Goal: Transaction & Acquisition: Purchase product/service

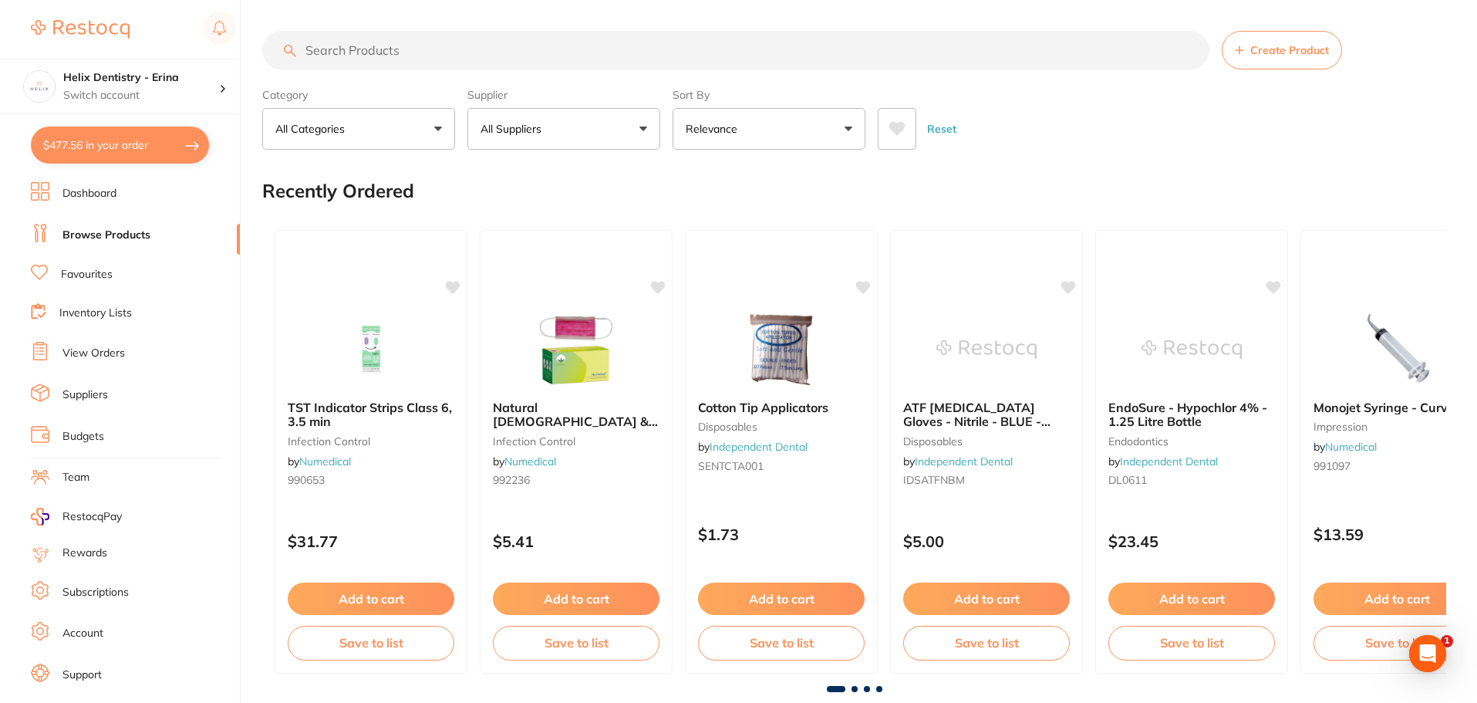
click at [131, 137] on button "$477.56 in your order" at bounding box center [120, 144] width 178 height 37
checkbox input "true"
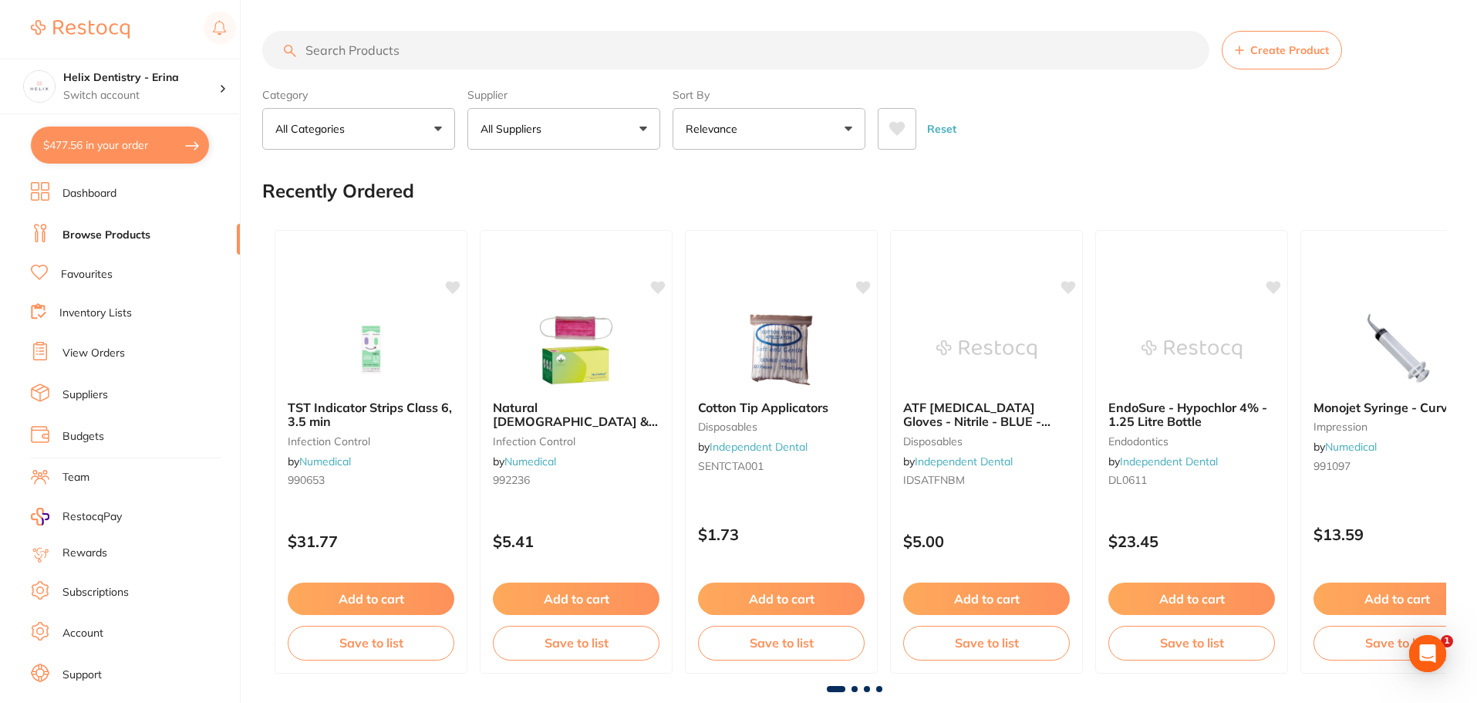
checkbox input "true"
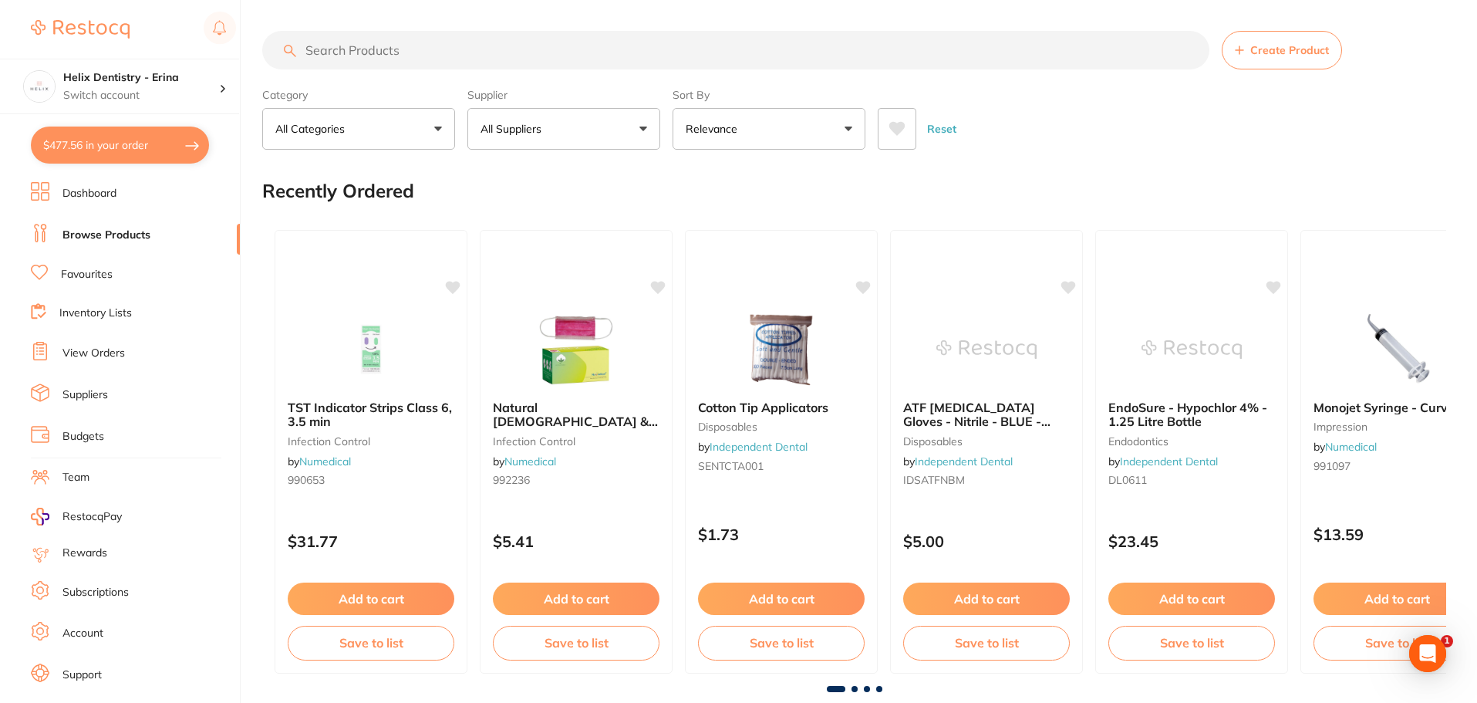
checkbox input "true"
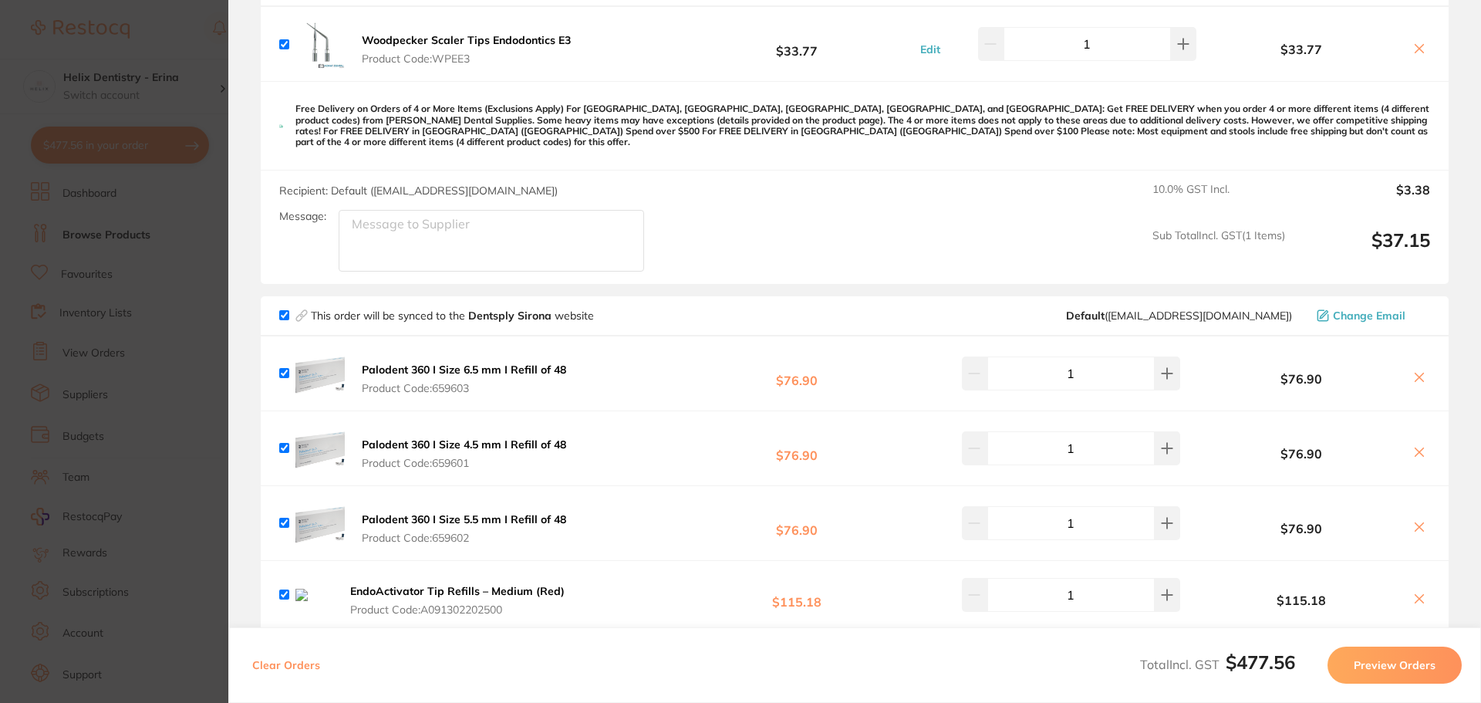
scroll to position [617, 0]
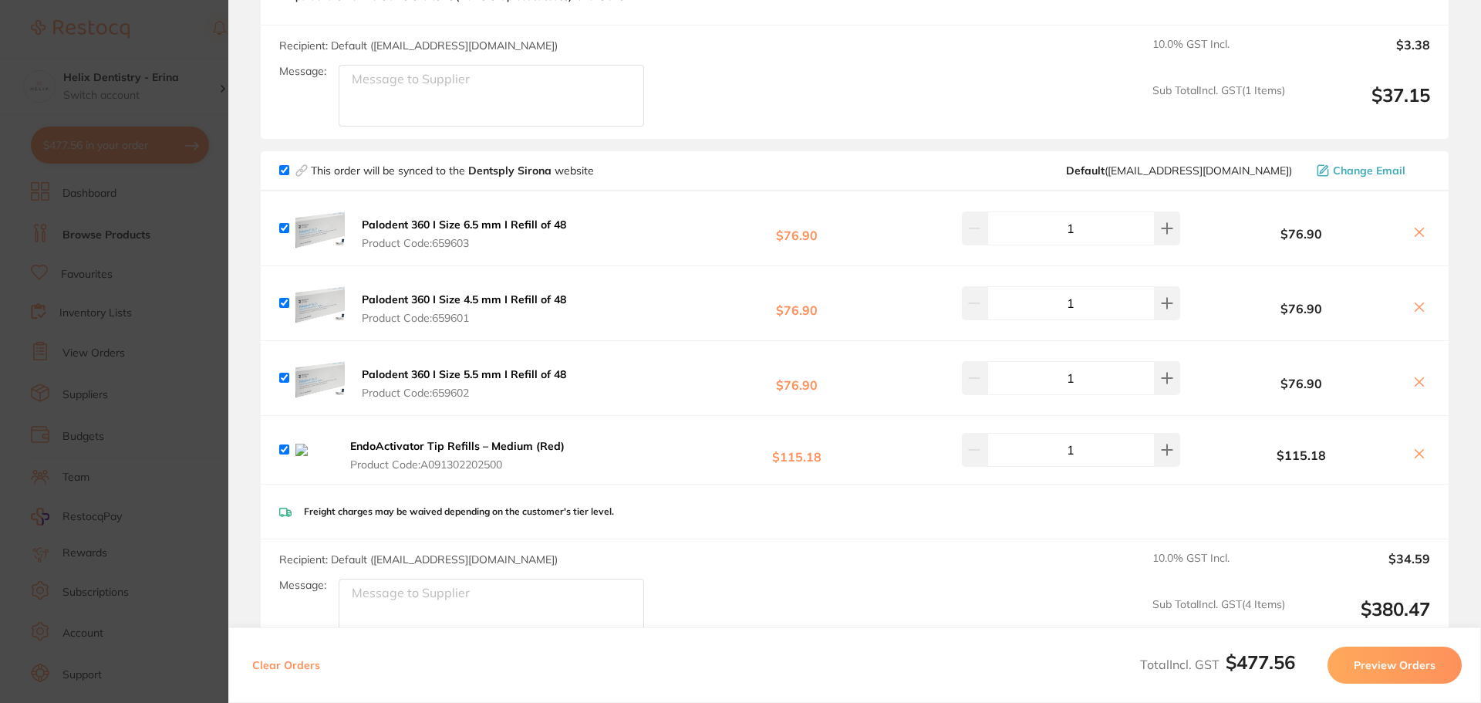
click at [153, 303] on section "Update RRP Set your pre negotiated price for this item. Item Agreed RRP (excl. …" at bounding box center [740, 351] width 1481 height 703
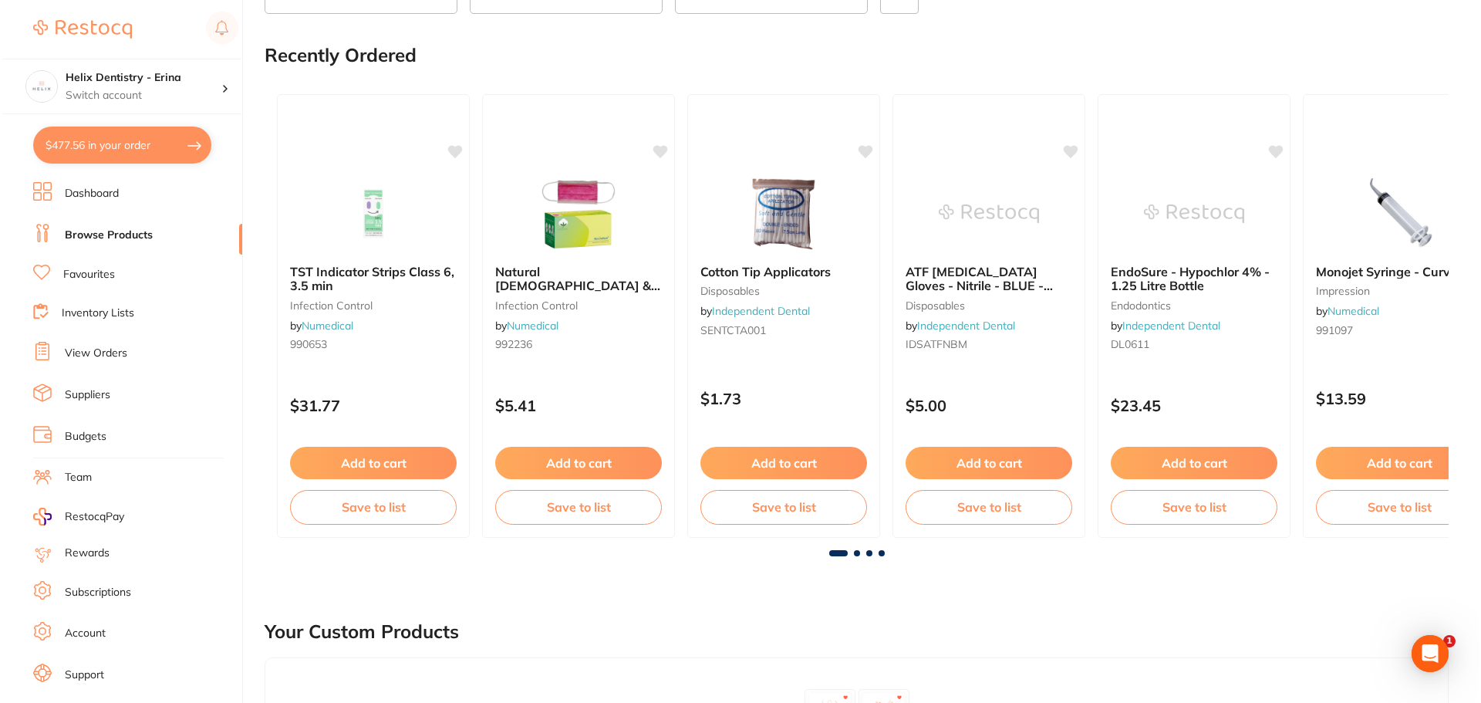
scroll to position [0, 0]
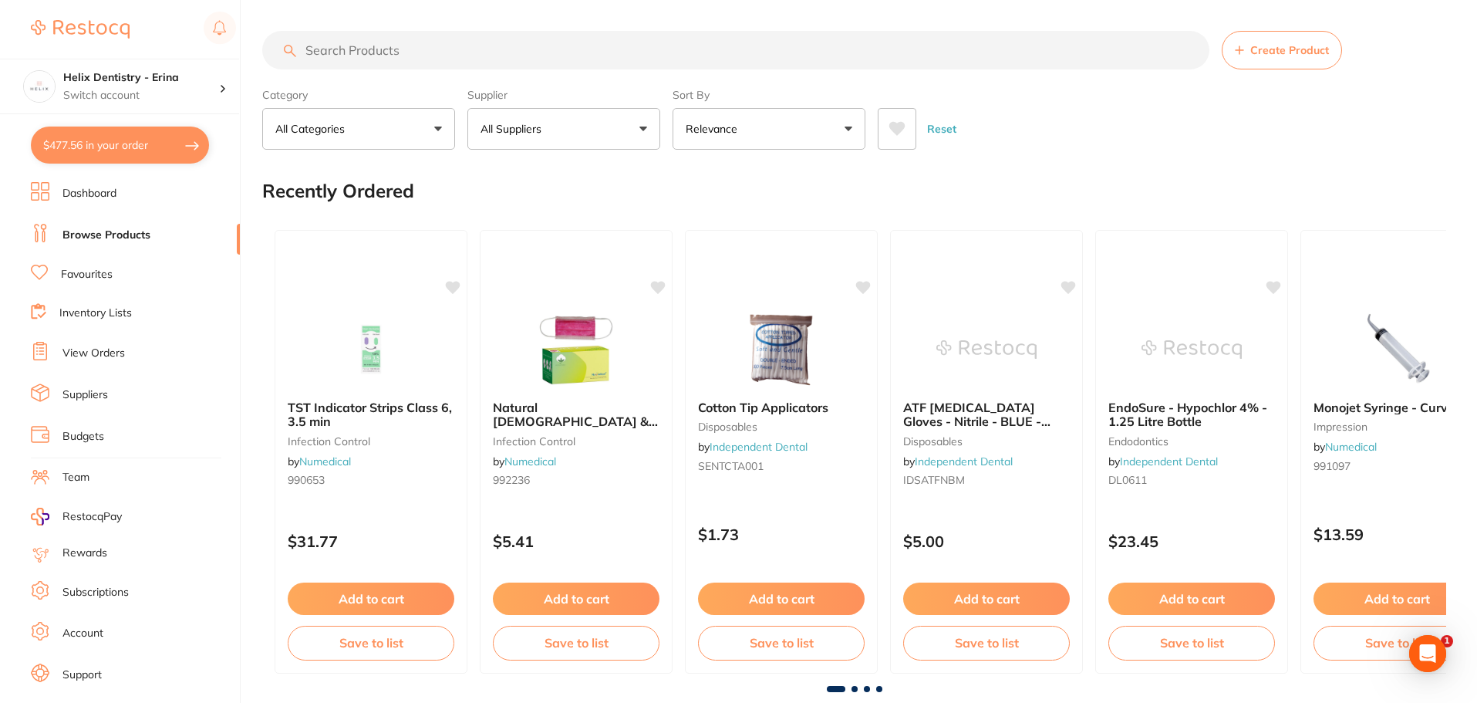
click at [116, 135] on button "$477.56 in your order" at bounding box center [120, 144] width 178 height 37
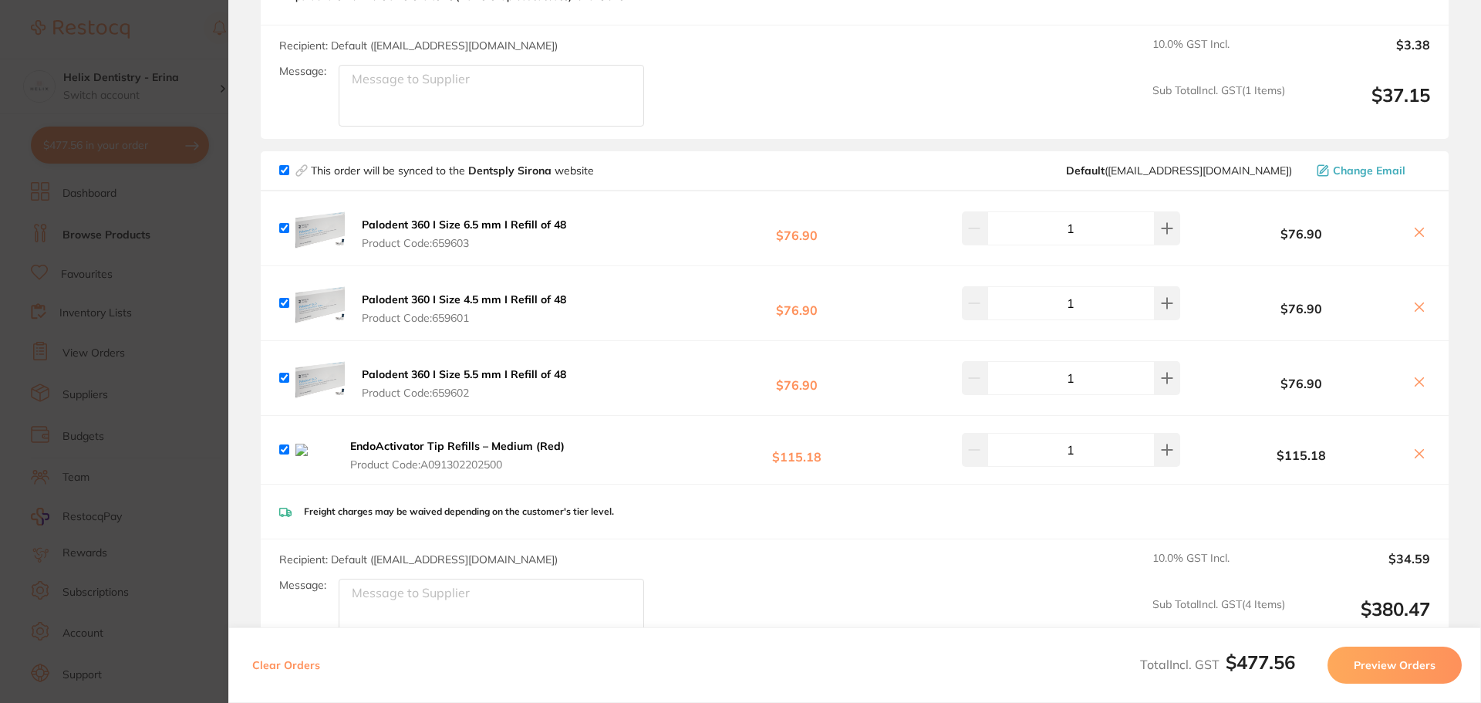
click at [216, 288] on section "Update RRP Set your pre negotiated price for this item. Item Agreed RRP (excl. …" at bounding box center [740, 351] width 1481 height 703
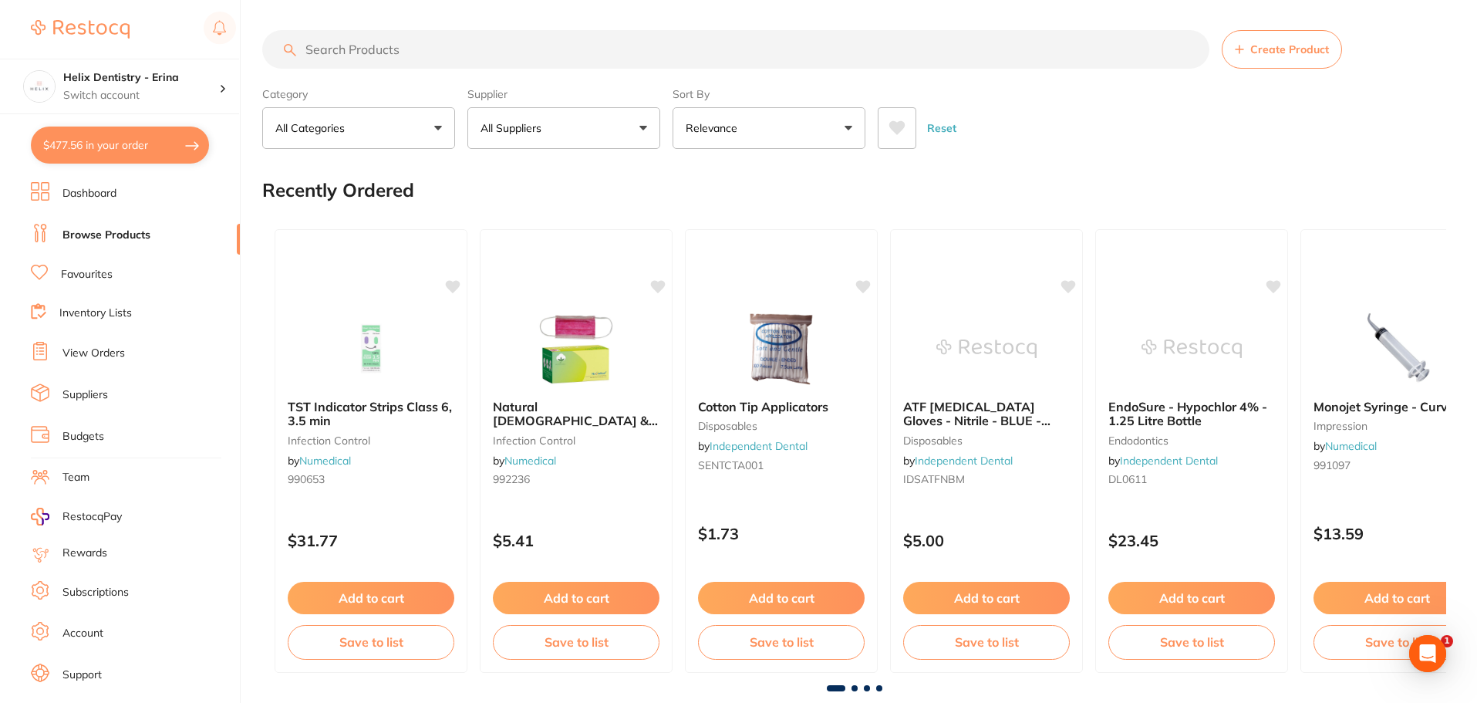
click at [187, 150] on button "$477.56 in your order" at bounding box center [120, 144] width 178 height 37
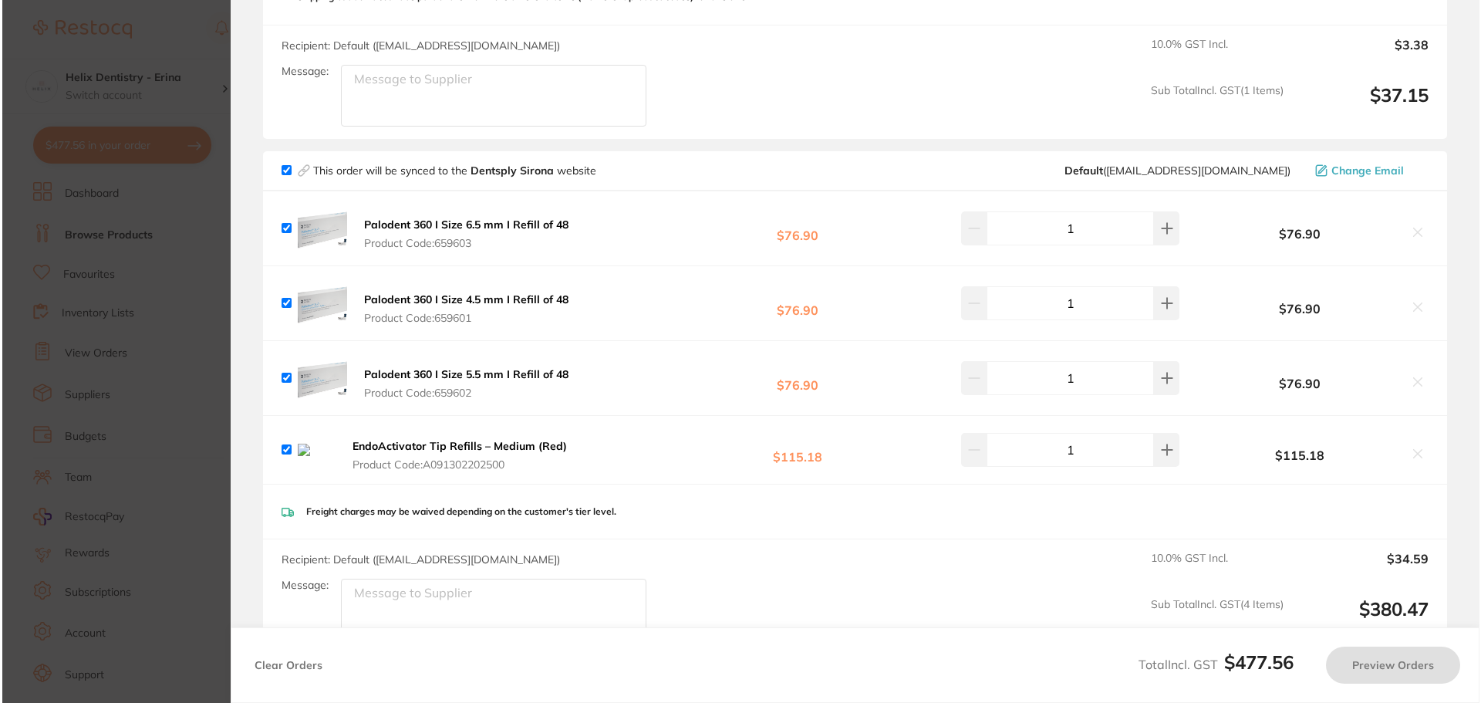
scroll to position [0, 0]
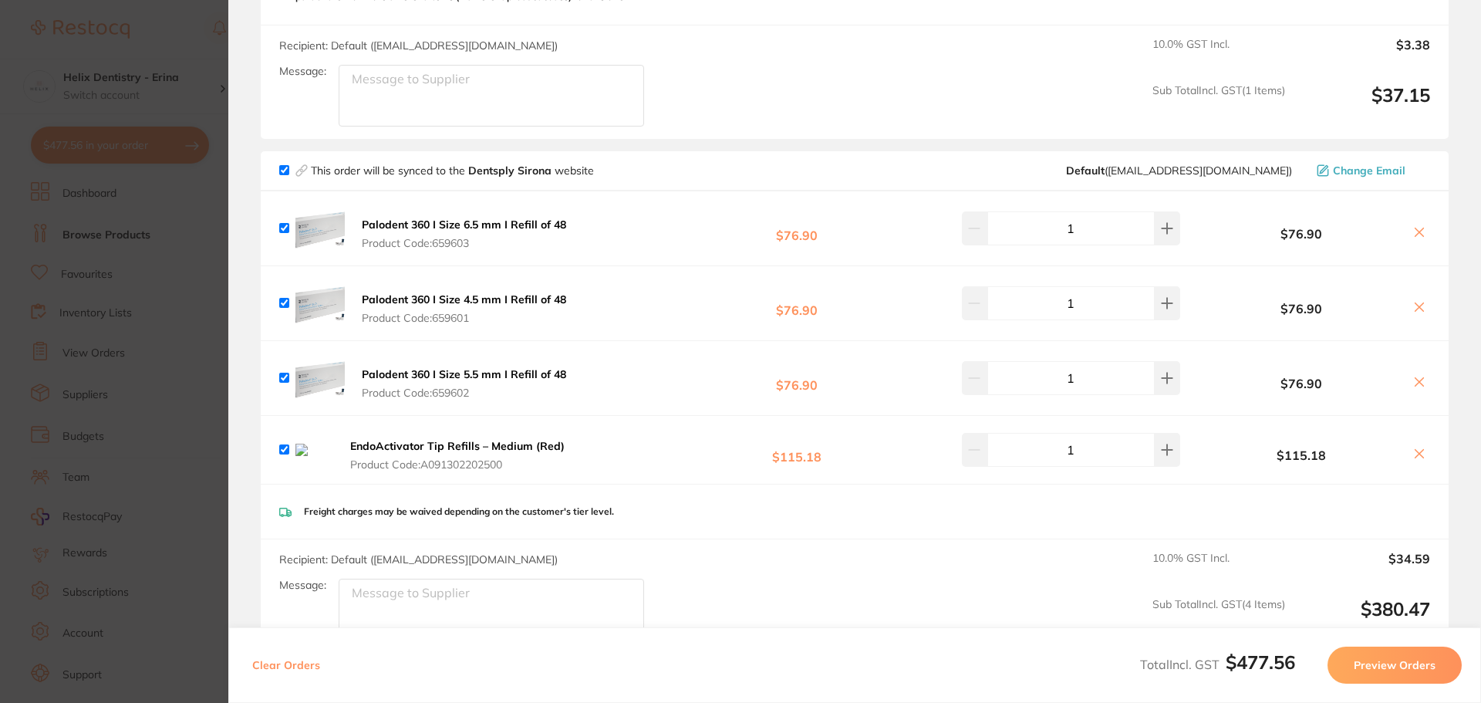
click at [130, 254] on section "Update RRP Set your pre negotiated price for this item. Item Agreed RRP (excl. …" at bounding box center [740, 351] width 1481 height 703
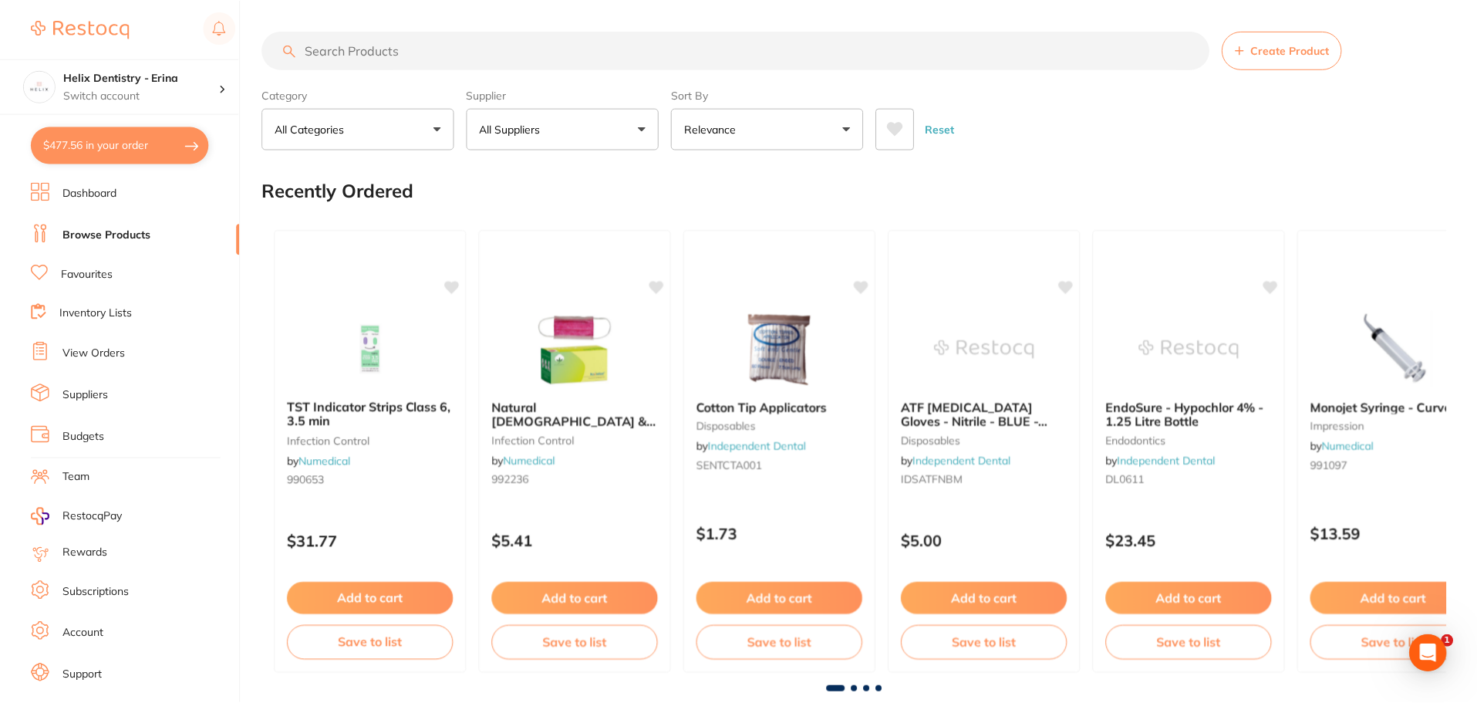
scroll to position [1, 0]
click at [163, 99] on p "Switch account" at bounding box center [141, 95] width 156 height 15
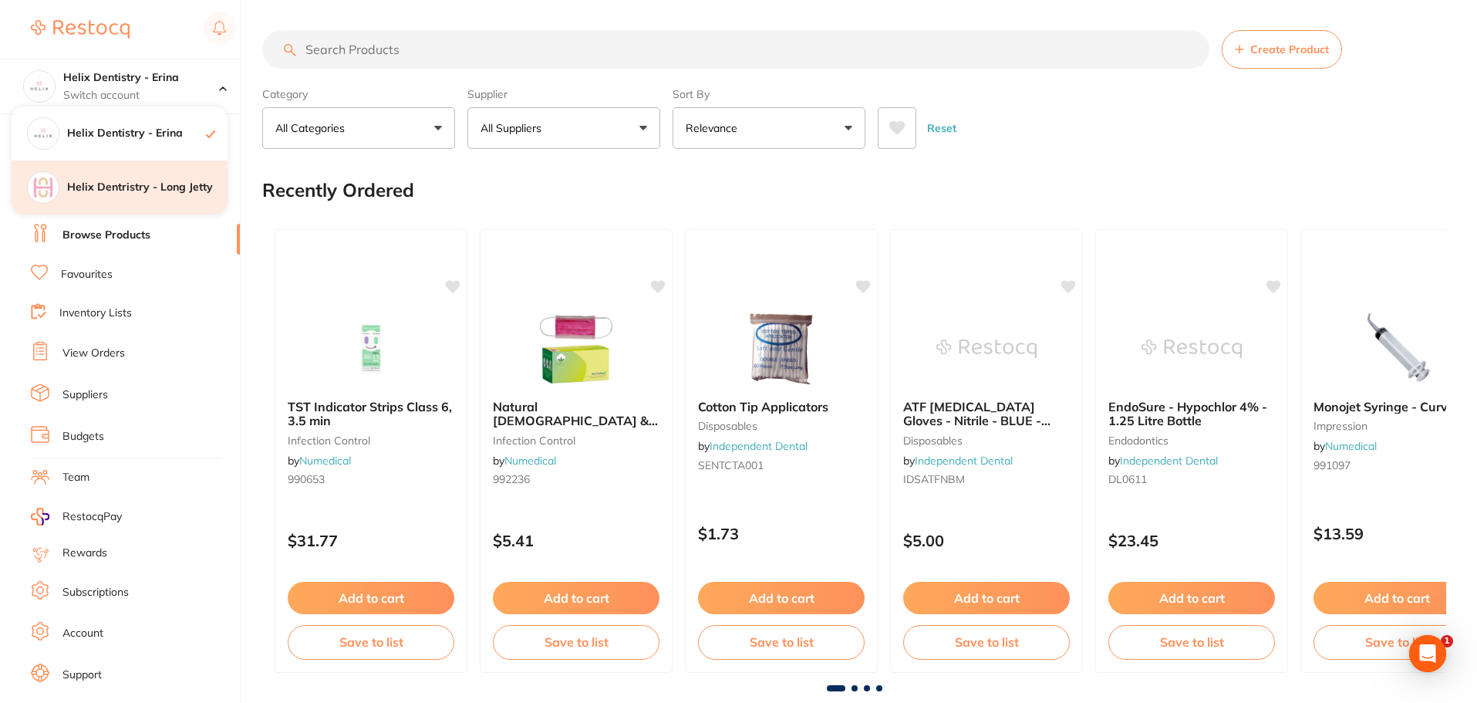
click at [153, 187] on h4 "Helix Dentristry - Long Jetty" at bounding box center [147, 187] width 160 height 15
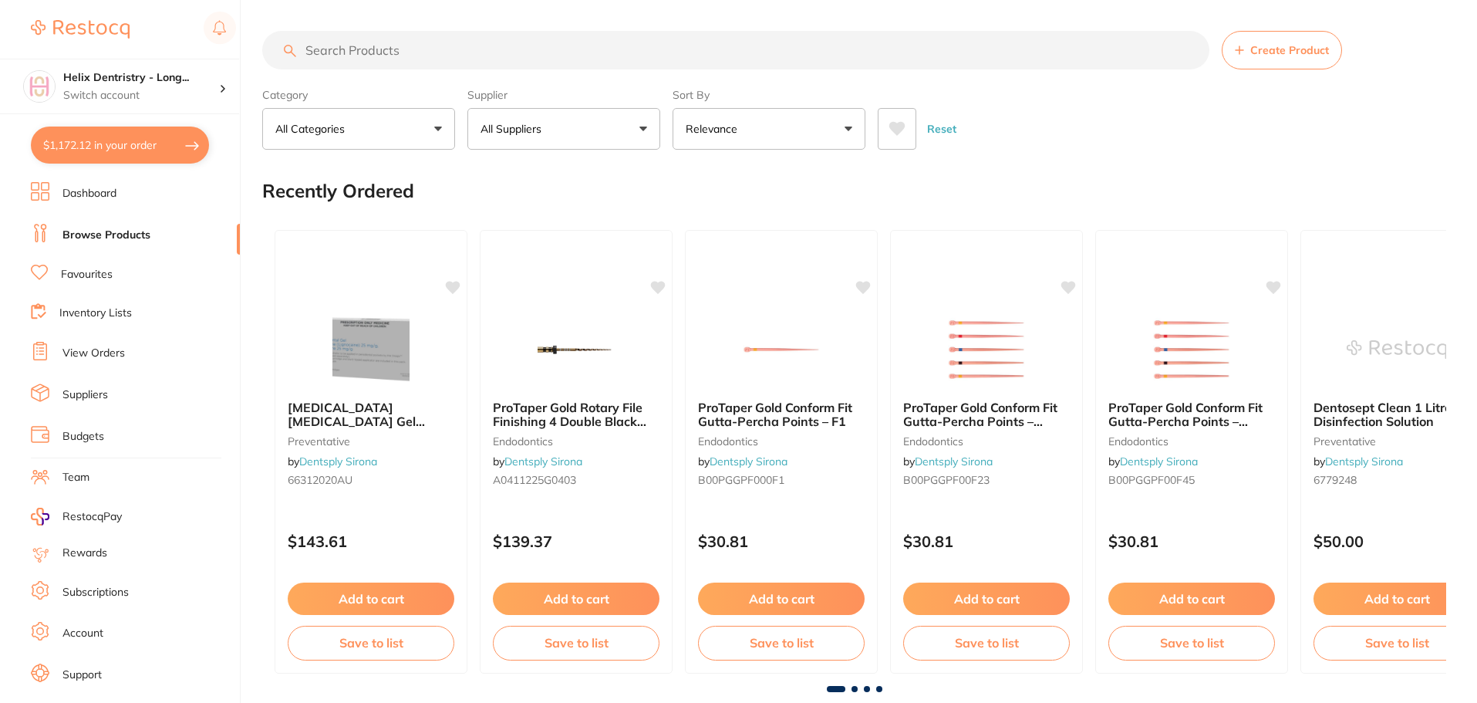
click at [170, 143] on button "$1,172.12 in your order" at bounding box center [120, 144] width 178 height 37
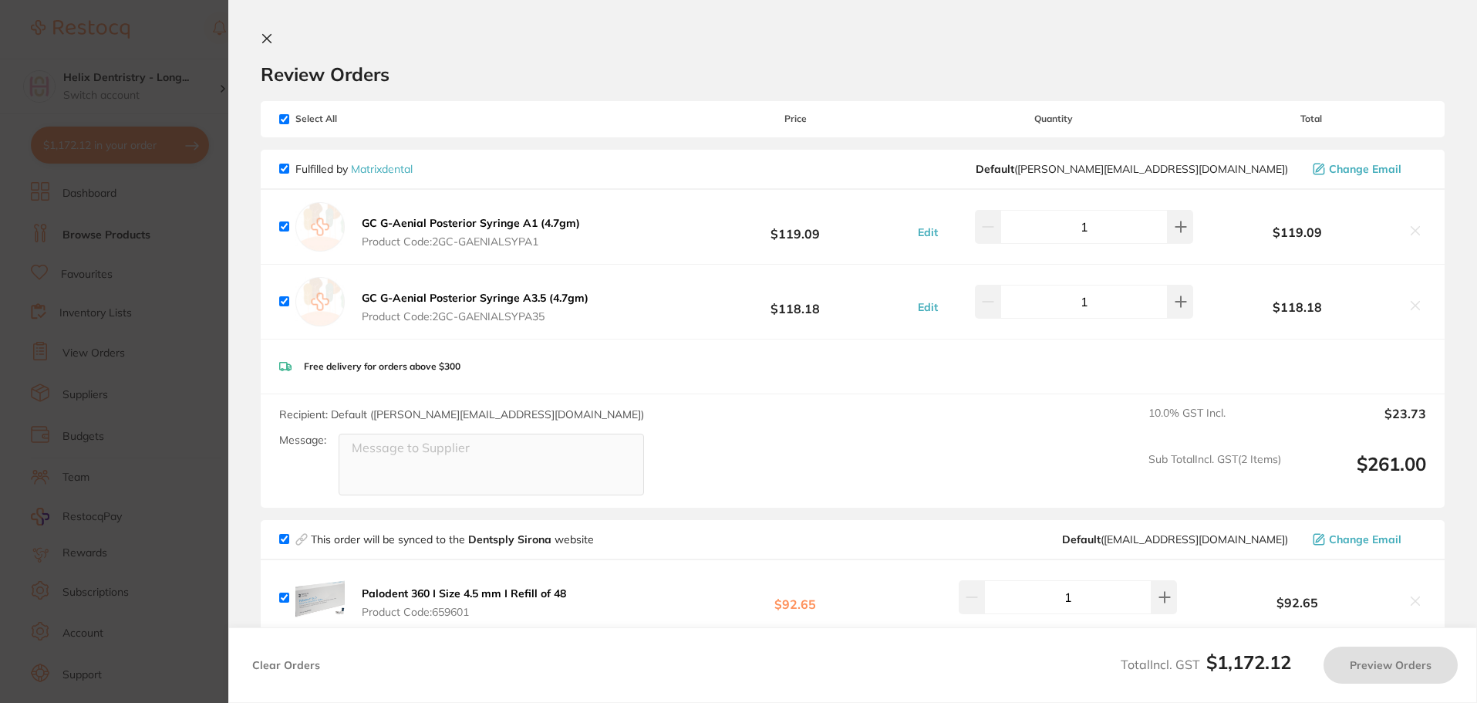
checkbox input "true"
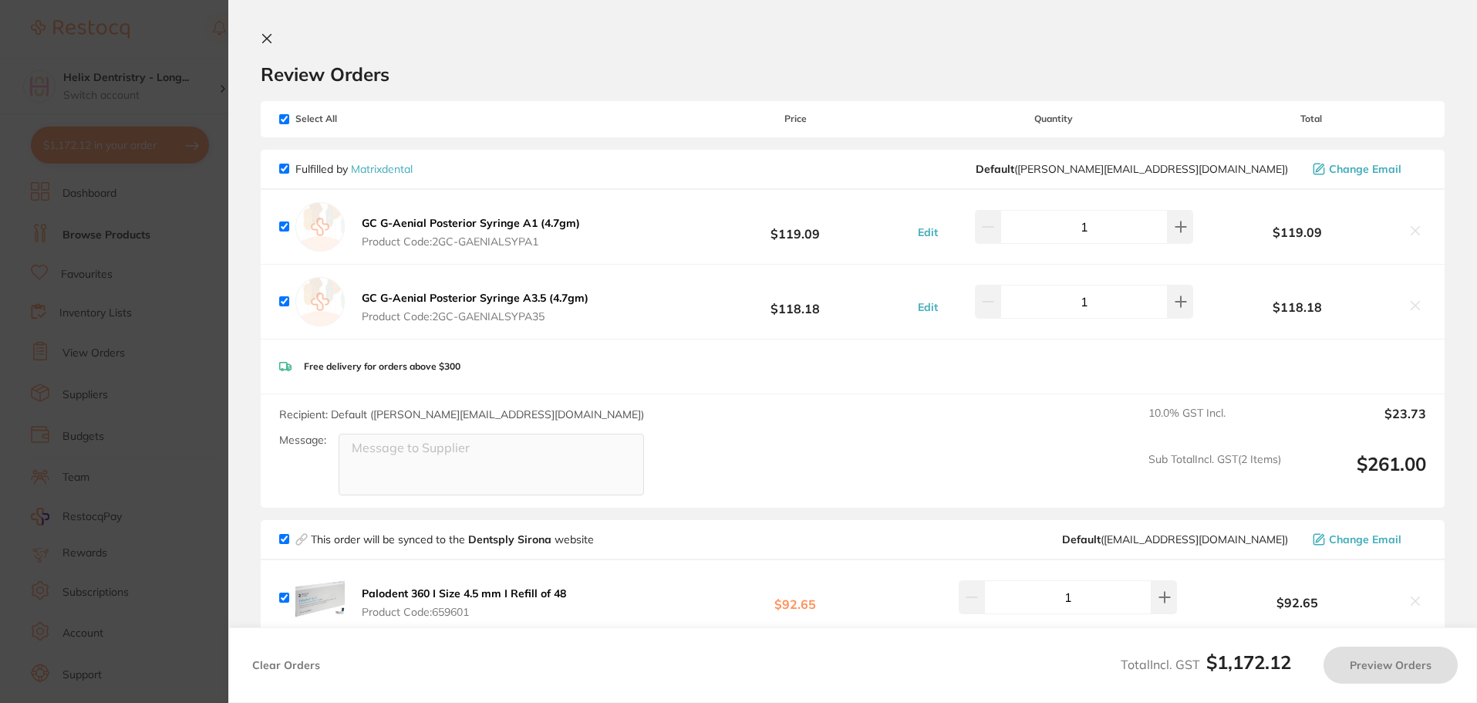
checkbox input "true"
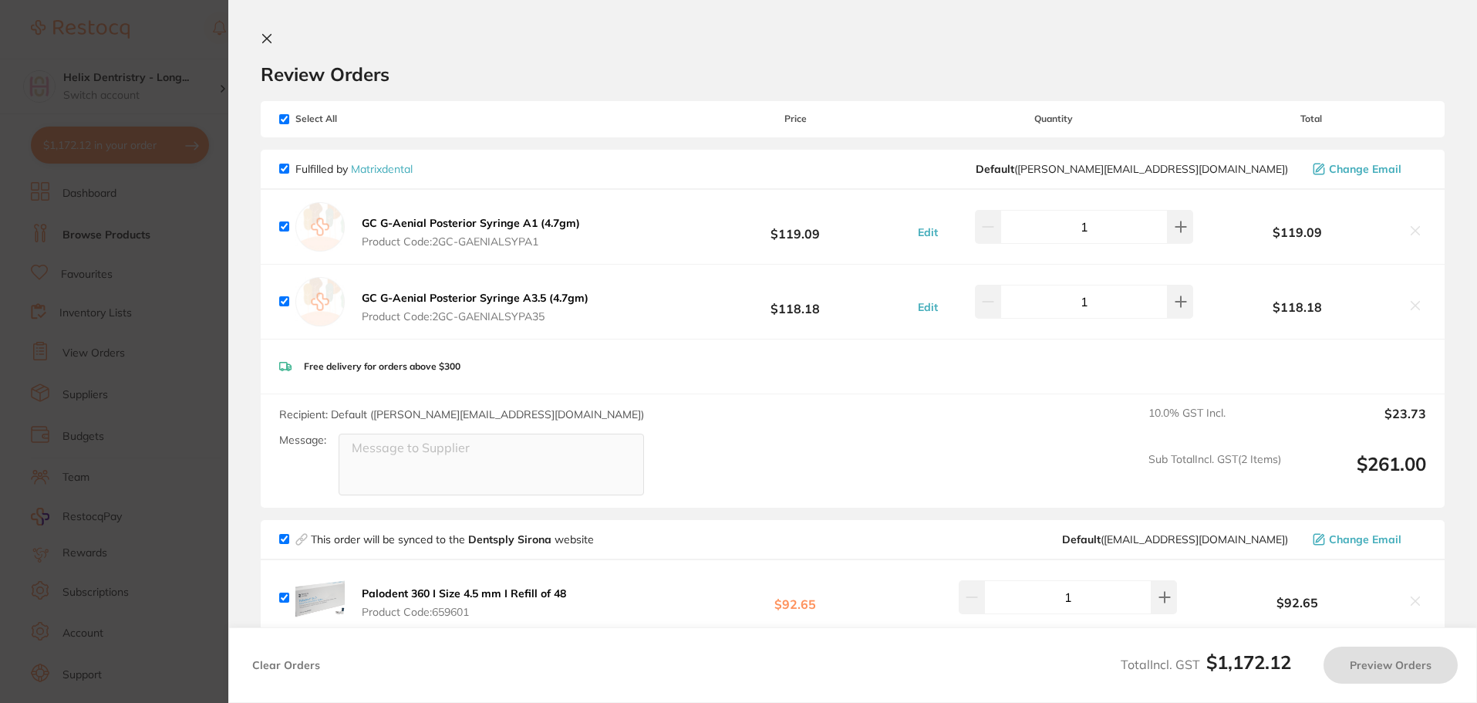
checkbox input "true"
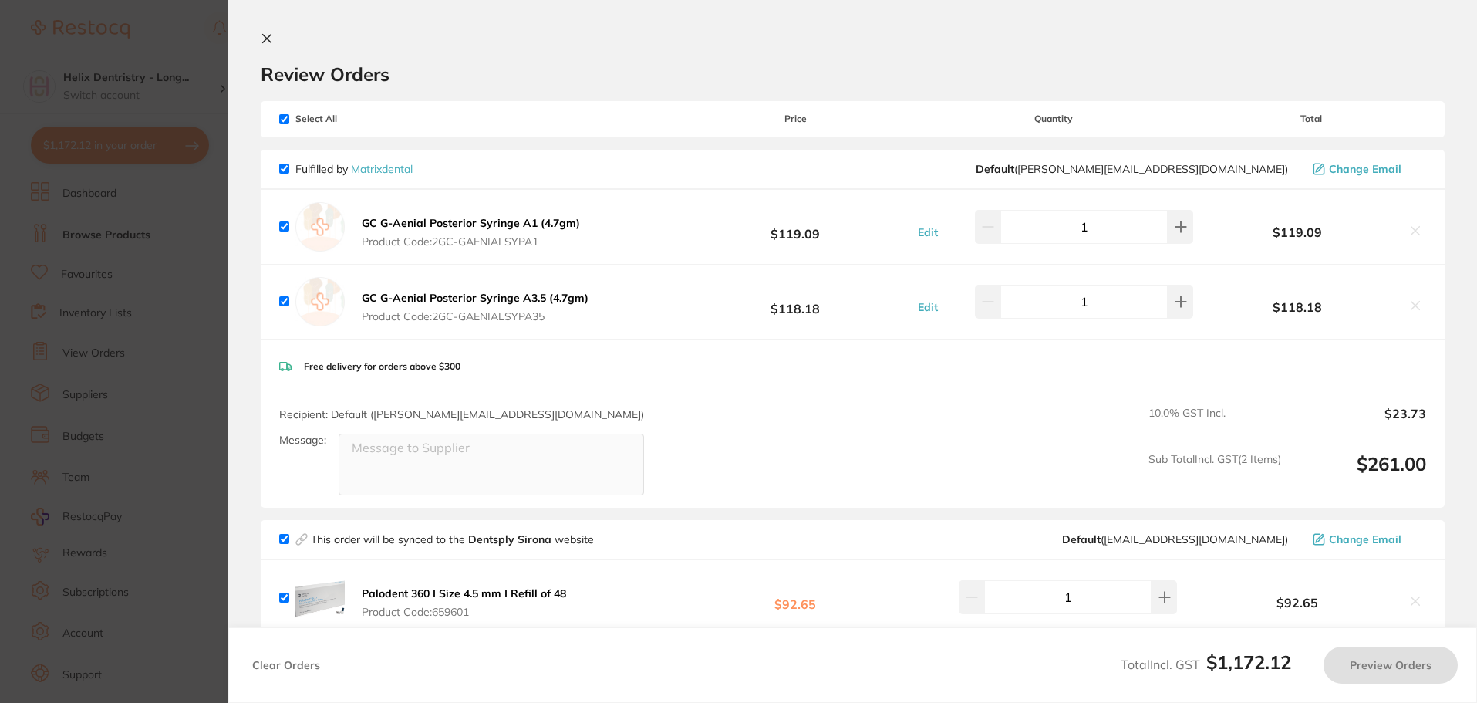
checkbox input "true"
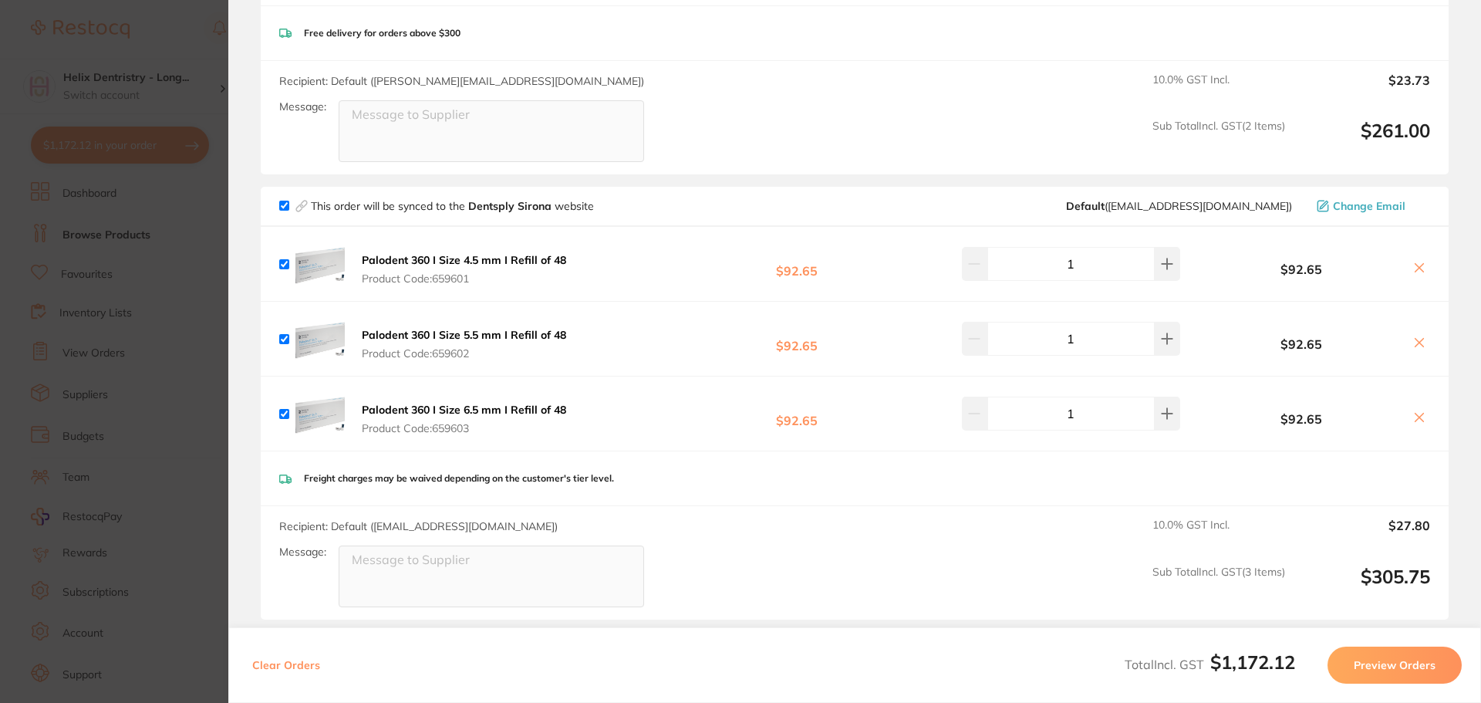
scroll to position [386, 0]
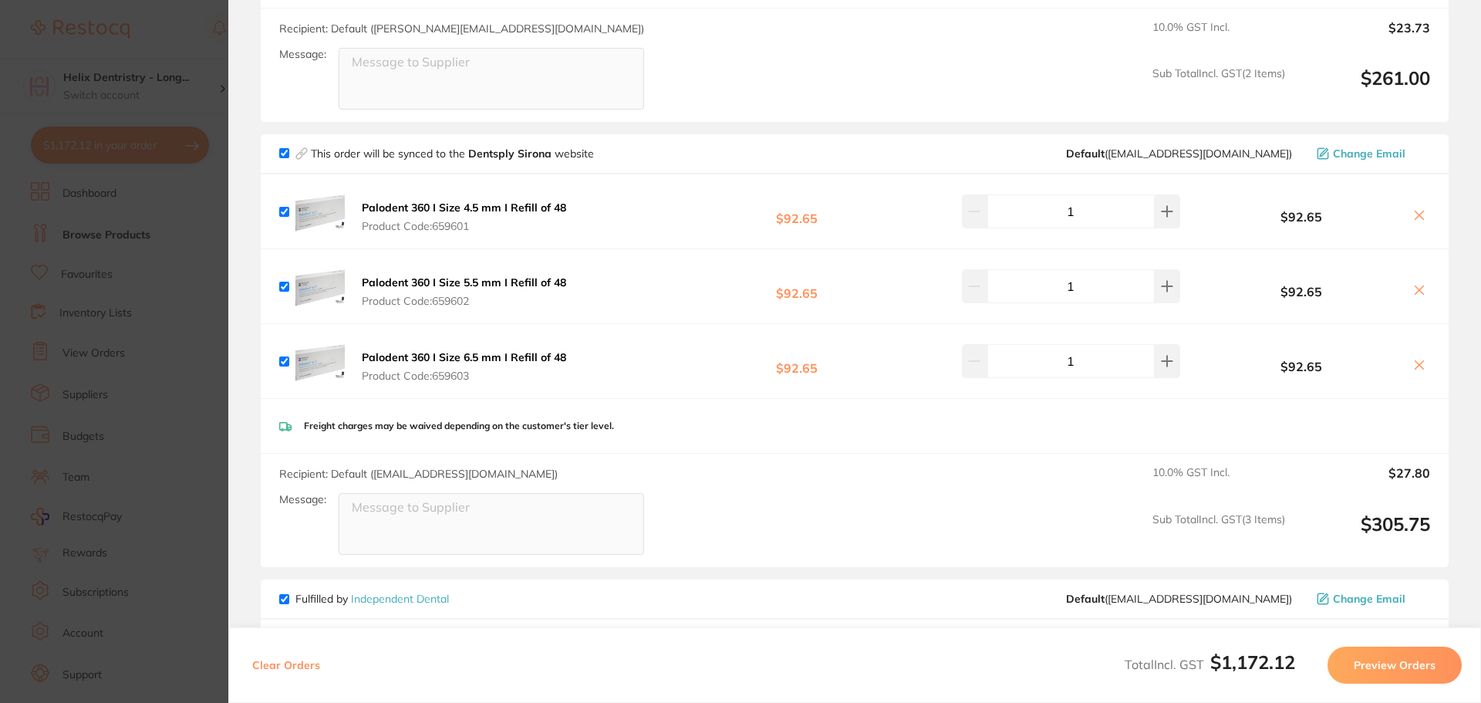
click at [161, 257] on section "Update RRP Set your pre negotiated price for this item. Item Agreed RRP (excl. …" at bounding box center [740, 351] width 1481 height 703
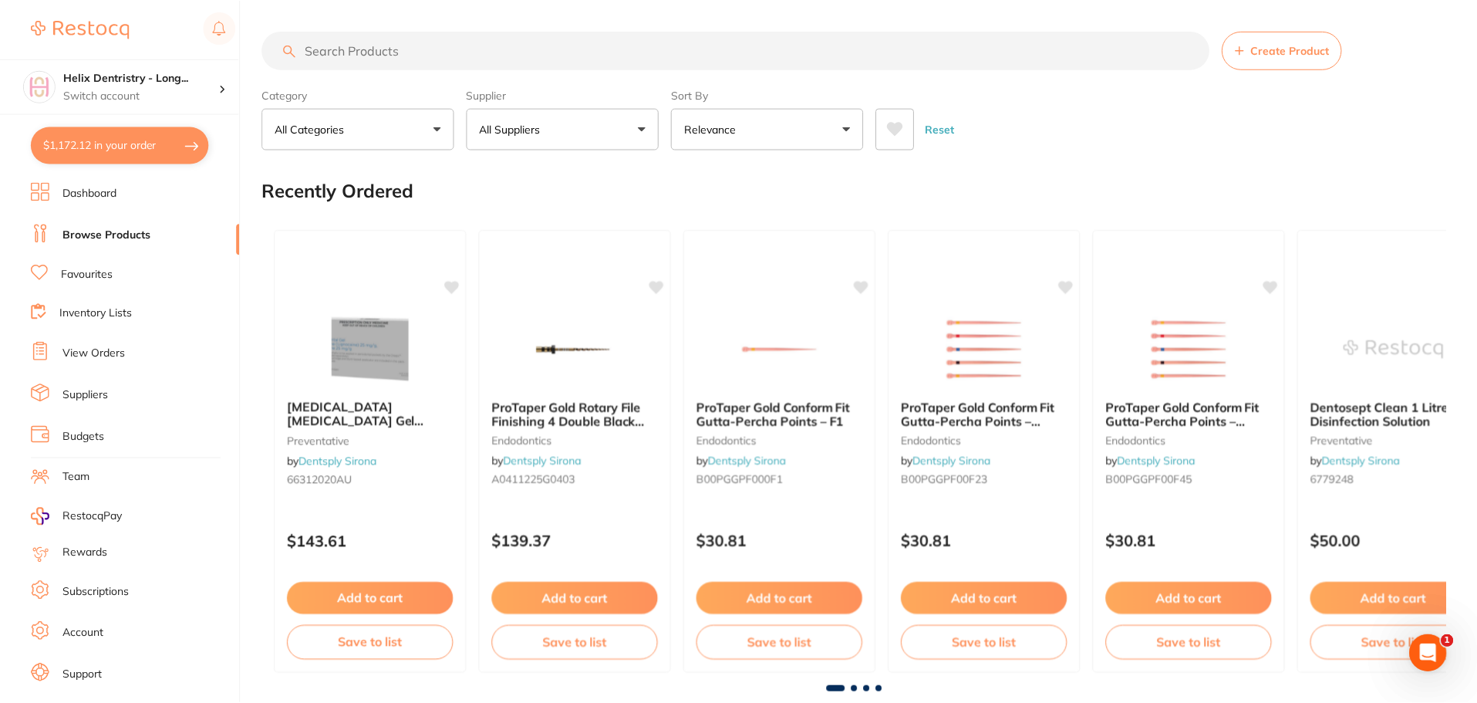
scroll to position [1, 0]
click at [168, 141] on button "$1,172.12 in your order" at bounding box center [120, 144] width 178 height 37
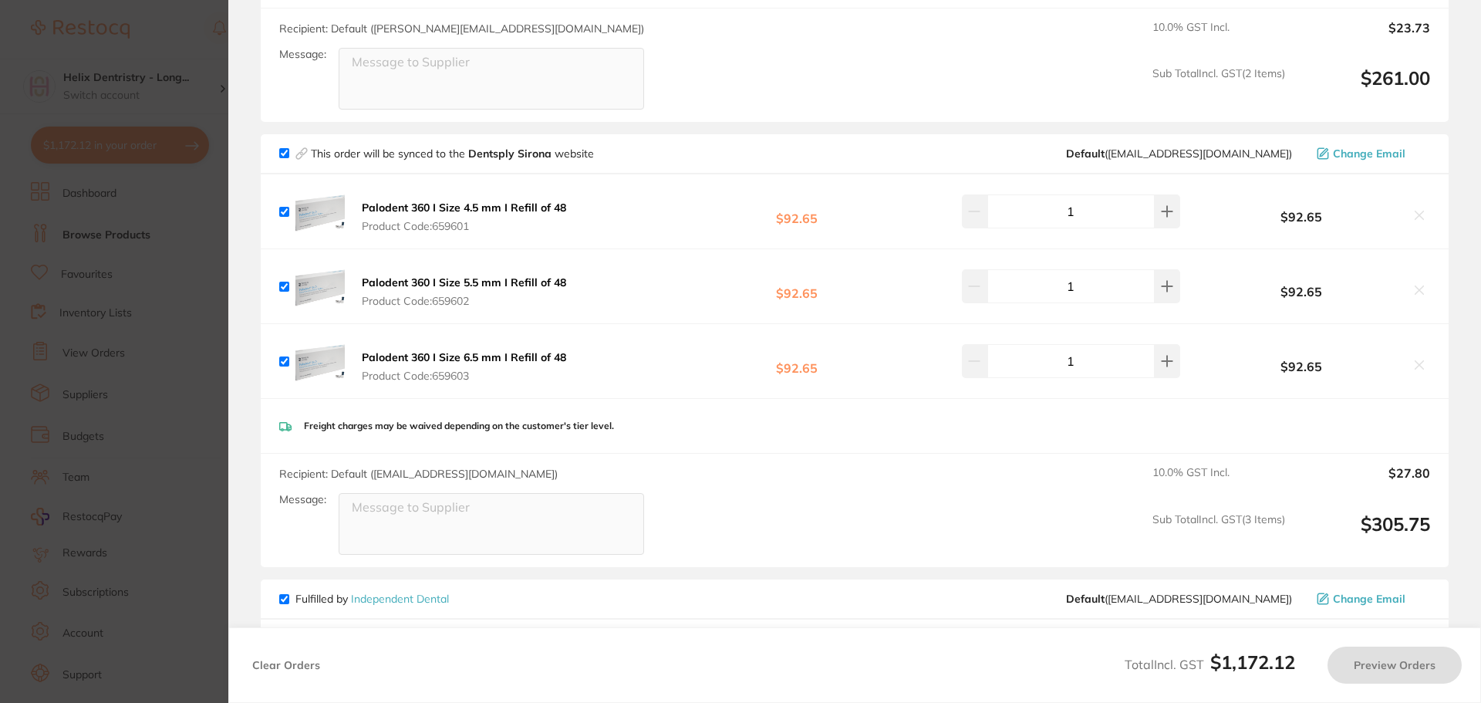
checkbox input "true"
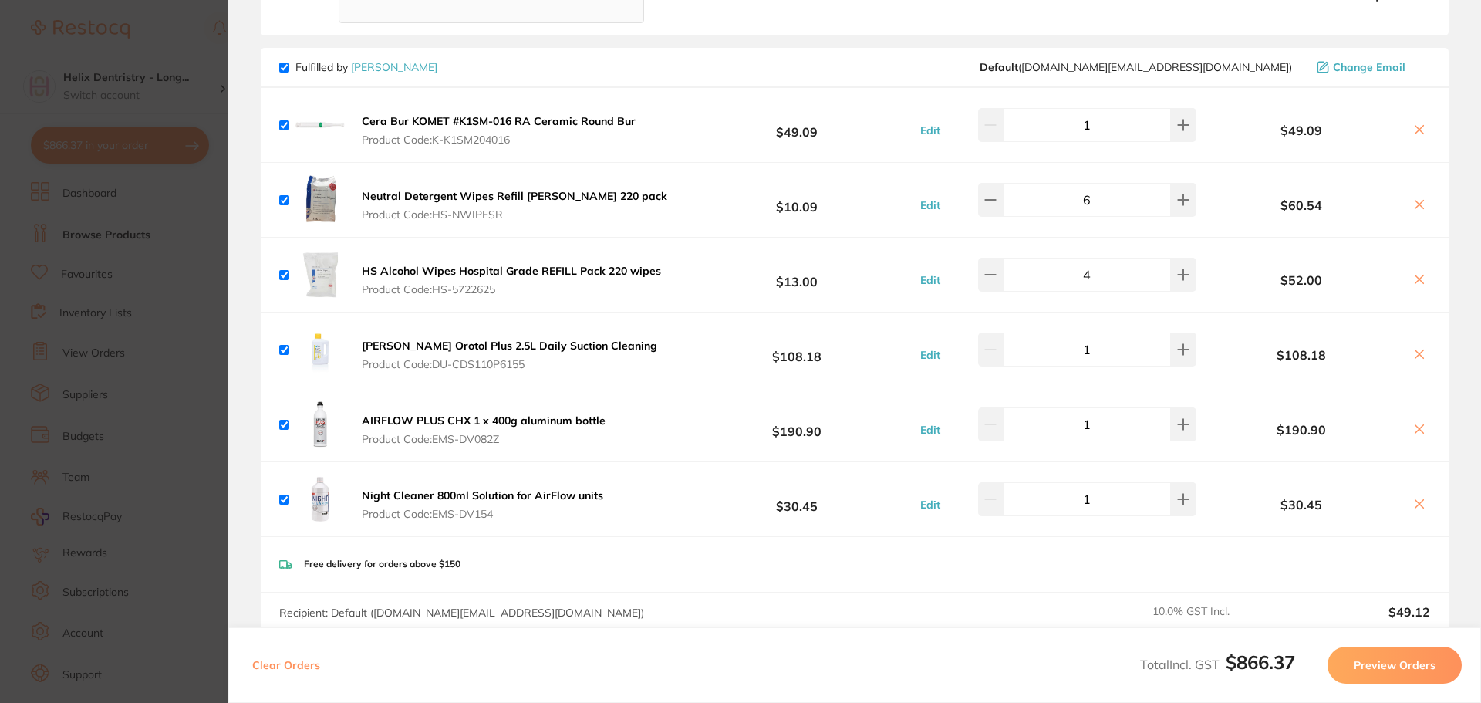
scroll to position [848, 0]
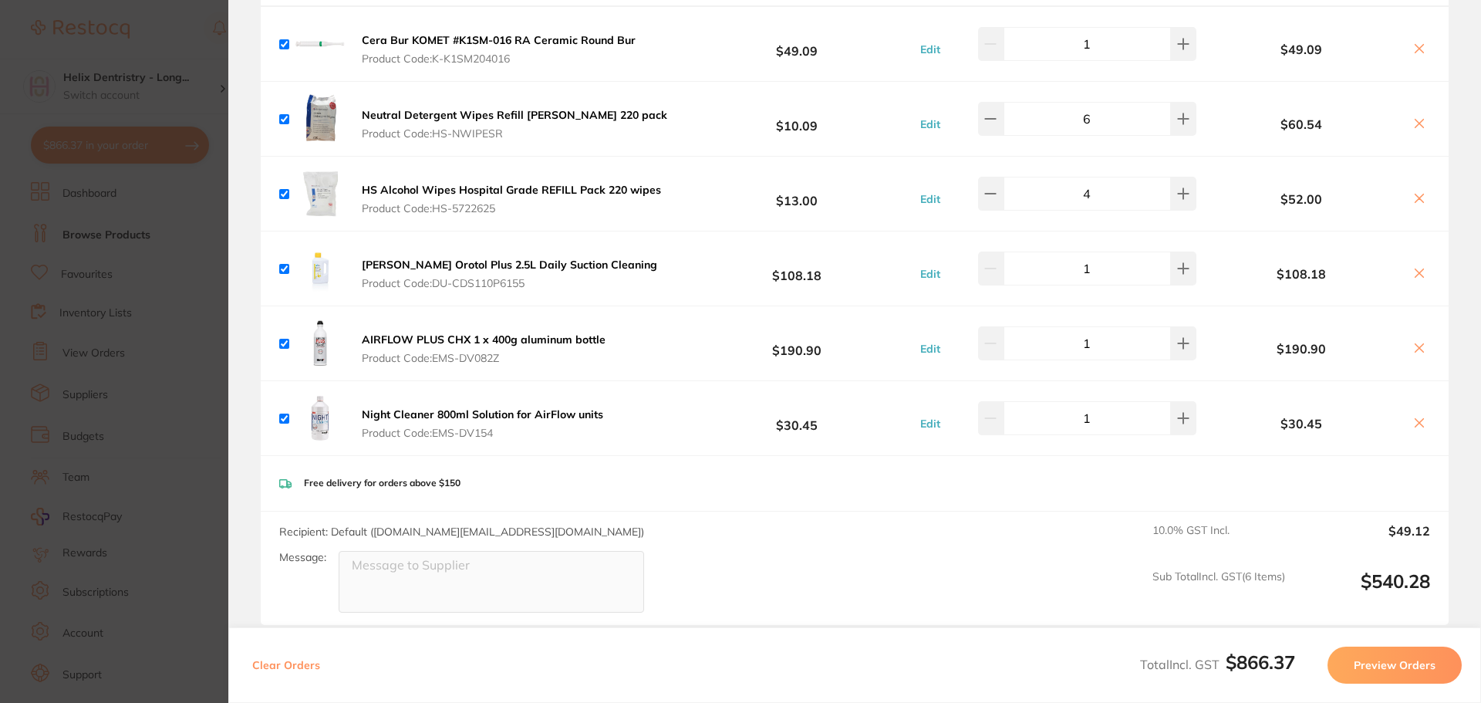
click at [191, 396] on section "Update RRP Set your pre negotiated price for this item. Item Agreed RRP (excl. …" at bounding box center [740, 351] width 1481 height 703
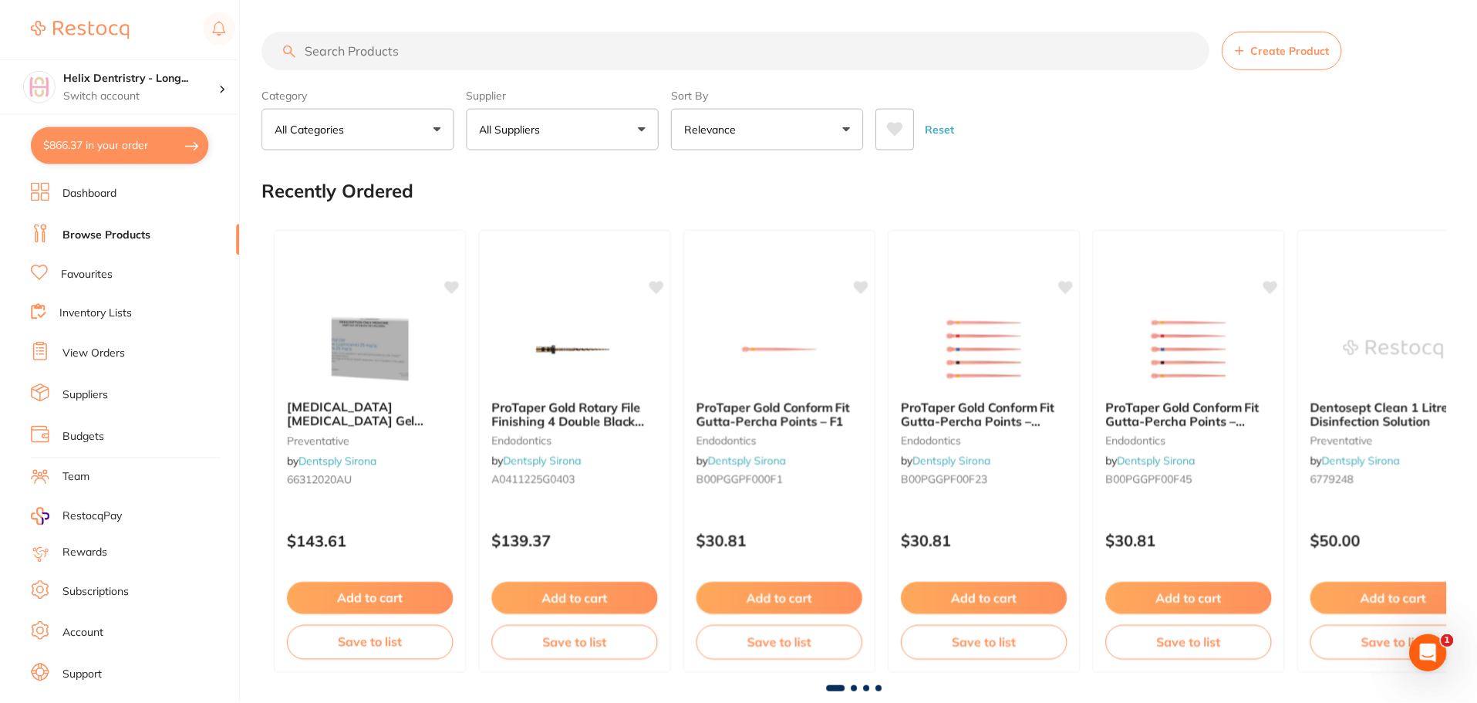
scroll to position [1, 0]
click at [139, 84] on h4 "Helix Dentristry - Long..." at bounding box center [141, 77] width 156 height 15
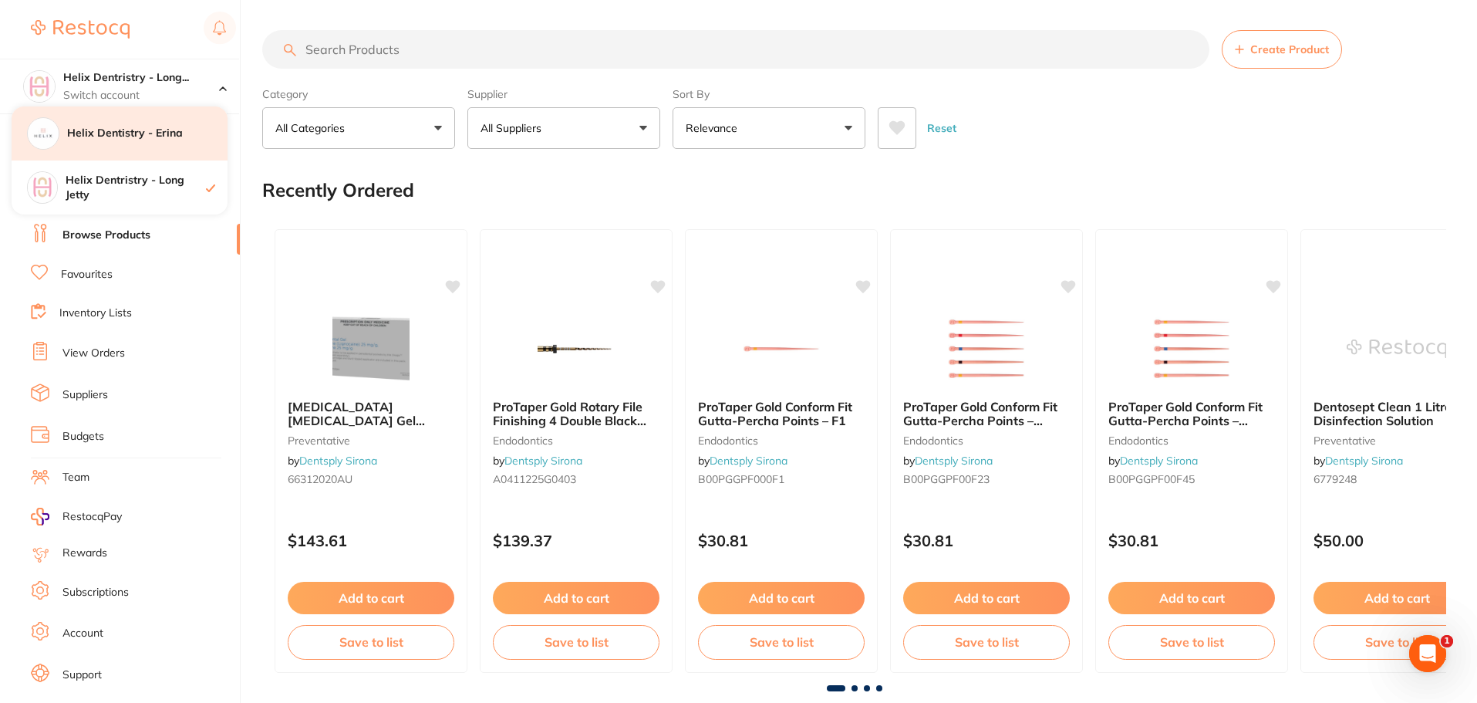
click at [159, 123] on div "Helix Dentistry - Erina" at bounding box center [120, 133] width 216 height 54
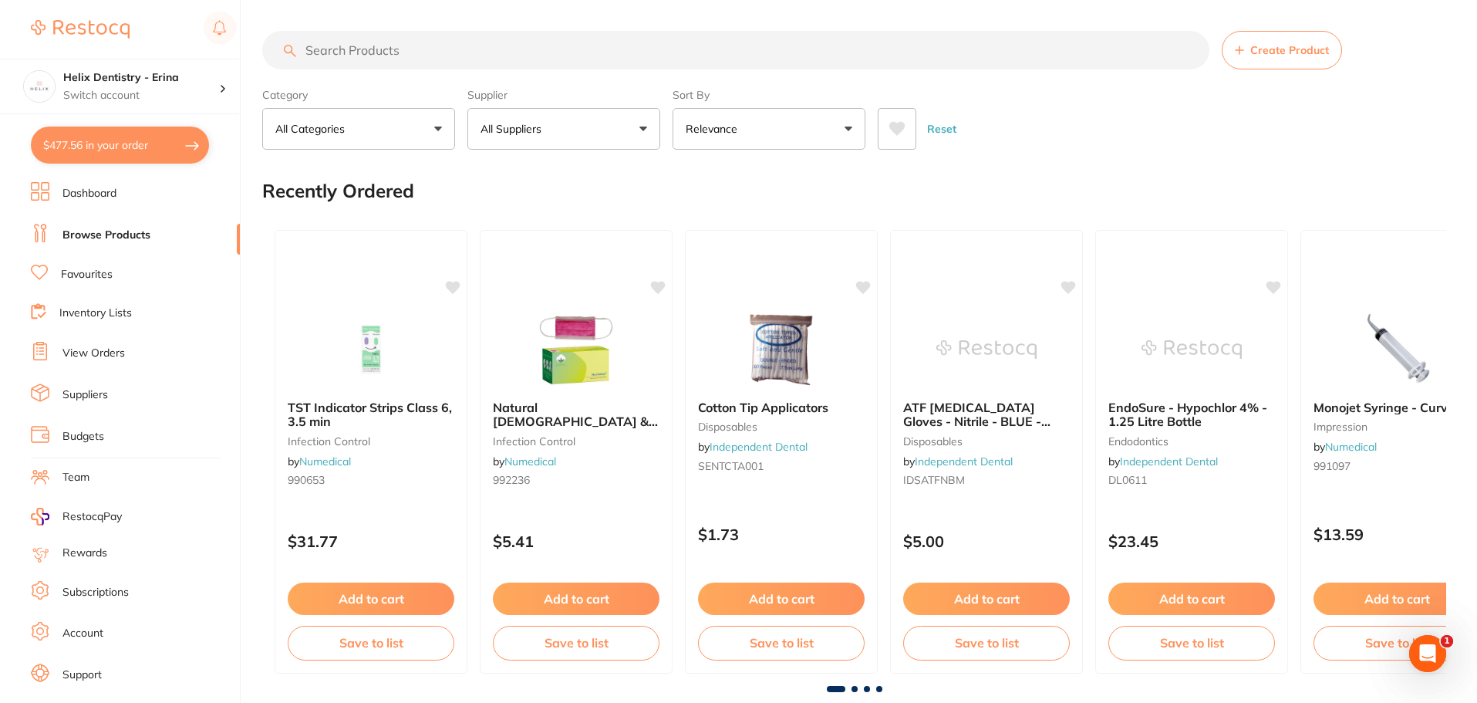
click at [114, 146] on button "$477.56 in your order" at bounding box center [120, 144] width 178 height 37
checkbox input "true"
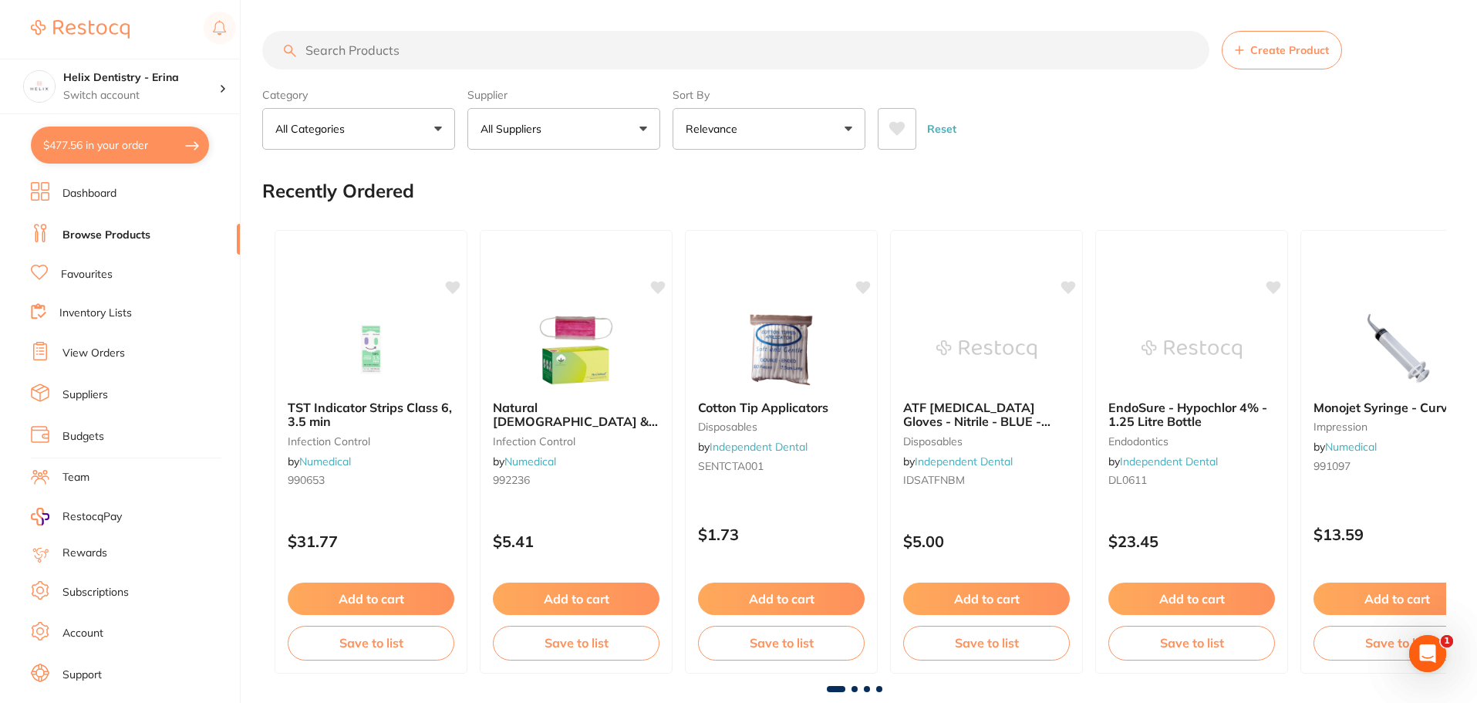
checkbox input "true"
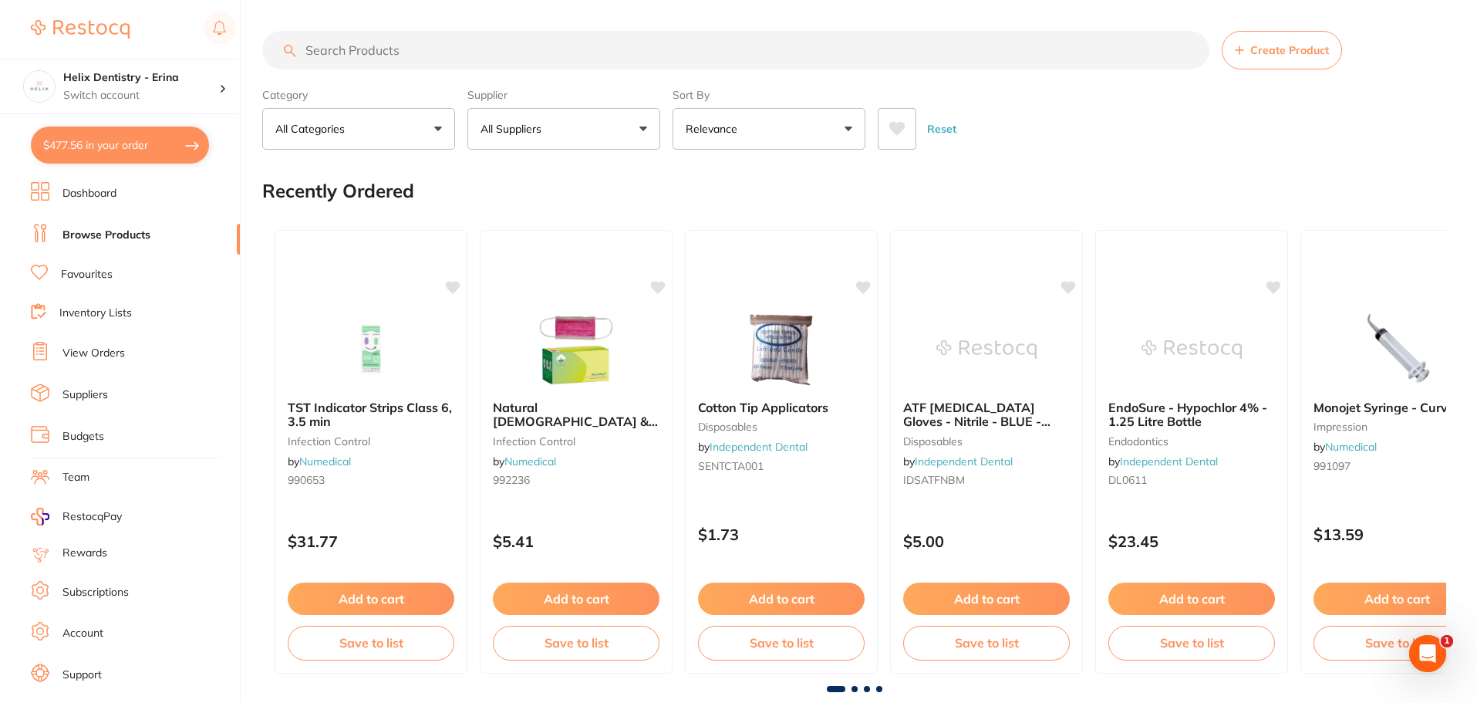
checkbox input "true"
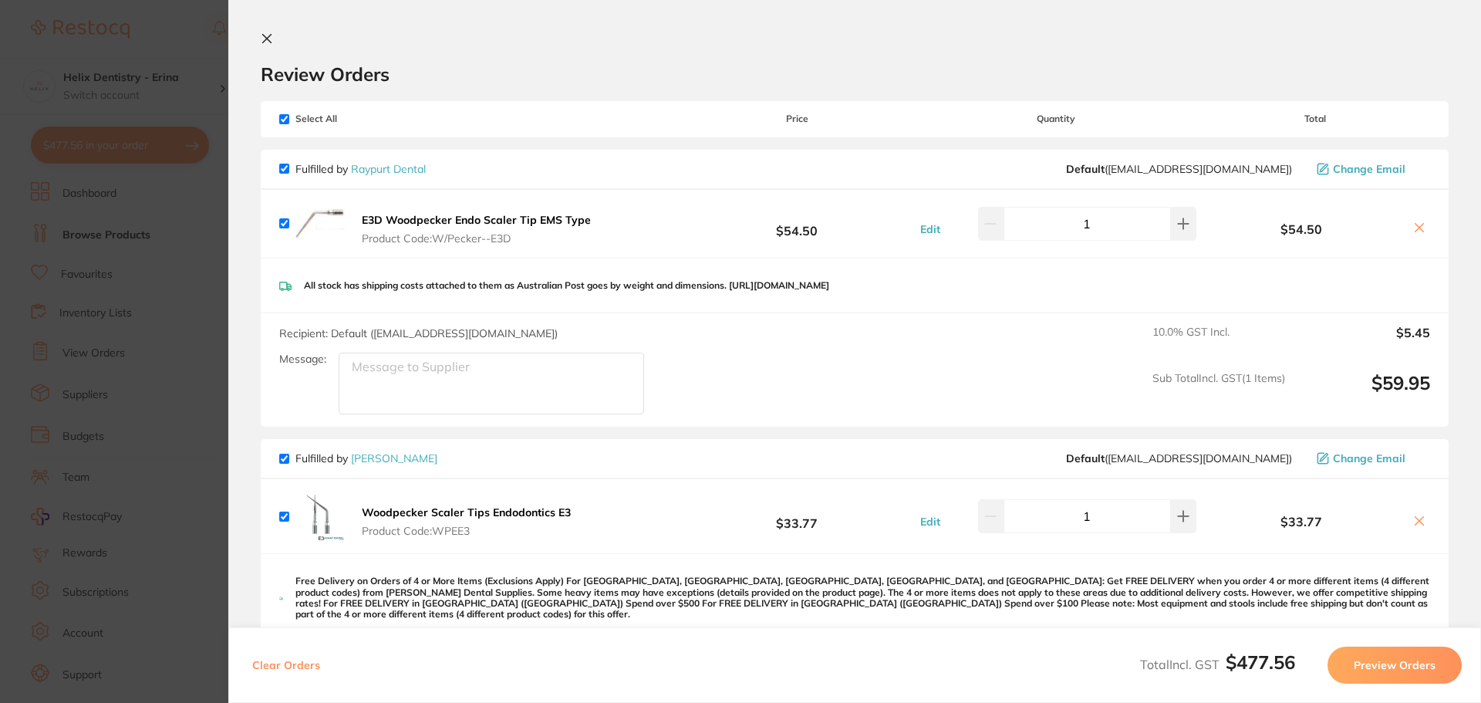
click at [156, 254] on section "Update RRP Set your pre negotiated price for this item. Item Agreed RRP (excl. …" at bounding box center [740, 351] width 1481 height 703
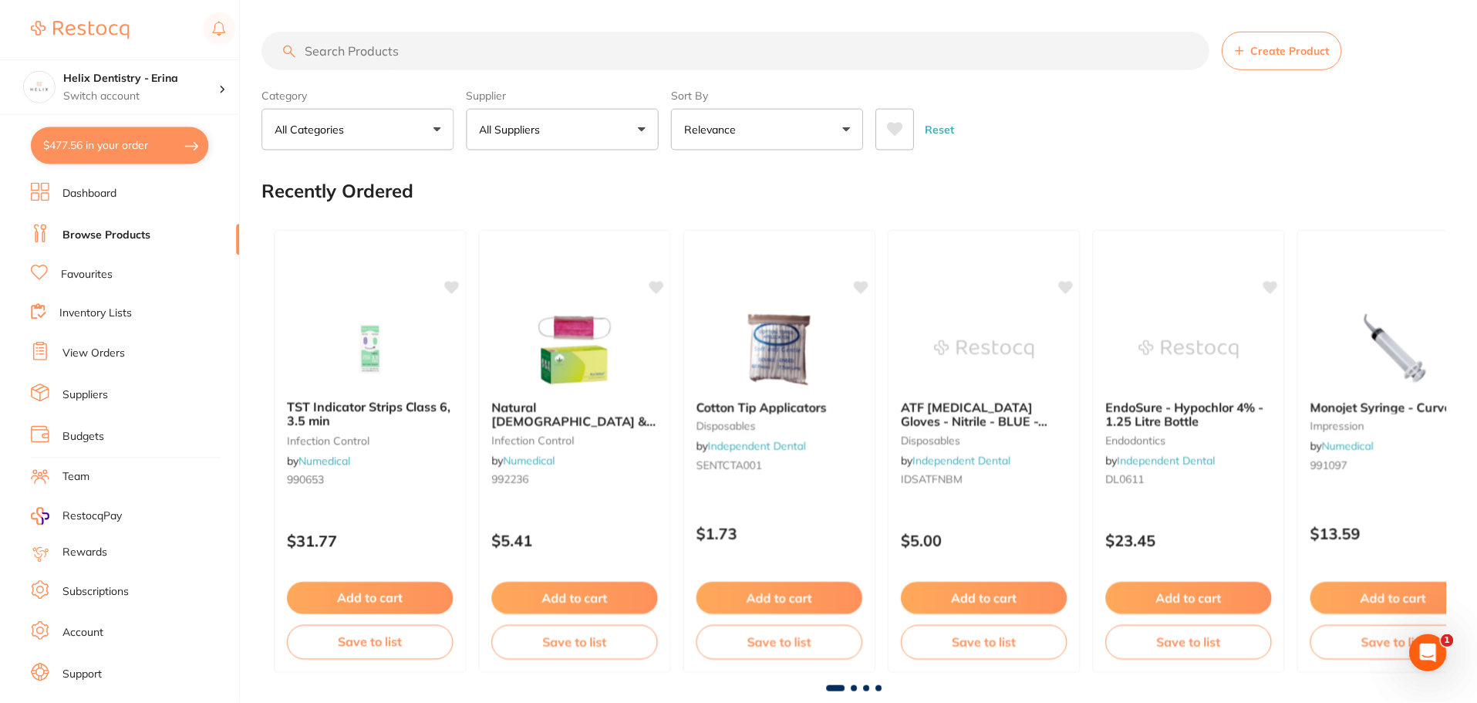
scroll to position [1, 0]
click at [147, 90] on p "Switch account" at bounding box center [141, 95] width 156 height 15
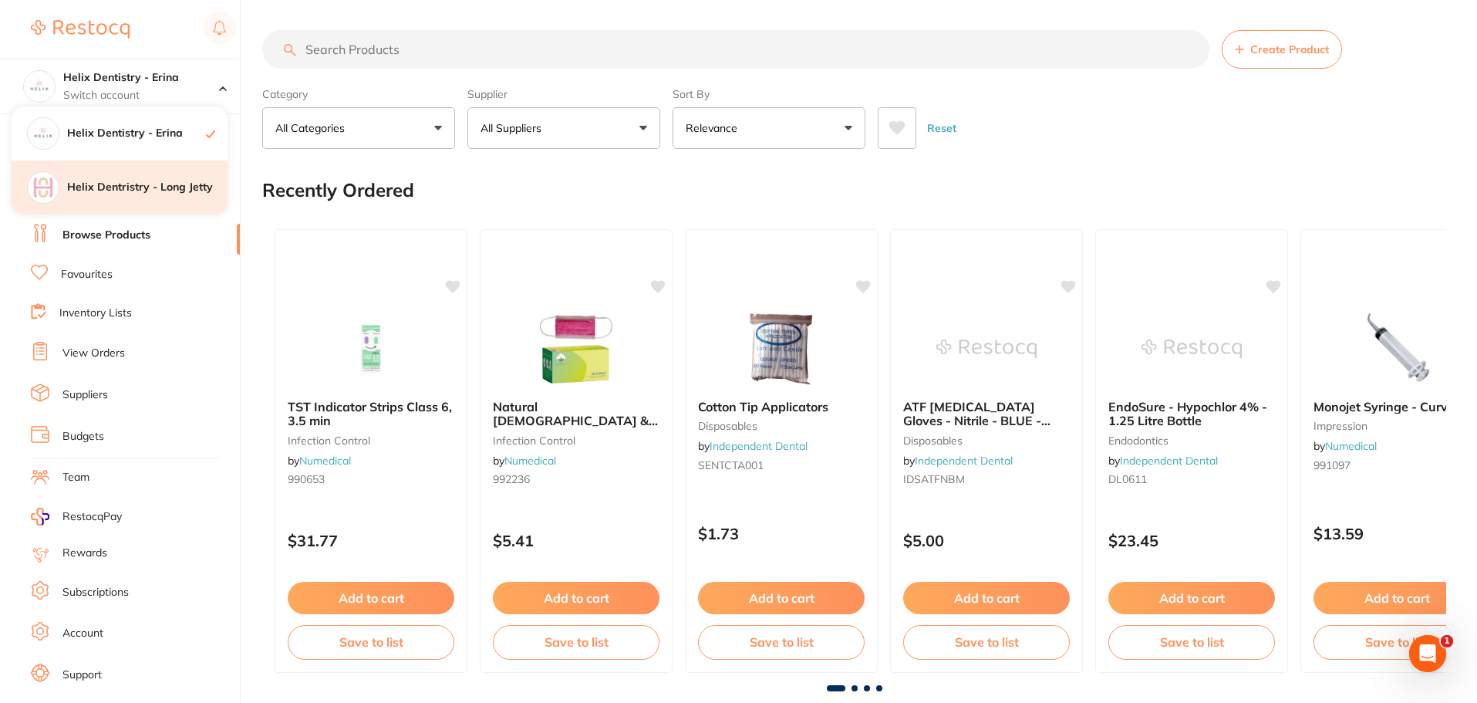
click at [126, 174] on div "Helix Dentristry - Long Jetty" at bounding box center [120, 187] width 216 height 54
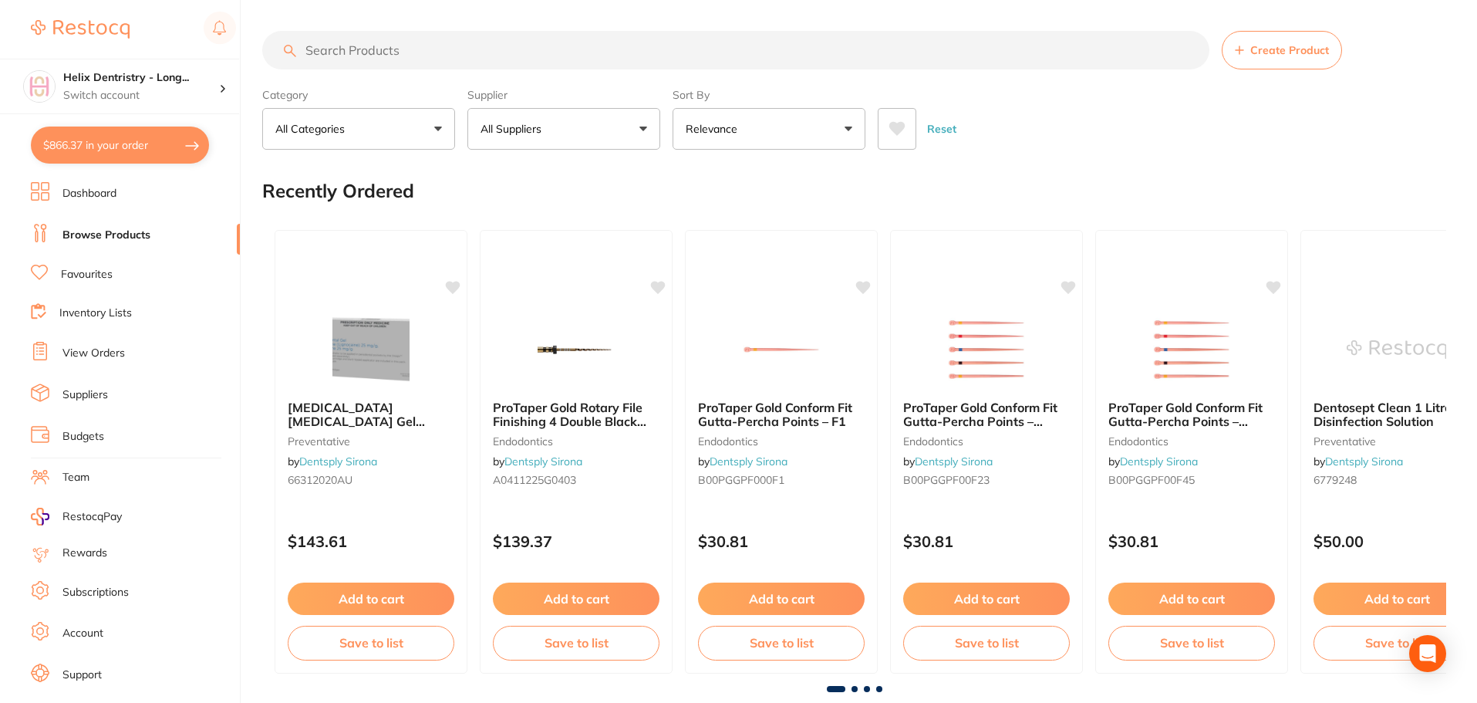
click at [77, 145] on button "$866.37 in your order" at bounding box center [120, 144] width 178 height 37
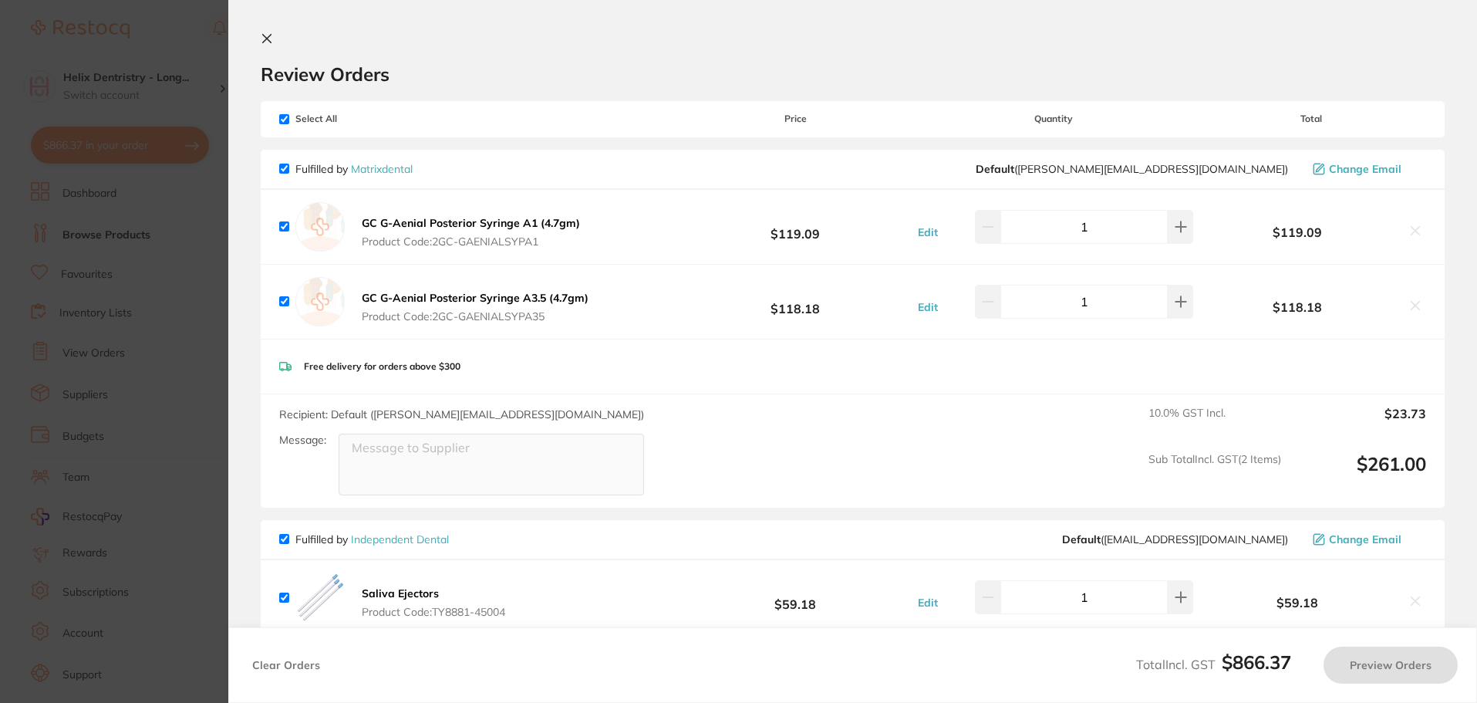
checkbox input "true"
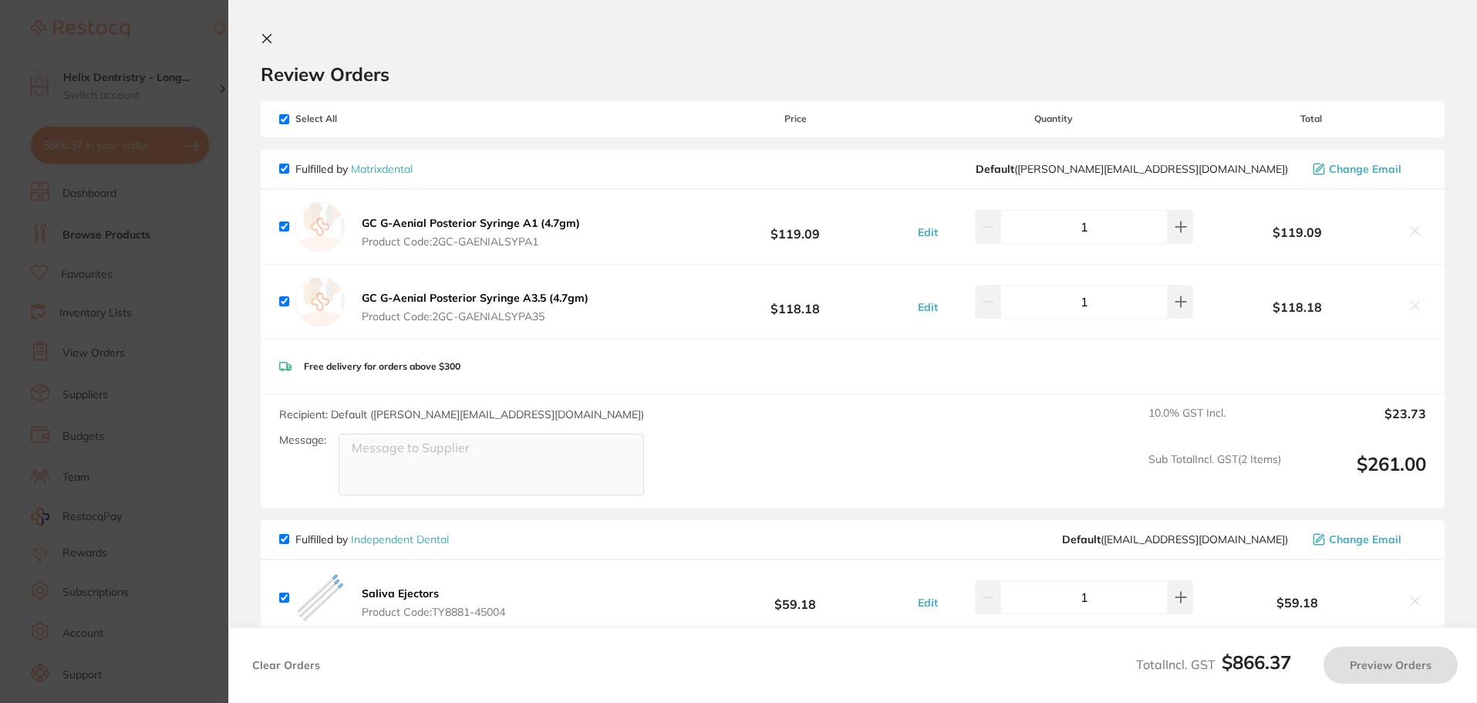
checkbox input "true"
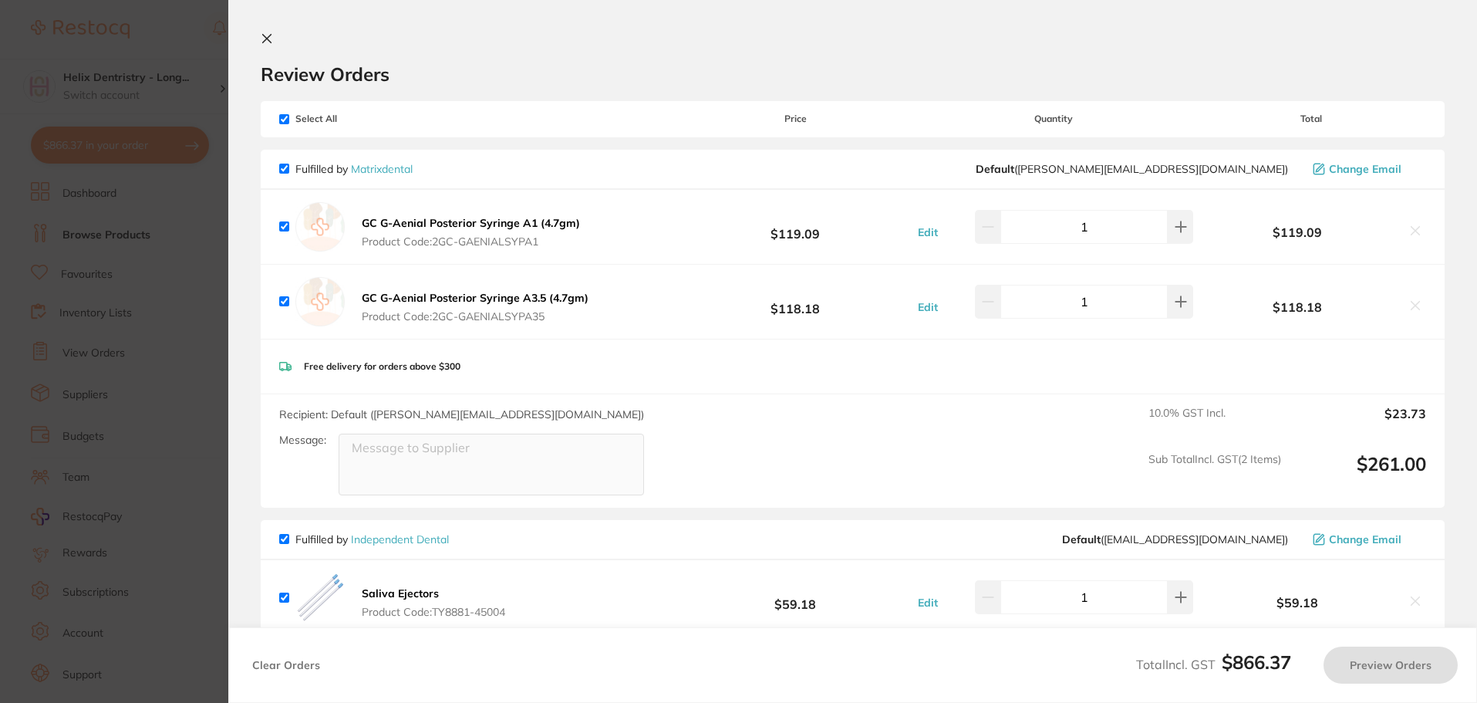
checkbox input "true"
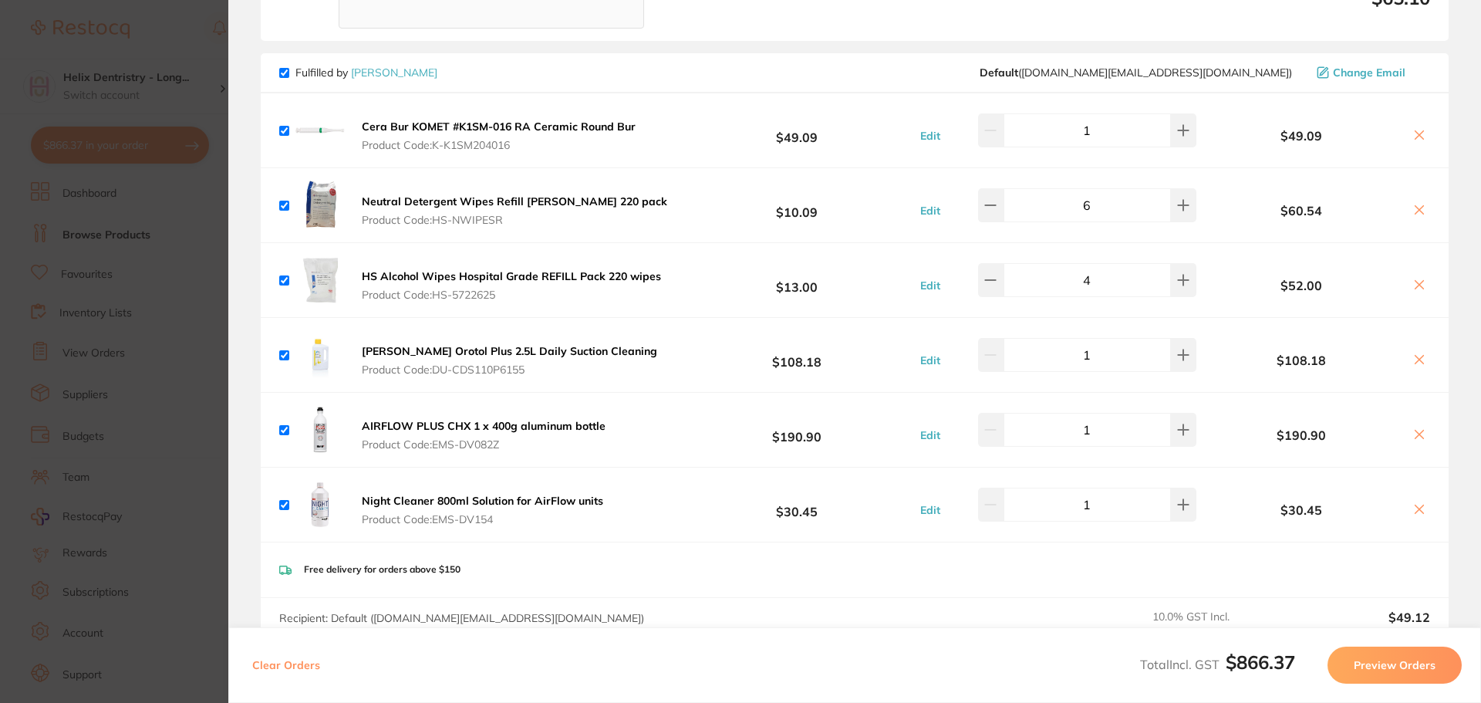
scroll to position [617, 0]
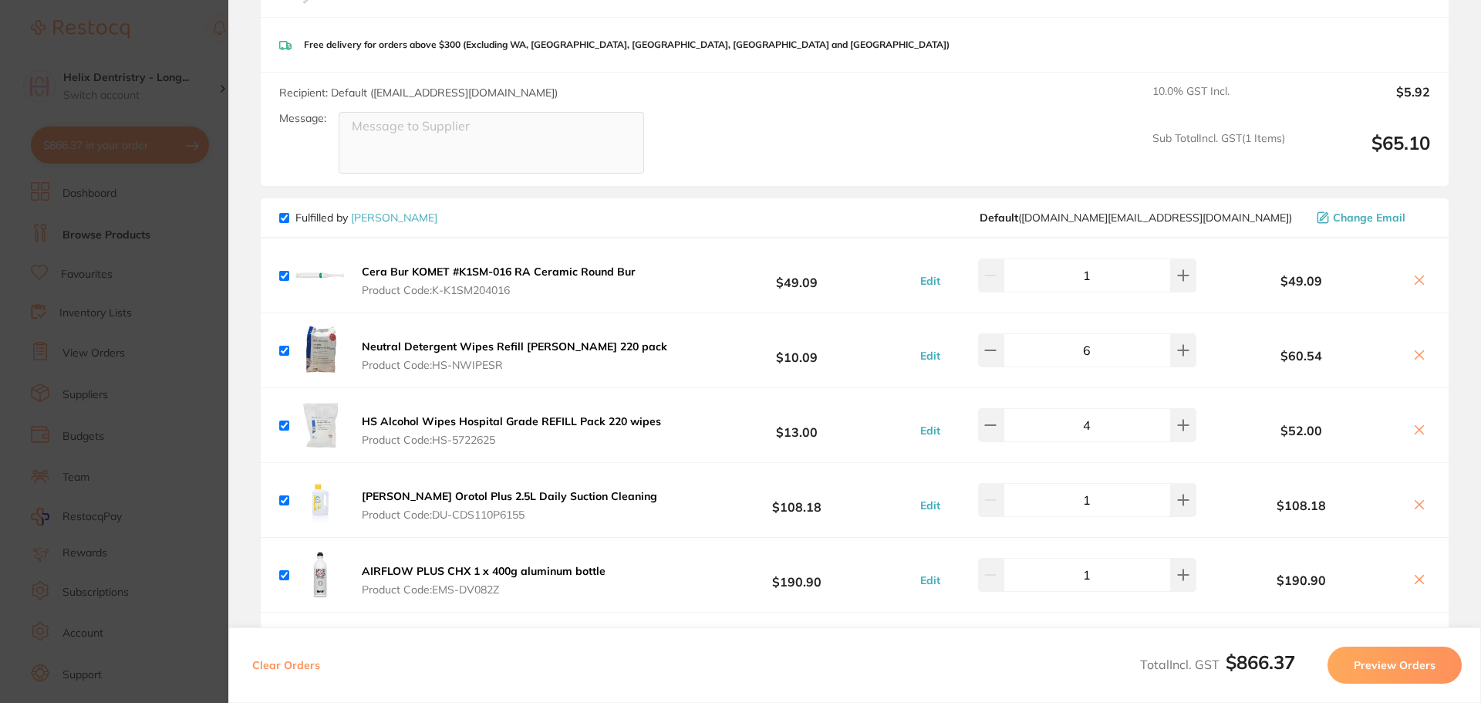
click at [150, 454] on section "Update RRP Set your pre negotiated price for this item. Item Agreed RRP (excl. …" at bounding box center [740, 351] width 1481 height 703
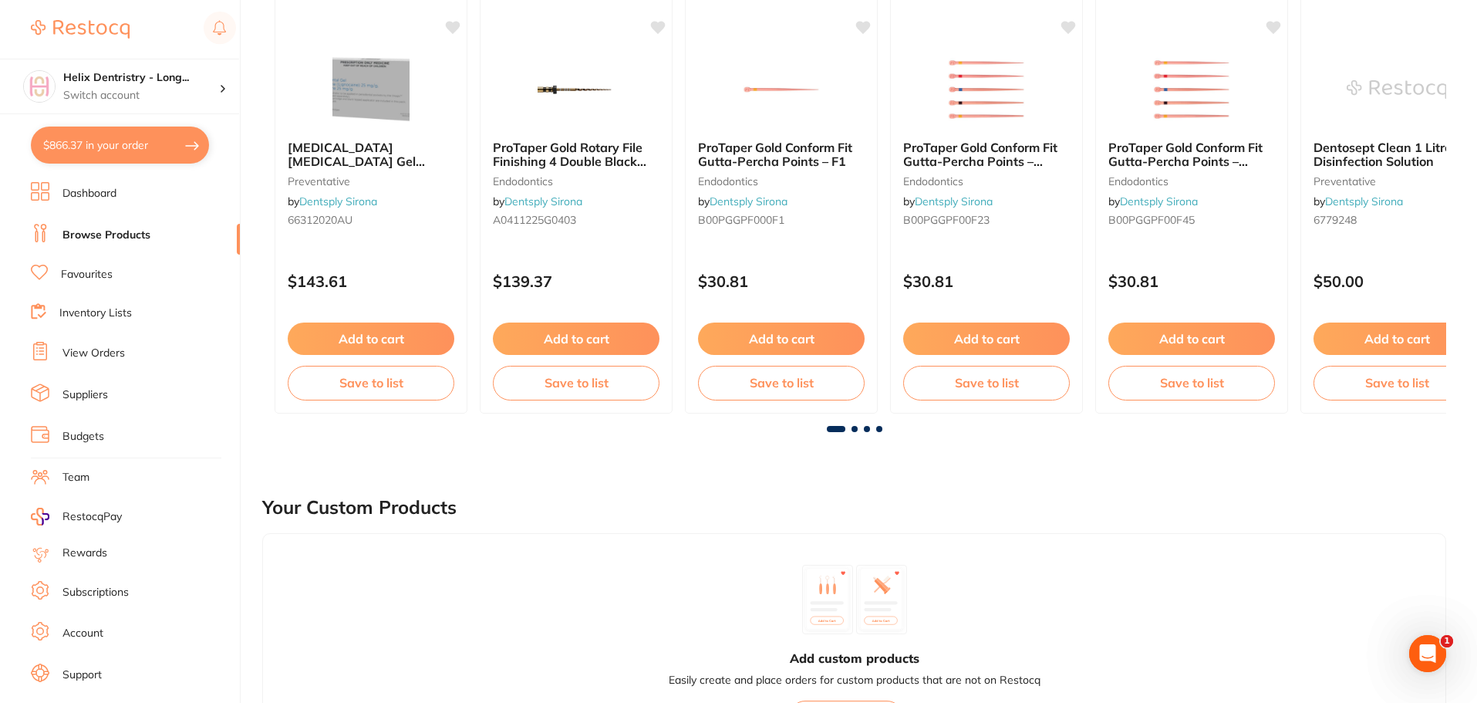
scroll to position [232, 0]
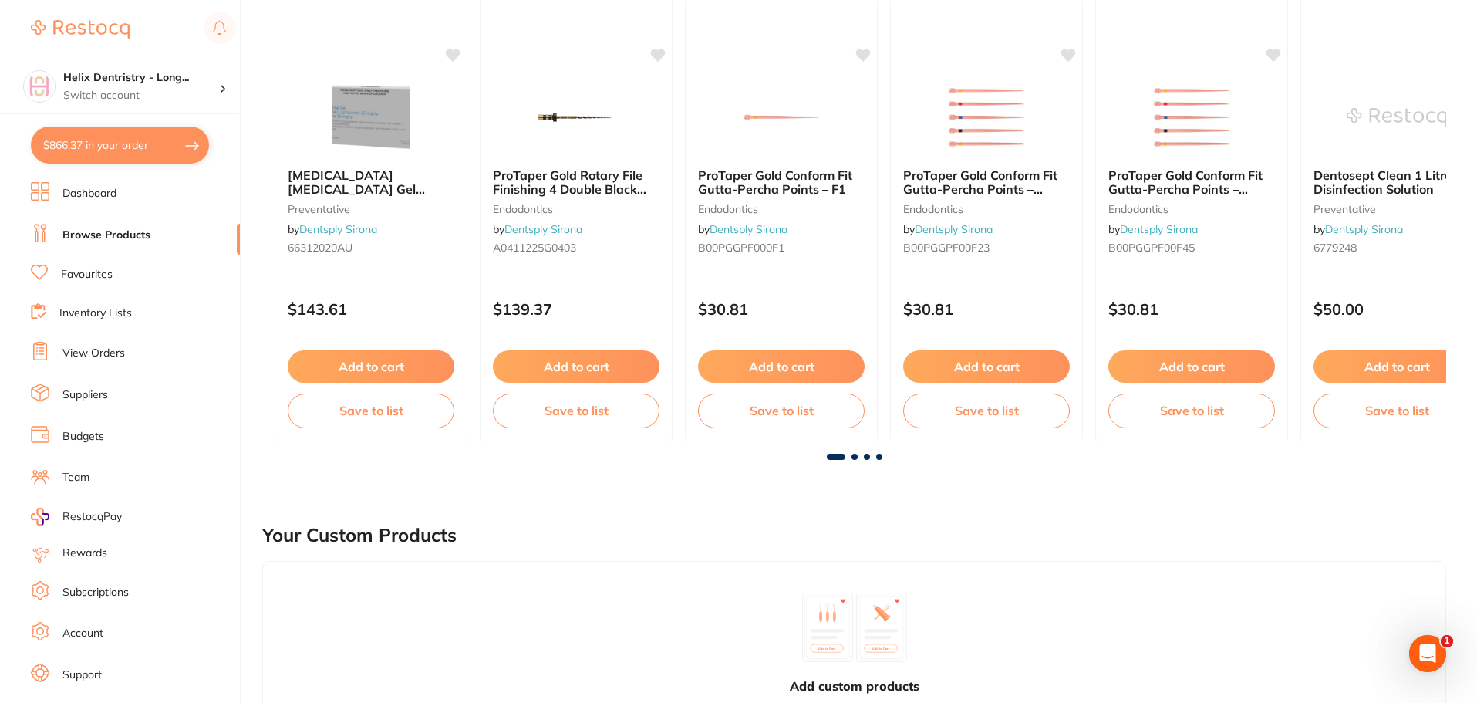
click at [147, 138] on button "$866.37 in your order" at bounding box center [120, 144] width 178 height 37
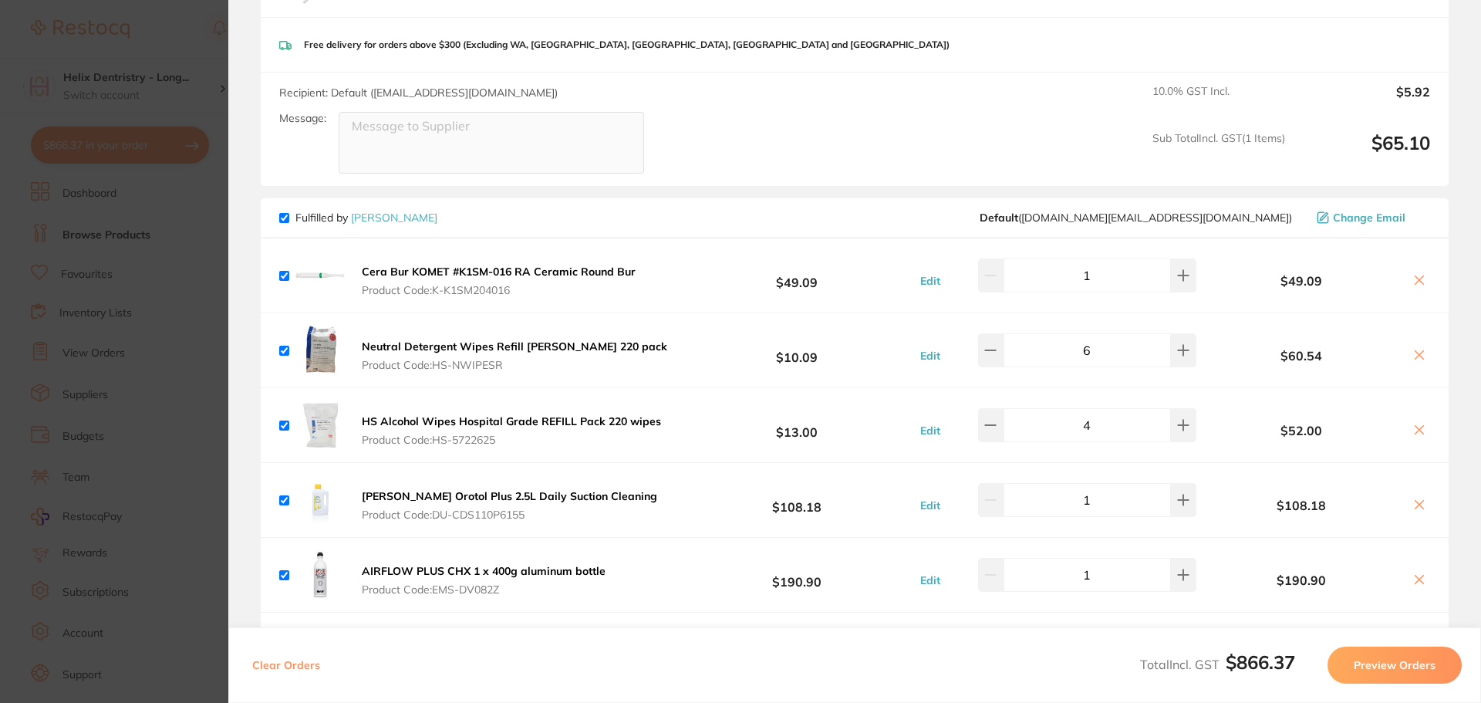
scroll to position [694, 0]
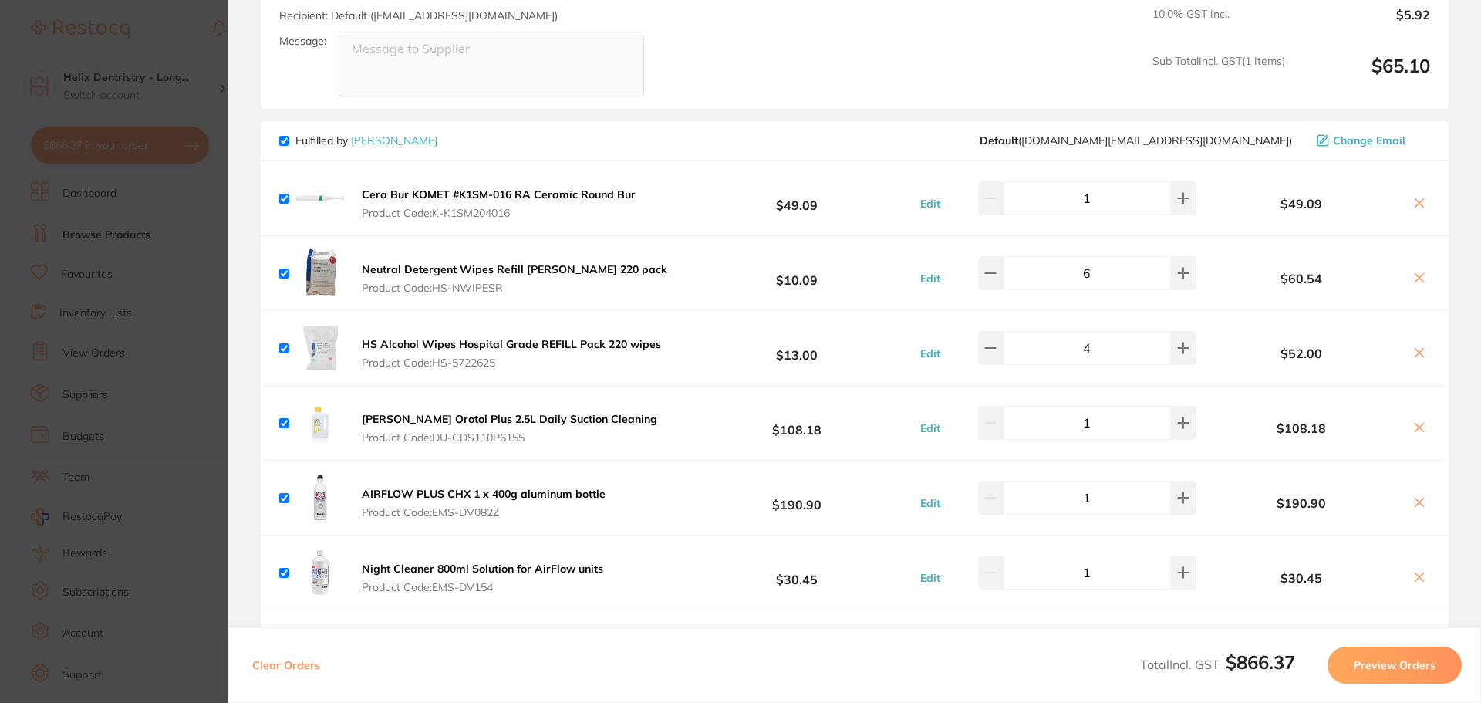
click at [192, 422] on section "Update RRP Set your pre negotiated price for this item. Item Agreed RRP (excl. …" at bounding box center [740, 351] width 1481 height 703
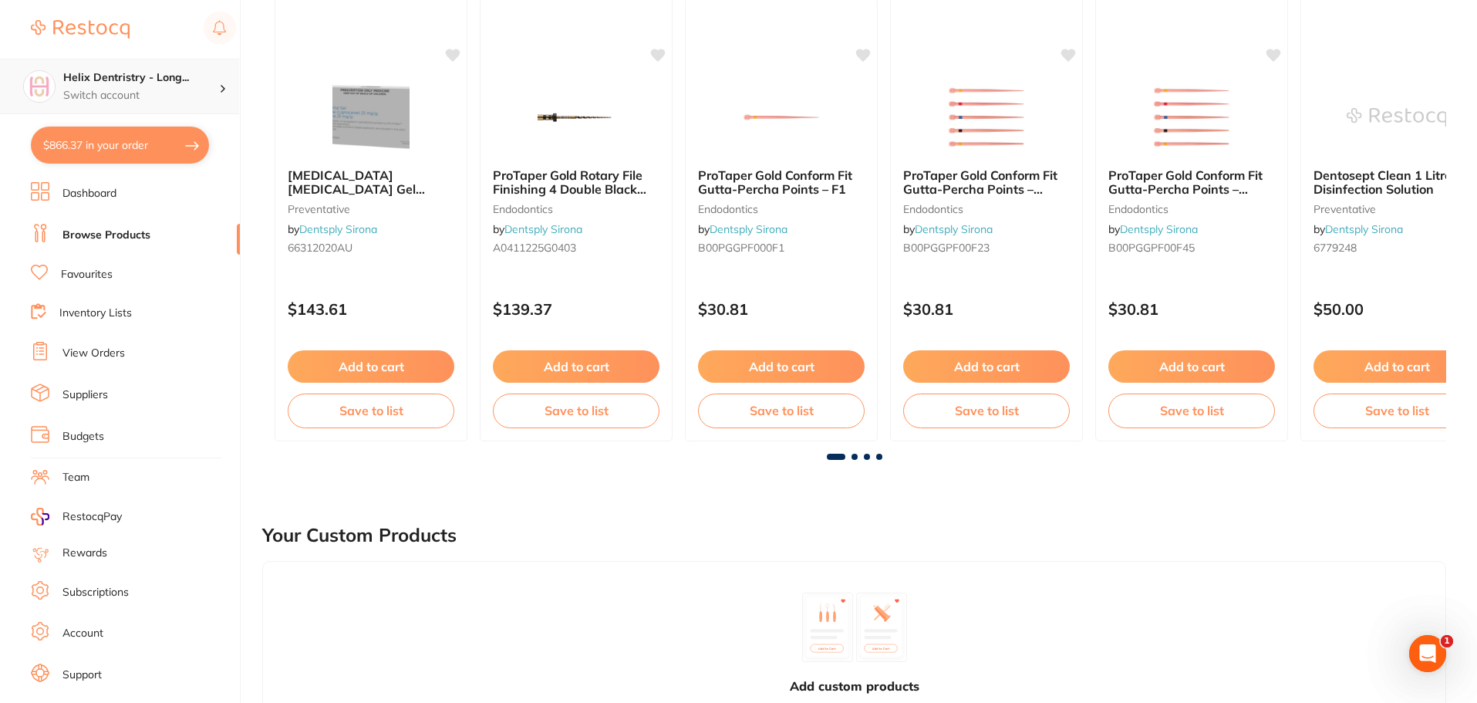
click at [155, 101] on p "Switch account" at bounding box center [141, 95] width 156 height 15
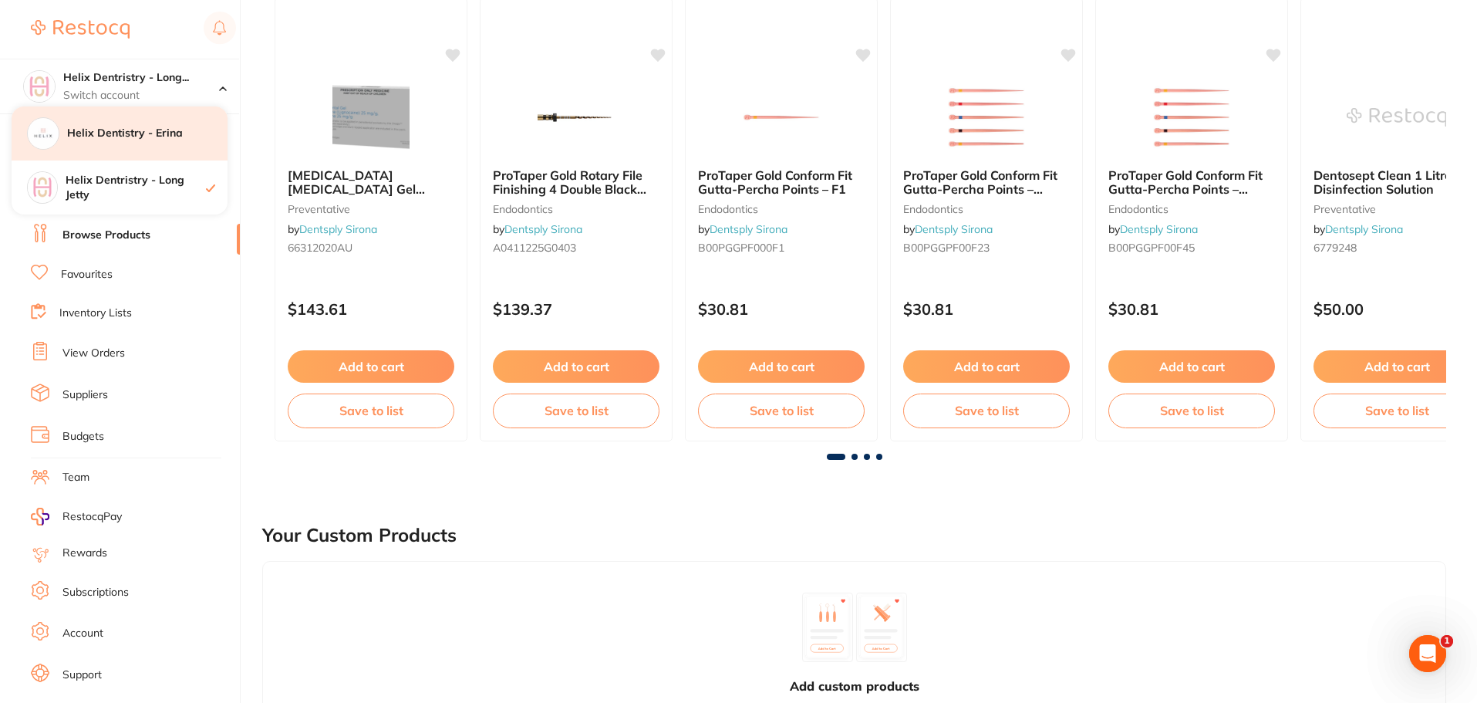
click at [160, 149] on div "Helix Dentistry - Erina" at bounding box center [120, 133] width 216 height 54
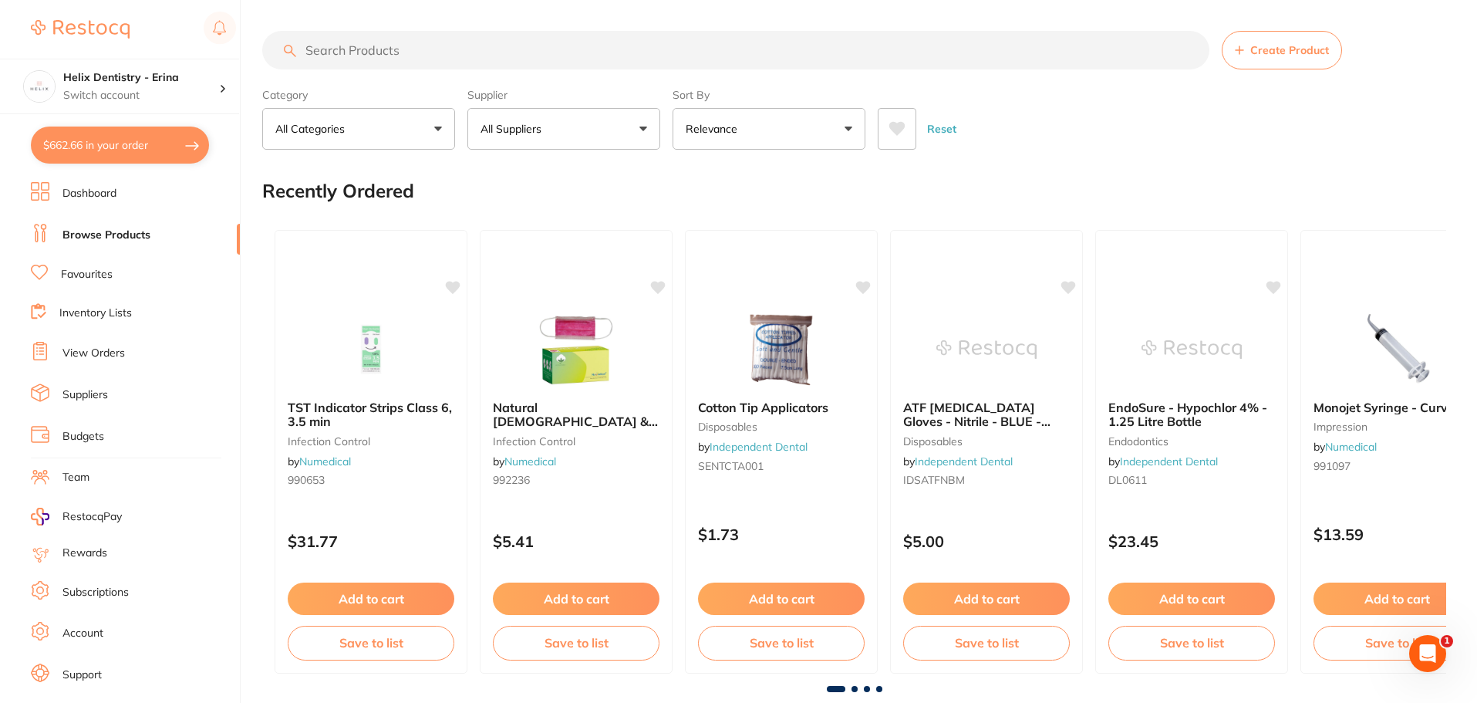
click at [100, 356] on link "View Orders" at bounding box center [93, 352] width 62 height 15
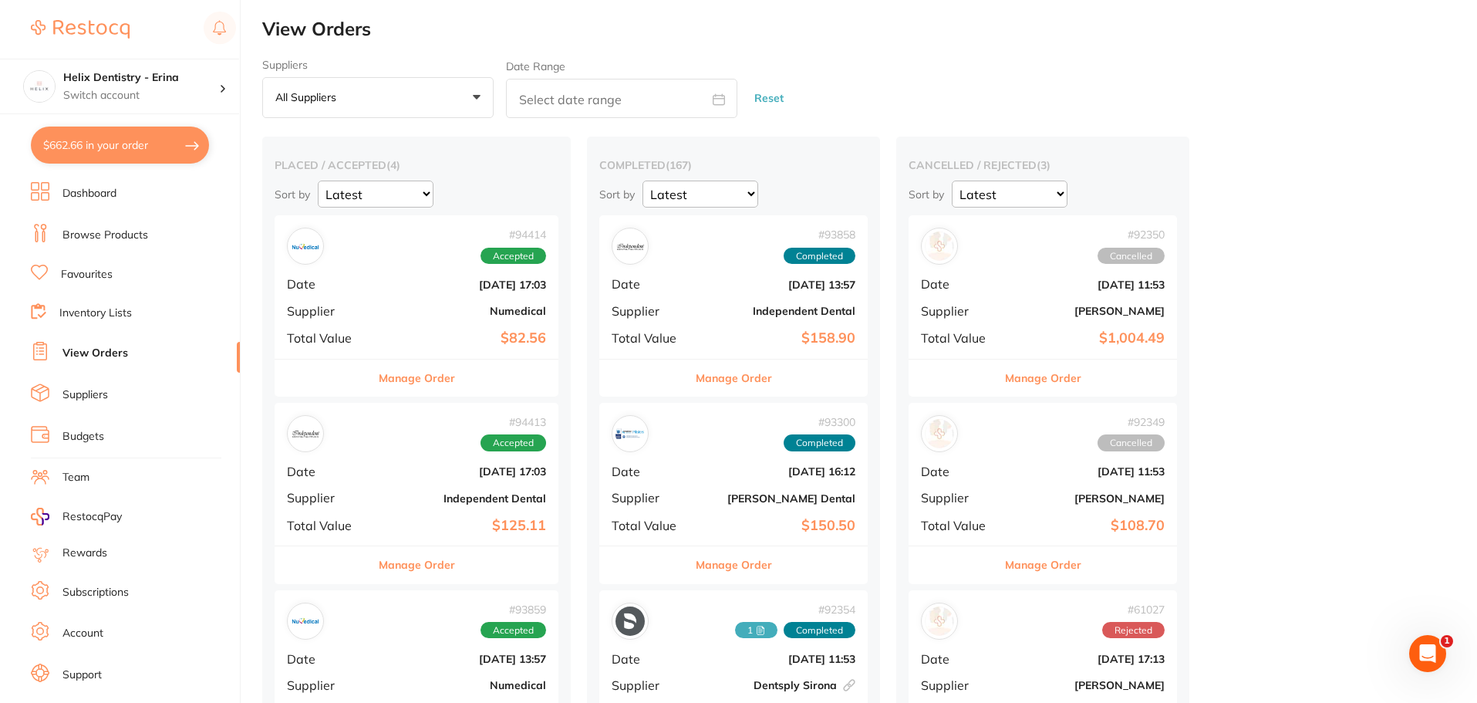
click at [469, 302] on div "# 94414 Accepted Date Sept 23 2025, 17:03 Supplier Numedical Total Value $82.56" at bounding box center [417, 286] width 284 height 143
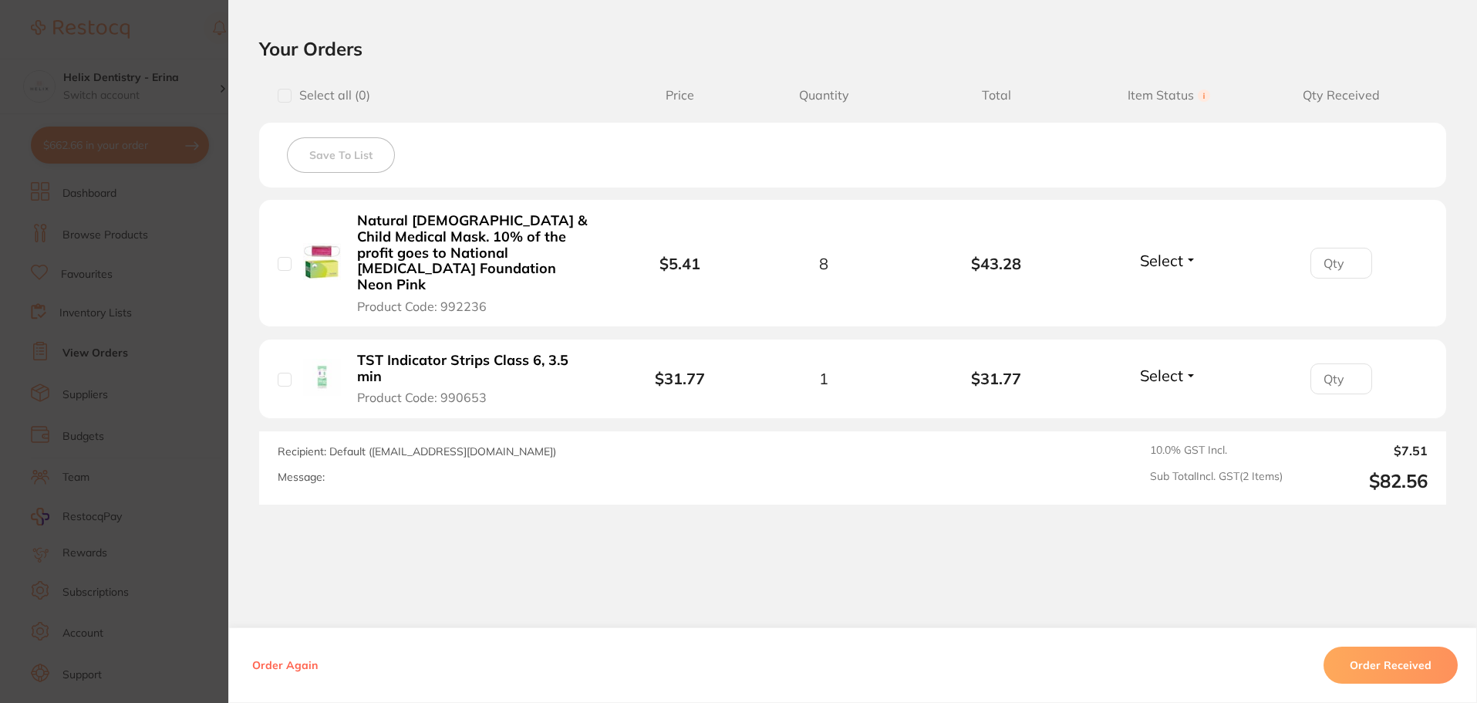
scroll to position [357, 0]
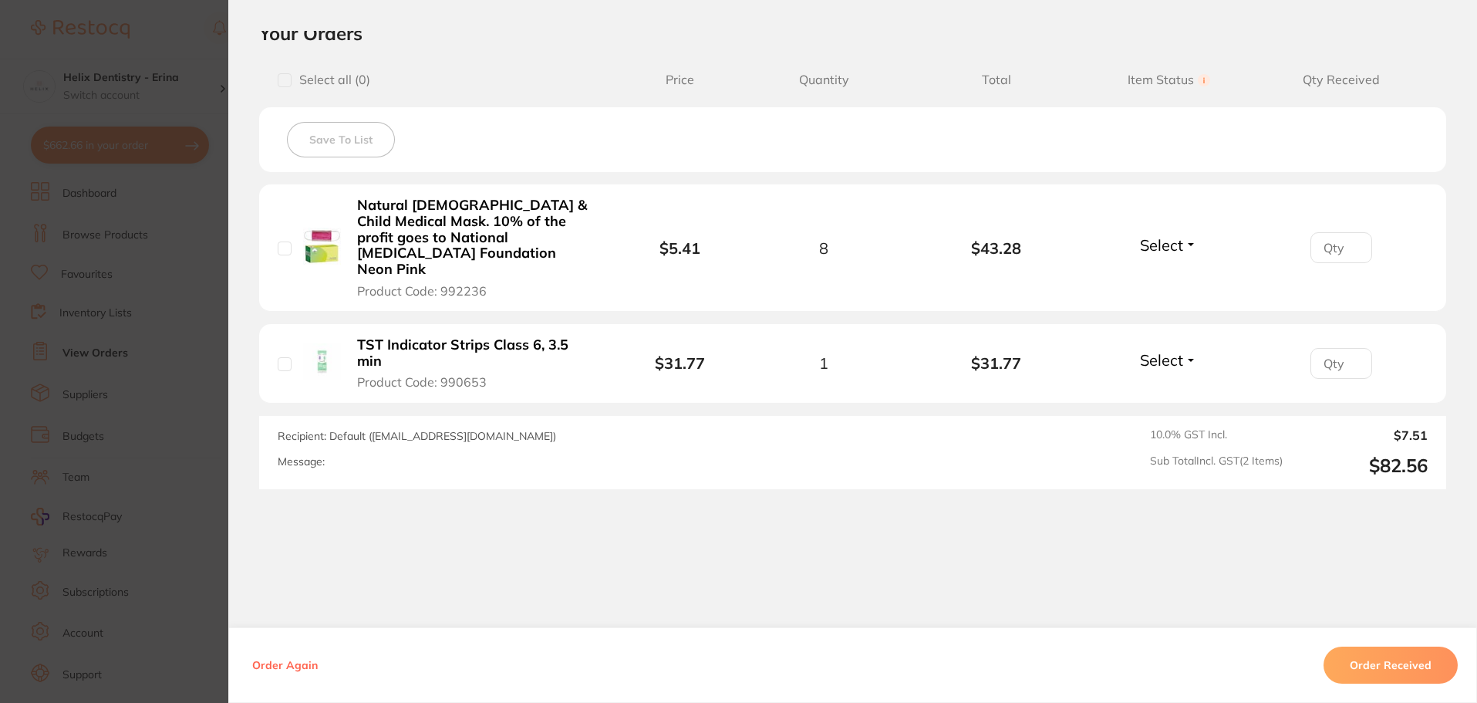
click at [204, 332] on section "Order ID: Restocq- 94414 Order Information Accepted Order Order Date Sept 23 20…" at bounding box center [738, 351] width 1477 height 703
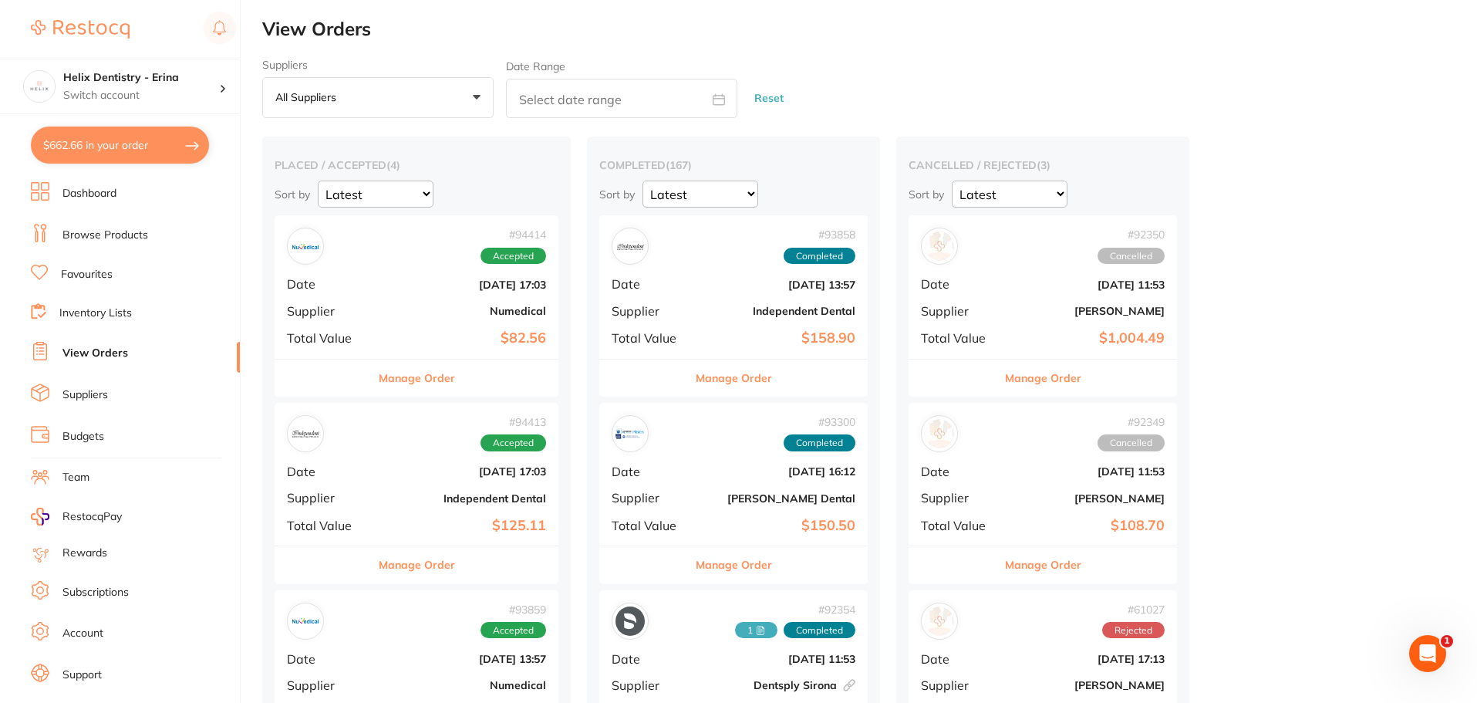
click at [417, 485] on div "# 94413 Accepted Date Sept 23 2025, 17:03 Supplier Independent Dental Total Val…" at bounding box center [417, 474] width 284 height 143
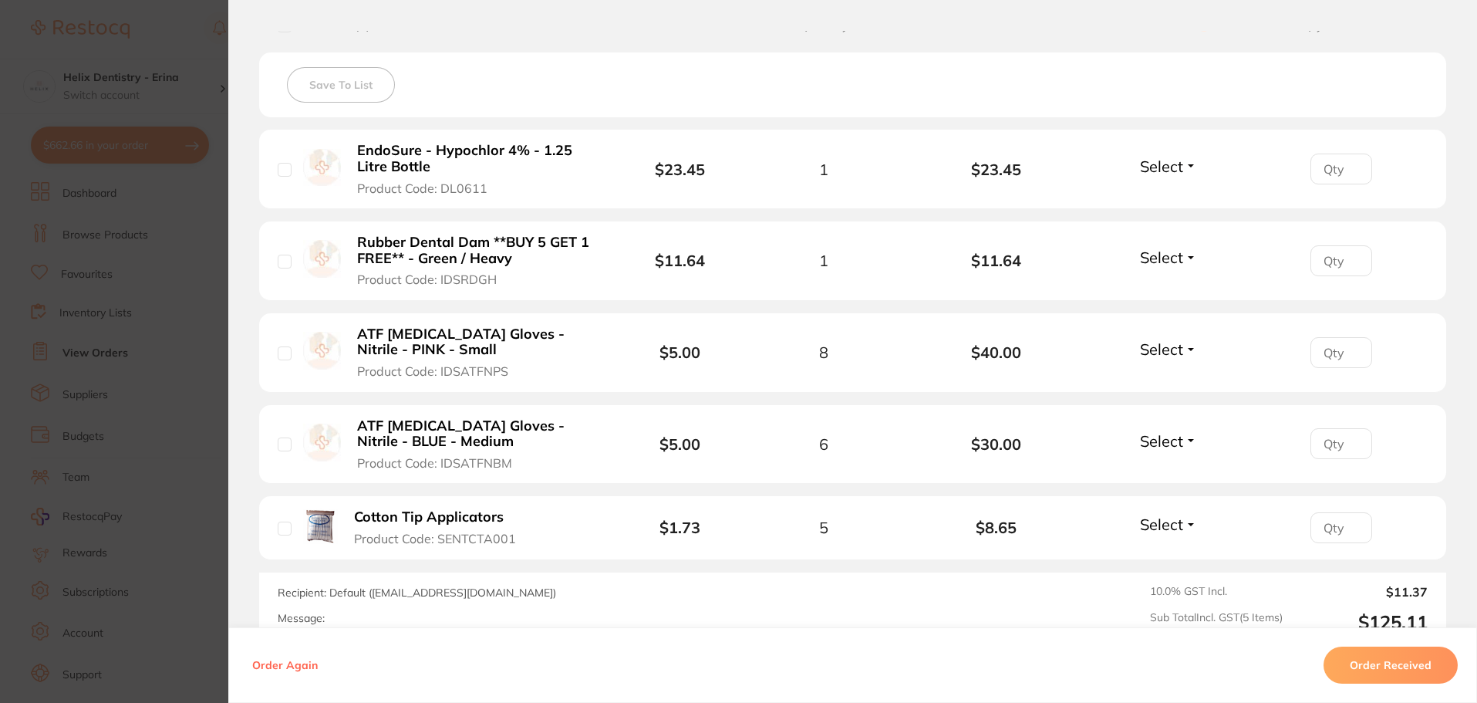
scroll to position [463, 0]
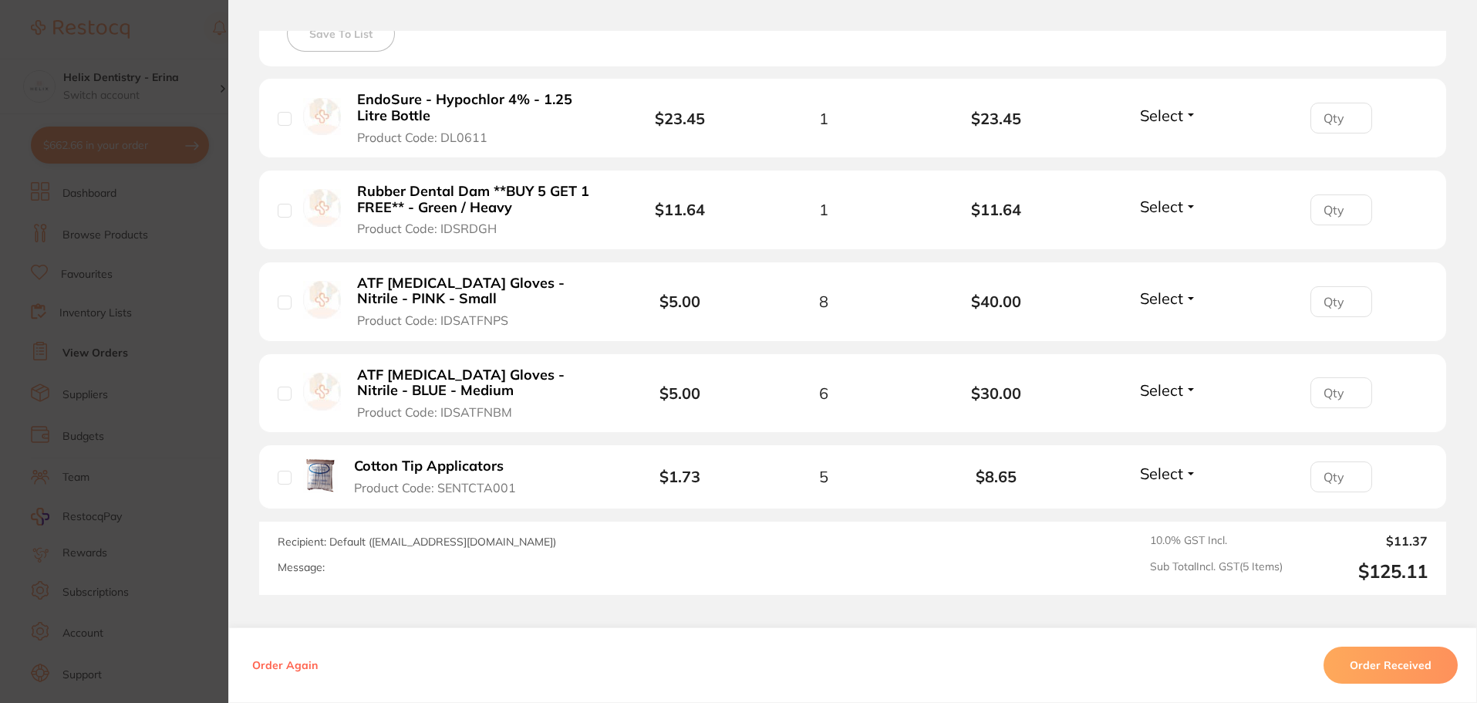
click at [151, 394] on section "Order ID: Restocq- 94413 Order Information Accepted Order Order Date Sept 23 20…" at bounding box center [738, 351] width 1477 height 703
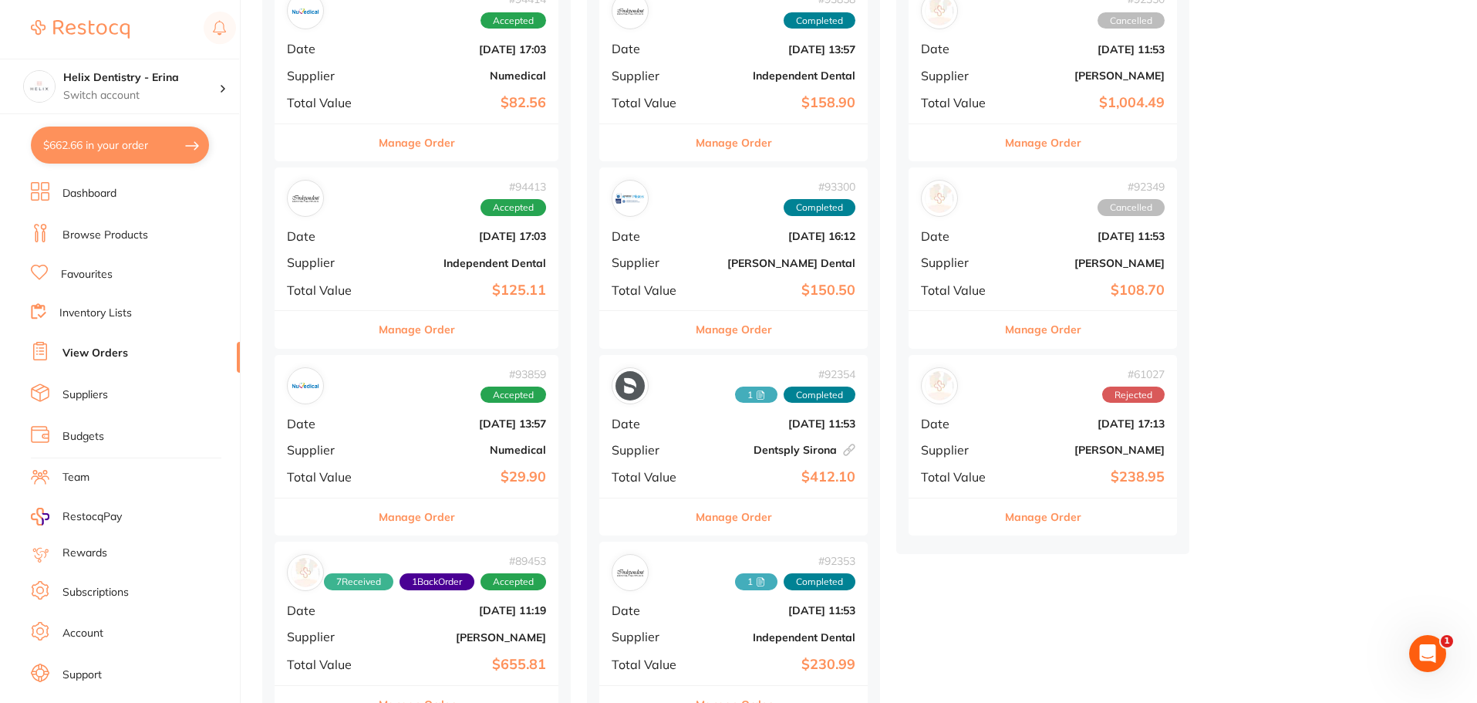
scroll to position [308, 0]
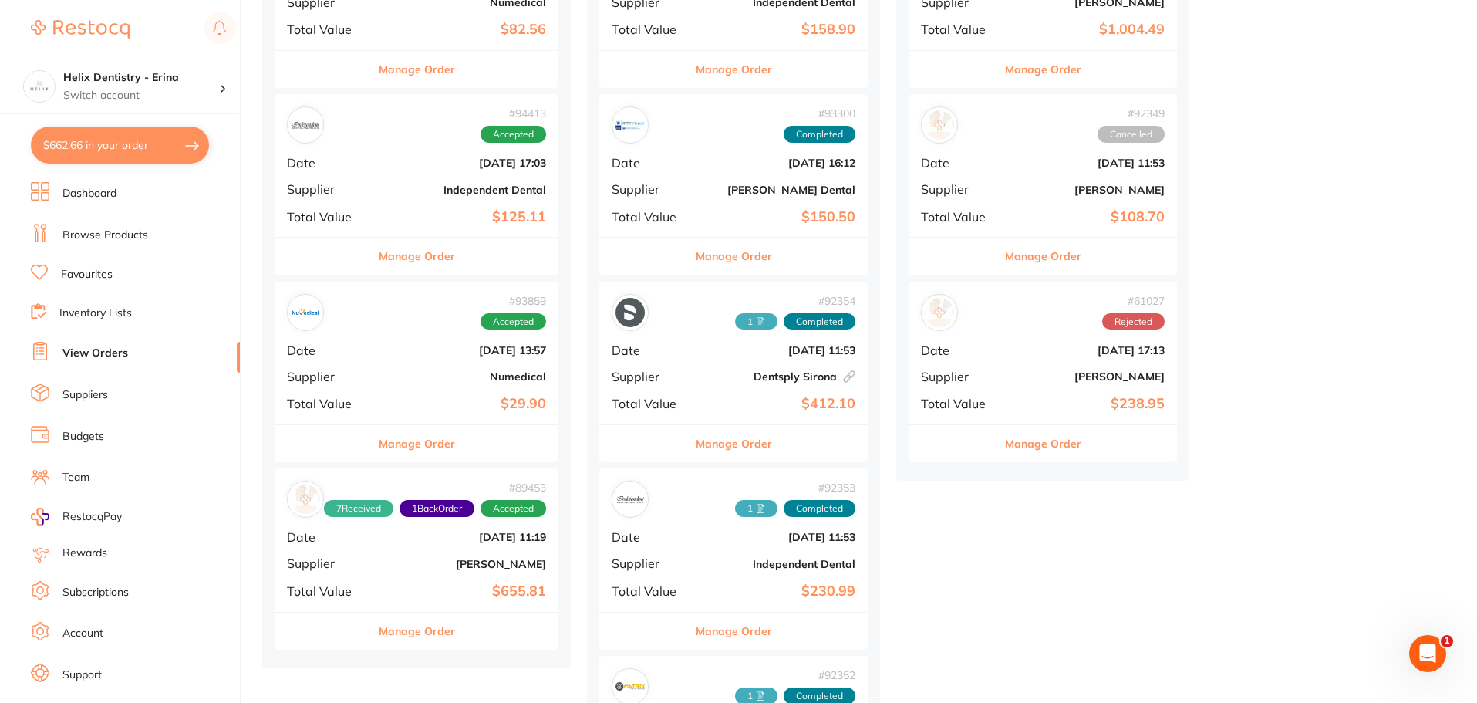
click at [451, 374] on b "Numedical" at bounding box center [464, 376] width 164 height 12
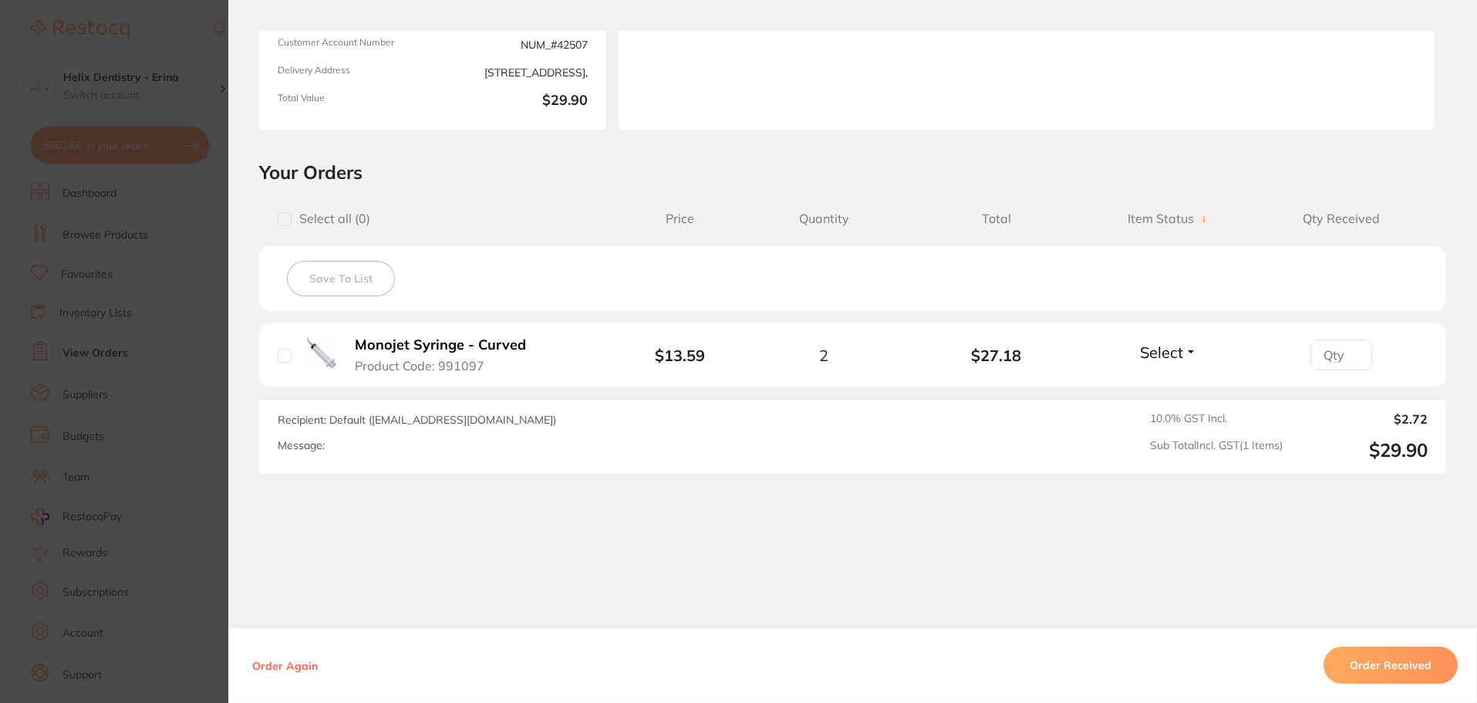
click at [103, 308] on section "Order ID: Restocq- 93859 Order Information Accepted Order Order Date Sept 16 20…" at bounding box center [738, 351] width 1477 height 703
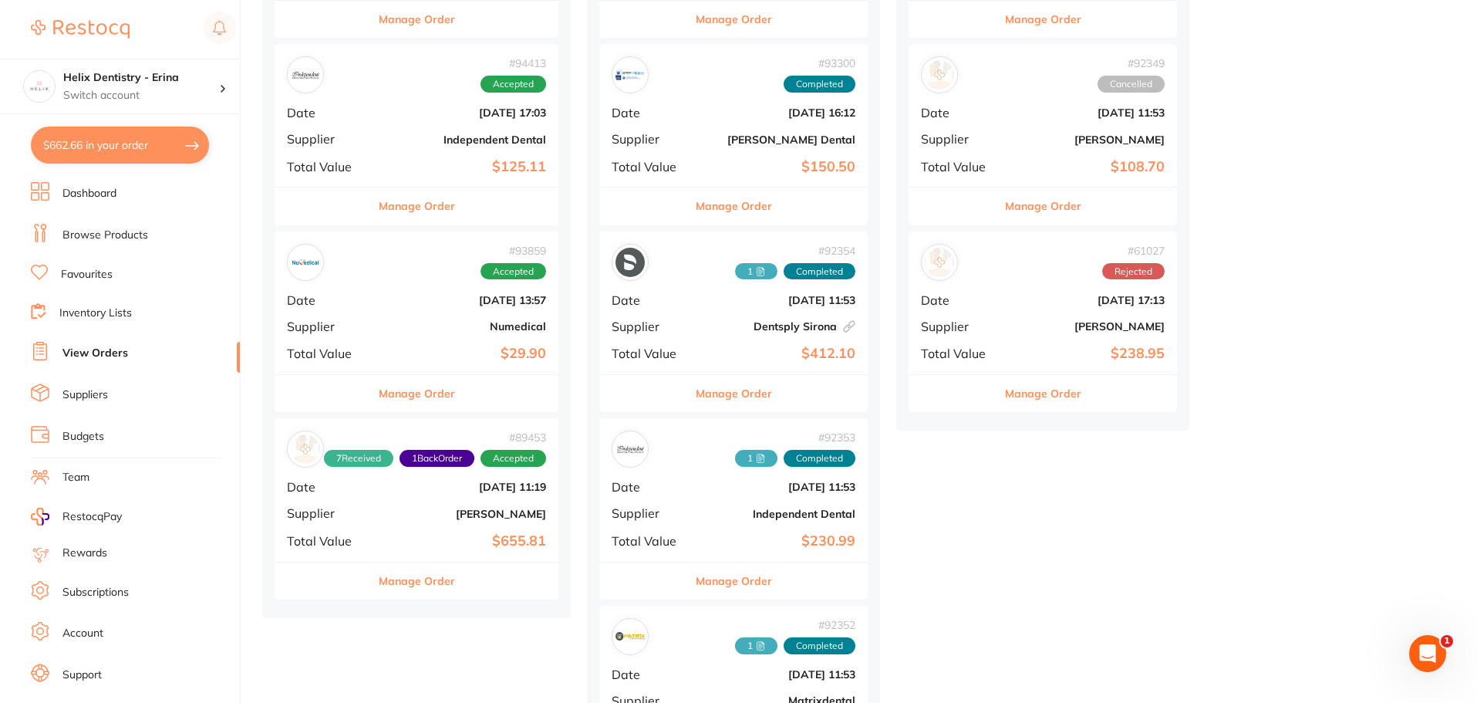
scroll to position [386, 0]
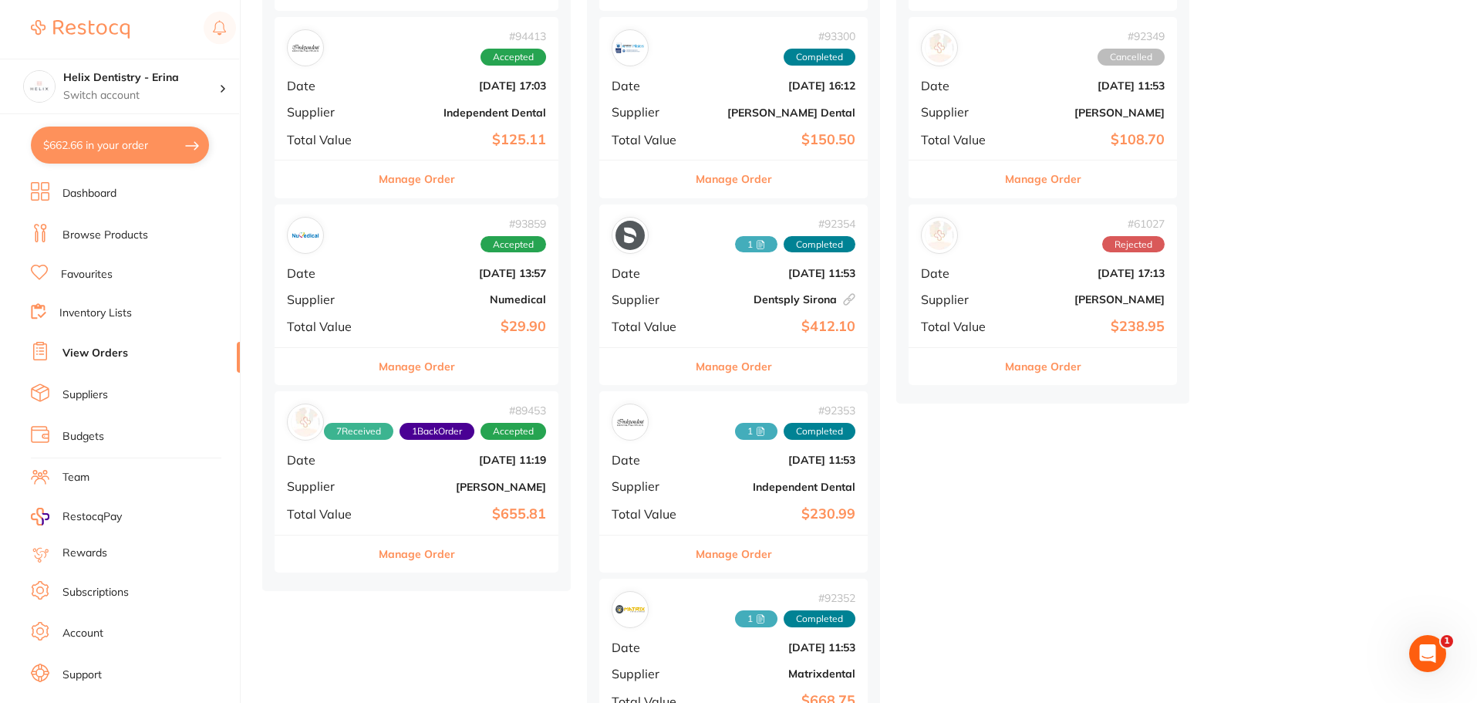
click at [416, 503] on div "# 89453 7 Received 1 Back Order Accepted Date Aug 7 2025, 11:19 Supplier Henry …" at bounding box center [417, 462] width 284 height 143
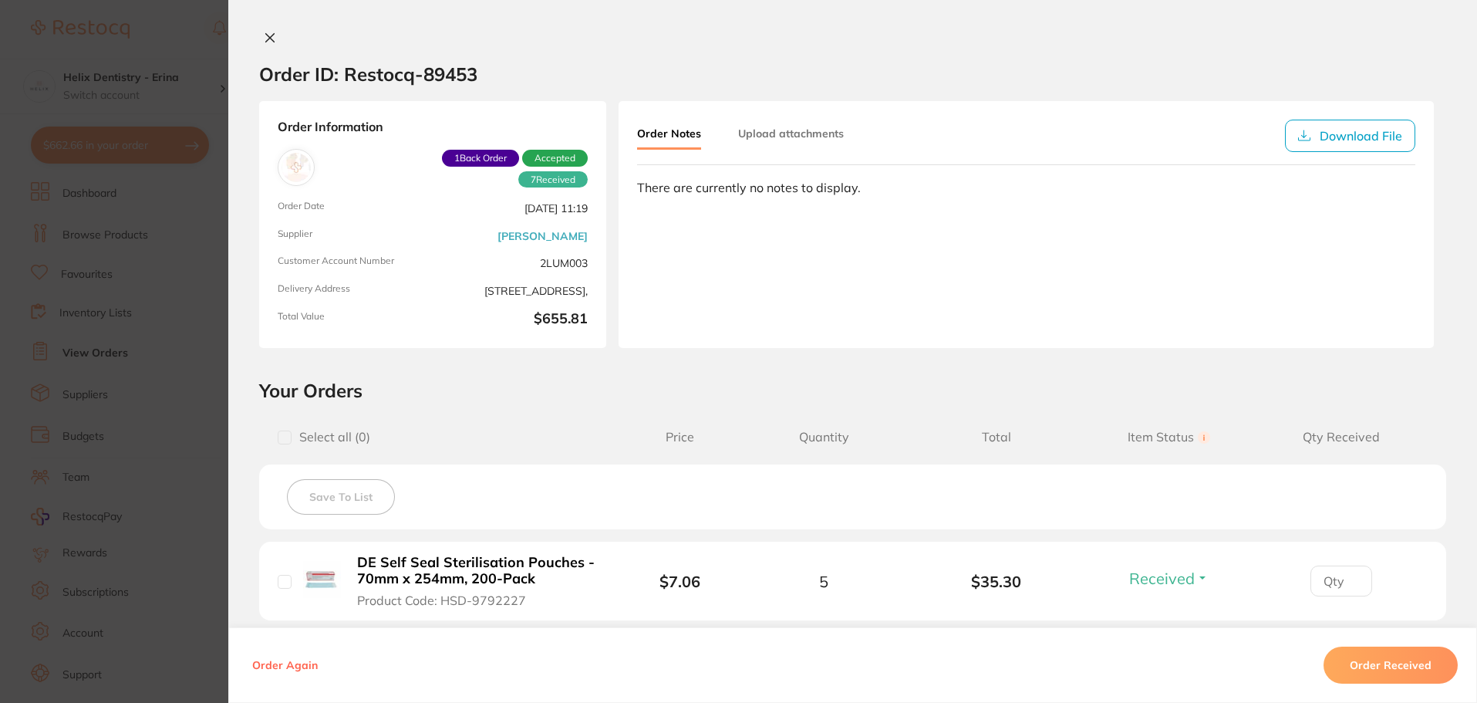
click at [134, 307] on section "Order ID: Restocq- 89453 Order Information 7 Received 1 Back Order Accepted Ord…" at bounding box center [738, 351] width 1477 height 703
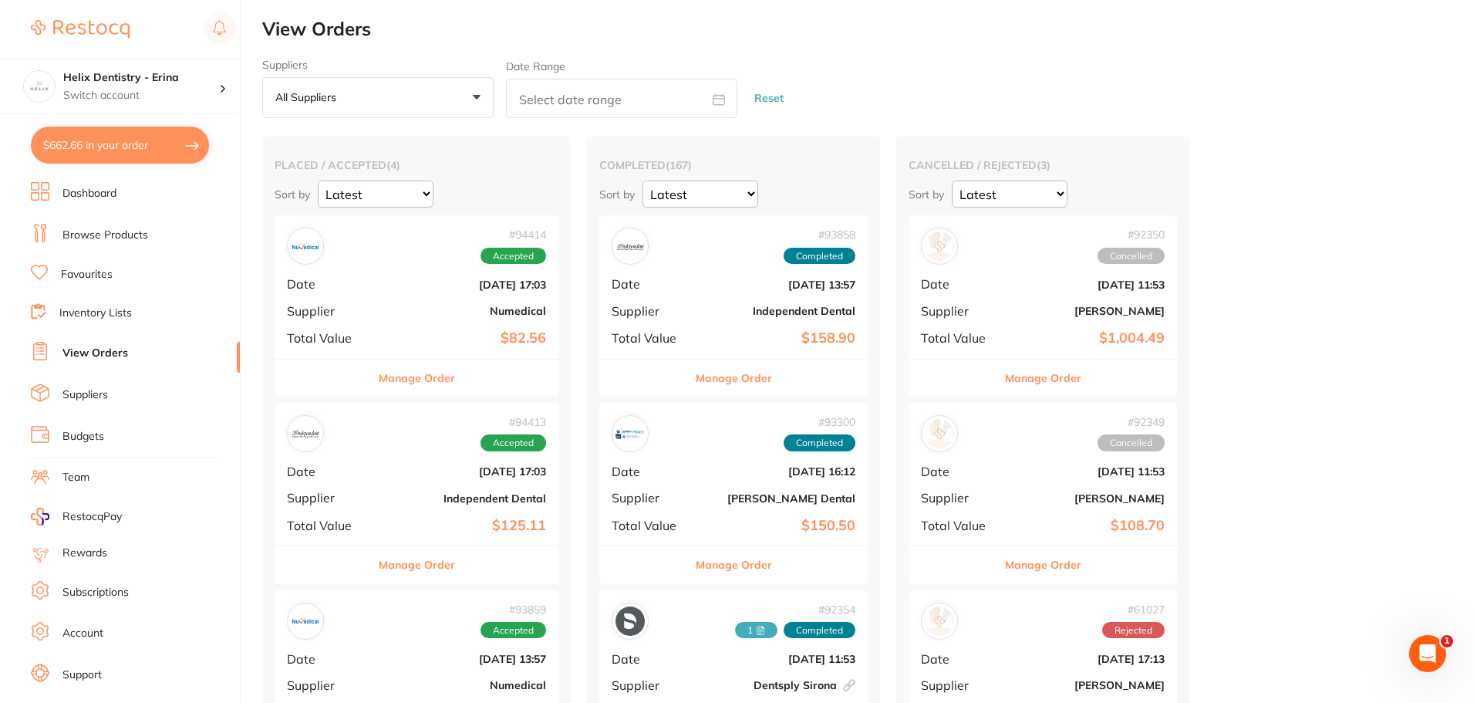
click at [136, 234] on link "Browse Products" at bounding box center [105, 234] width 86 height 15
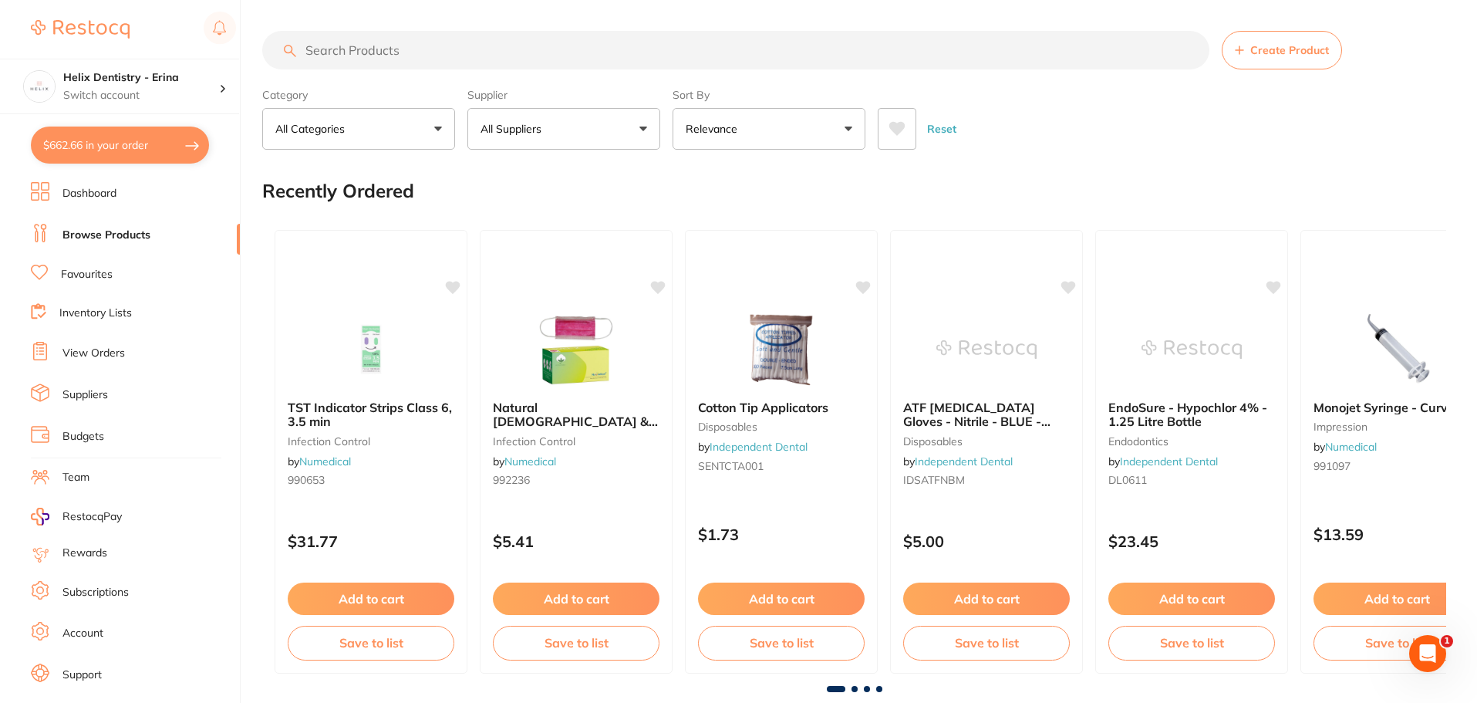
click at [490, 46] on input "search" at bounding box center [735, 50] width 947 height 39
click at [121, 349] on link "View Orders" at bounding box center [93, 352] width 62 height 15
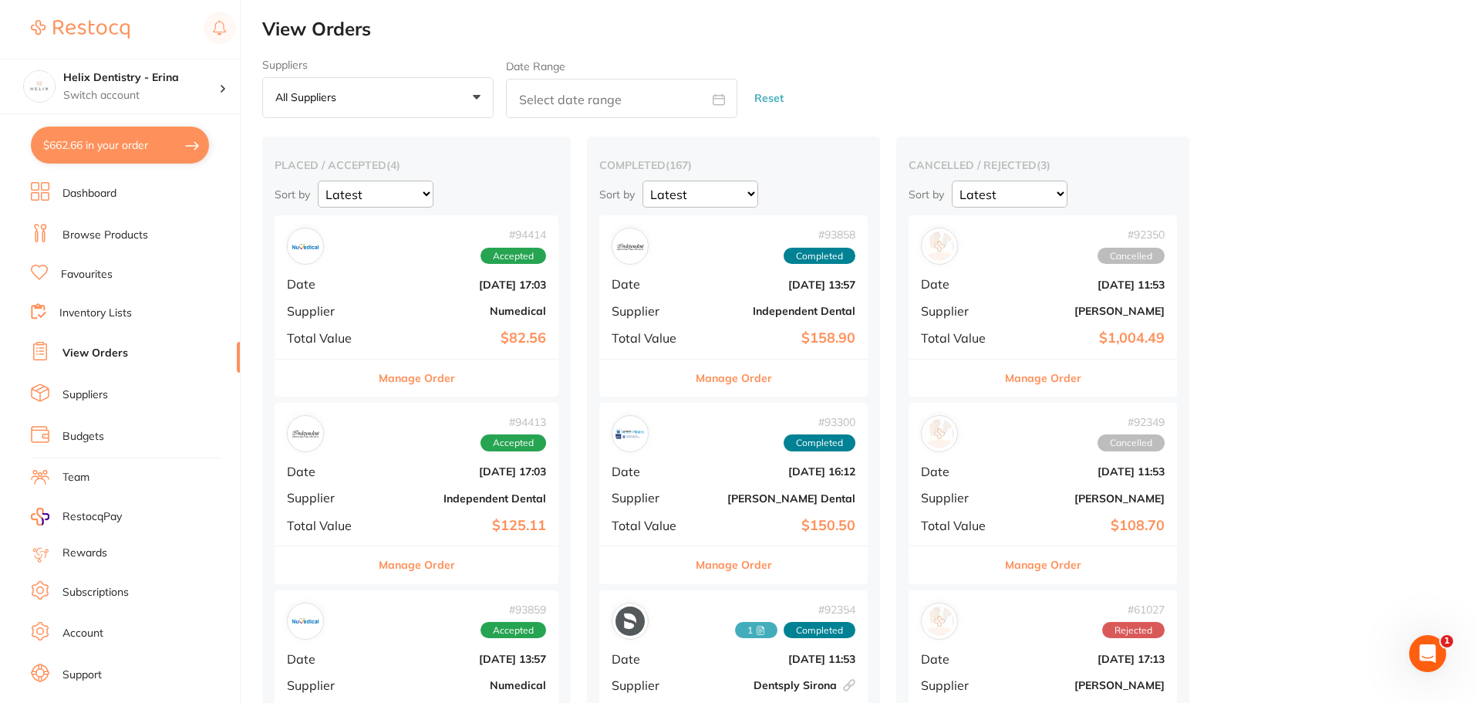
click at [395, 504] on div "# 94413 Accepted Date Sept 23 2025, 17:03 Supplier Independent Dental Total Val…" at bounding box center [417, 474] width 284 height 143
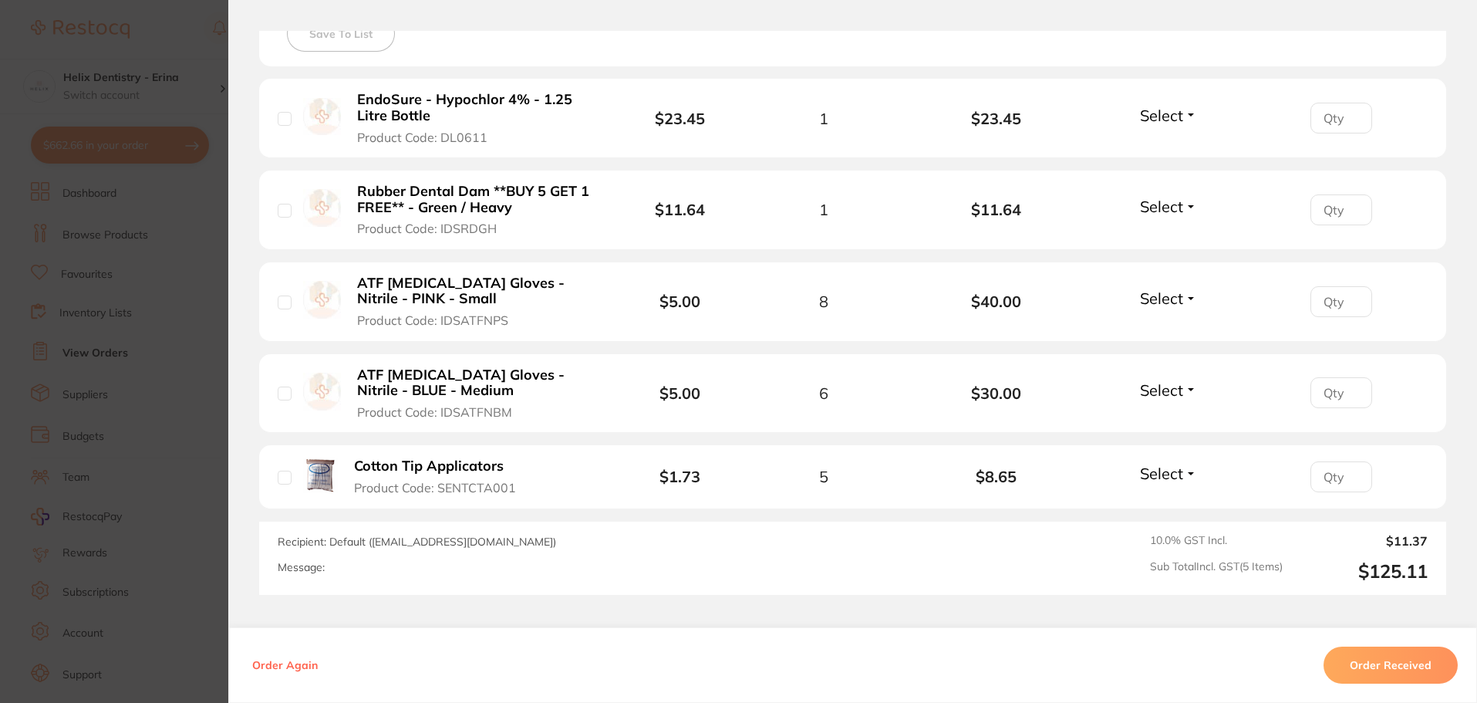
click at [114, 317] on section "Order ID: Restocq- 94413 Order Information Accepted Order Order Date Sept 23 20…" at bounding box center [738, 351] width 1477 height 703
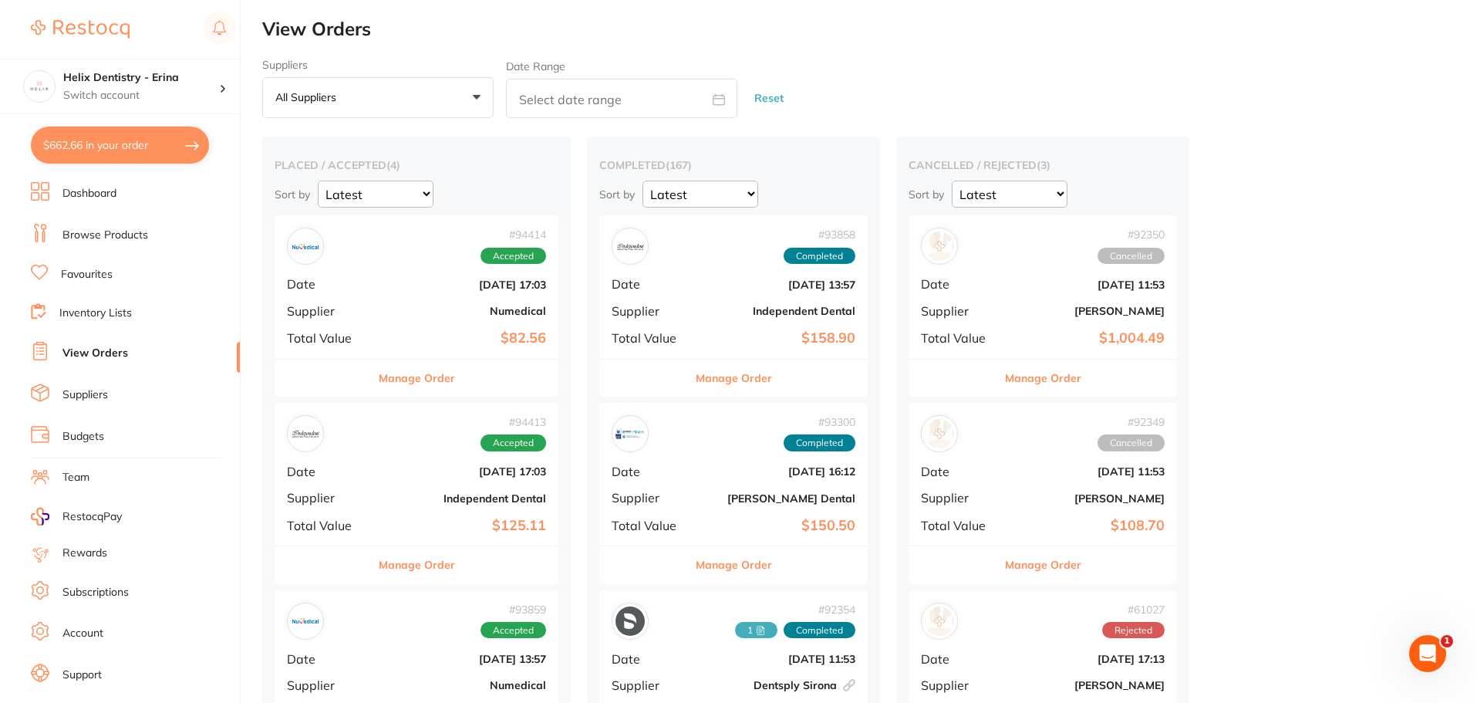
click at [101, 234] on link "Browse Products" at bounding box center [105, 234] width 86 height 15
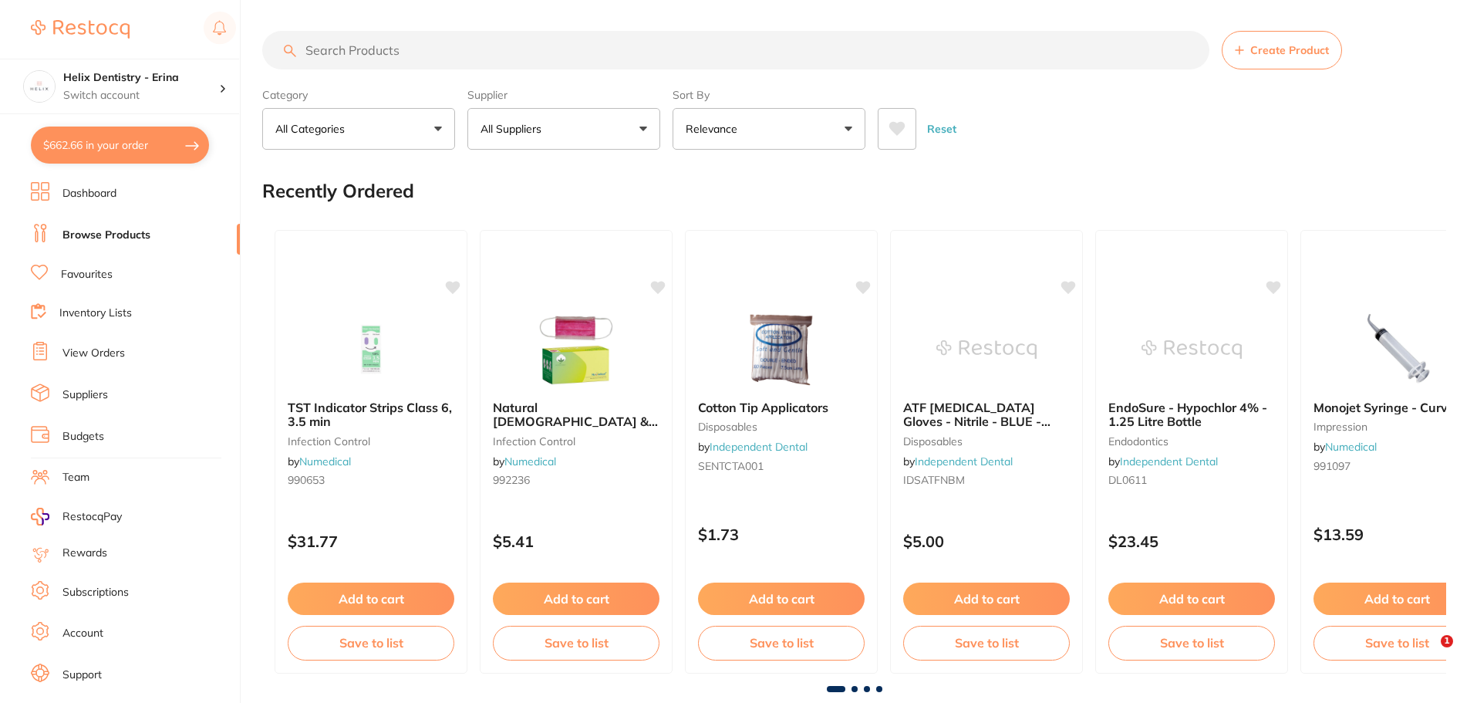
click at [472, 59] on input "search" at bounding box center [735, 50] width 947 height 39
type input "S"
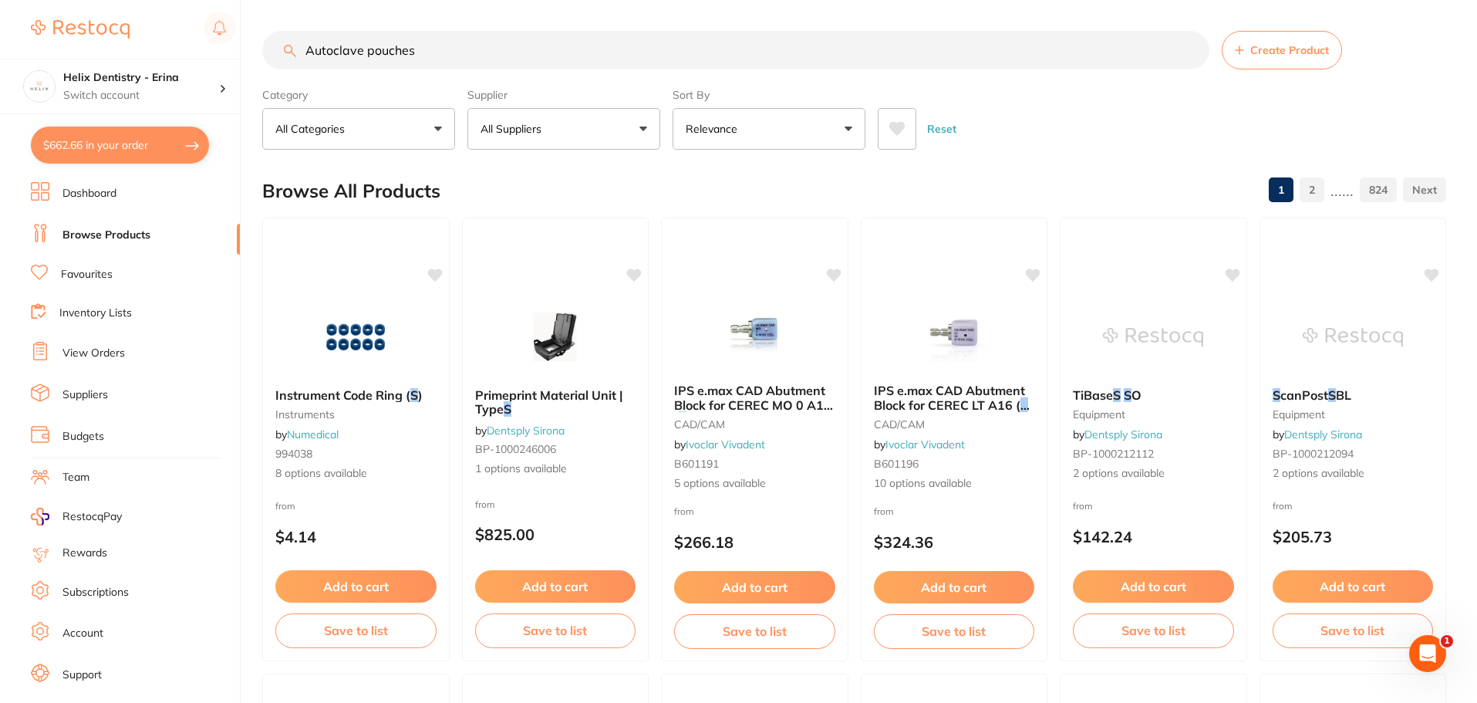
type input "Autoclave pouches"
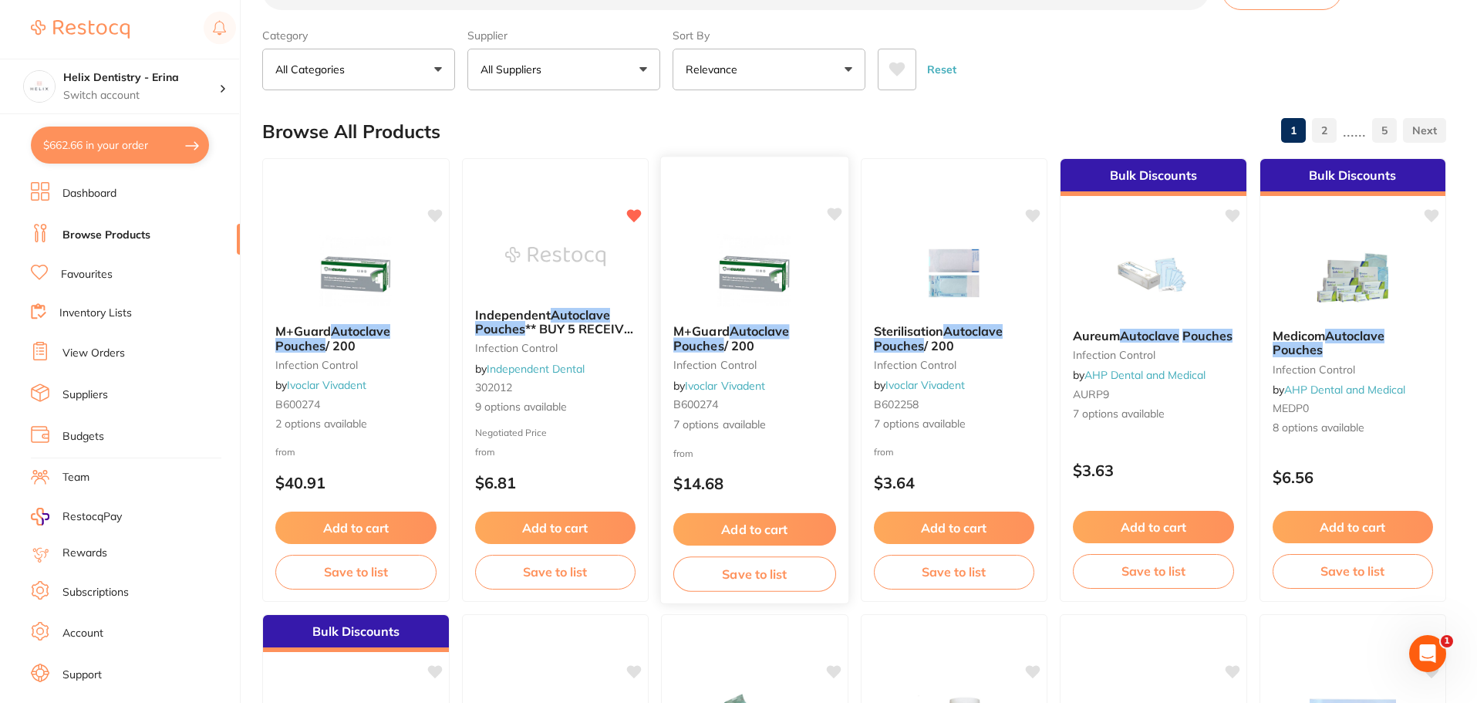
scroll to position [77, 0]
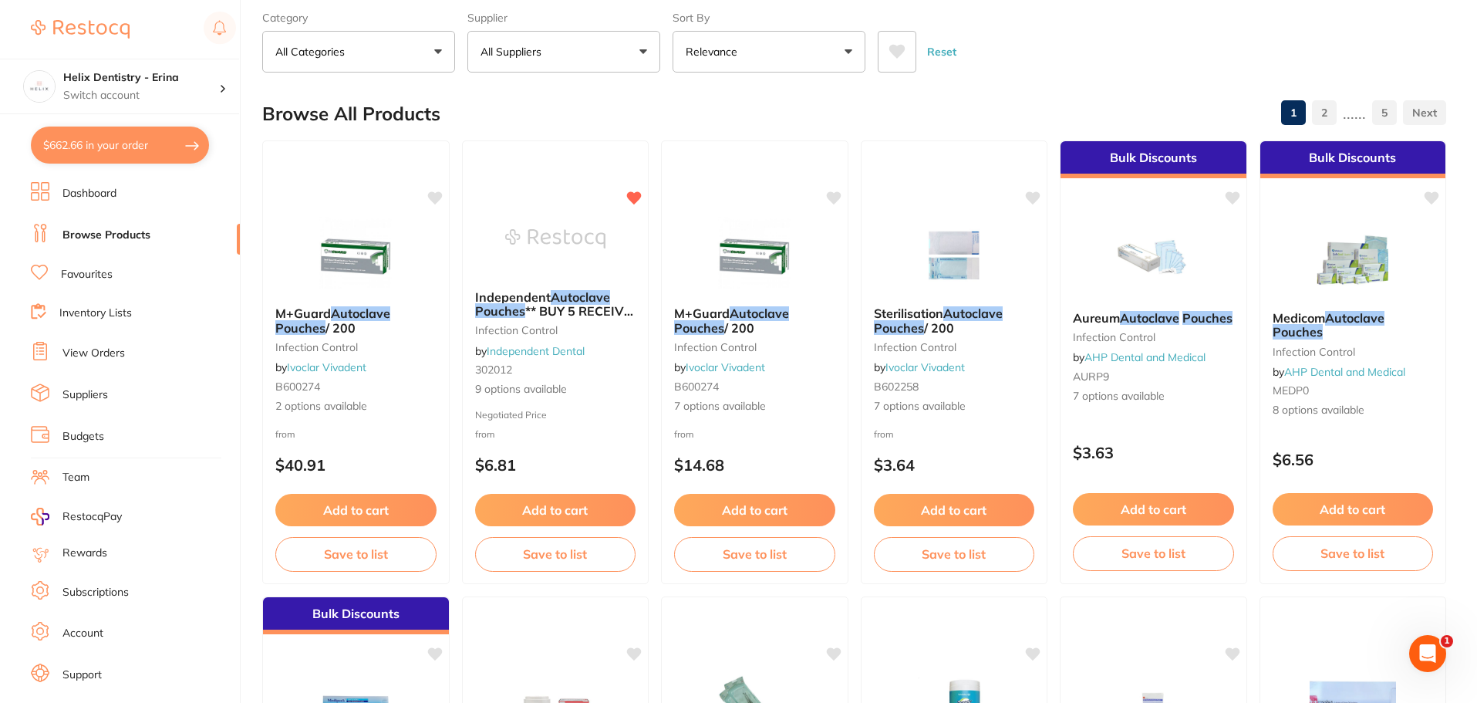
click at [561, 52] on button "All Suppliers" at bounding box center [563, 52] width 193 height 42
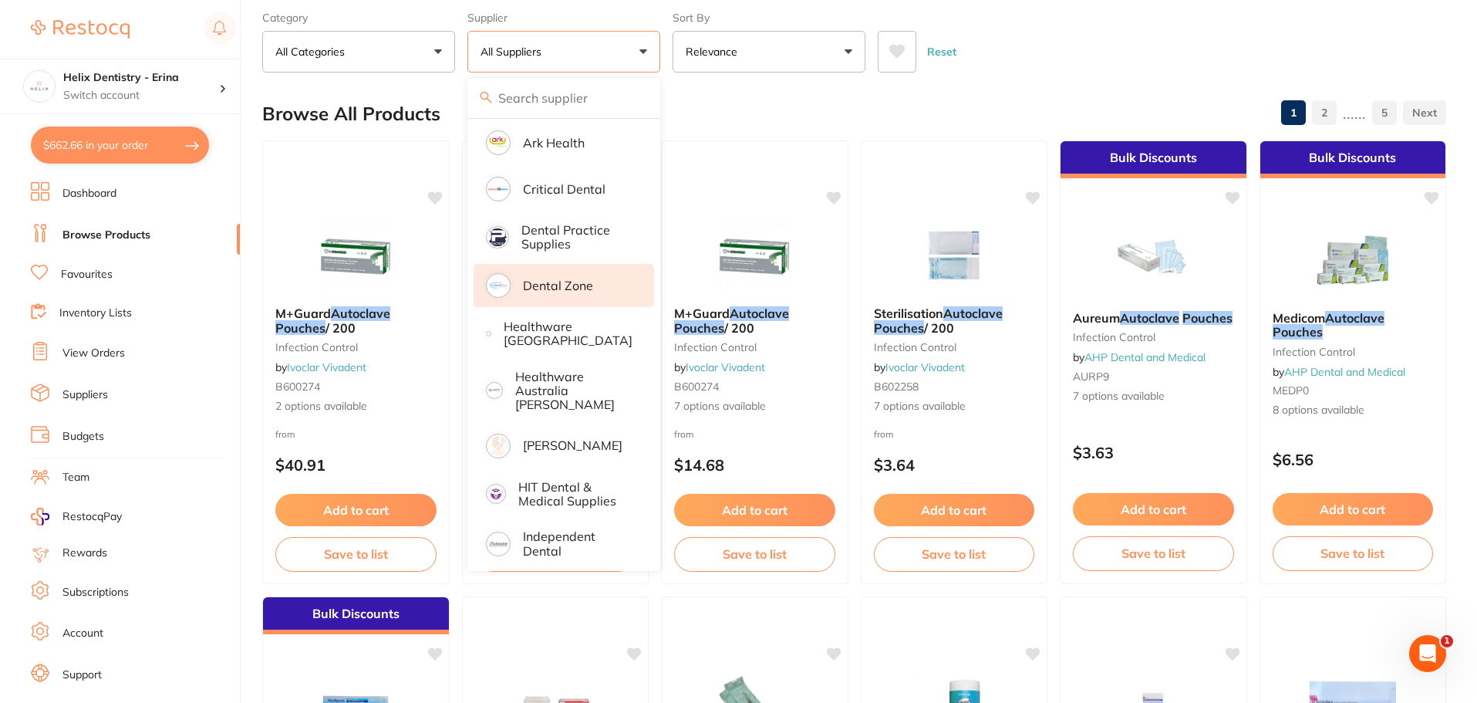
scroll to position [308, 0]
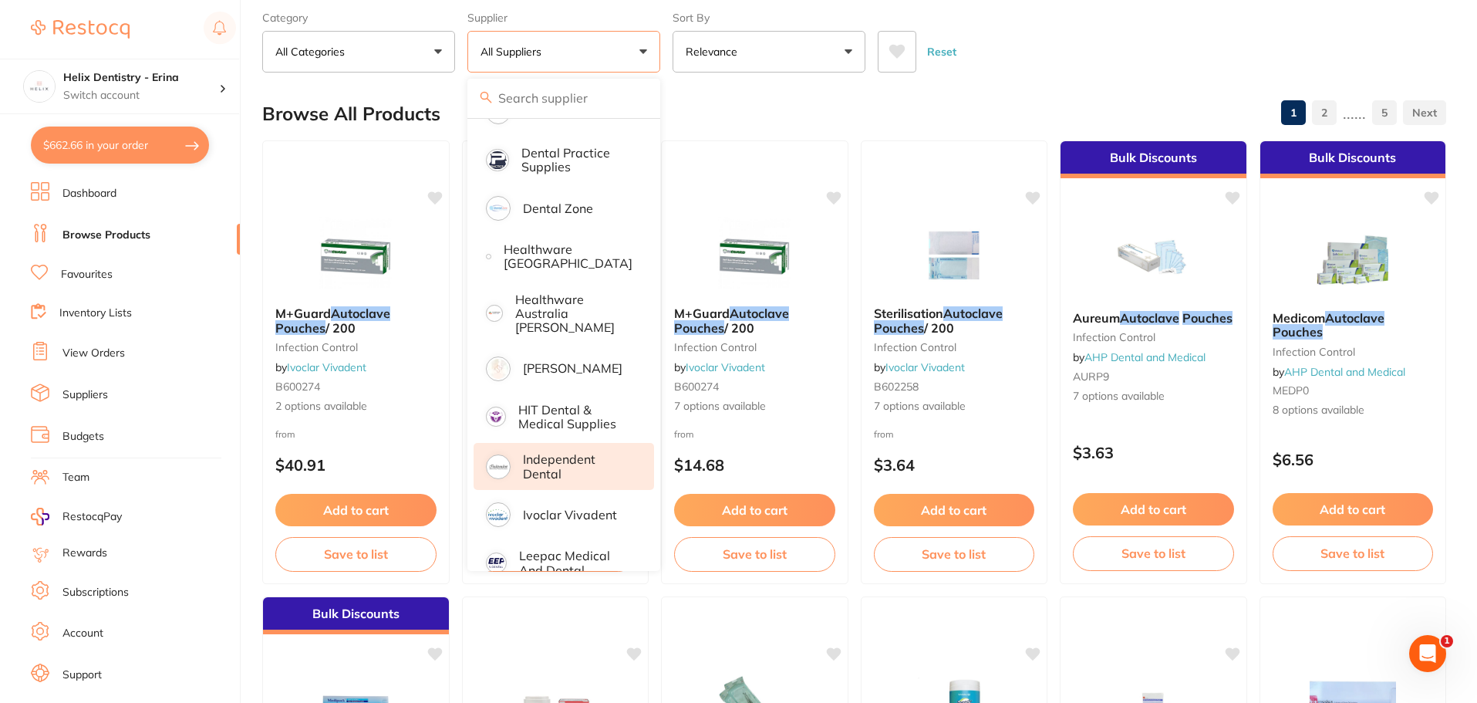
click at [571, 459] on p "Independent Dental" at bounding box center [578, 466] width 110 height 29
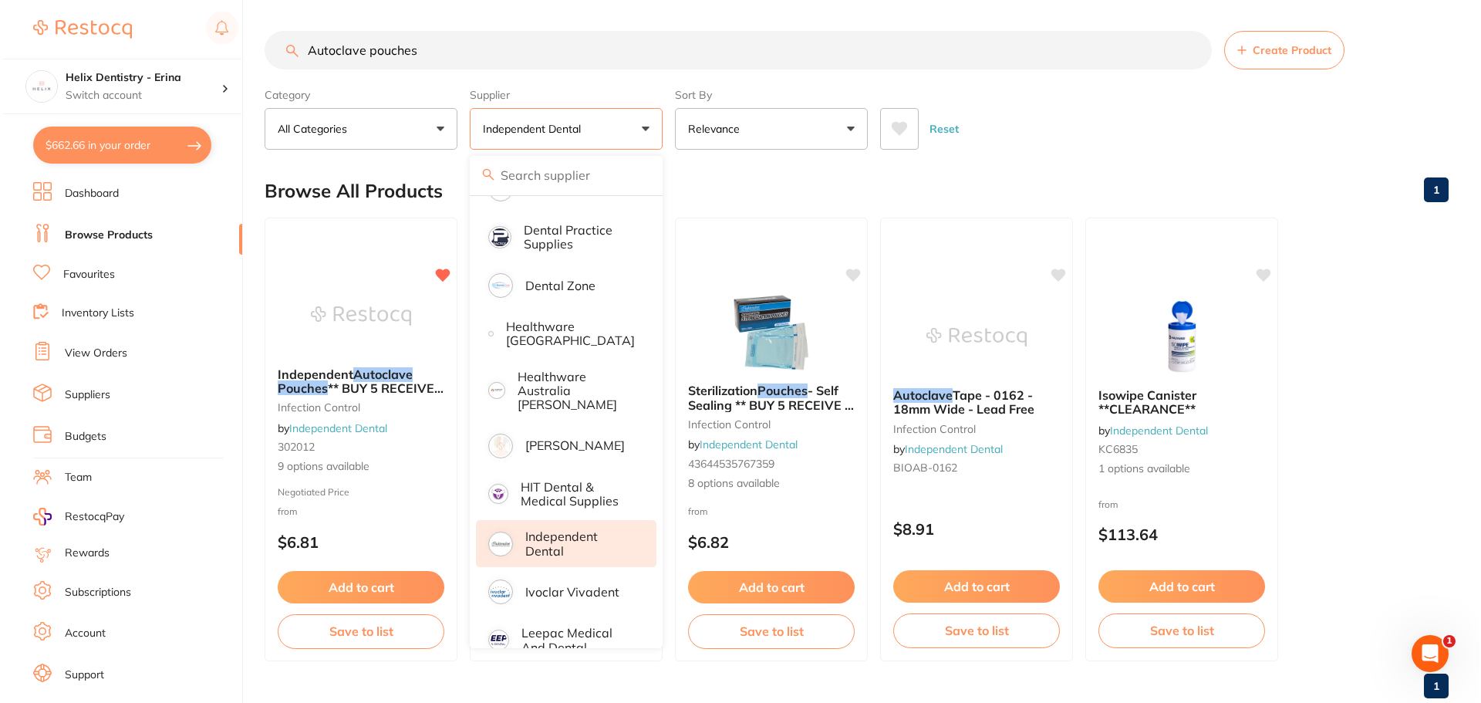
scroll to position [0, 0]
click at [753, 192] on div "Browse All Products 1" at bounding box center [854, 191] width 1184 height 52
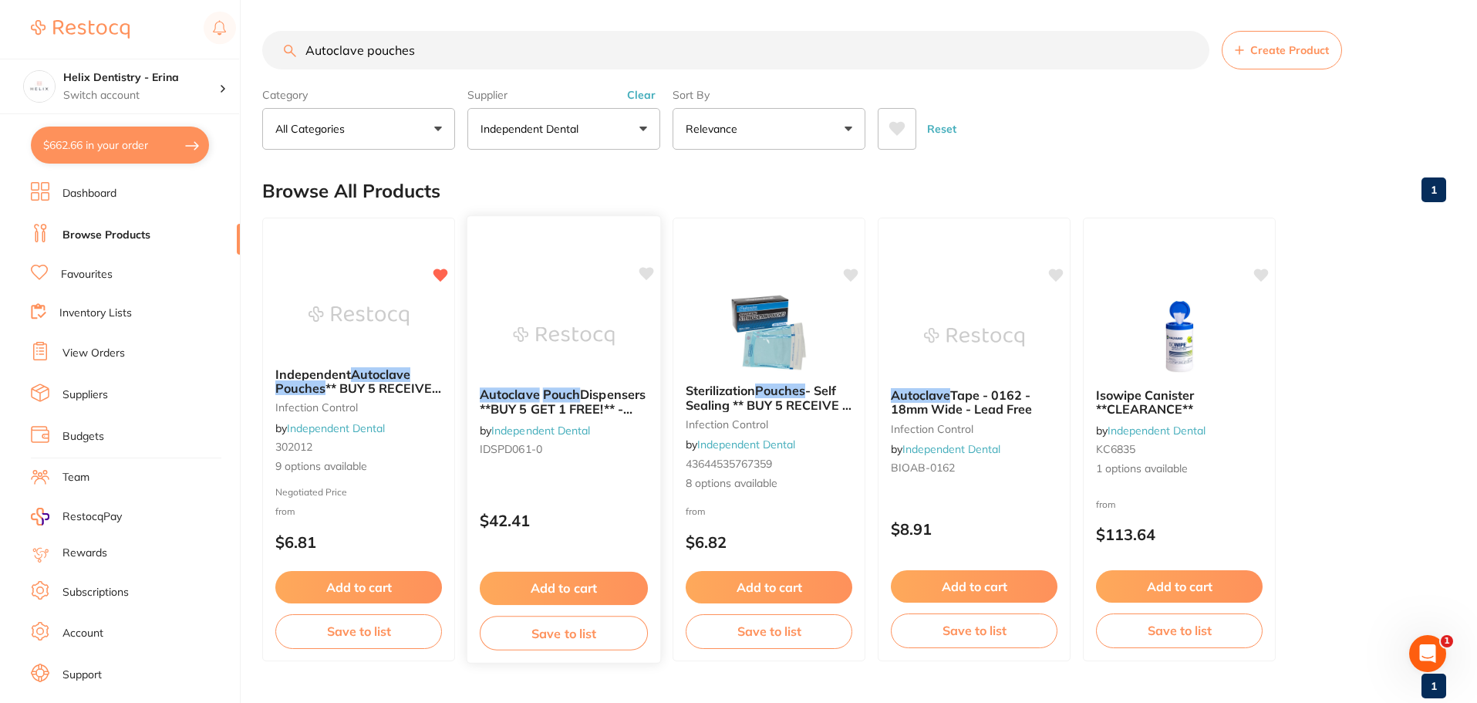
click at [588, 345] on img at bounding box center [563, 336] width 101 height 78
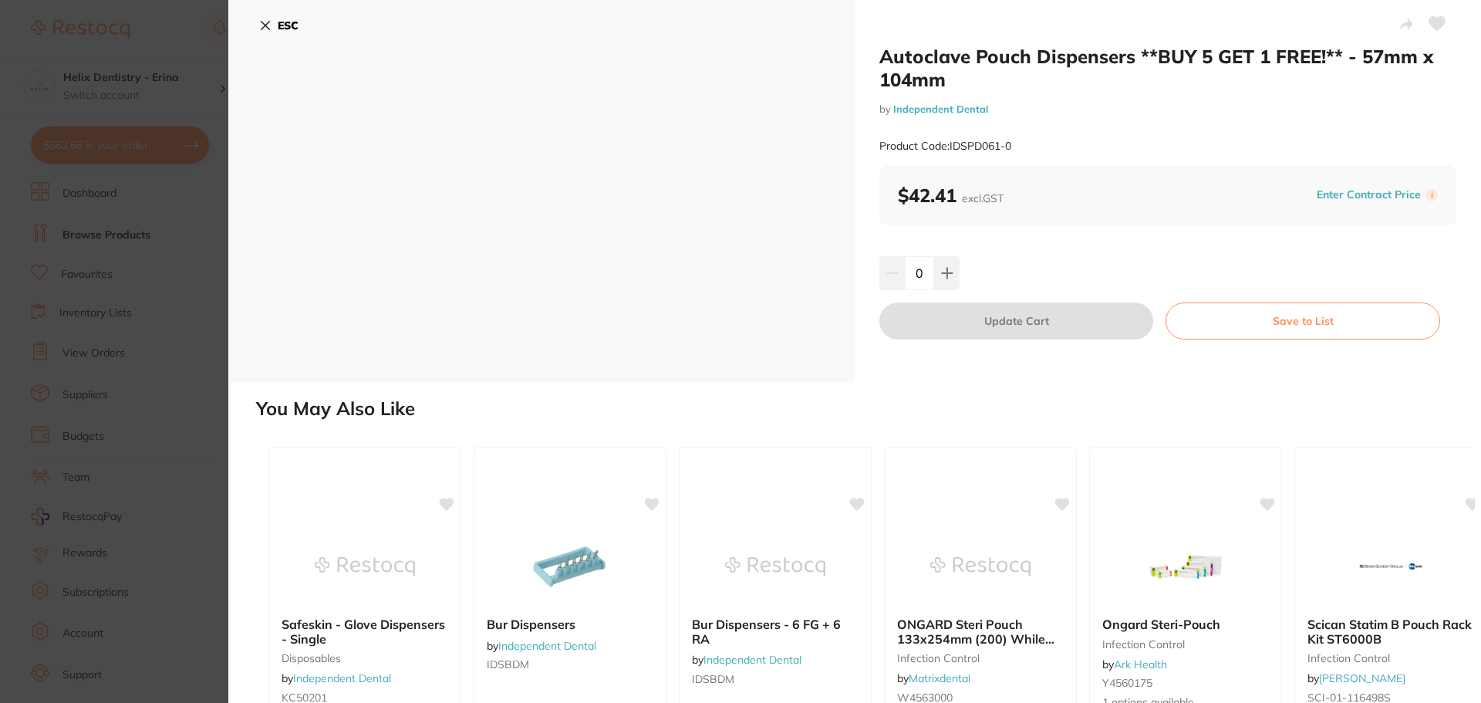
click at [146, 265] on section "Autoclave Pouch Dispensers **BUY 5 GET 1 FREE!** - 57mm x 104mm by Independent …" at bounding box center [740, 351] width 1481 height 703
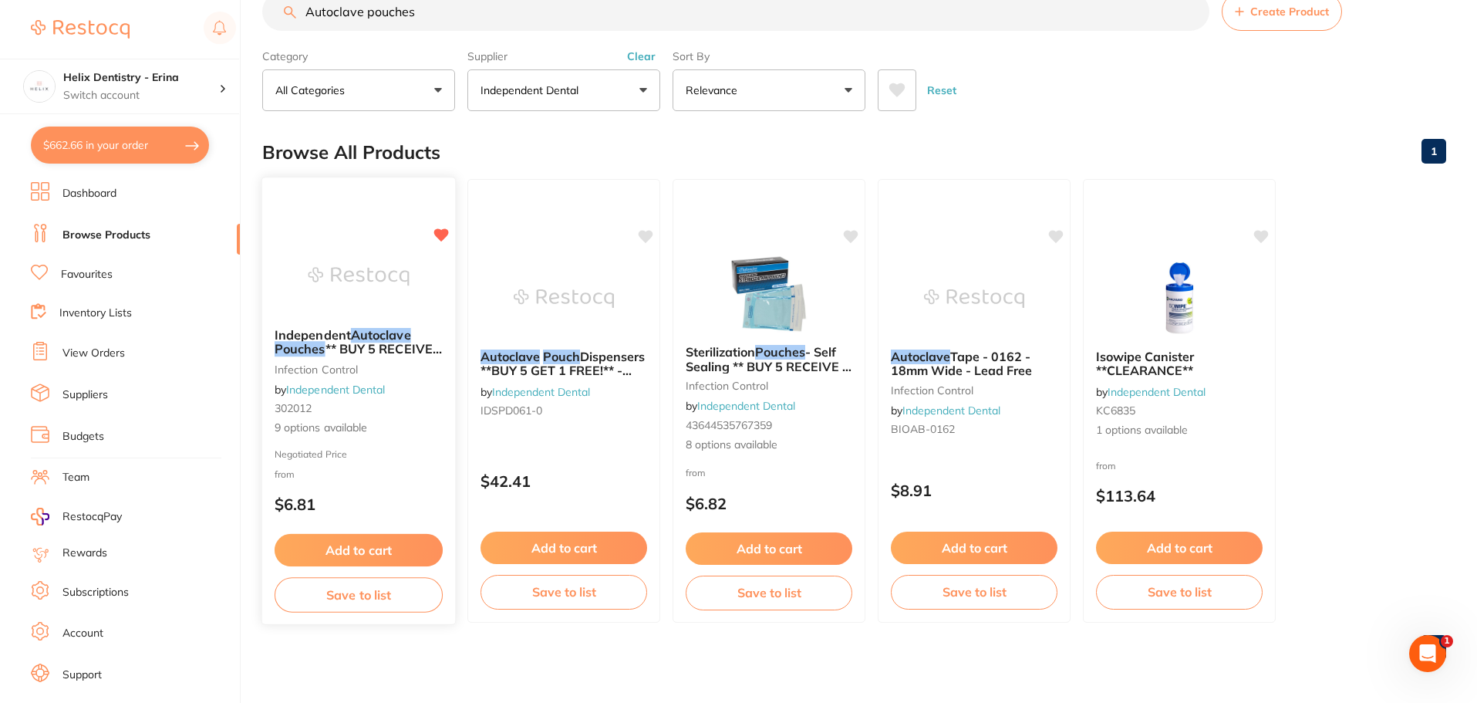
click at [320, 375] on small "infection control" at bounding box center [359, 368] width 168 height 12
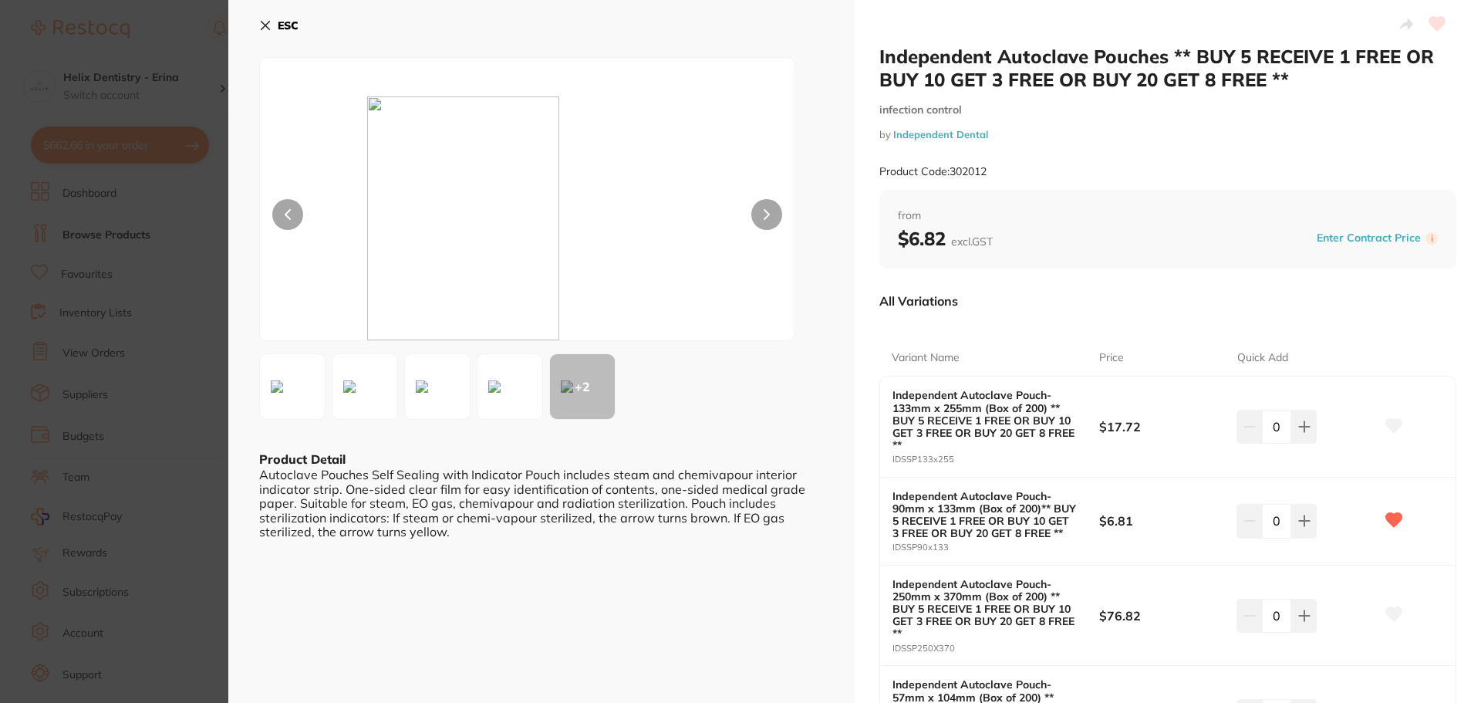
scroll to position [77, 0]
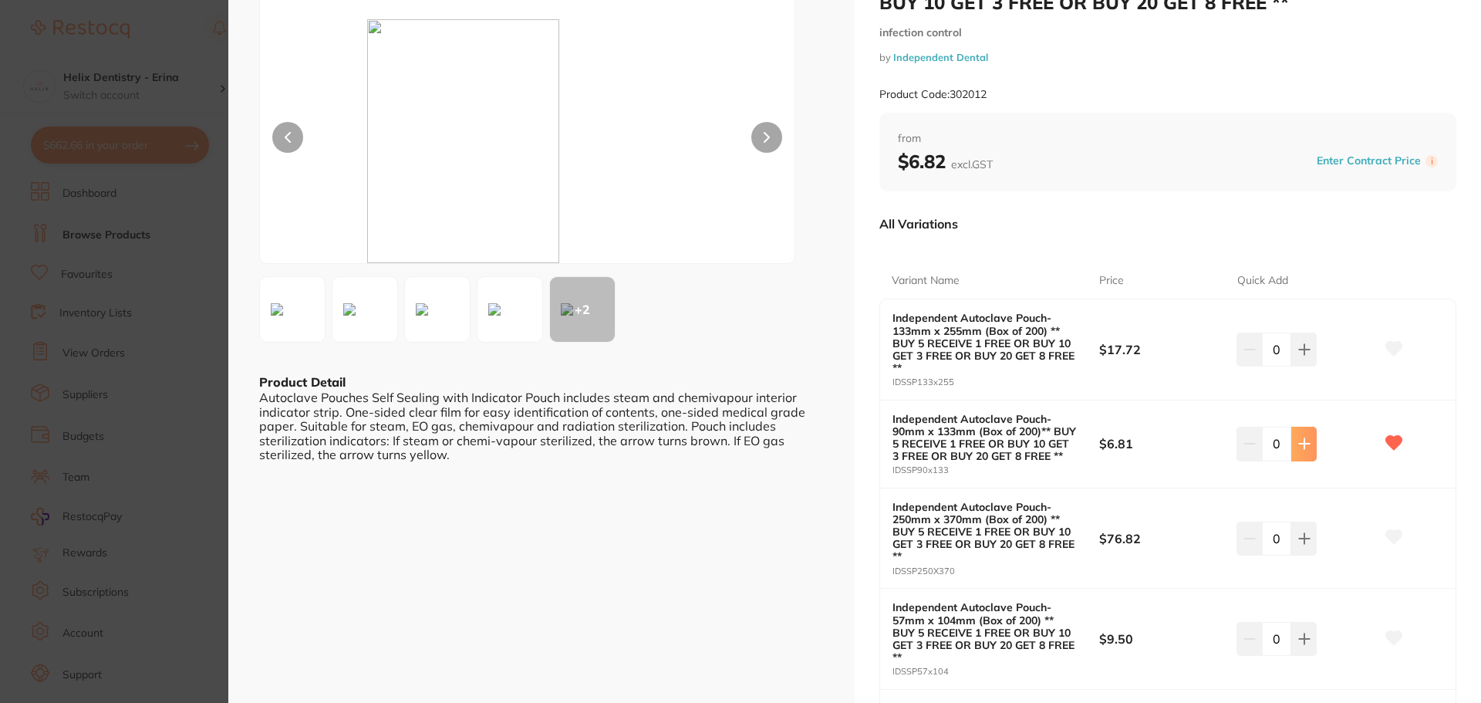
click at [1306, 443] on icon at bounding box center [1304, 444] width 10 height 10
type input "2"
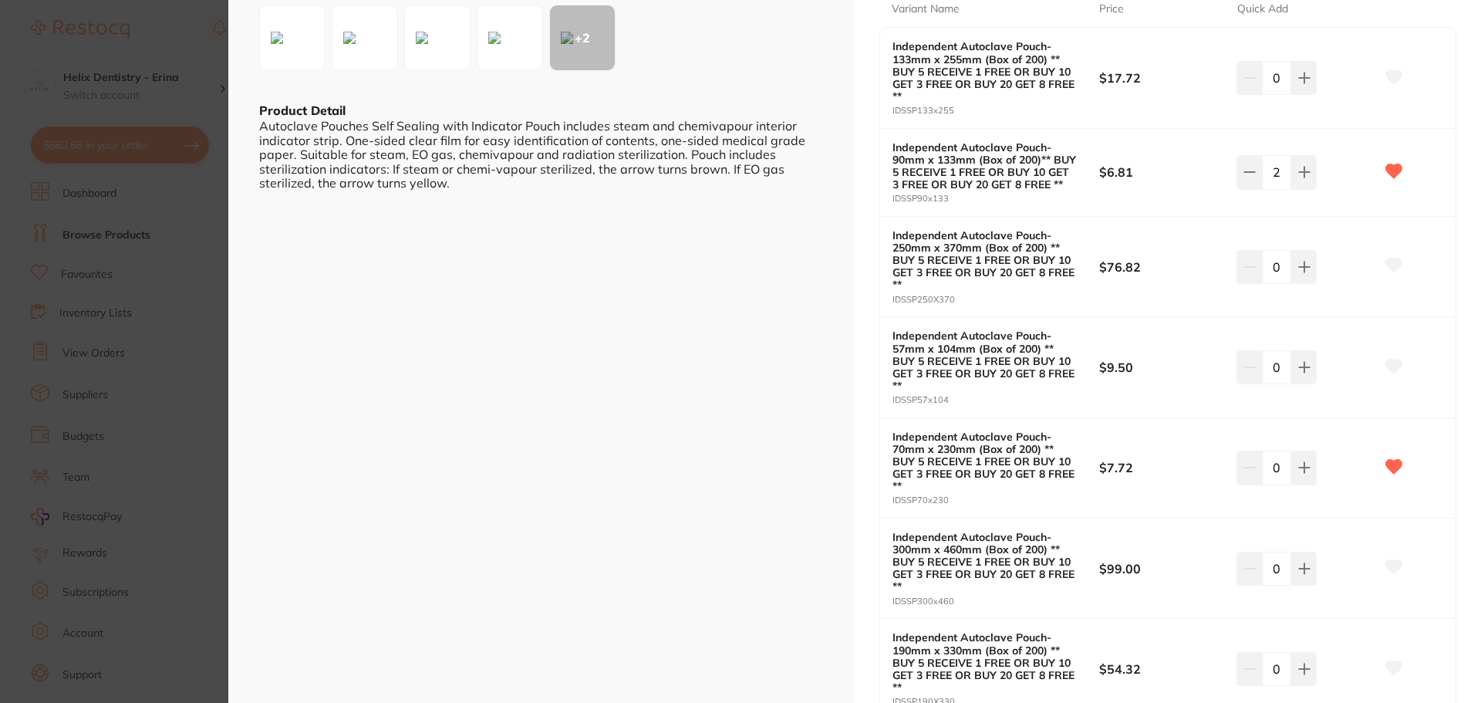
scroll to position [386, 0]
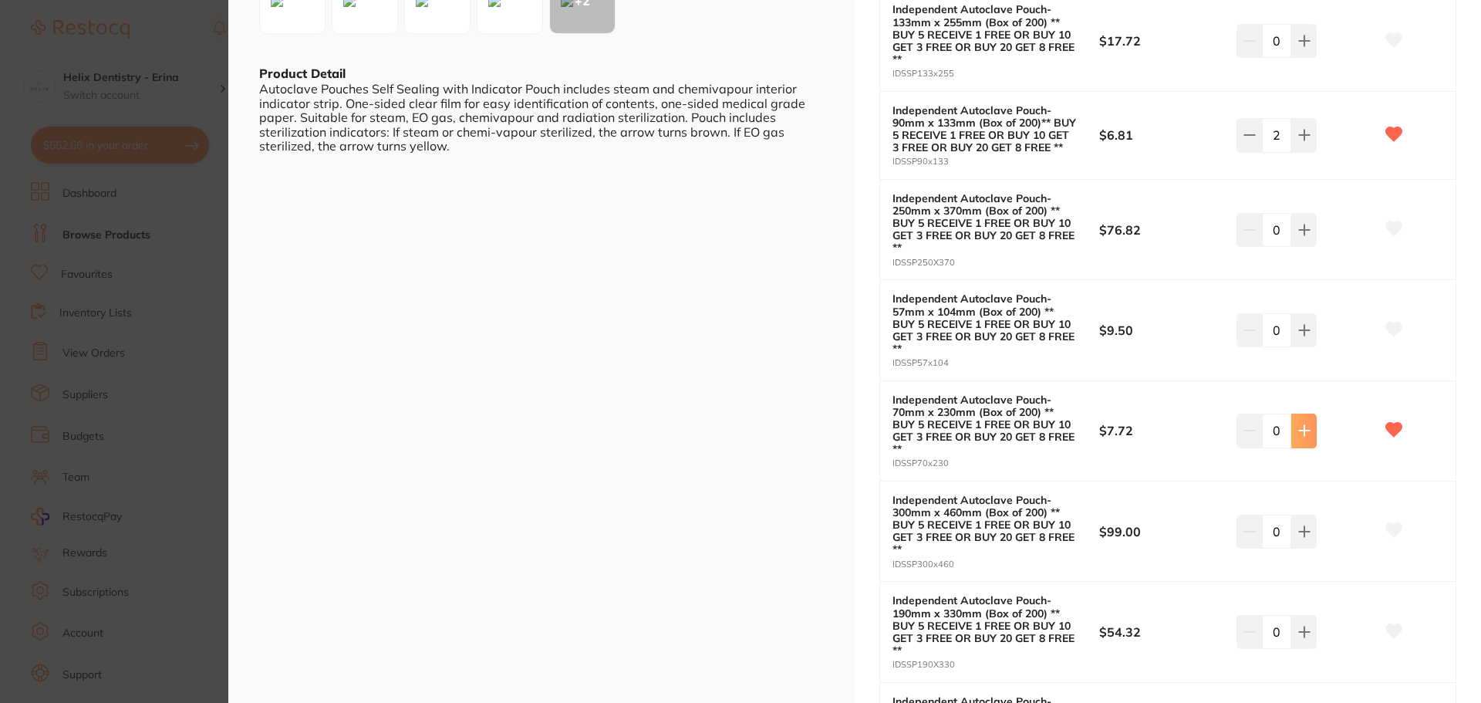
click at [1299, 426] on icon at bounding box center [1304, 430] width 12 height 12
type input "2"
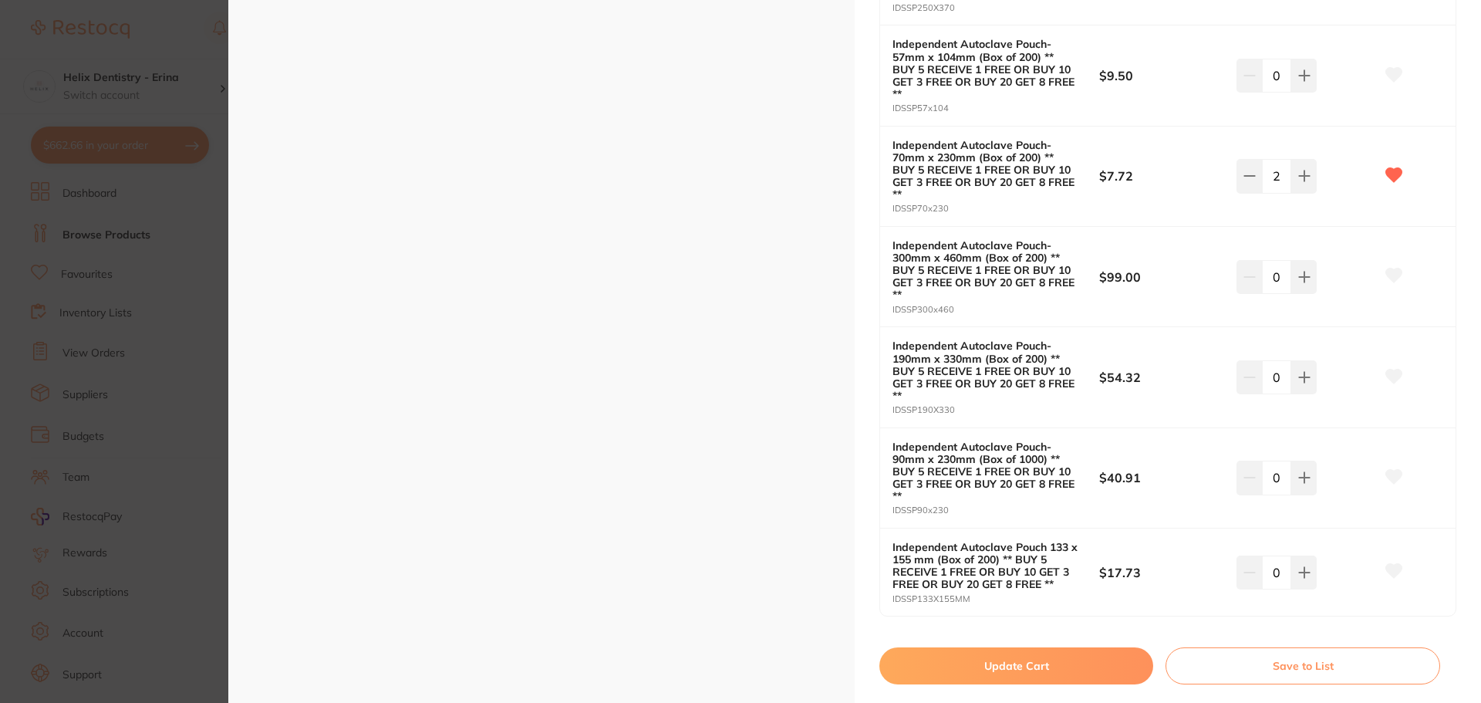
scroll to position [694, 0]
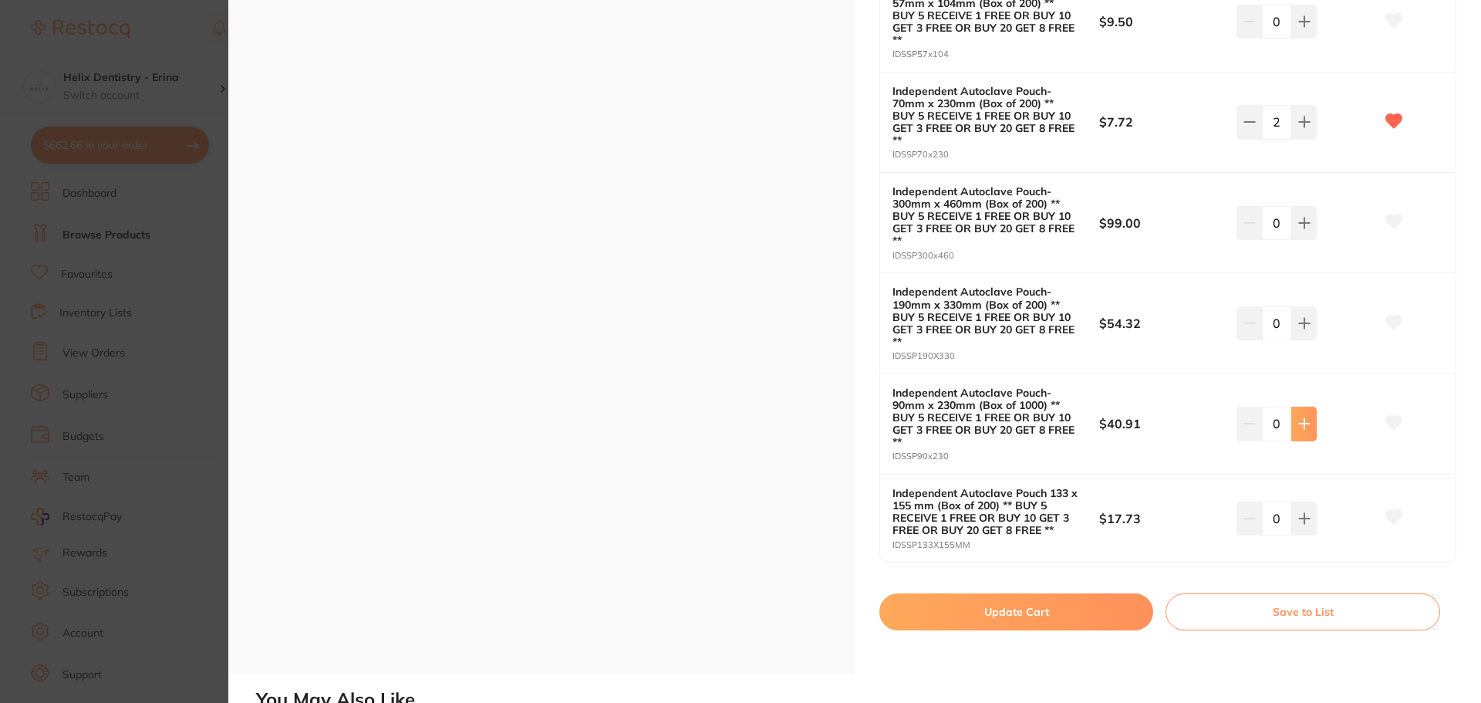
click at [1304, 419] on icon at bounding box center [1304, 423] width 12 height 12
type input "2"
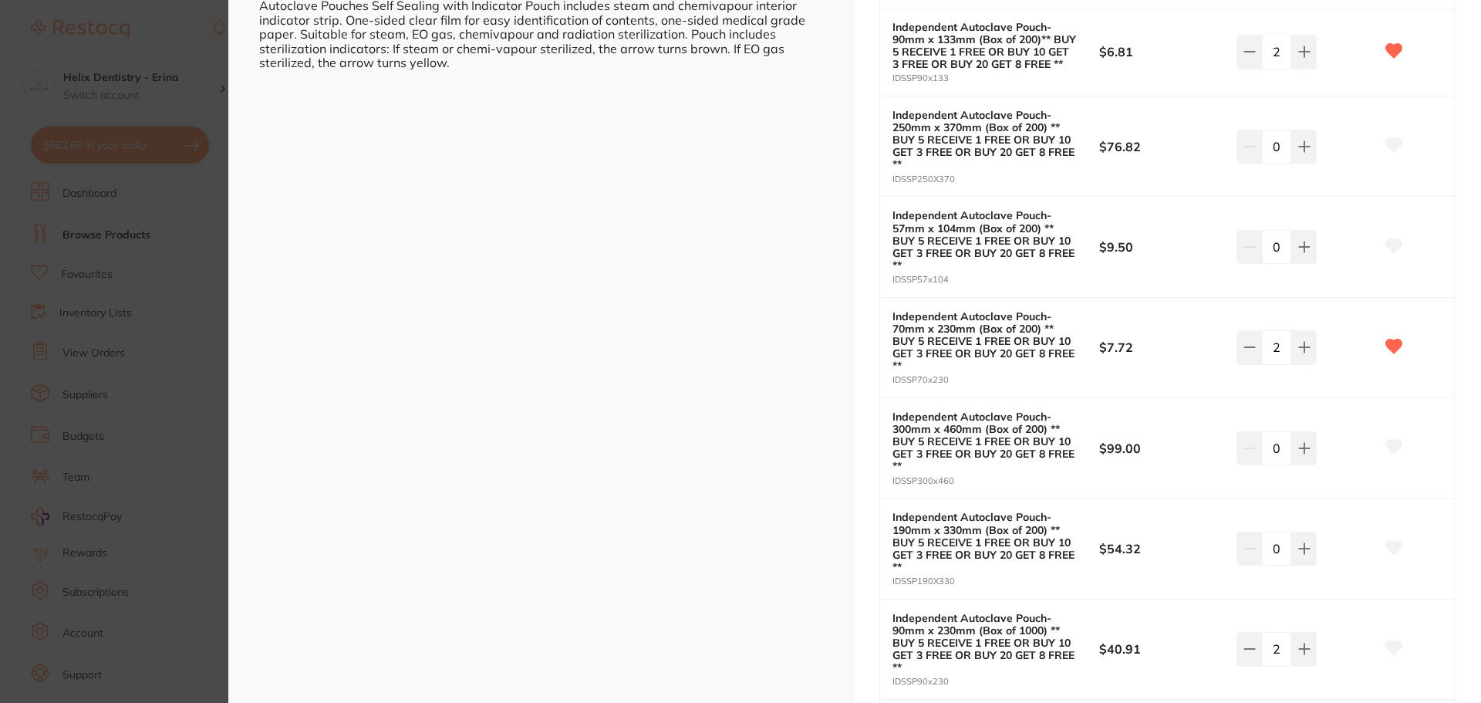
scroll to position [463, 0]
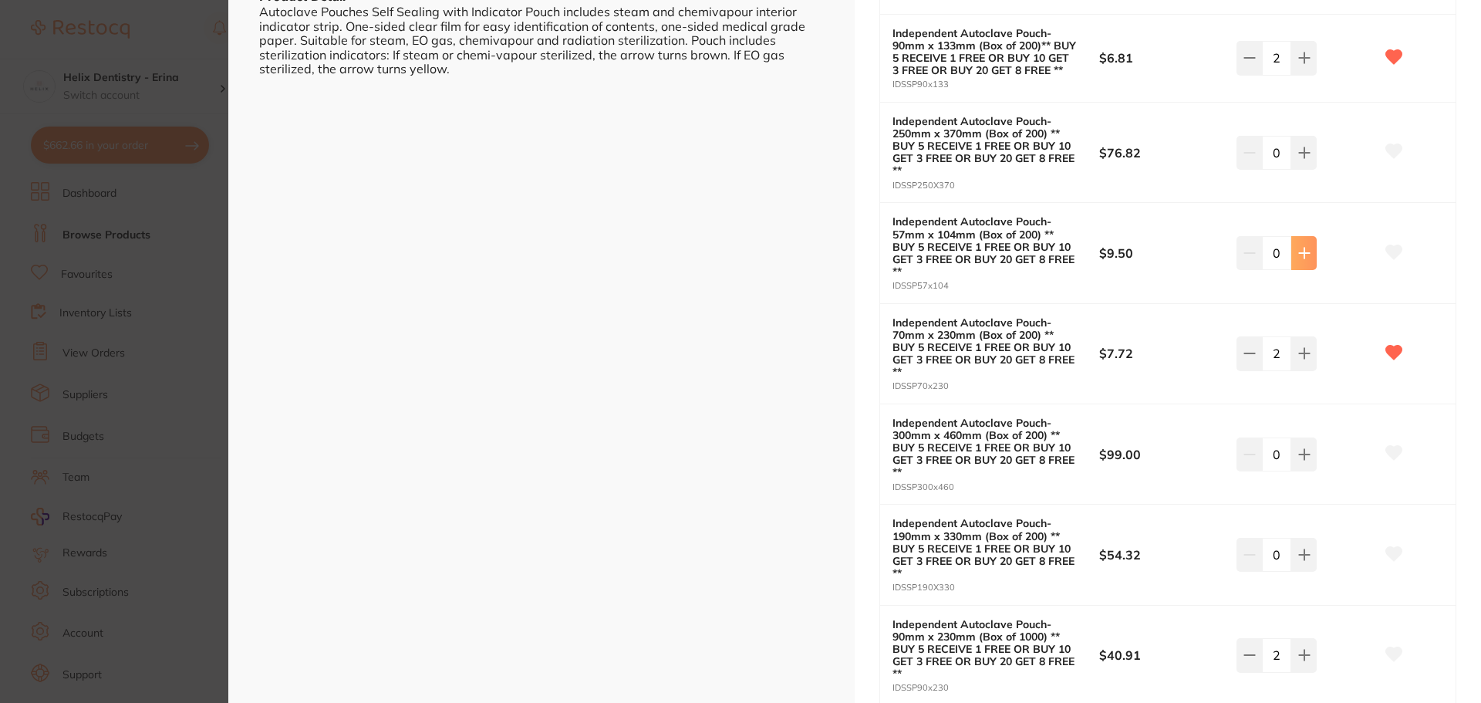
click at [1296, 243] on button at bounding box center [1303, 253] width 25 height 34
type input "2"
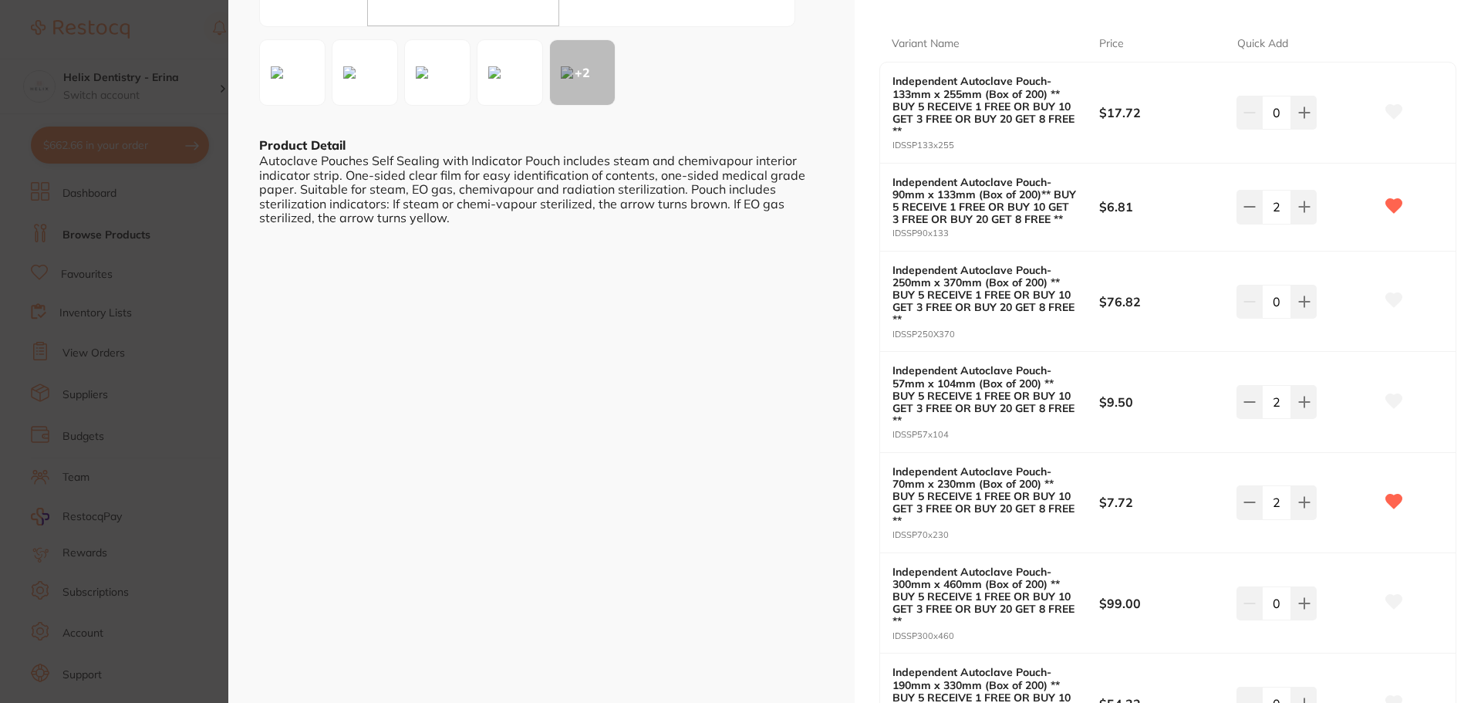
scroll to position [308, 0]
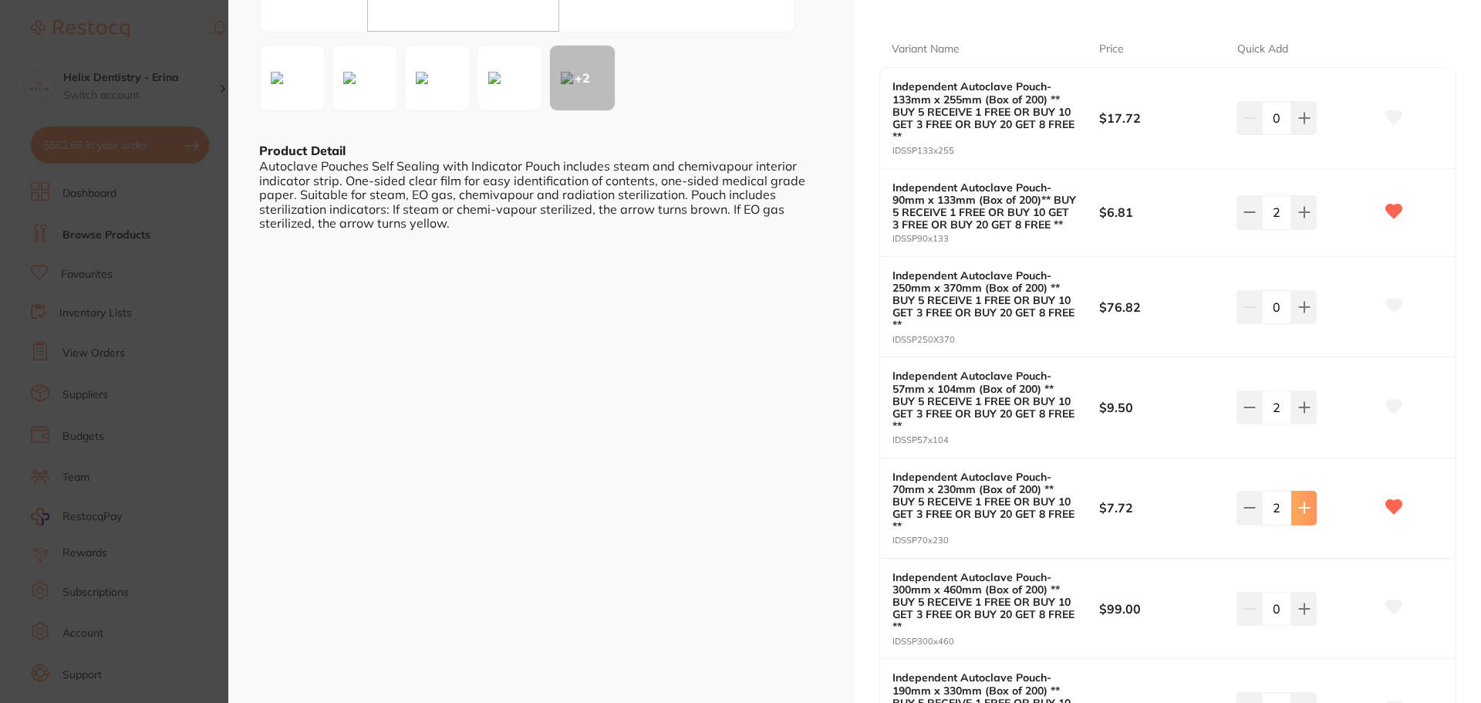
click at [1299, 511] on icon at bounding box center [1304, 507] width 12 height 12
type input "5"
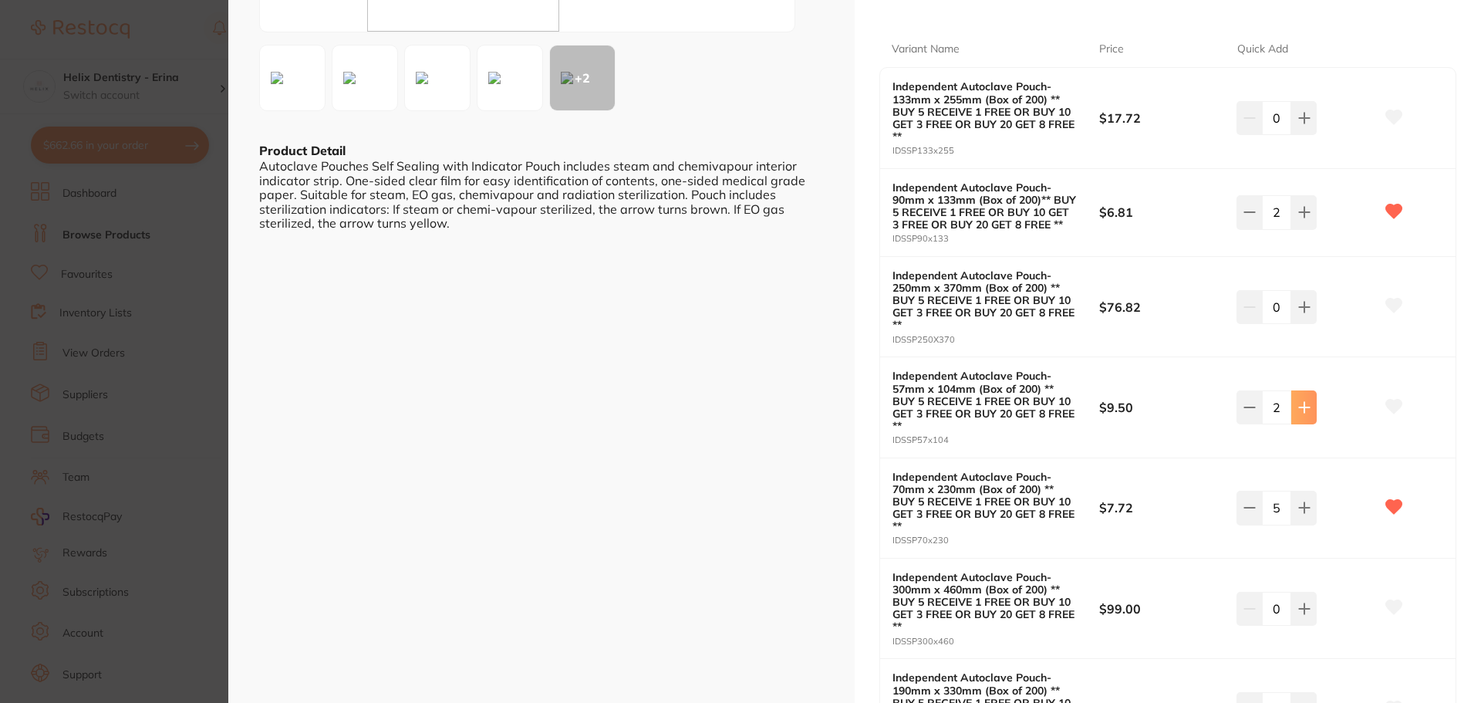
click at [1302, 400] on button at bounding box center [1303, 407] width 25 height 34
type input "4"
click at [1303, 209] on icon at bounding box center [1304, 212] width 12 height 12
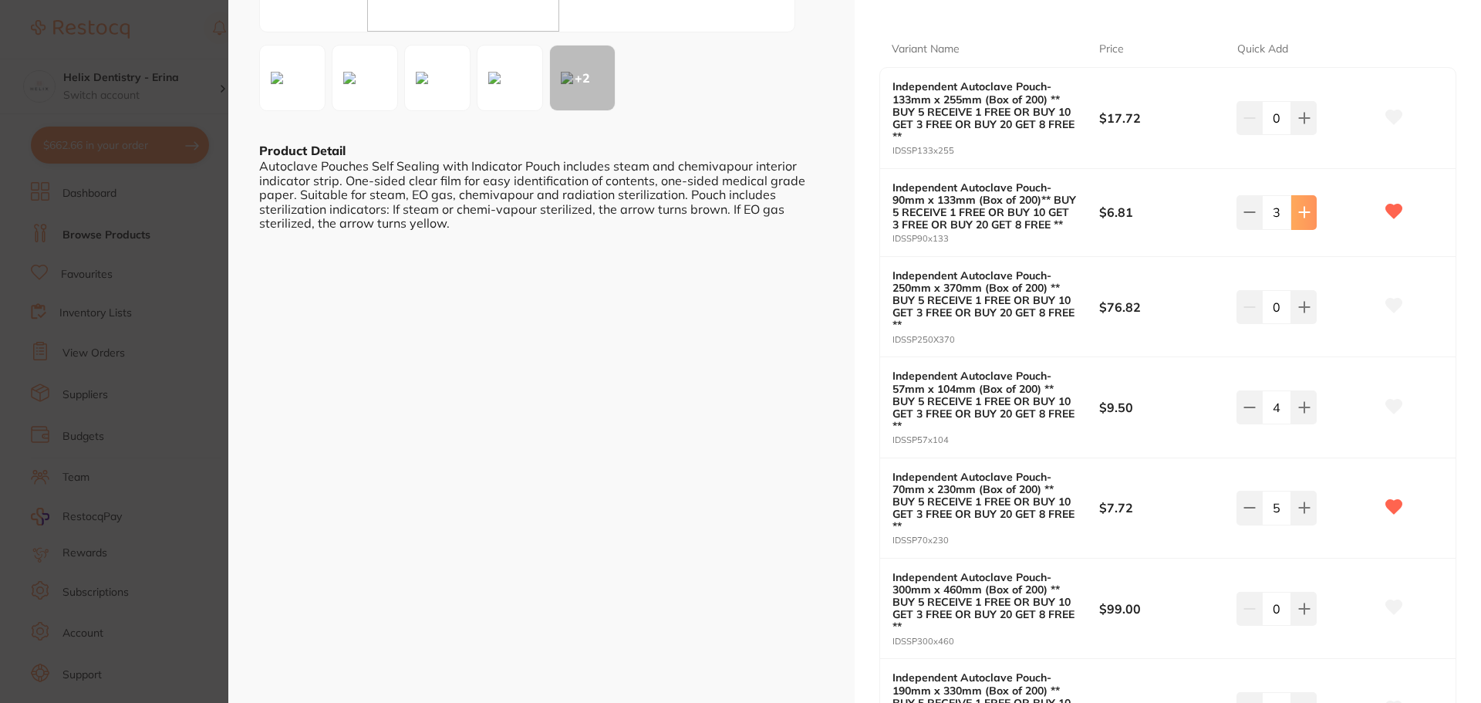
click at [1303, 209] on icon at bounding box center [1304, 212] width 12 height 12
type input "4"
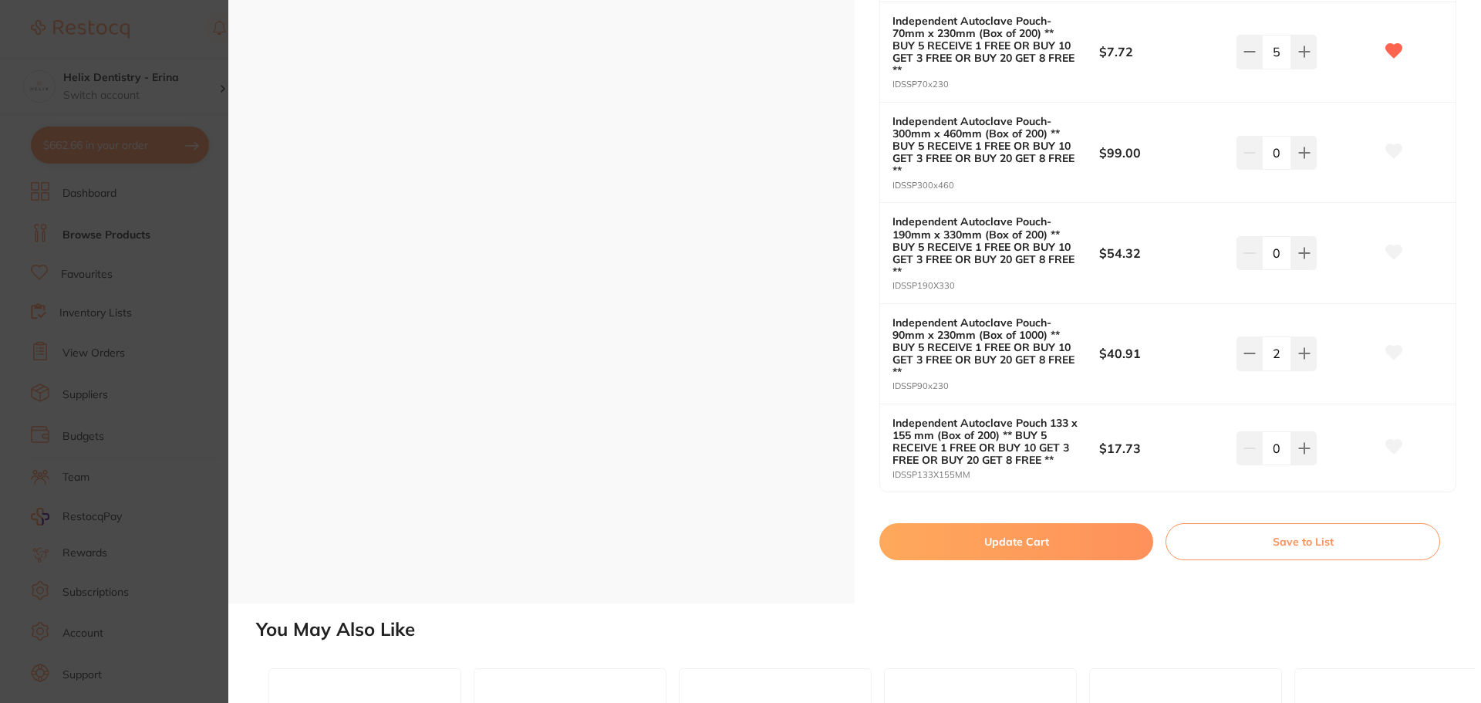
scroll to position [771, 0]
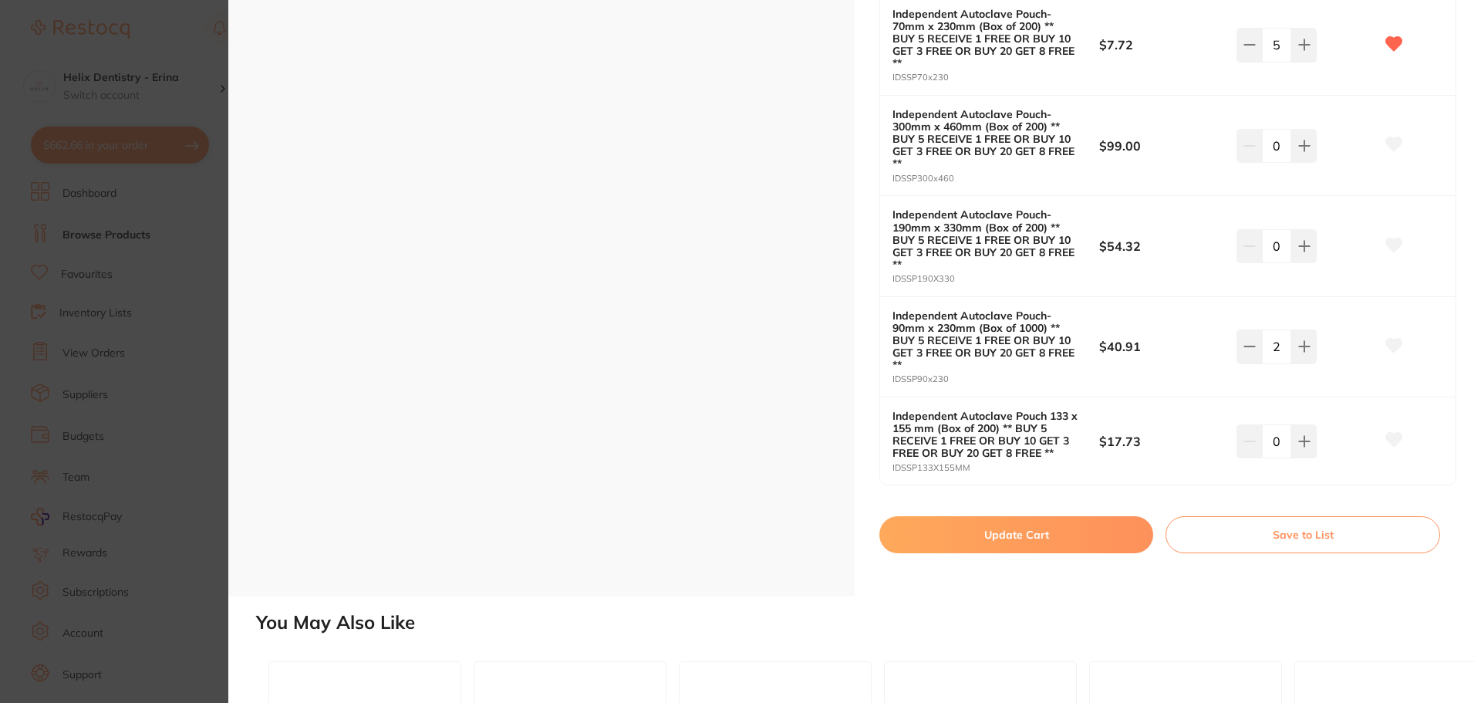
click at [1049, 523] on button "Update Cart" at bounding box center [1016, 534] width 274 height 37
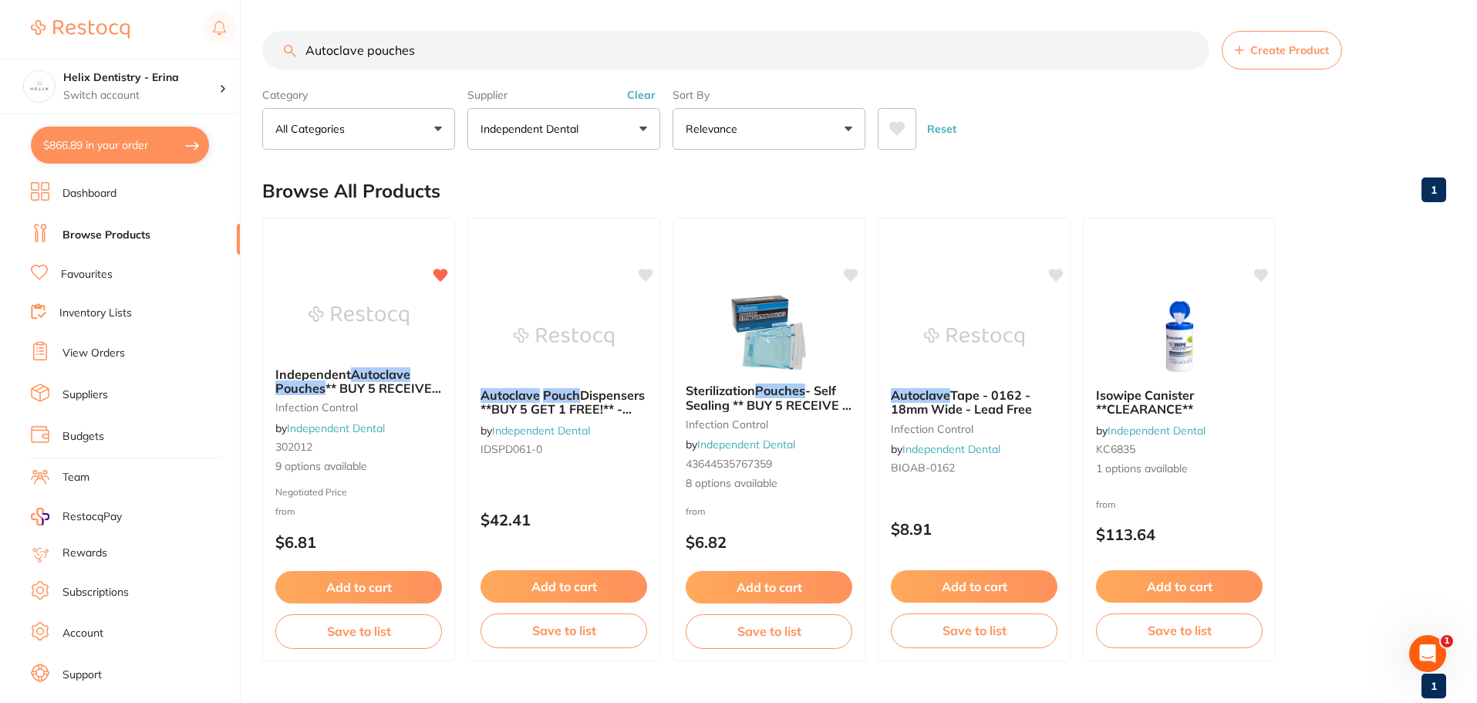
click at [443, 56] on input "Autoclave pouches" at bounding box center [735, 50] width 947 height 39
type input "orotol"
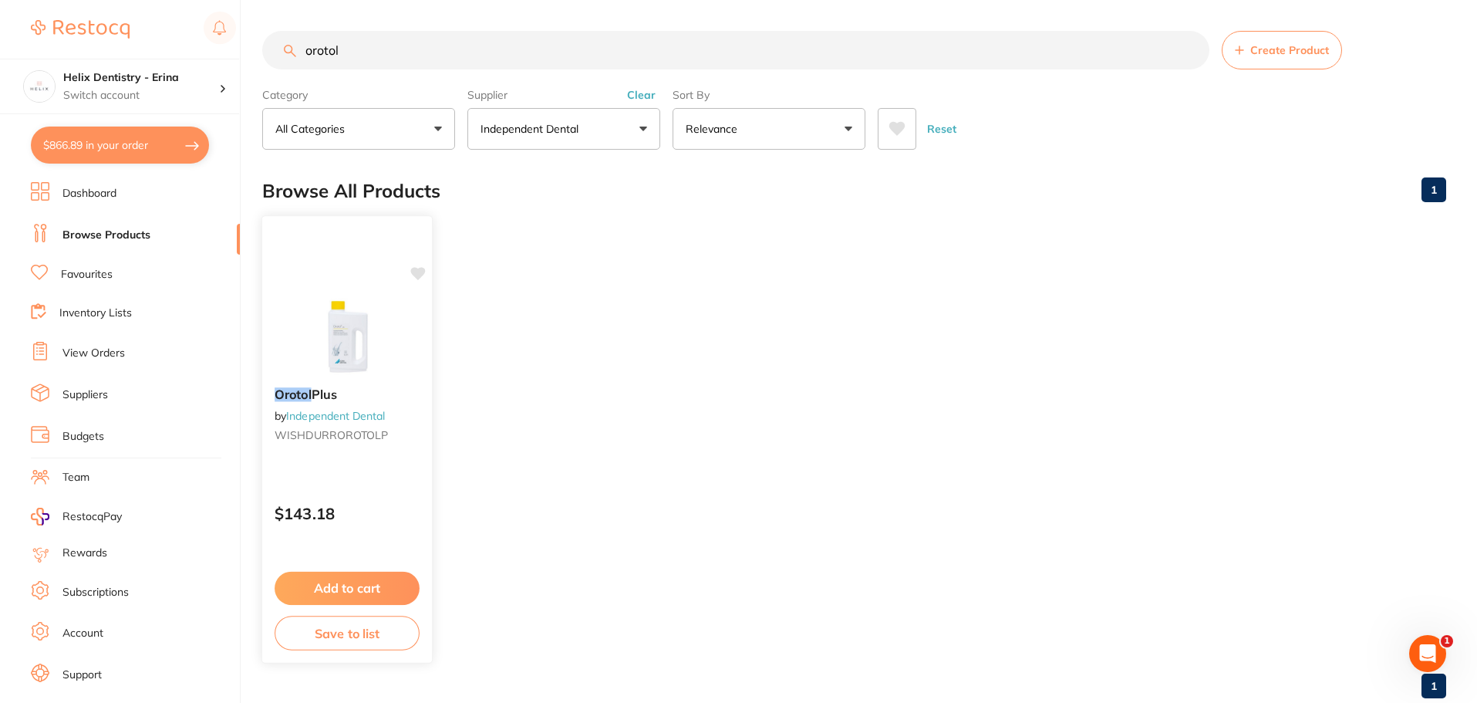
click at [336, 582] on button "Add to cart" at bounding box center [347, 587] width 145 height 33
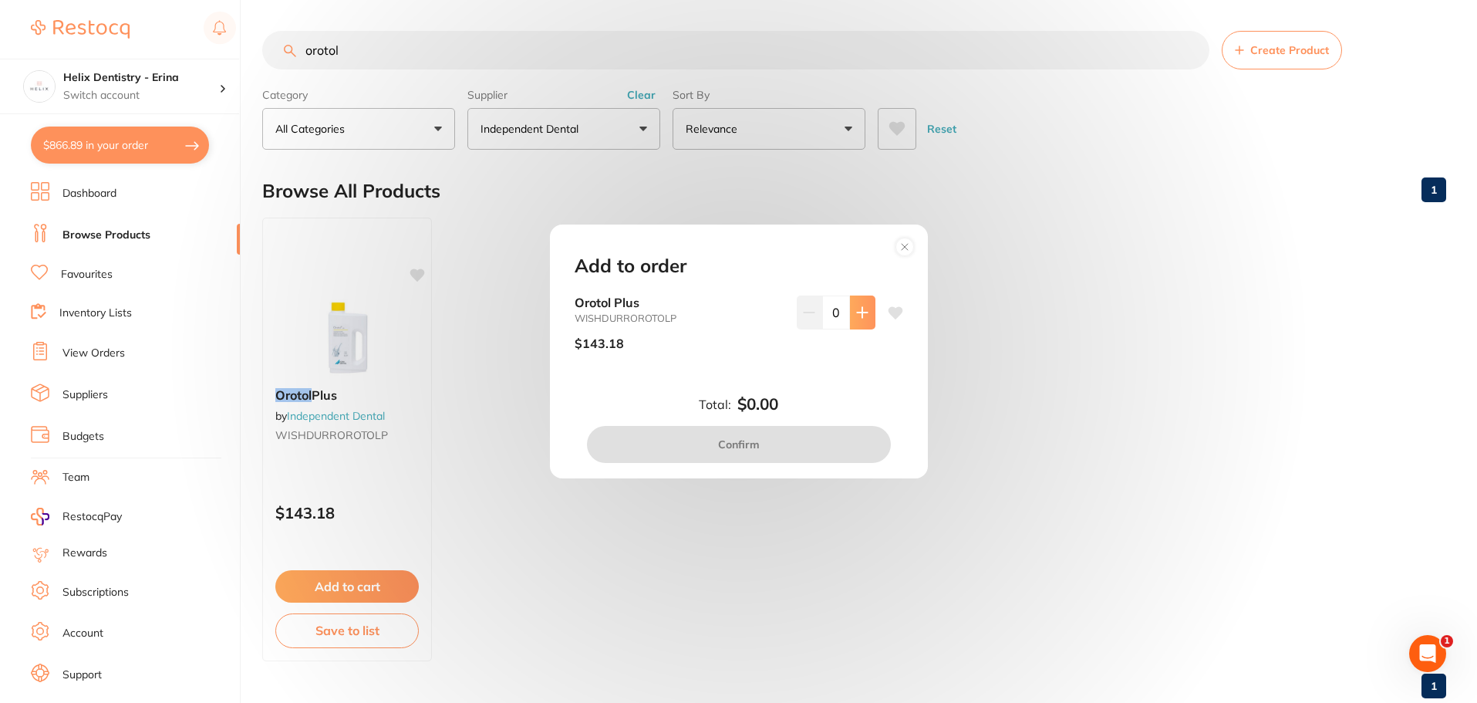
click at [850, 318] on button at bounding box center [862, 312] width 25 height 34
type input "1"
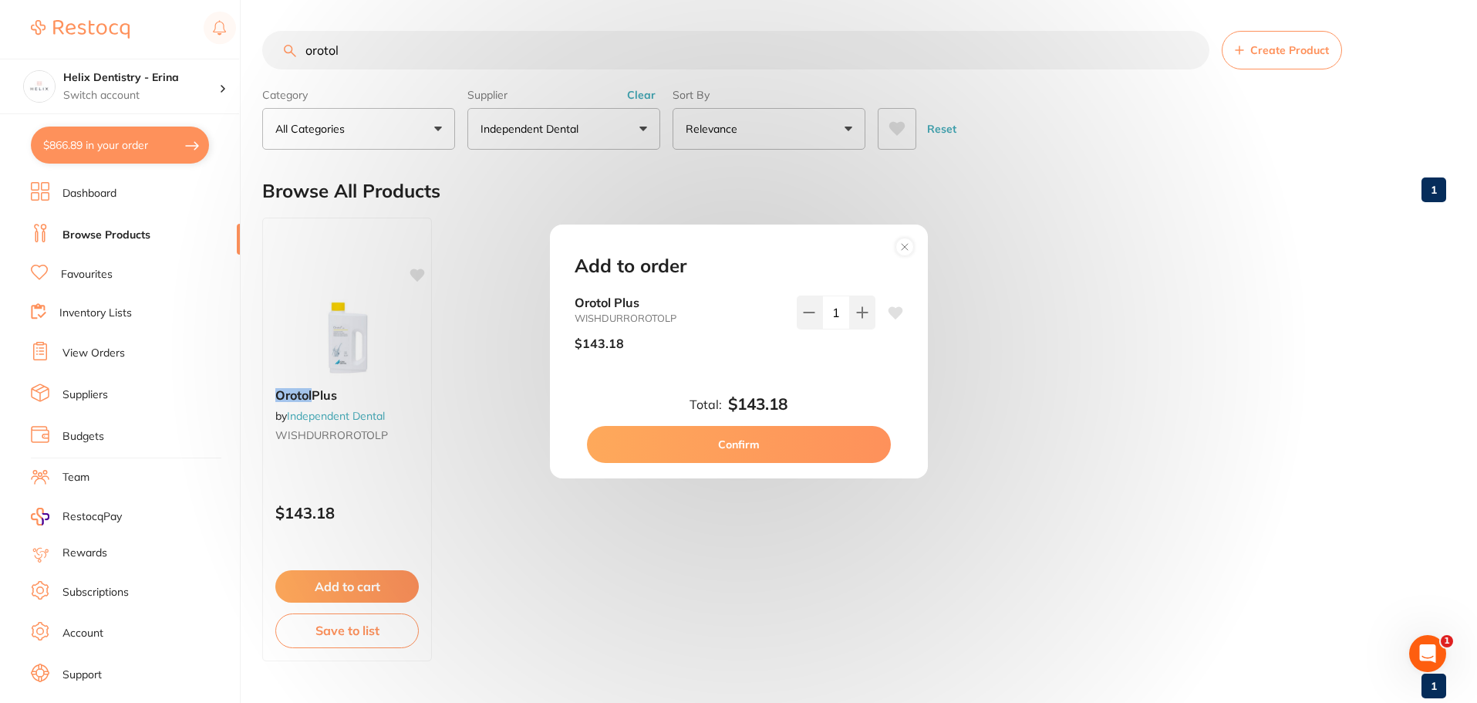
click at [808, 433] on button "Confirm" at bounding box center [739, 444] width 304 height 37
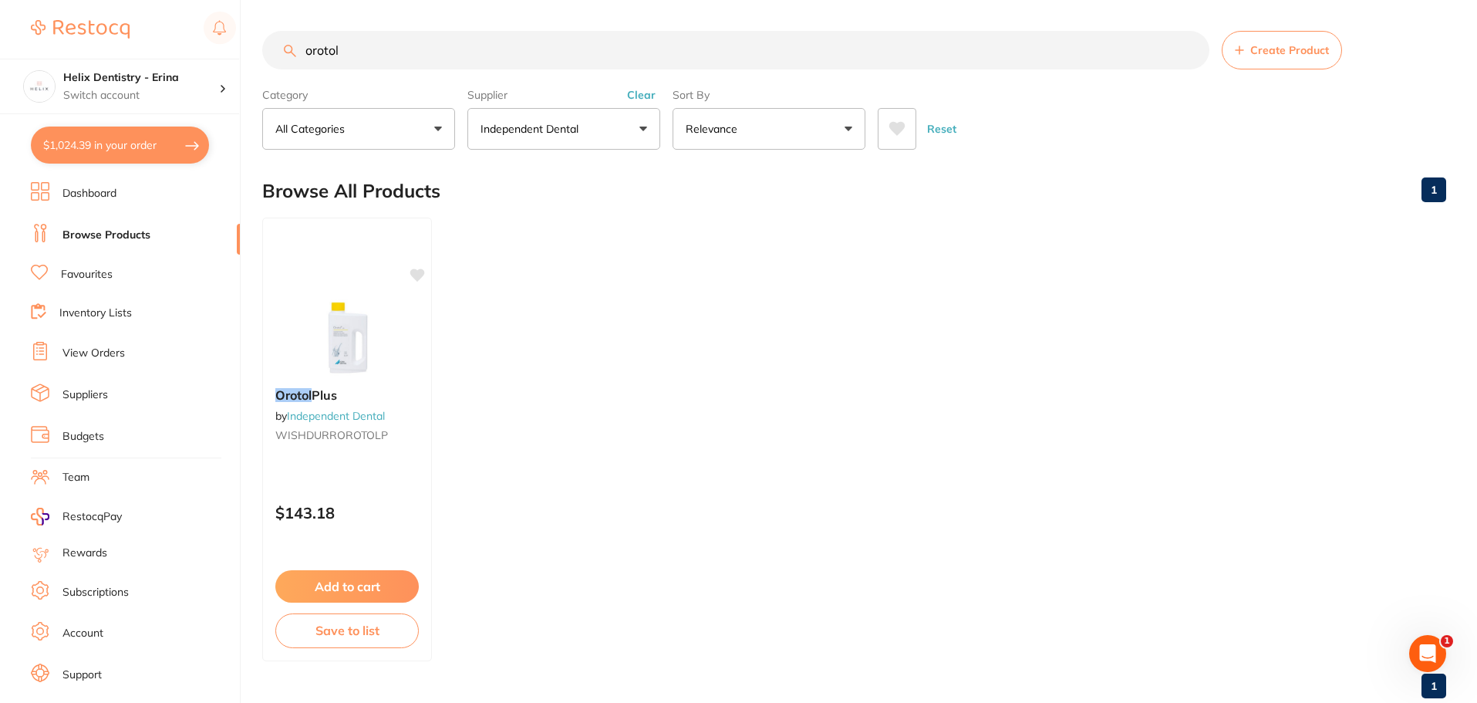
click at [648, 103] on div "Supplier Independent Dental All Suppliers Dentsply Sirona Adam Dental AHP Denta…" at bounding box center [563, 116] width 193 height 68
click at [648, 97] on button "Clear" at bounding box center [641, 95] width 38 height 14
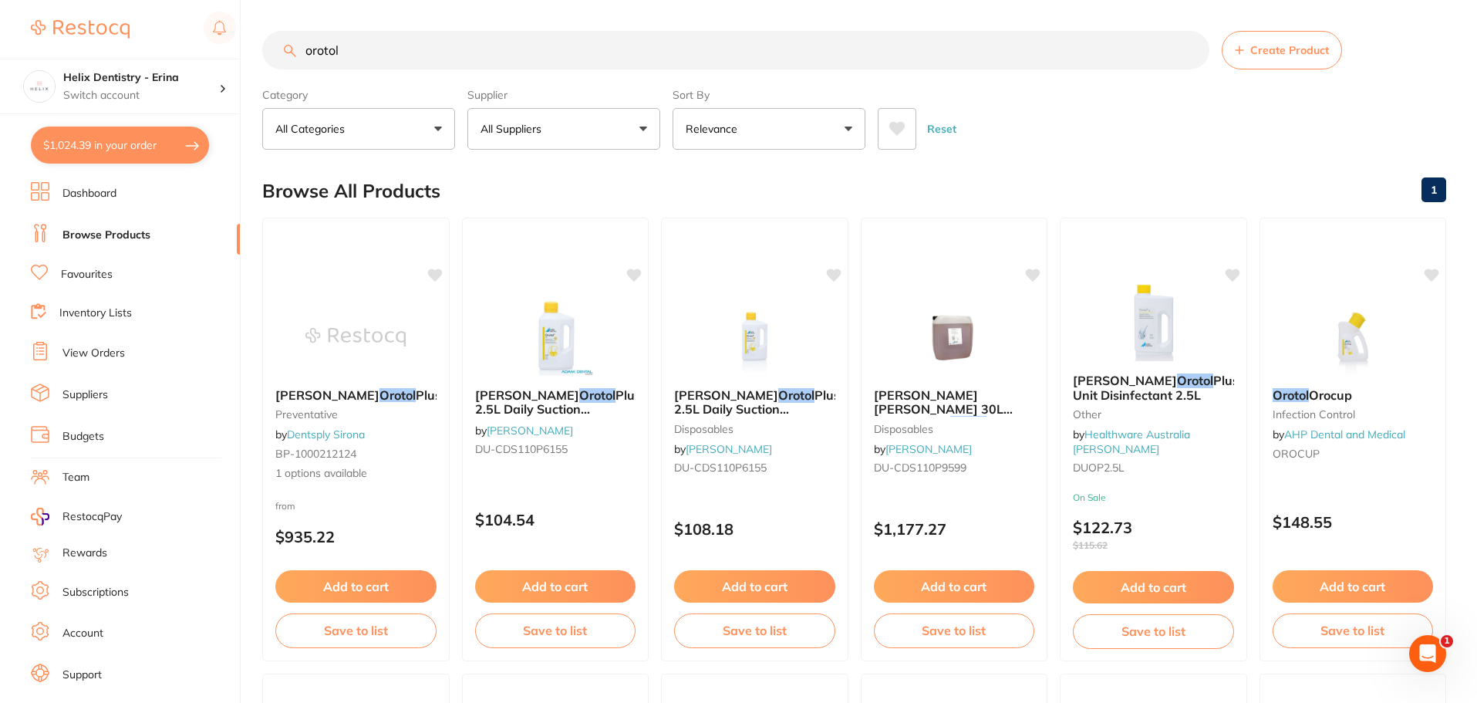
click at [154, 143] on button "$1,024.39 in your order" at bounding box center [120, 144] width 178 height 37
checkbox input "true"
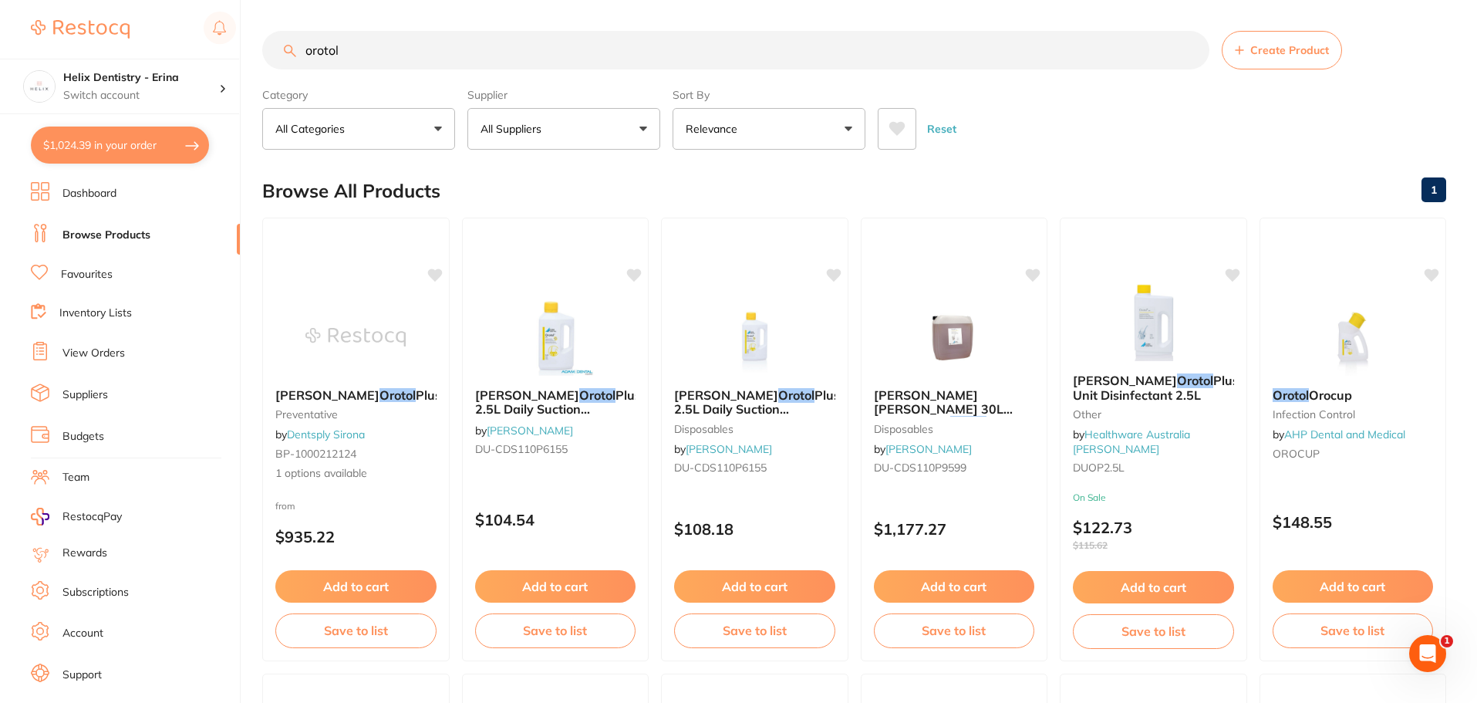
checkbox input "true"
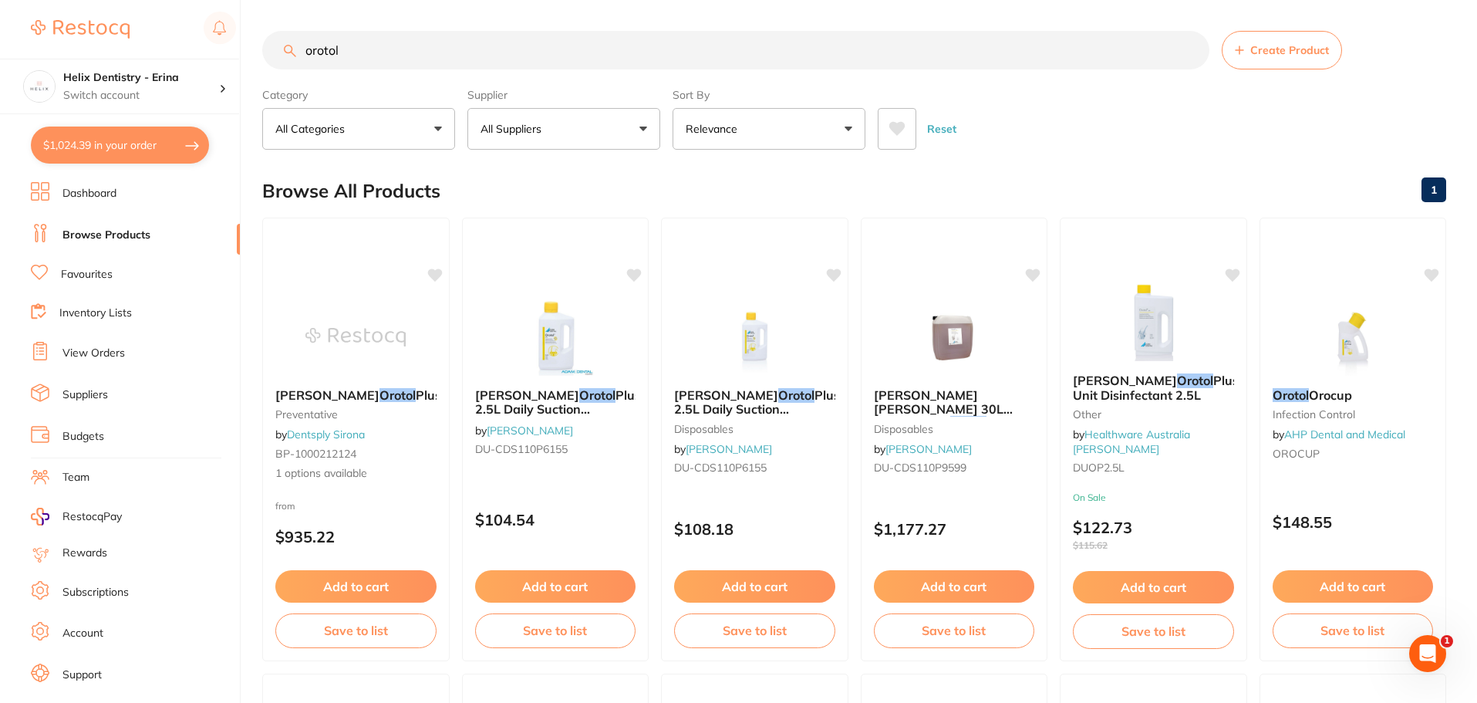
checkbox input "true"
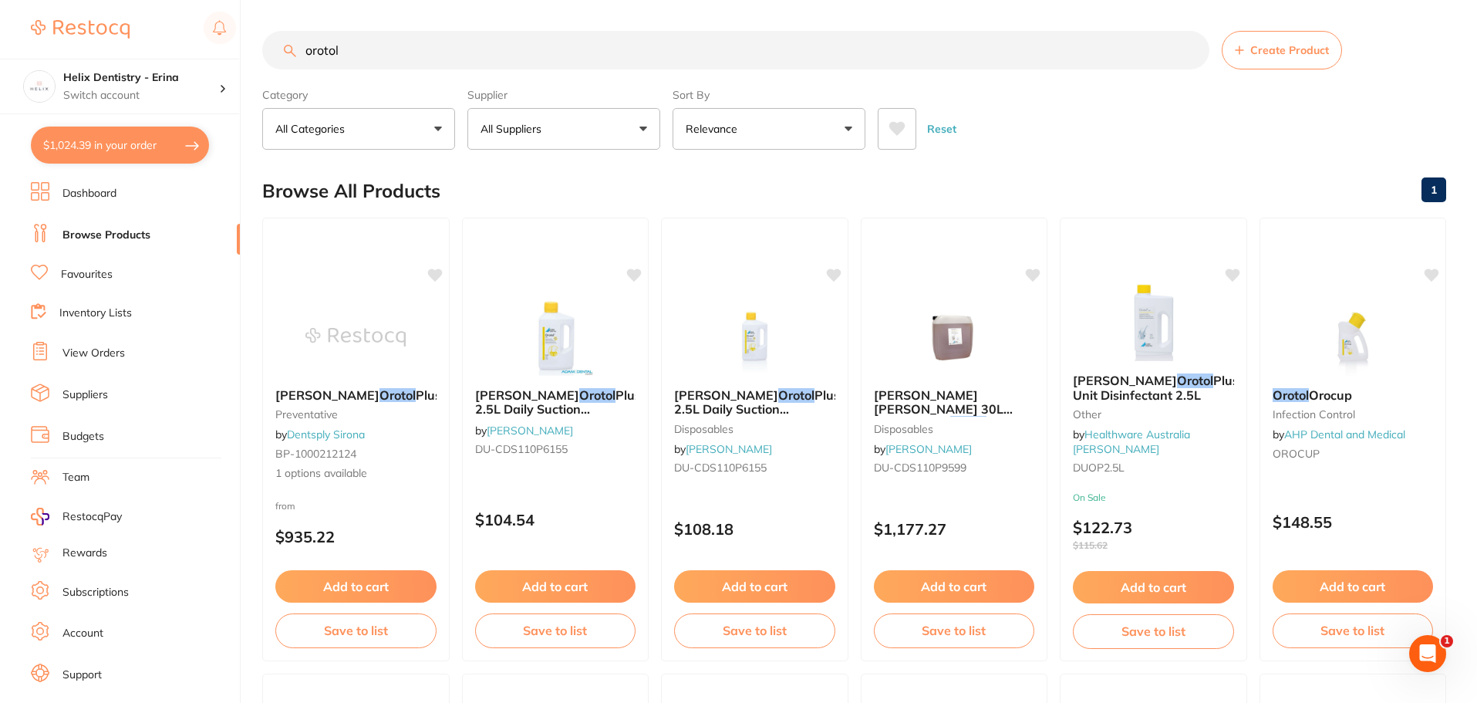
checkbox input "true"
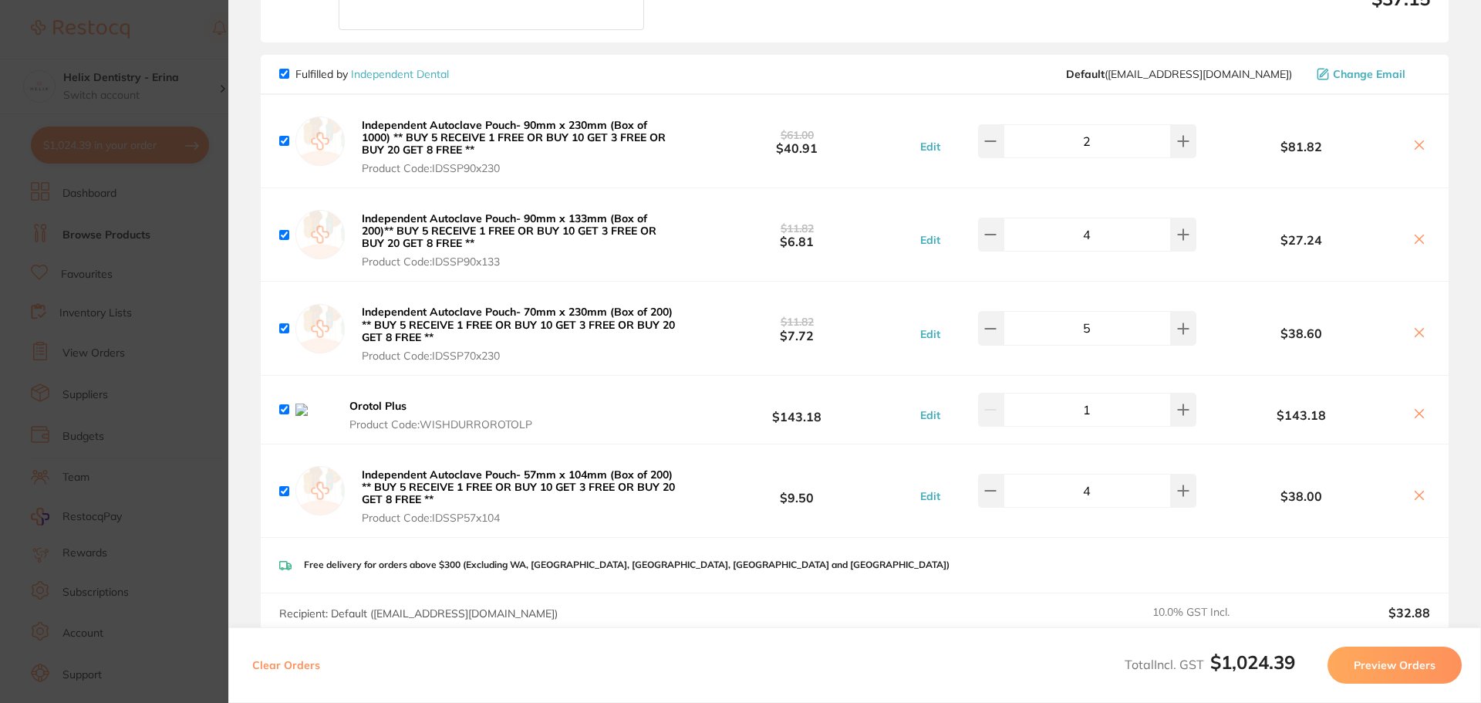
scroll to position [848, 0]
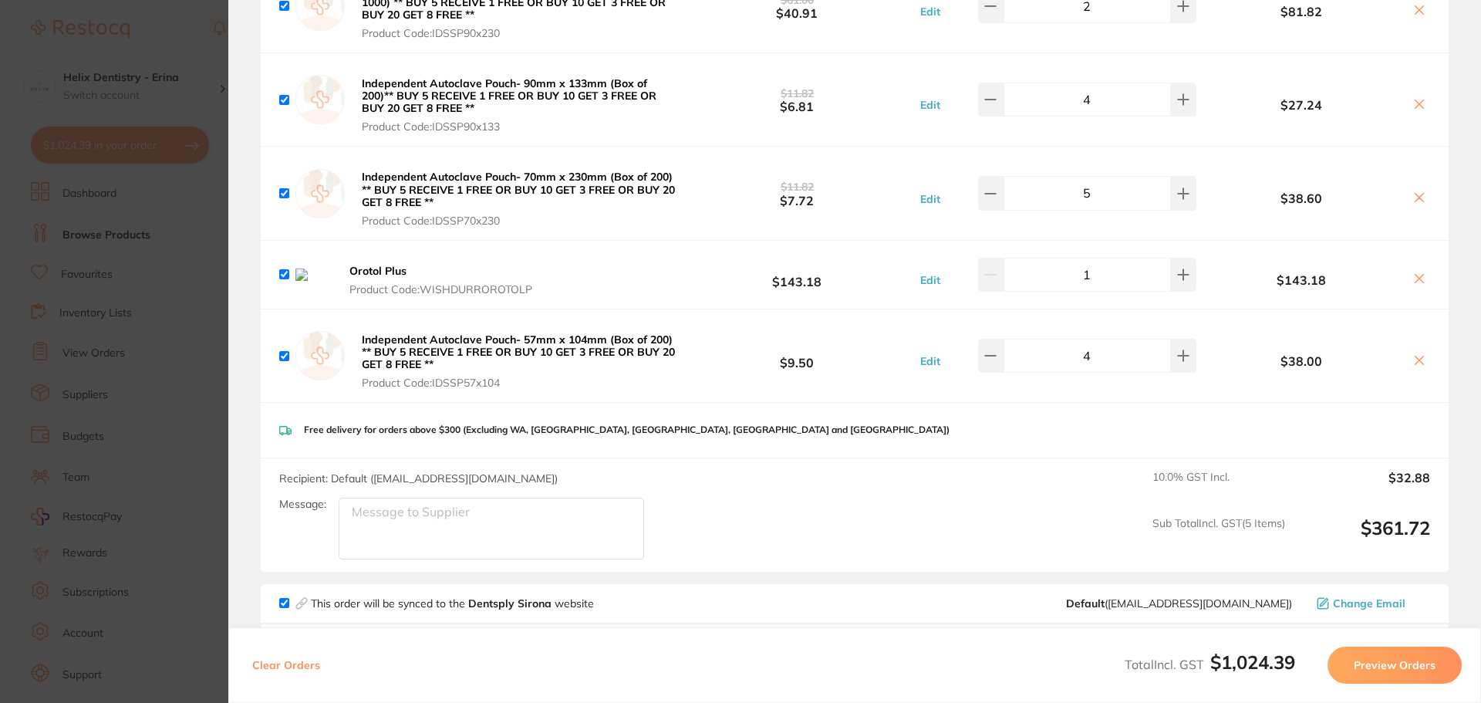
click at [1413, 272] on icon at bounding box center [1419, 278] width 12 height 12
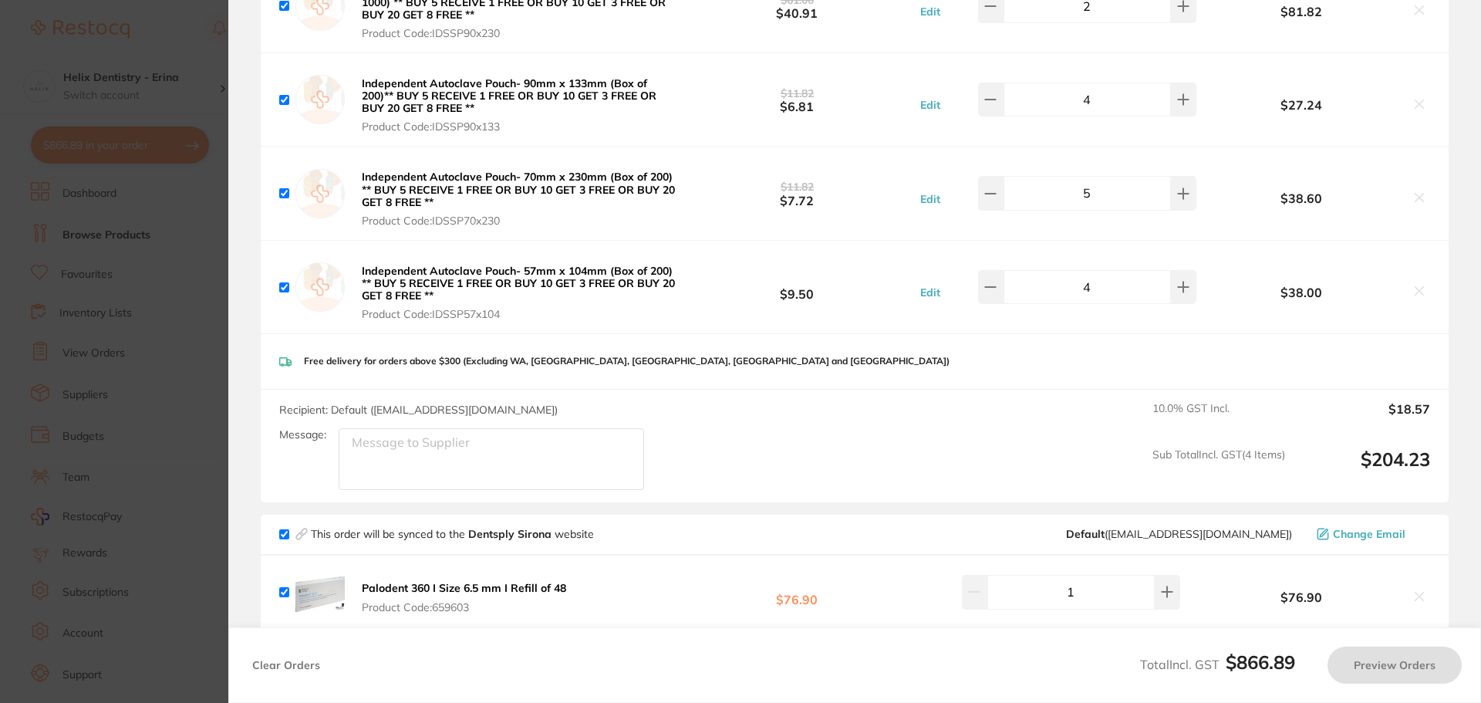
checkbox input "true"
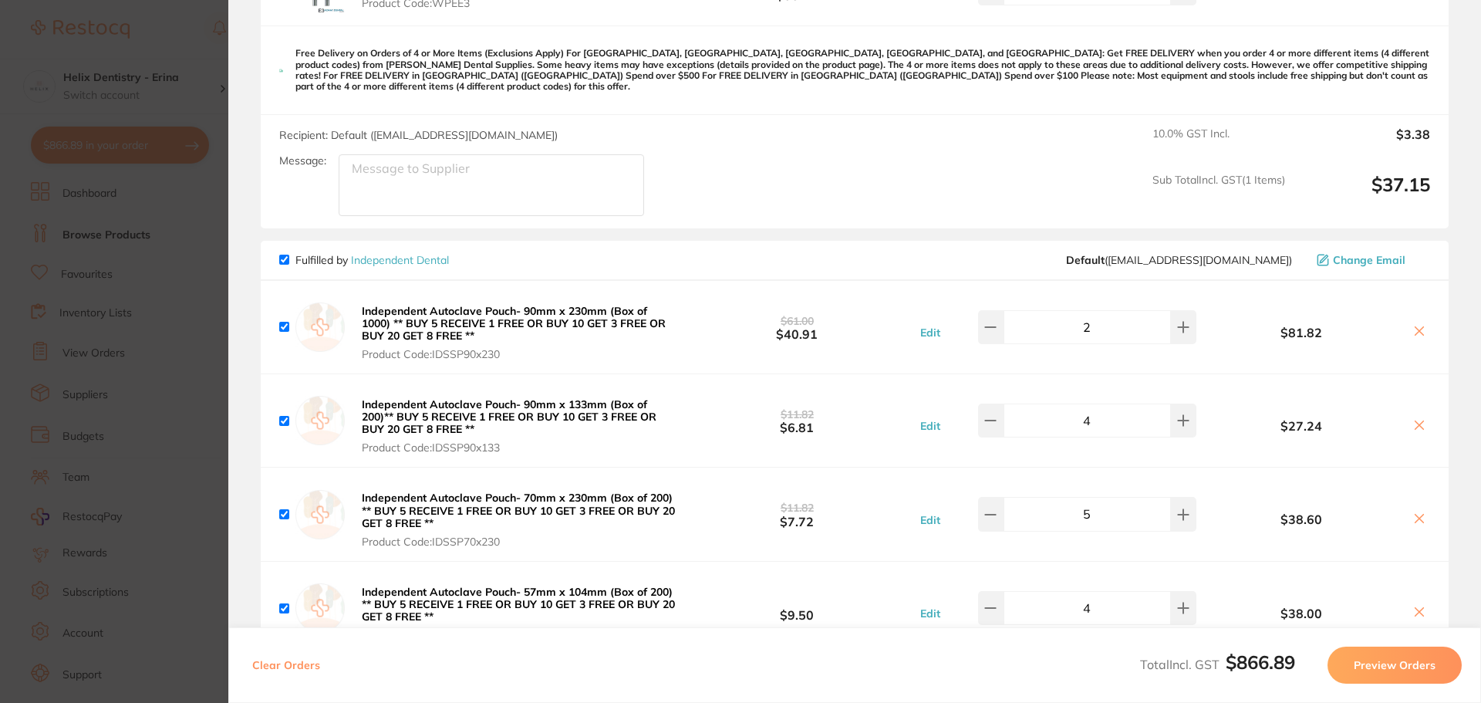
scroll to position [540, 0]
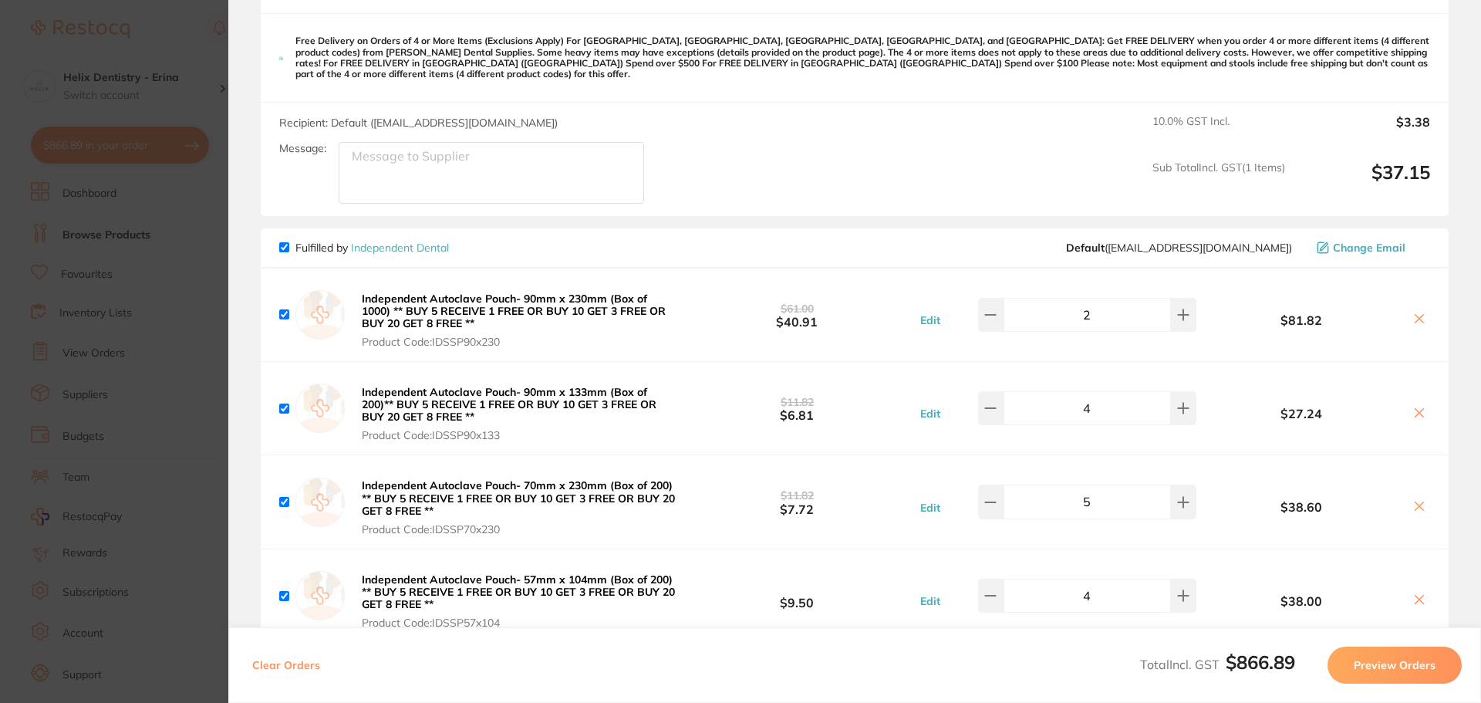
click at [170, 289] on section "Update RRP Set your pre negotiated price for this item. Item Agreed RRP (excl. …" at bounding box center [740, 351] width 1481 height 703
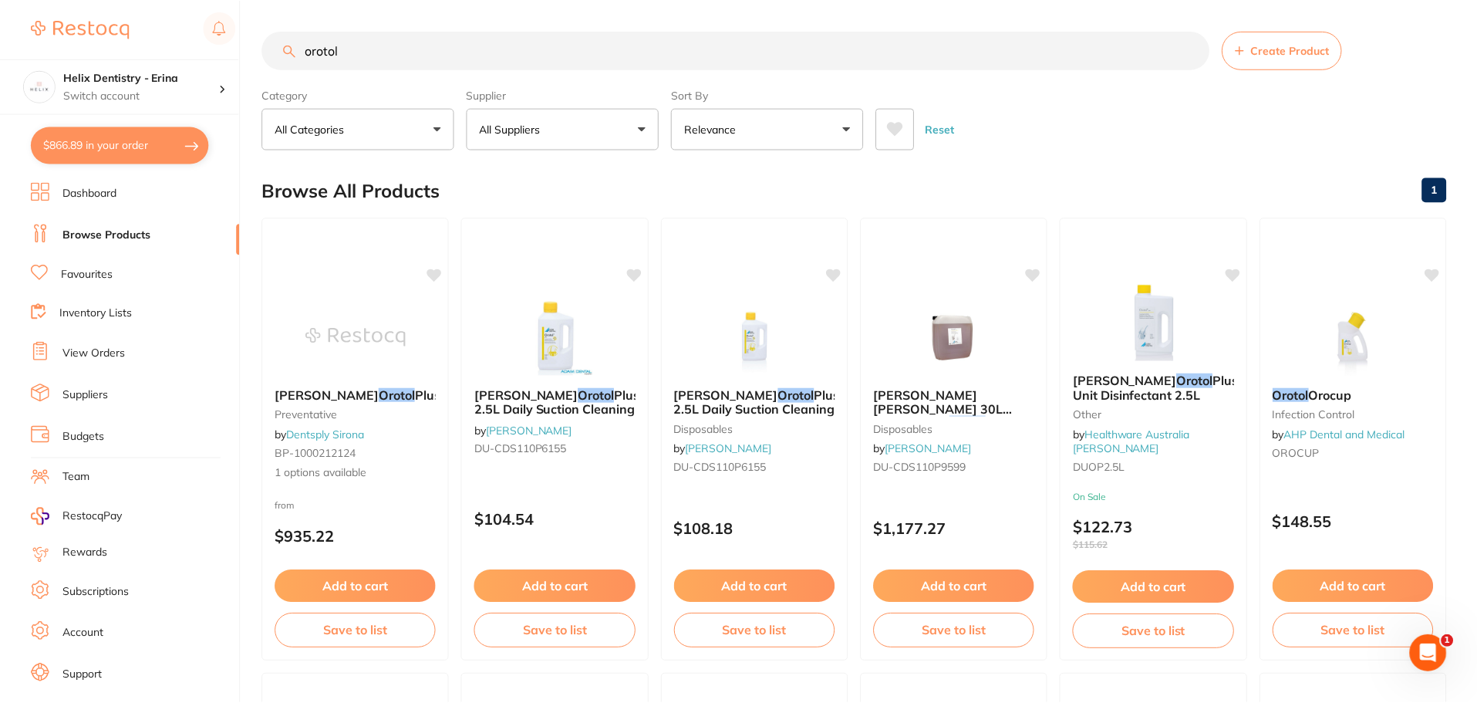
scroll to position [1, 0]
click at [150, 133] on button "$866.89 in your order" at bounding box center [120, 144] width 178 height 37
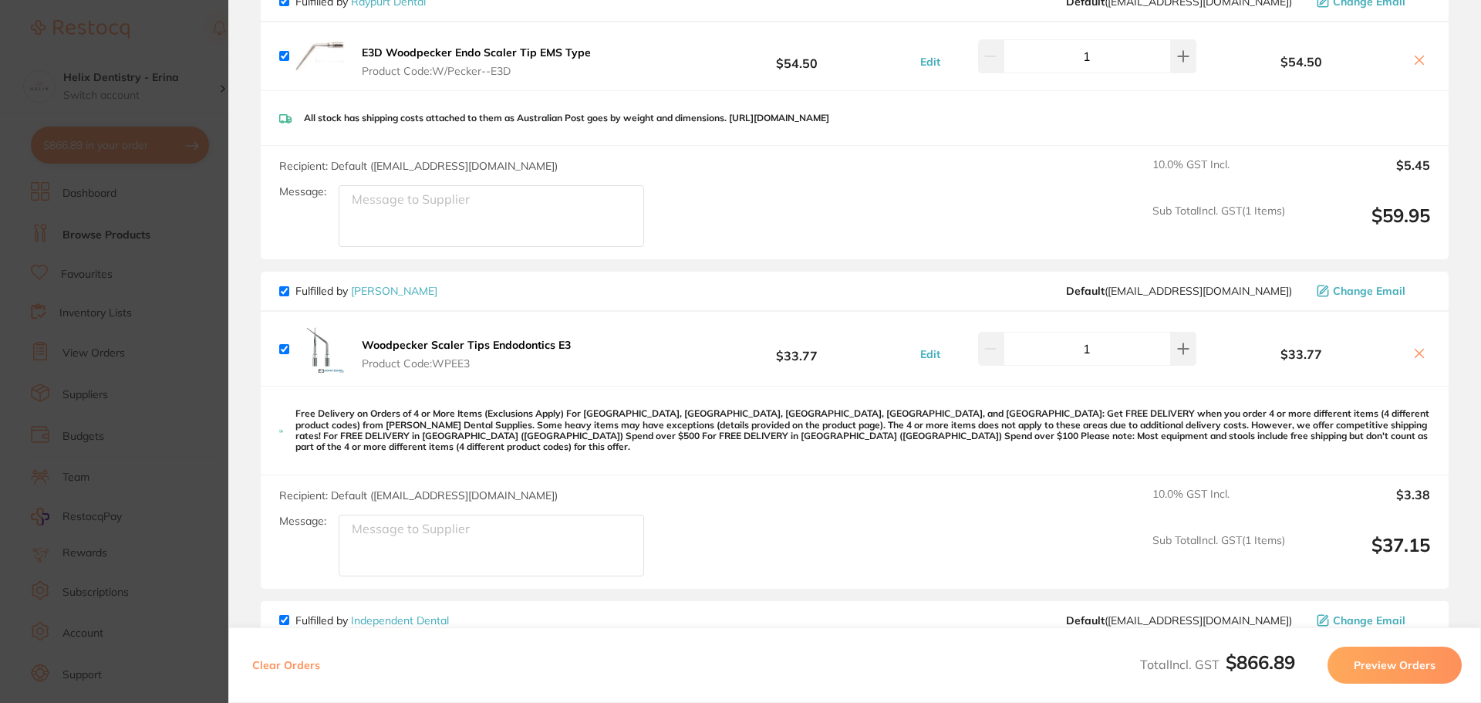
scroll to position [0, 0]
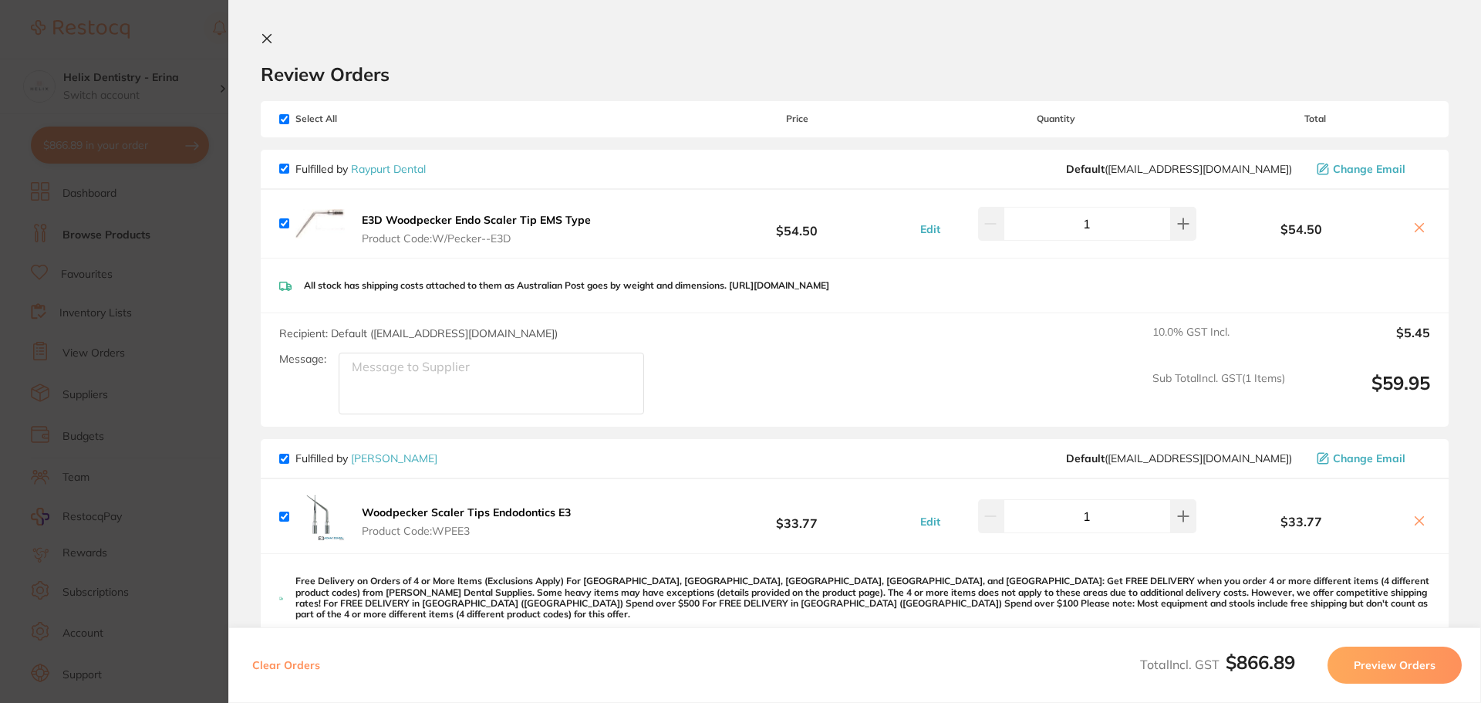
click at [207, 423] on section "Update RRP Set your pre negotiated price for this item. Item Agreed RRP (excl. …" at bounding box center [740, 351] width 1481 height 703
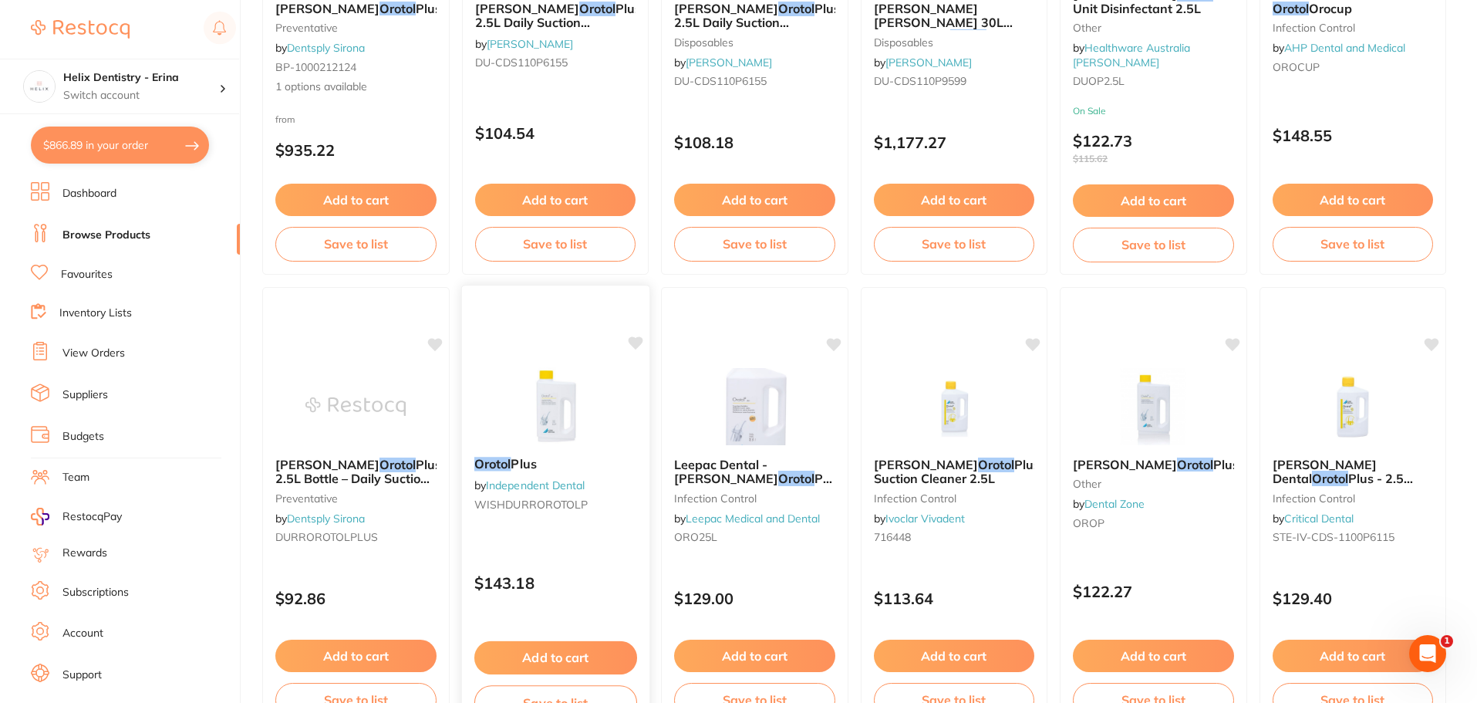
scroll to position [463, 0]
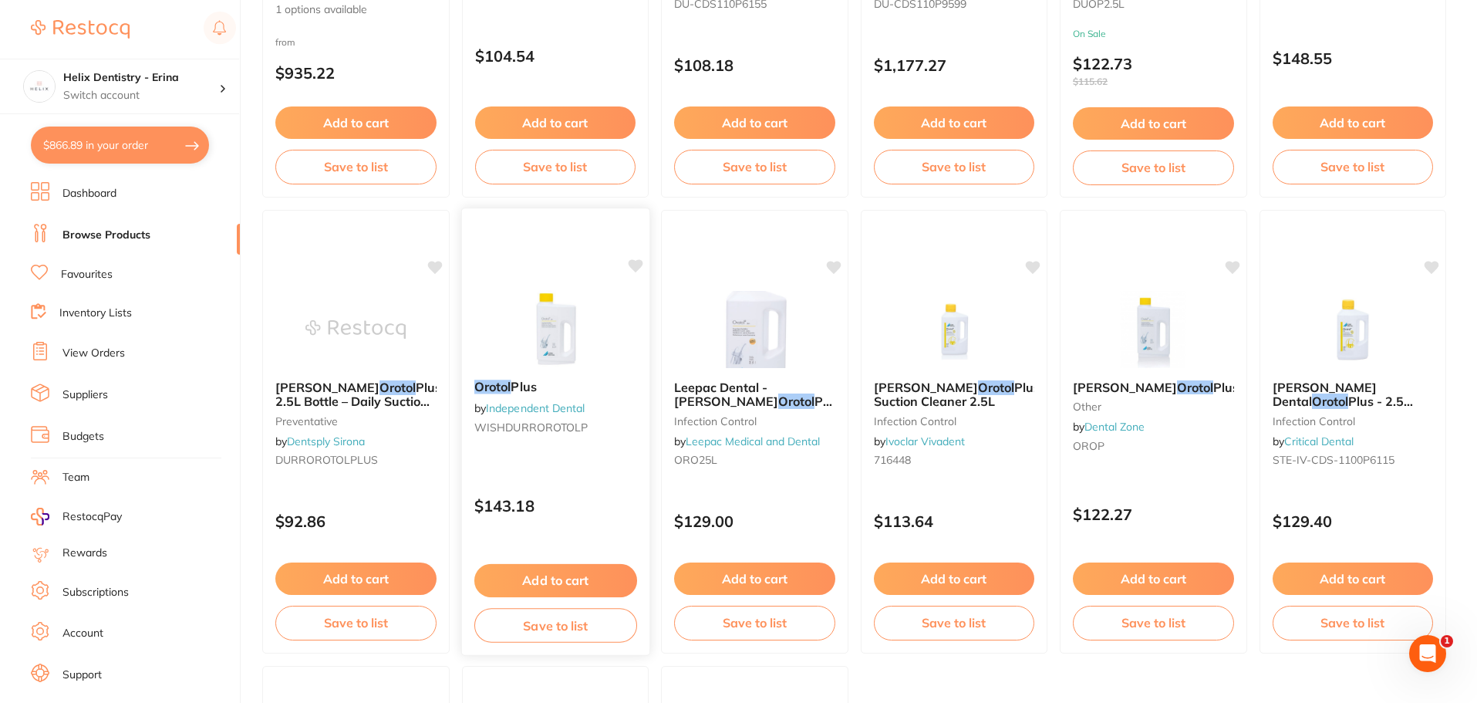
click at [549, 319] on img at bounding box center [554, 328] width 101 height 78
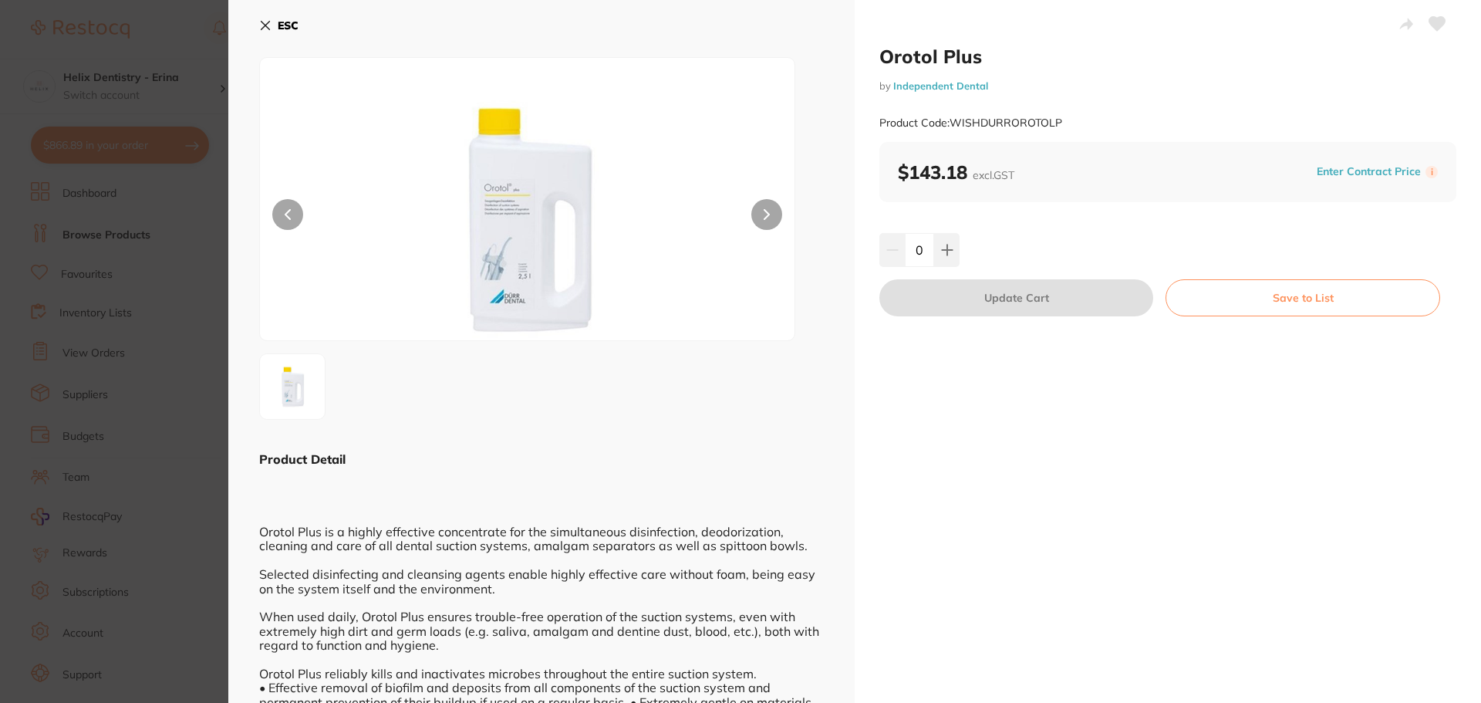
scroll to position [130, 0]
click at [133, 298] on section "Orotol Plus by Independent Dental Product Code: WISHDURROROTOLP ESC Product Det…" at bounding box center [740, 351] width 1481 height 703
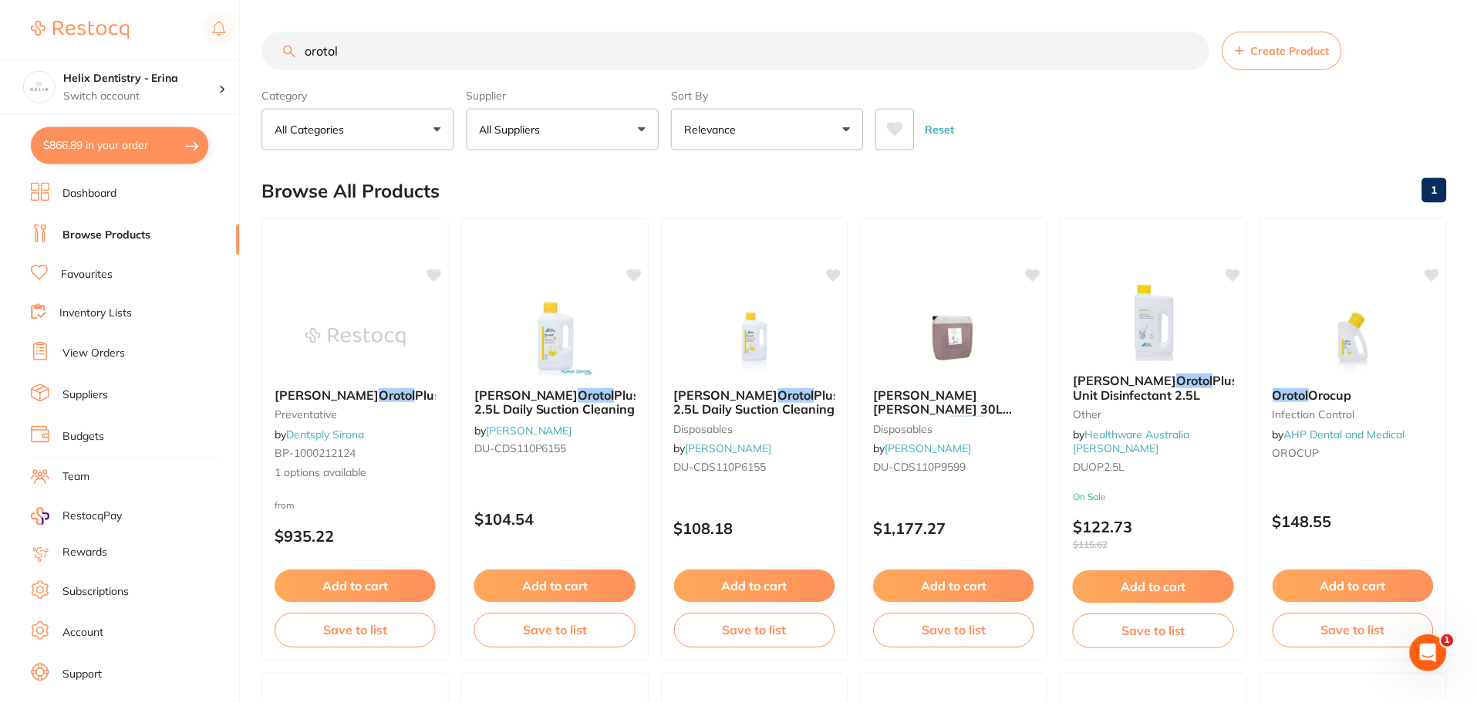
scroll to position [463, 0]
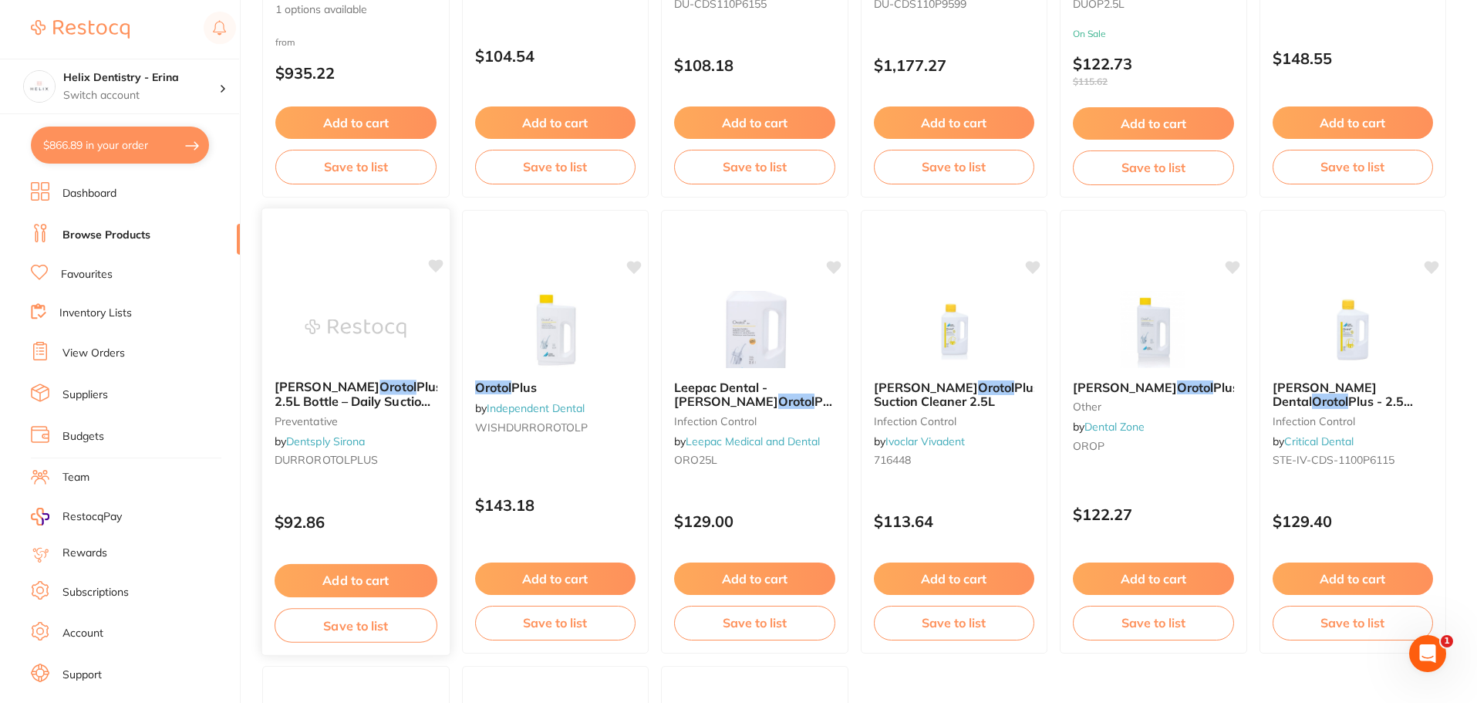
click at [336, 567] on button "Add to cart" at bounding box center [356, 580] width 163 height 33
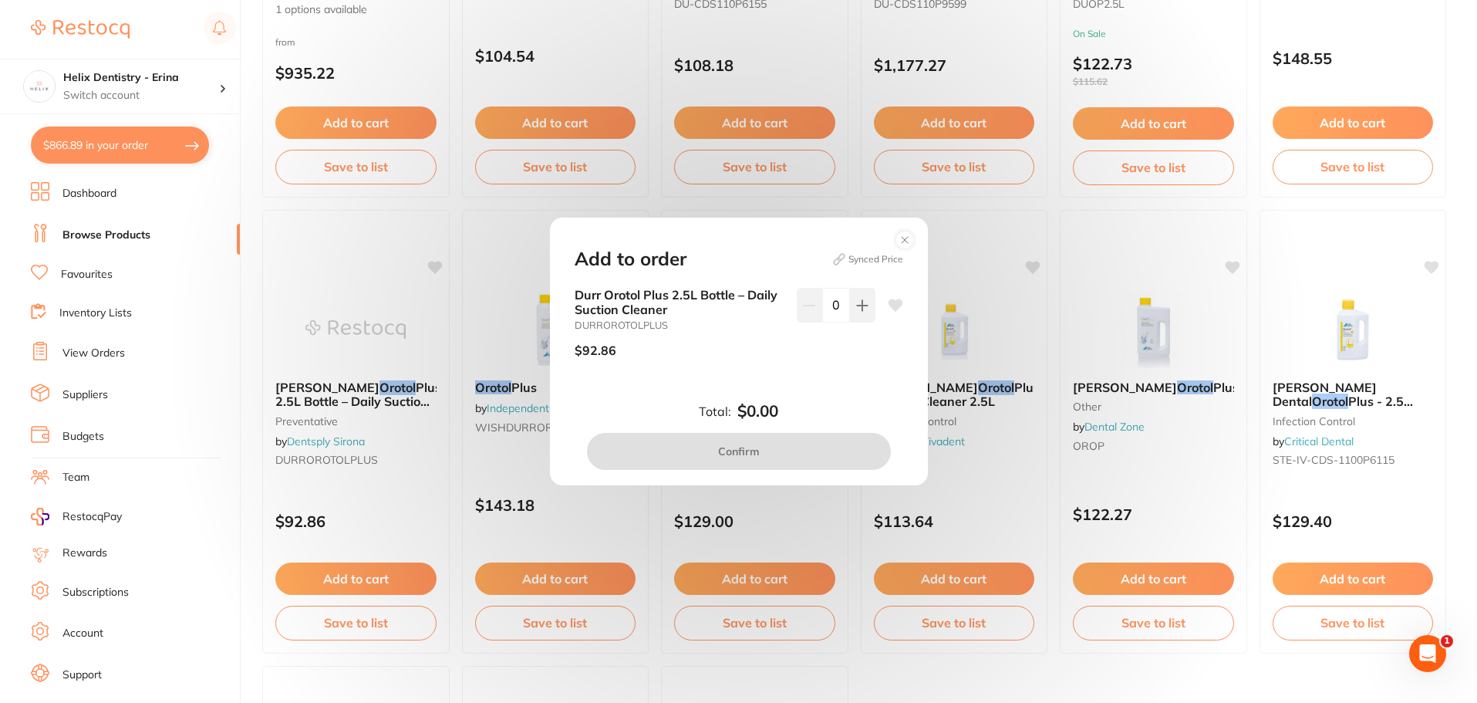
scroll to position [0, 0]
click at [863, 300] on icon at bounding box center [862, 305] width 12 height 12
type input "1"
click at [798, 447] on button "Confirm" at bounding box center [739, 451] width 304 height 37
checkbox input "false"
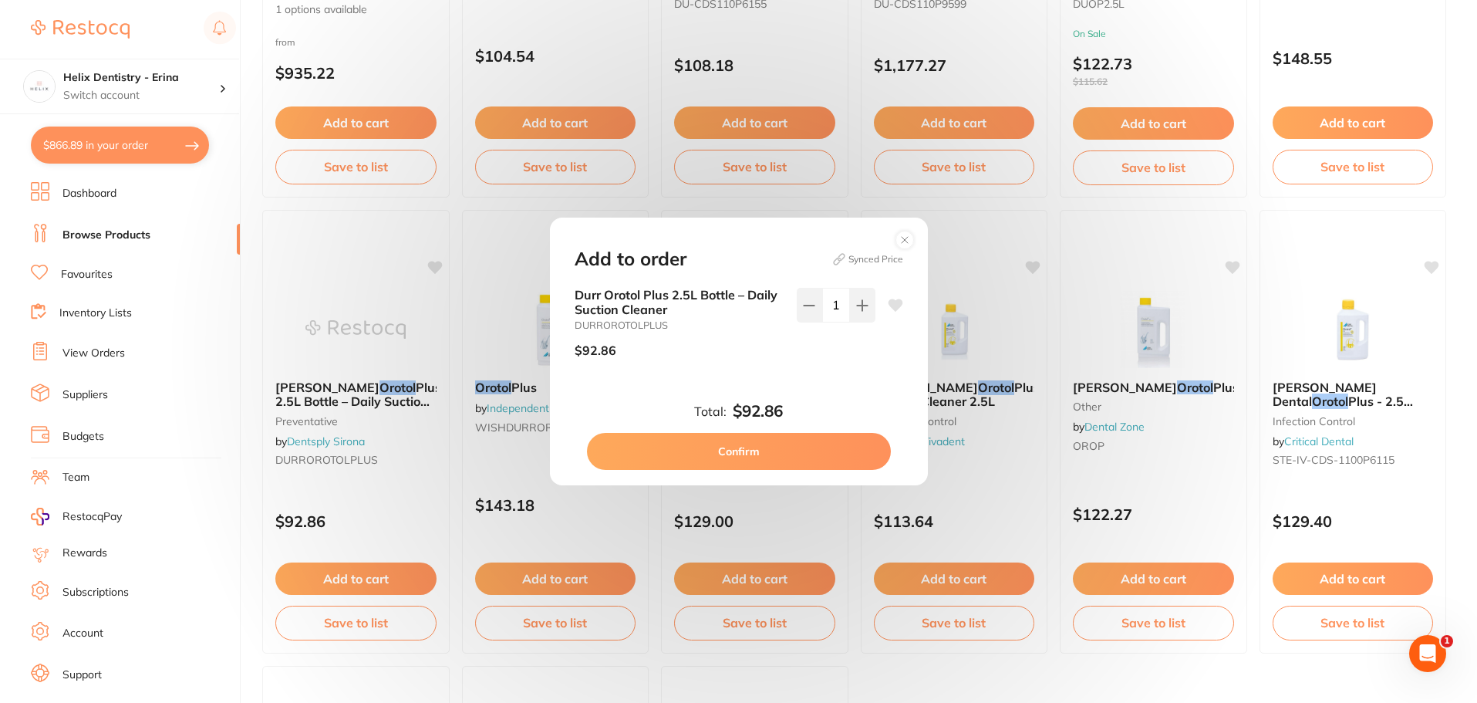
checkbox input "false"
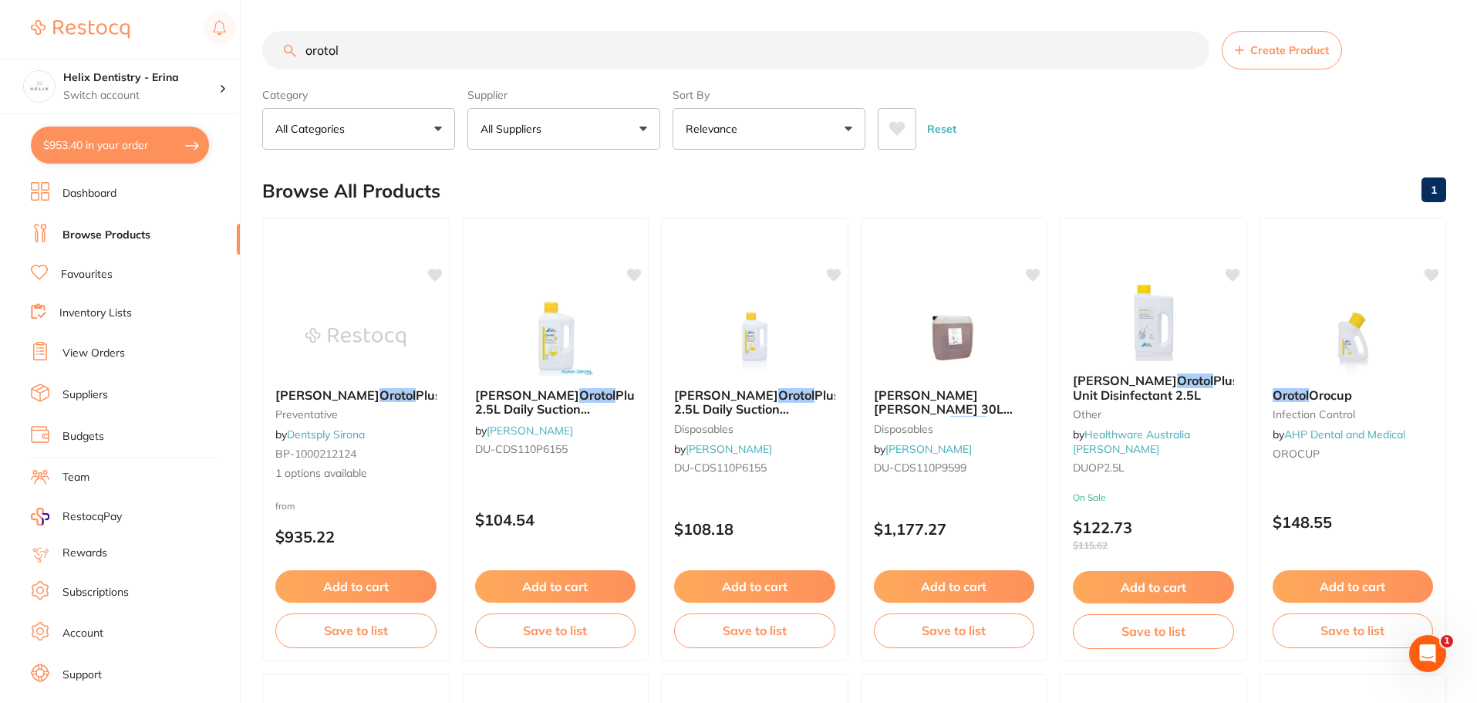
click at [394, 39] on input "orotol" at bounding box center [735, 50] width 947 height 39
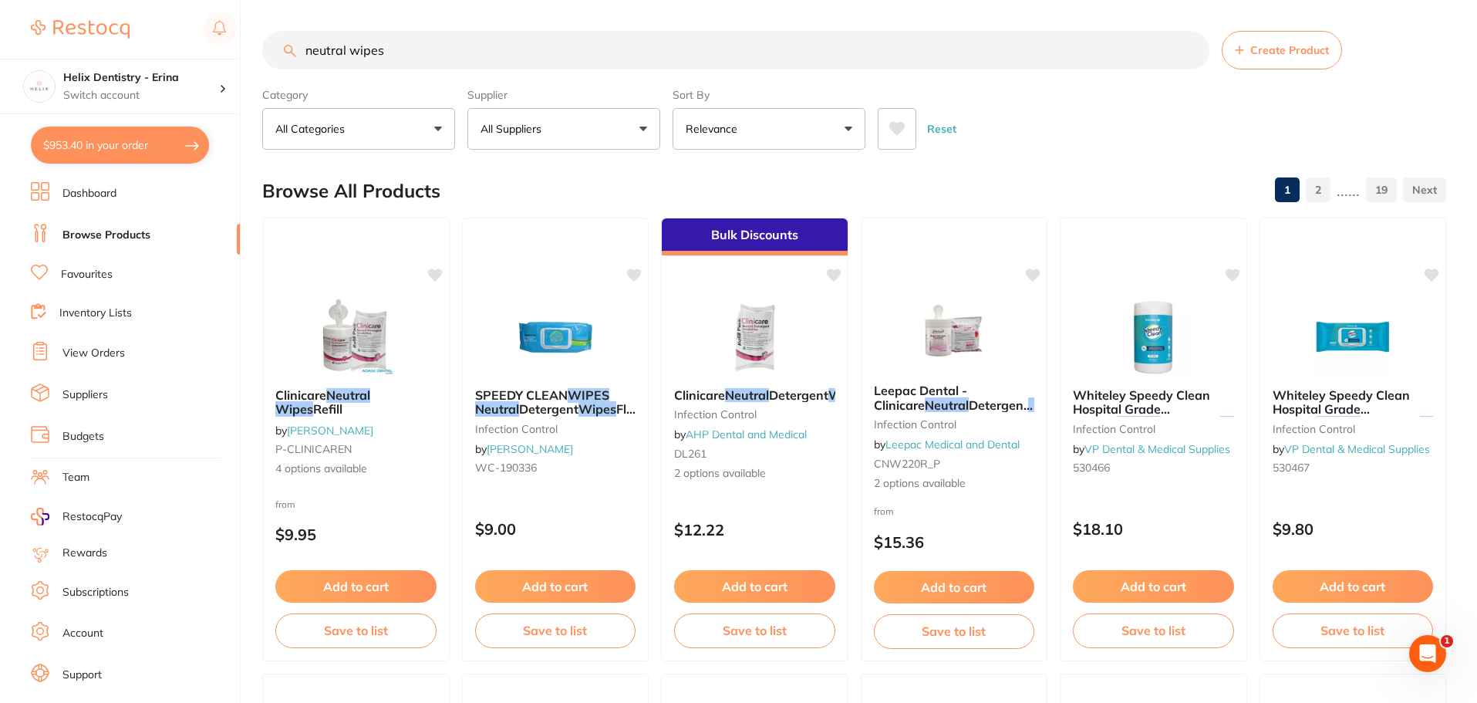
click at [403, 54] on input "neutral wipes" at bounding box center [735, 50] width 947 height 39
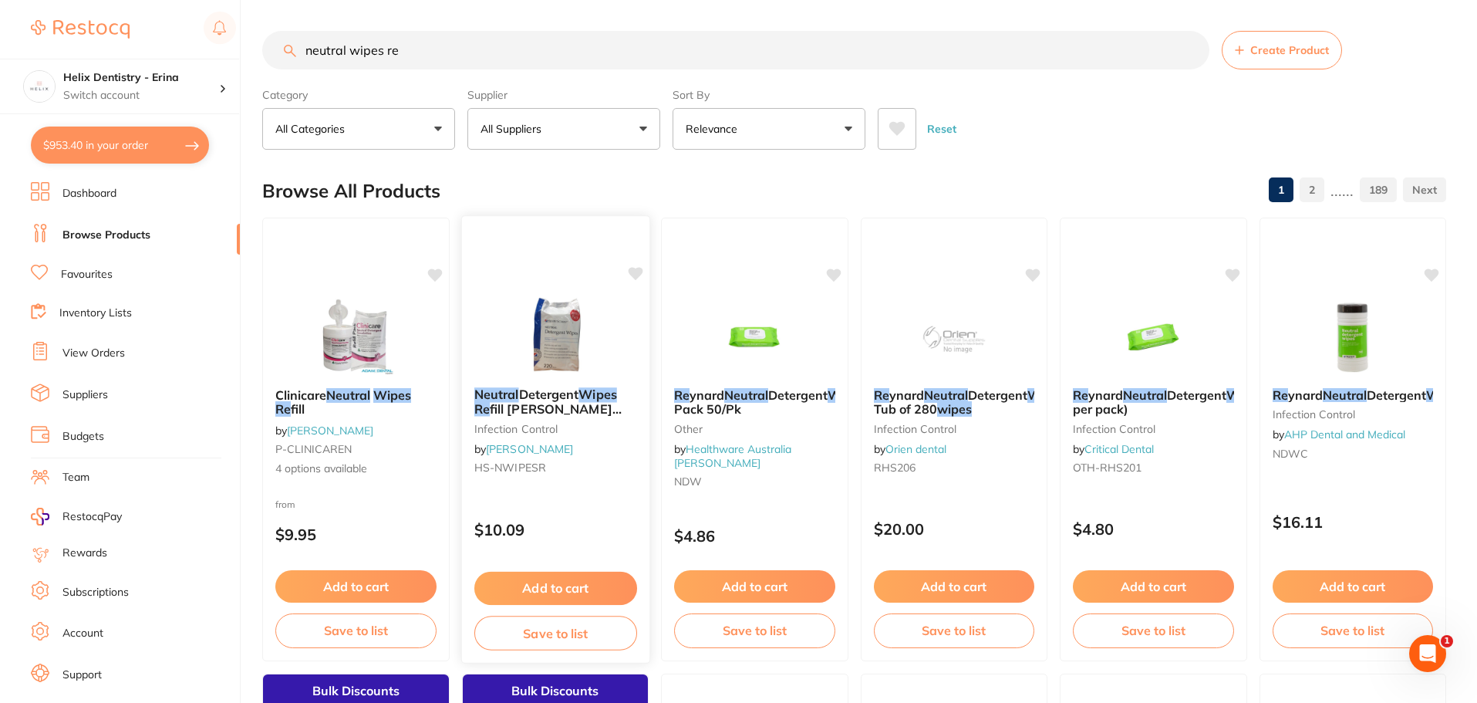
type input "neutral wipes re"
click at [599, 586] on button "Add to cart" at bounding box center [555, 587] width 163 height 33
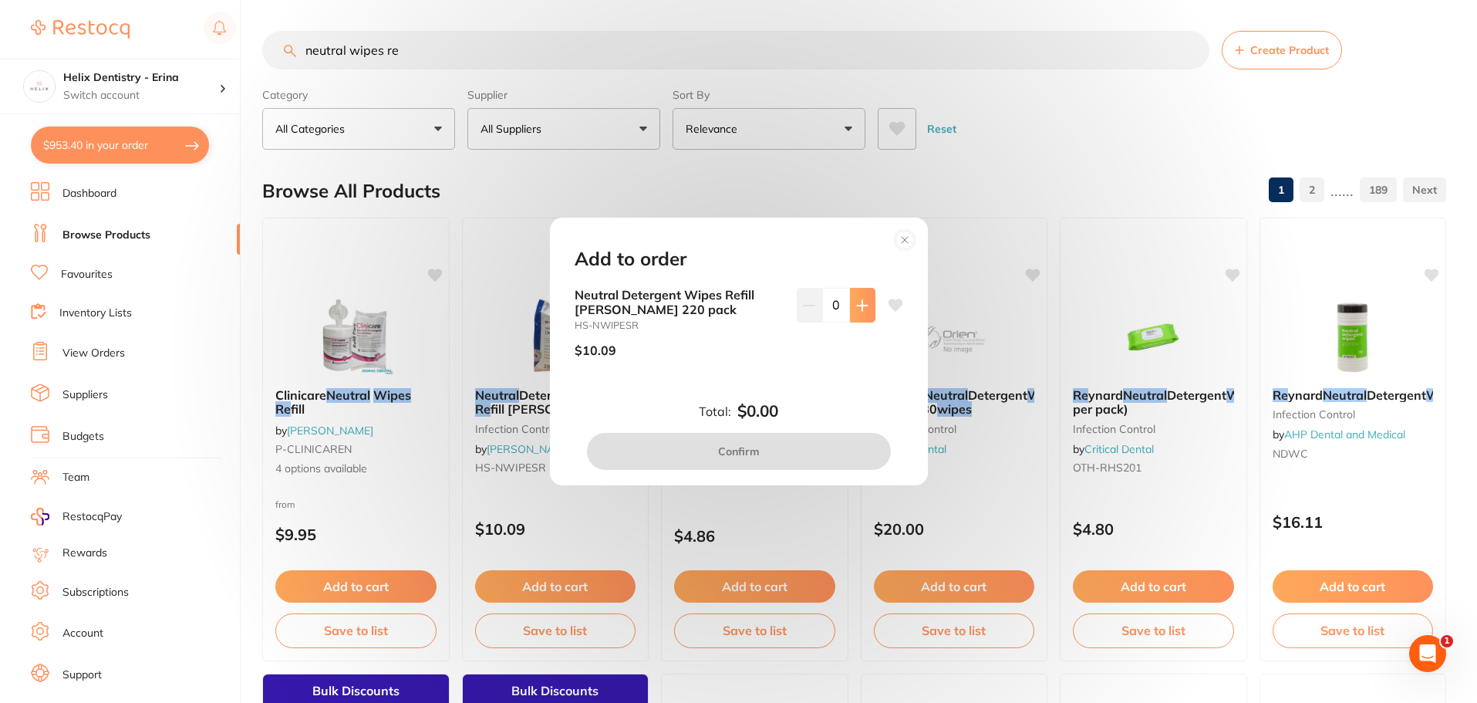
click at [858, 303] on icon at bounding box center [862, 305] width 10 height 10
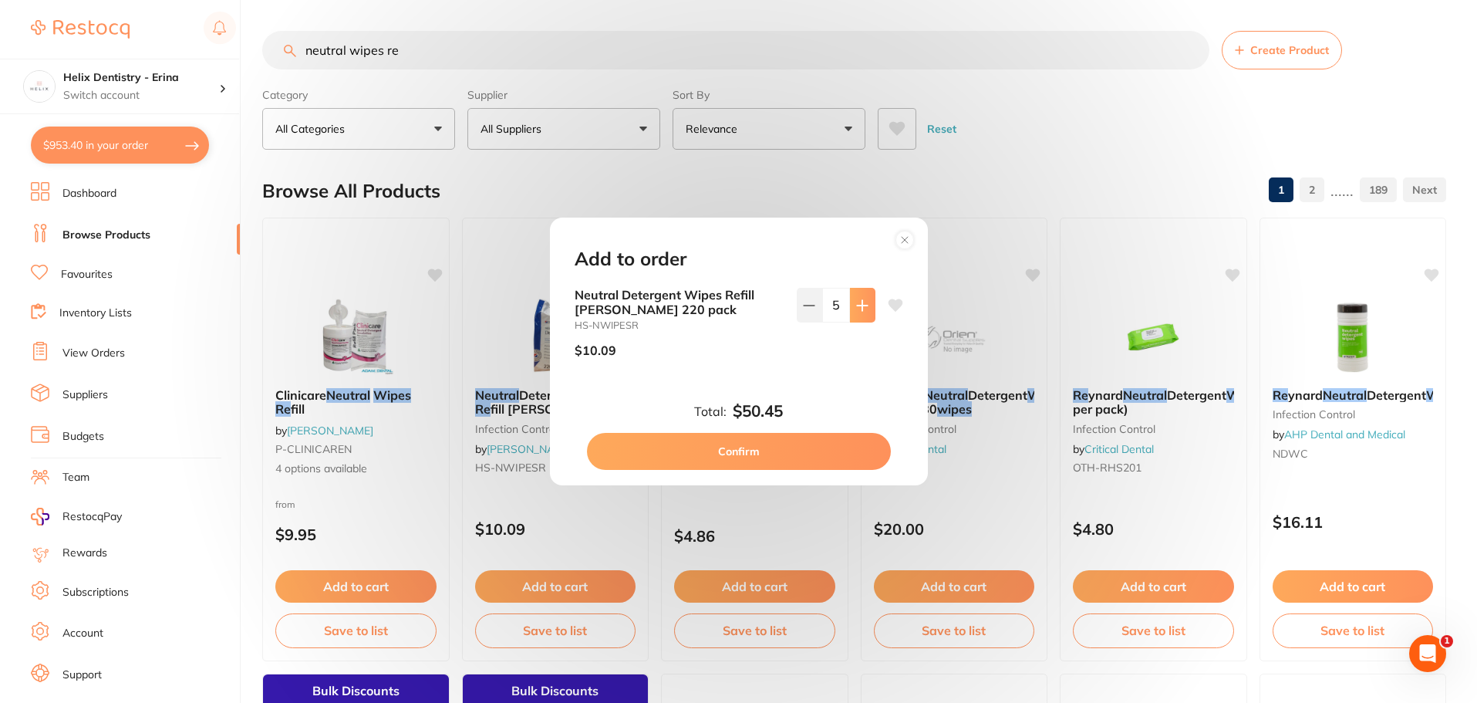
click at [858, 303] on icon at bounding box center [862, 305] width 10 height 10
type input "8"
click at [747, 446] on button "Confirm" at bounding box center [739, 451] width 304 height 37
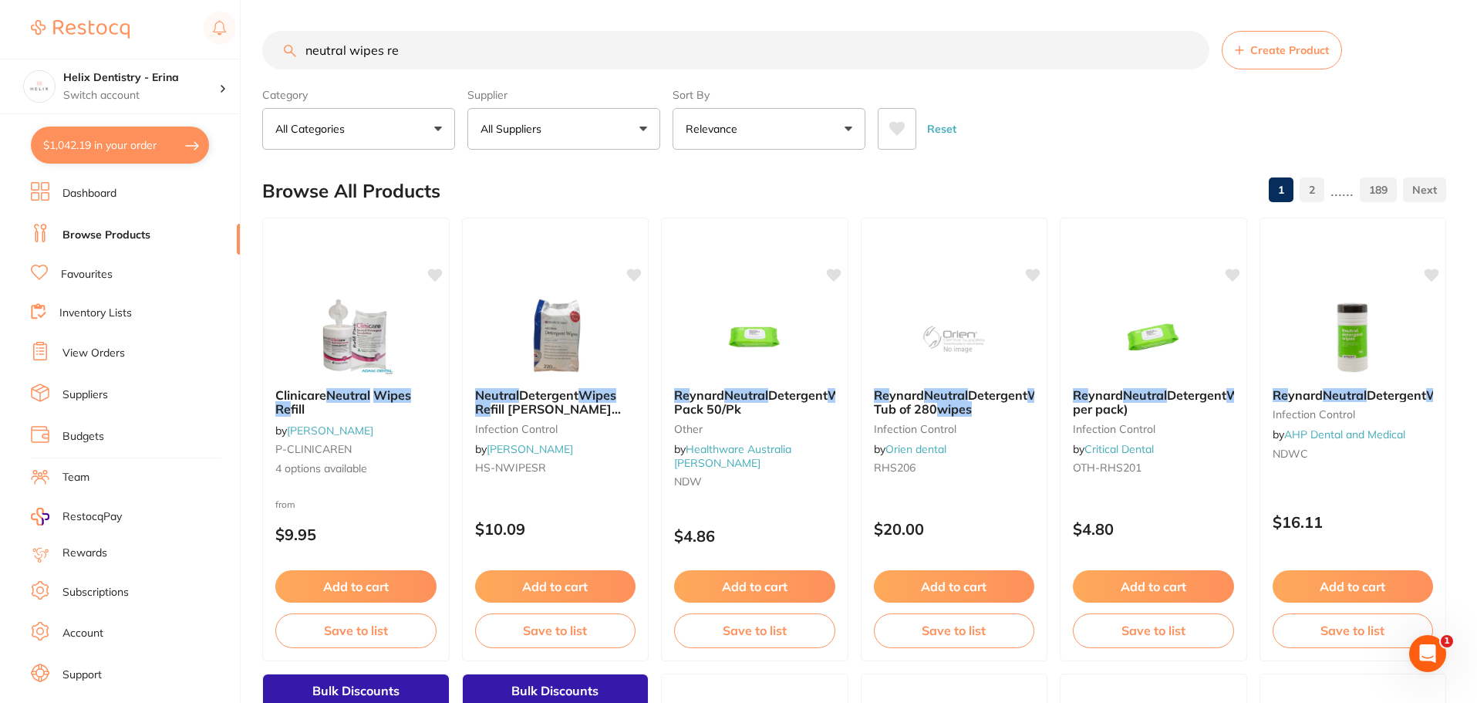
click at [346, 54] on input "neutral wipes re" at bounding box center [735, 50] width 947 height 39
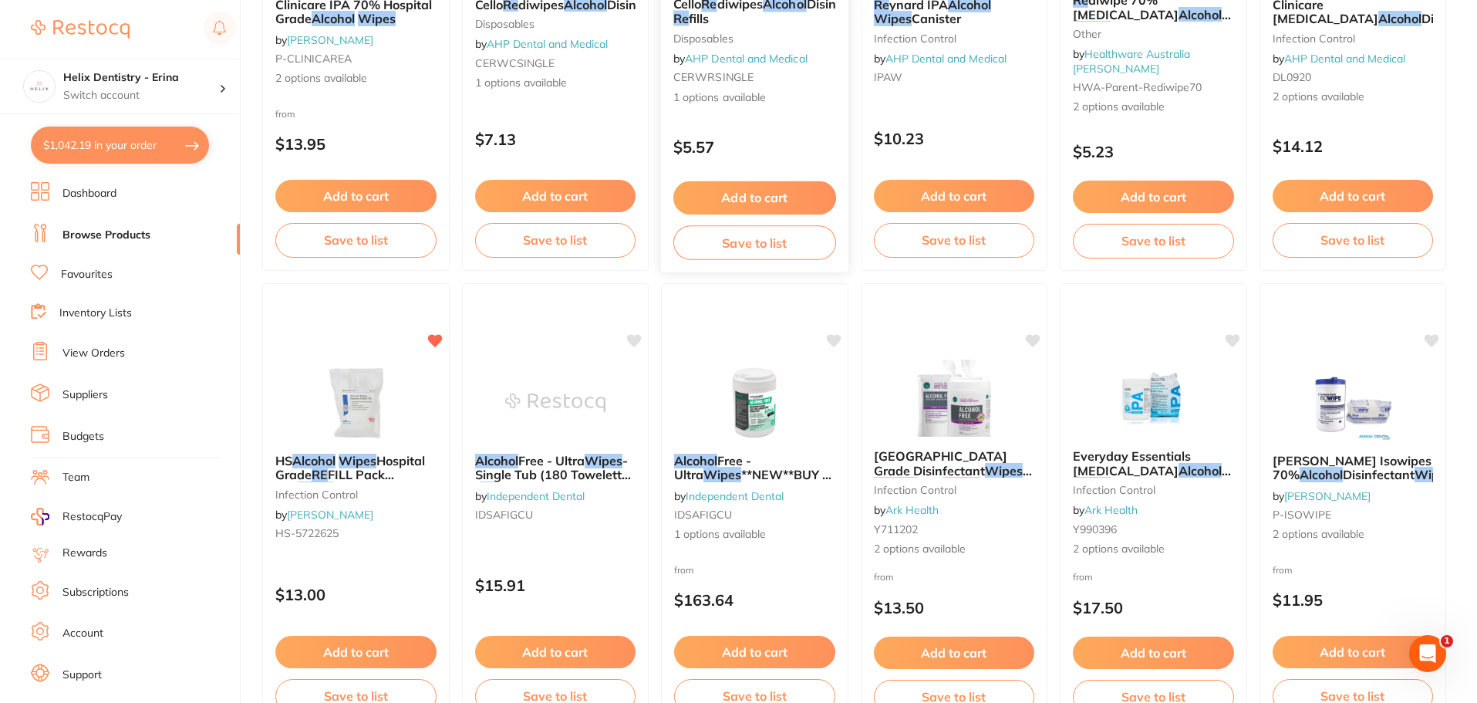
scroll to position [463, 0]
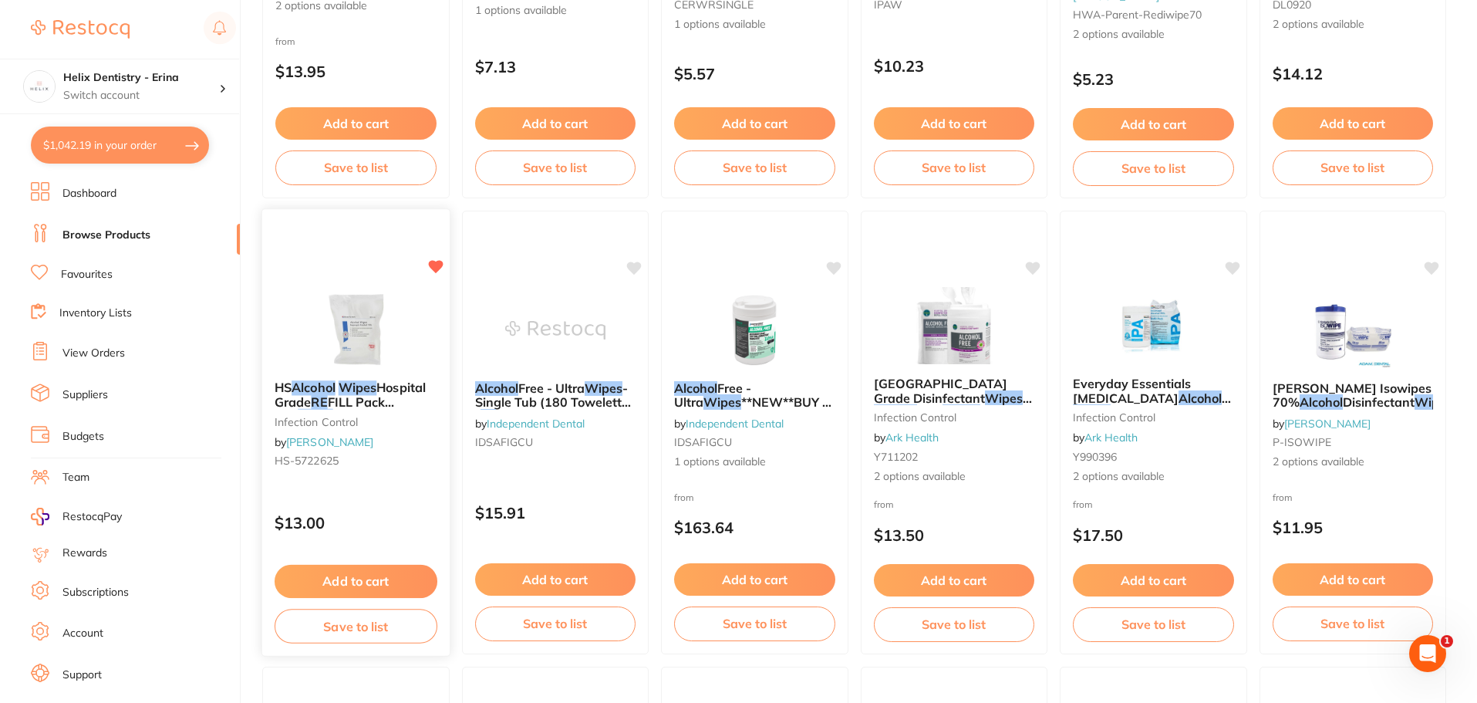
type input "alcohol wipes re"
click at [350, 577] on button "Add to cart" at bounding box center [356, 581] width 163 height 33
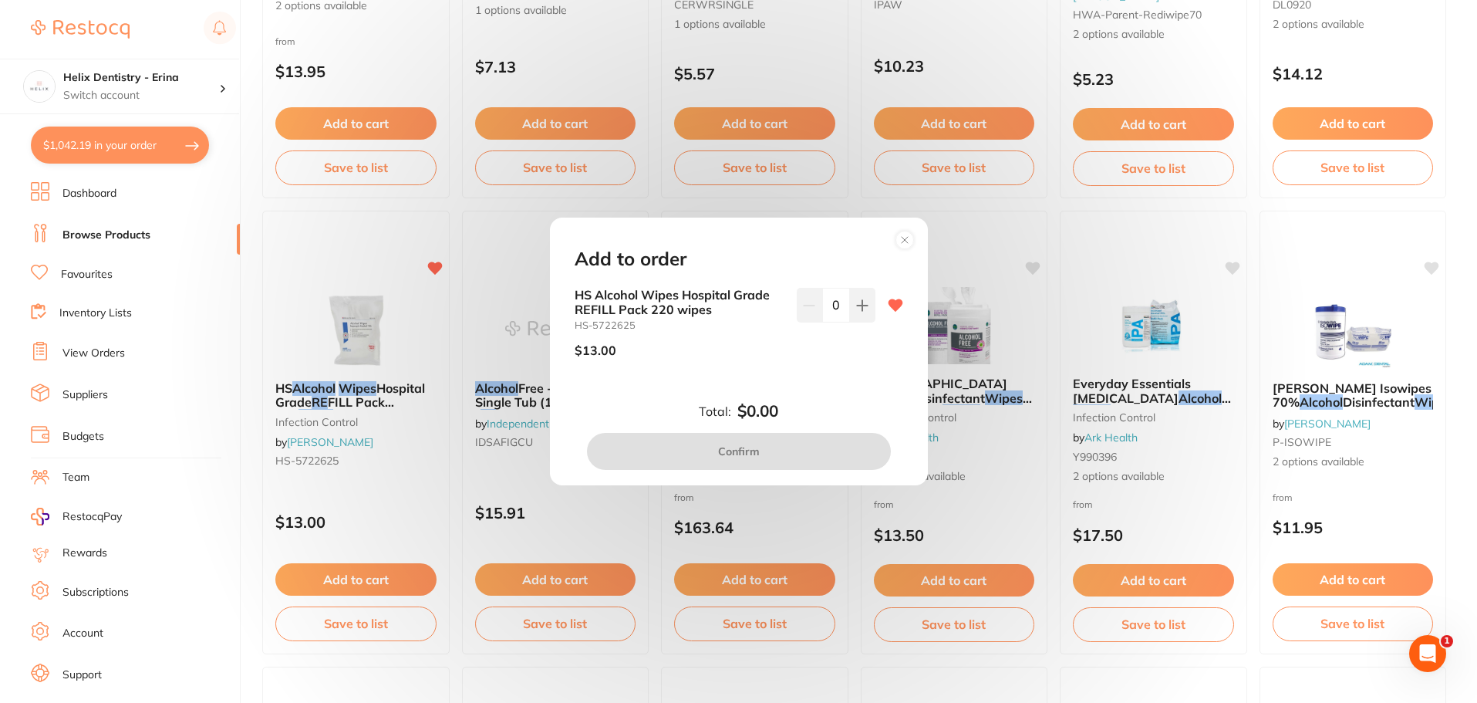
scroll to position [0, 0]
click at [862, 302] on icon at bounding box center [862, 305] width 12 height 12
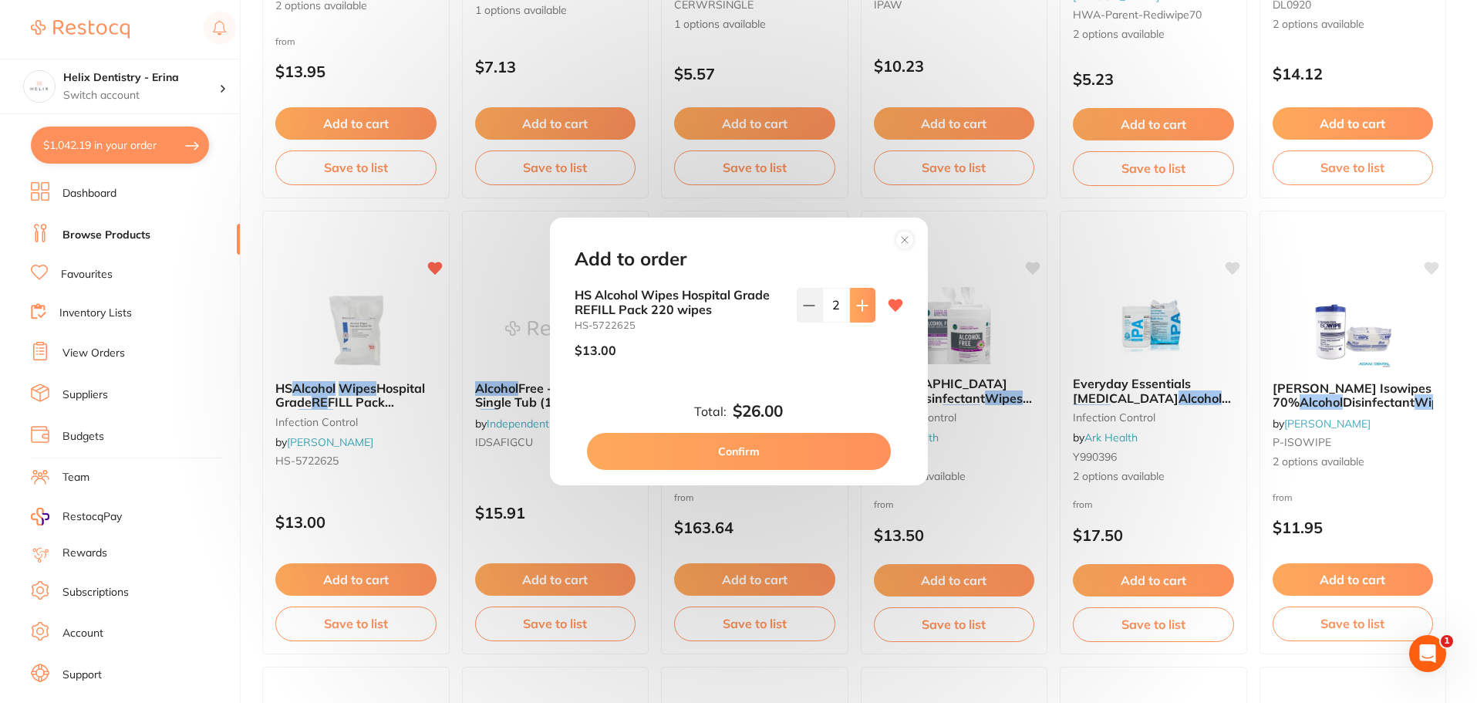
click at [862, 302] on icon at bounding box center [862, 305] width 12 height 12
type input "6"
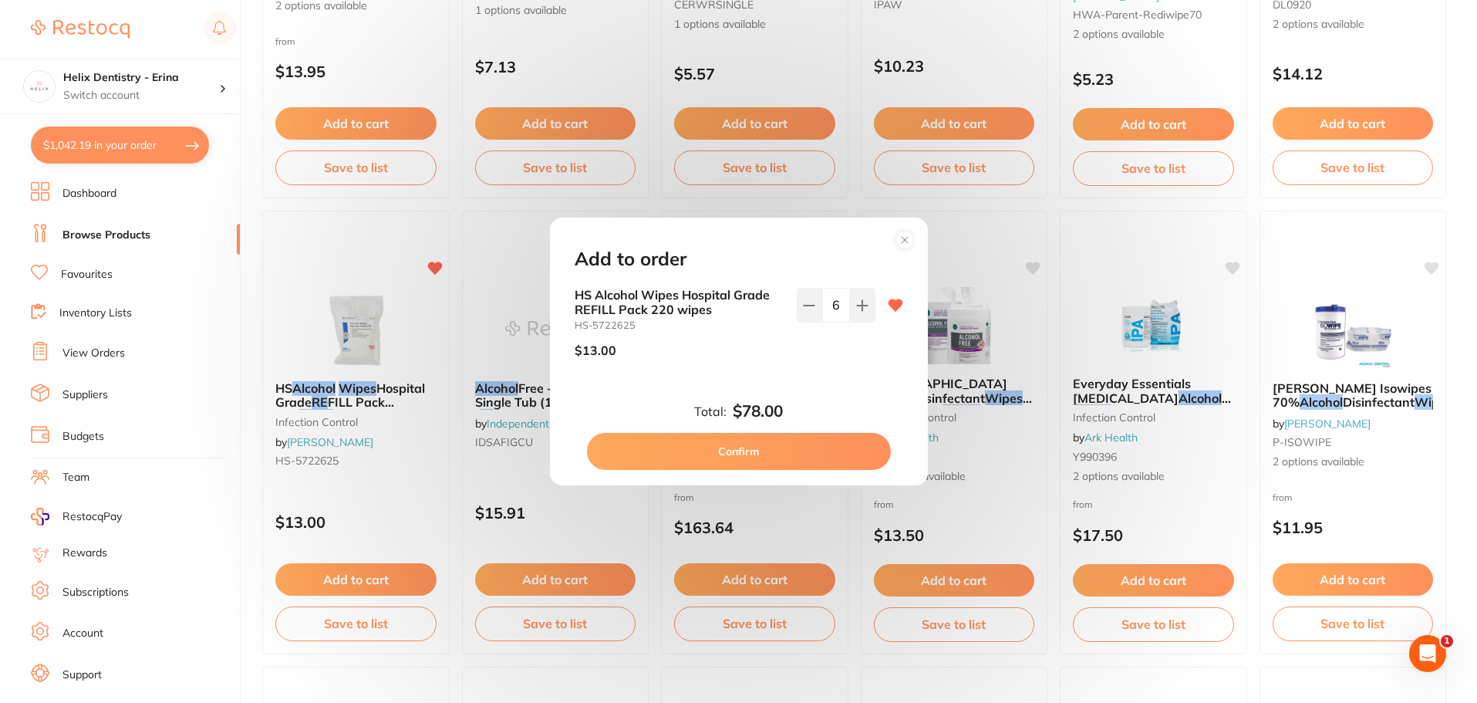
click at [744, 444] on button "Confirm" at bounding box center [739, 451] width 304 height 37
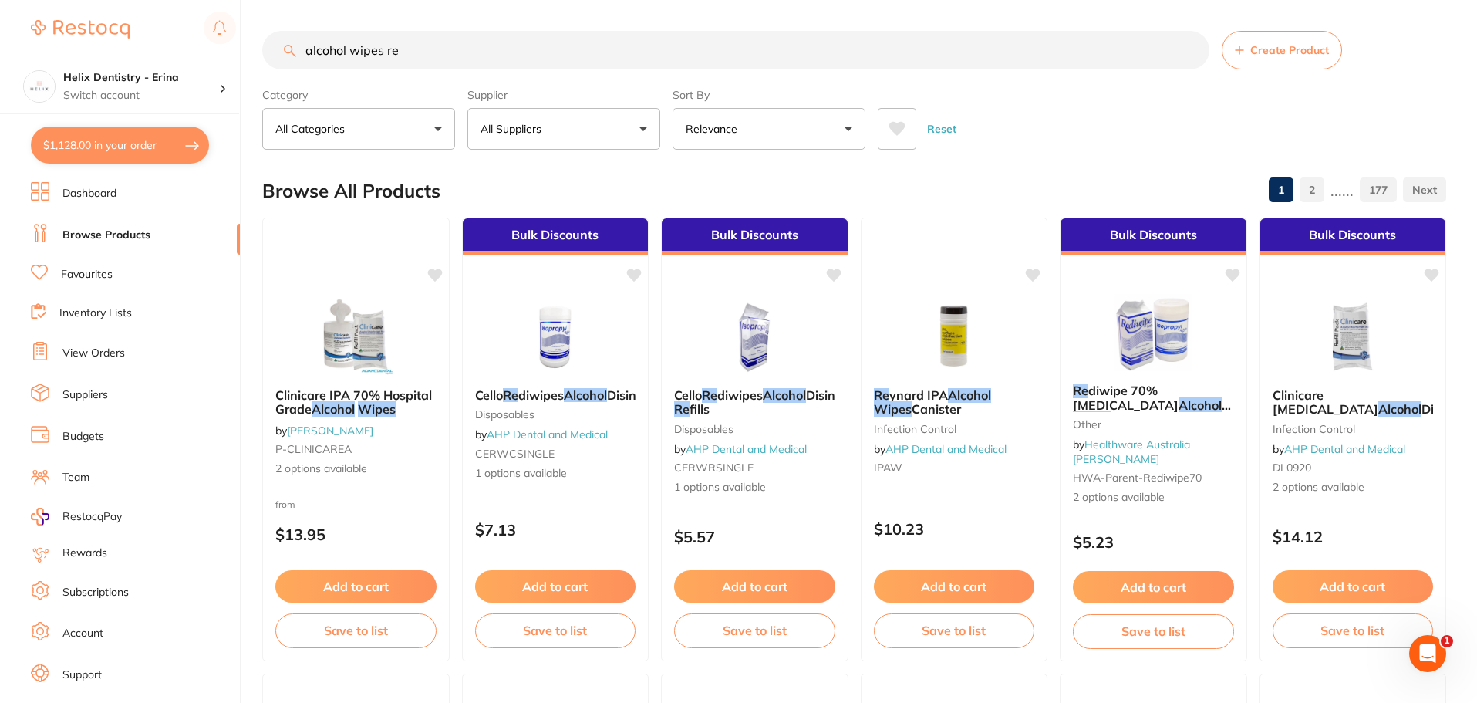
click at [463, 51] on input "alcohol wipes re" at bounding box center [735, 50] width 947 height 39
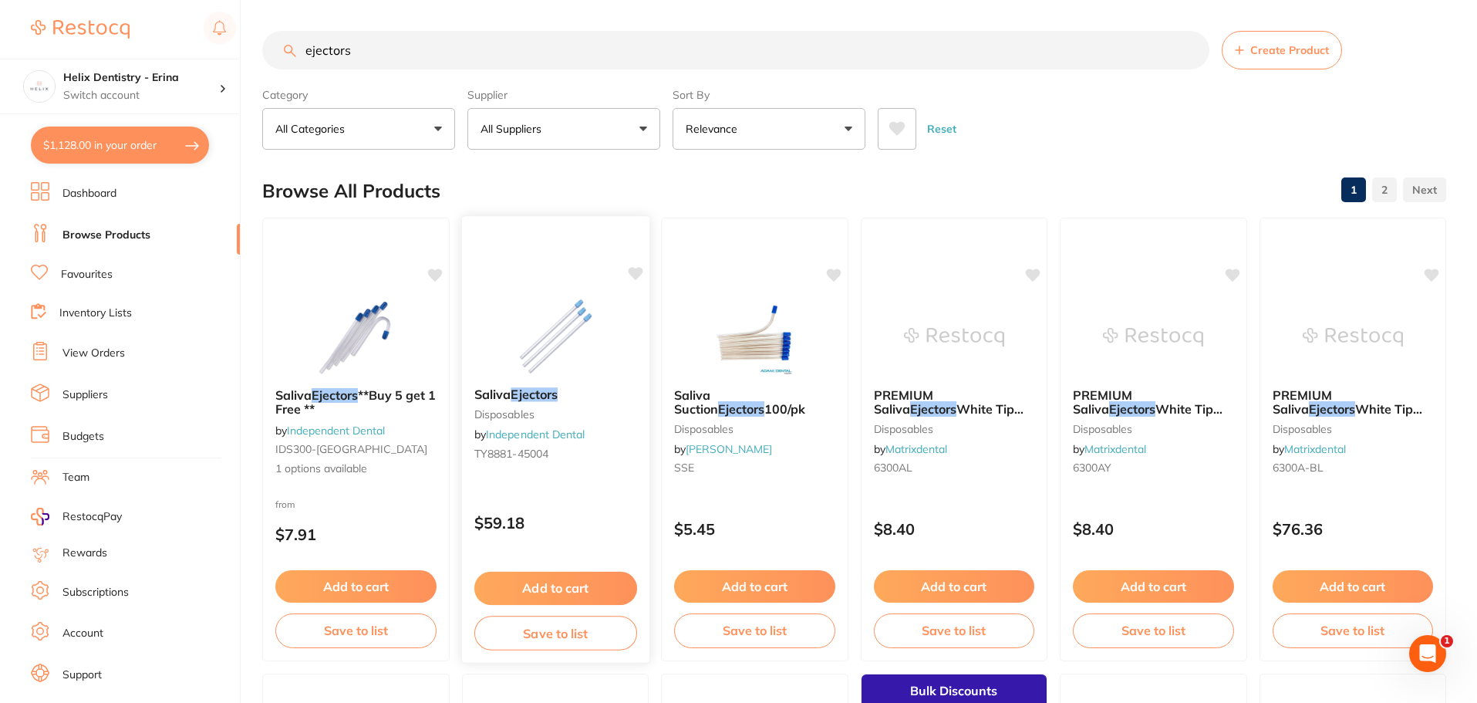
type input "ejectors"
click at [572, 450] on small "TY8881-45004" at bounding box center [555, 453] width 163 height 12
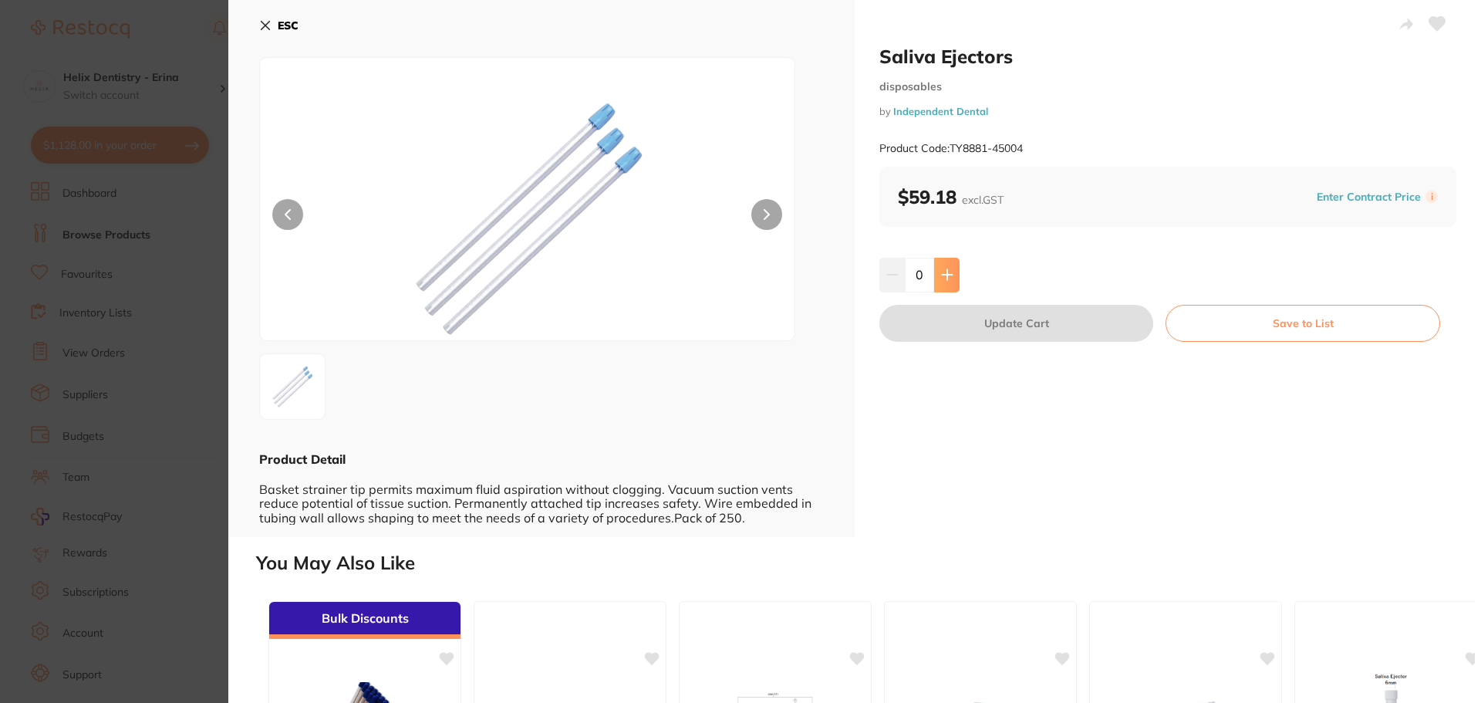
click at [945, 276] on icon at bounding box center [947, 275] width 10 height 10
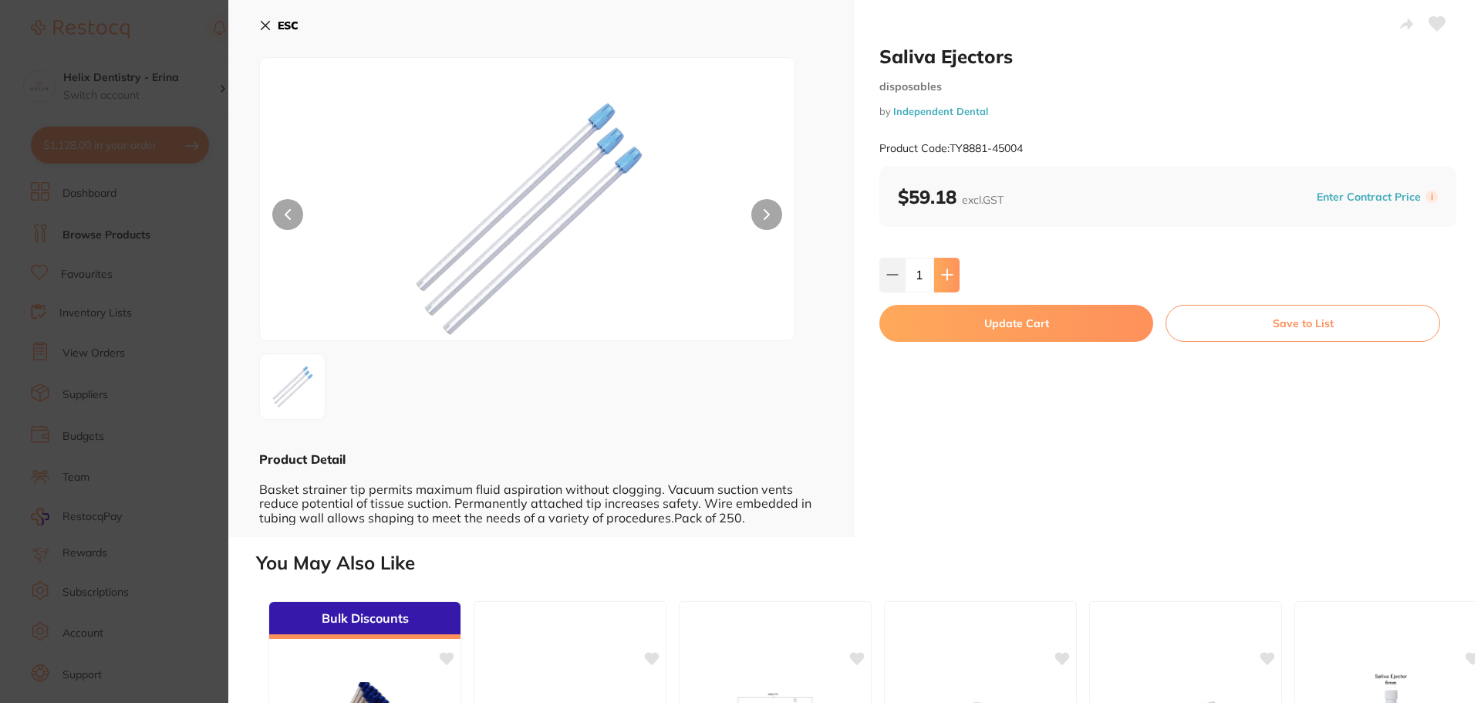
type input "1"
click at [918, 325] on button "Update Cart" at bounding box center [1016, 323] width 274 height 37
checkbox input "false"
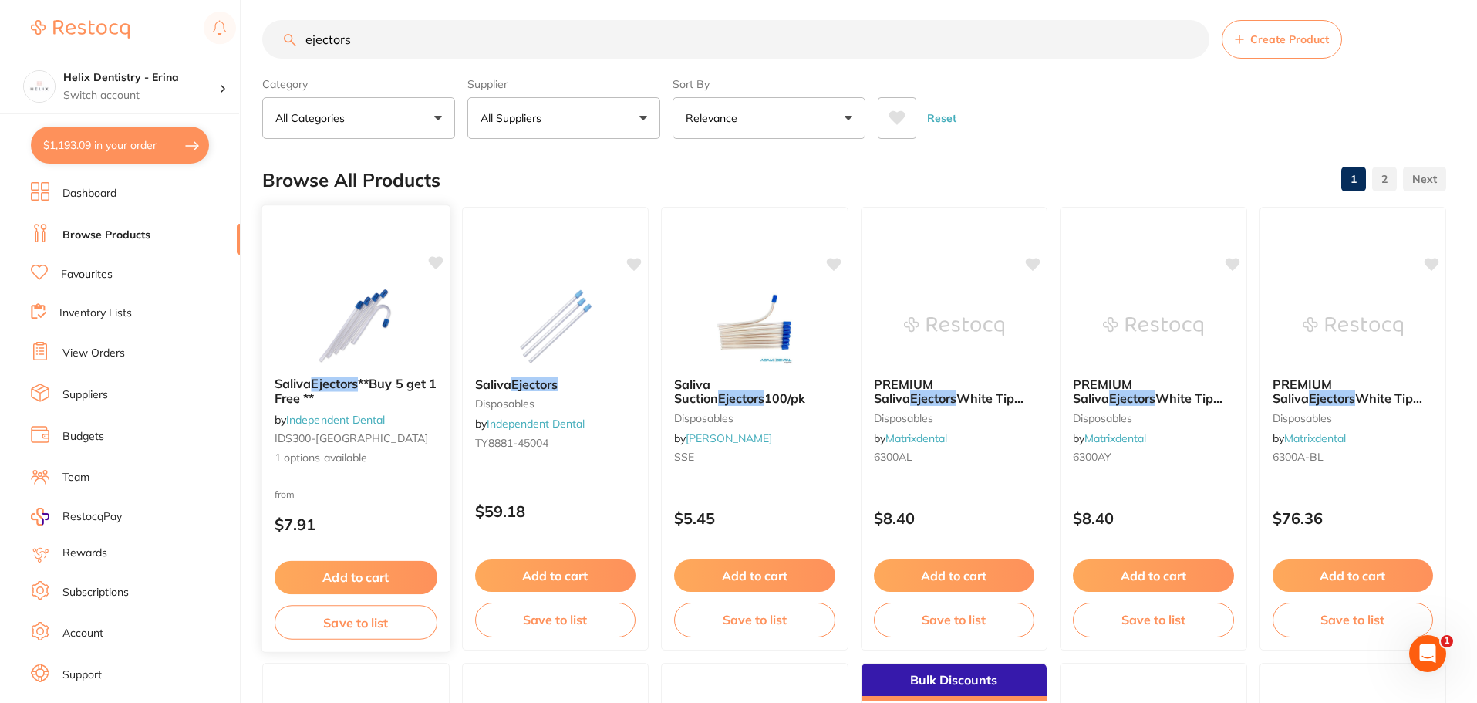
click at [338, 430] on div "Saliva Ejectors **Buy 5 get 1 Free ** by Independent Dental IDS300-BC 1 options…" at bounding box center [355, 421] width 187 height 114
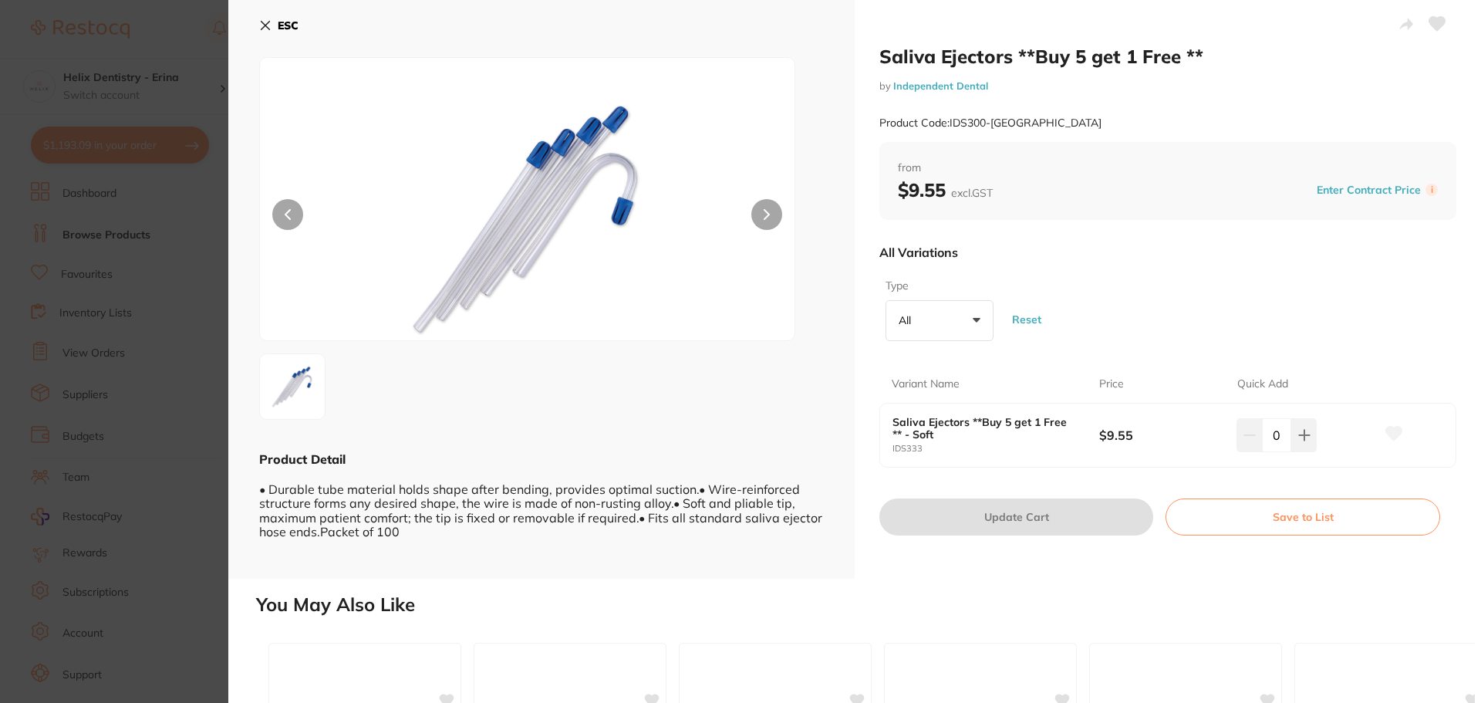
click at [179, 404] on section "Saliva Ejectors **Buy 5 get 1 Free ** by Independent Dental Product Code: IDS30…" at bounding box center [740, 351] width 1481 height 703
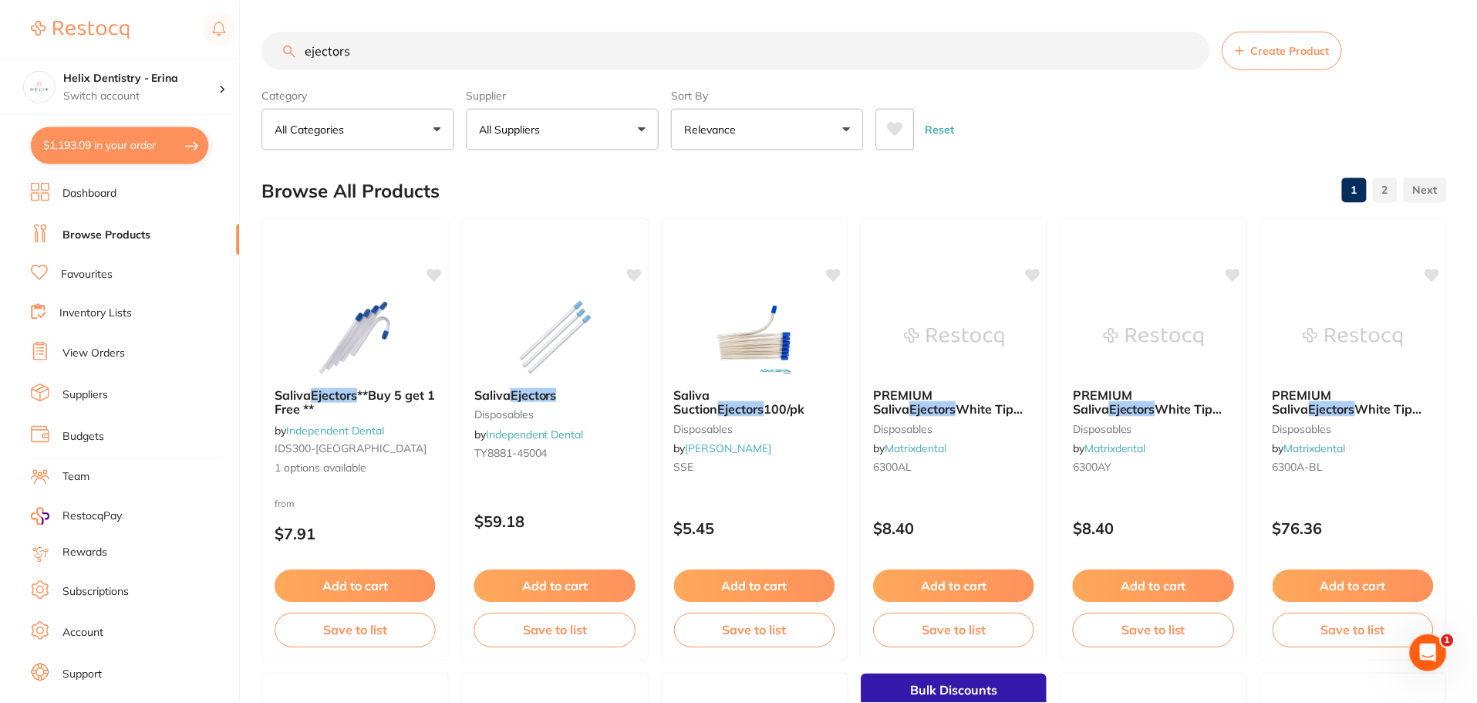
scroll to position [11, 0]
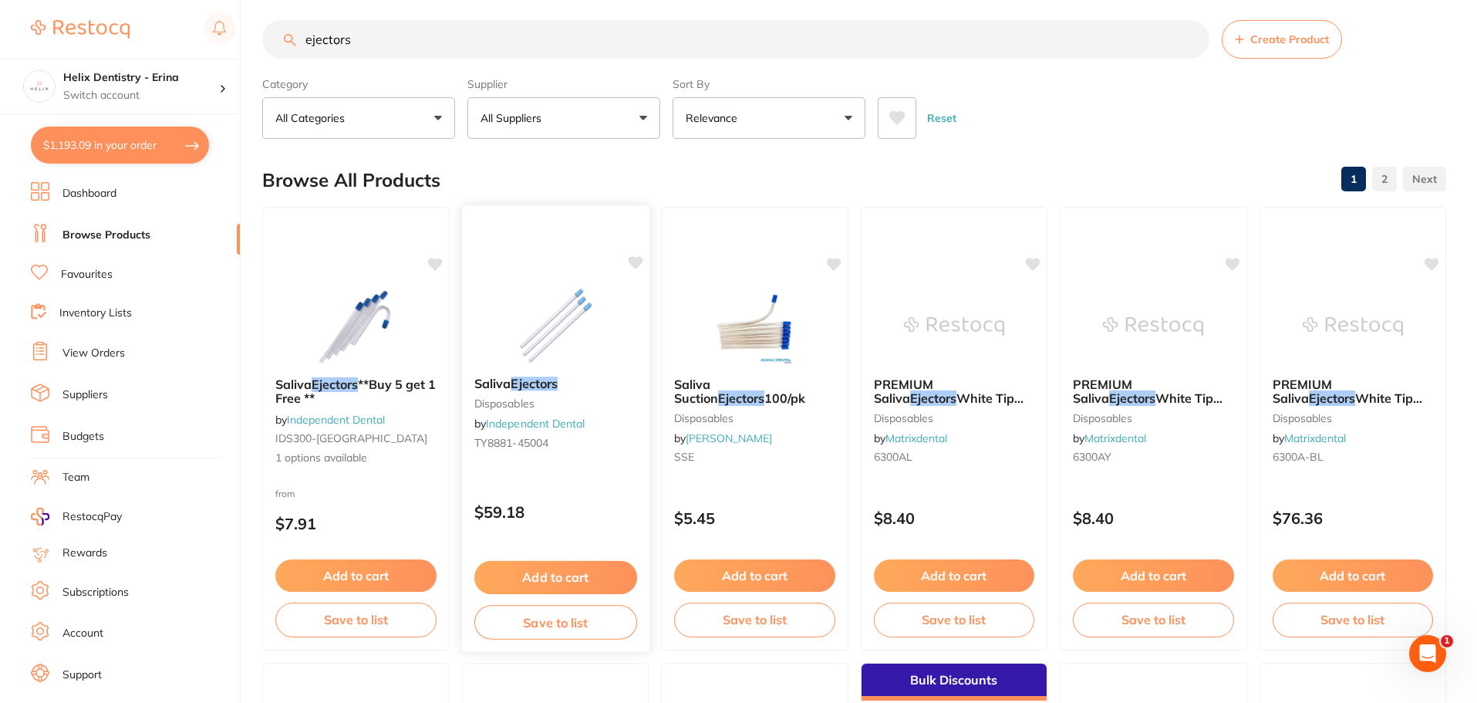
click at [551, 564] on button "Add to cart" at bounding box center [555, 577] width 163 height 33
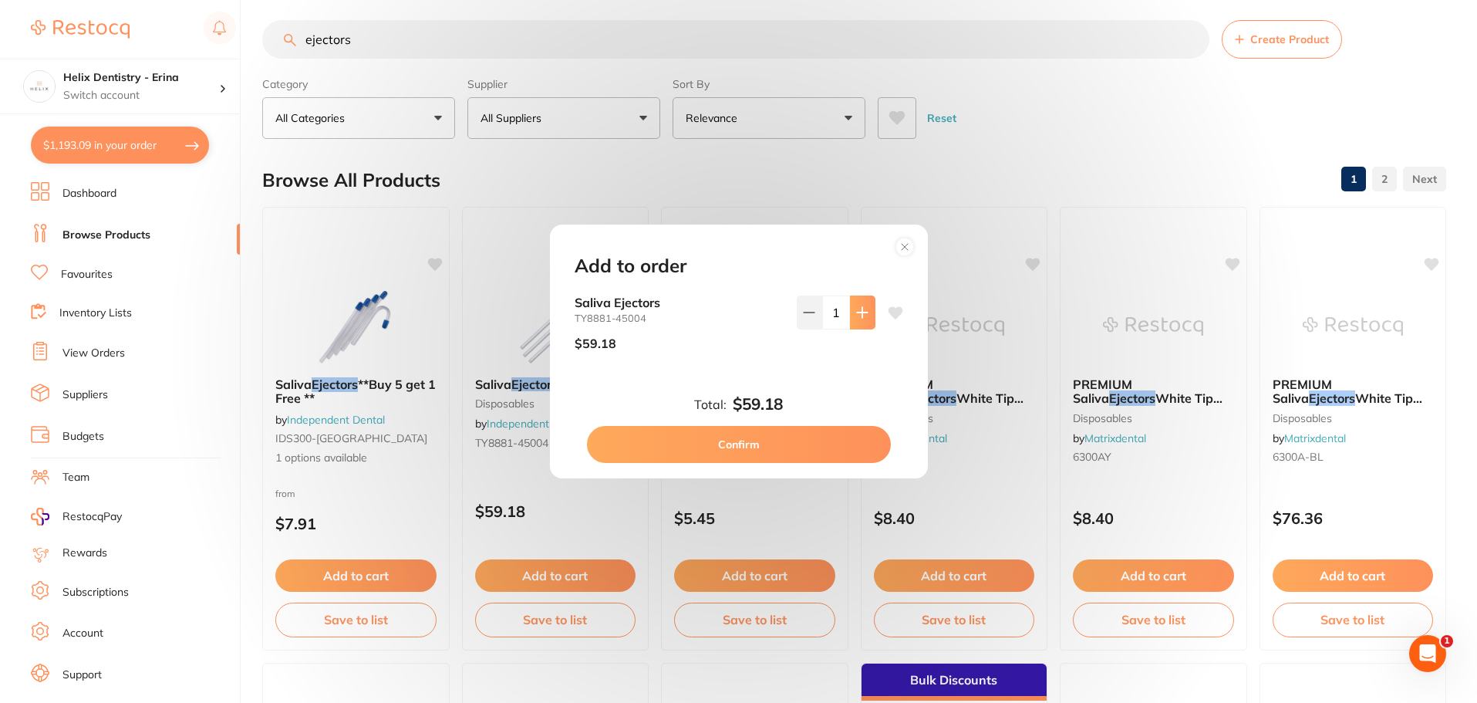
scroll to position [0, 0]
click at [868, 315] on button at bounding box center [862, 312] width 25 height 34
type input "2"
click at [770, 442] on button "Confirm" at bounding box center [739, 444] width 304 height 37
type input "2"
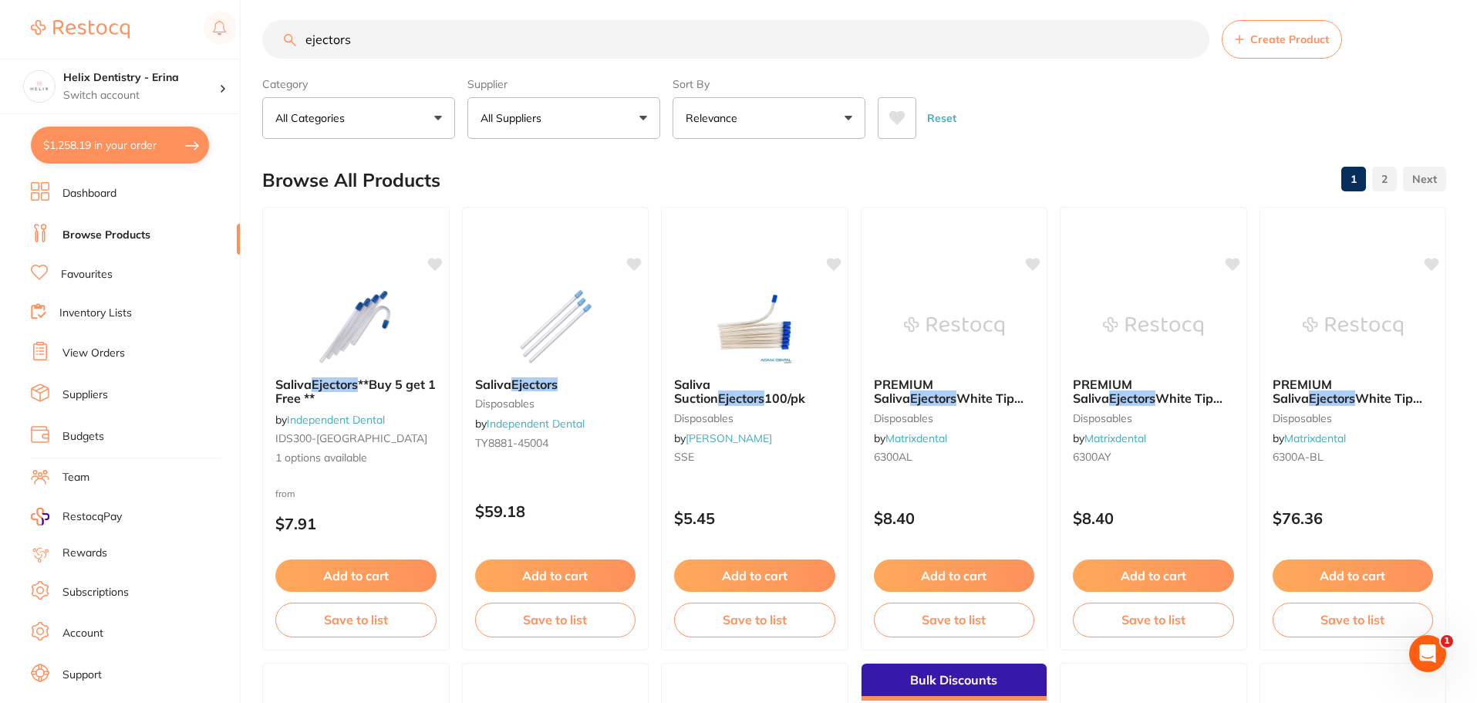
click at [140, 146] on button "$1,258.19 in your order" at bounding box center [120, 144] width 178 height 37
checkbox input "true"
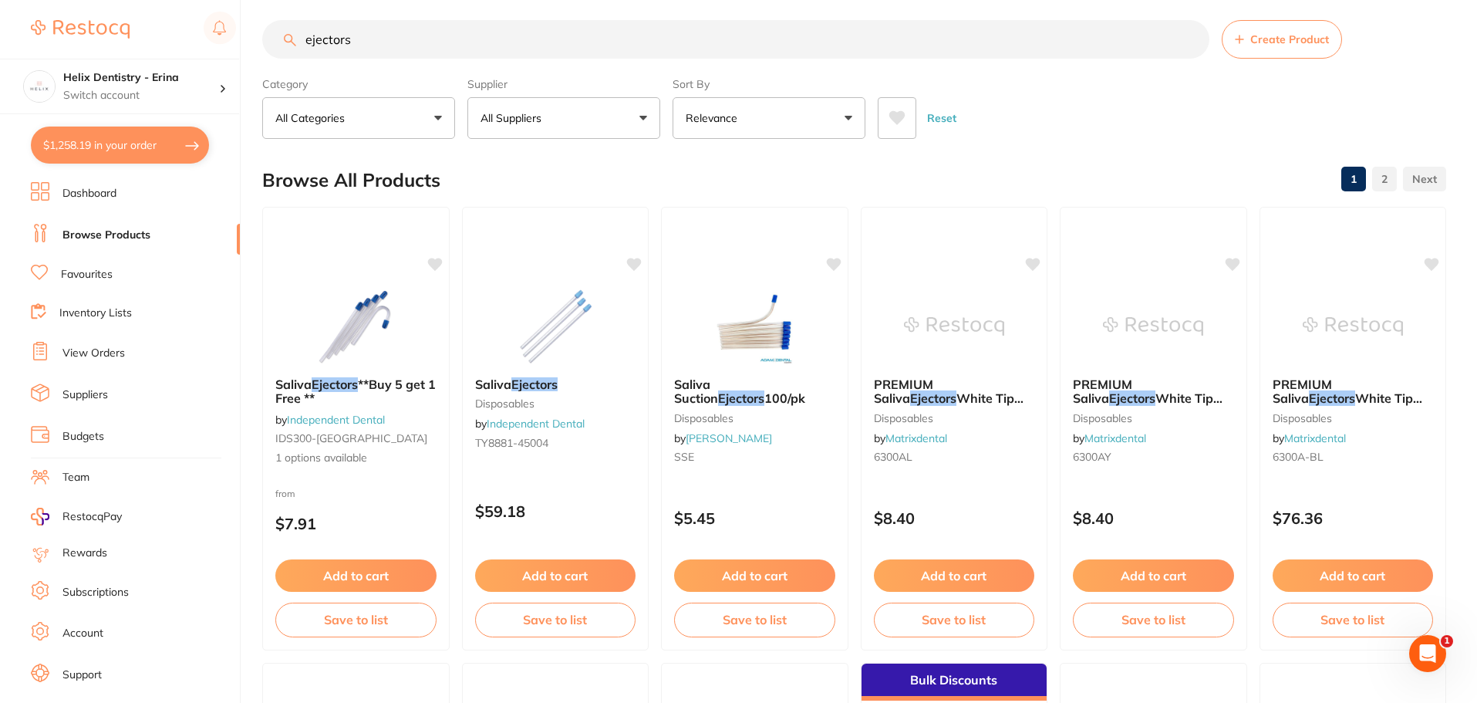
checkbox input "true"
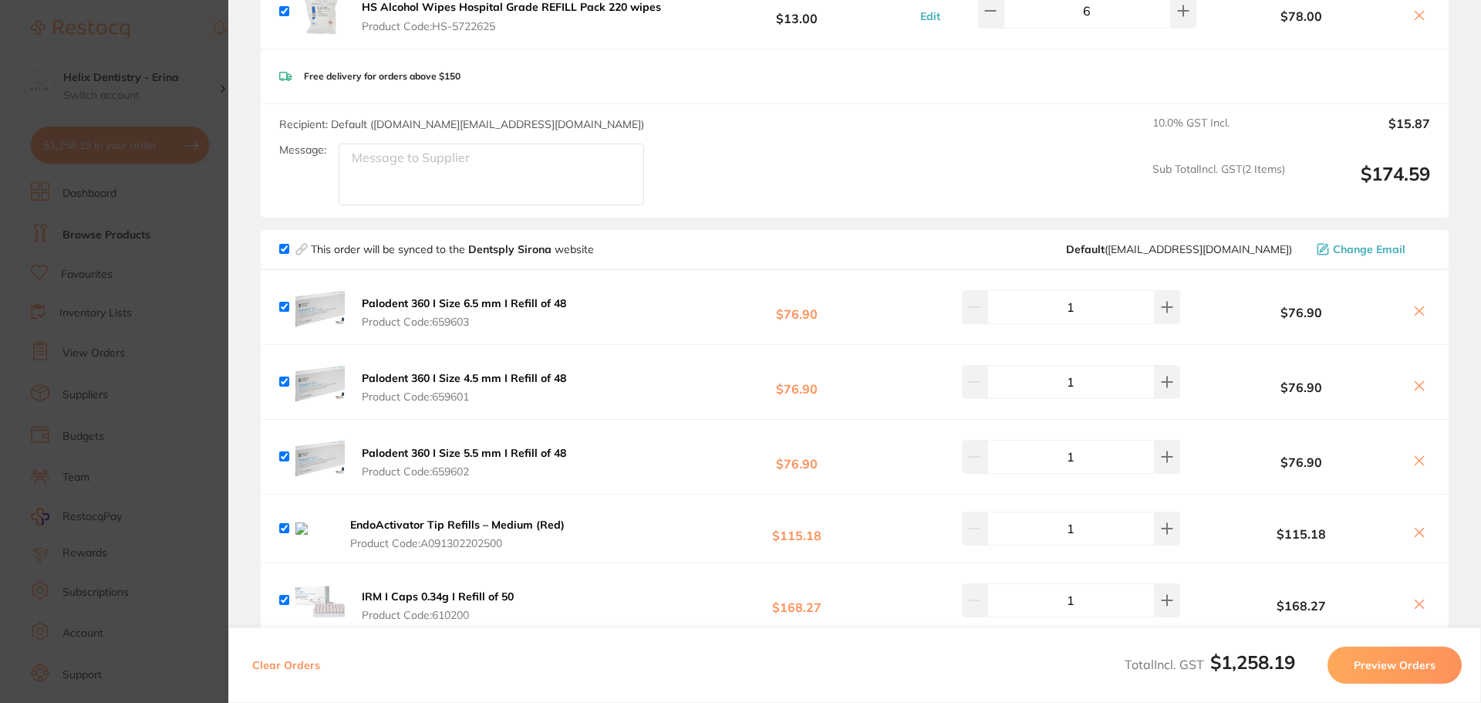
scroll to position [1851, 0]
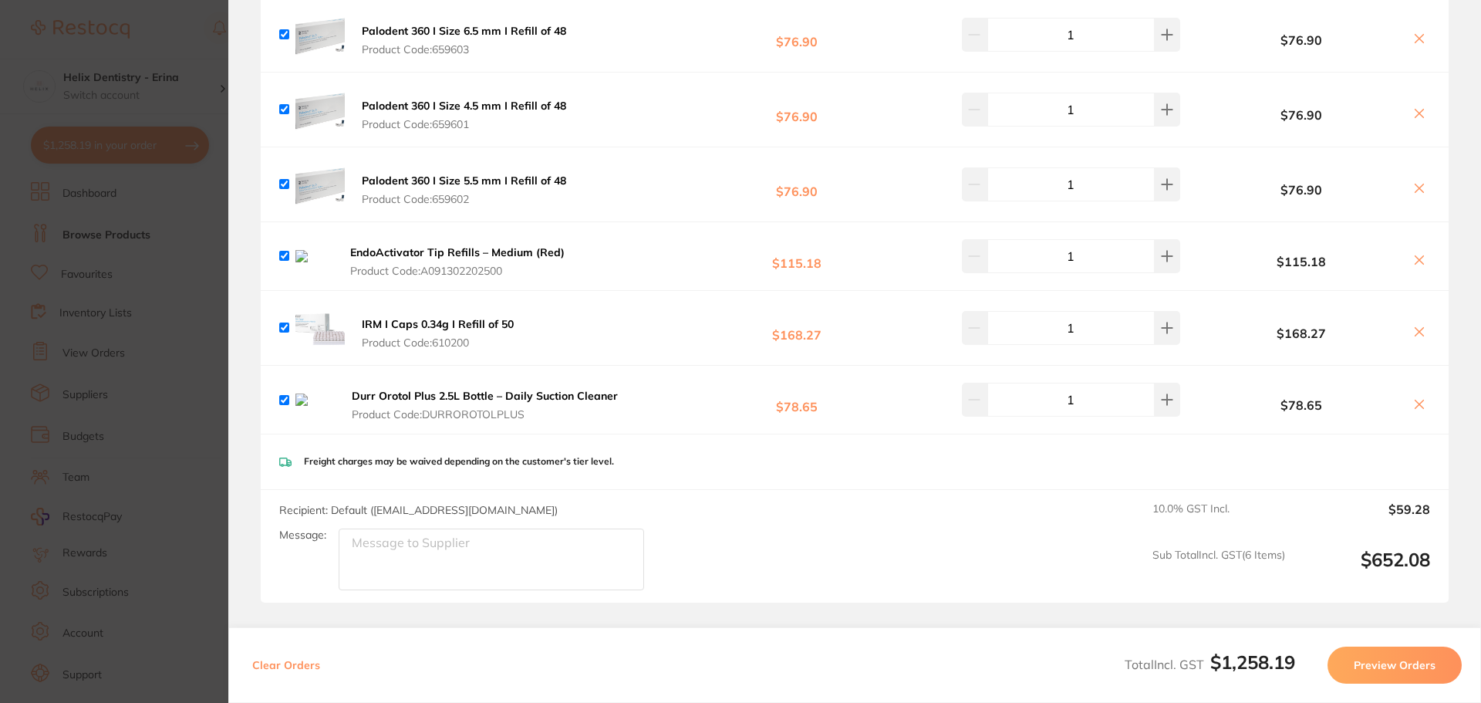
click at [170, 391] on section "Update RRP Set your pre negotiated price for this item. Item Agreed RRP (excl. …" at bounding box center [740, 351] width 1481 height 703
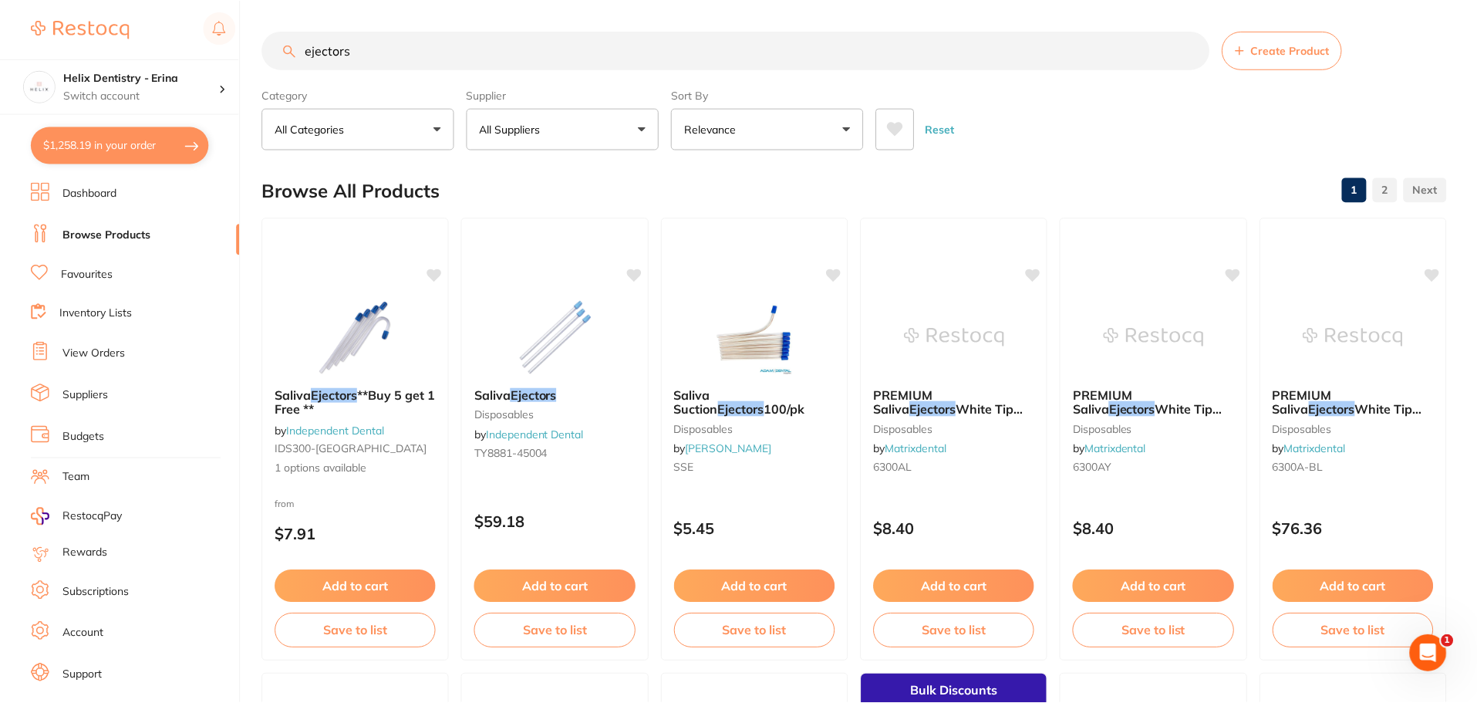
scroll to position [11, 0]
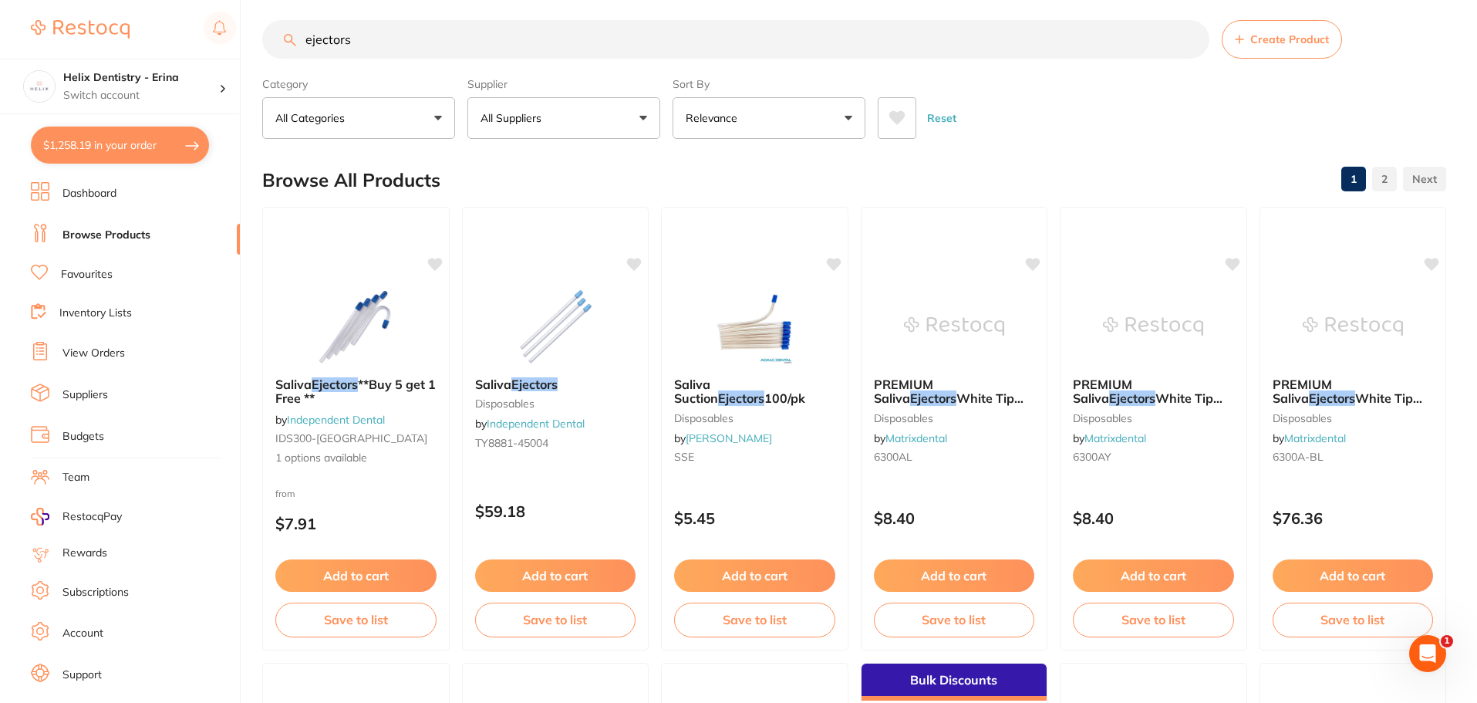
click at [356, 35] on input "ejectors" at bounding box center [735, 39] width 947 height 39
type input "paper cups"
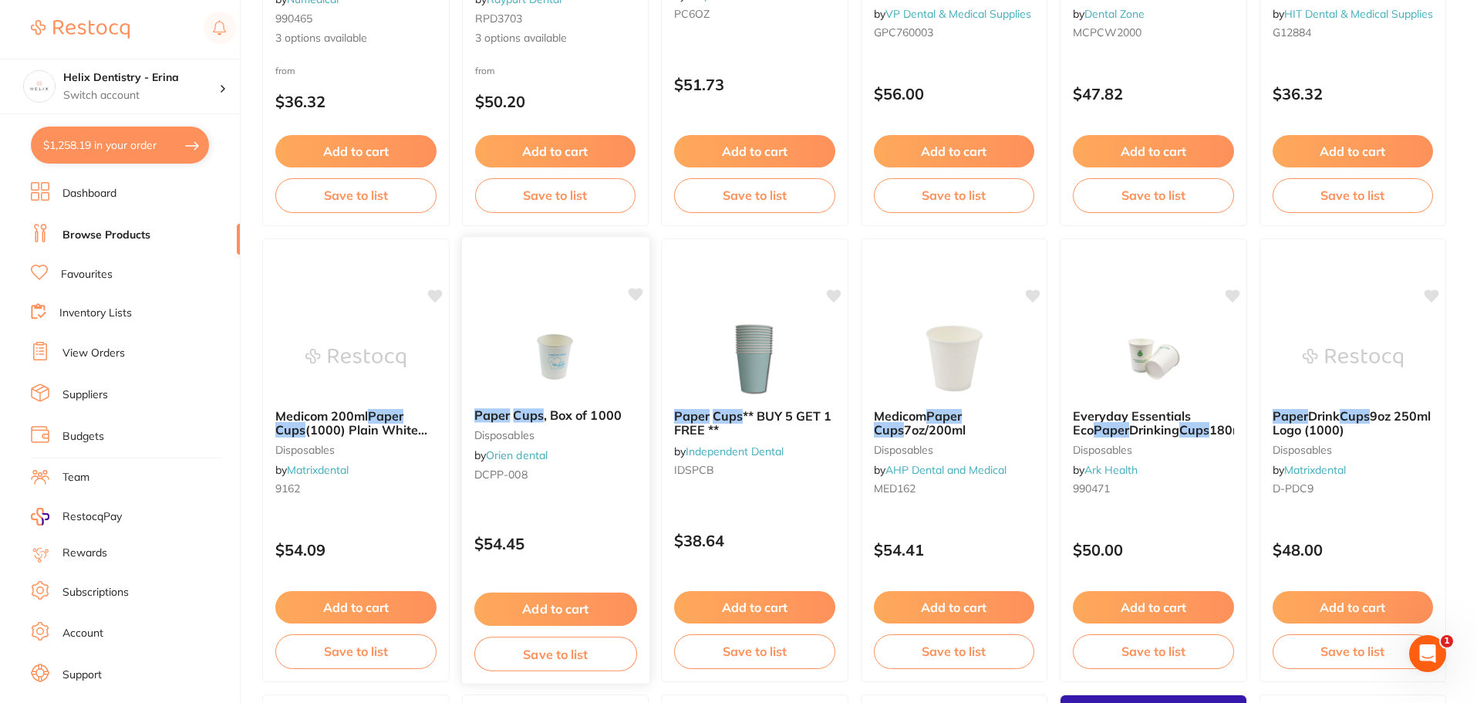
scroll to position [463, 0]
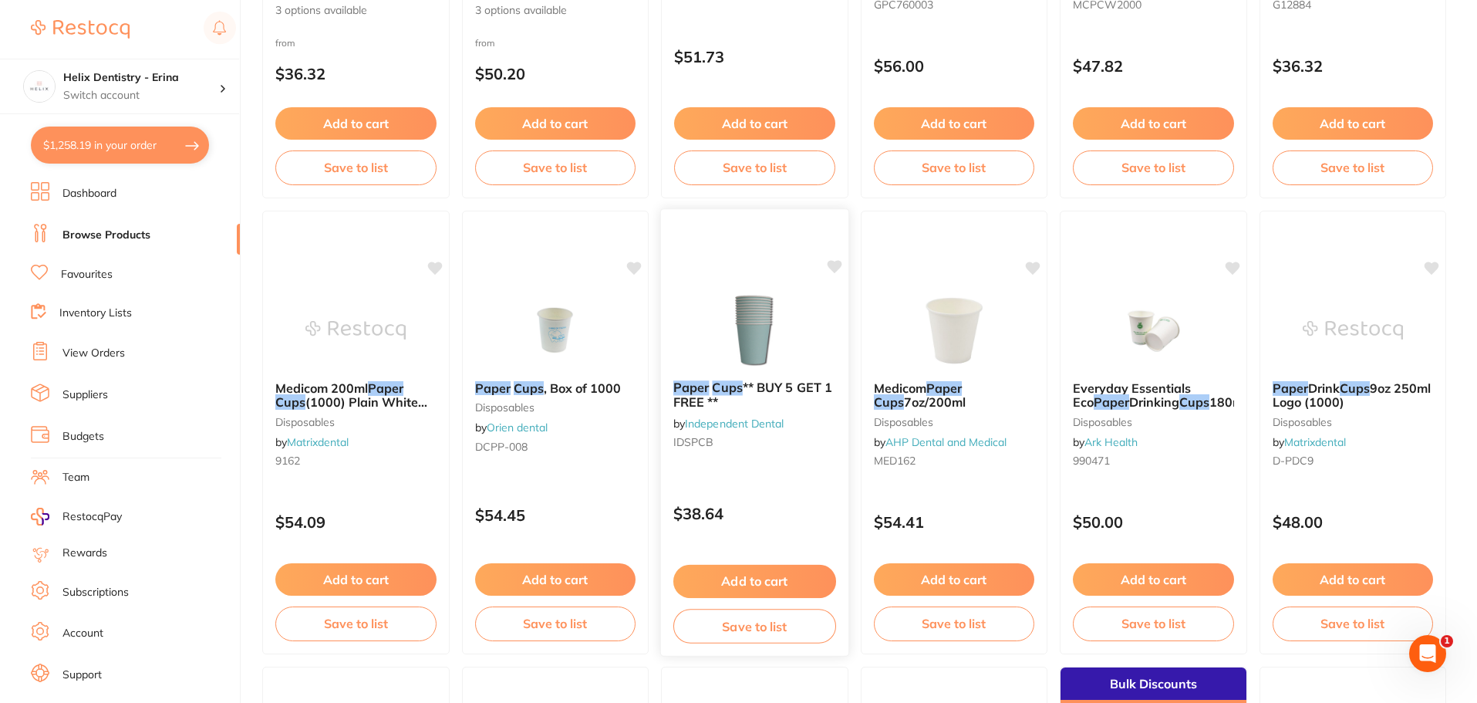
click at [758, 348] on img at bounding box center [754, 329] width 101 height 78
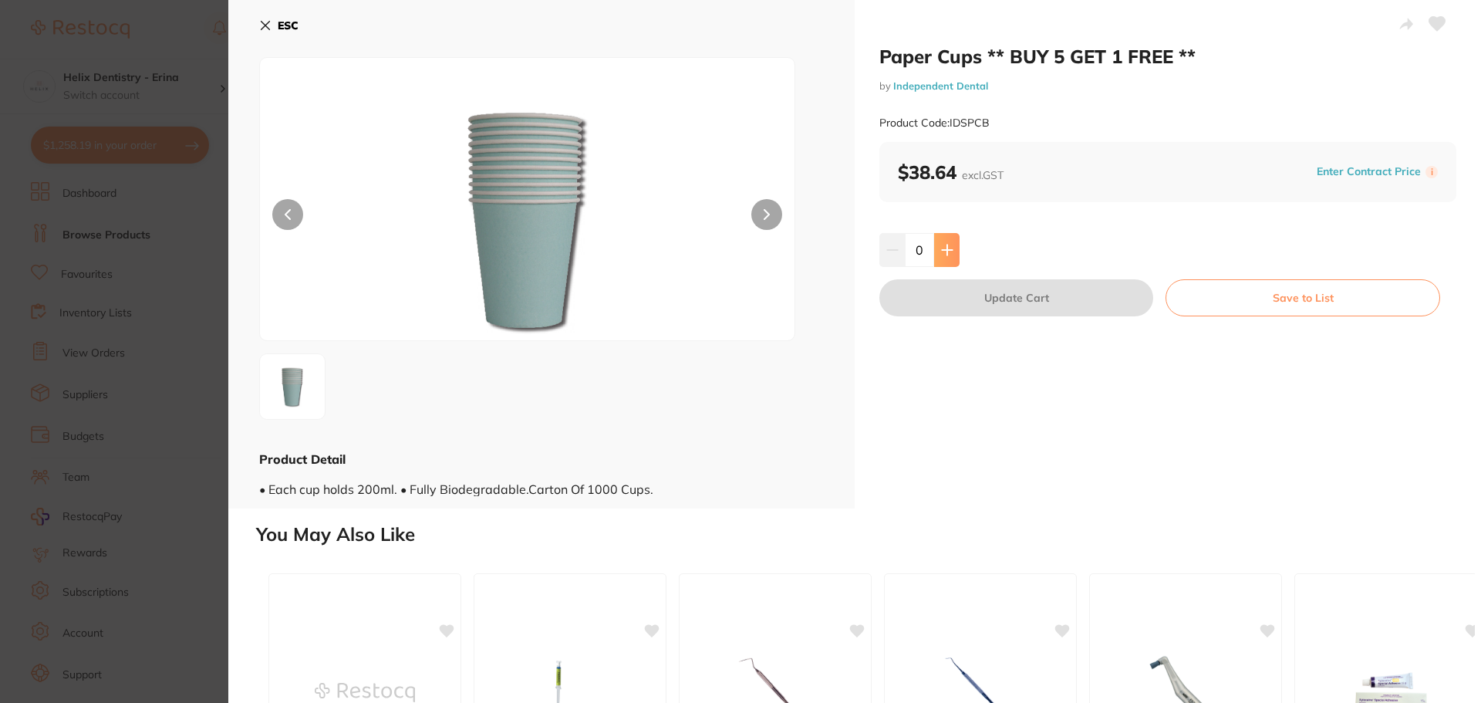
click at [952, 251] on button at bounding box center [946, 250] width 25 height 34
type input "1"
click at [959, 292] on button "Update Cart" at bounding box center [1016, 297] width 274 height 37
checkbox input "false"
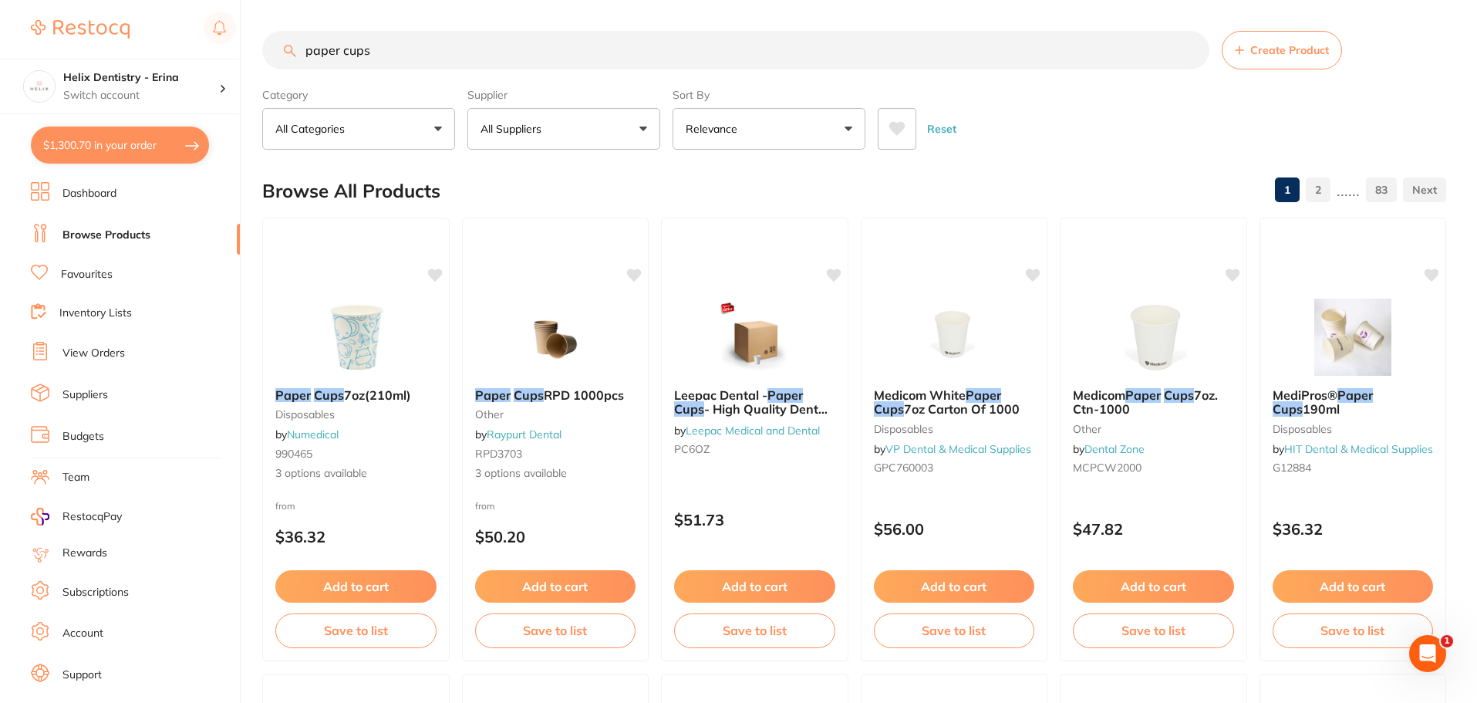
click at [433, 66] on input "paper cups" at bounding box center [735, 50] width 947 height 39
click at [429, 63] on input "paper cups" at bounding box center [735, 50] width 947 height 39
click at [427, 62] on input "paper cups" at bounding box center [735, 50] width 947 height 39
type input "tissues"
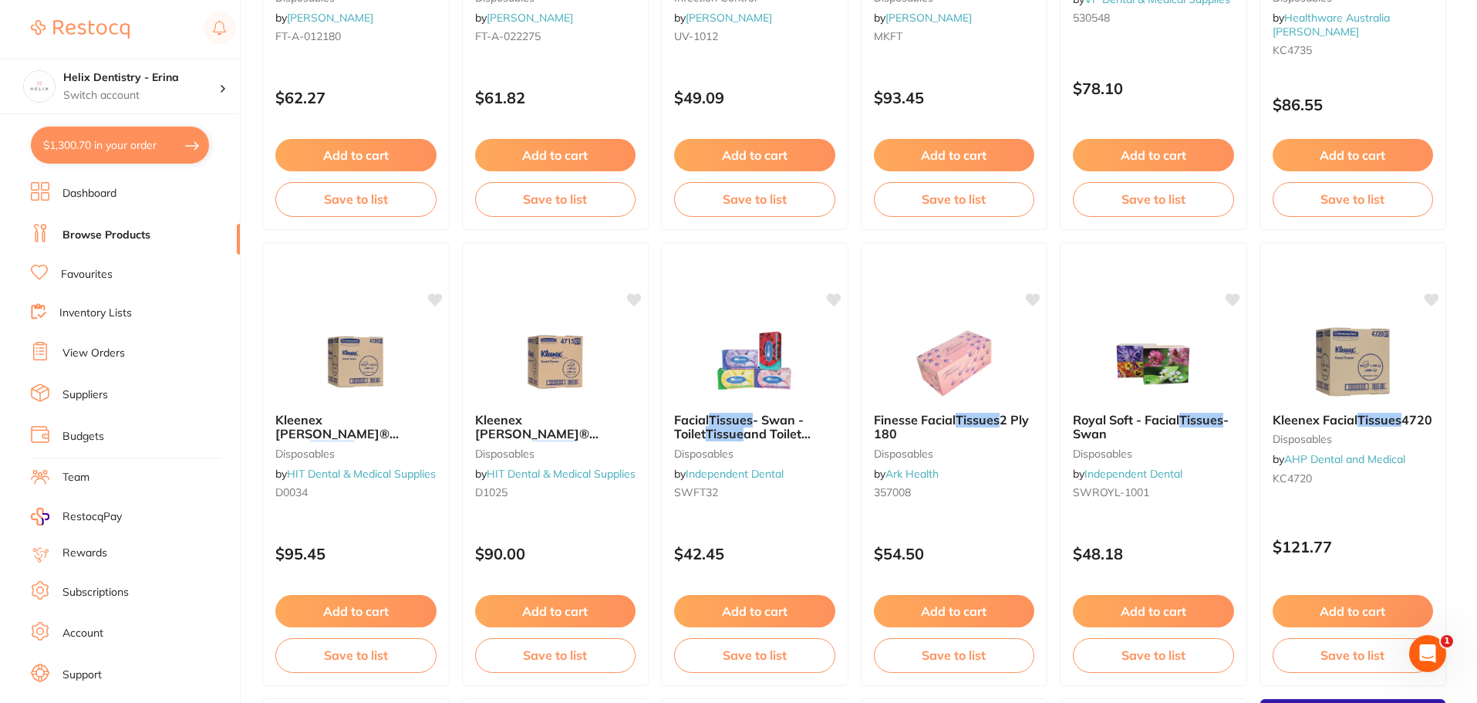
scroll to position [463, 0]
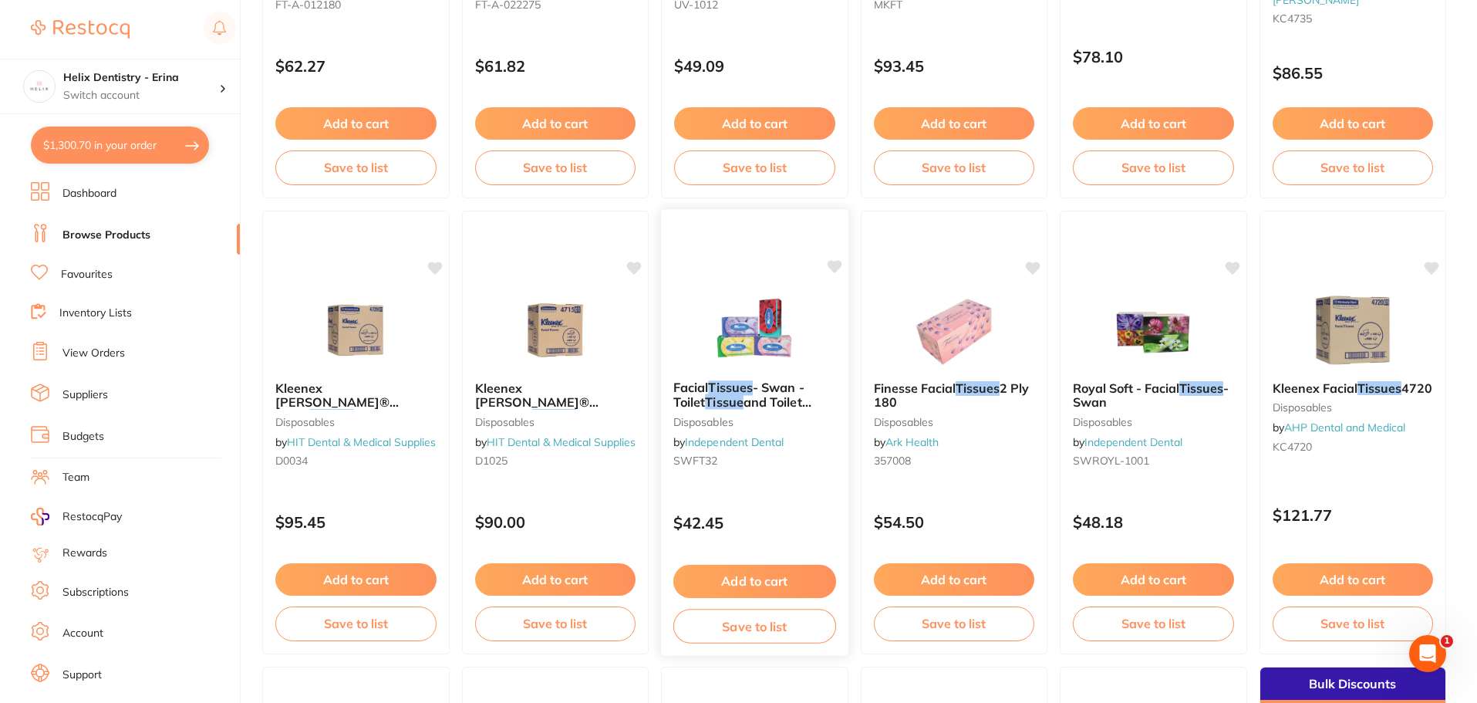
click at [740, 585] on button "Add to cart" at bounding box center [754, 581] width 163 height 33
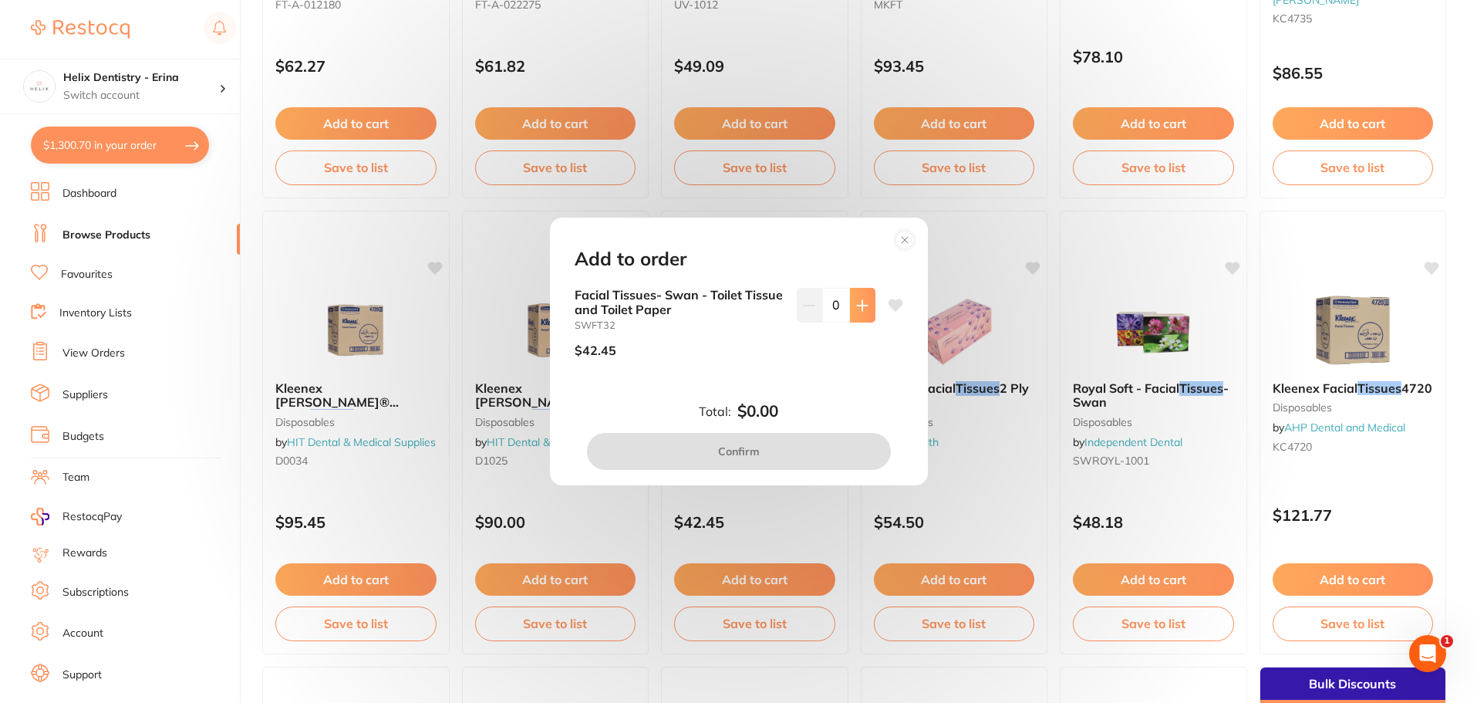
scroll to position [0, 0]
click at [857, 291] on button at bounding box center [862, 305] width 25 height 34
type input "1"
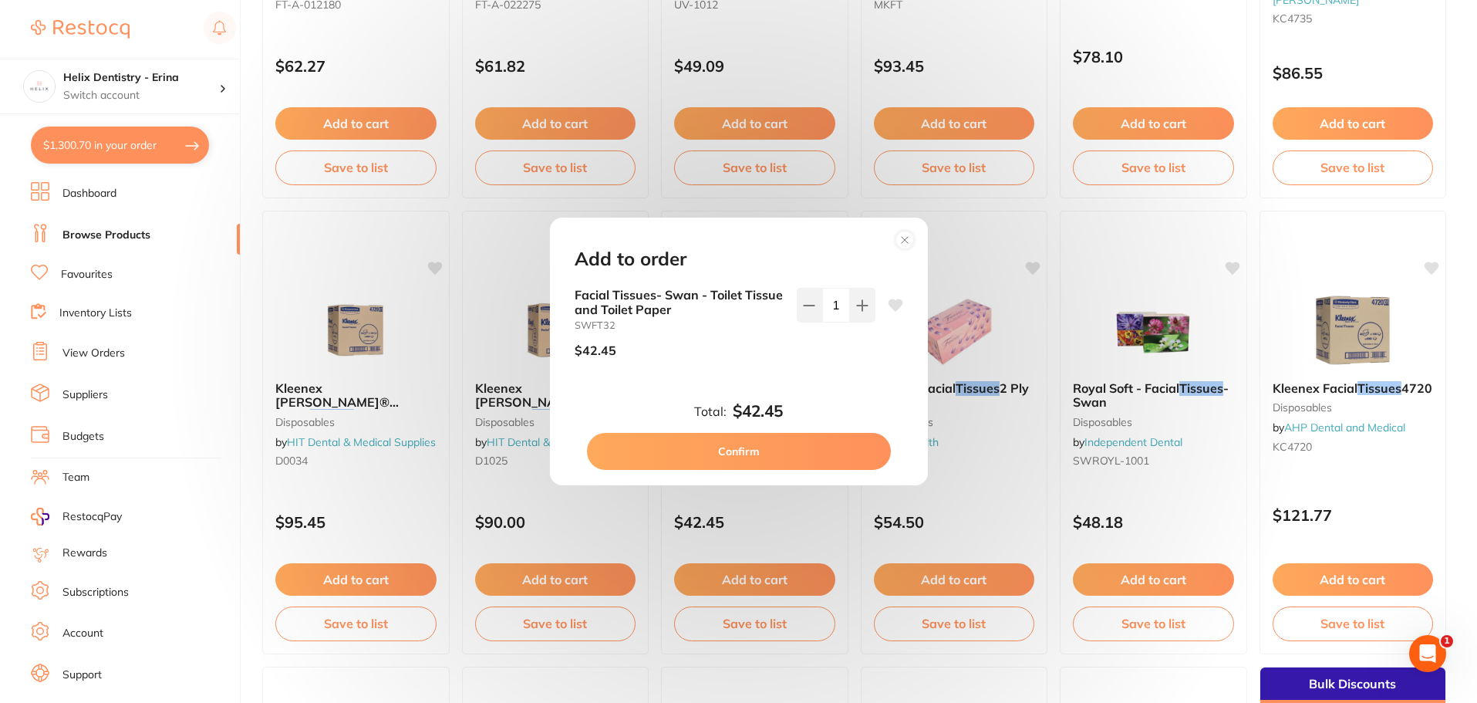
click at [800, 444] on button "Confirm" at bounding box center [739, 451] width 304 height 37
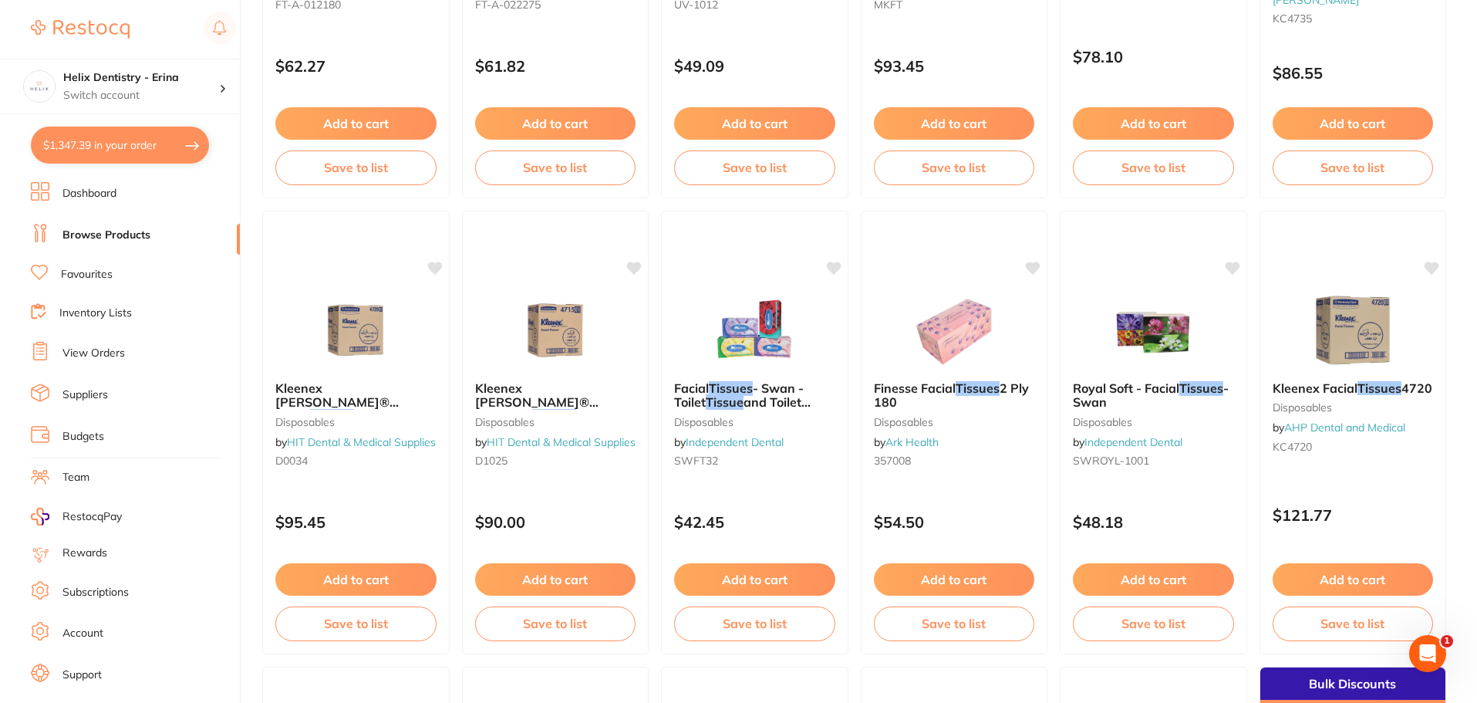
scroll to position [2000, 0]
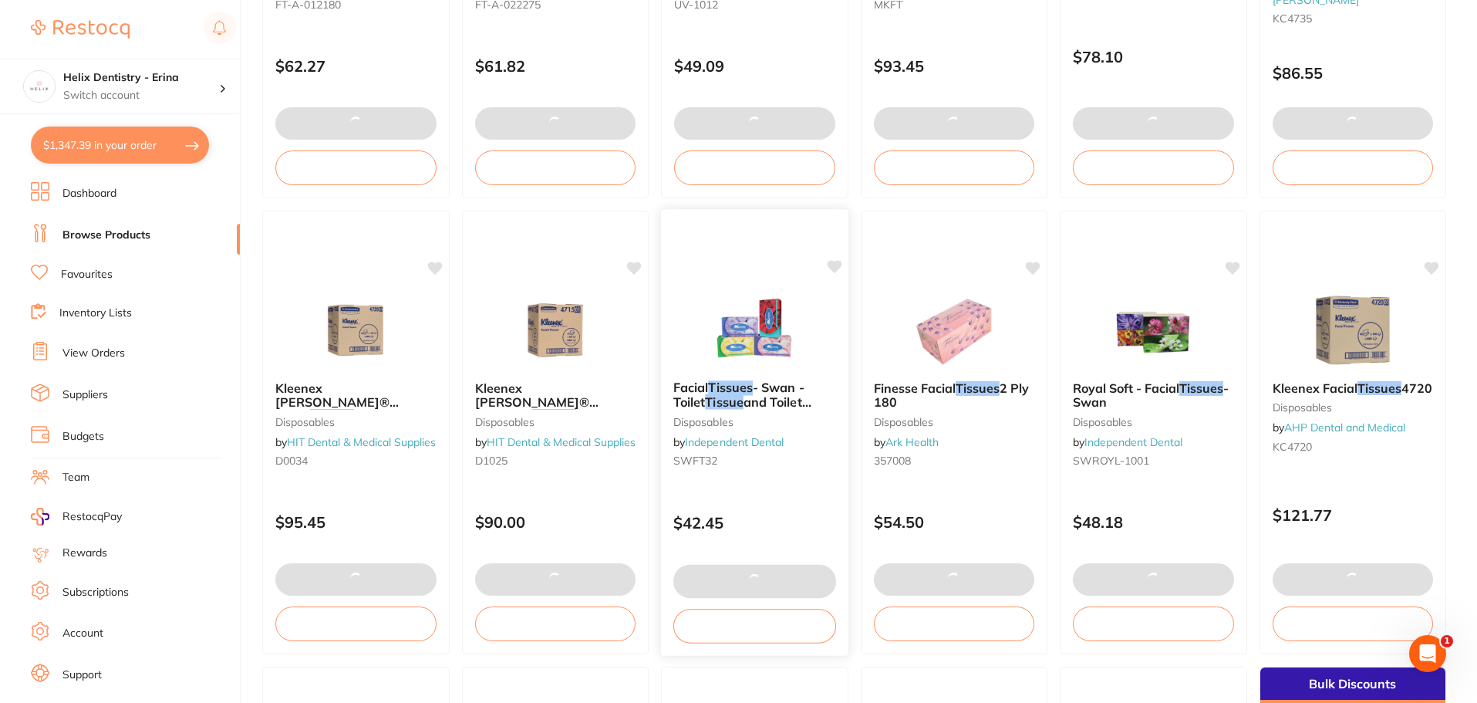
click at [782, 387] on span "- Swan - Toilet" at bounding box center [738, 394] width 131 height 30
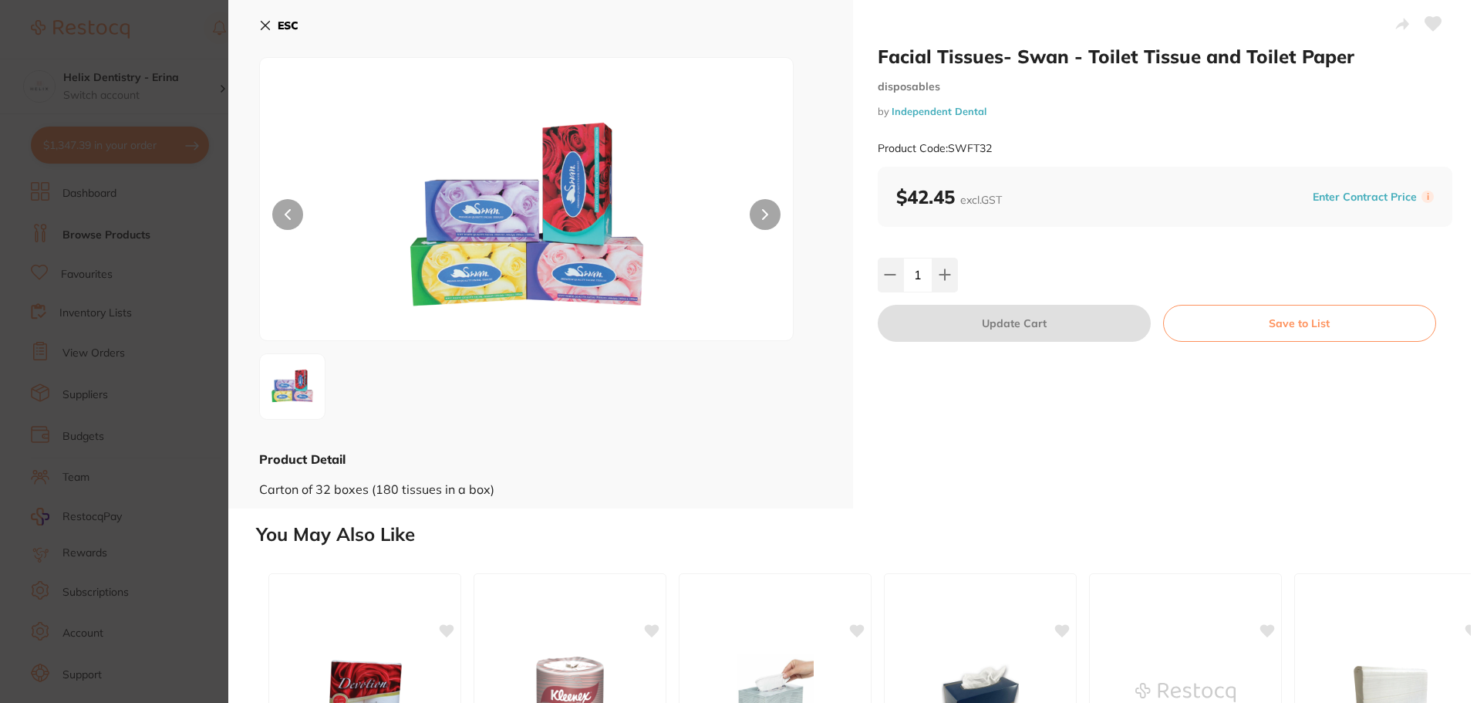
click at [146, 396] on section "Facial Tissues- Swan - Toilet Tissue and Toilet Paper disposables by Independen…" at bounding box center [738, 351] width 1477 height 703
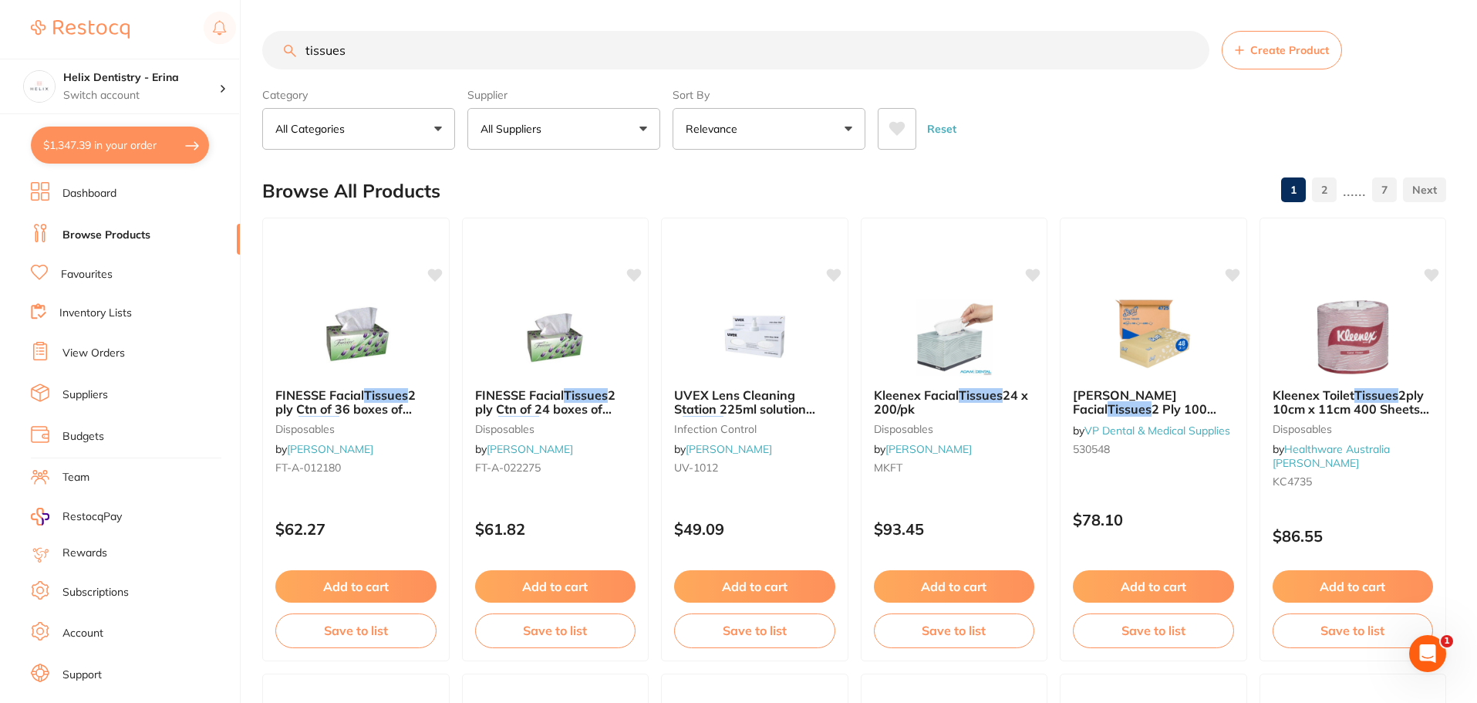
click at [350, 45] on input "tissues" at bounding box center [735, 50] width 947 height 39
type input "sterile gauze"
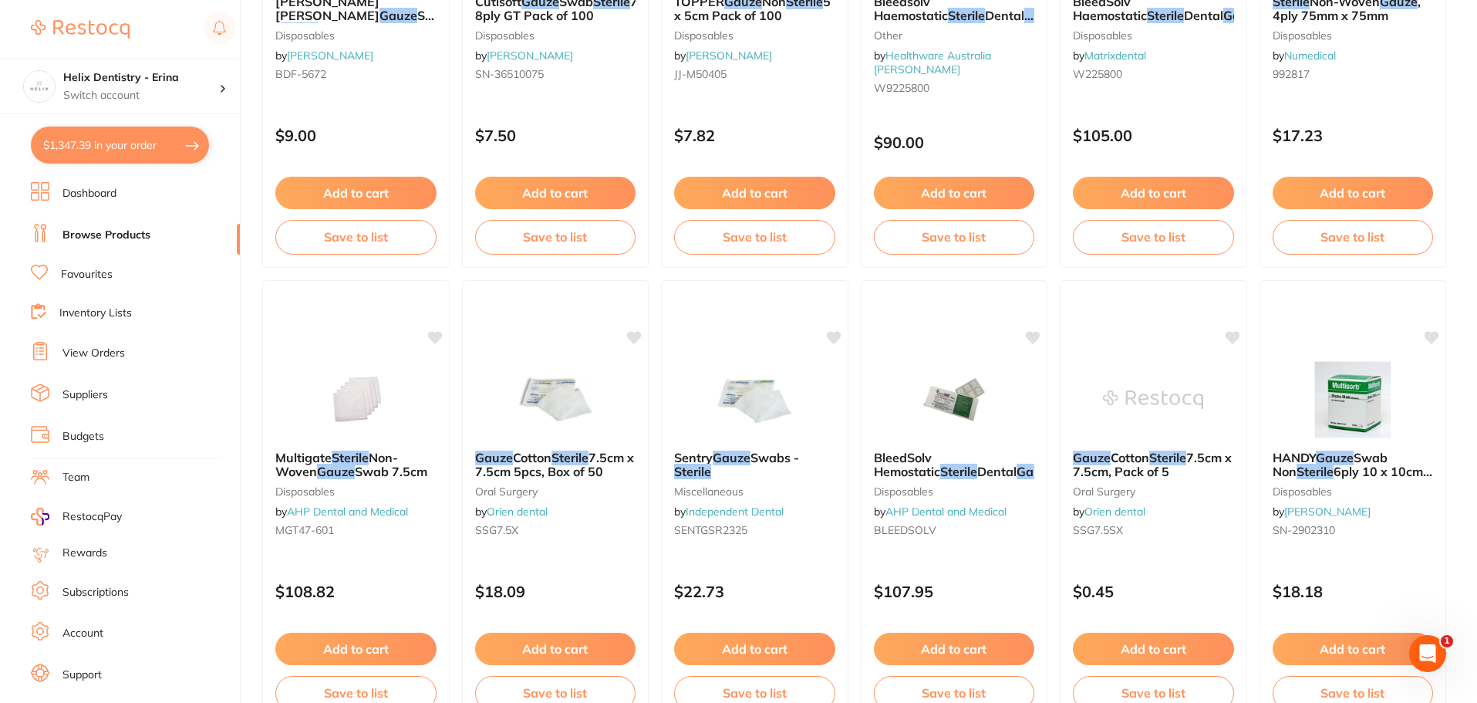
scroll to position [1774, 0]
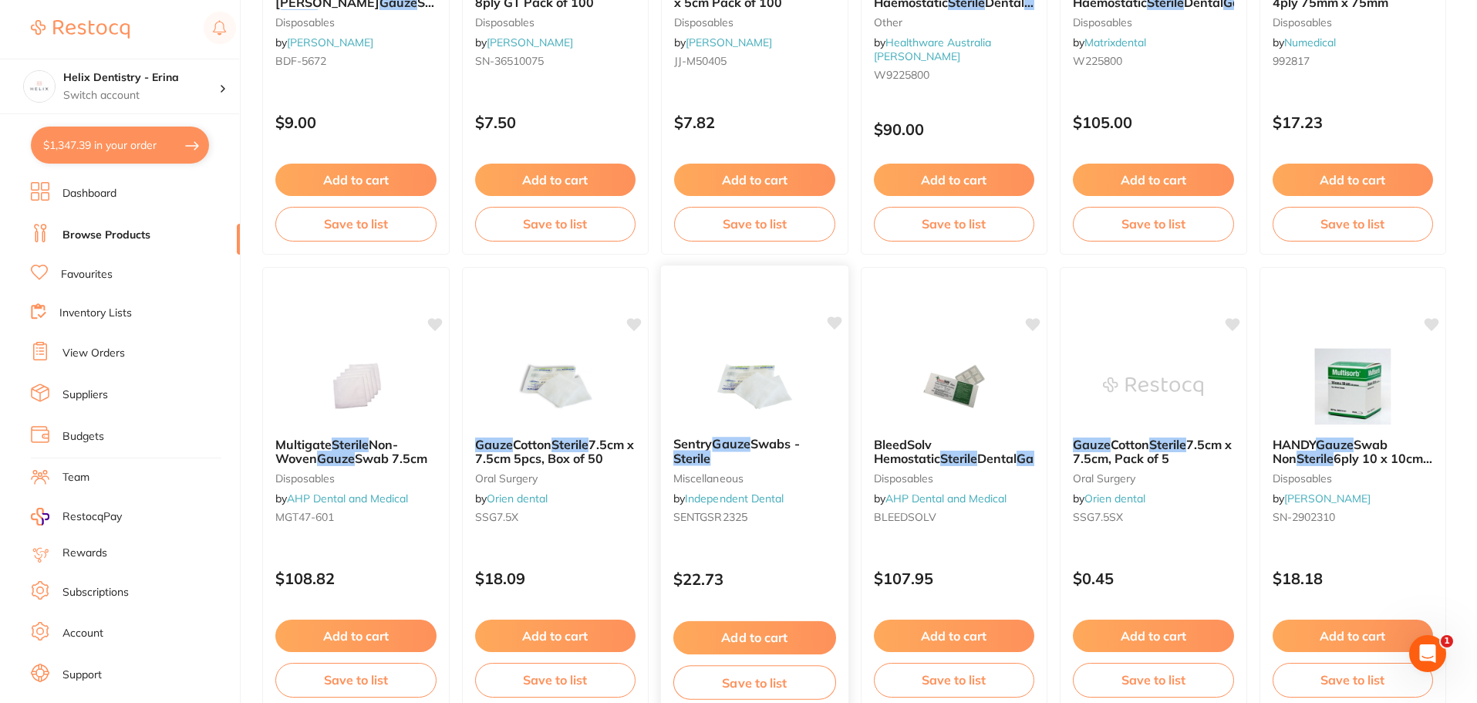
click at [739, 389] on img at bounding box center [754, 385] width 101 height 78
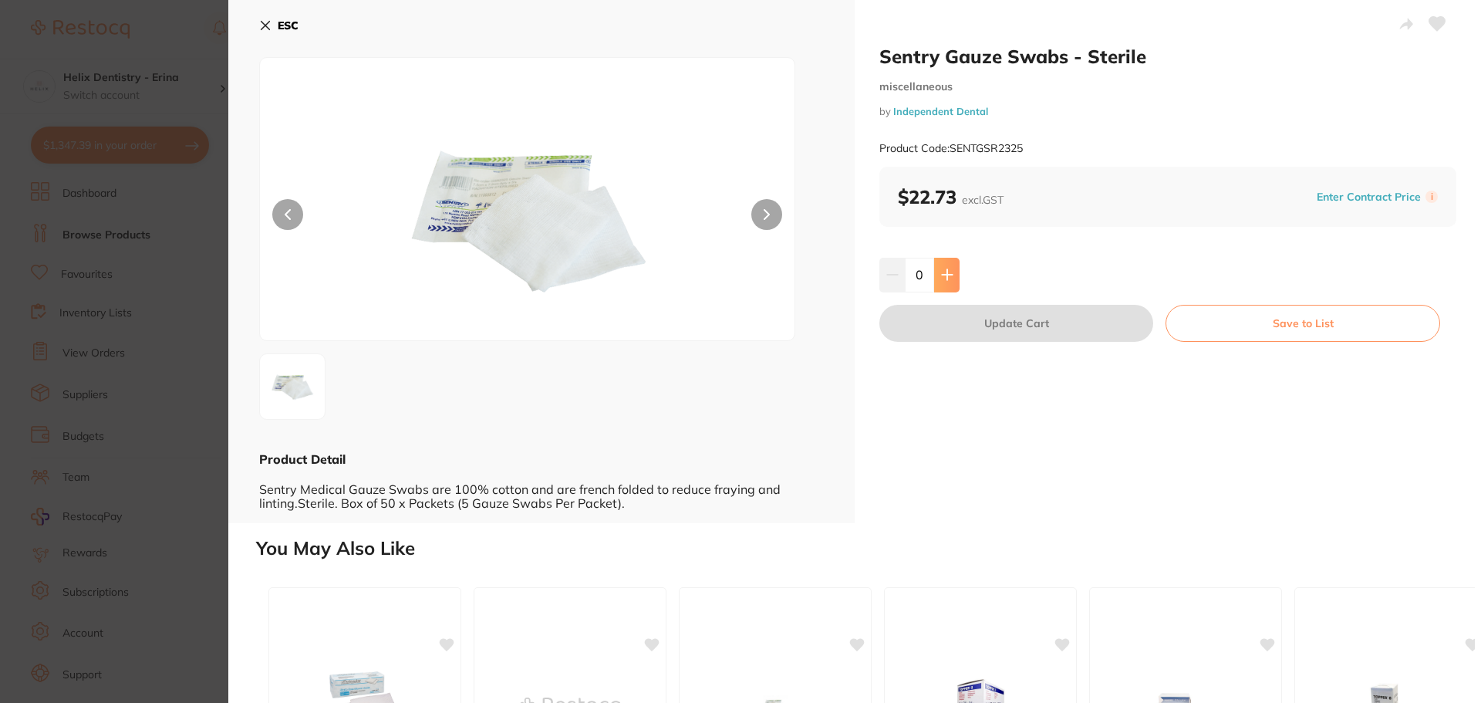
click at [949, 273] on icon at bounding box center [947, 274] width 12 height 12
type input "1"
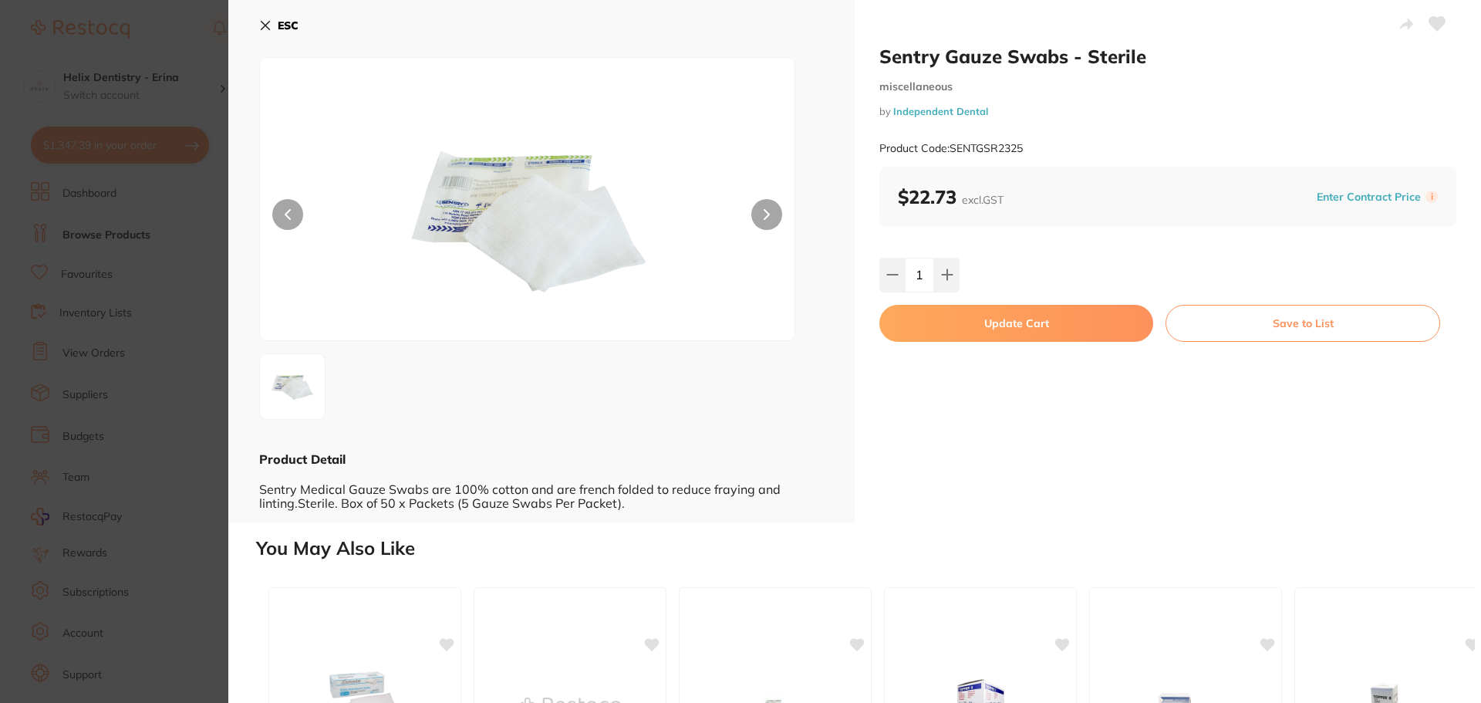
click at [956, 322] on button "Update Cart" at bounding box center [1016, 323] width 274 height 37
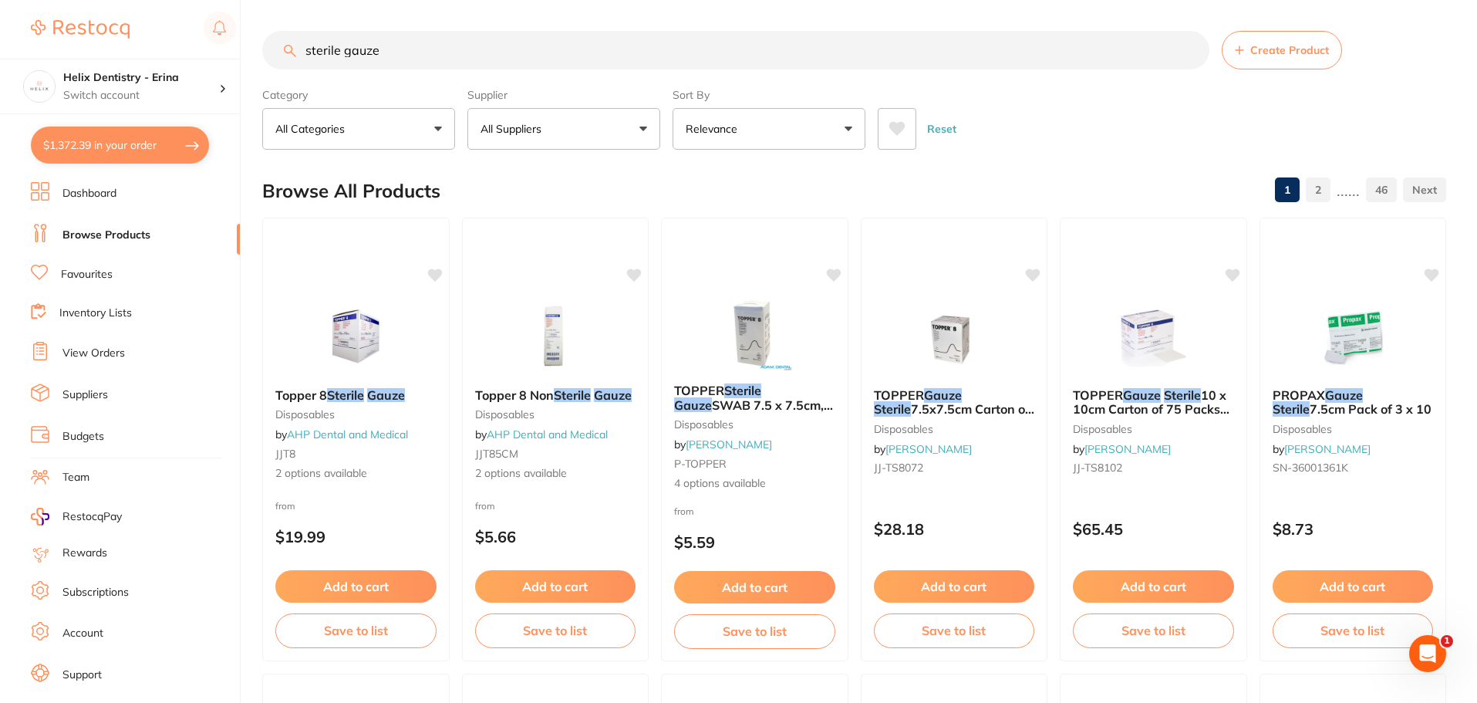
click at [453, 42] on input "sterile gauze" at bounding box center [735, 50] width 947 height 39
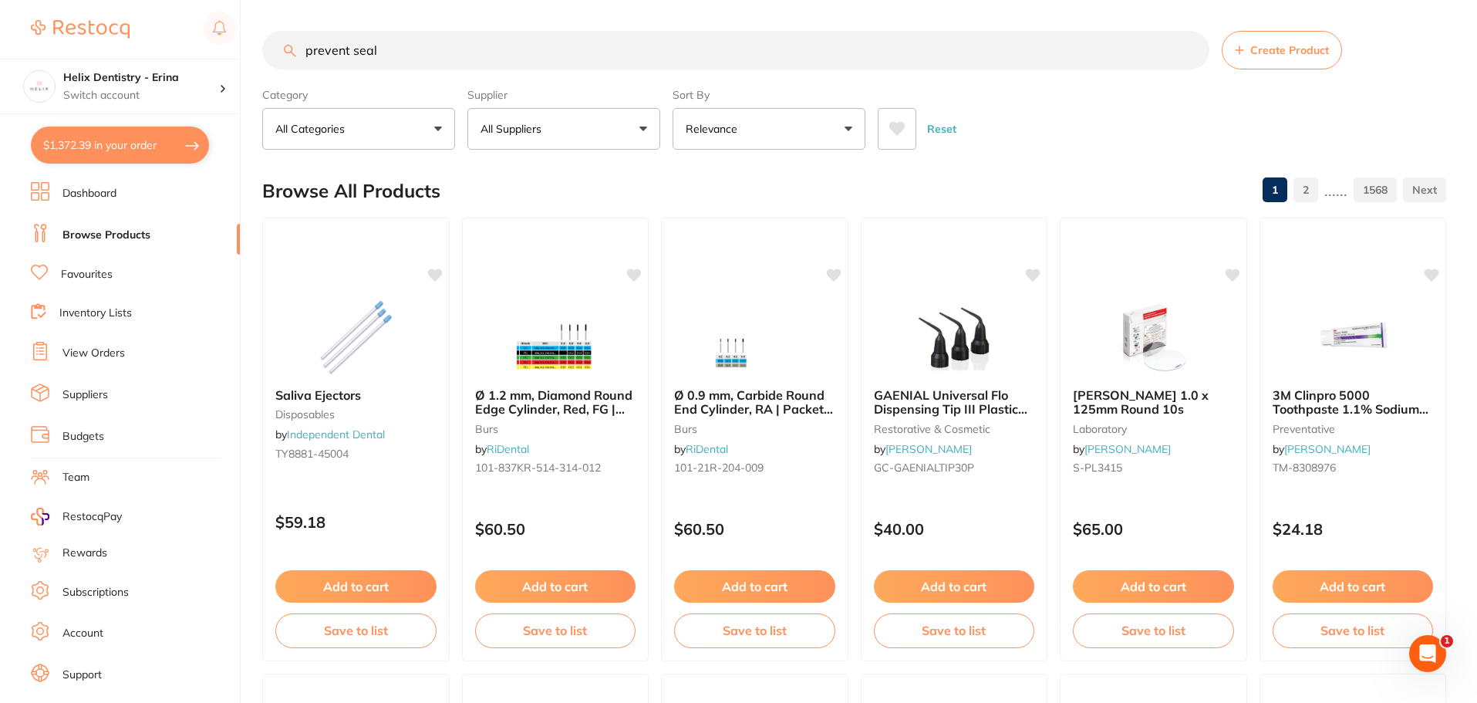
type input "prevent seal"
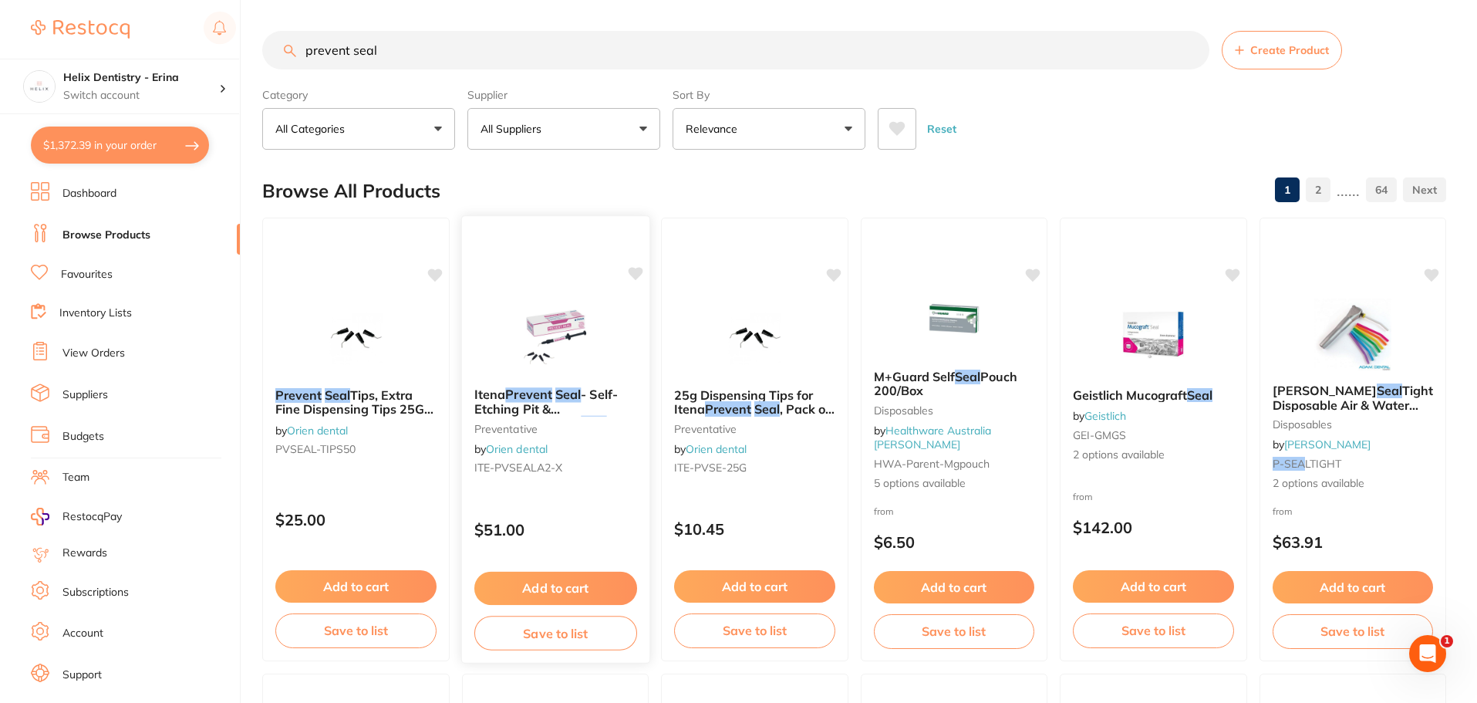
click at [562, 587] on button "Add to cart" at bounding box center [555, 587] width 163 height 33
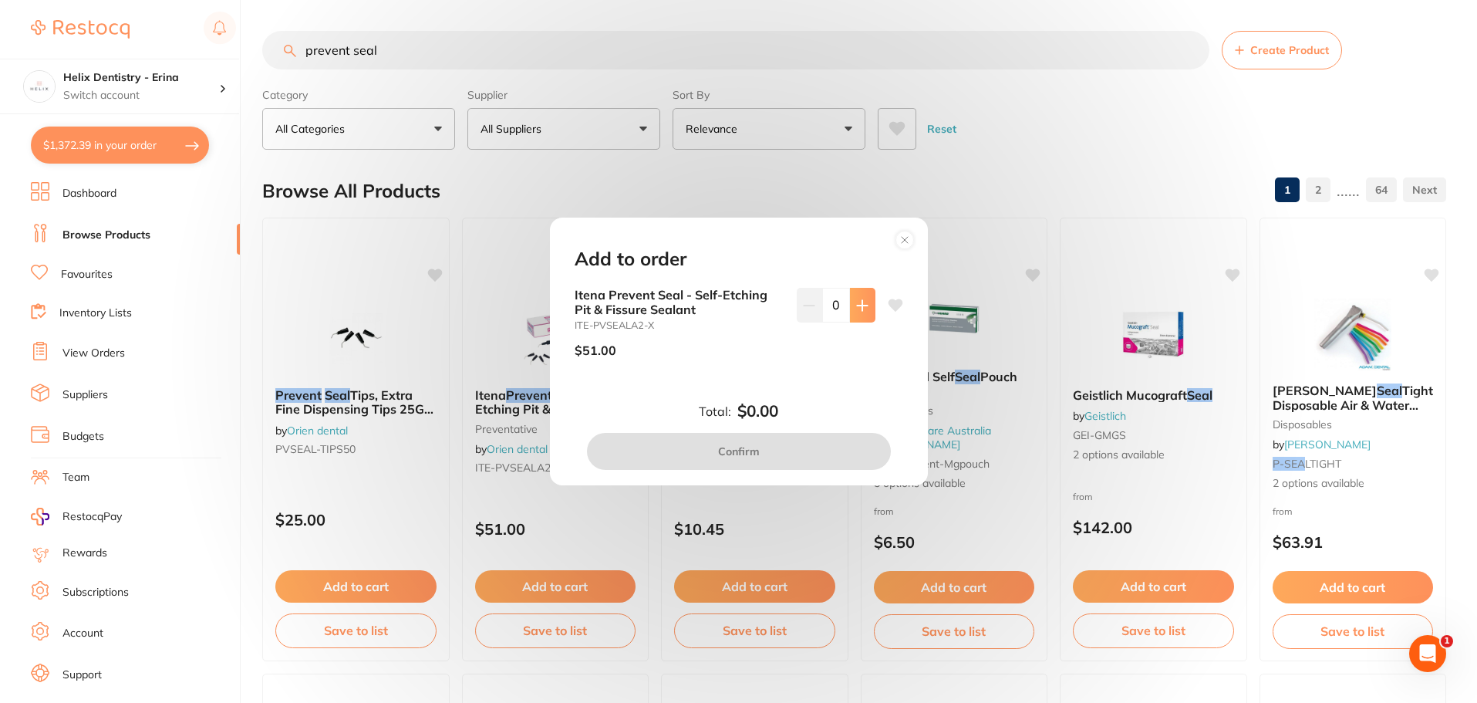
click at [864, 299] on icon at bounding box center [862, 305] width 12 height 12
type input "1"
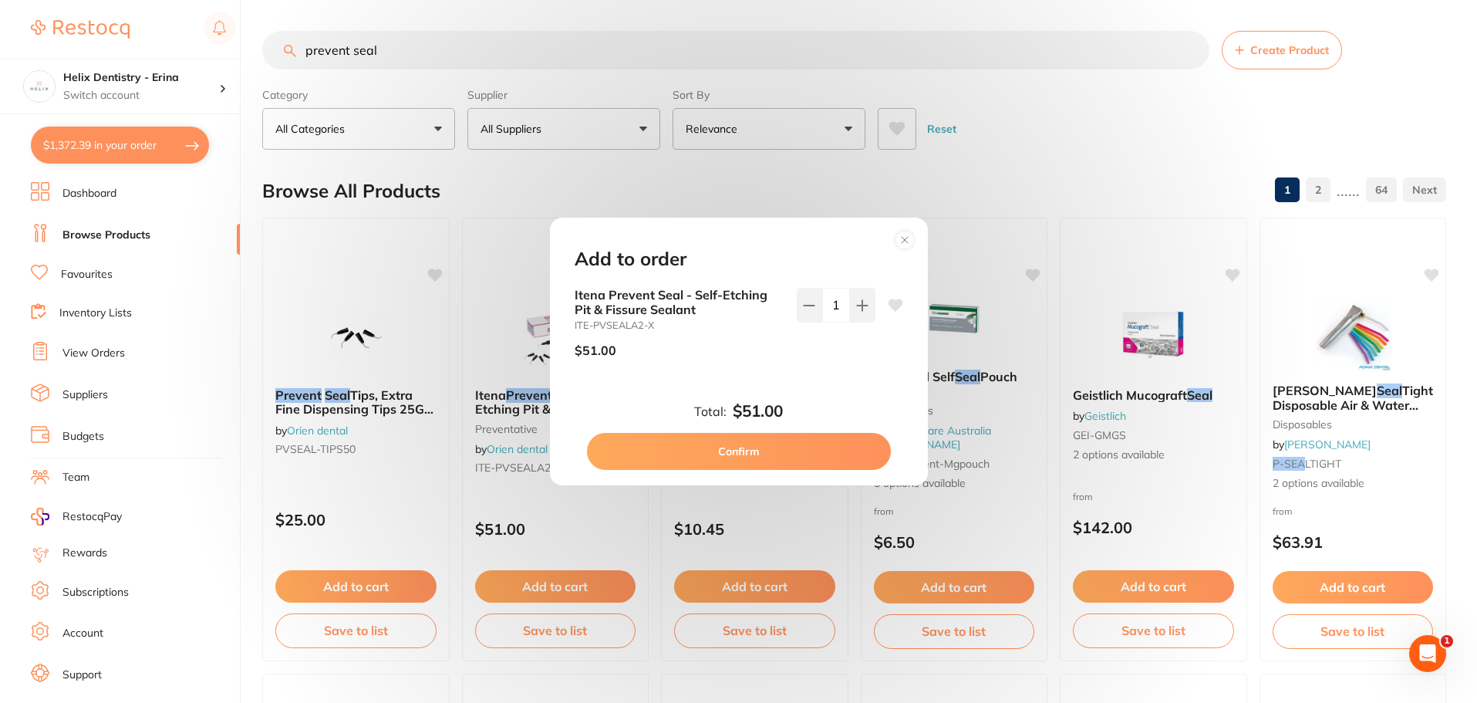
click at [727, 457] on button "Confirm" at bounding box center [739, 451] width 304 height 37
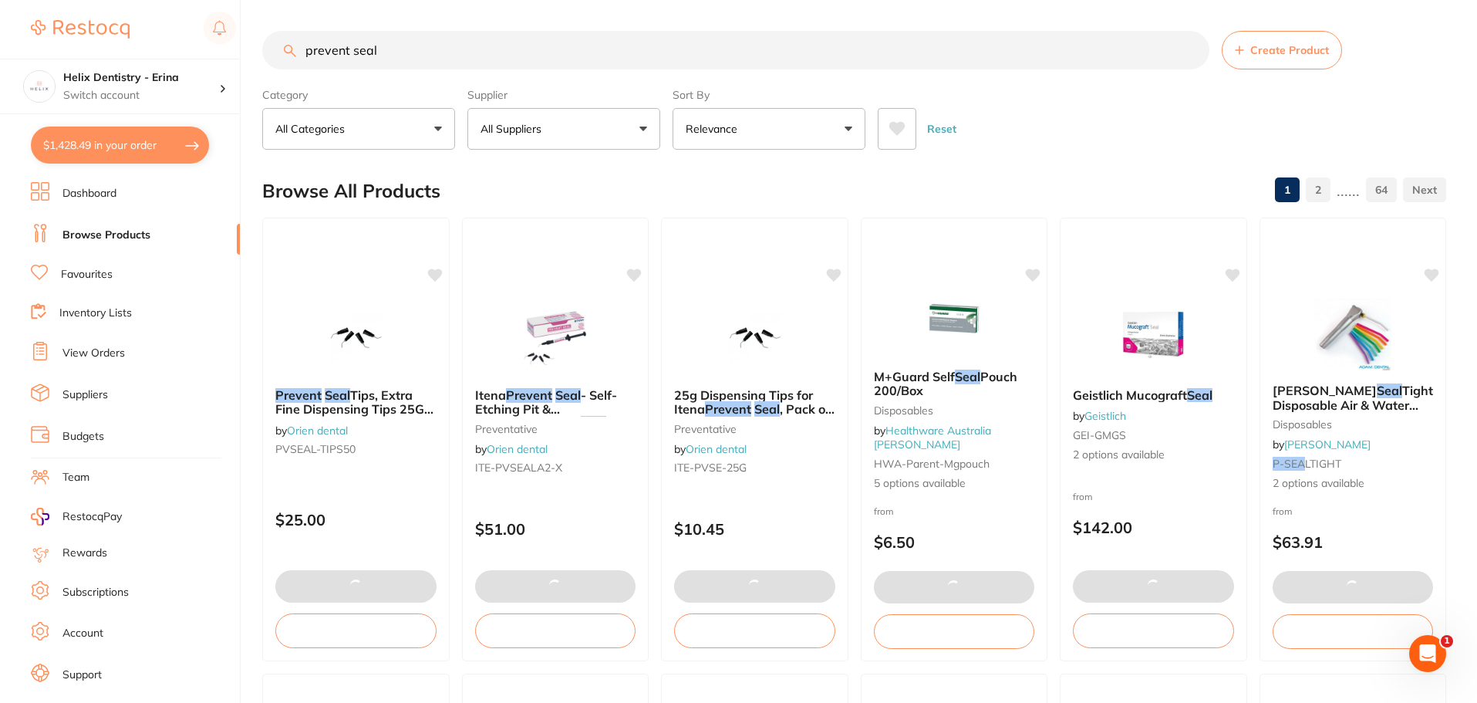
scroll to position [1417, 0]
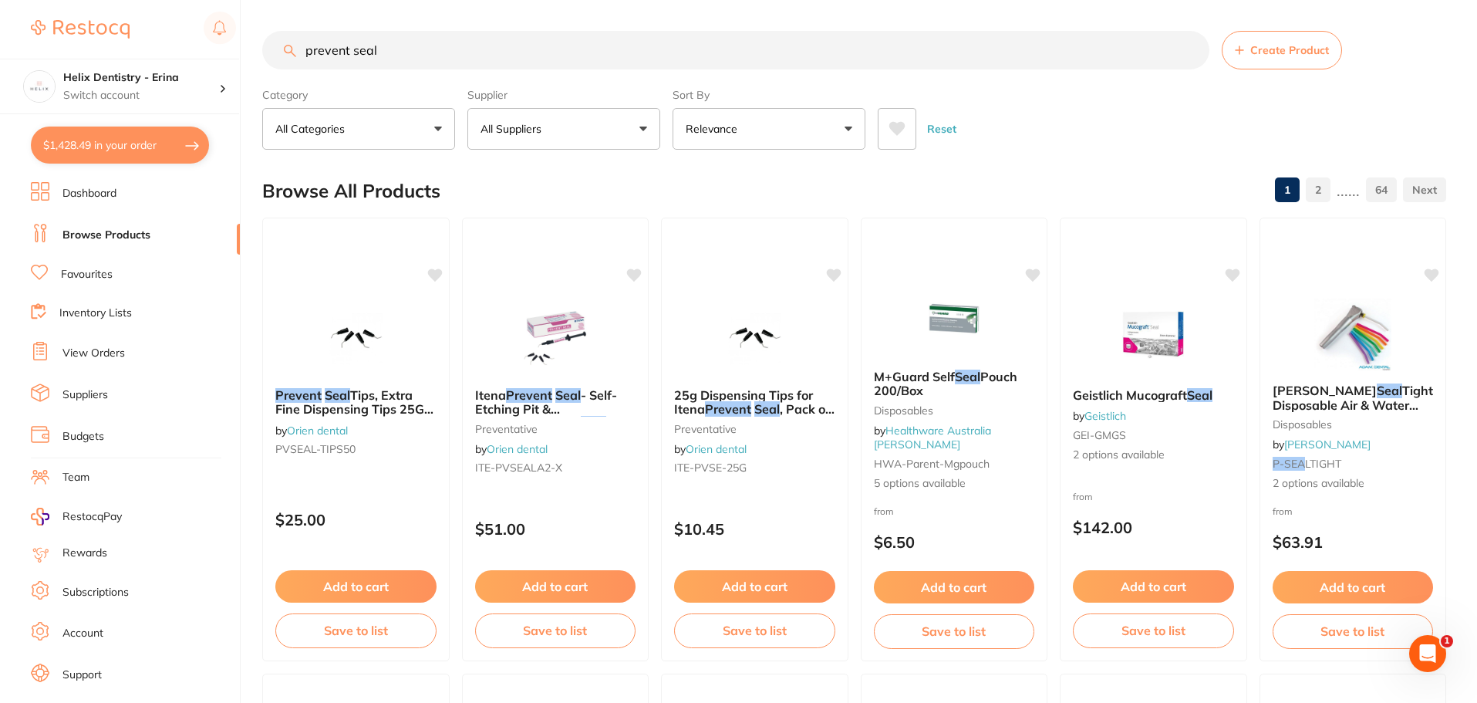
click at [532, 49] on input "prevent seal" at bounding box center [735, 50] width 947 height 39
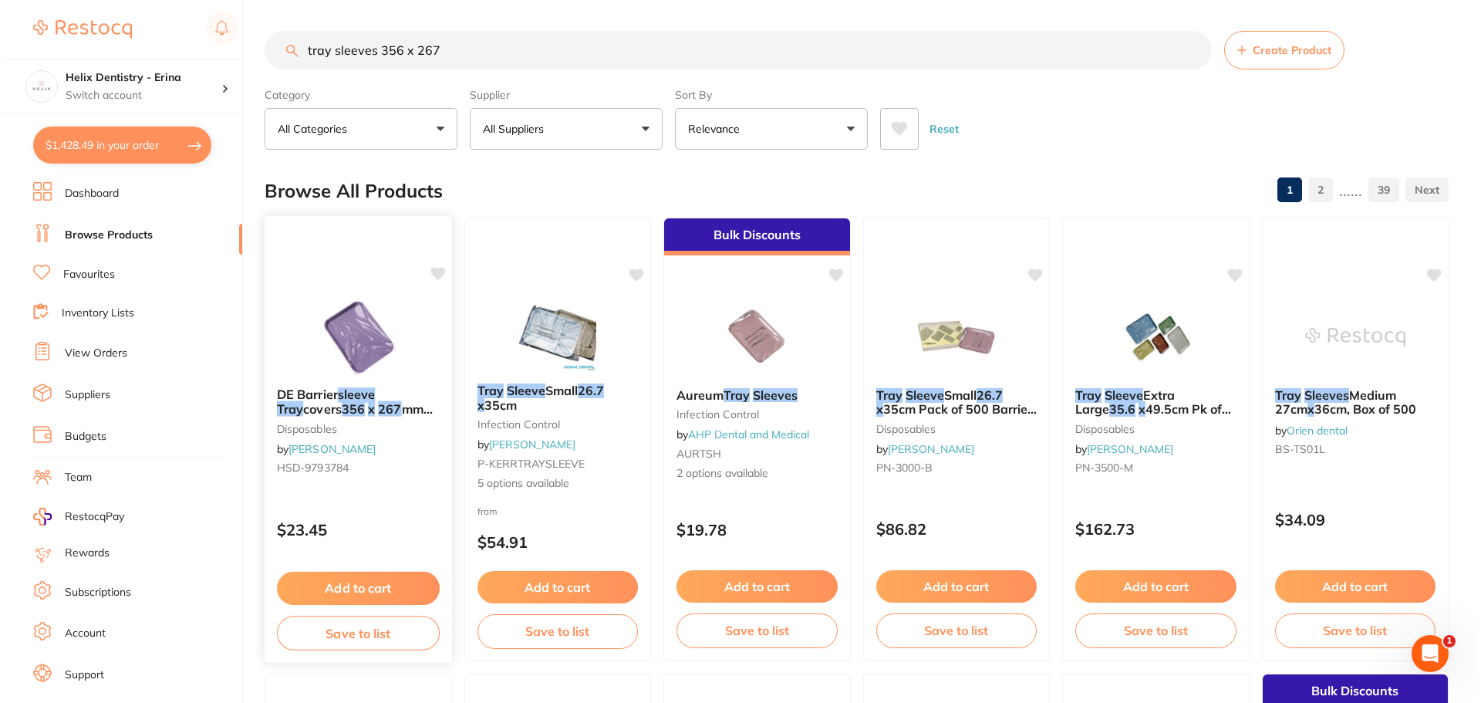
scroll to position [0, 0]
type input "tray sleeves 356 x 267"
click at [365, 344] on img at bounding box center [355, 336] width 101 height 78
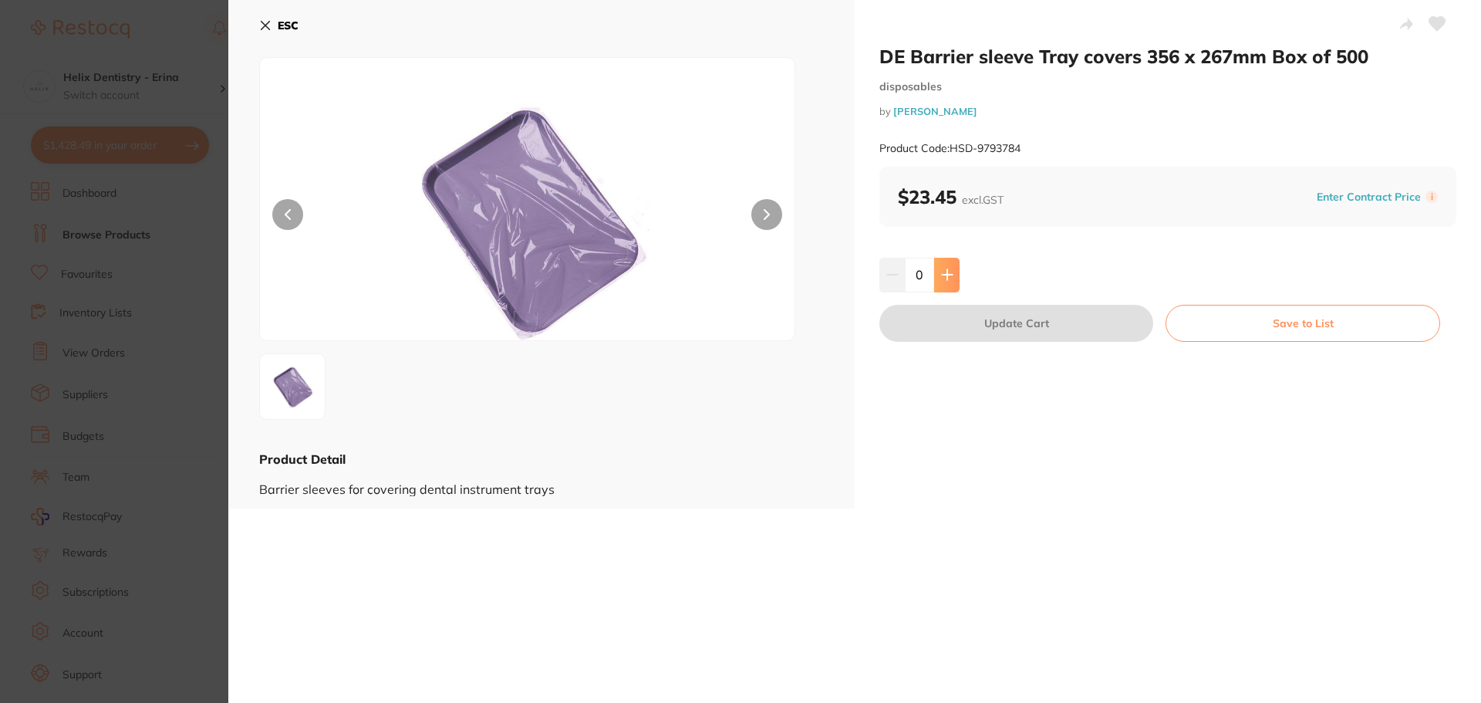
click at [948, 277] on icon at bounding box center [947, 274] width 12 height 12
type input "1"
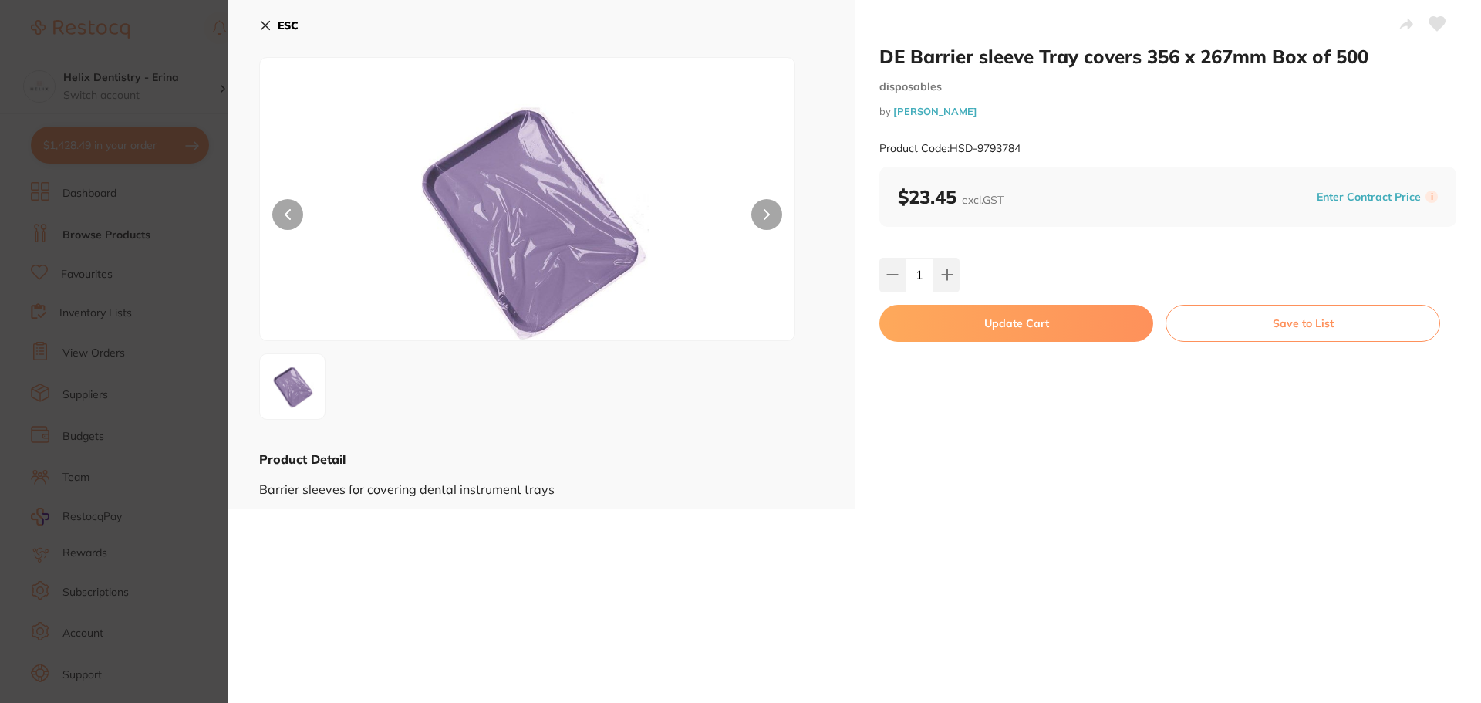
click at [960, 325] on button "Update Cart" at bounding box center [1016, 323] width 274 height 37
checkbox input "false"
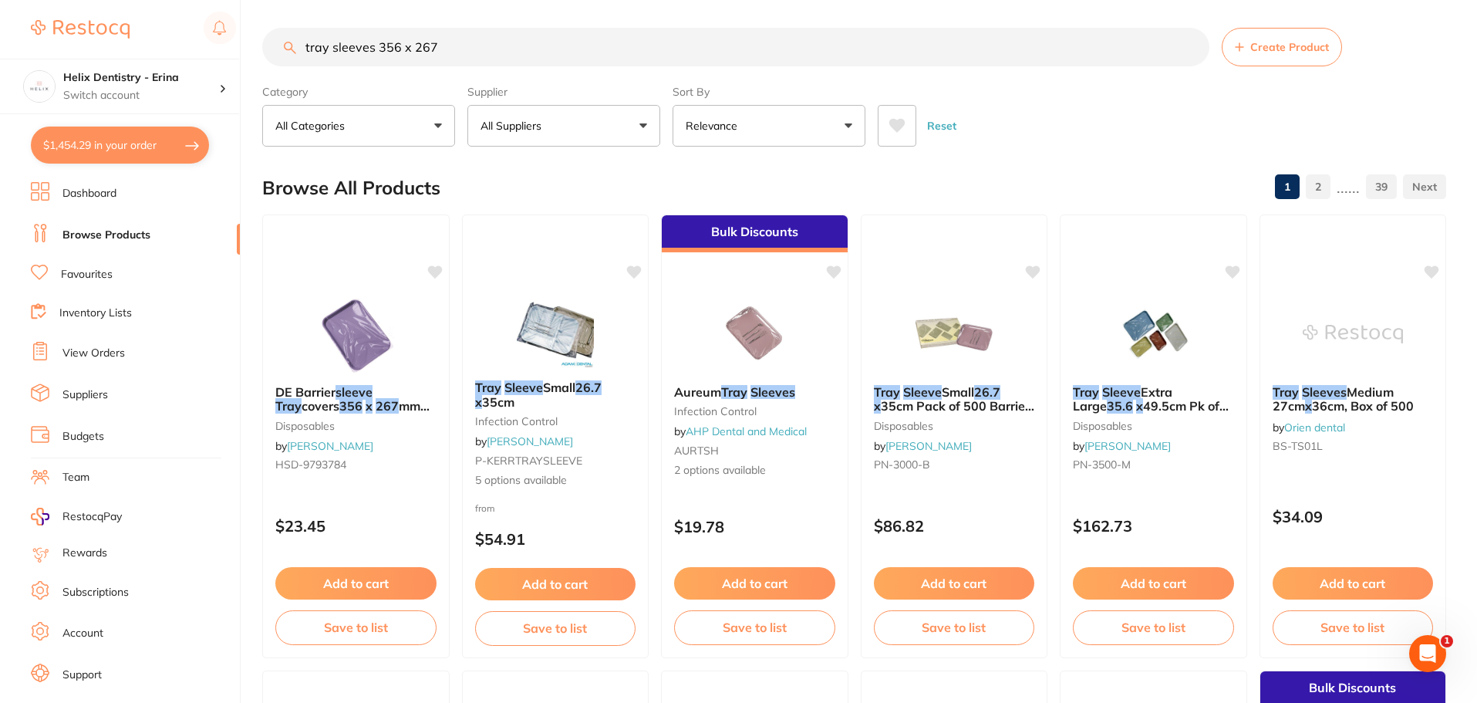
scroll to position [1492, 0]
click at [461, 61] on input "tray sleeves 356 x 267" at bounding box center [735, 47] width 947 height 39
click at [461, 59] on input "tray sleeves 356 x 267" at bounding box center [735, 47] width 947 height 39
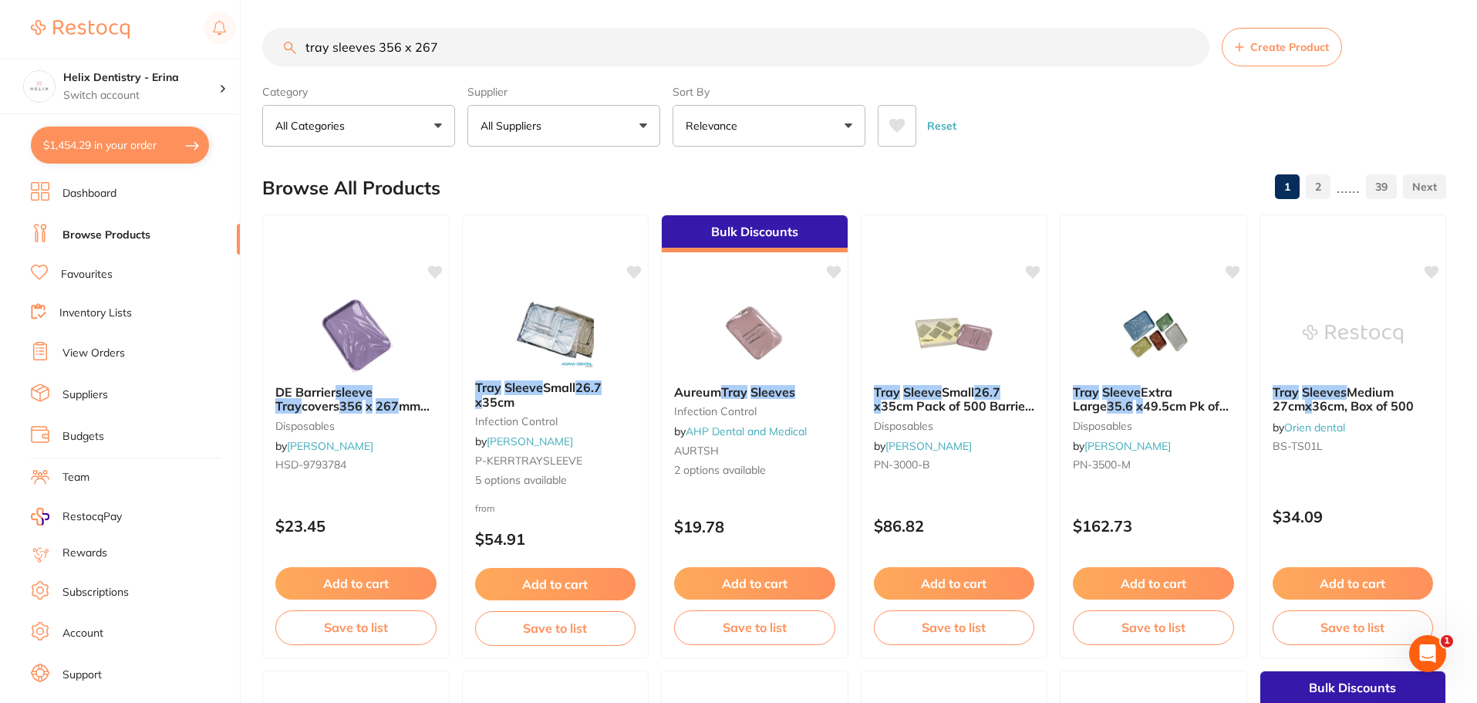
click at [461, 57] on input "tray sleeves 356 x 267" at bounding box center [735, 47] width 947 height 39
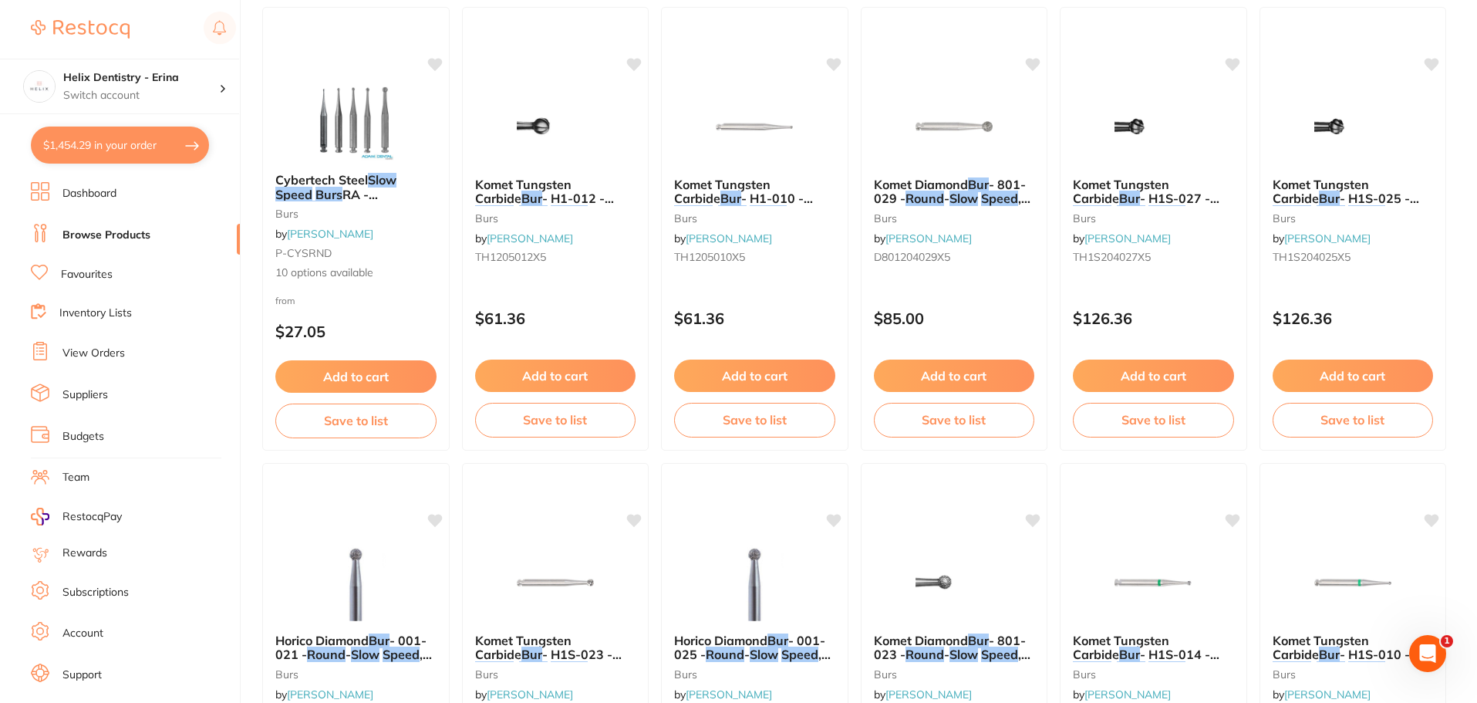
scroll to position [386, 0]
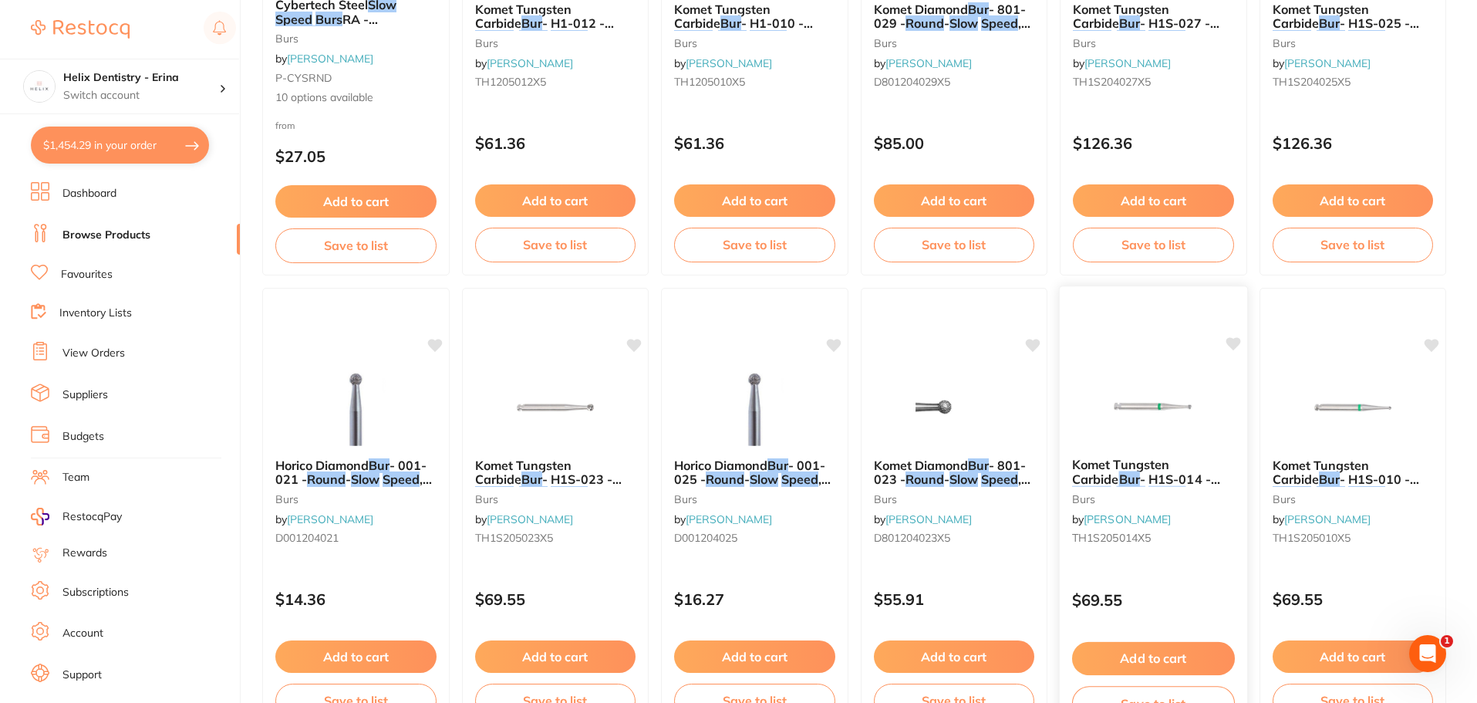
click at [1171, 418] on img at bounding box center [1153, 406] width 101 height 78
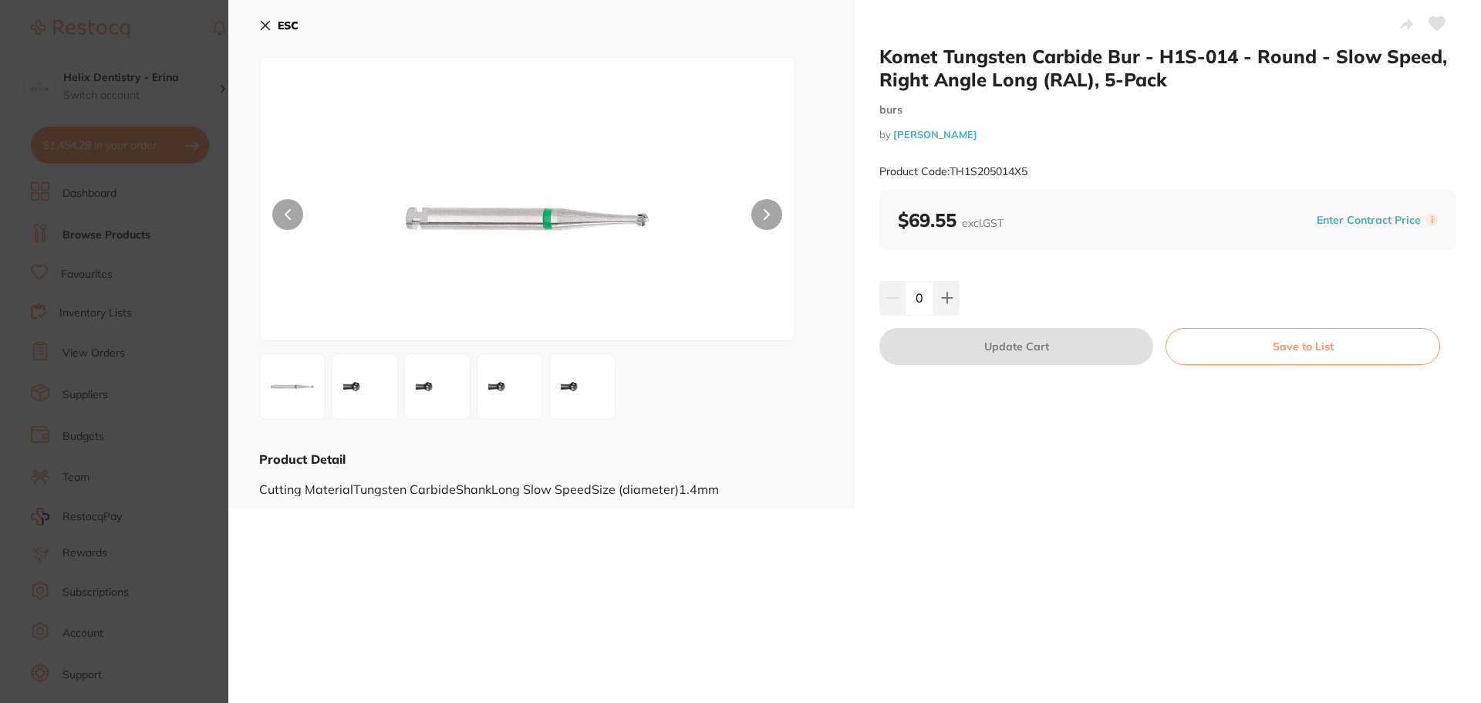
click at [350, 383] on img at bounding box center [365, 387] width 56 height 56
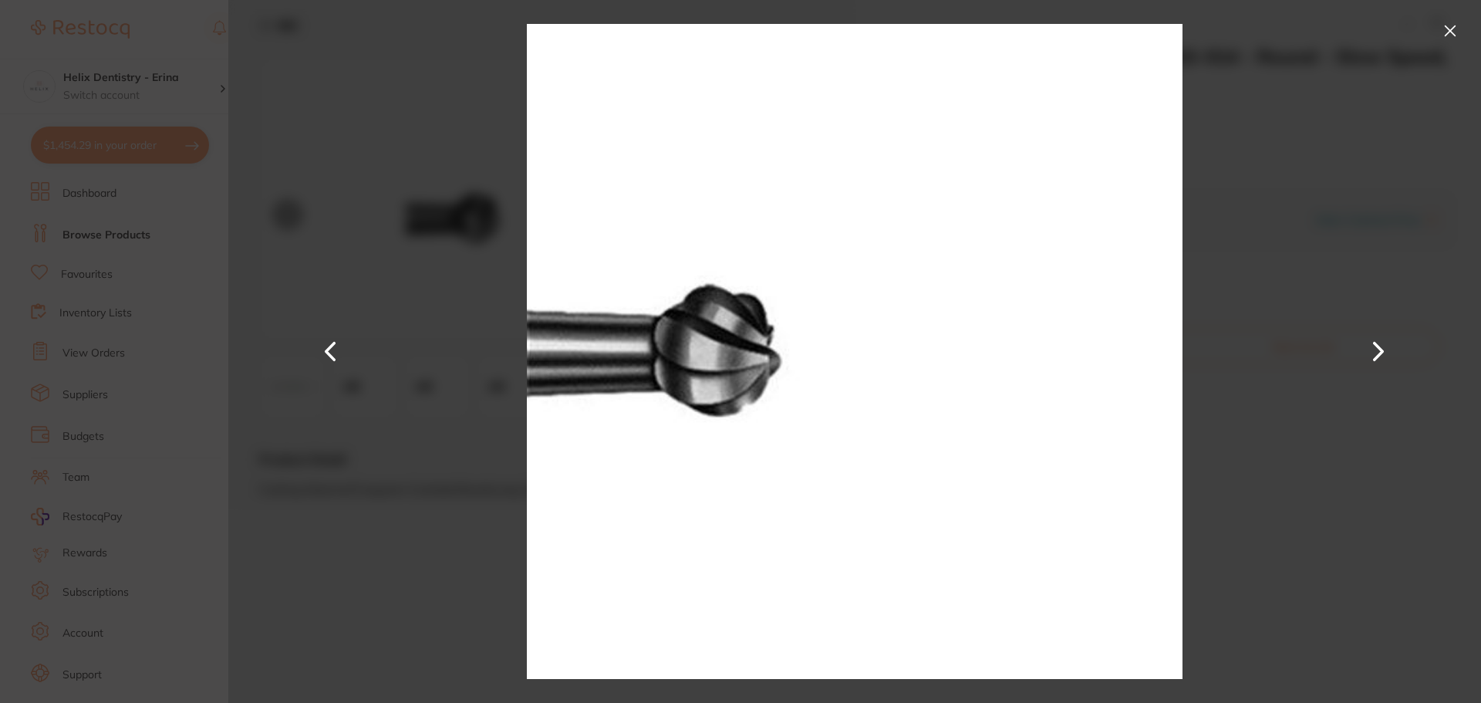
click at [1448, 23] on button at bounding box center [1449, 31] width 25 height 25
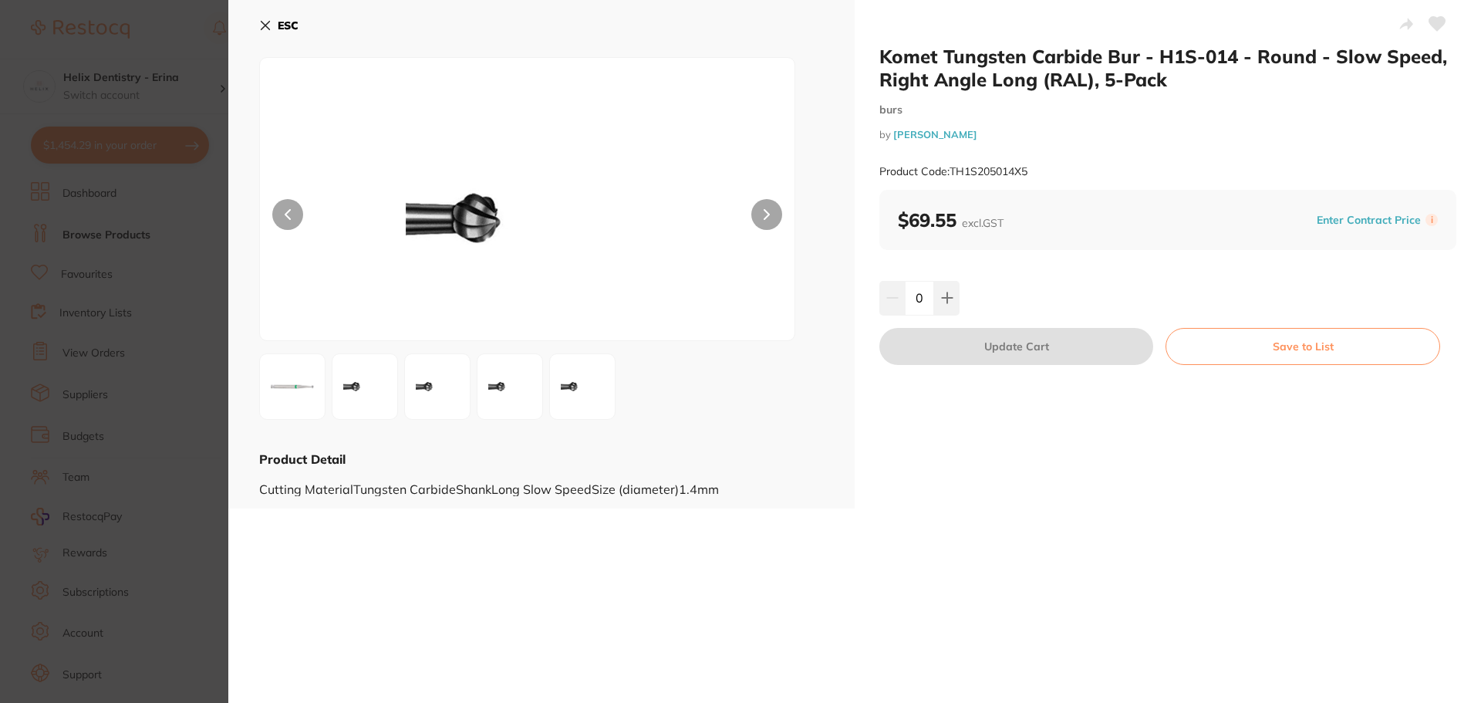
click at [301, 392] on img at bounding box center [293, 387] width 56 height 56
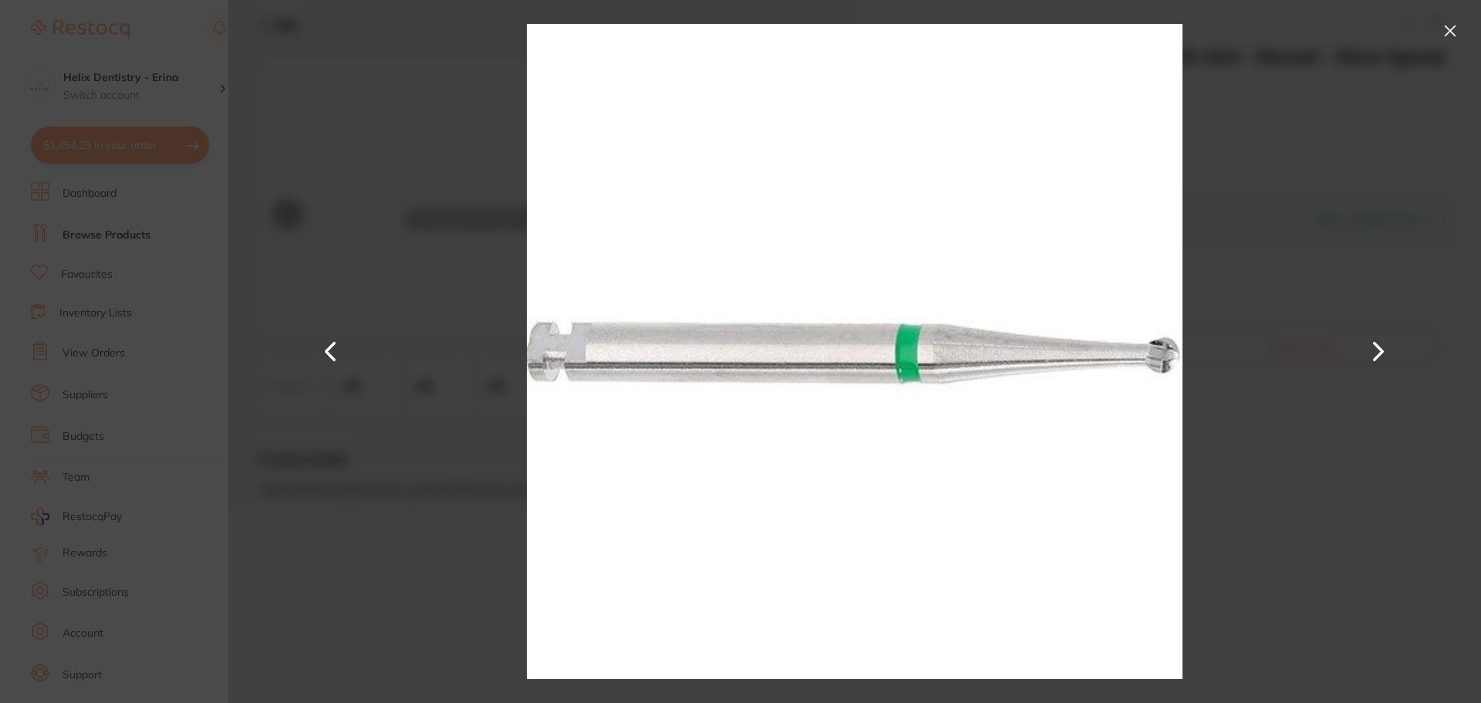
click at [1448, 29] on button at bounding box center [1449, 31] width 25 height 25
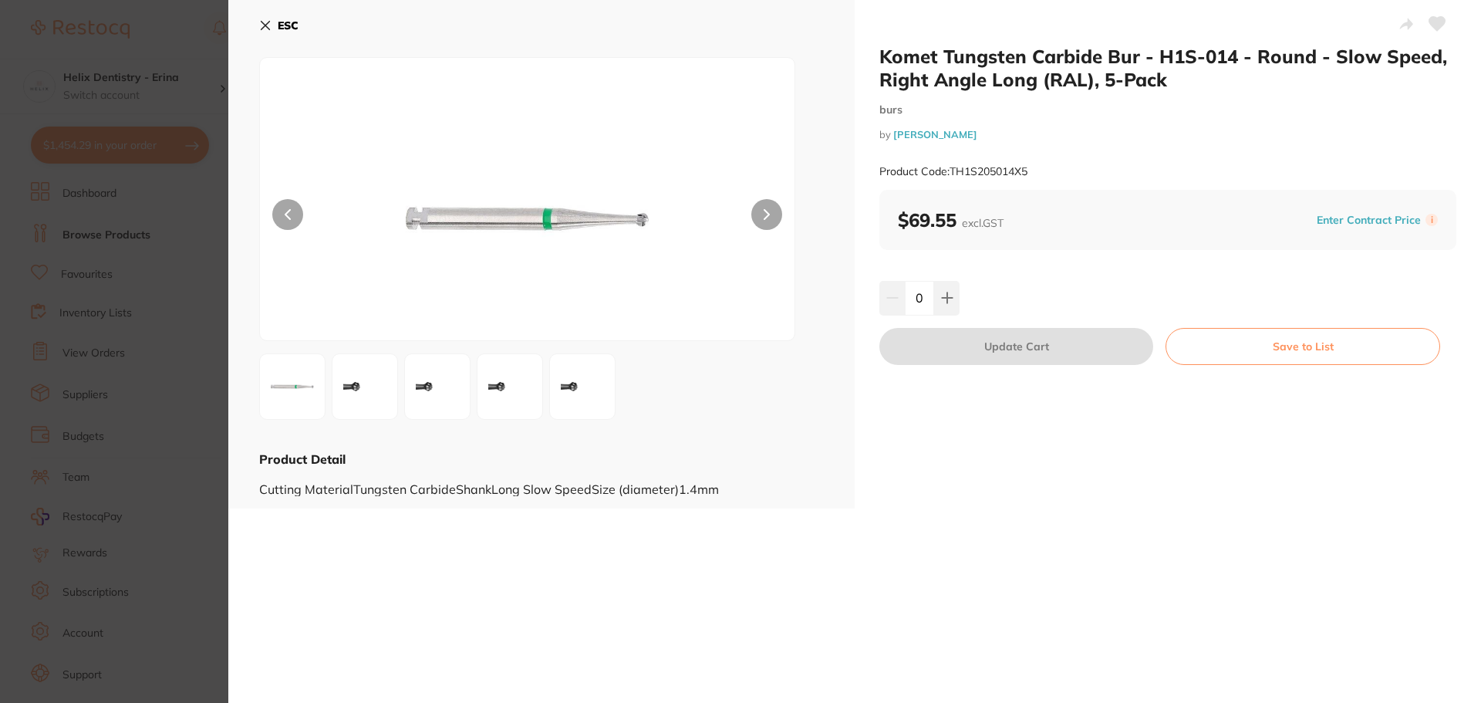
click at [167, 323] on section "Komet Tungsten Carbide Bur - H1S-014 - Round - Slow Speed, Right Angle Long (RA…" at bounding box center [740, 351] width 1481 height 703
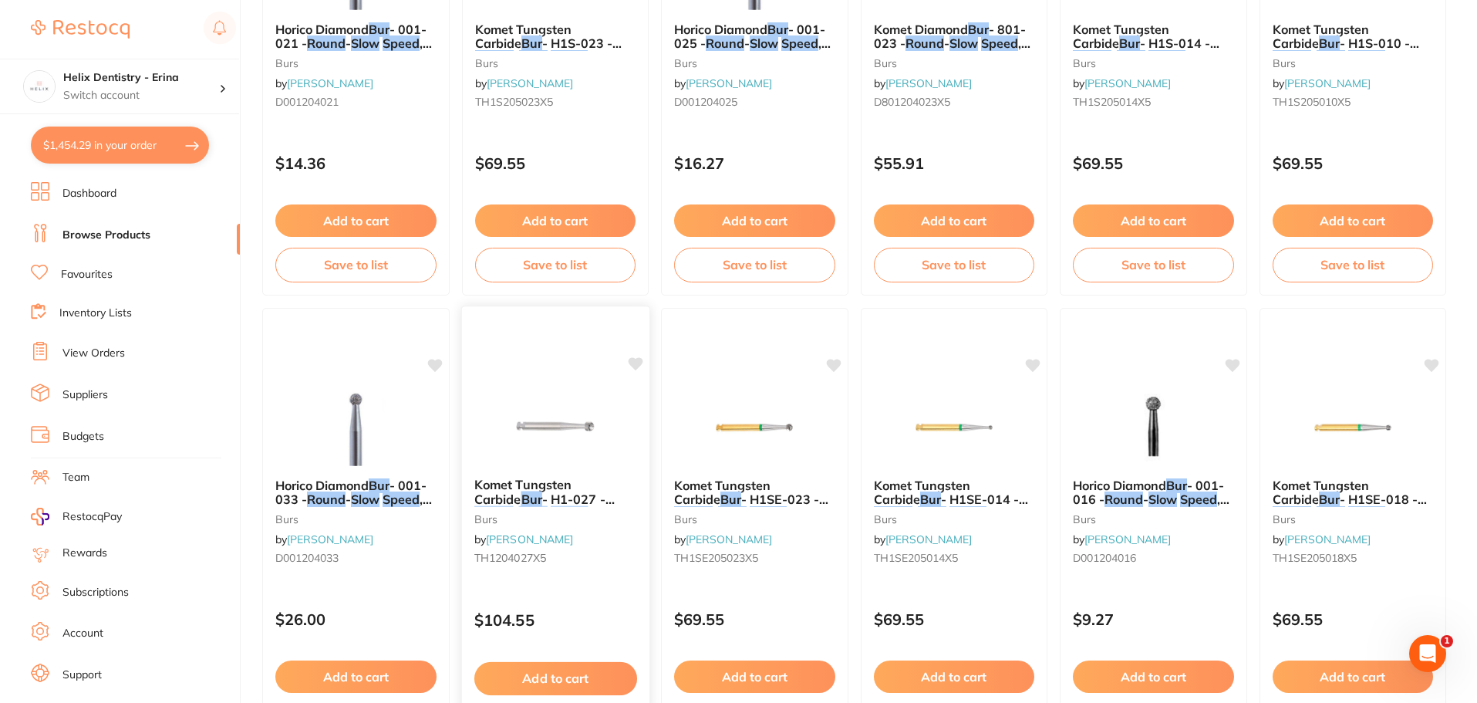
scroll to position [848, 0]
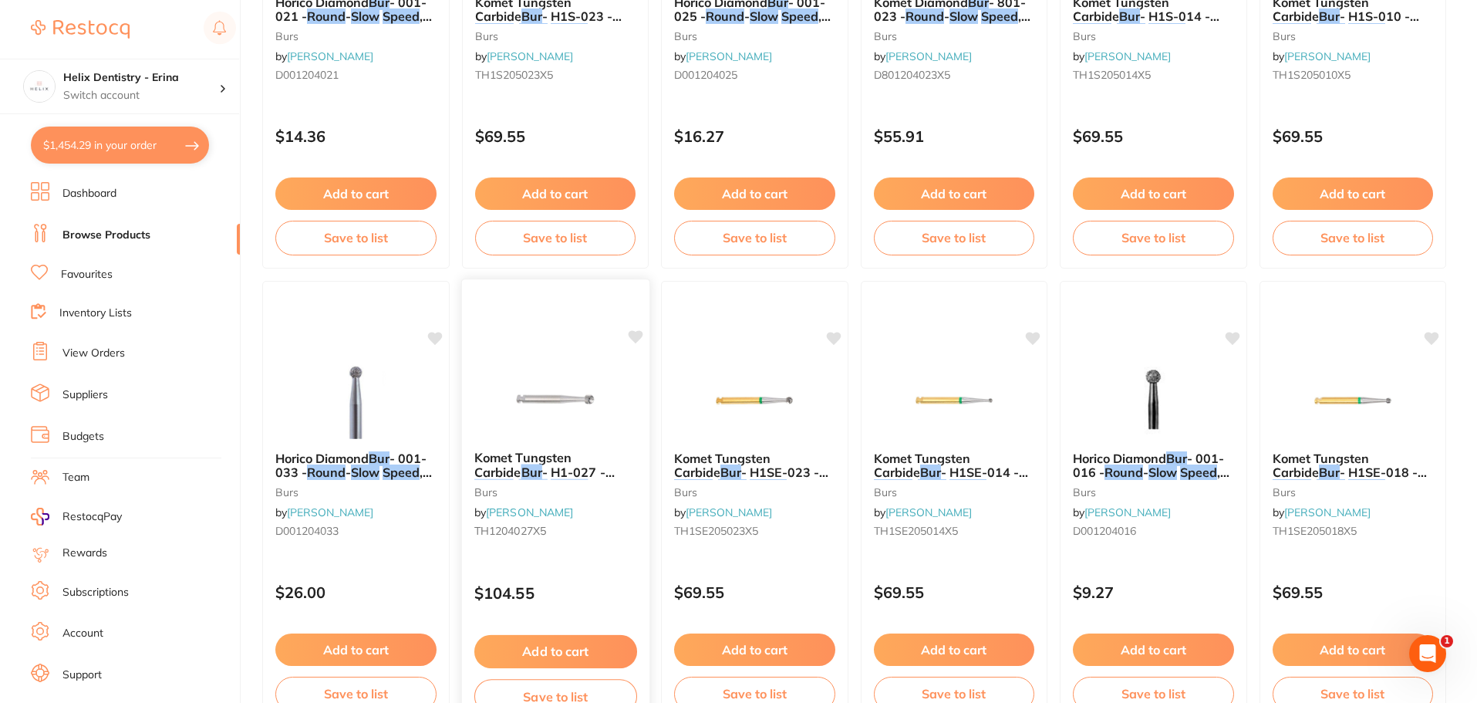
click at [579, 410] on img at bounding box center [554, 399] width 101 height 78
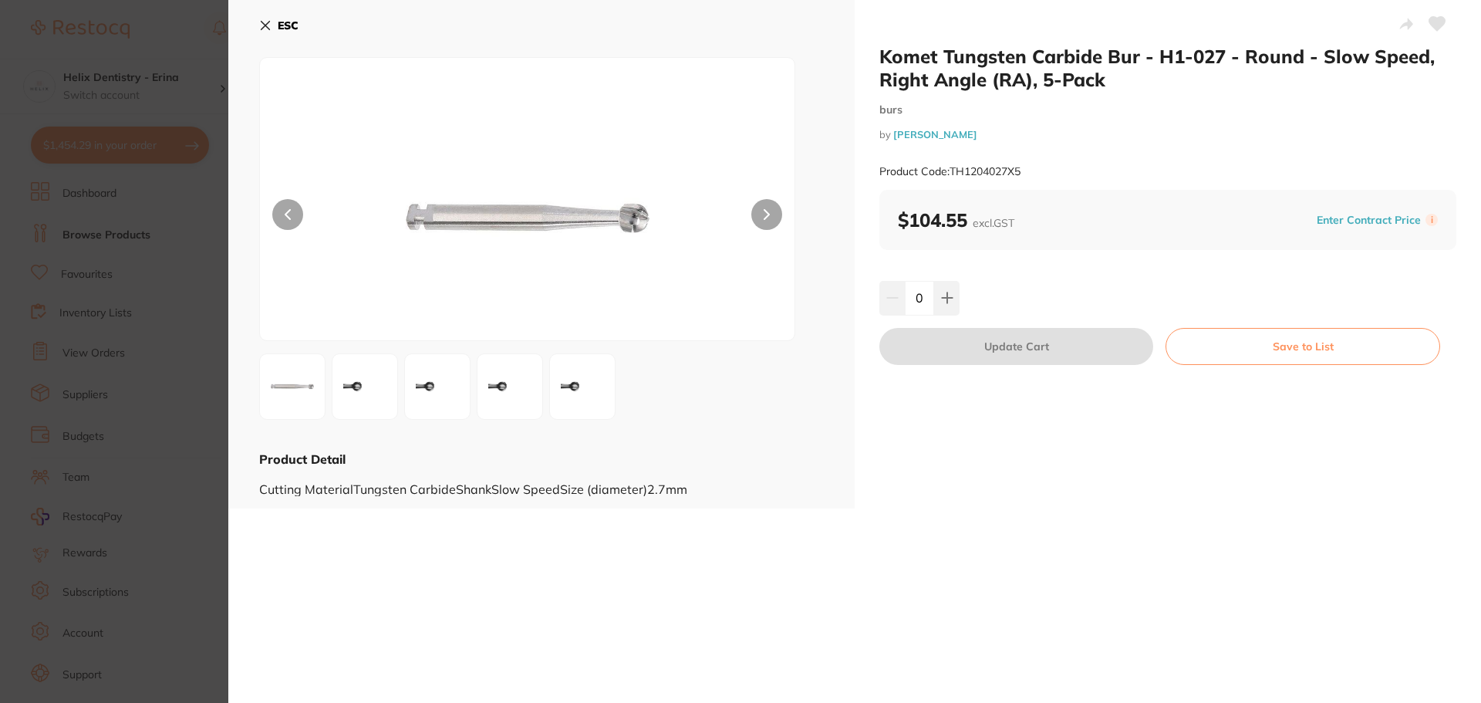
click at [139, 400] on section "Komet Tungsten Carbide Bur - H1-027 - Round - Slow Speed, Right Angle (RA), 5-P…" at bounding box center [740, 351] width 1481 height 703
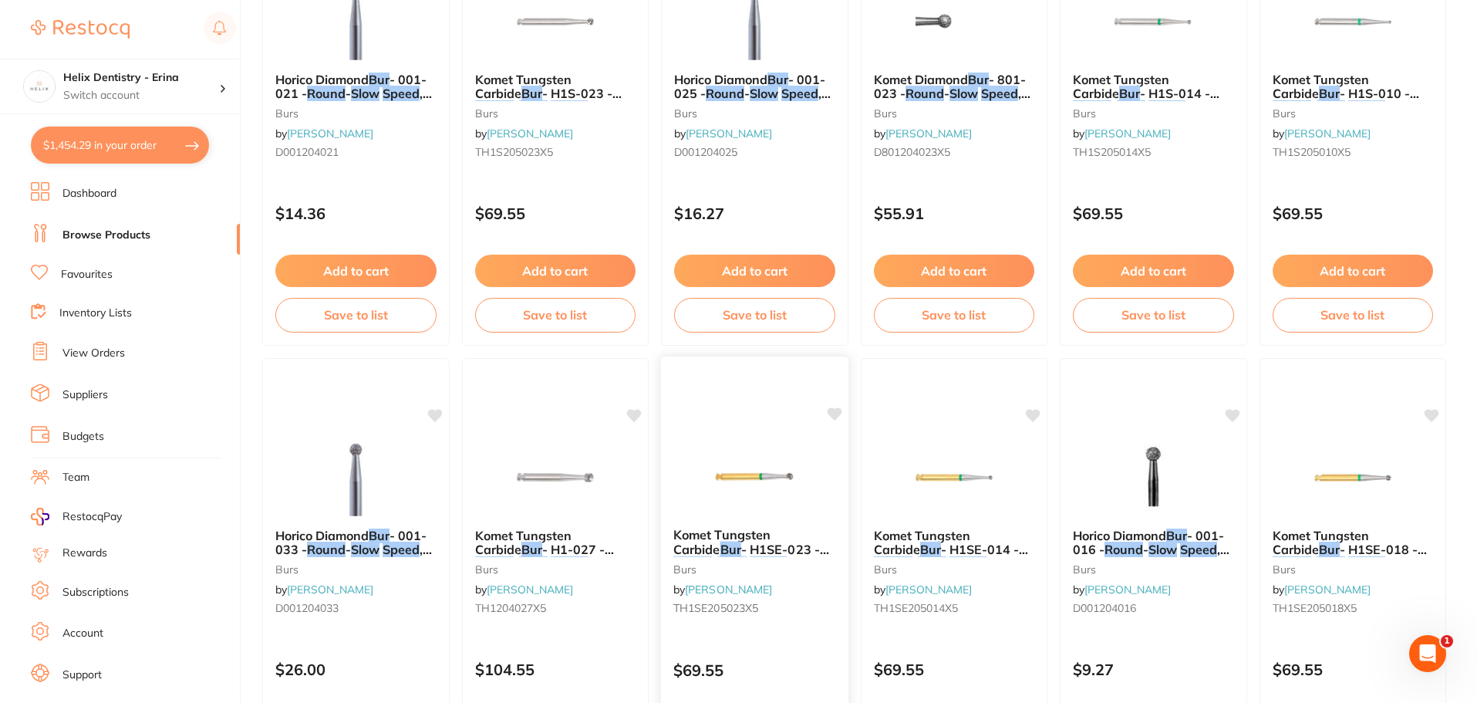
scroll to position [1157, 0]
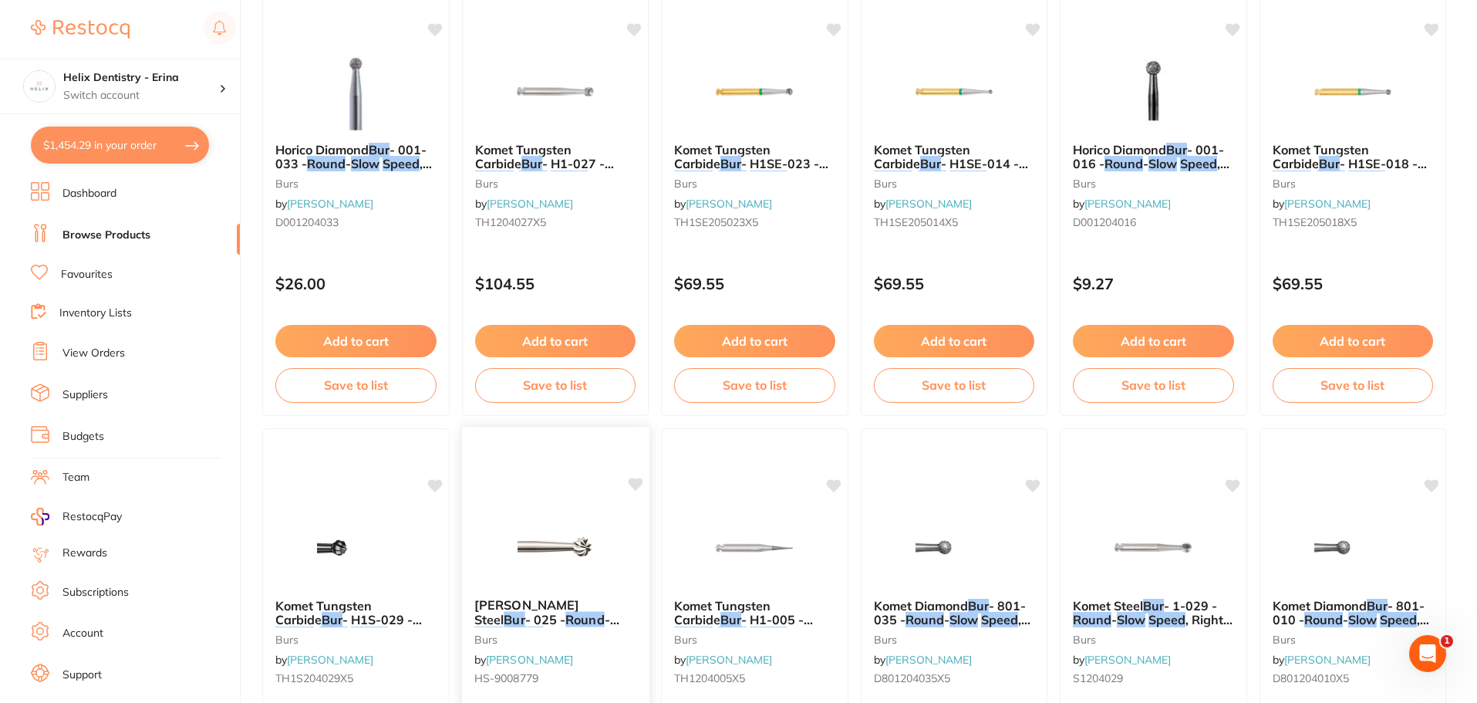
click at [580, 515] on img at bounding box center [554, 546] width 101 height 78
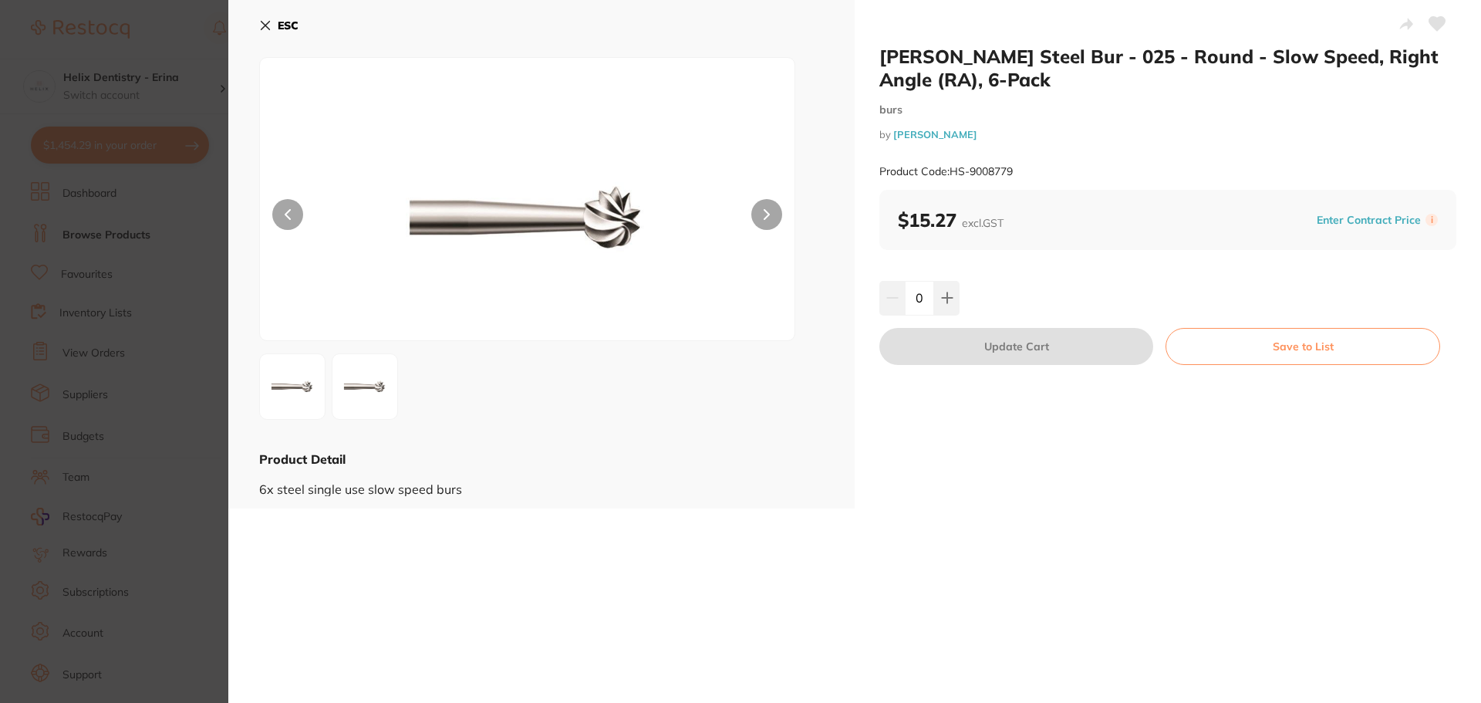
click at [160, 377] on section "Henry Schein Steel Bur - 025 - Round - Slow Speed, Right Angle (RA), 6-Pack bur…" at bounding box center [740, 351] width 1481 height 703
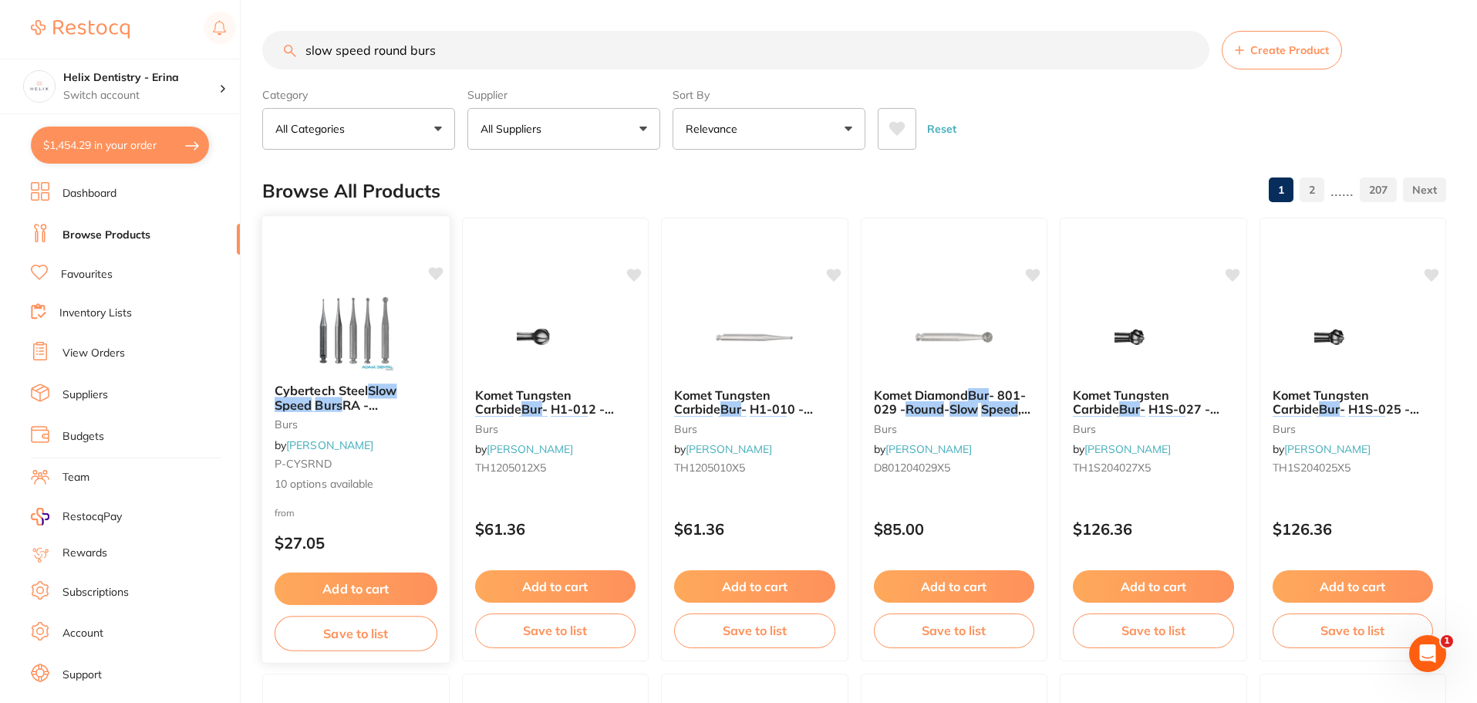
click at [364, 325] on img at bounding box center [355, 332] width 101 height 78
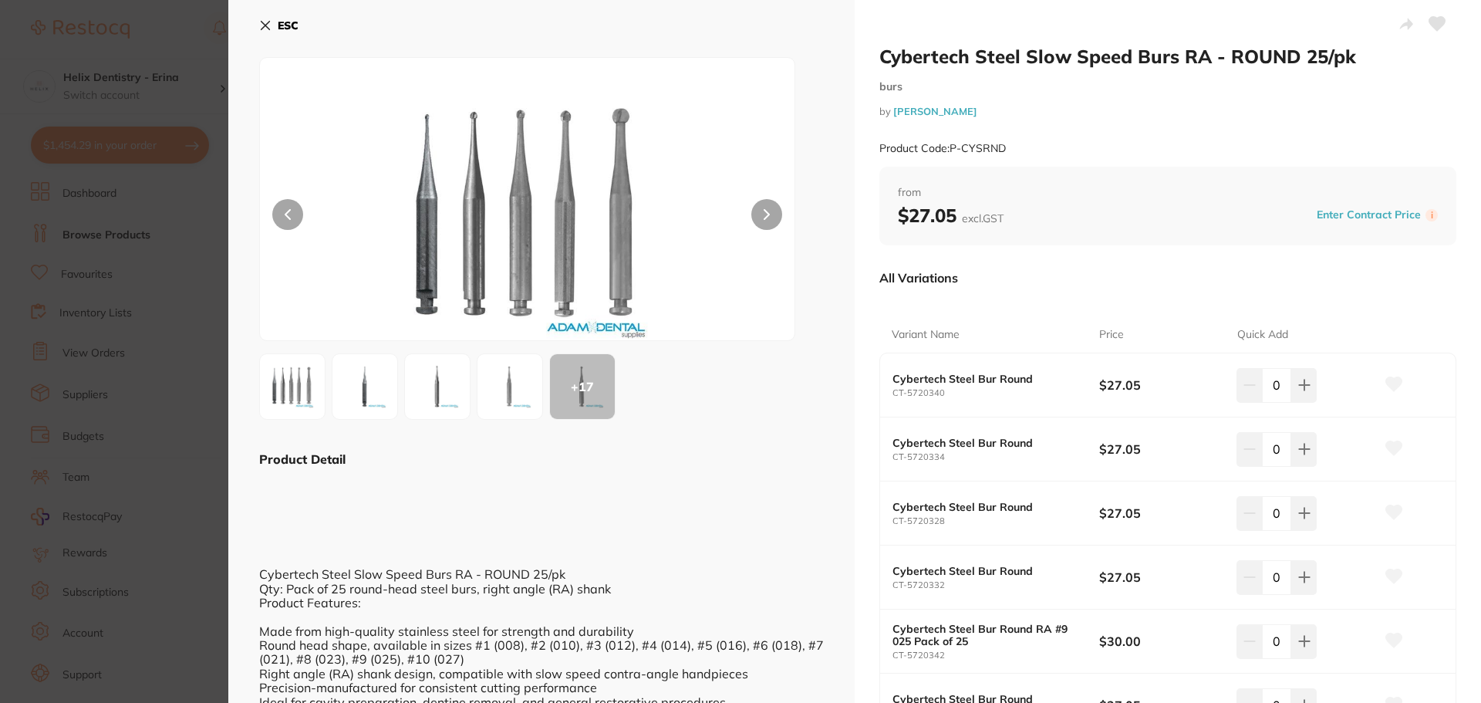
click at [140, 90] on section "Cybertech Steel Slow Speed Burs RA - ROUND 25/pk burs by Adam Dental Product Co…" at bounding box center [740, 351] width 1481 height 703
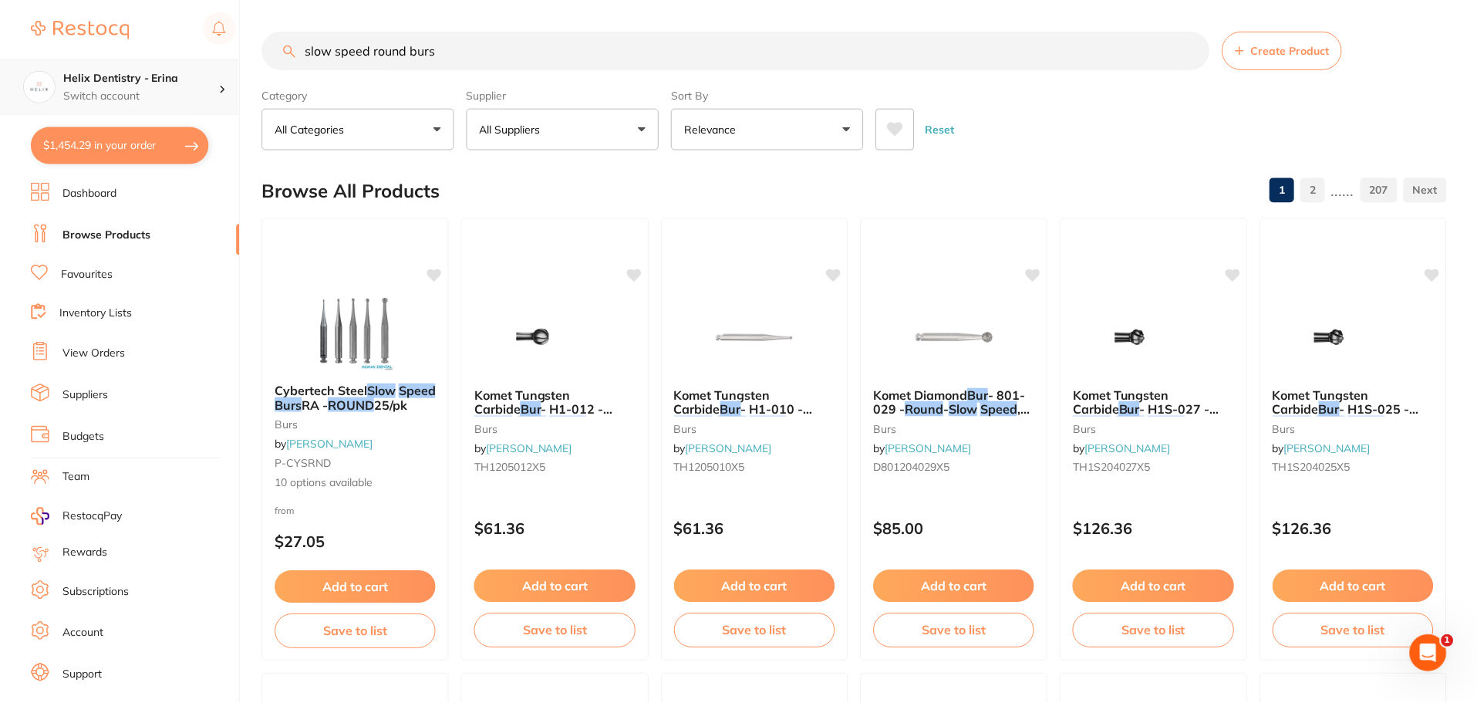
scroll to position [2, 0]
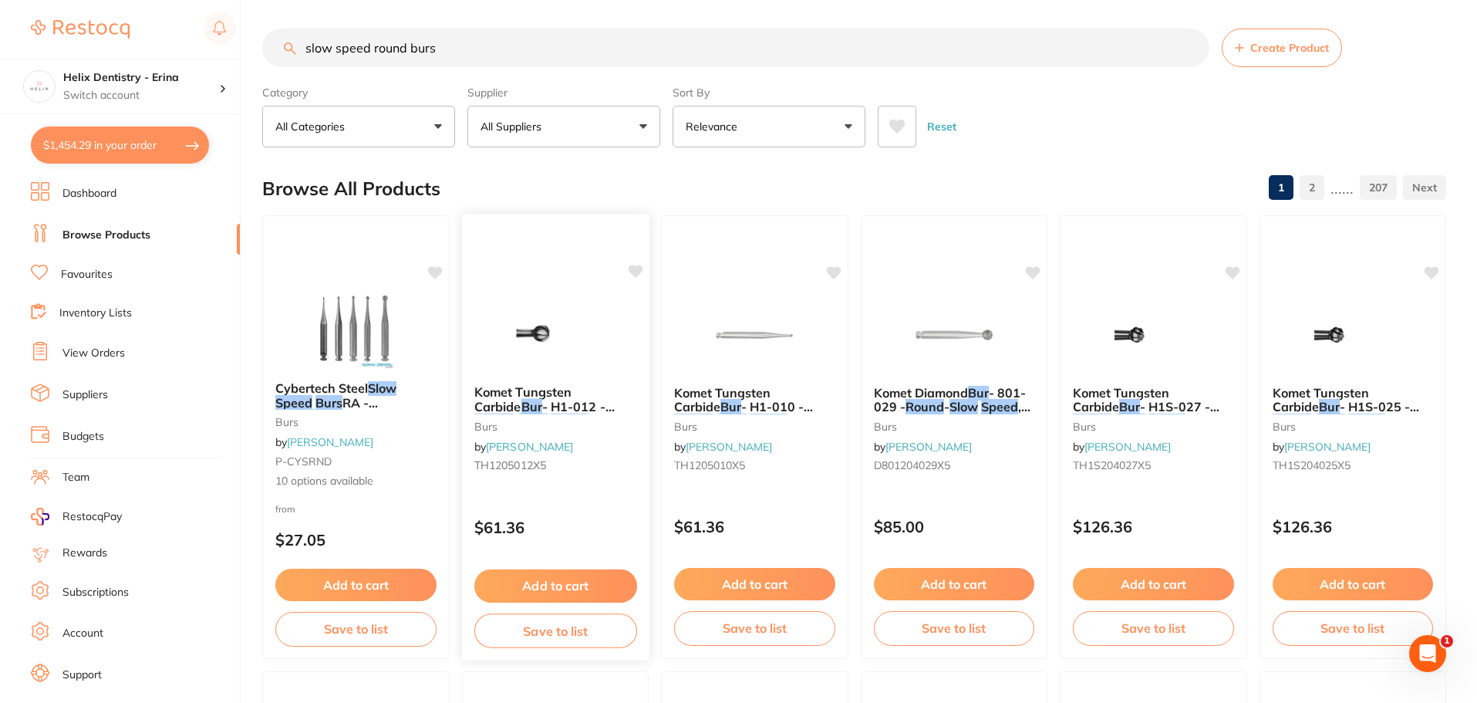
click at [581, 457] on div "Komet Tungsten Carbide Bur - H1-012 - Round - Slow Speed , Right Angle Long (RA…" at bounding box center [554, 431] width 187 height 118
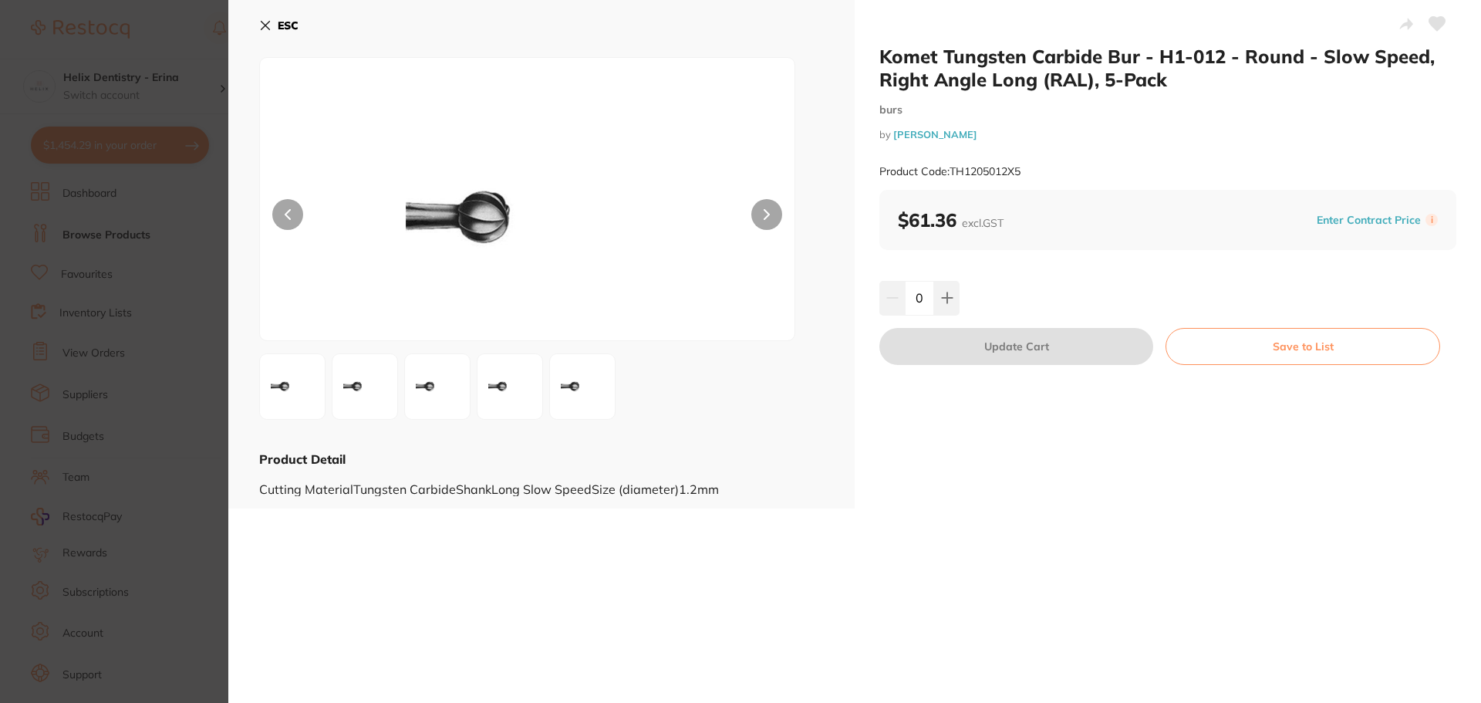
click at [126, 420] on section "Komet Tungsten Carbide Bur - H1-012 - Round - Slow Speed, Right Angle Long (RAL…" at bounding box center [740, 351] width 1481 height 703
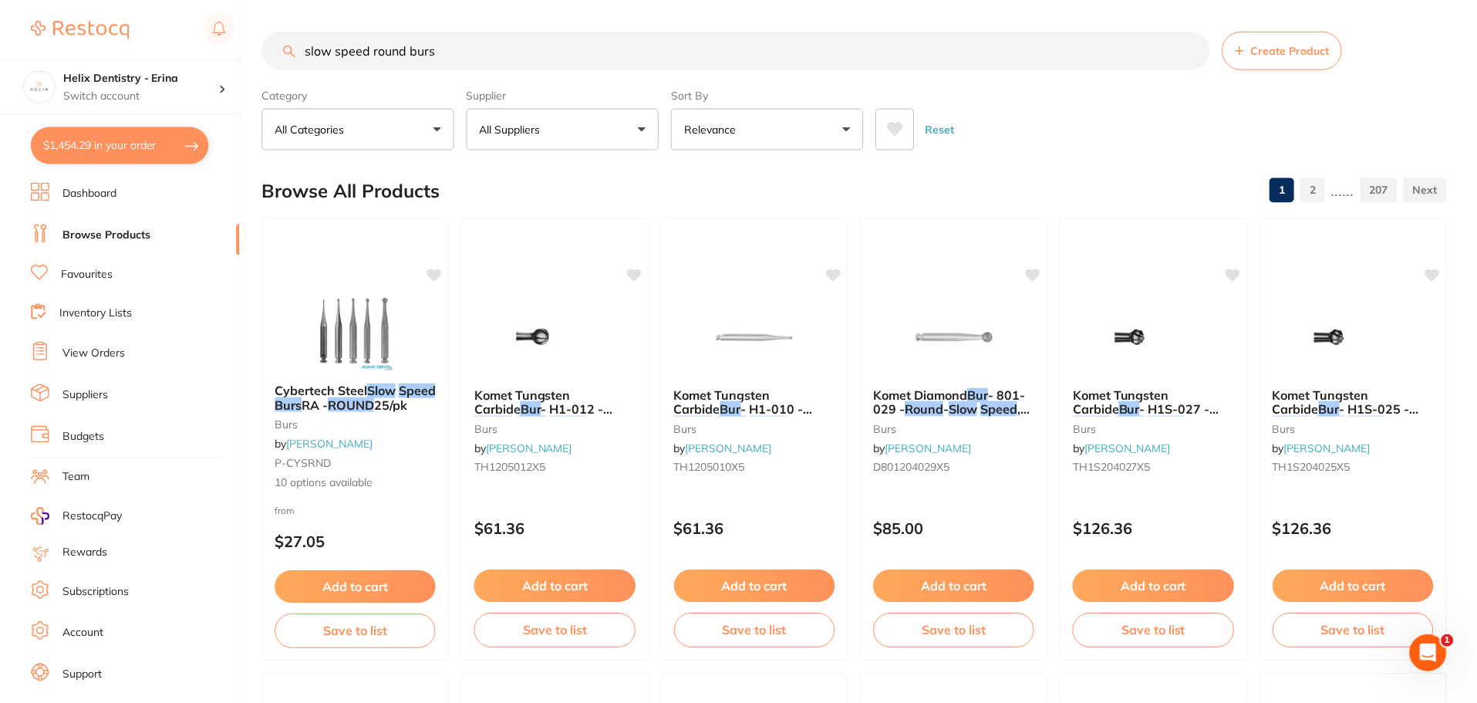
scroll to position [2, 0]
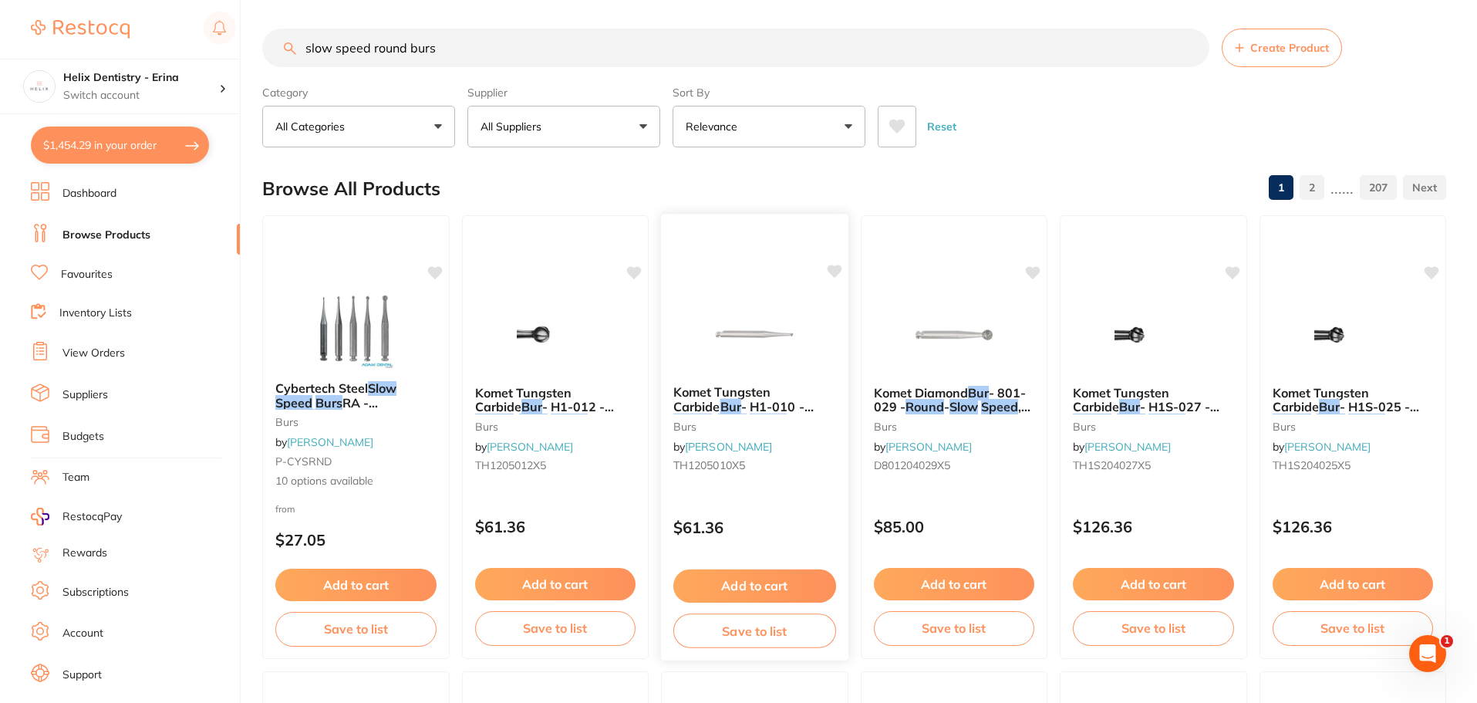
click at [729, 435] on div "Komet Tungsten Carbide Bur - H1-010 - Round - Slow Speed , Right Angle Long (RA…" at bounding box center [754, 431] width 187 height 118
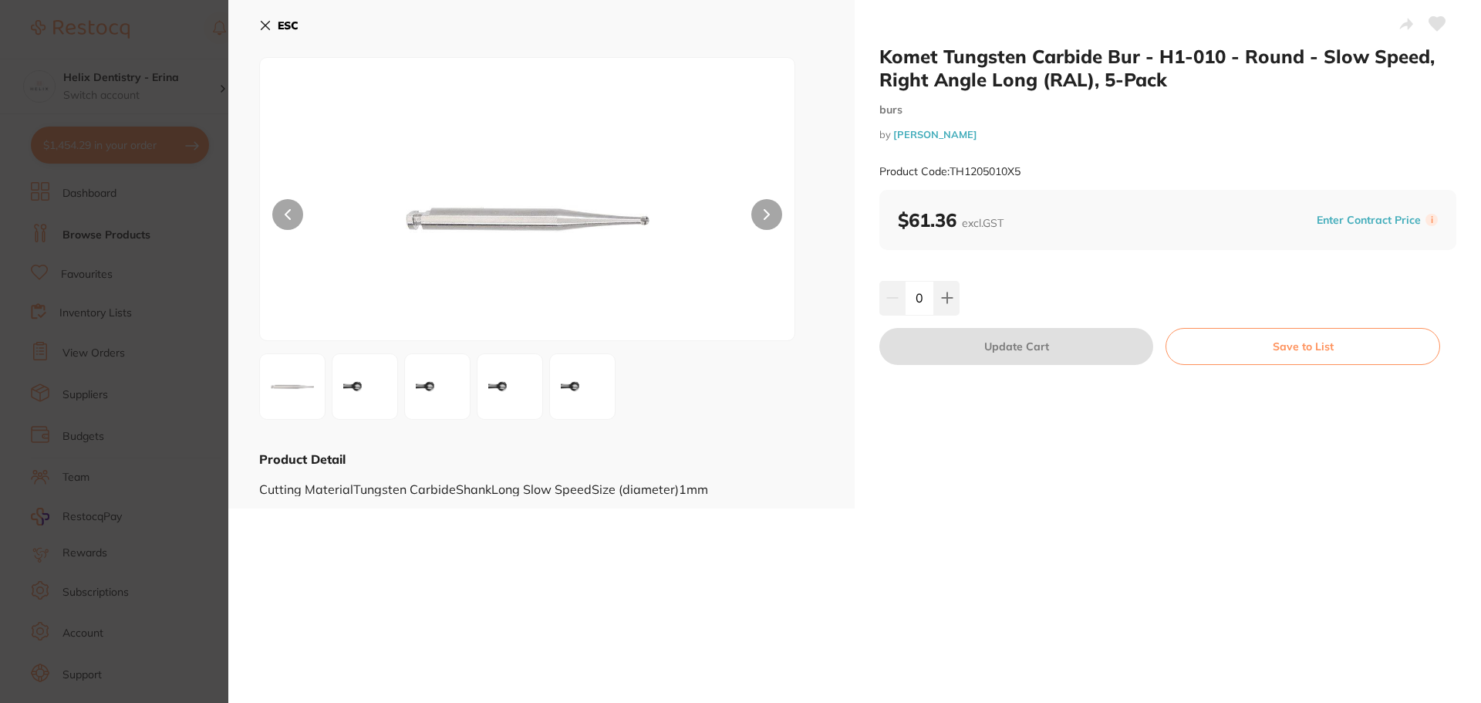
click at [124, 366] on section "Komet Tungsten Carbide Bur - H1-010 - Round - Slow Speed, Right Angle Long (RAL…" at bounding box center [740, 351] width 1481 height 703
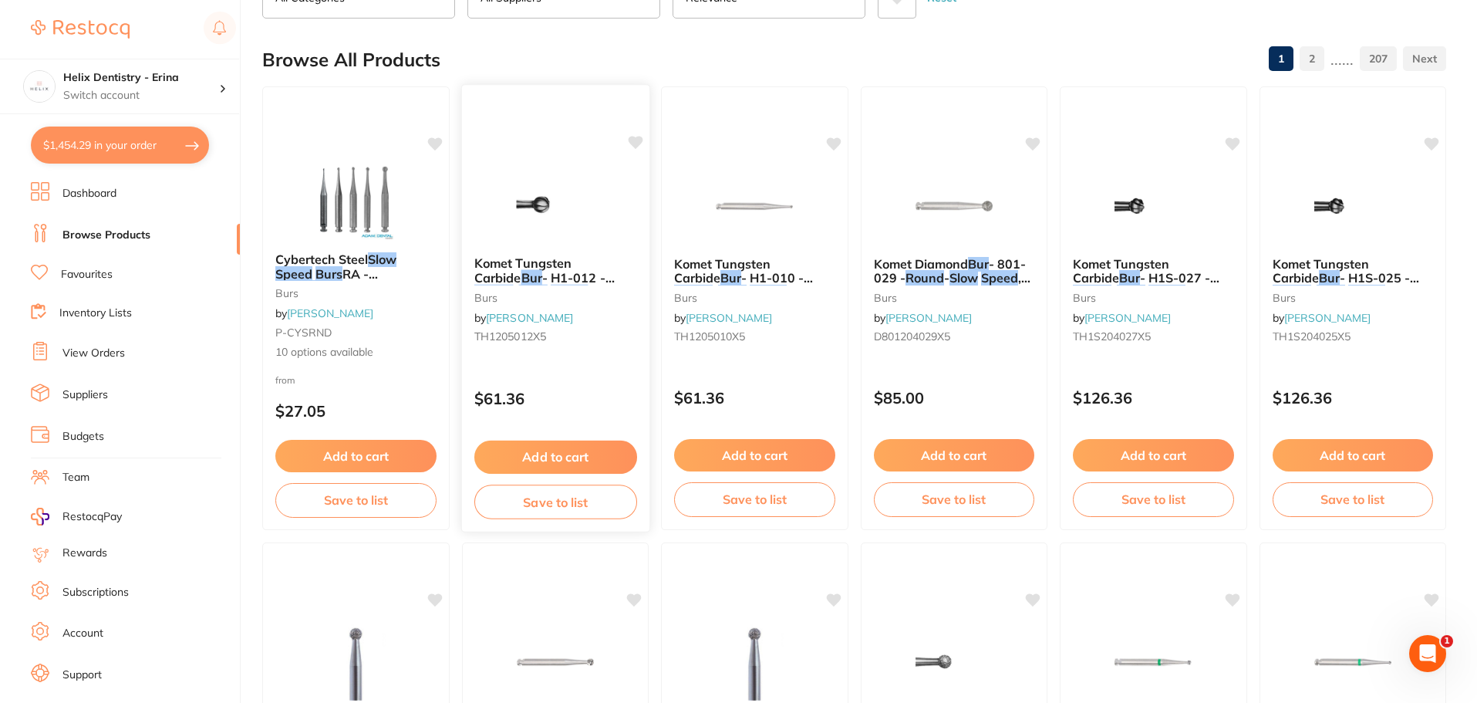
scroll to position [311, 0]
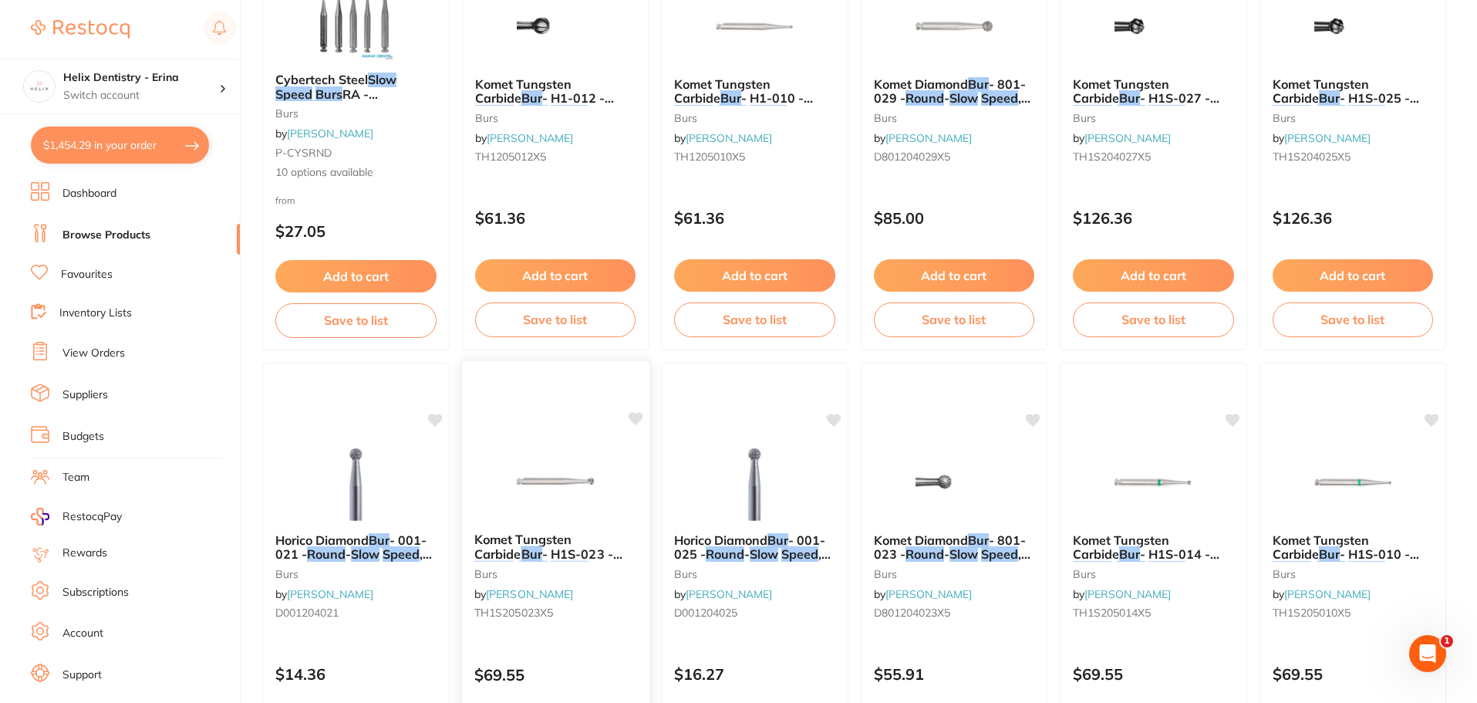
click at [598, 487] on img at bounding box center [554, 481] width 101 height 78
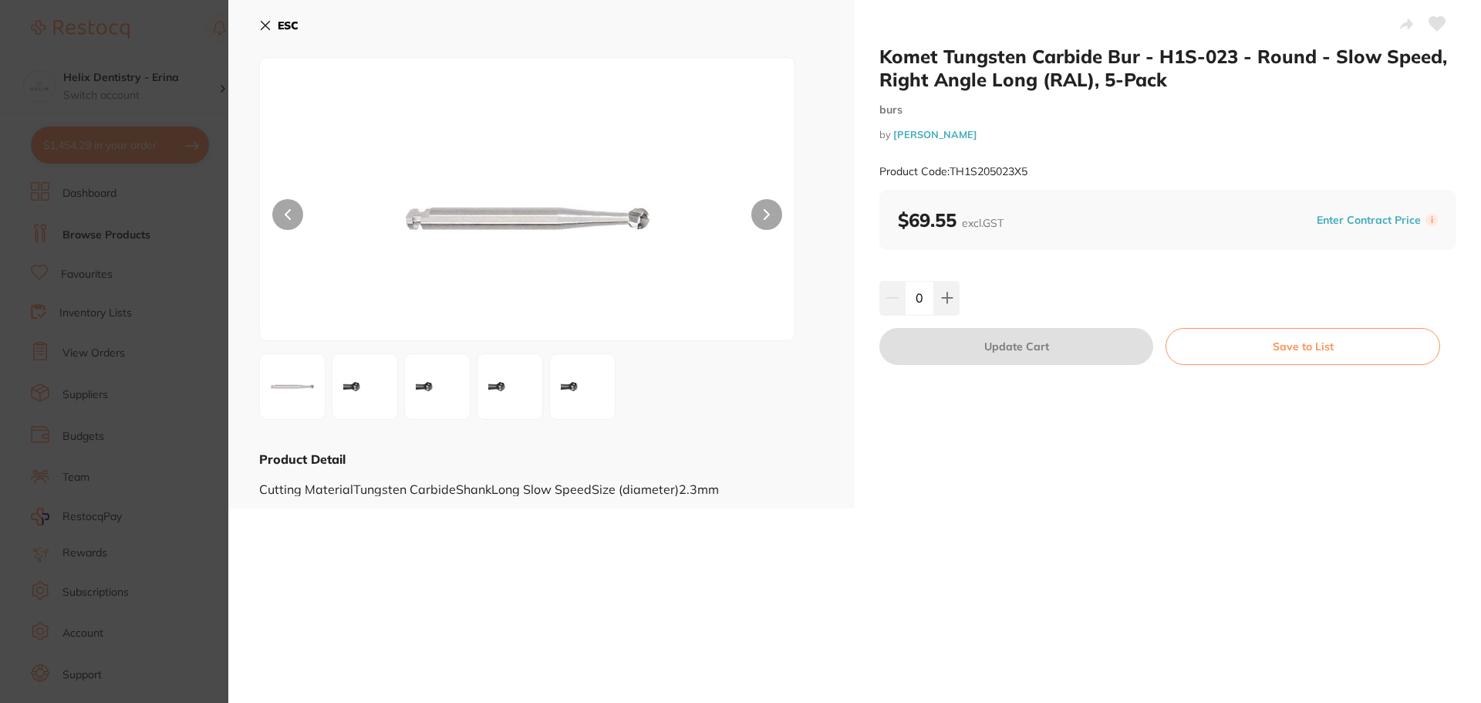
click at [164, 317] on section "Komet Tungsten Carbide Bur - H1S-023 - Round - Slow Speed, Right Angle Long (RA…" at bounding box center [740, 351] width 1481 height 703
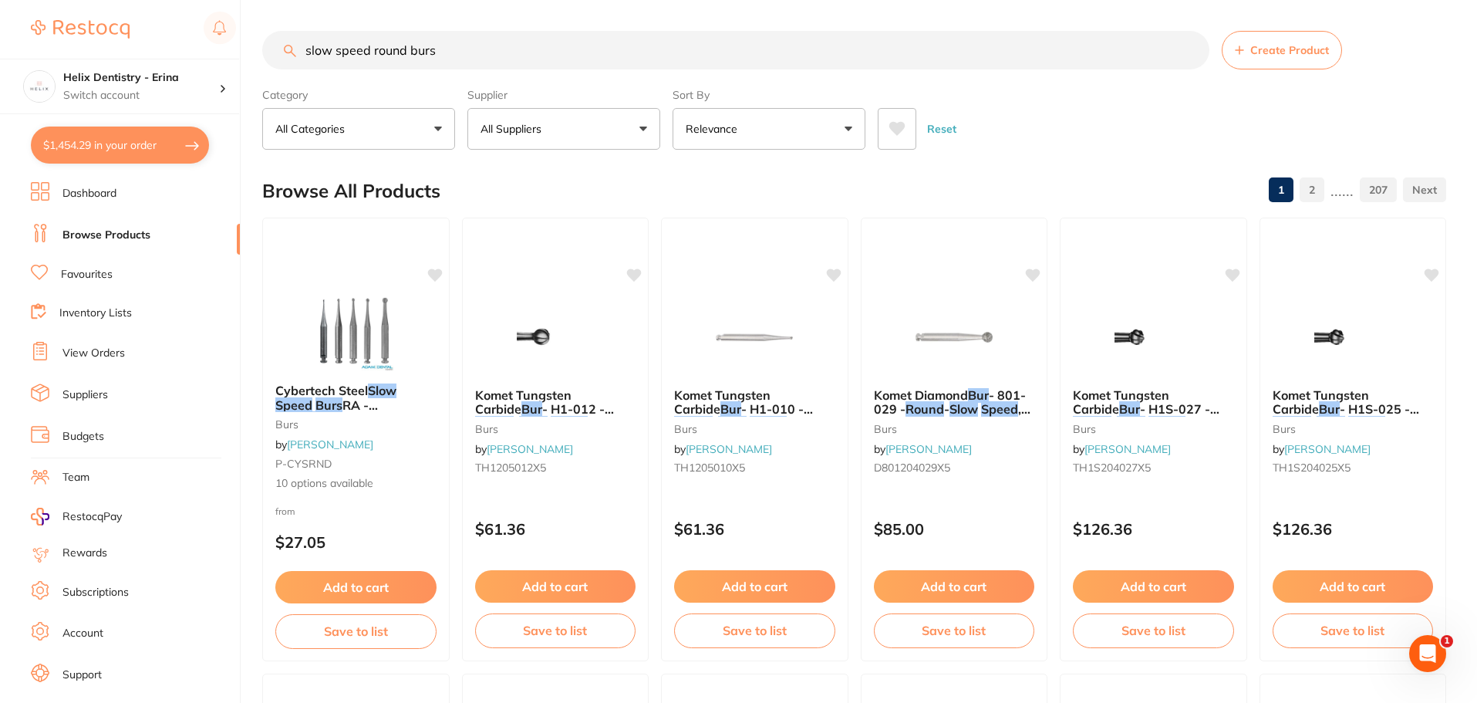
click at [504, 66] on input "slow speed round burs" at bounding box center [735, 50] width 947 height 39
click at [511, 49] on input "slow speed round burs" at bounding box center [735, 50] width 947 height 39
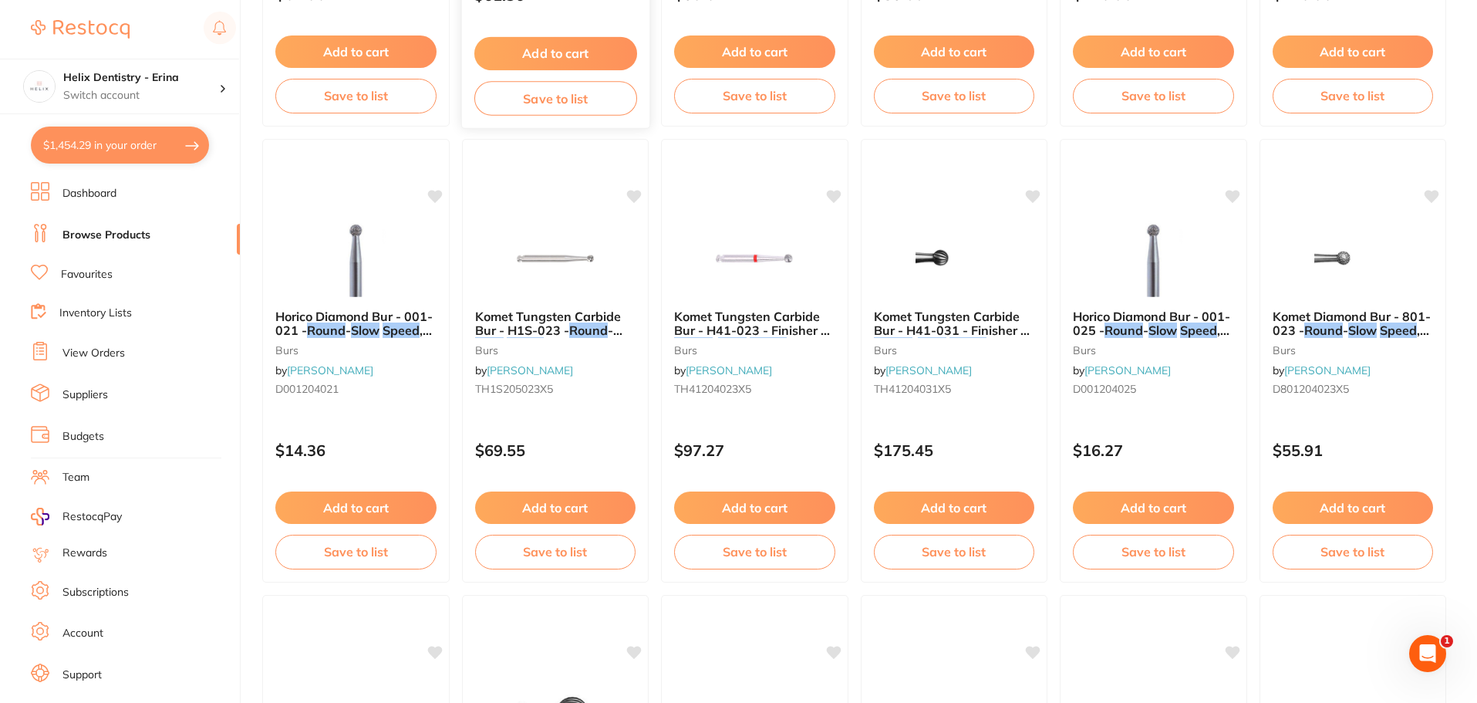
scroll to position [540, 0]
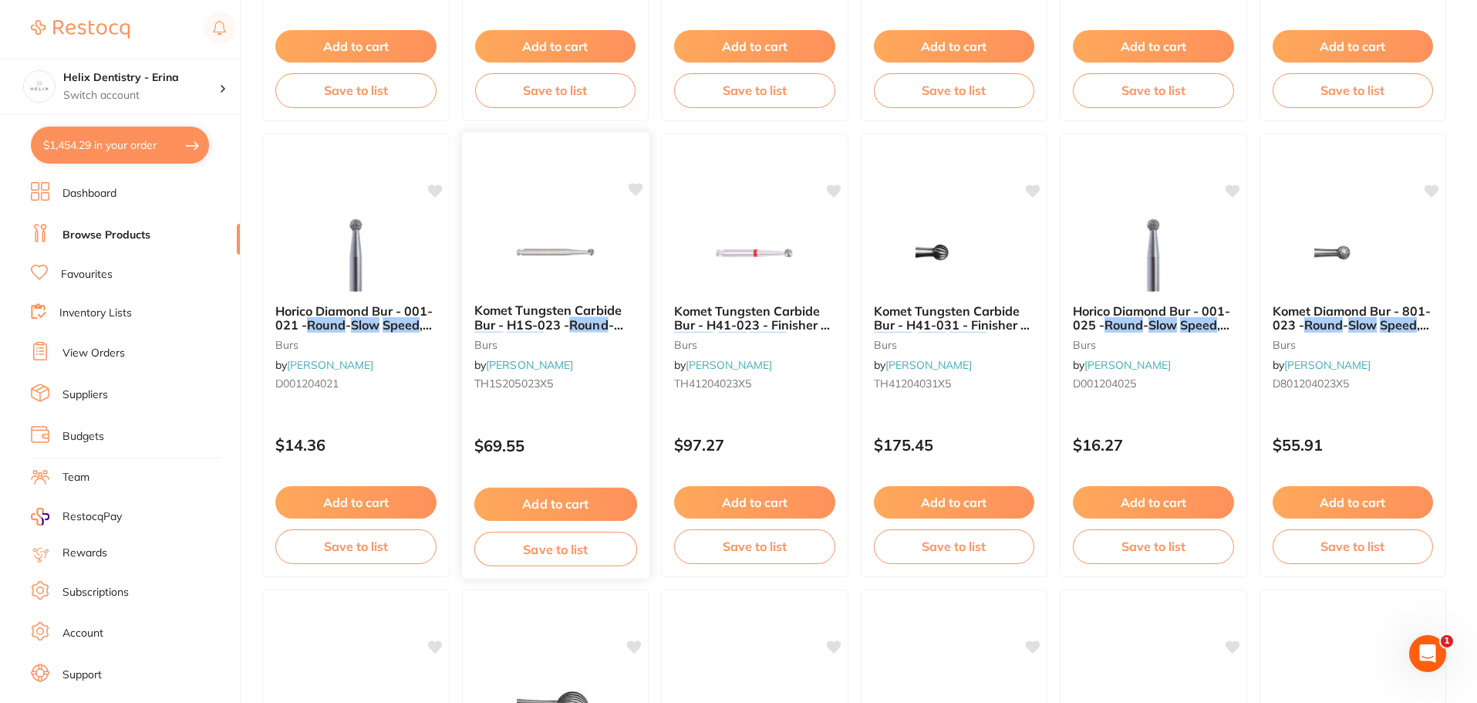
type input "slow speed round"
click at [565, 369] on link "[PERSON_NAME]" at bounding box center [529, 365] width 87 height 14
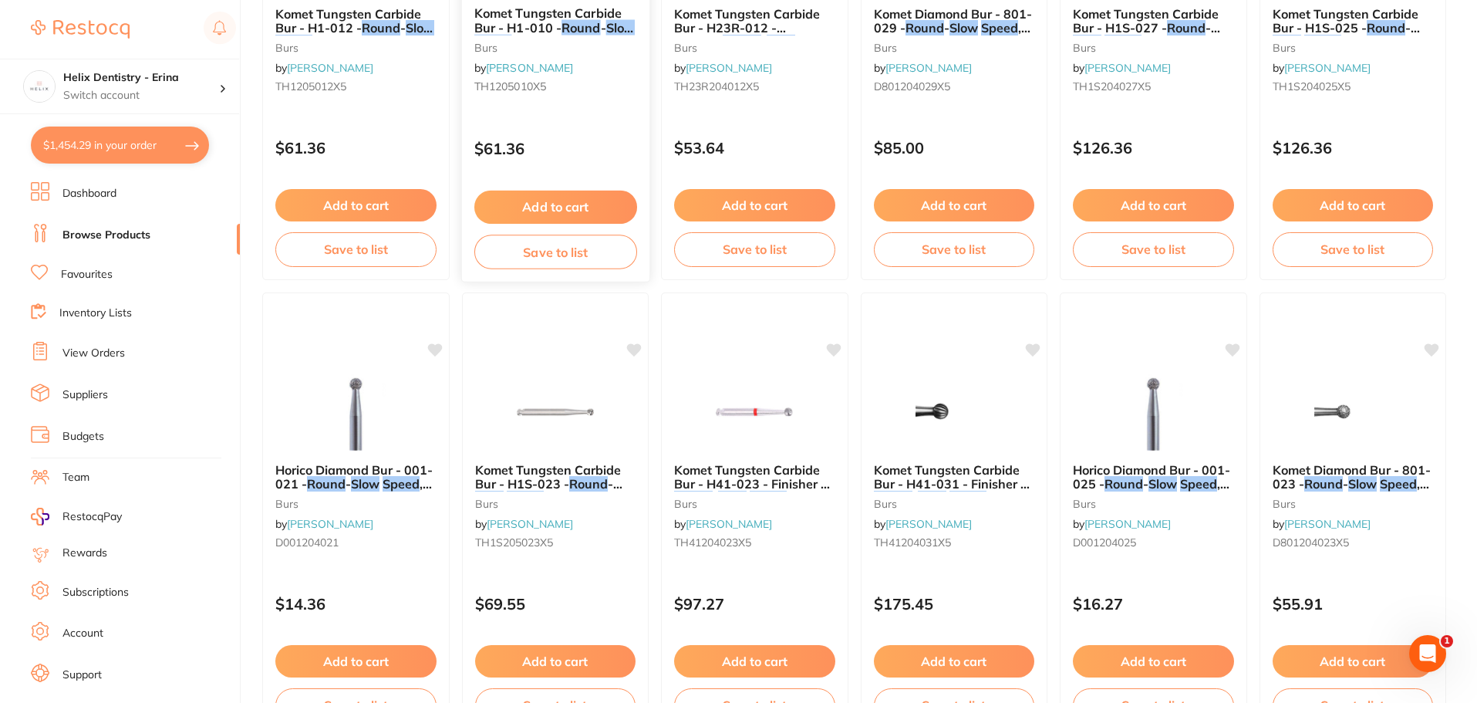
scroll to position [386, 0]
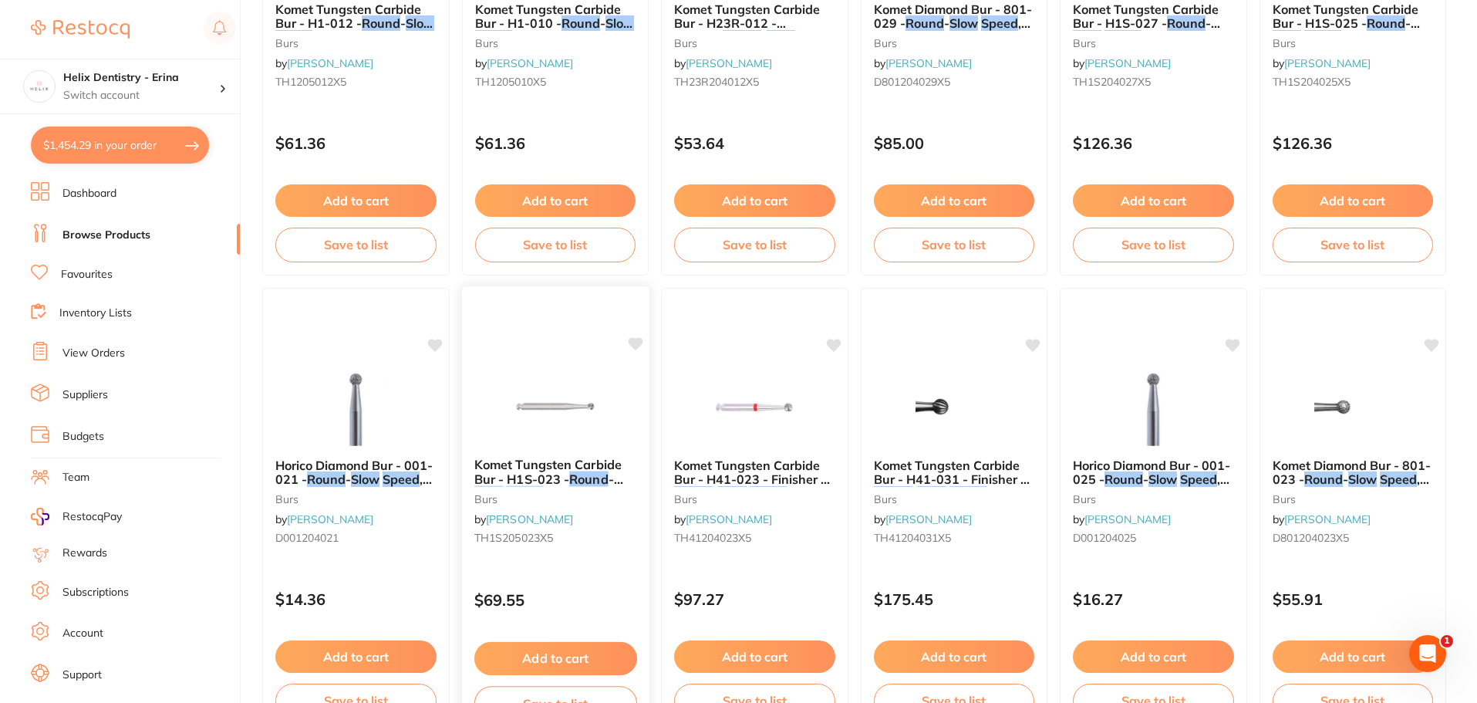
click at [581, 436] on img at bounding box center [554, 406] width 101 height 78
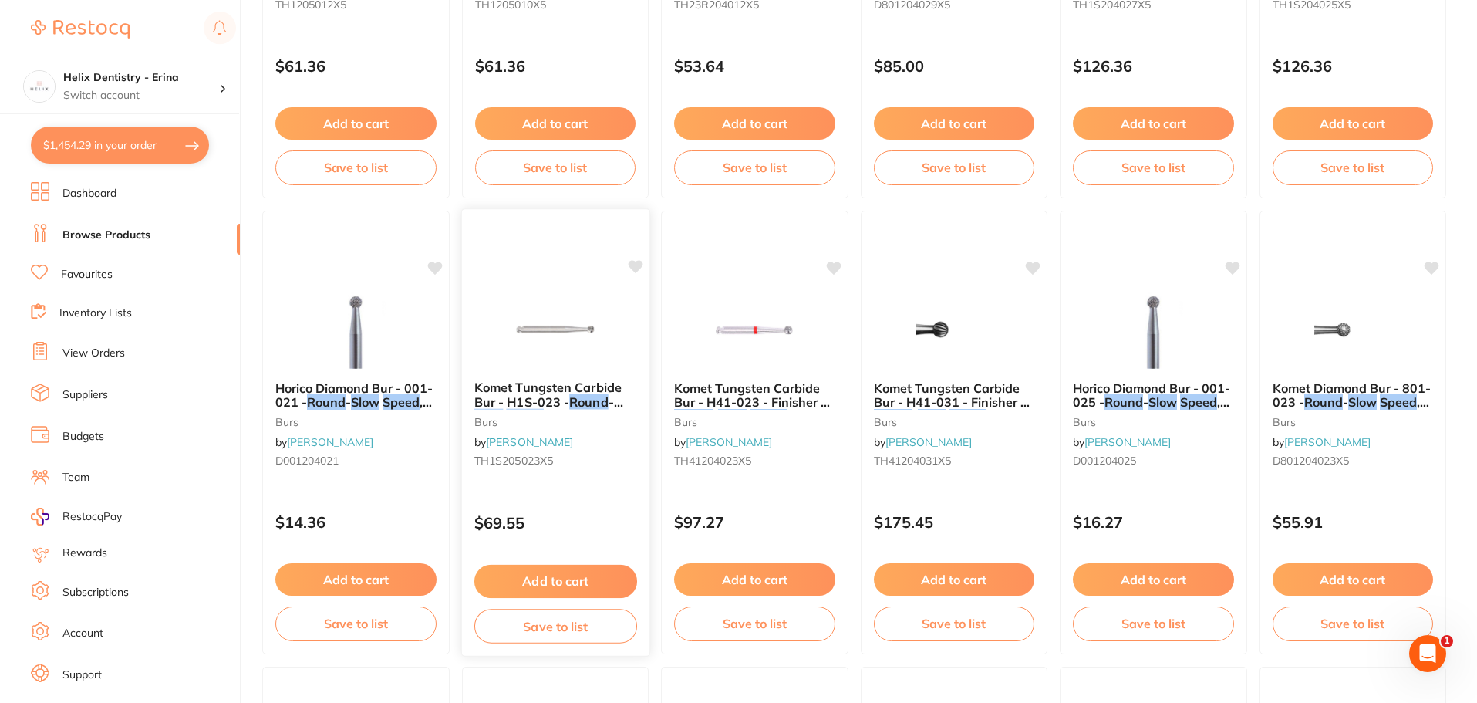
click at [584, 460] on small "TH1S205023X5" at bounding box center [555, 460] width 163 height 12
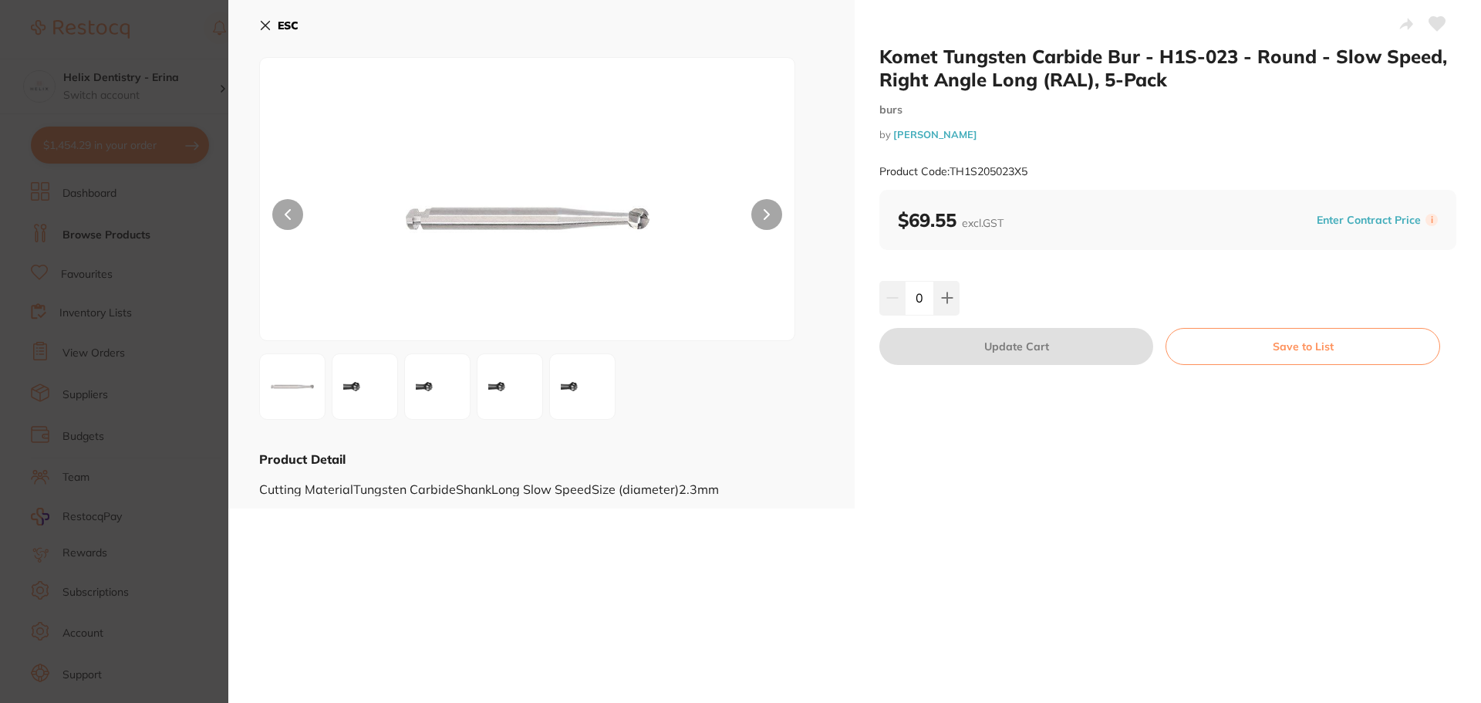
click at [138, 318] on section "Komet Tungsten Carbide Bur - H1S-023 - Round - Slow Speed, Right Angle Long (RA…" at bounding box center [740, 351] width 1481 height 703
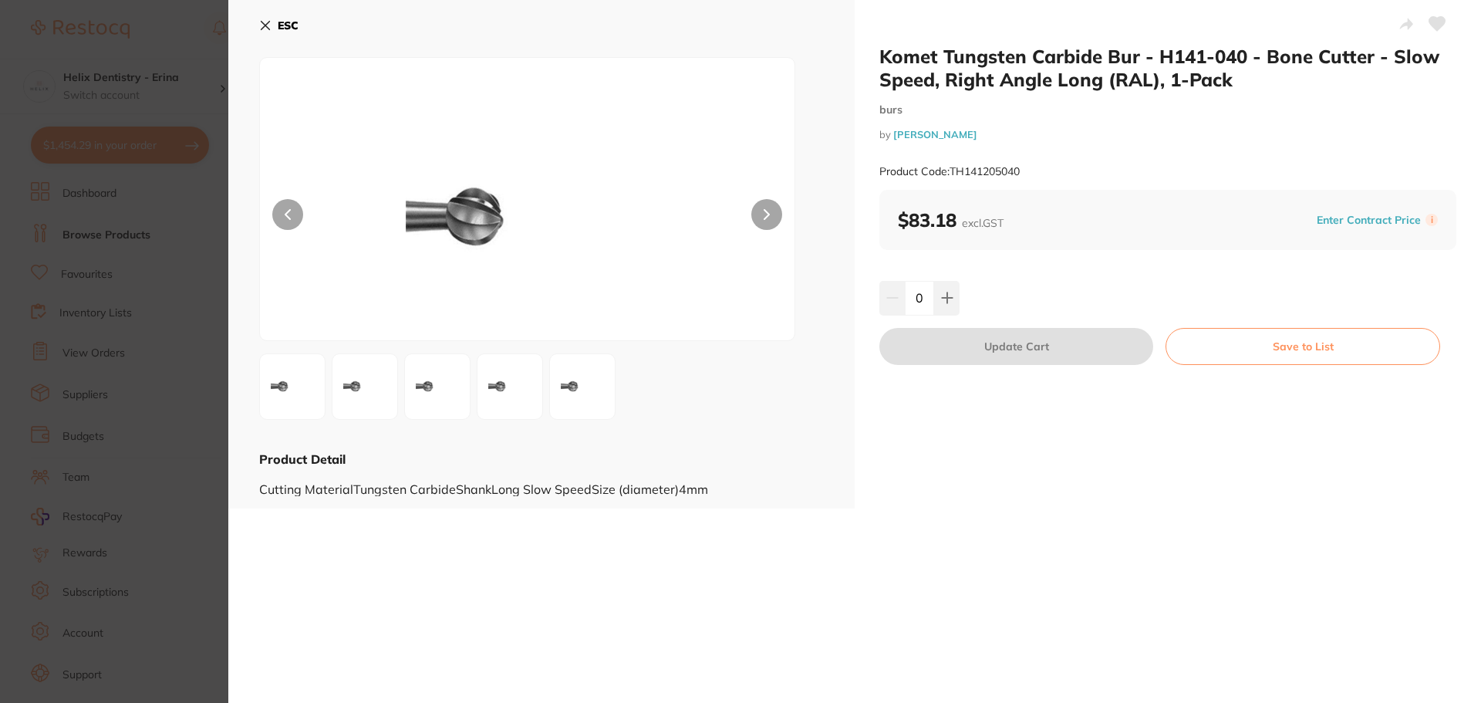
scroll to position [1492, 0]
click at [76, 409] on section "Komet Tungsten Carbide Bur - H141-040 - Bone Cutter - Slow Speed, Right Angle L…" at bounding box center [740, 351] width 1481 height 703
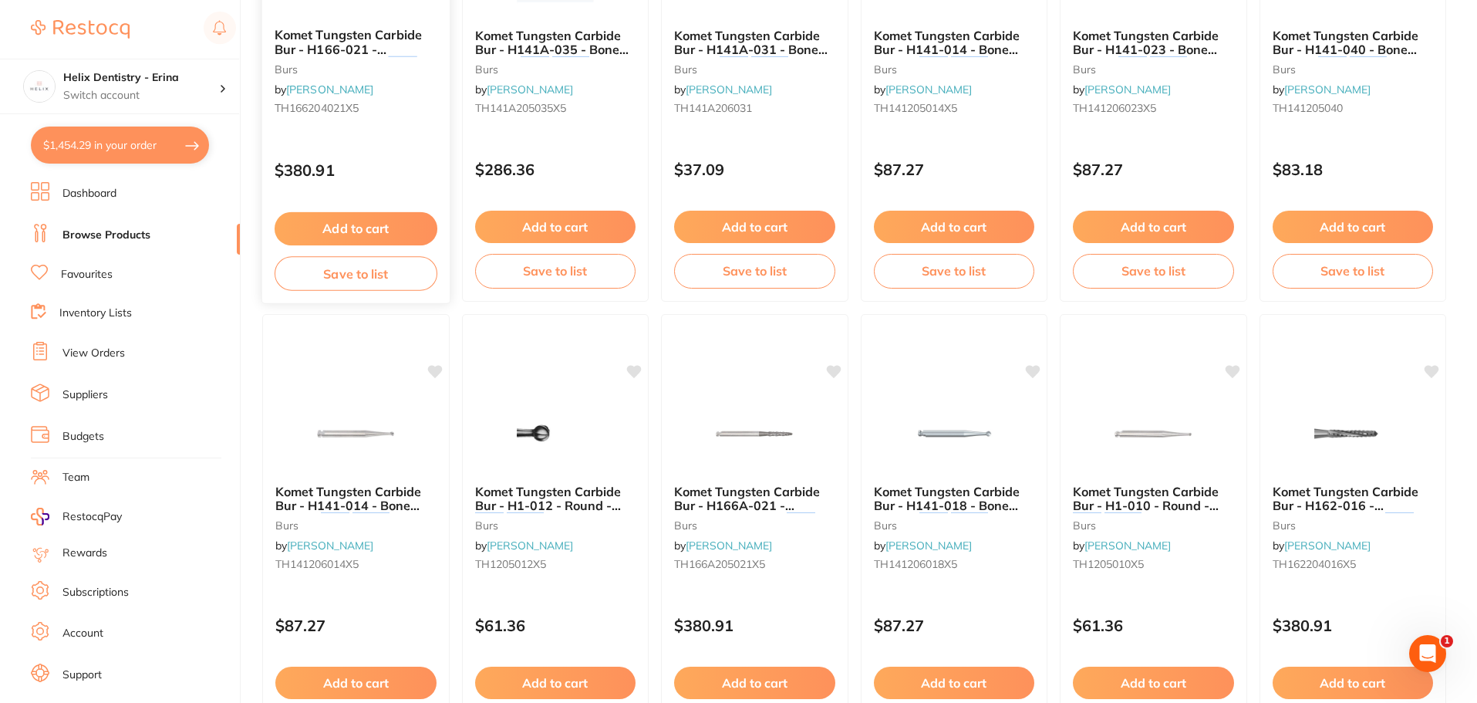
scroll to position [388, 0]
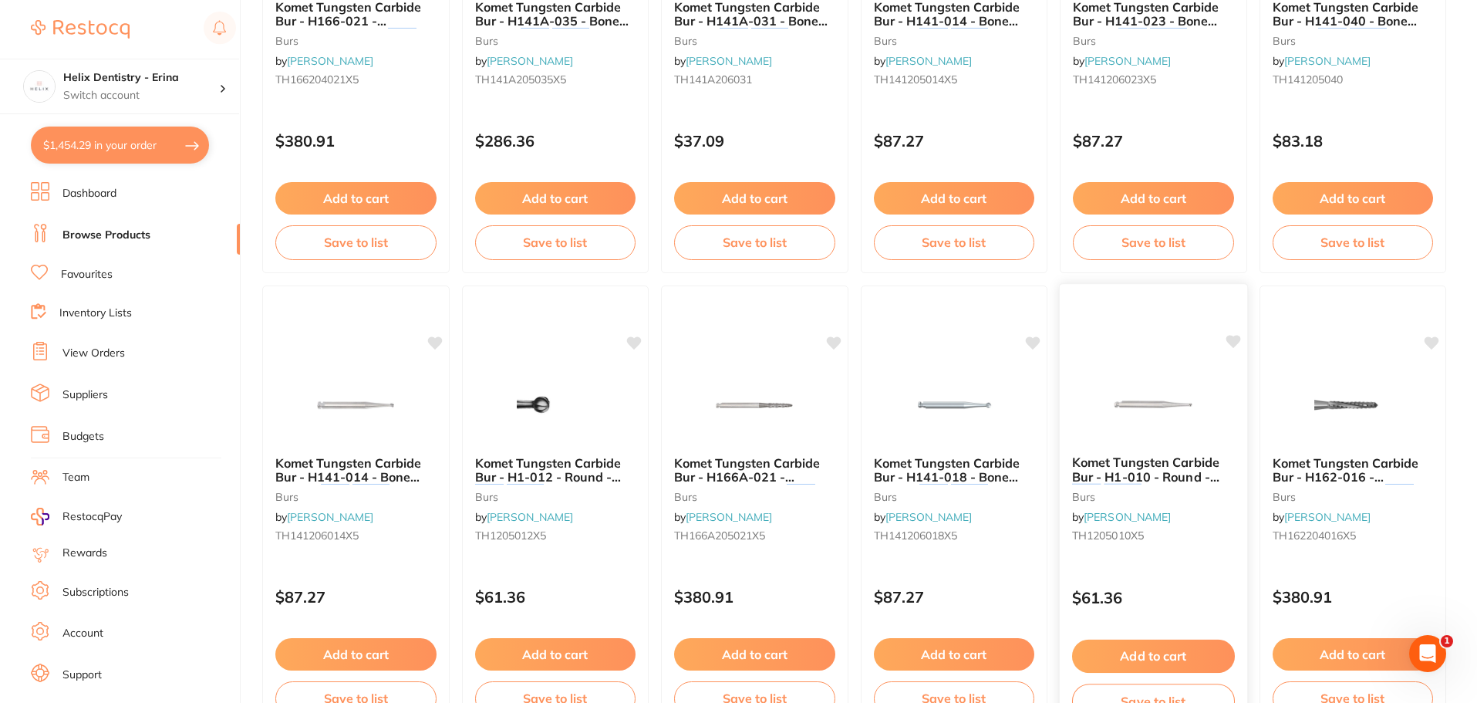
click at [1154, 473] on span "Komet Tungsten Carbide Bur - H1-010 - Round -" at bounding box center [1145, 469] width 147 height 30
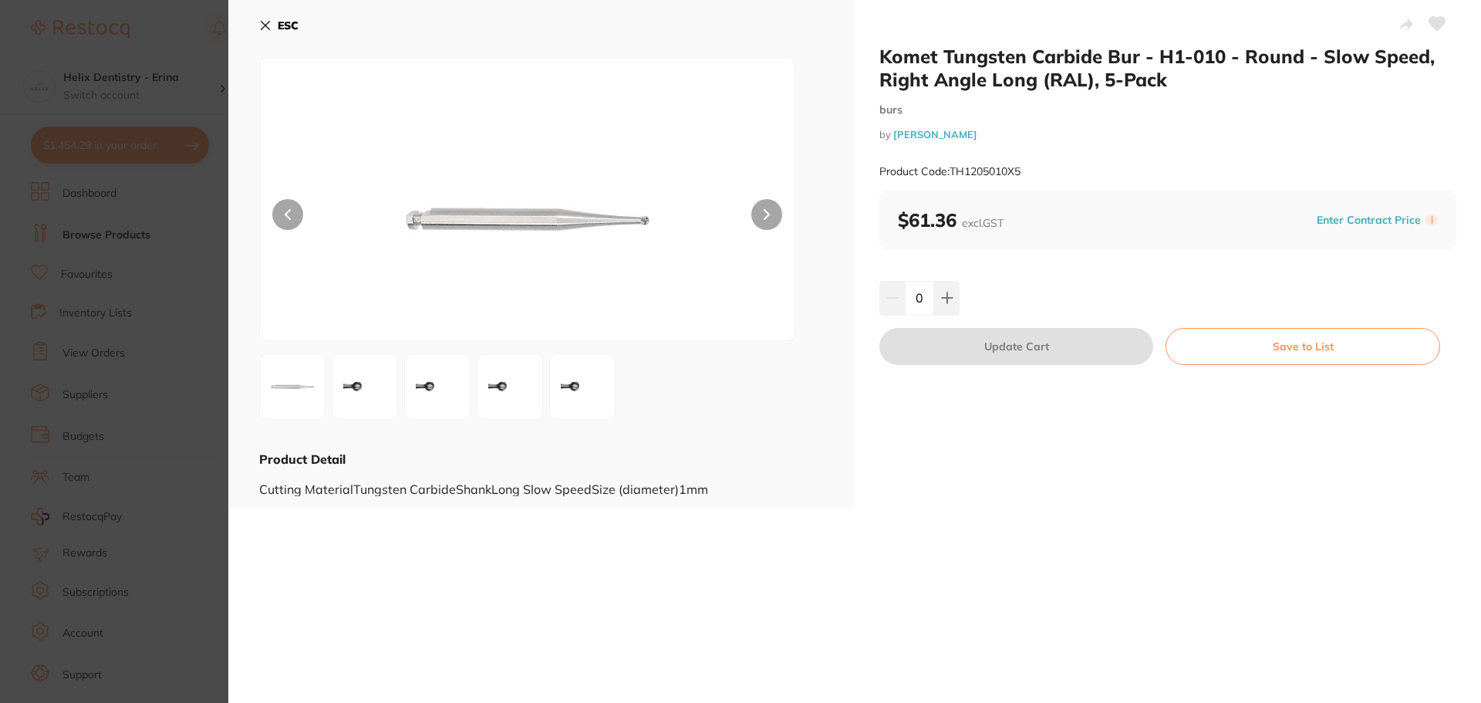
click at [196, 384] on section "Komet Tungsten Carbide Bur - H1-010 - Round - Slow Speed, Right Angle Long (RAL…" at bounding box center [740, 351] width 1481 height 703
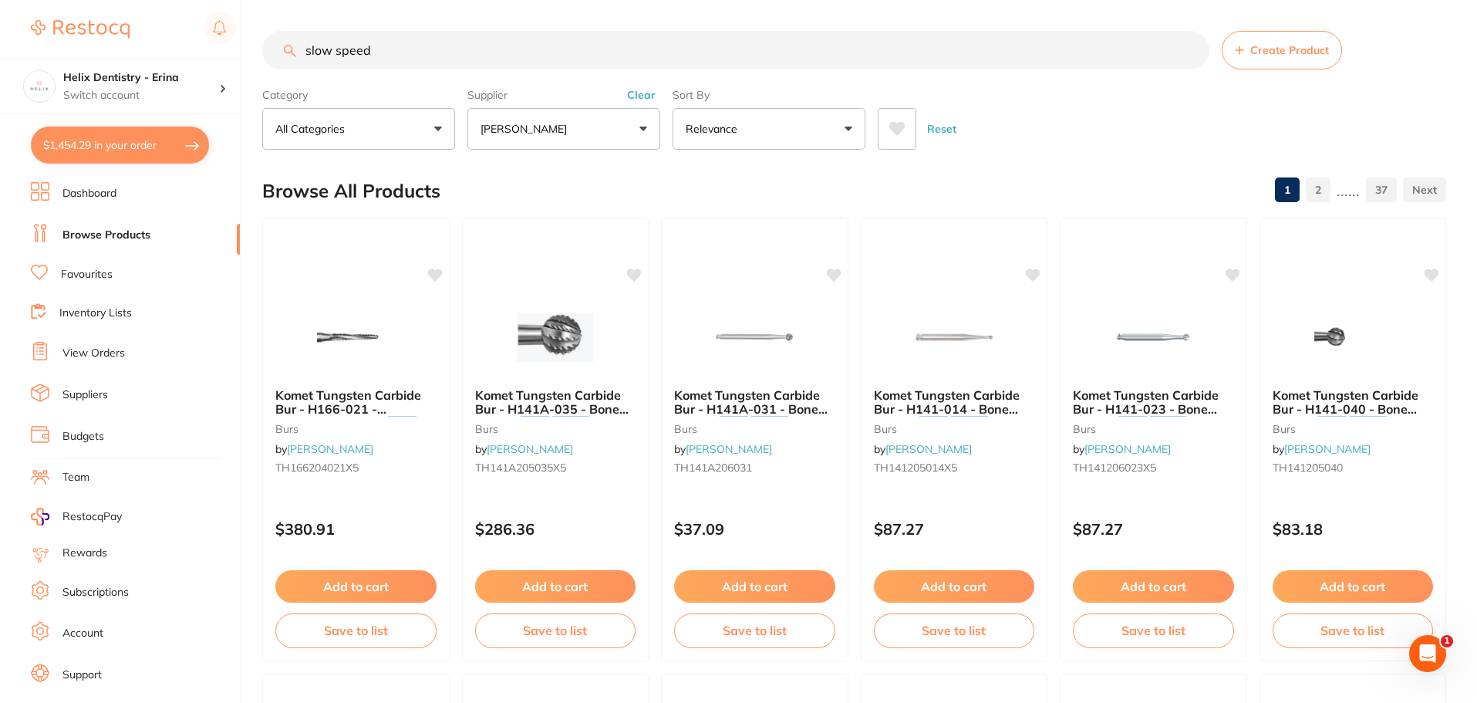
click at [386, 56] on input "slow speed" at bounding box center [735, 50] width 947 height 39
click at [645, 95] on button "Clear" at bounding box center [641, 95] width 38 height 14
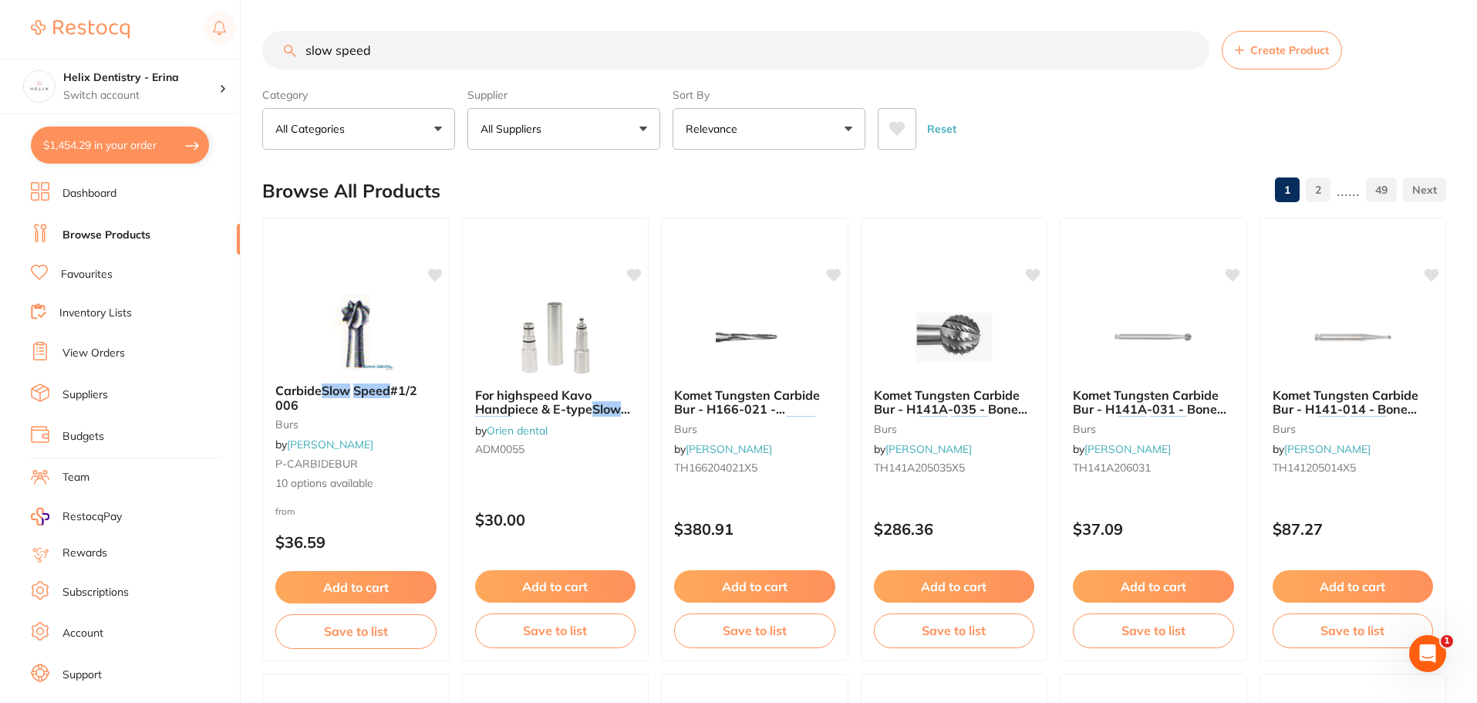
click at [449, 57] on input "slow speed" at bounding box center [735, 50] width 947 height 39
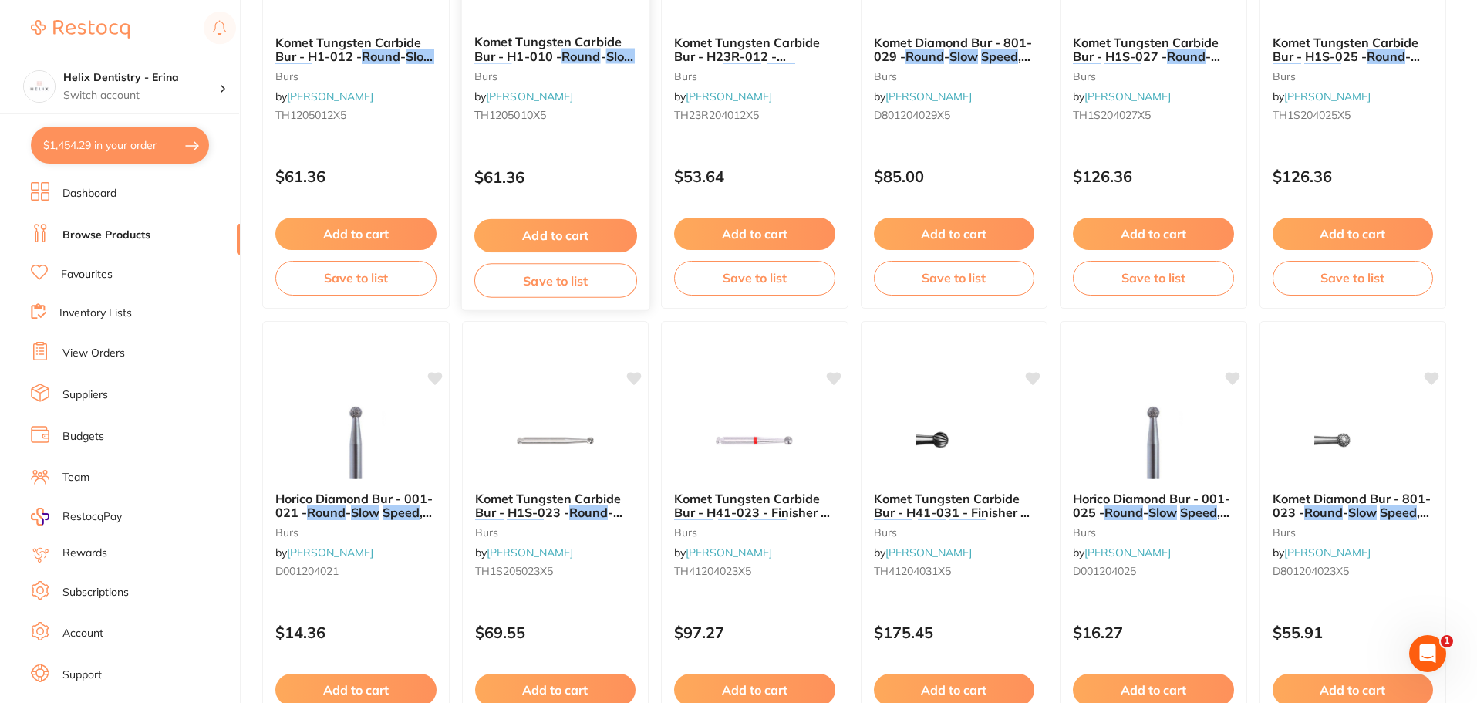
scroll to position [386, 0]
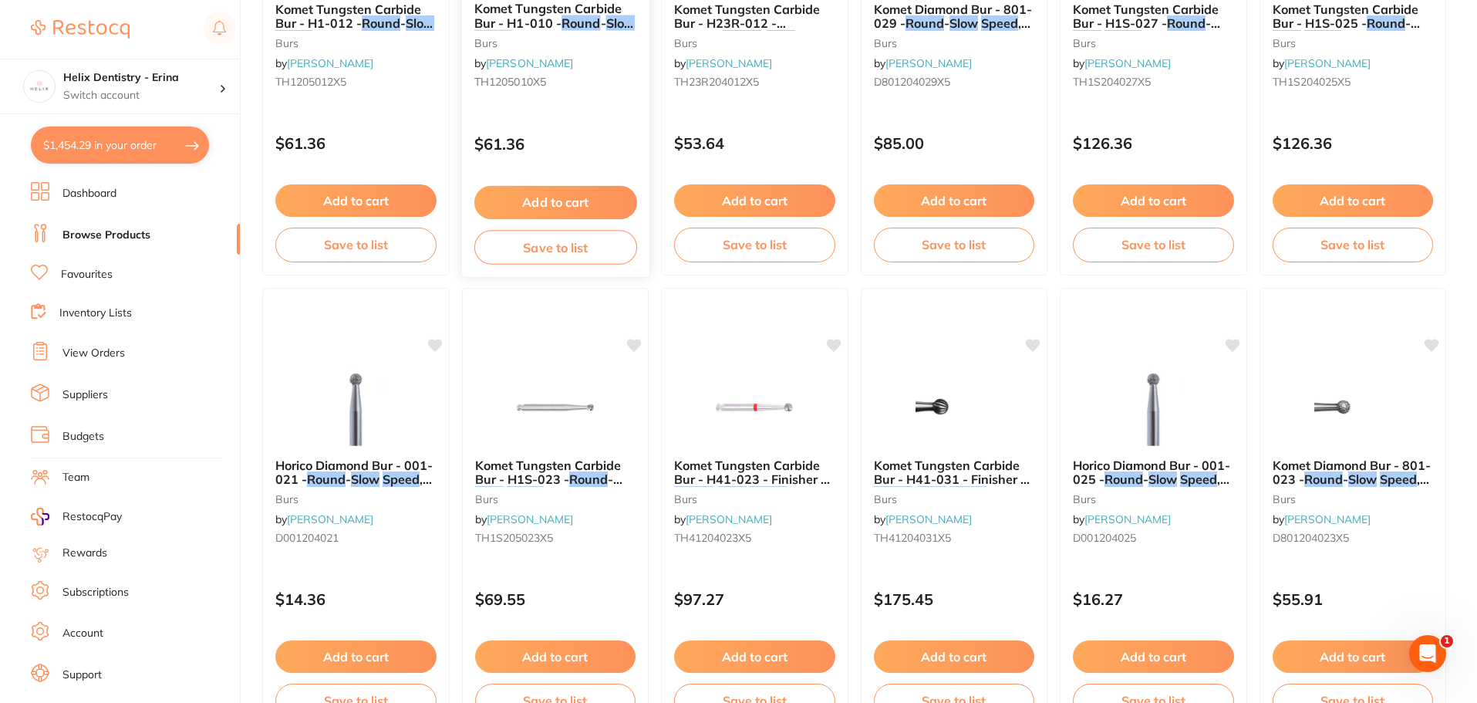
click at [591, 500] on small "burs" at bounding box center [555, 499] width 161 height 12
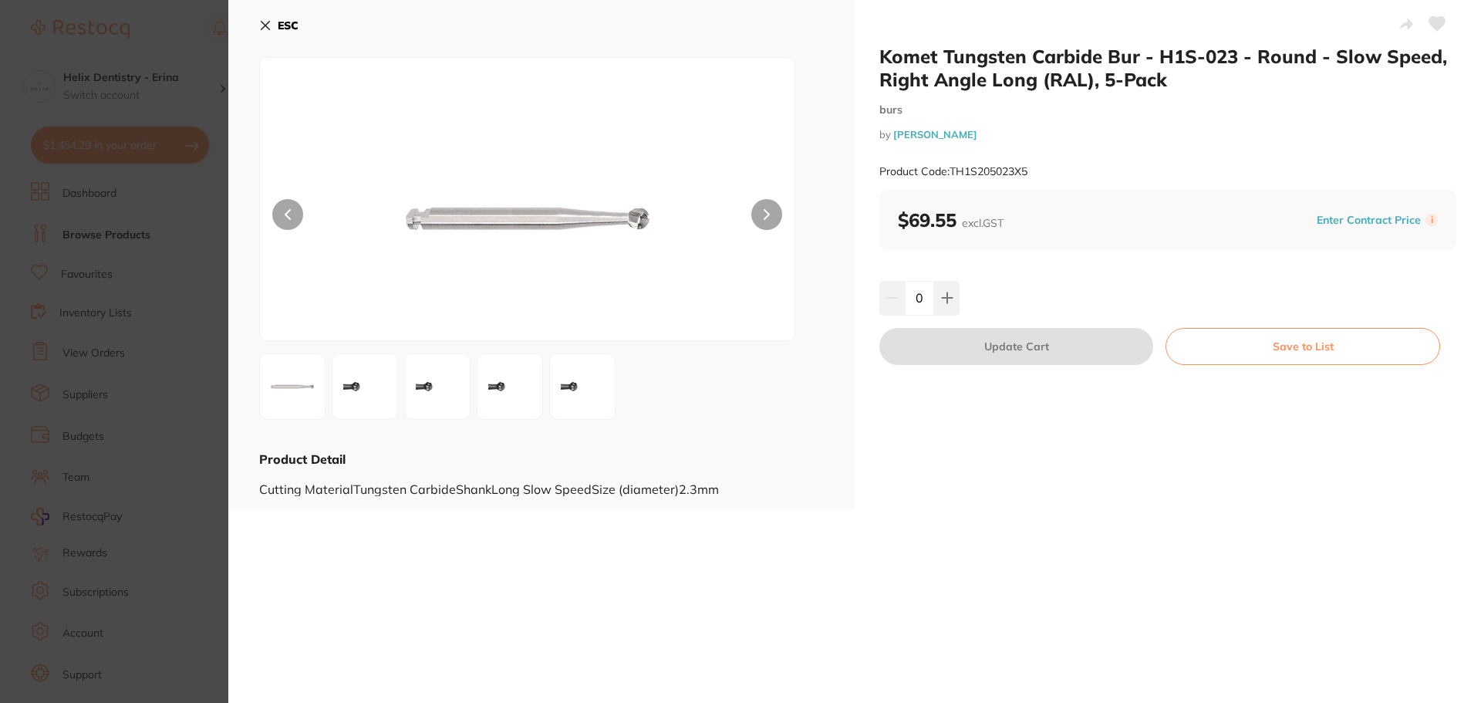
click at [84, 447] on section "Komet Tungsten Carbide Bur - H1S-023 - Round - Slow Speed, Right Angle Long (RA…" at bounding box center [740, 351] width 1481 height 703
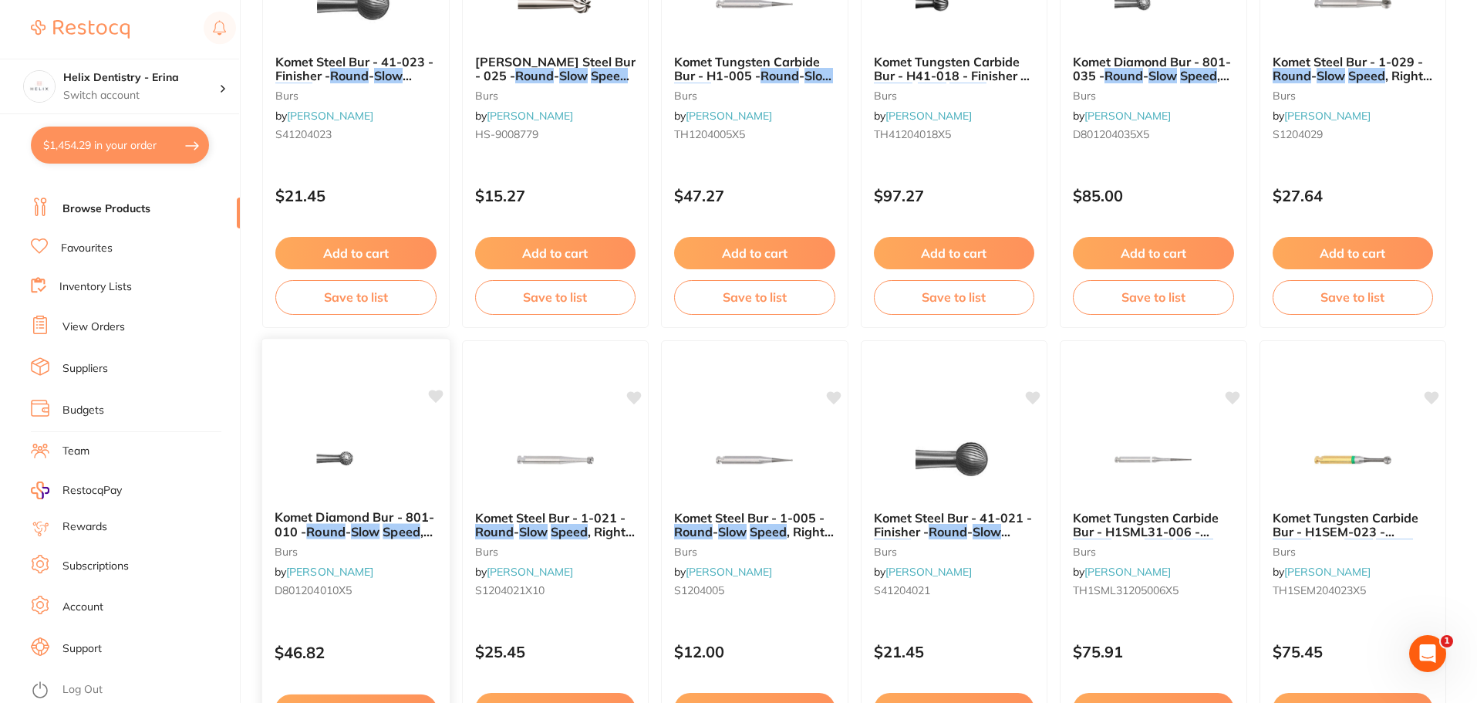
scroll to position [2622, 0]
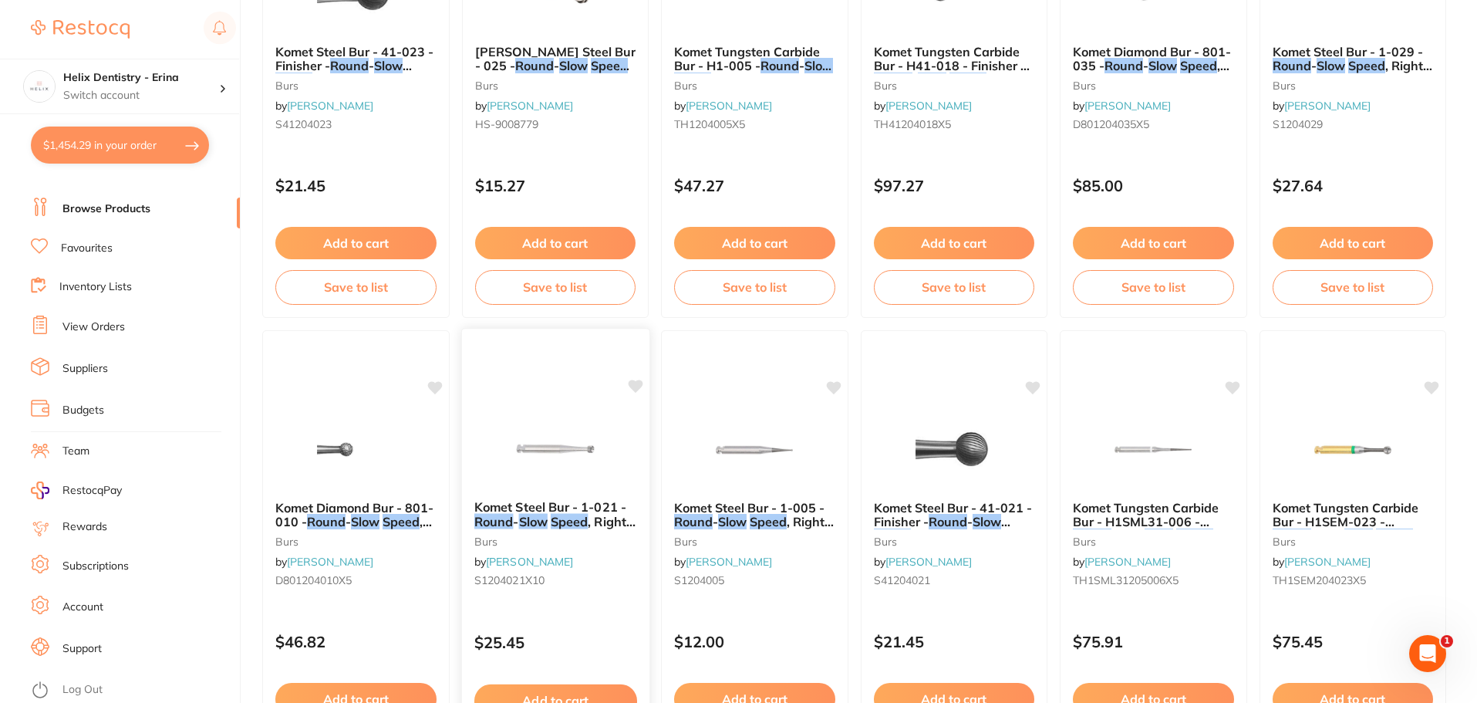
click at [548, 600] on div "Komet Steel Bur - 1-021 - Round - Slow Speed , Right Angle (RA), 10-pack burs b…" at bounding box center [554, 546] width 187 height 118
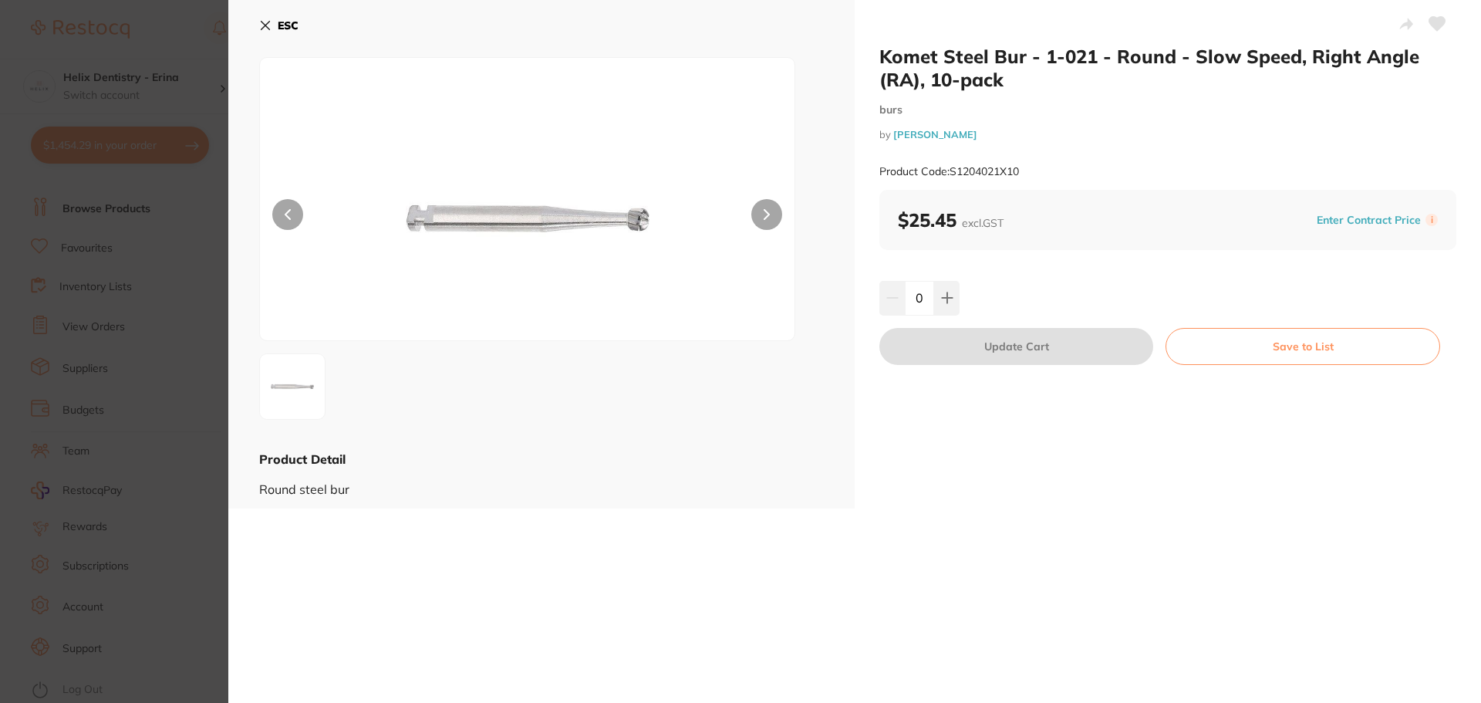
click at [198, 406] on section "Komet Steel Bur - 1-021 - Round - Slow Speed, Right Angle (RA), 10-pack burs by…" at bounding box center [740, 351] width 1481 height 703
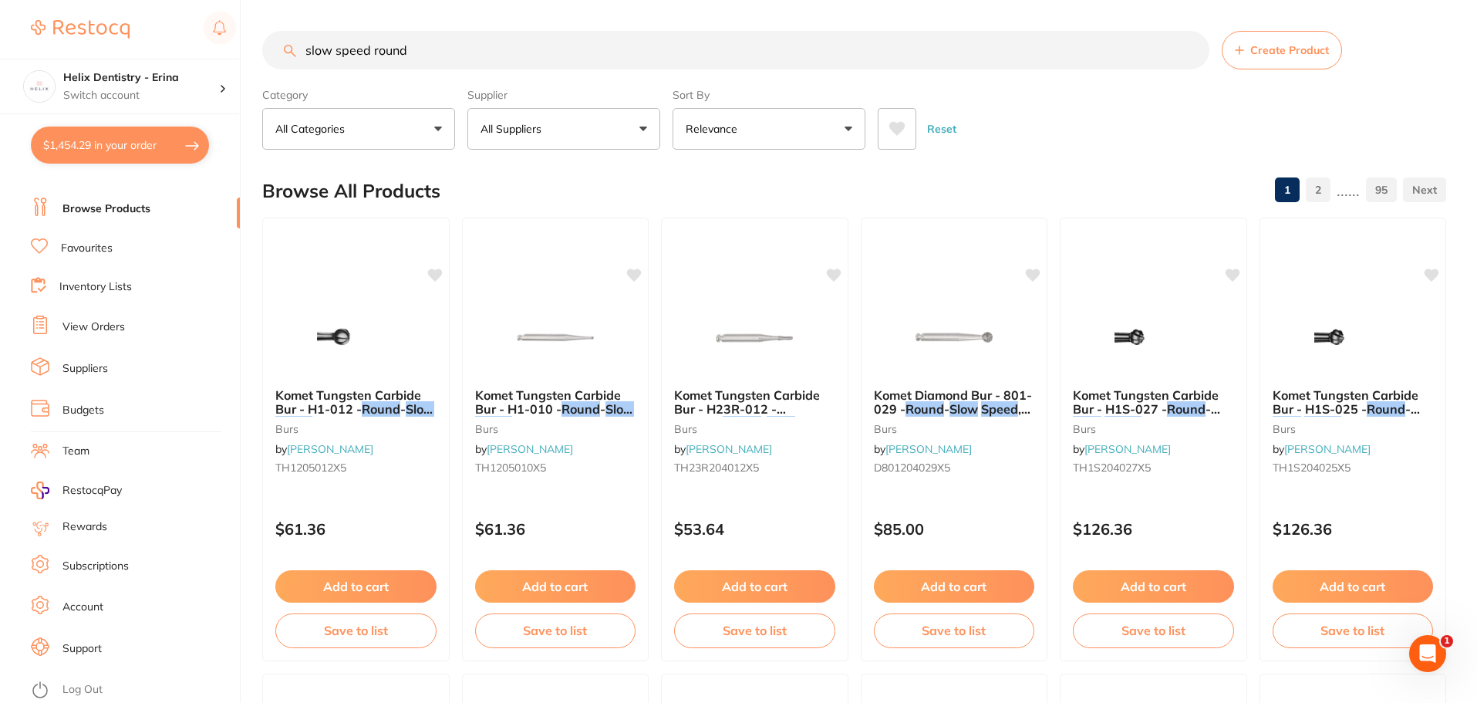
click at [462, 51] on input "slow speed round" at bounding box center [735, 50] width 947 height 39
type input "s"
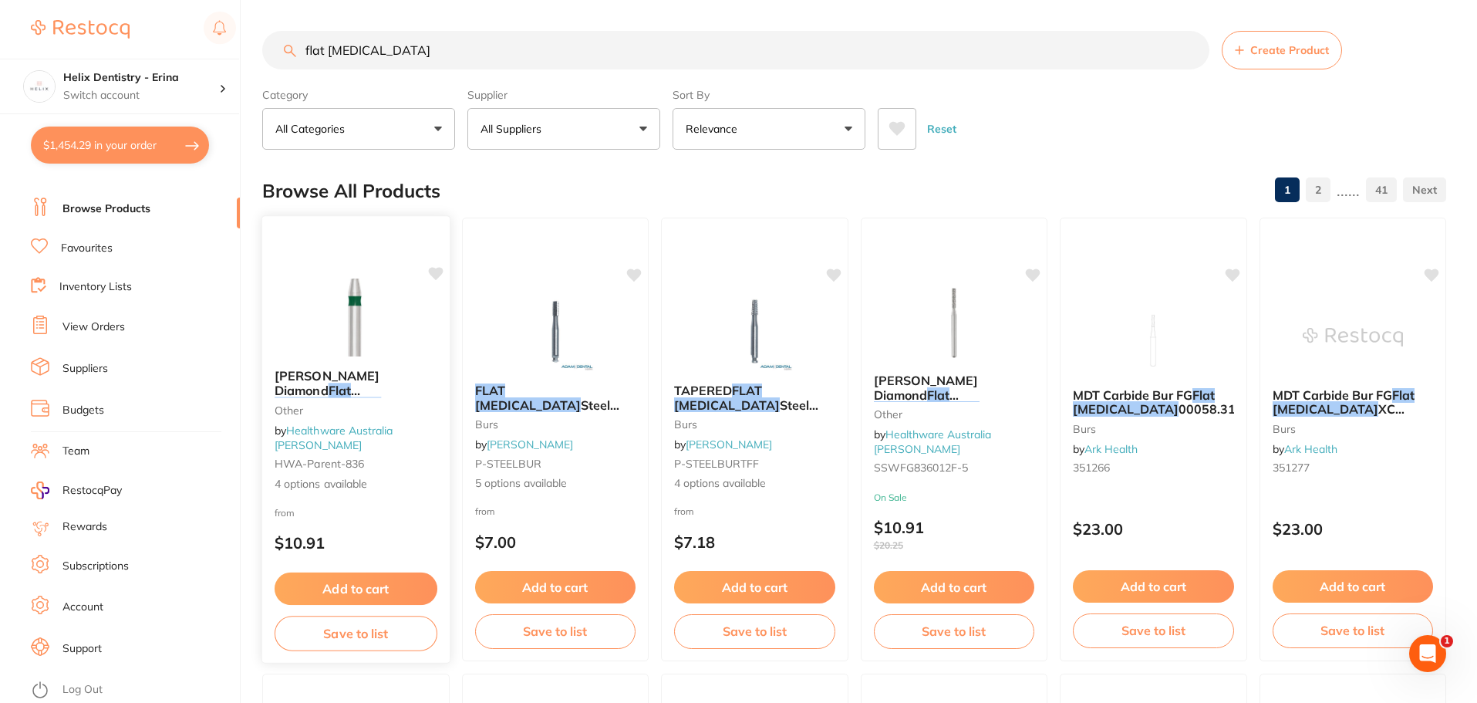
type input "flat fissure"
click at [359, 351] on img at bounding box center [355, 317] width 101 height 78
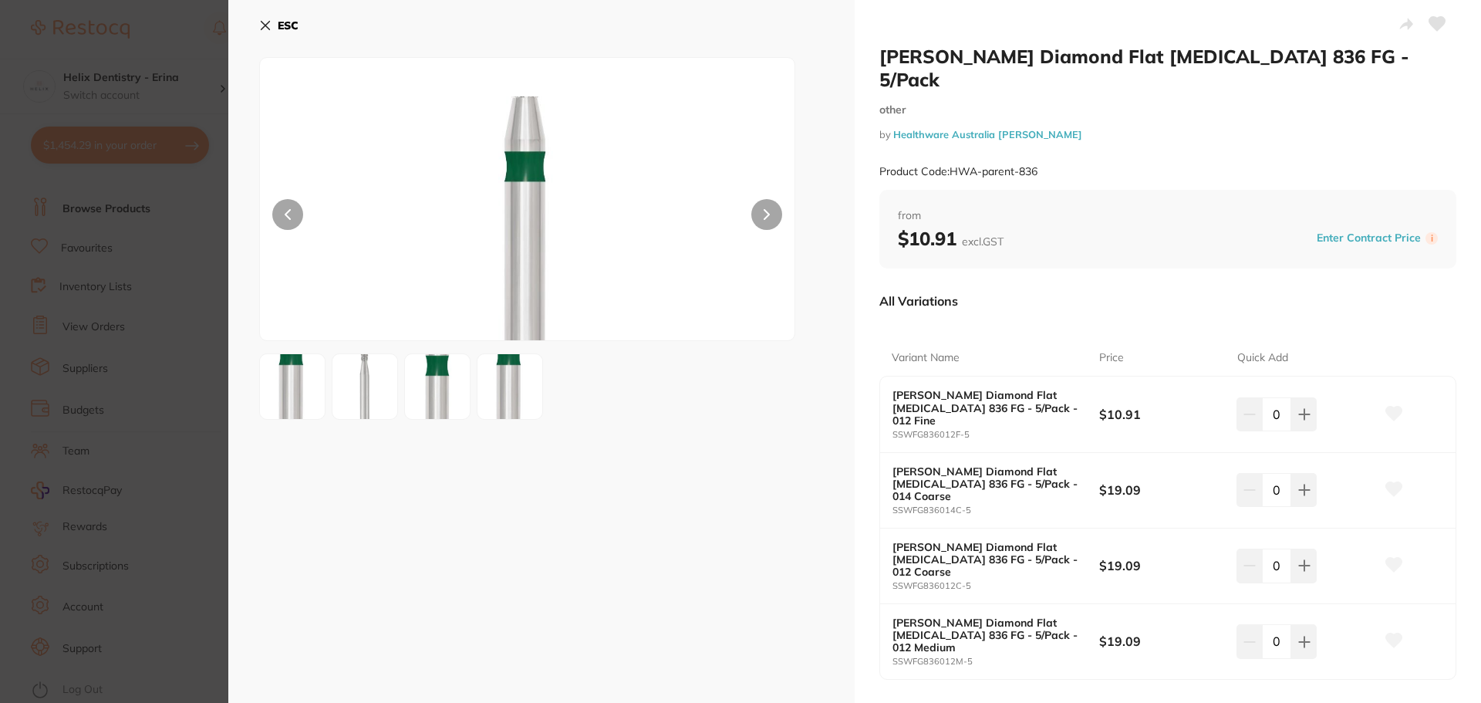
click at [160, 269] on section "SS White Diamond Flat Fissure 836 FG - 5/Pack other by Healthware Australia Rid…" at bounding box center [740, 351] width 1481 height 703
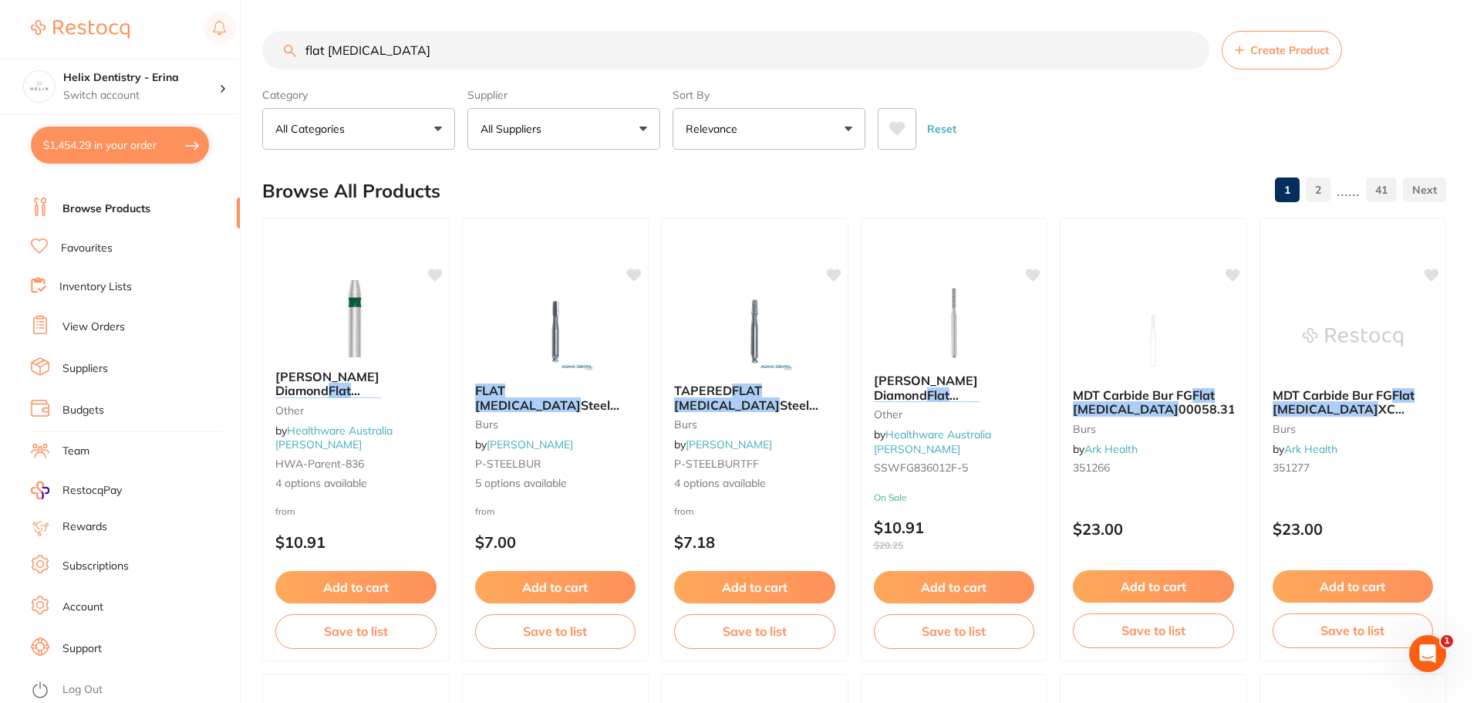
click at [417, 63] on input "flat fissure" at bounding box center [735, 50] width 947 height 39
click at [416, 63] on input "flat fissure" at bounding box center [735, 50] width 947 height 39
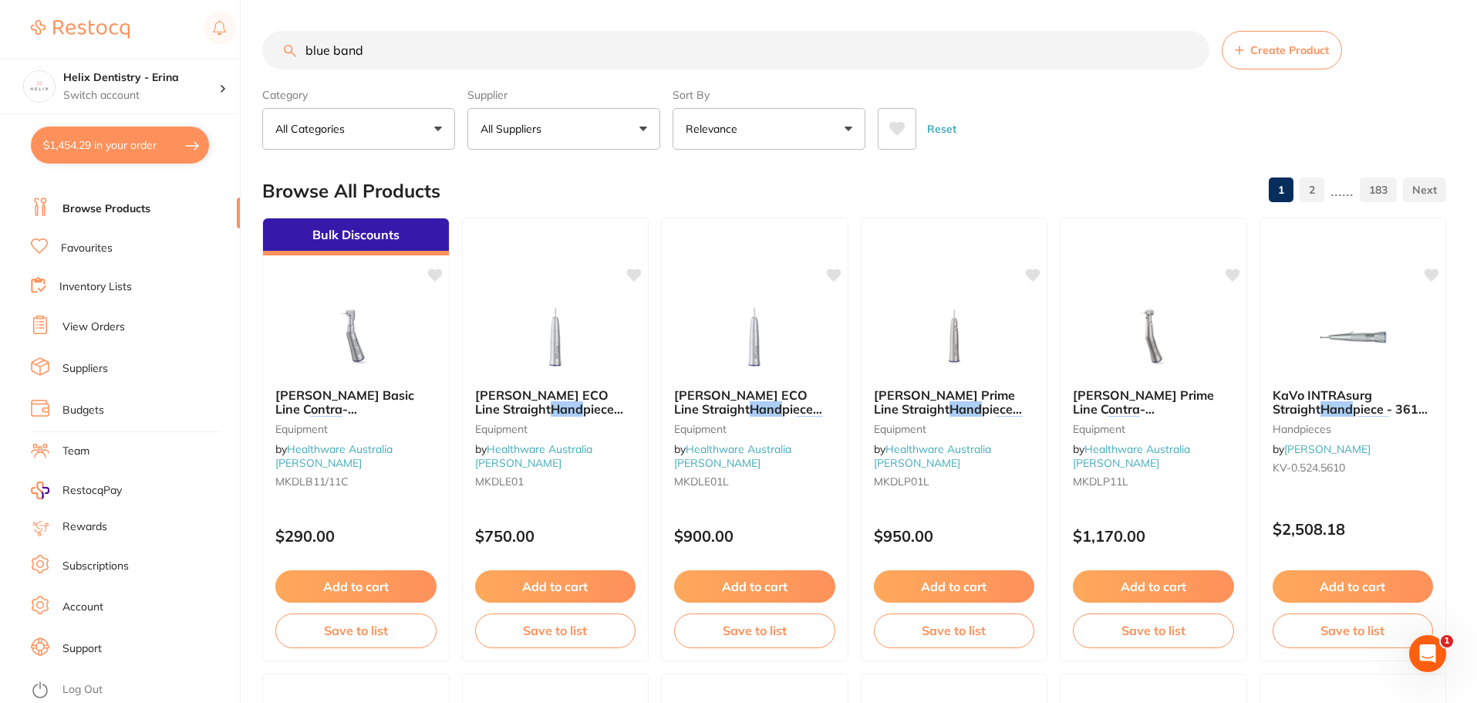
scroll to position [0, 0]
type input "blue band burs"
drag, startPoint x: 420, startPoint y: 56, endPoint x: 305, endPoint y: 37, distance: 116.5
click at [304, 38] on input "blue band burs" at bounding box center [735, 50] width 947 height 39
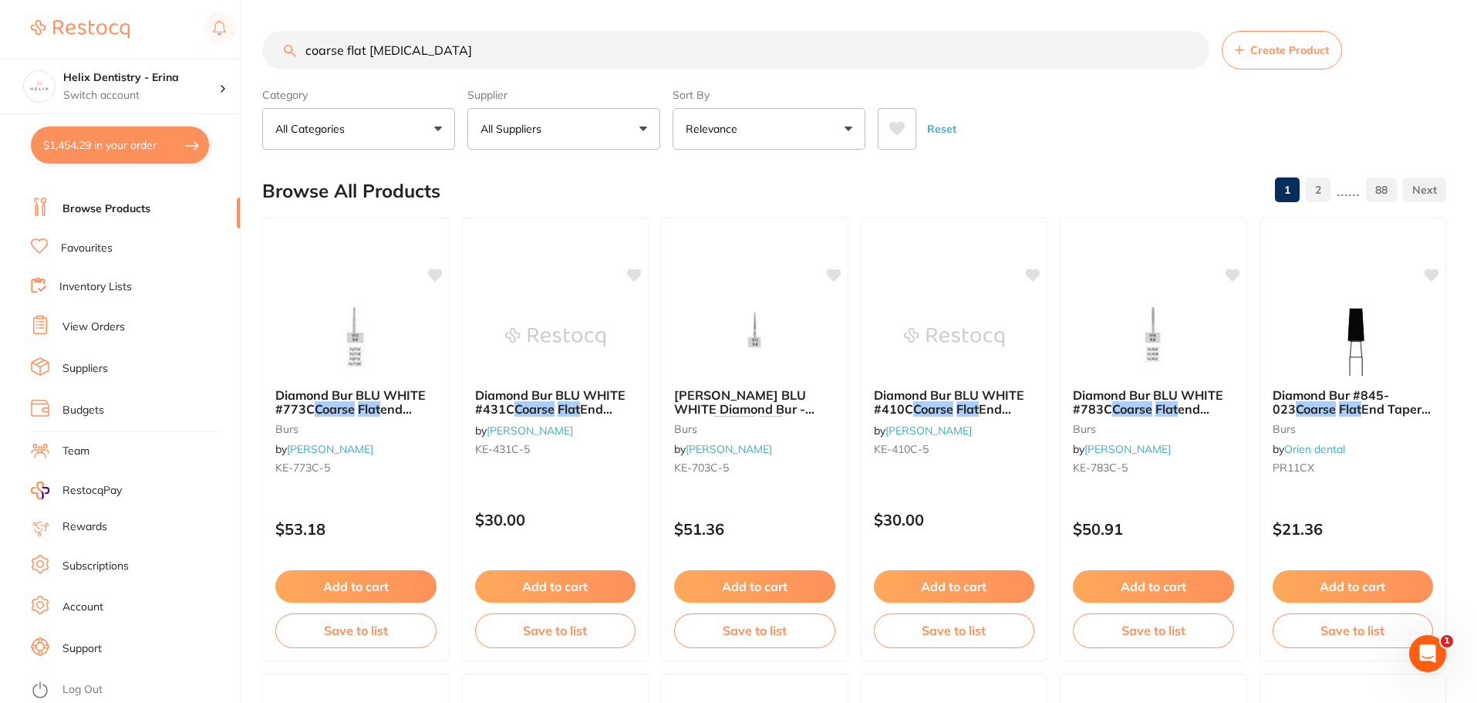
type input "coarse flat fissure"
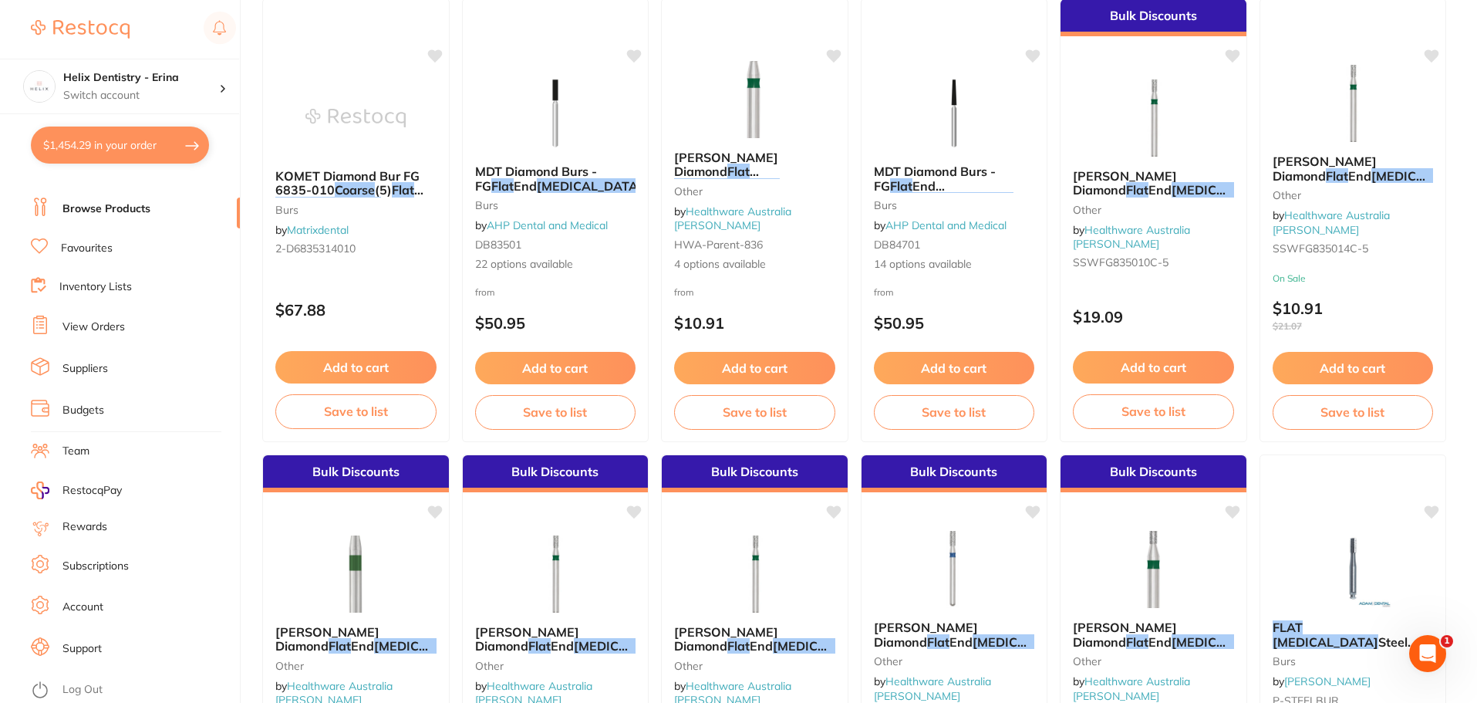
scroll to position [463, 0]
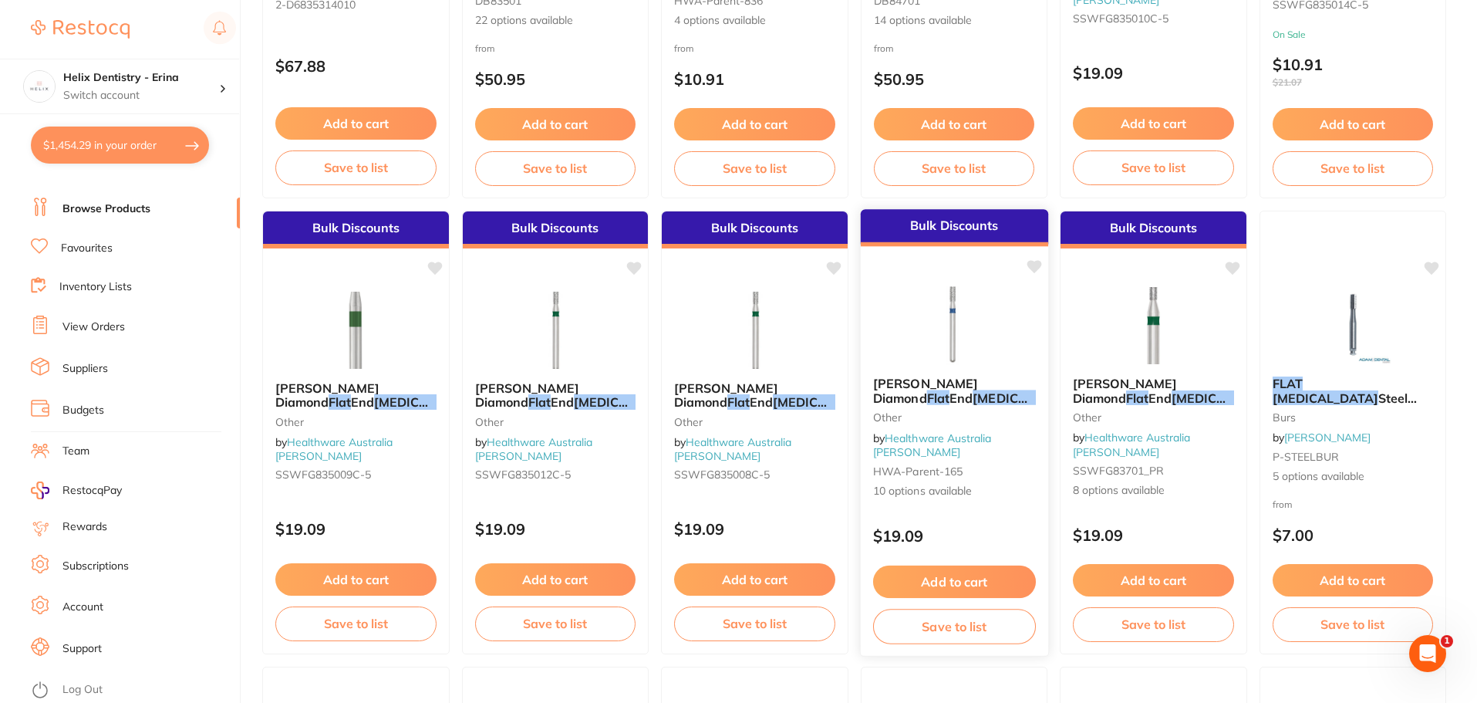
click at [962, 364] on img at bounding box center [953, 325] width 101 height 78
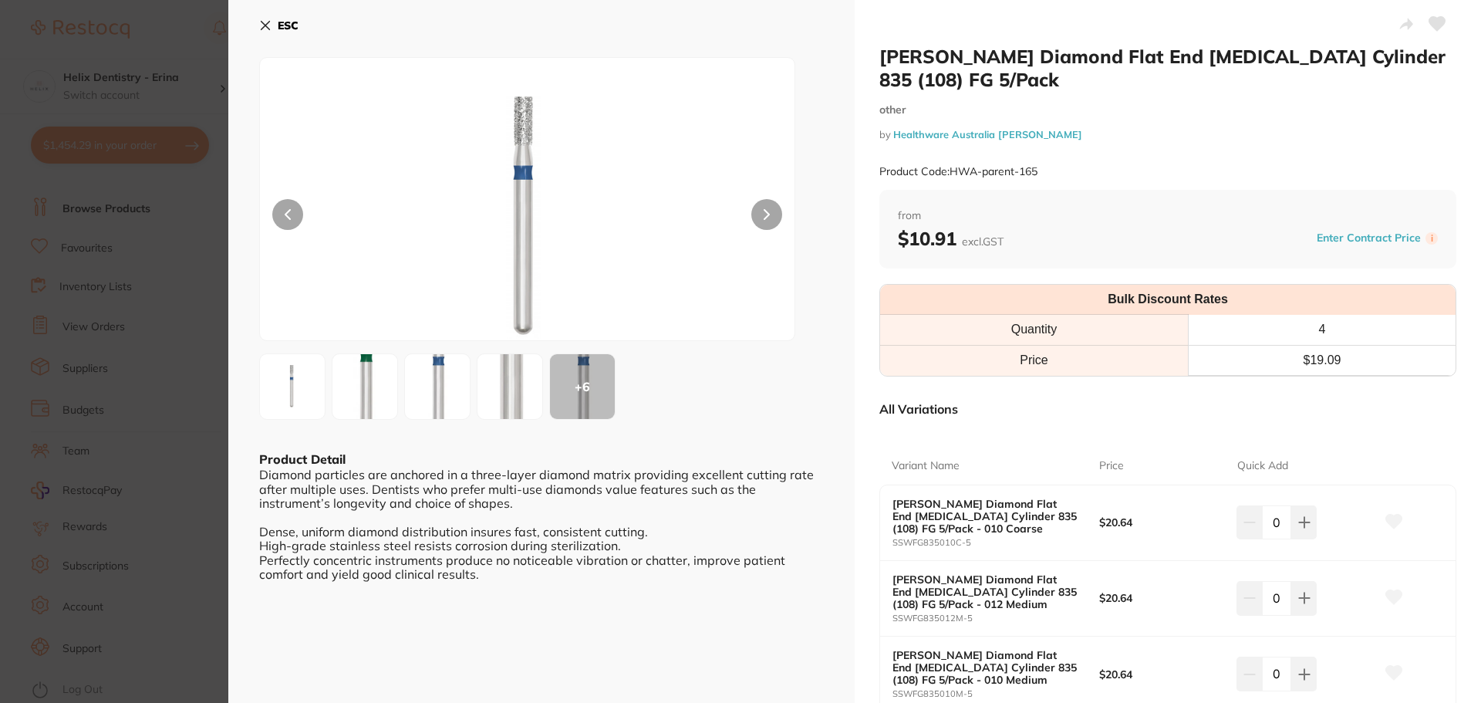
click at [433, 384] on img at bounding box center [437, 386] width 56 height 145
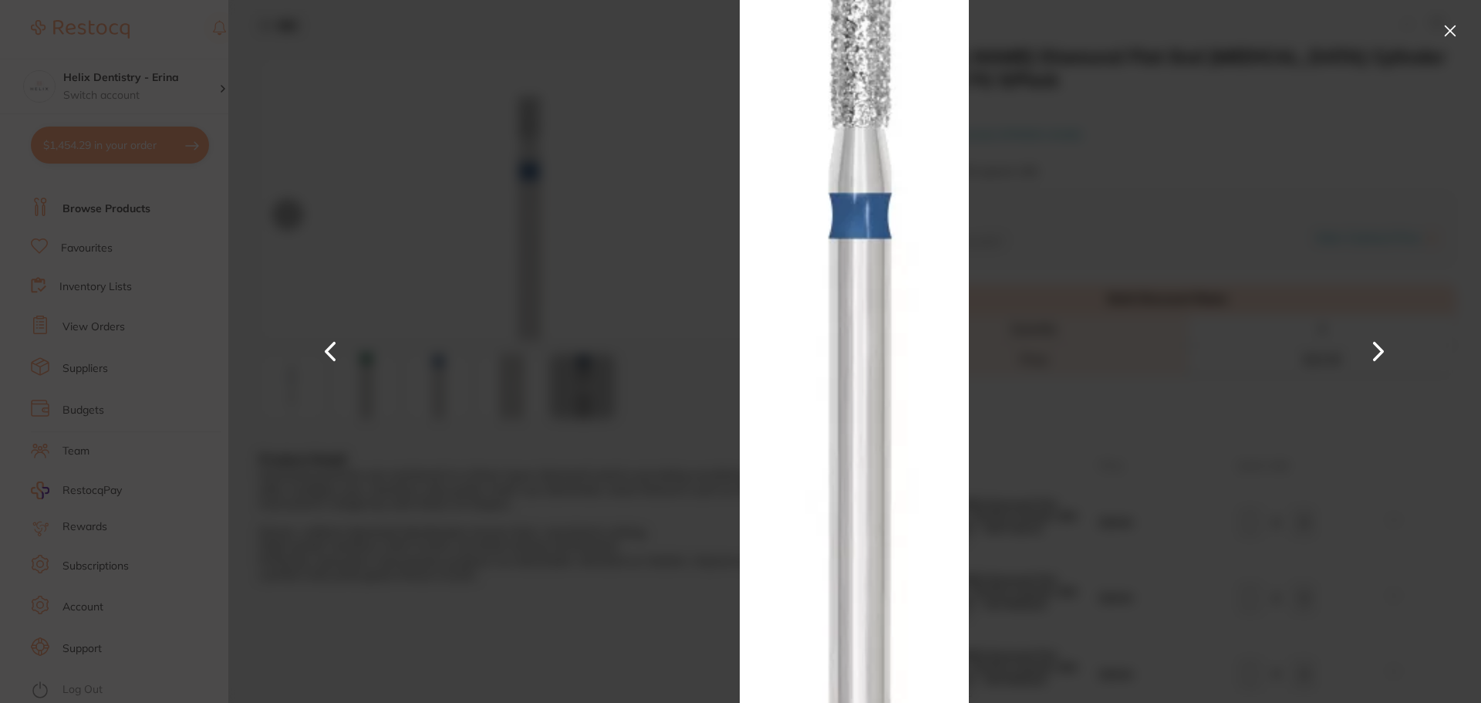
click at [115, 323] on section "SS White Diamond Flat End Fissure Cylinder 835 (108) FG 5/Pack other by Healthw…" at bounding box center [740, 351] width 1481 height 703
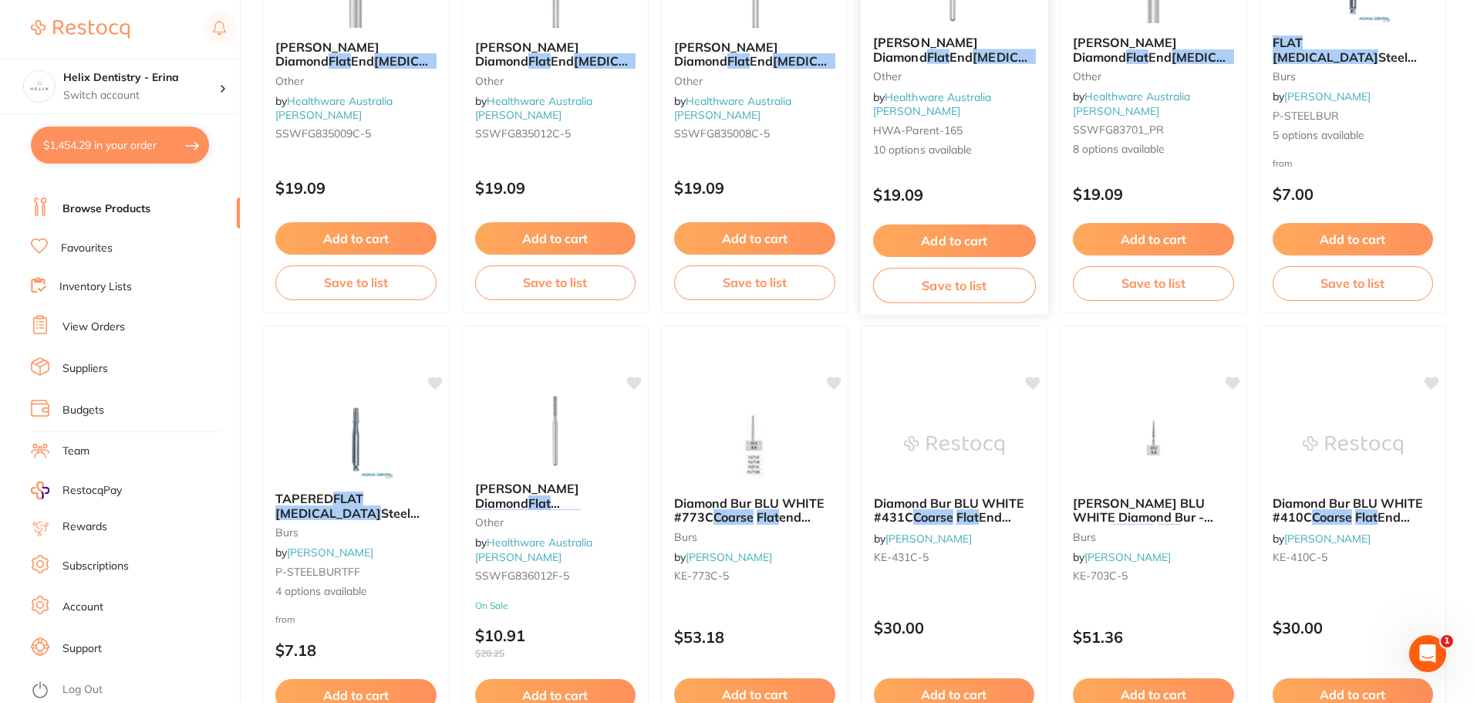
scroll to position [540, 0]
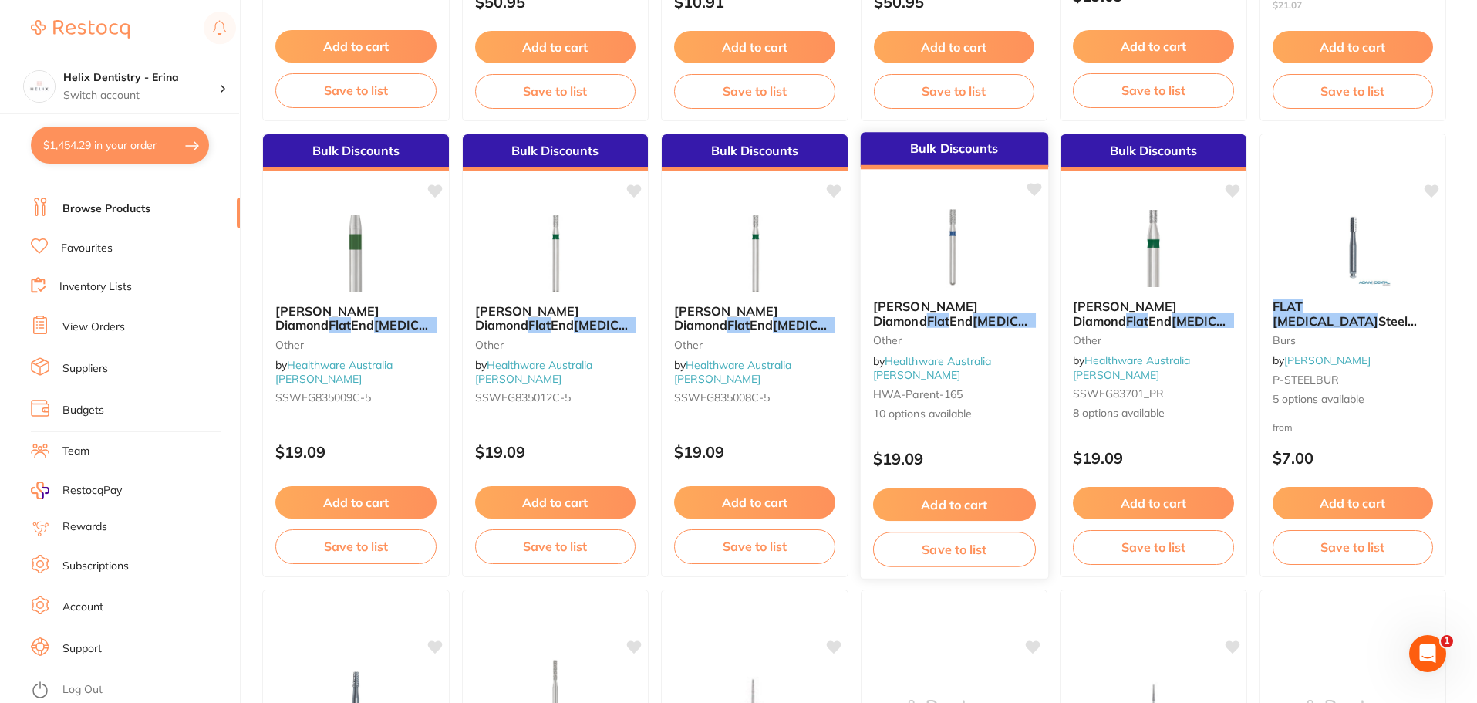
click at [985, 265] on img at bounding box center [953, 248] width 101 height 78
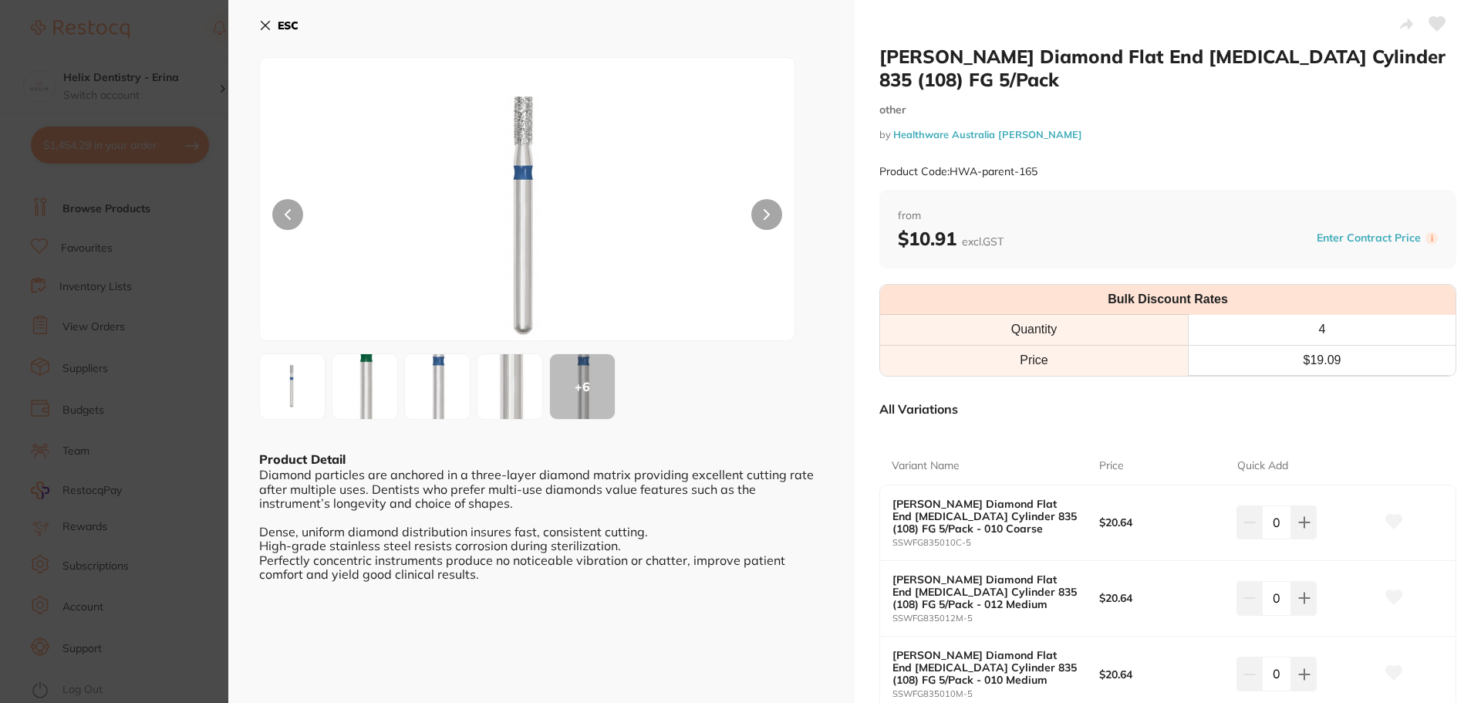
click at [594, 379] on div "+ 6" at bounding box center [582, 386] width 65 height 65
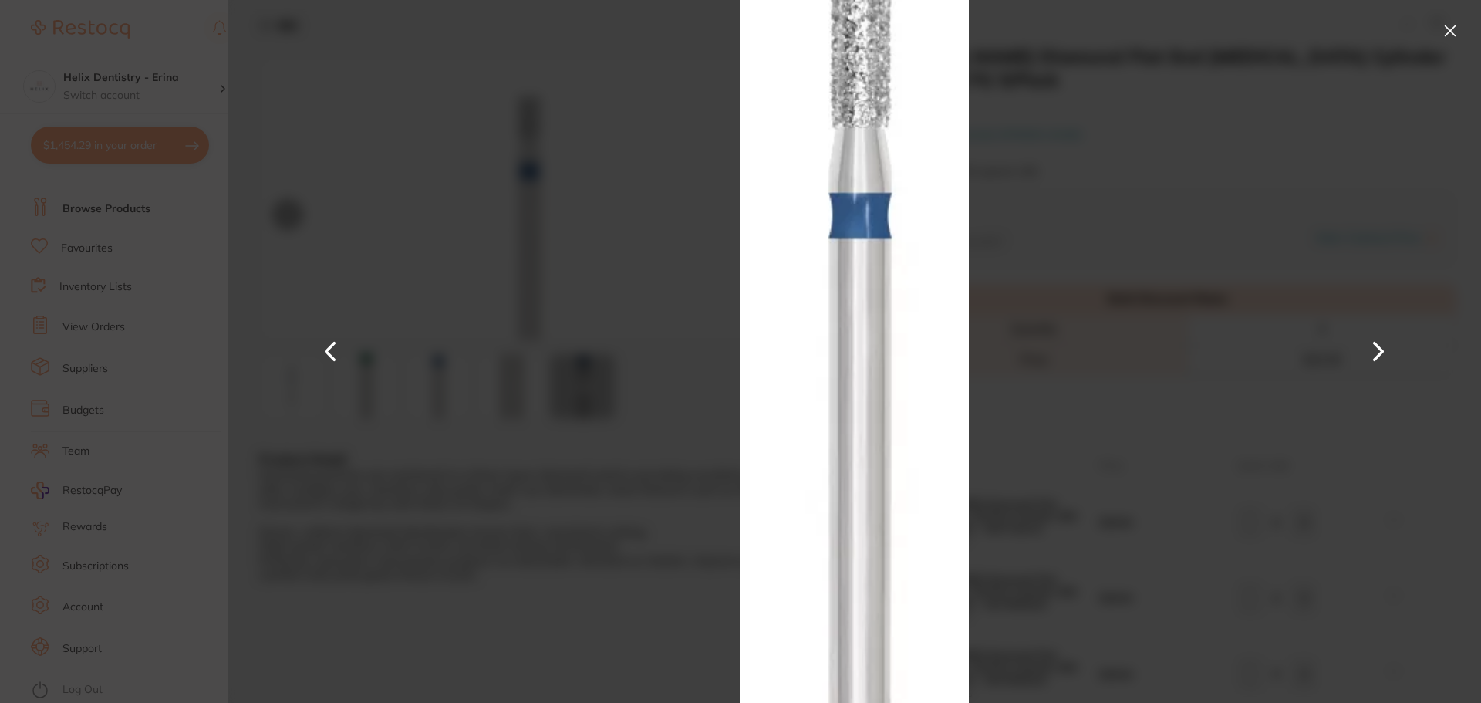
click at [1374, 349] on button at bounding box center [1378, 352] width 37 height 352
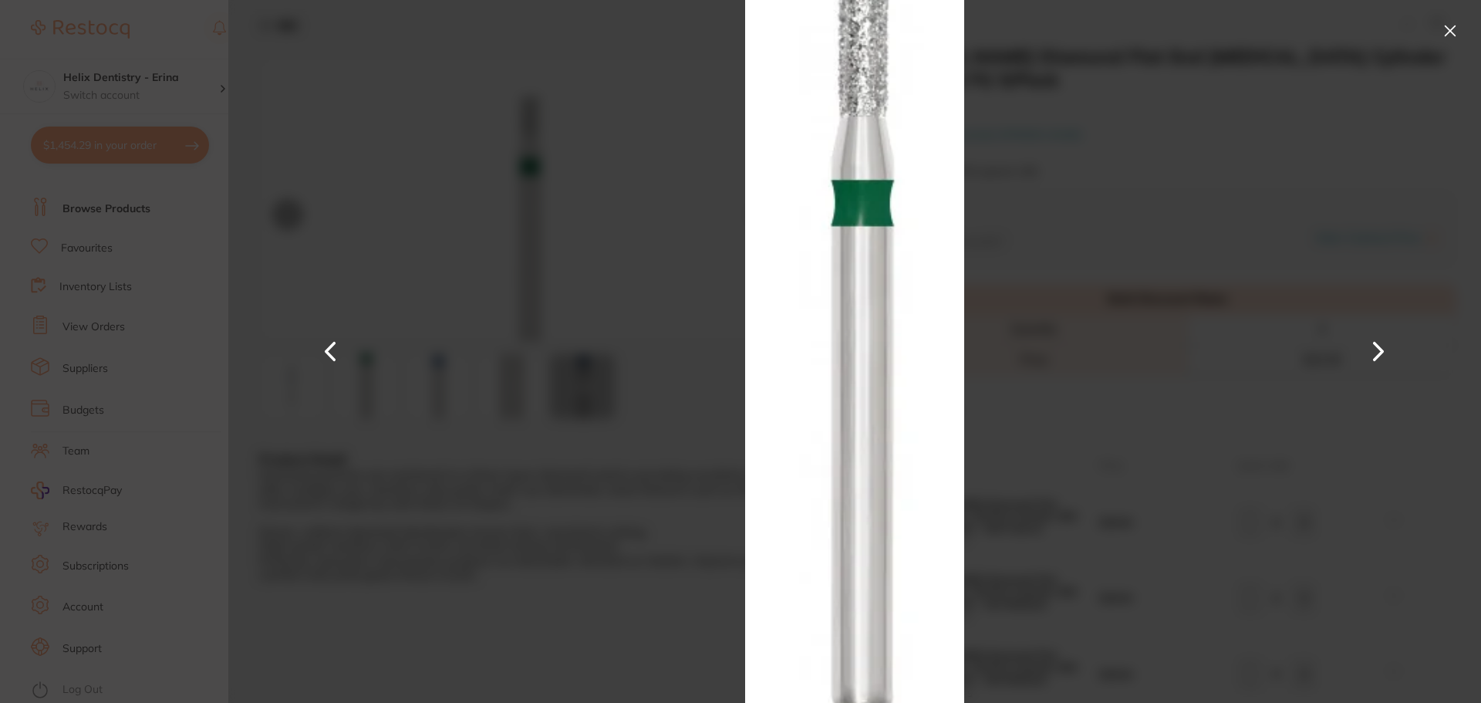
click at [1374, 349] on button at bounding box center [1378, 352] width 37 height 352
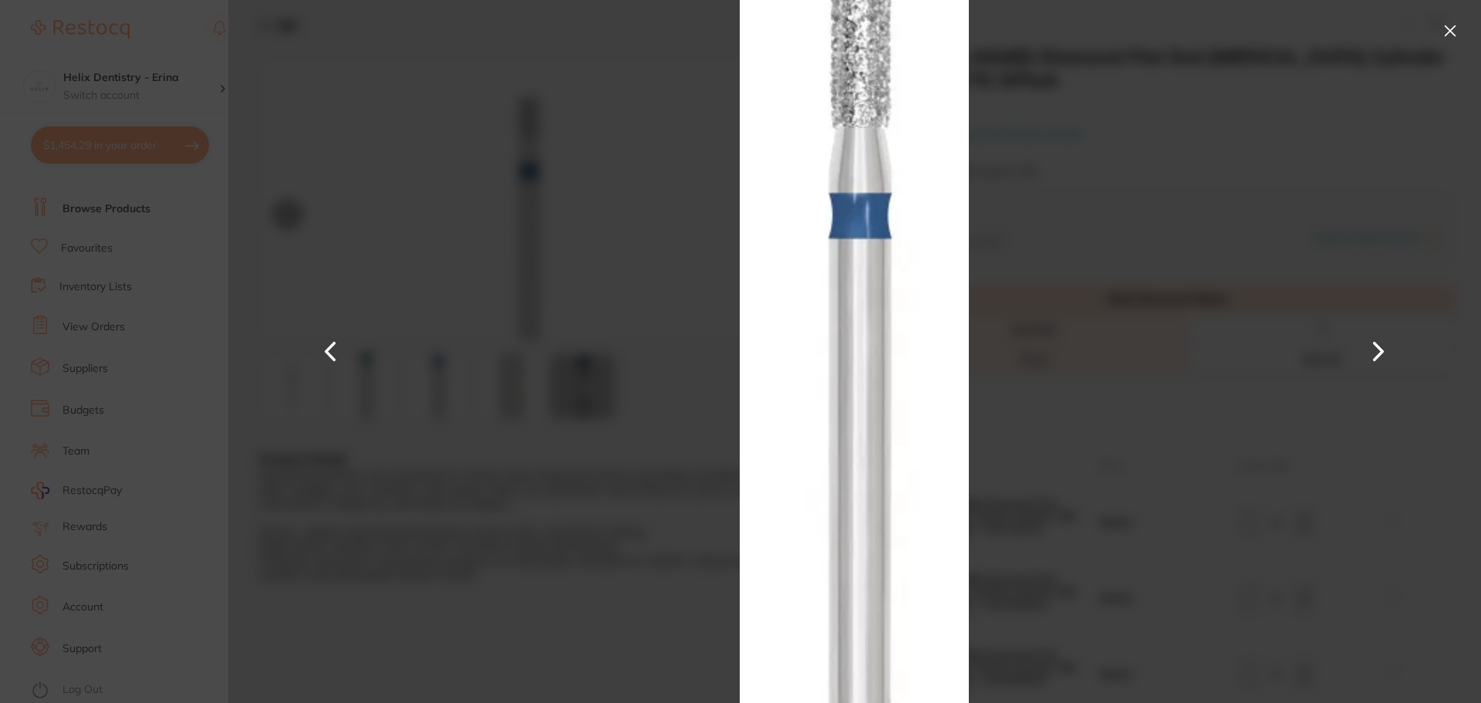
click at [1374, 349] on button at bounding box center [1378, 352] width 37 height 352
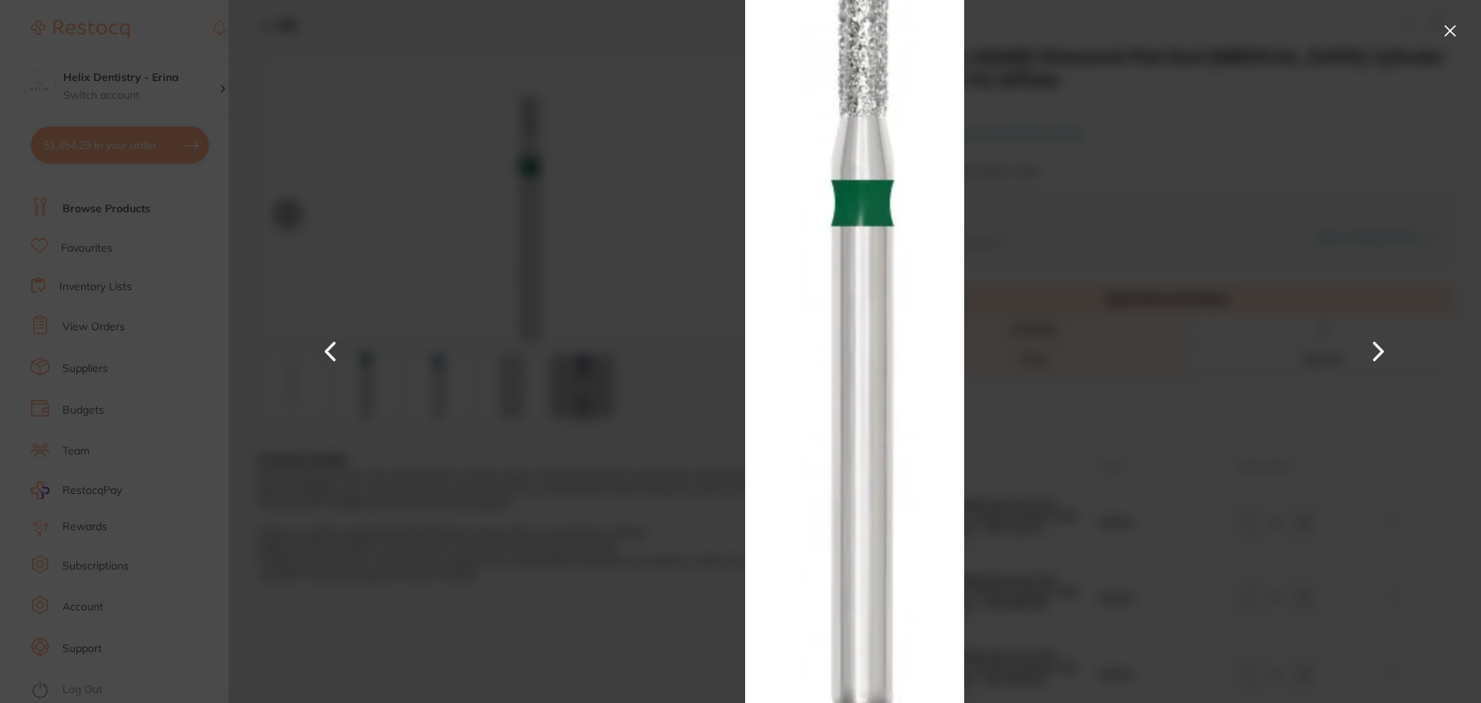
click at [1374, 349] on button at bounding box center [1378, 352] width 37 height 352
click at [1448, 28] on button at bounding box center [1449, 31] width 25 height 25
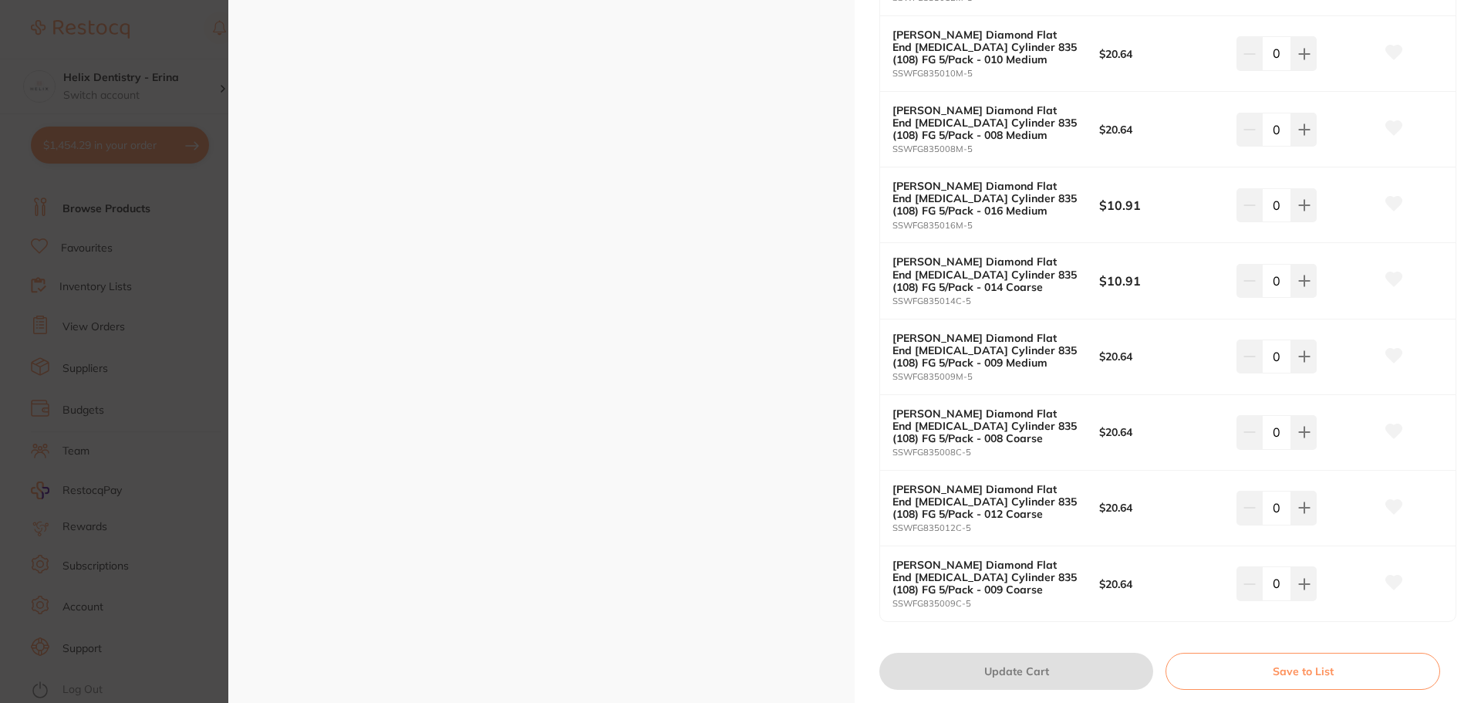
scroll to position [617, 0]
click at [1298, 281] on icon at bounding box center [1304, 284] width 12 height 12
type input "1"
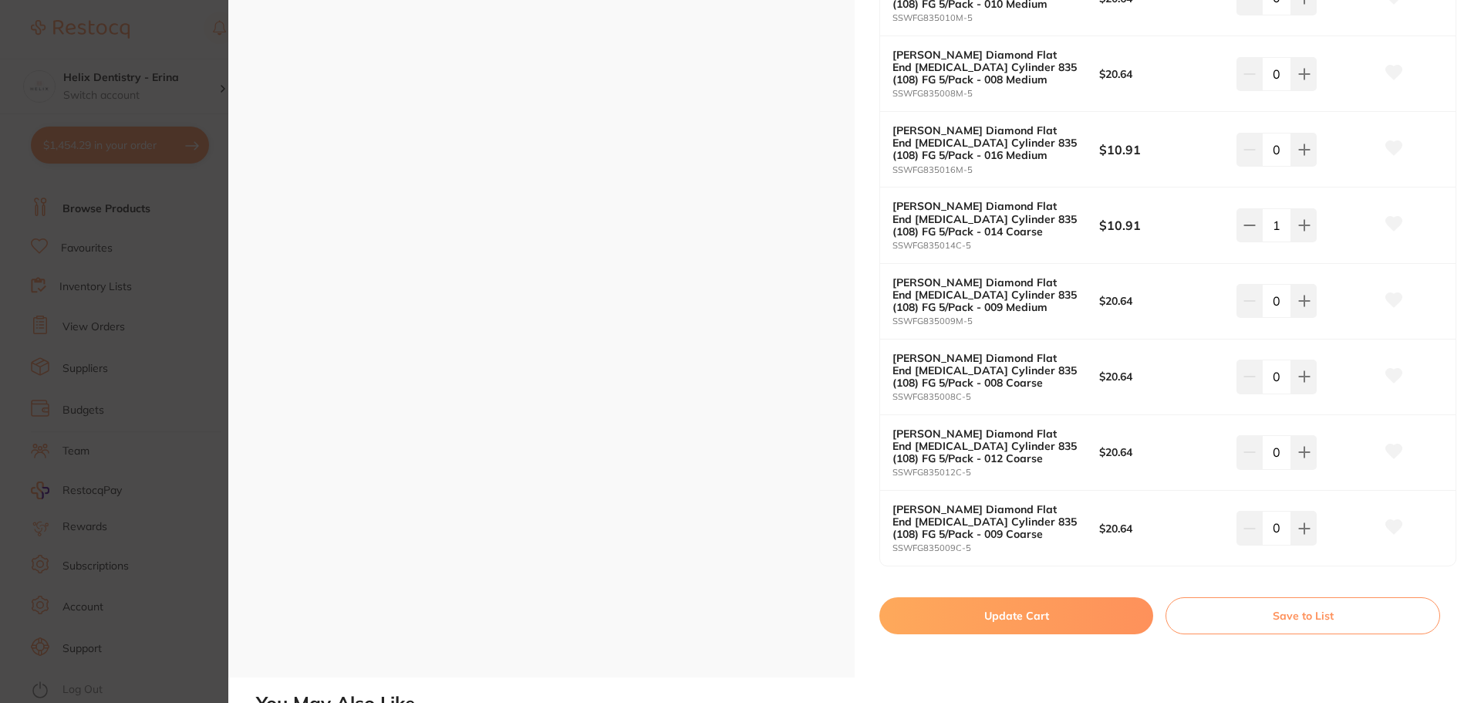
scroll to position [694, 0]
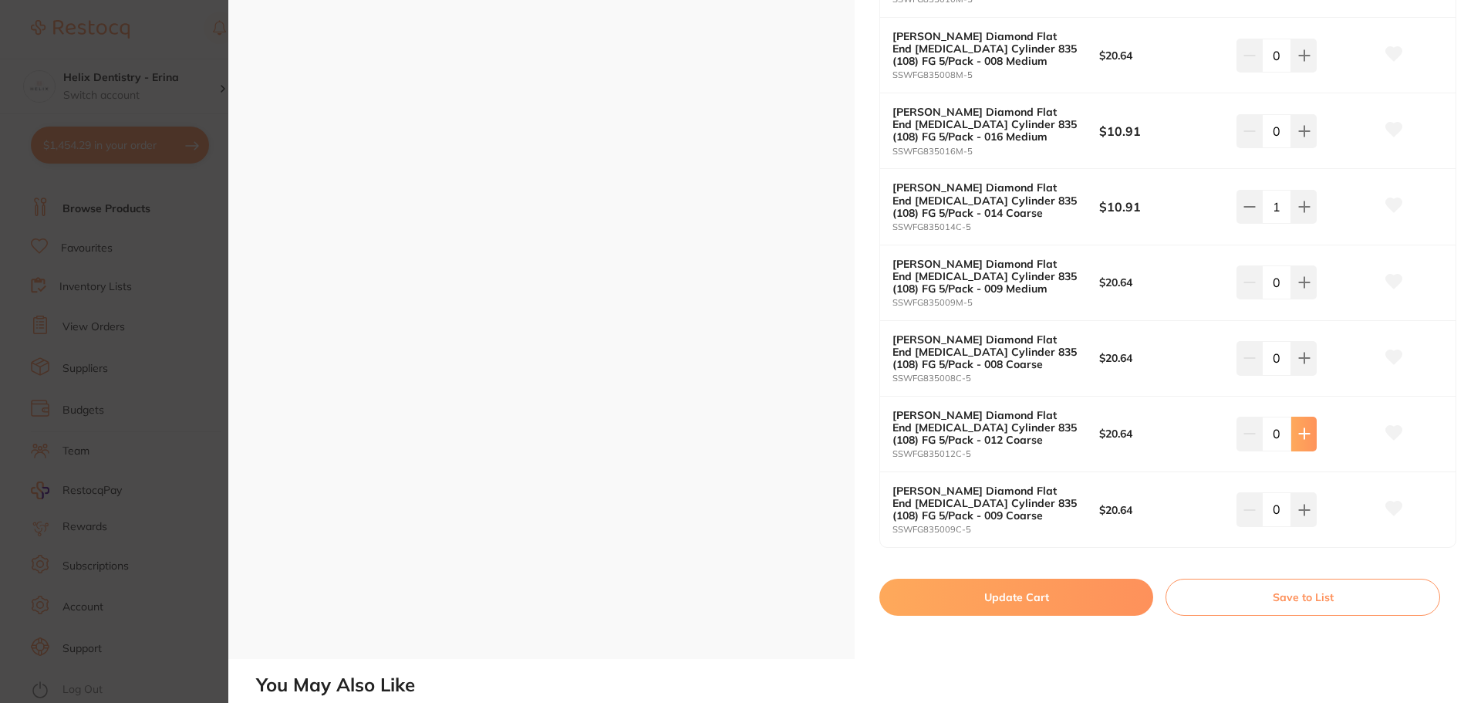
click at [1303, 430] on icon at bounding box center [1304, 433] width 12 height 12
type input "1"
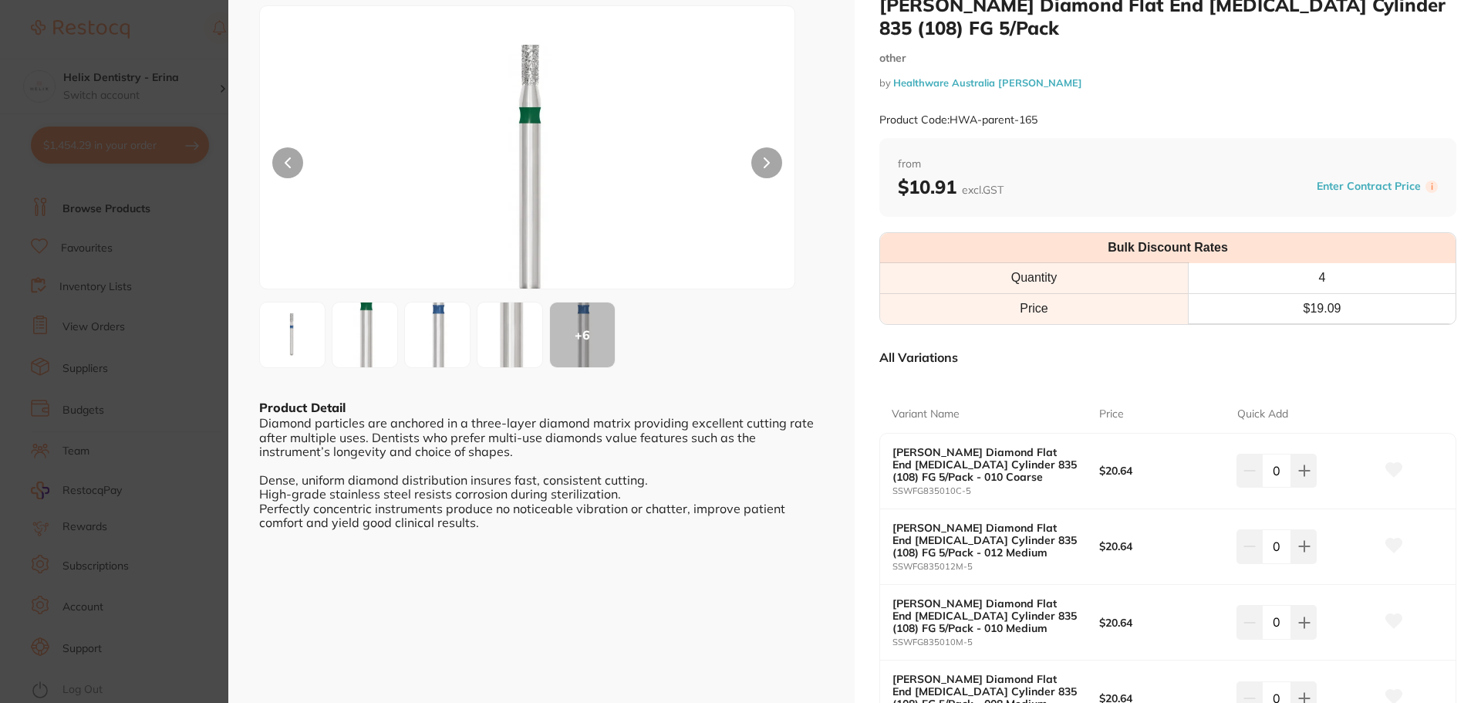
scroll to position [77, 0]
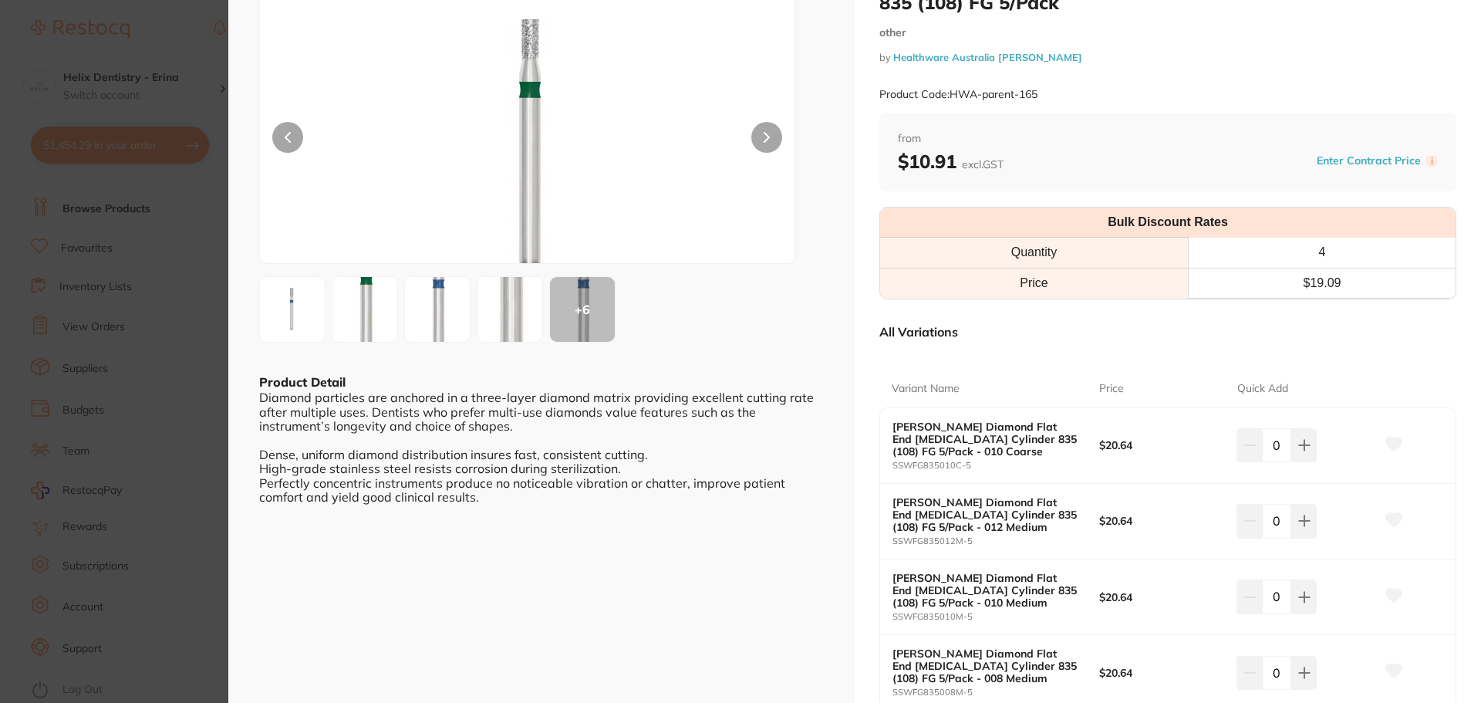
click at [440, 298] on img at bounding box center [437, 309] width 56 height 145
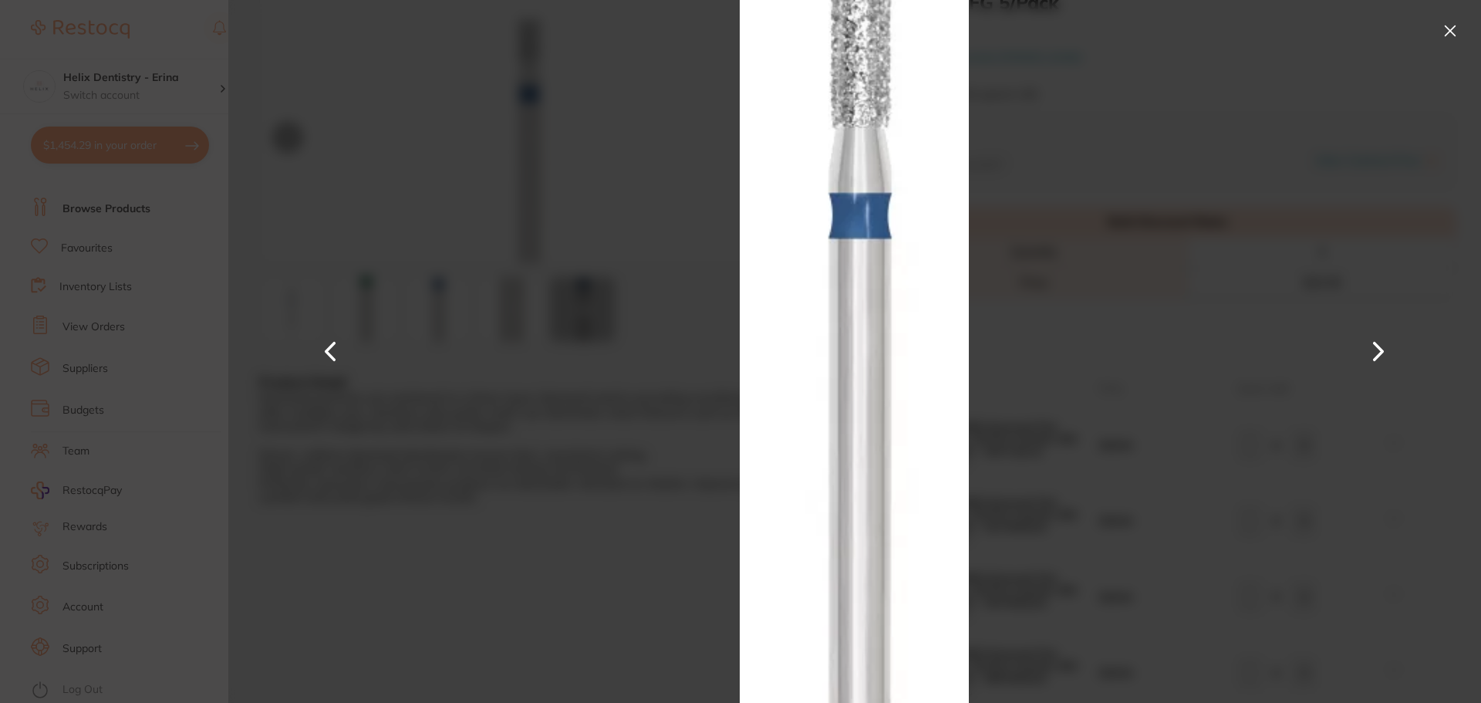
scroll to position [0, 0]
click at [1453, 27] on button at bounding box center [1449, 31] width 25 height 25
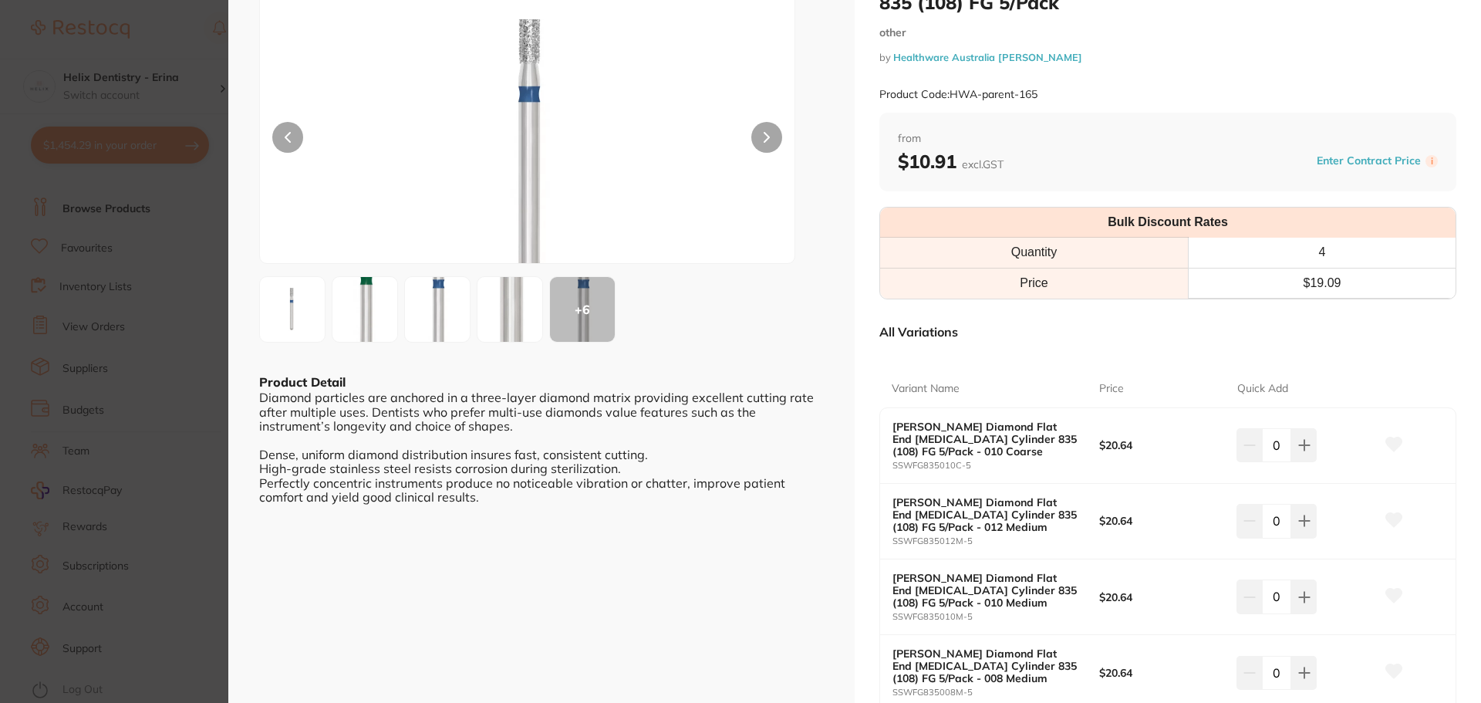
click at [353, 307] on img at bounding box center [365, 309] width 56 height 150
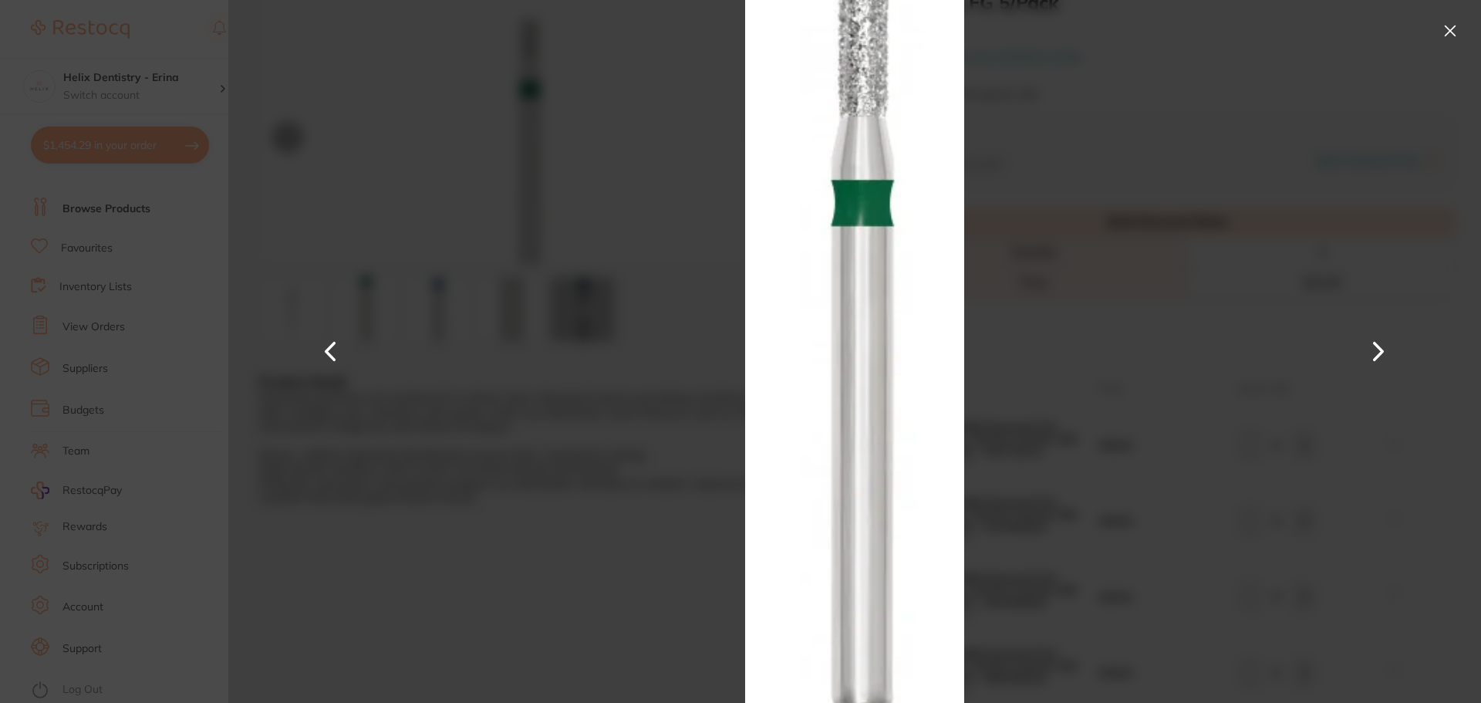
click at [1451, 29] on button at bounding box center [1449, 31] width 25 height 25
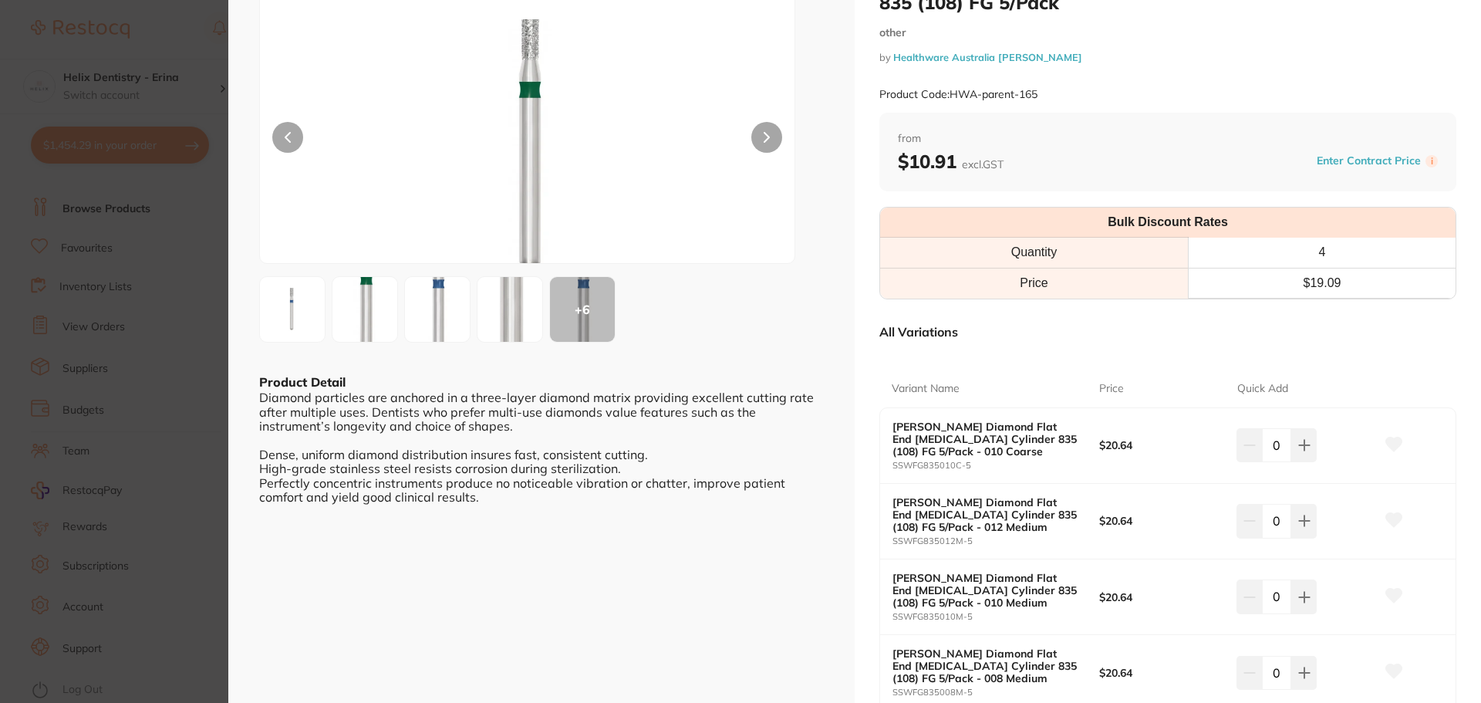
click at [429, 311] on img at bounding box center [437, 309] width 56 height 145
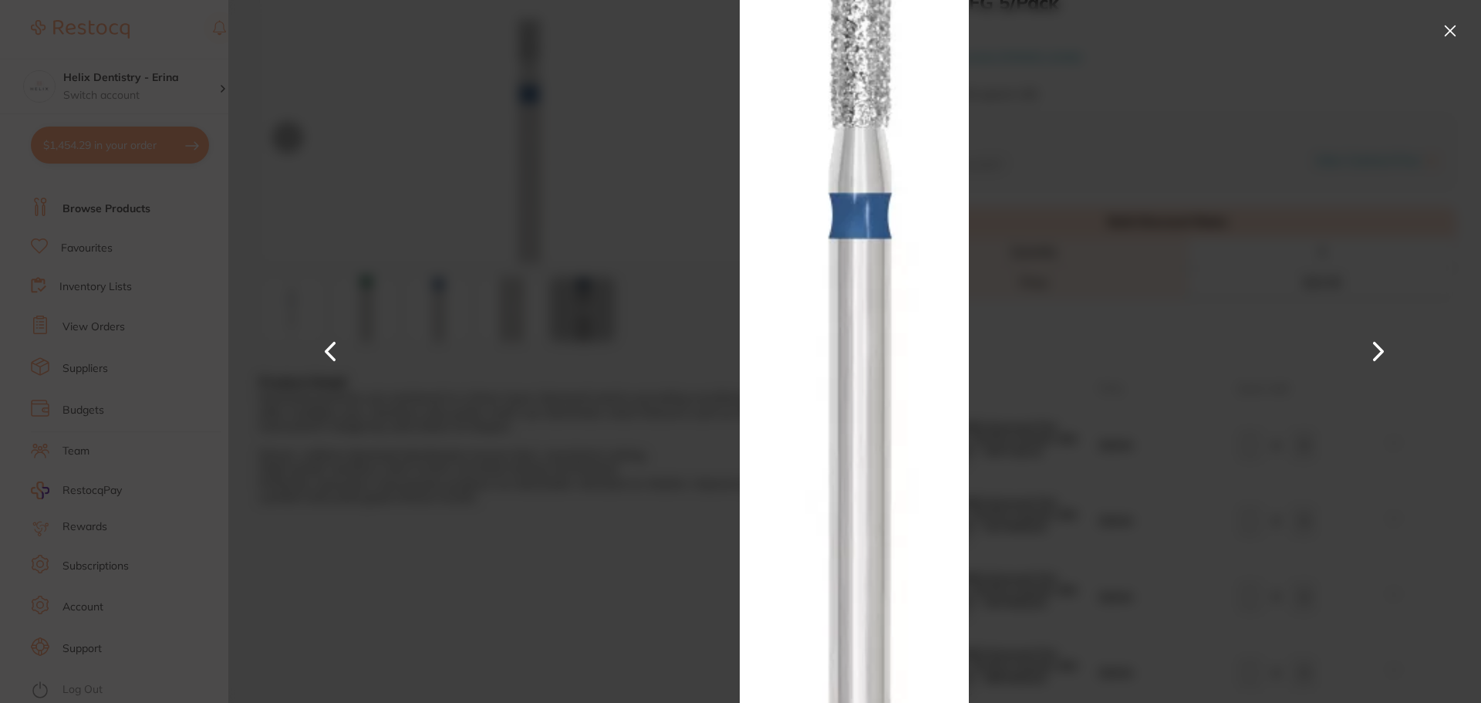
click at [1380, 348] on button at bounding box center [1378, 352] width 37 height 352
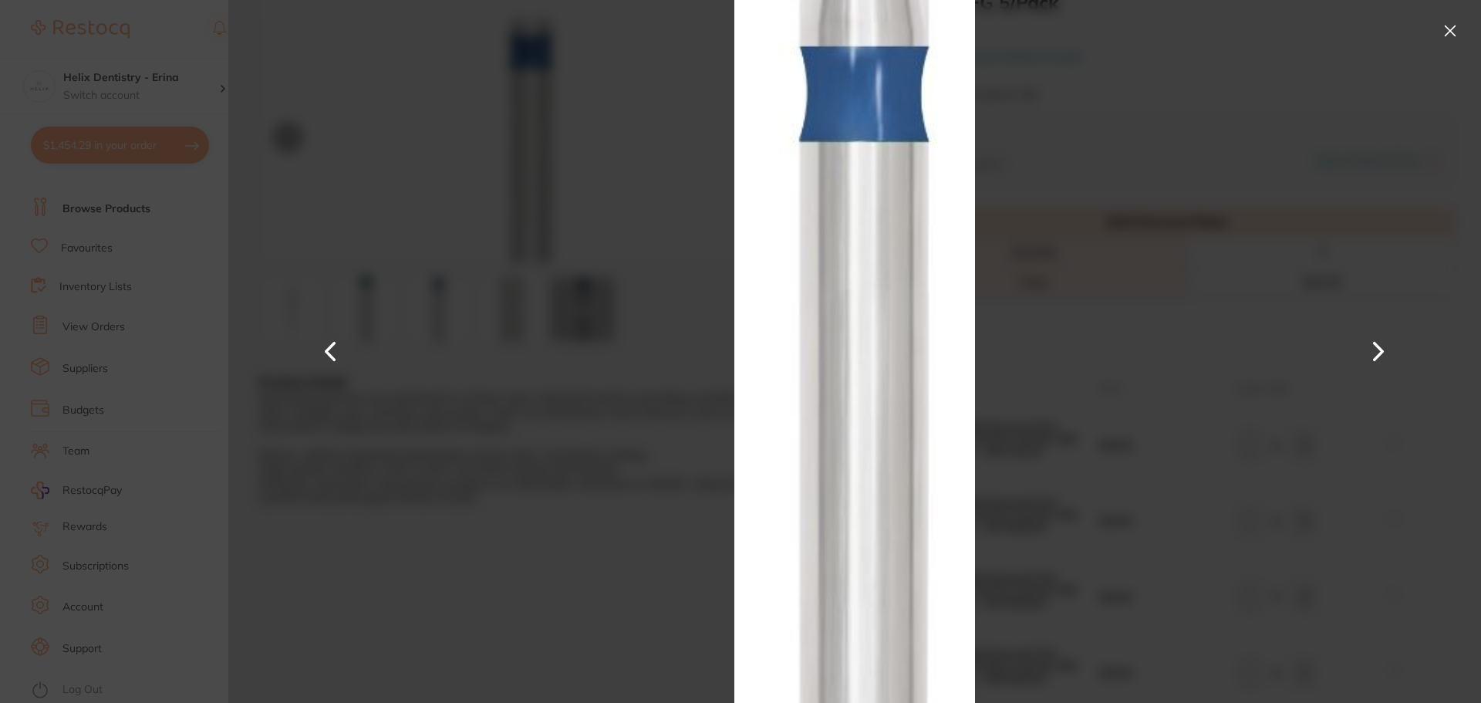
click at [1380, 348] on button at bounding box center [1378, 352] width 37 height 352
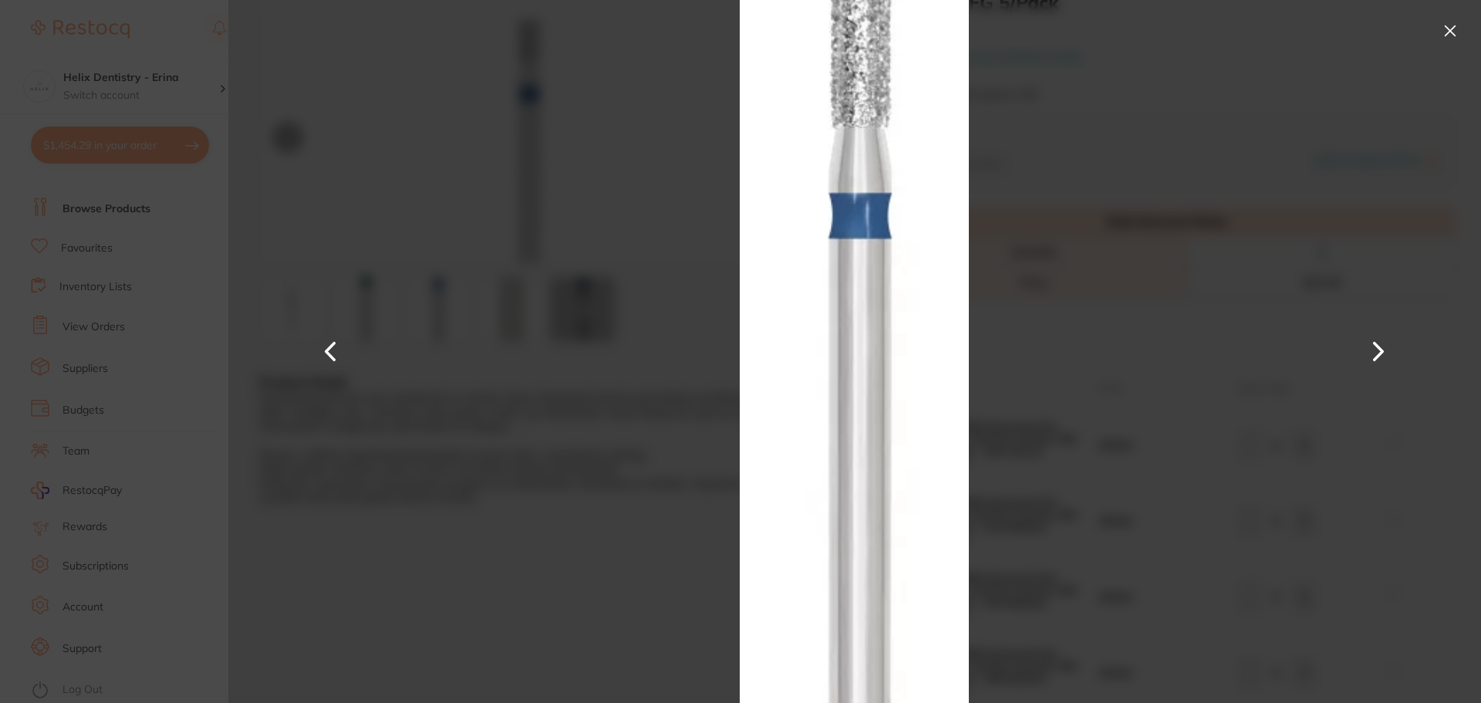
click at [1380, 348] on button at bounding box center [1378, 352] width 37 height 352
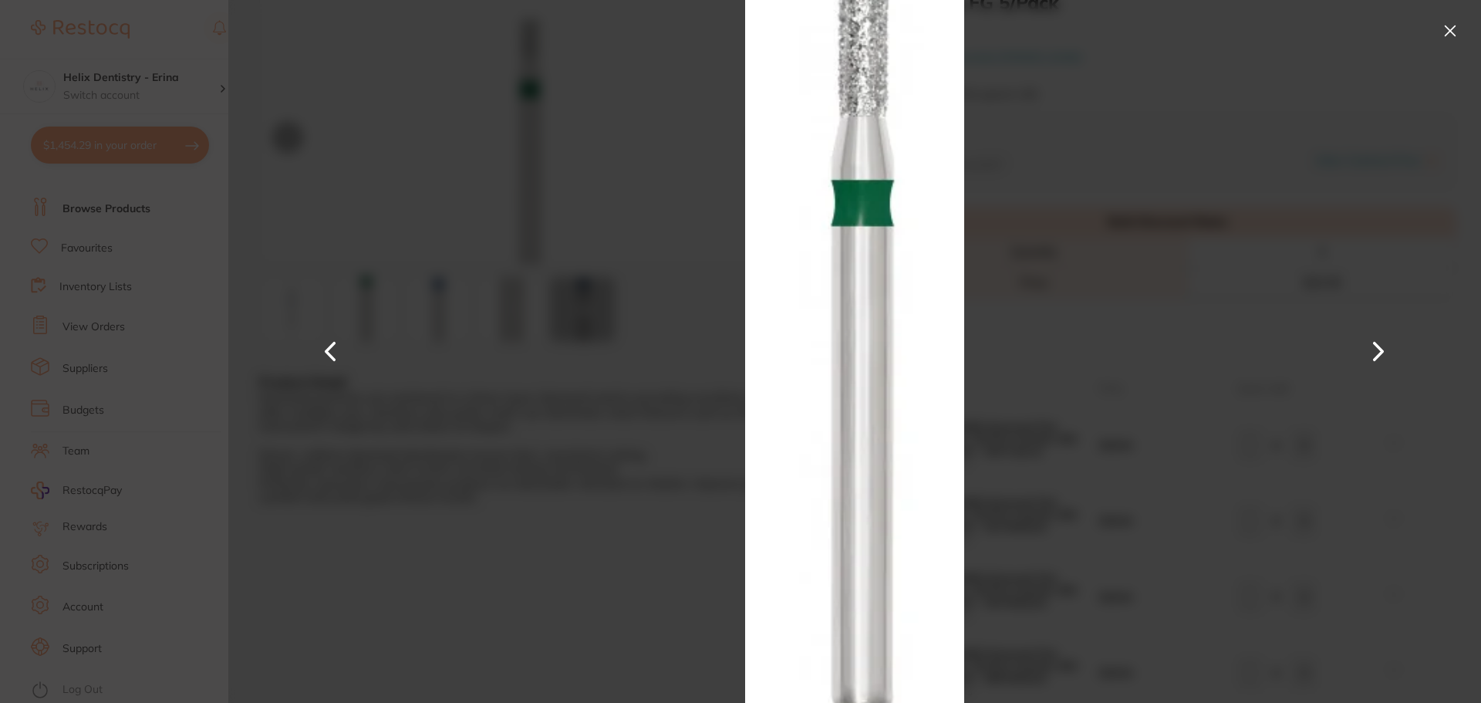
click at [1380, 348] on button at bounding box center [1378, 352] width 37 height 352
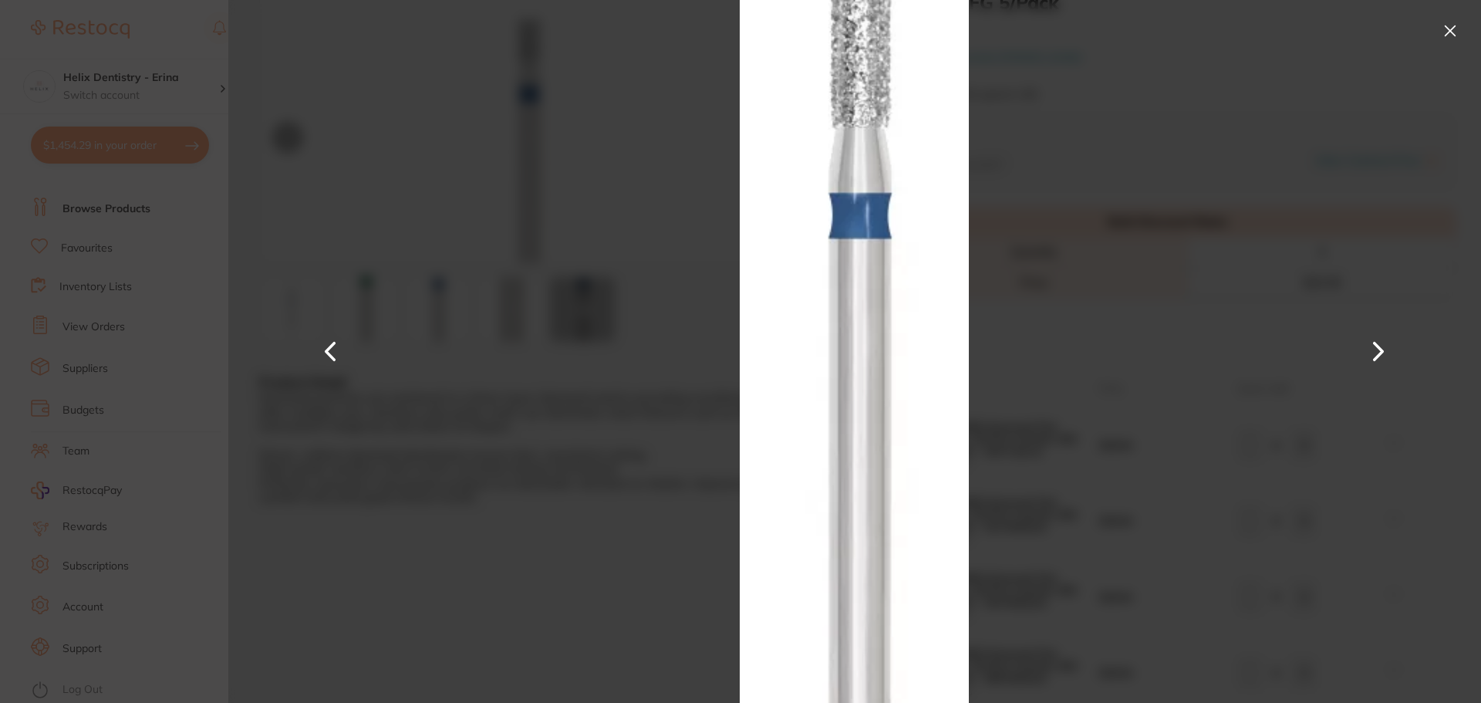
click at [1380, 348] on button at bounding box center [1378, 352] width 37 height 352
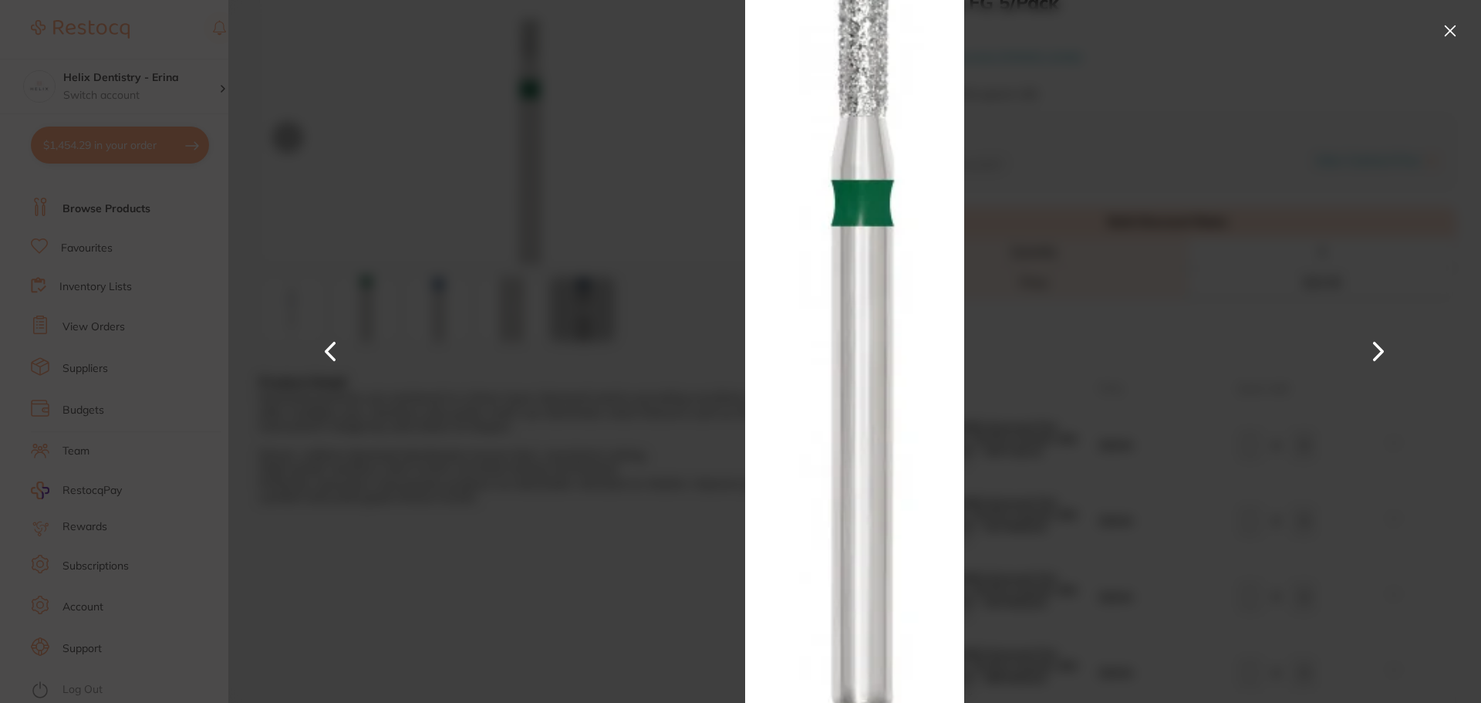
click at [1458, 23] on button at bounding box center [1449, 31] width 25 height 25
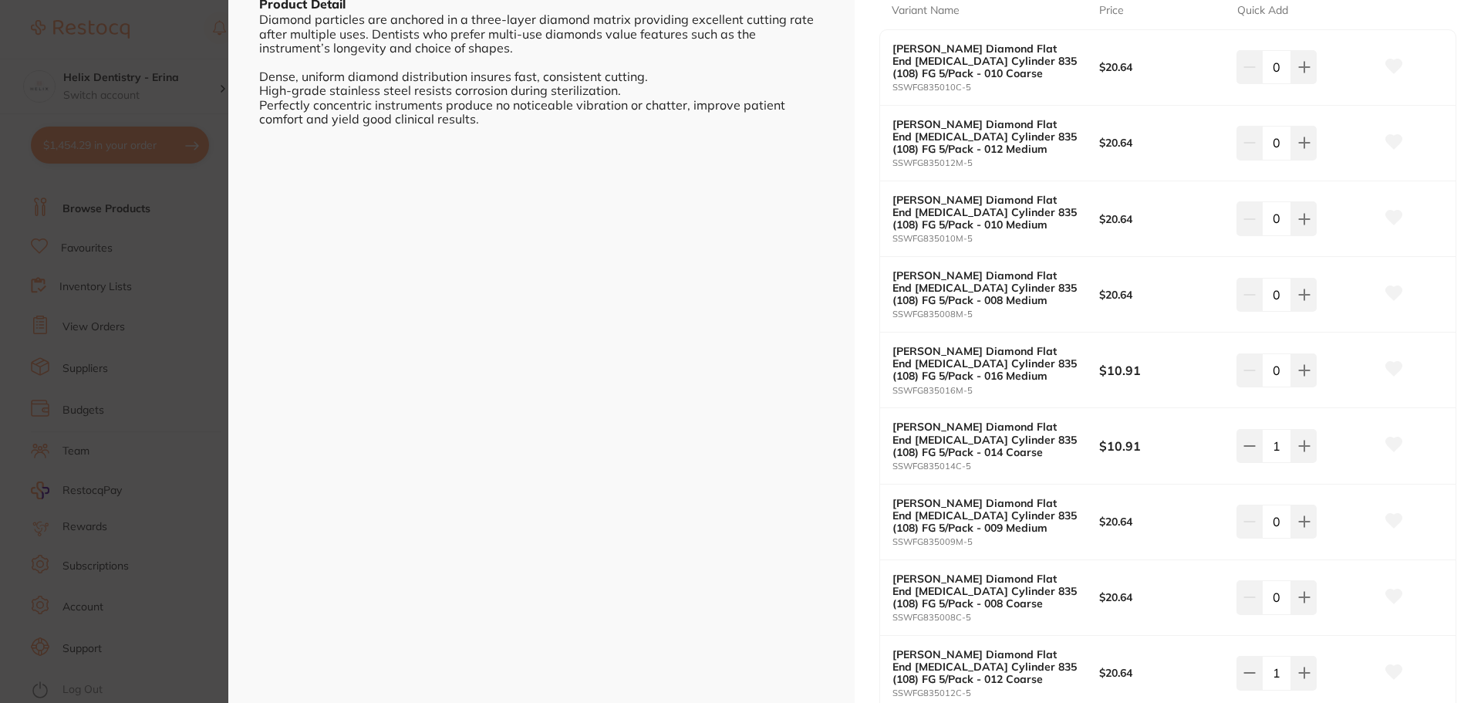
scroll to position [463, 0]
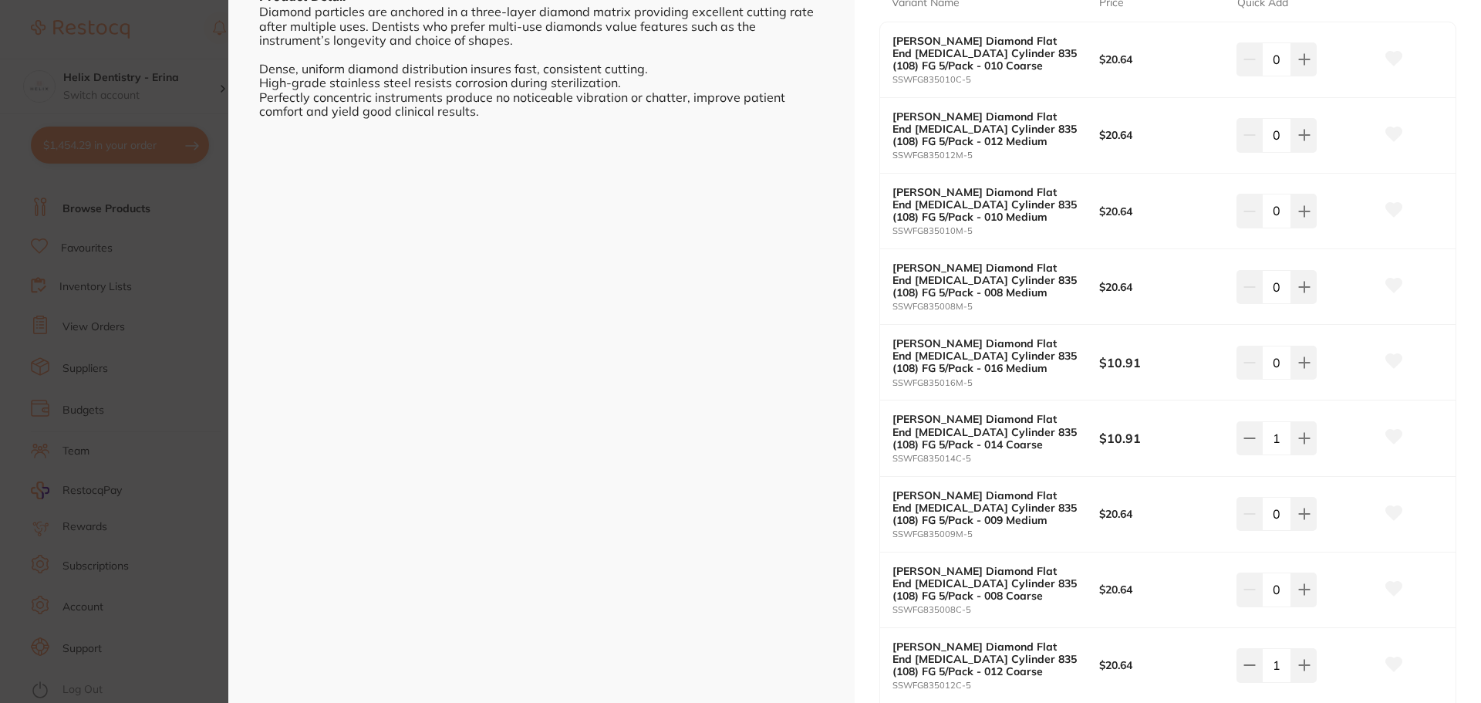
click at [205, 384] on section "SS White Diamond Flat End Fissure Cylinder 835 (108) FG 5/Pack other by Healthw…" at bounding box center [740, 351] width 1481 height 703
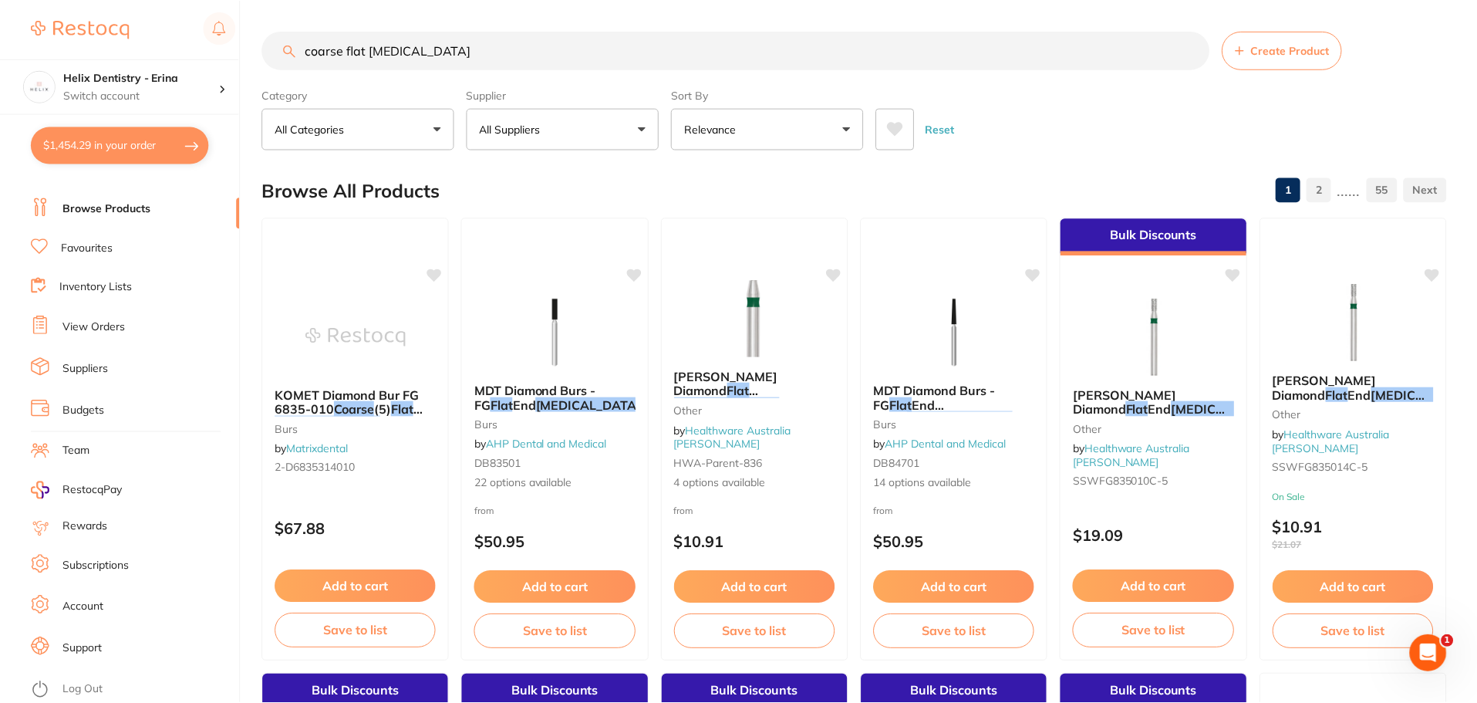
scroll to position [540, 0]
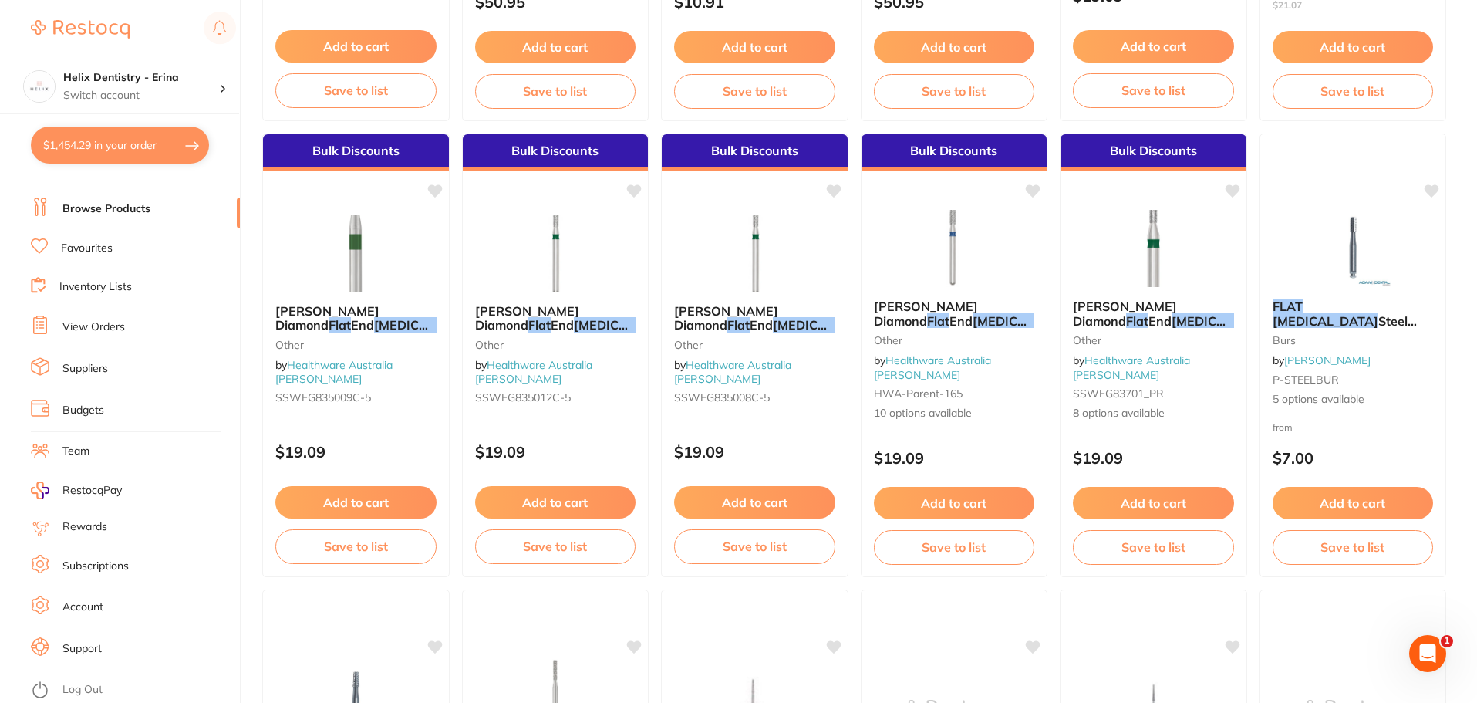
click at [177, 148] on button "$1,454.29 in your order" at bounding box center [120, 144] width 178 height 37
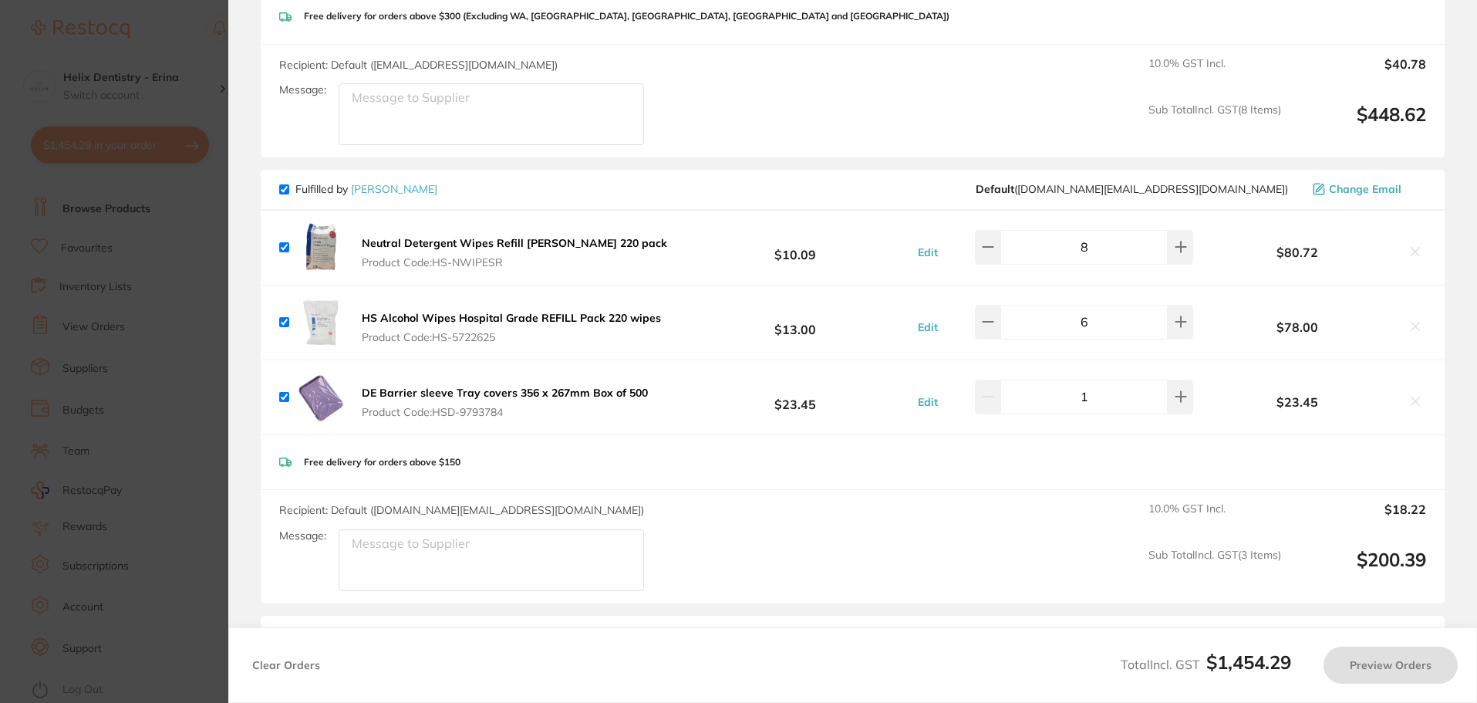
checkbox input "true"
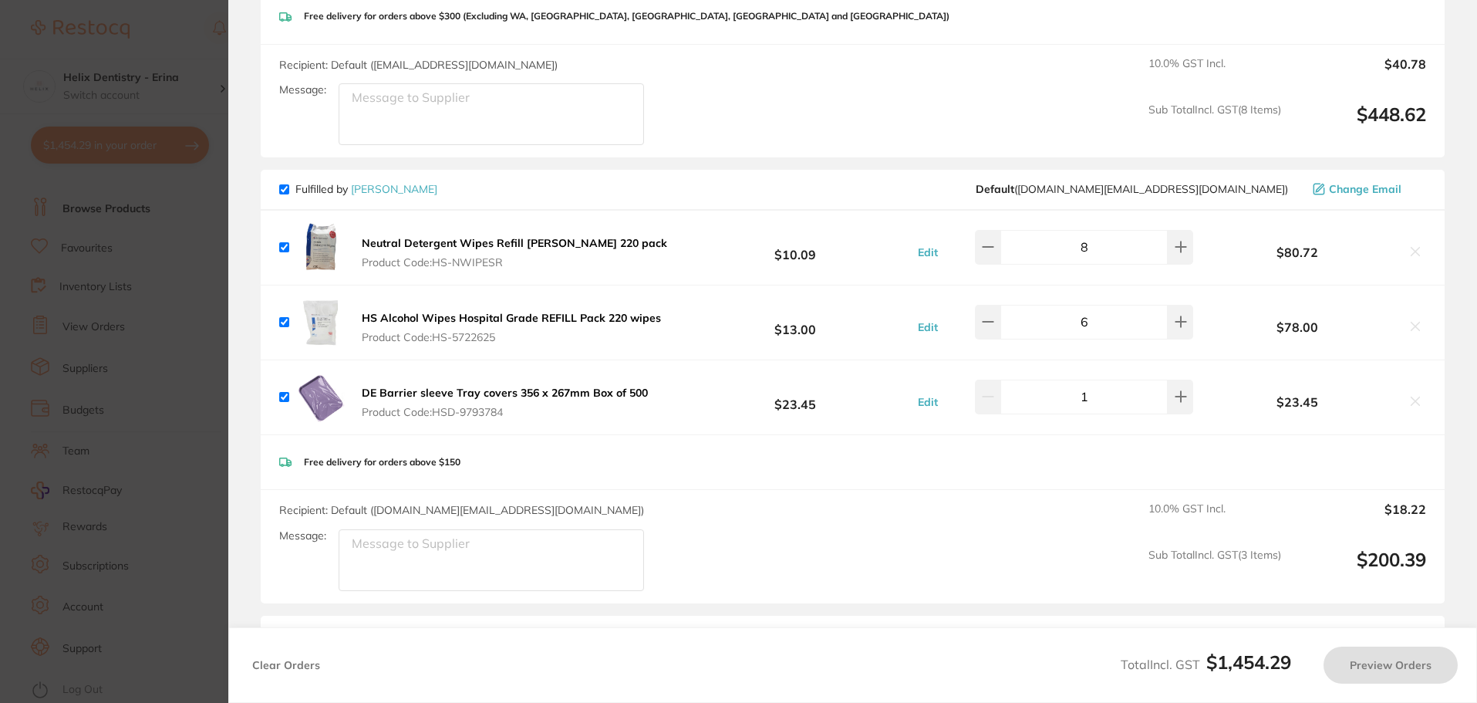
checkbox input "true"
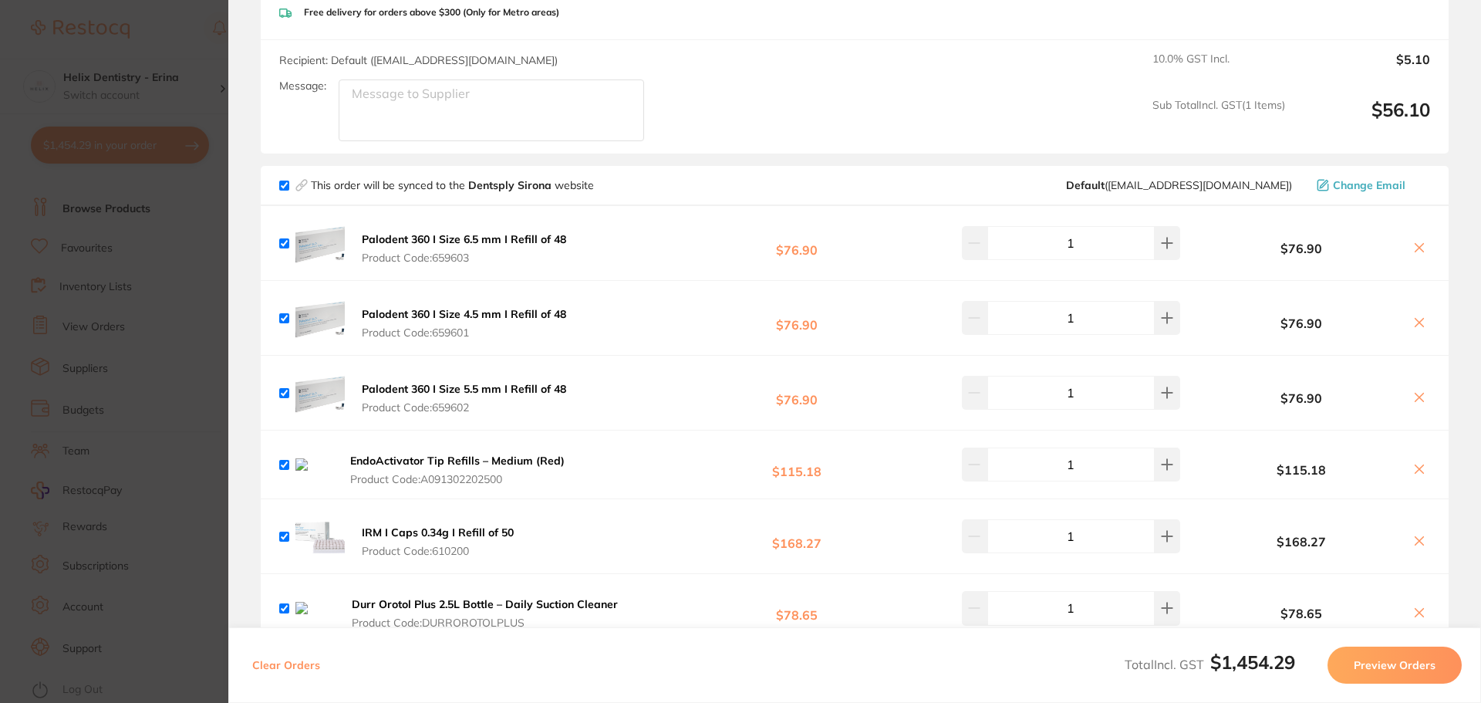
scroll to position [2115, 0]
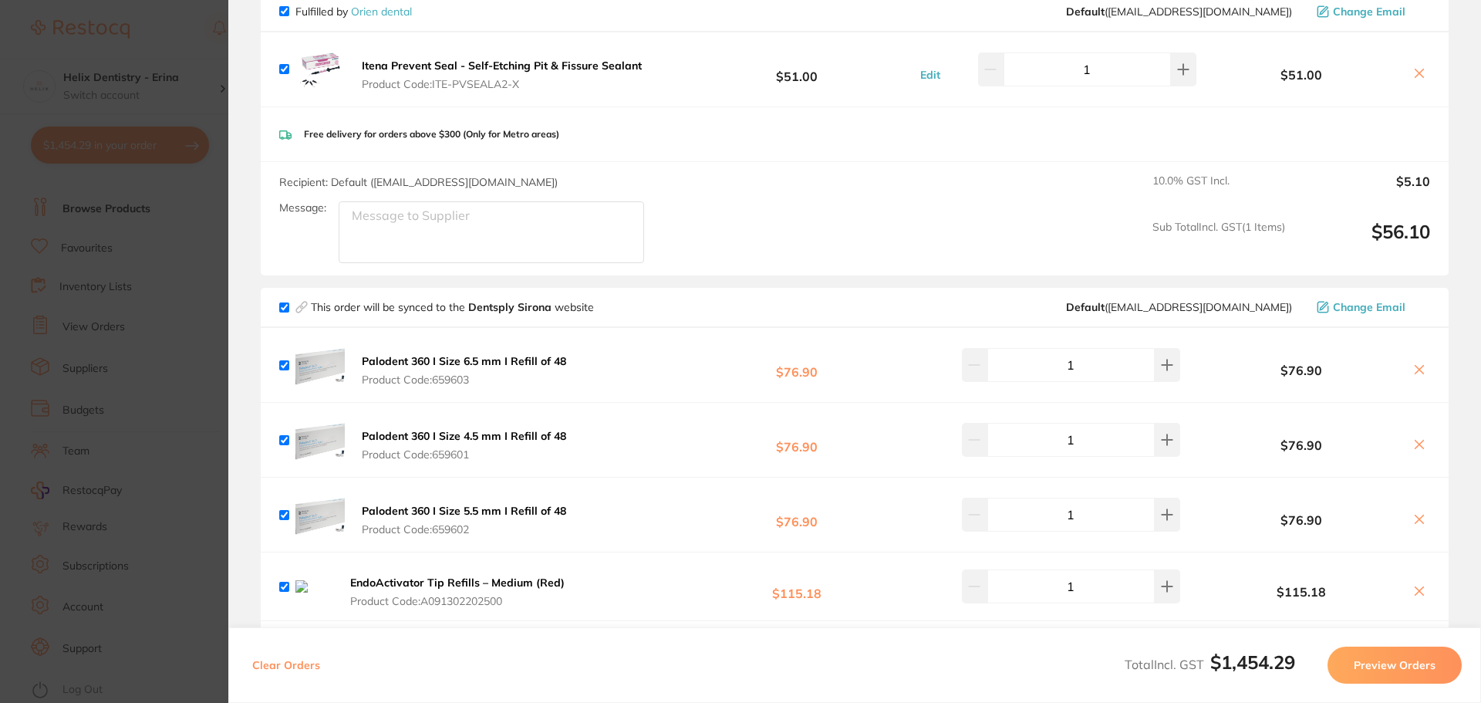
click at [174, 386] on section "Update RRP Set your pre negotiated price for this item. Item Agreed RRP (excl. …" at bounding box center [740, 351] width 1481 height 703
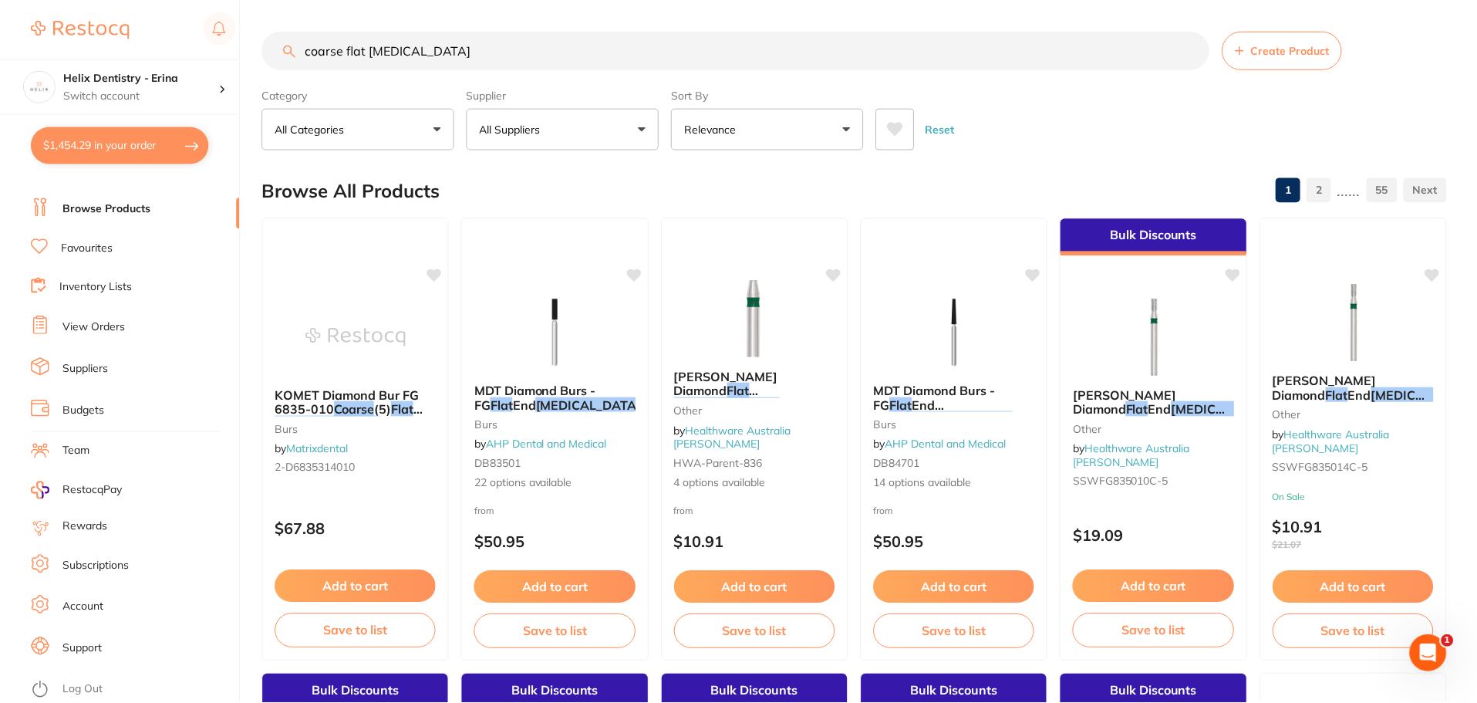
scroll to position [540, 0]
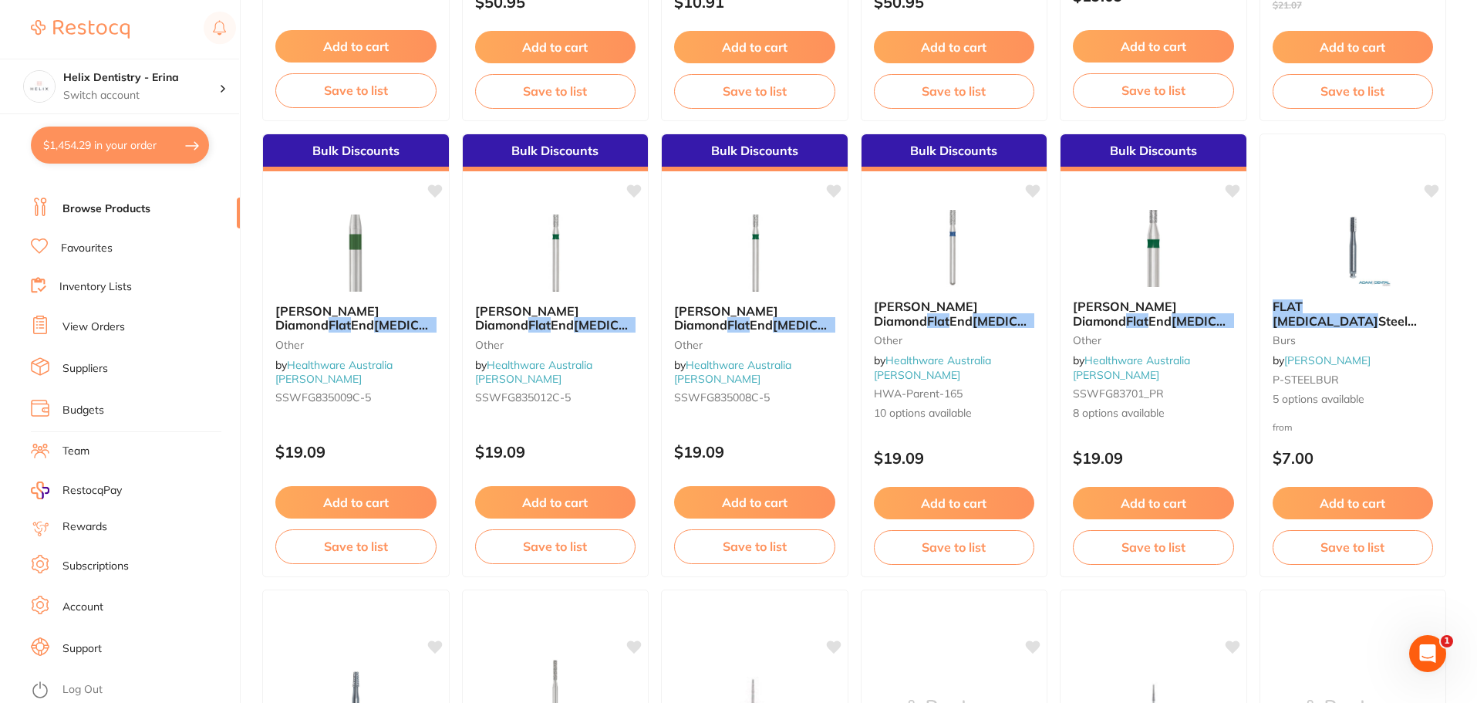
click at [118, 231] on ul "Dashboard Browse Products Favourites Inventory Lists View Orders Suppliers Budg…" at bounding box center [135, 422] width 209 height 532
click at [965, 320] on span "Cylinder 835 (108) FG 5/Pack" at bounding box center [999, 327] width 255 height 30
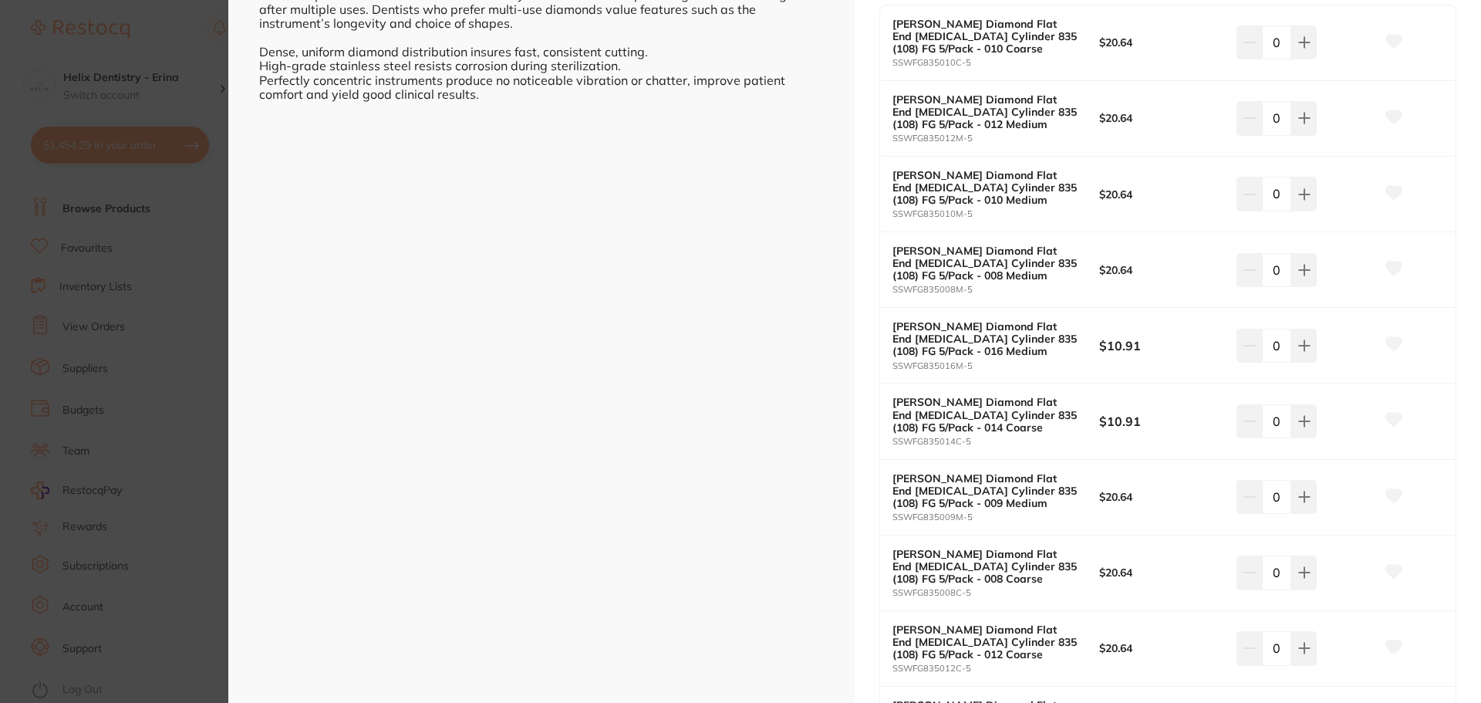
scroll to position [463, 0]
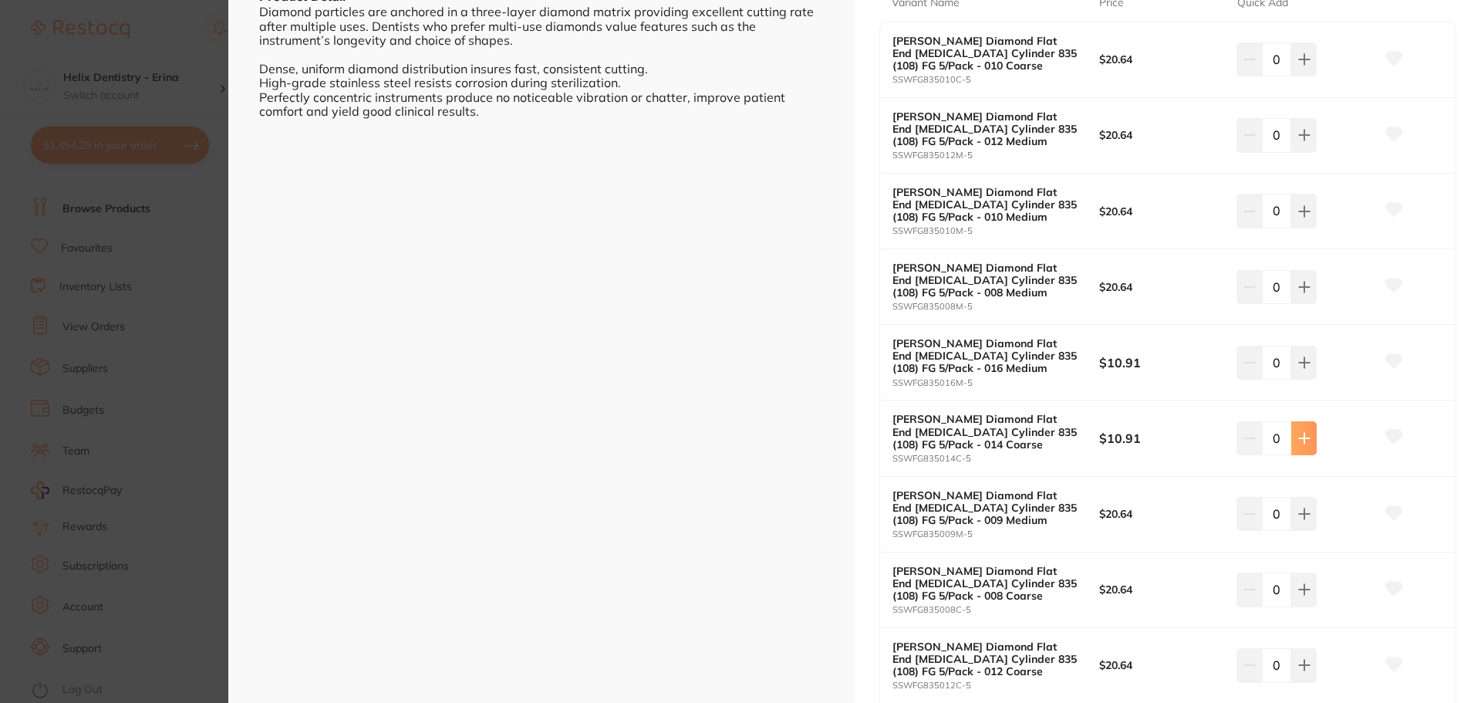
click at [1303, 430] on button at bounding box center [1303, 438] width 25 height 34
type input "1"
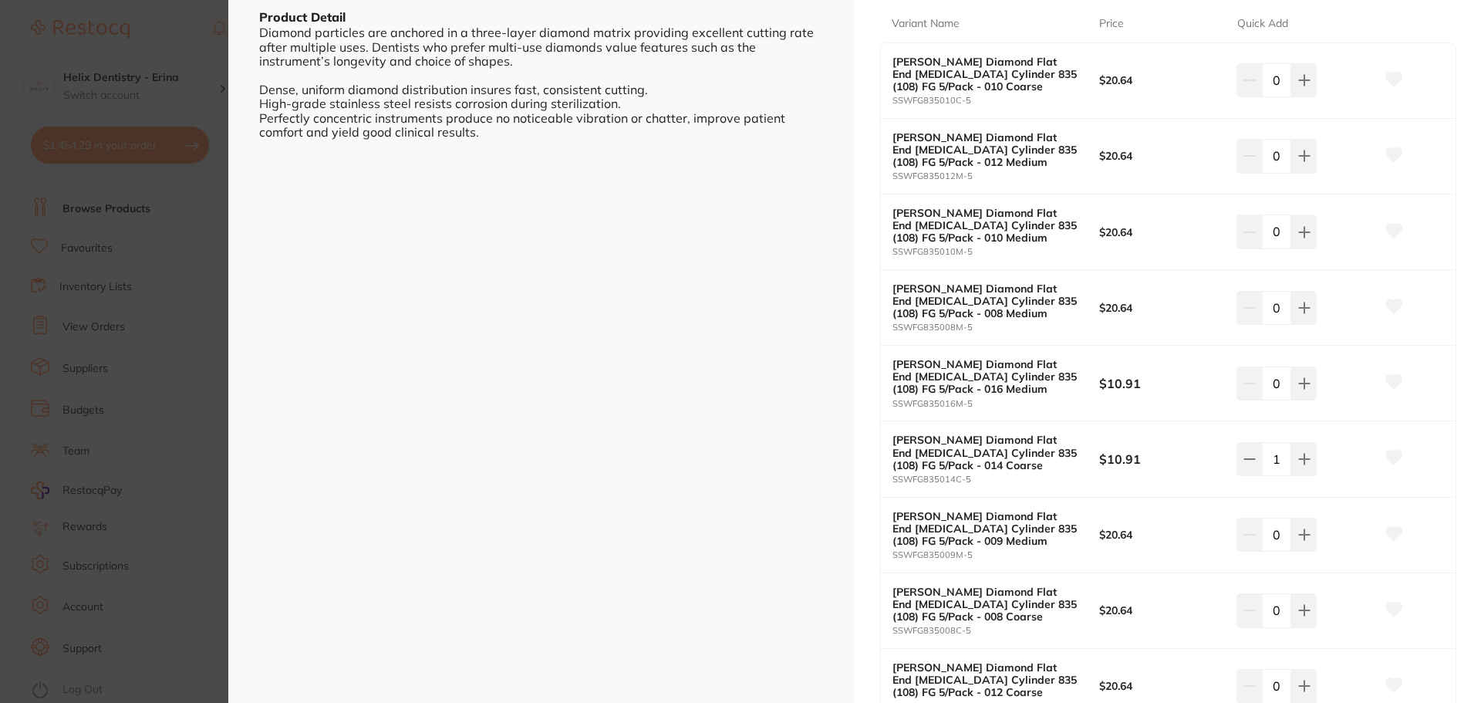
scroll to position [540, 0]
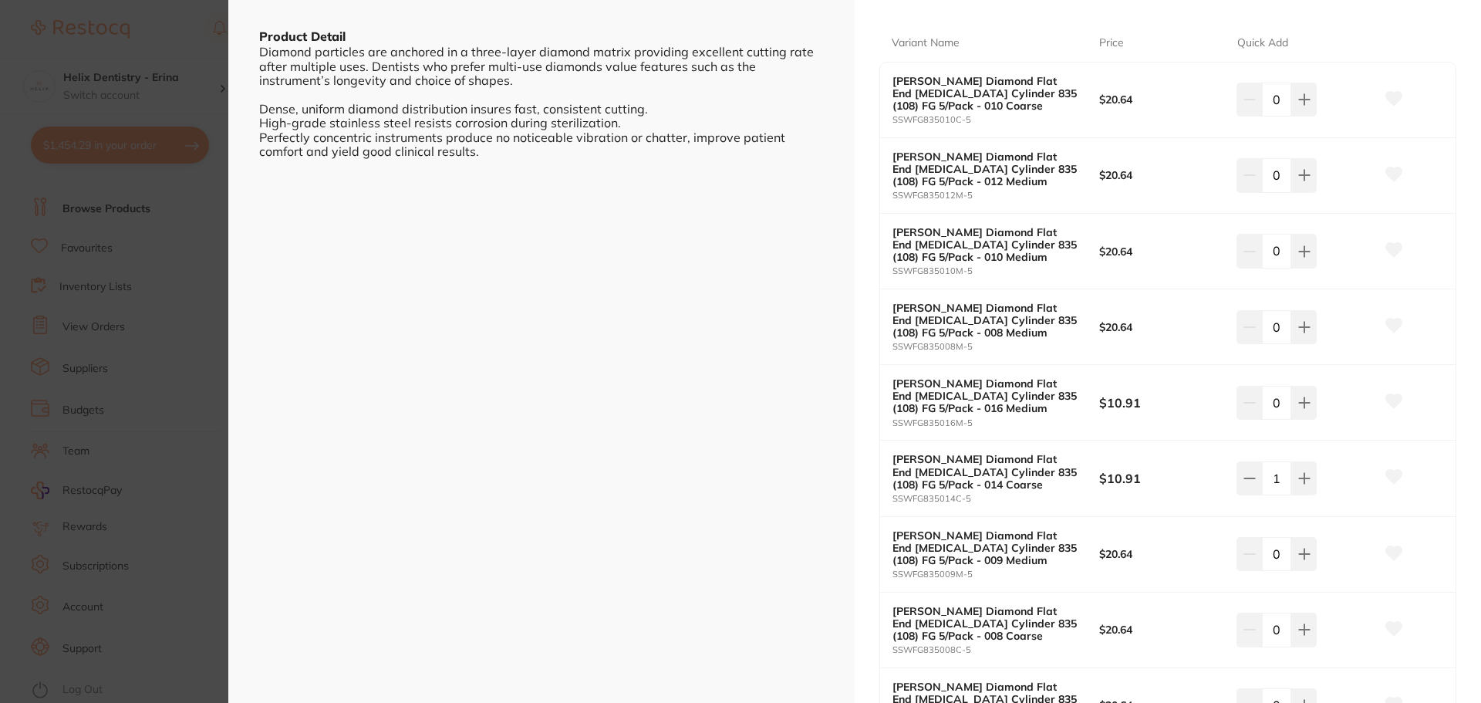
scroll to position [386, 0]
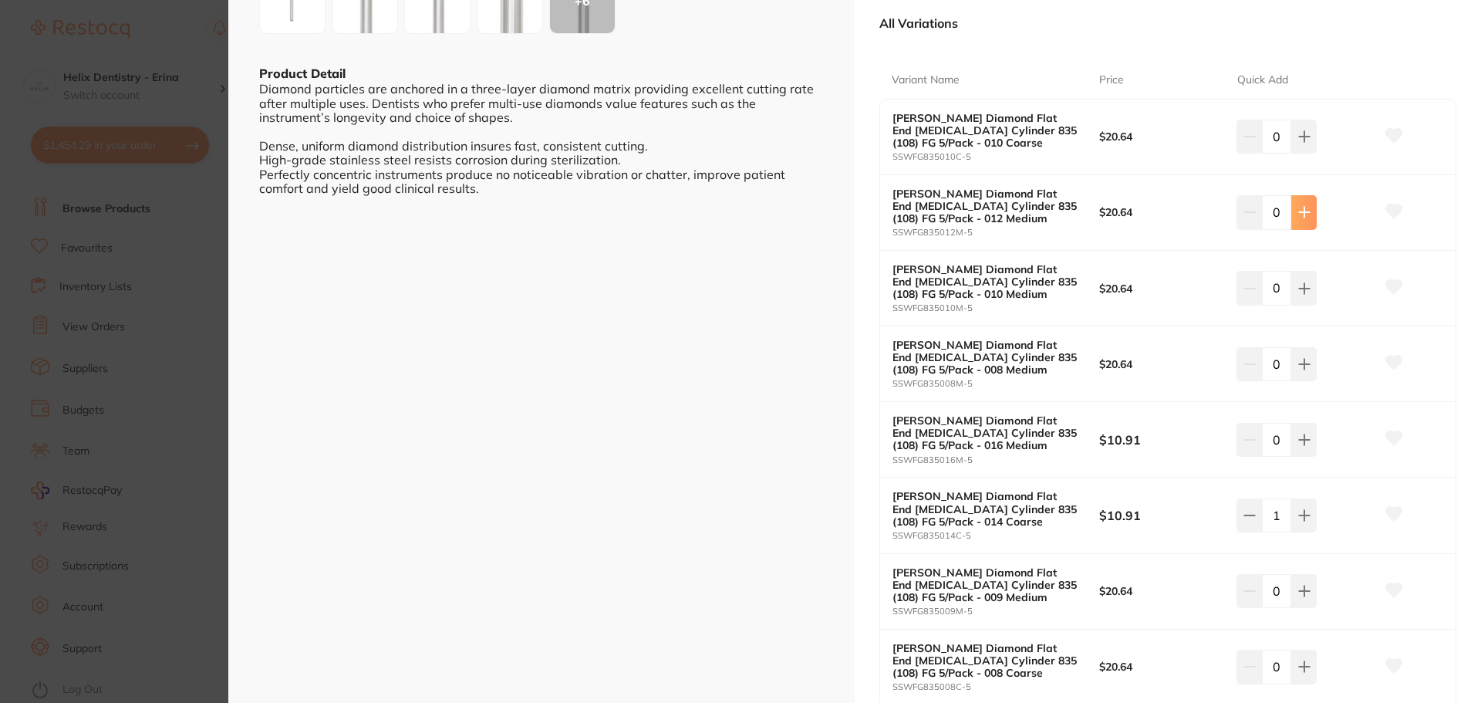
click at [1296, 204] on button at bounding box center [1303, 212] width 25 height 34
type input "1"
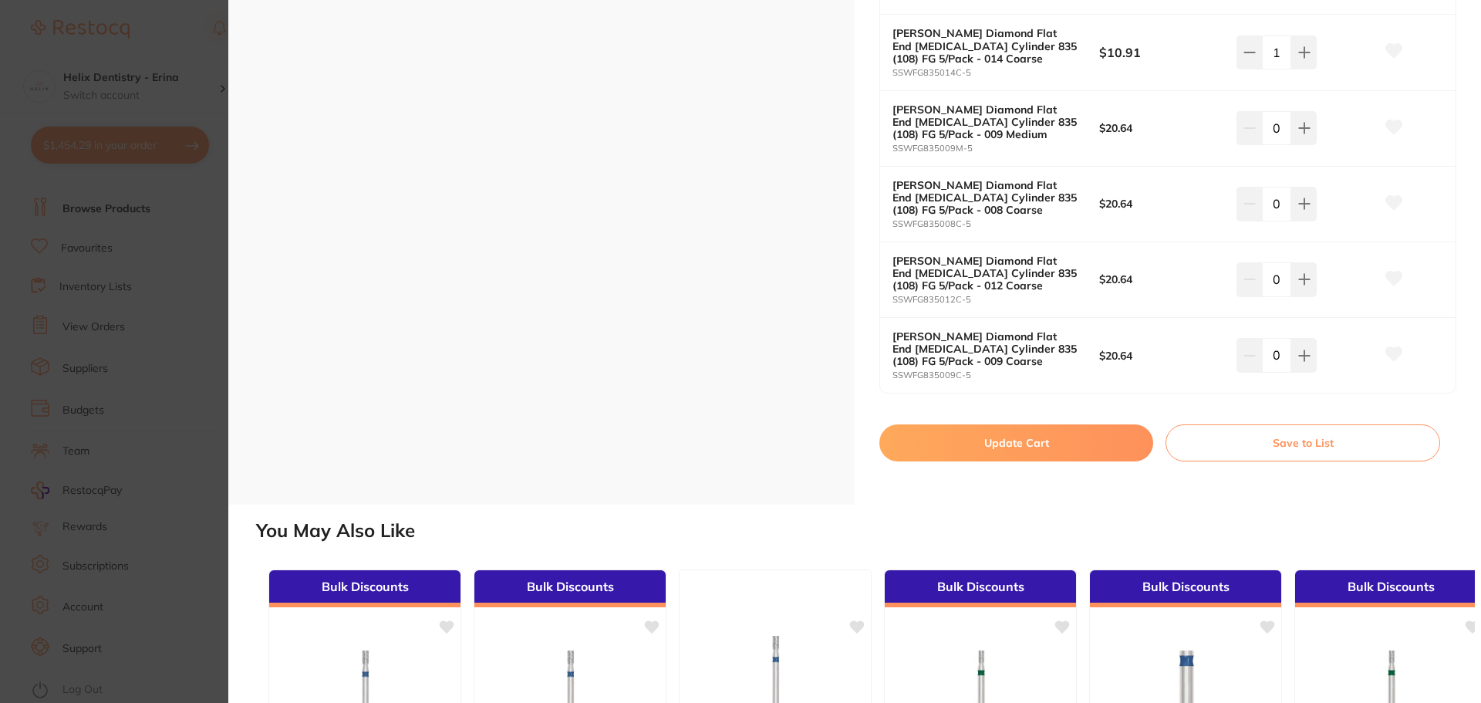
scroll to position [0, 0]
click at [1051, 442] on button "Update Cart" at bounding box center [1016, 442] width 274 height 37
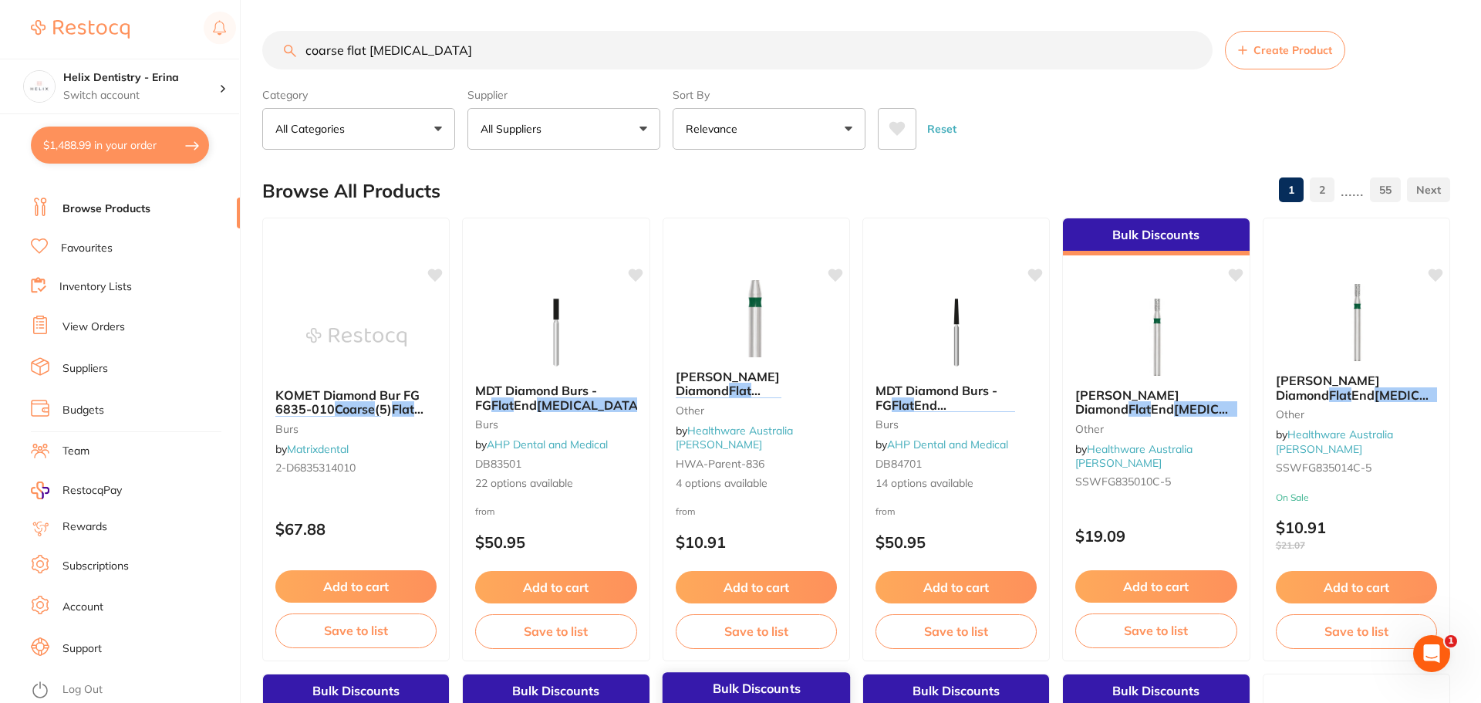
checkbox input "false"
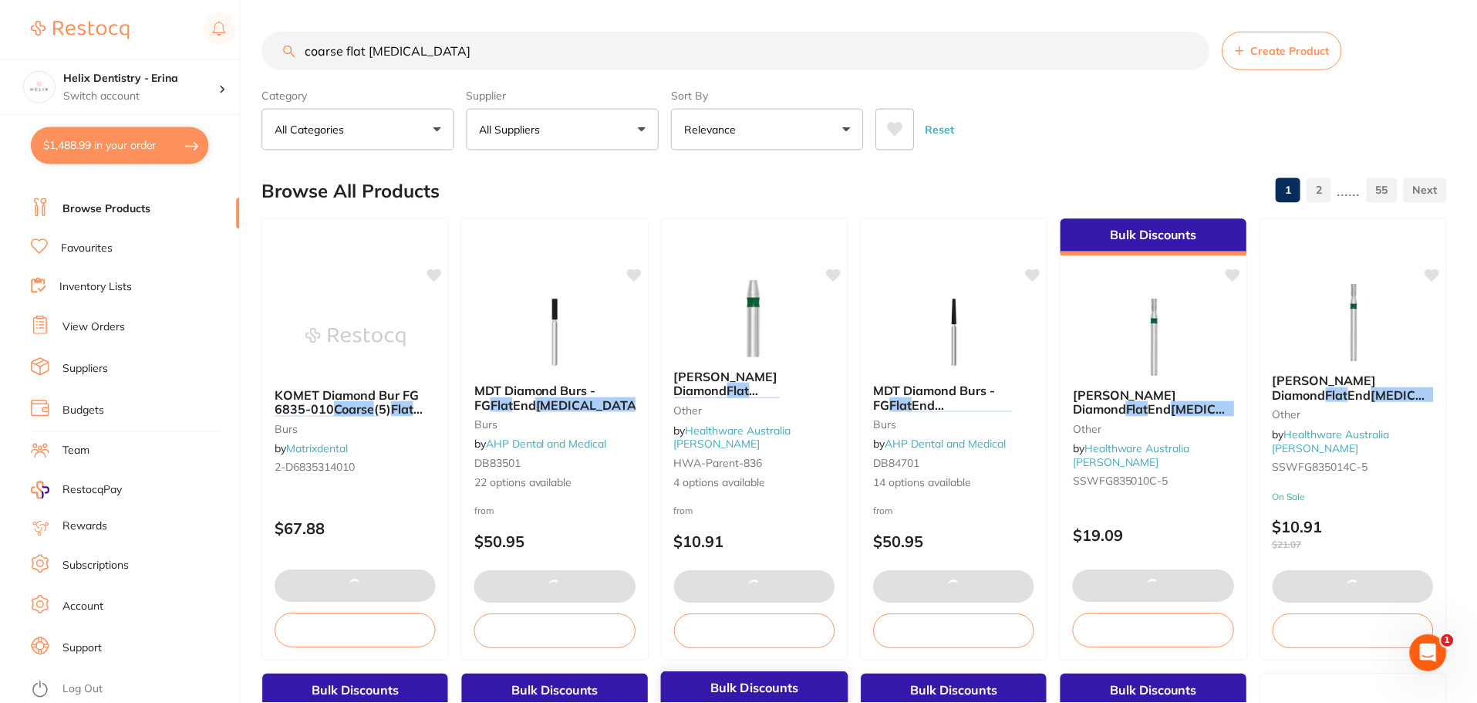
scroll to position [540, 0]
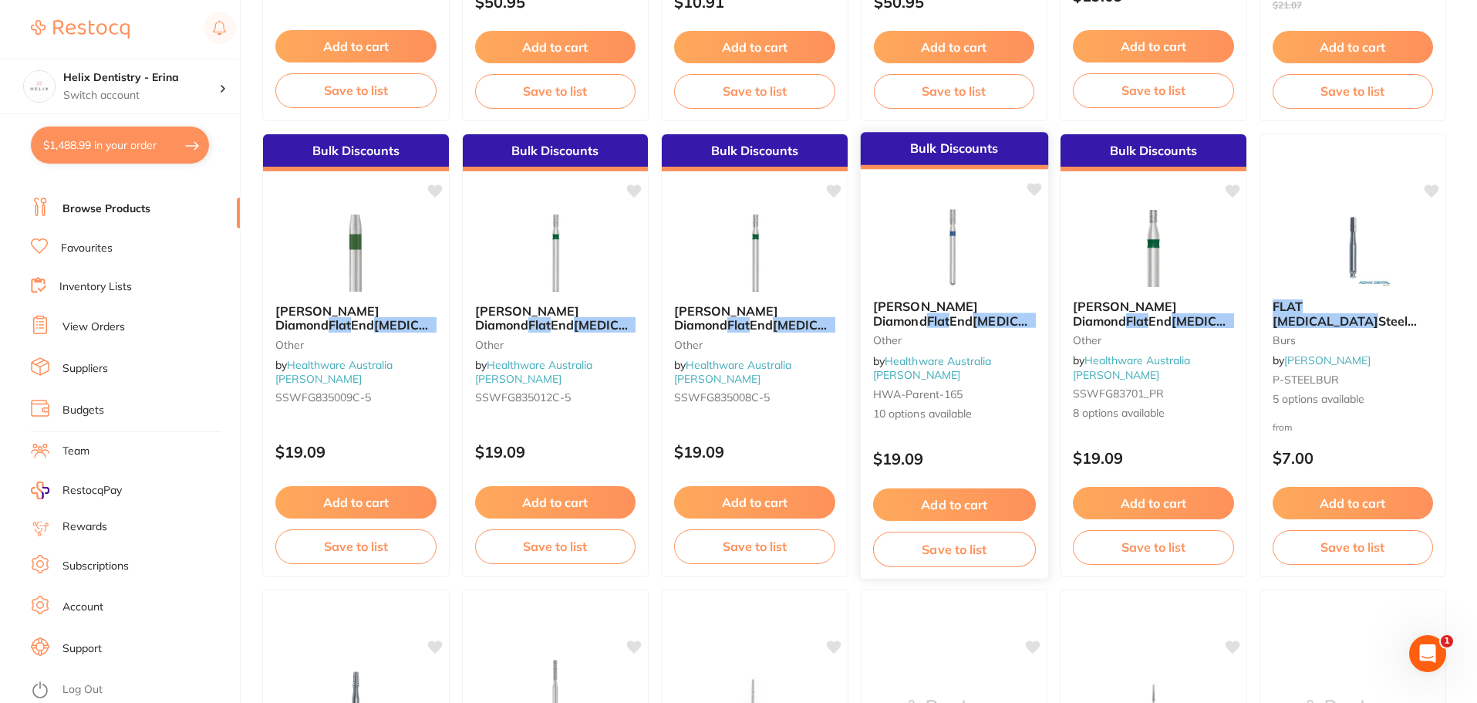
click at [972, 323] on em "[MEDICAL_DATA]" at bounding box center [1025, 319] width 106 height 15
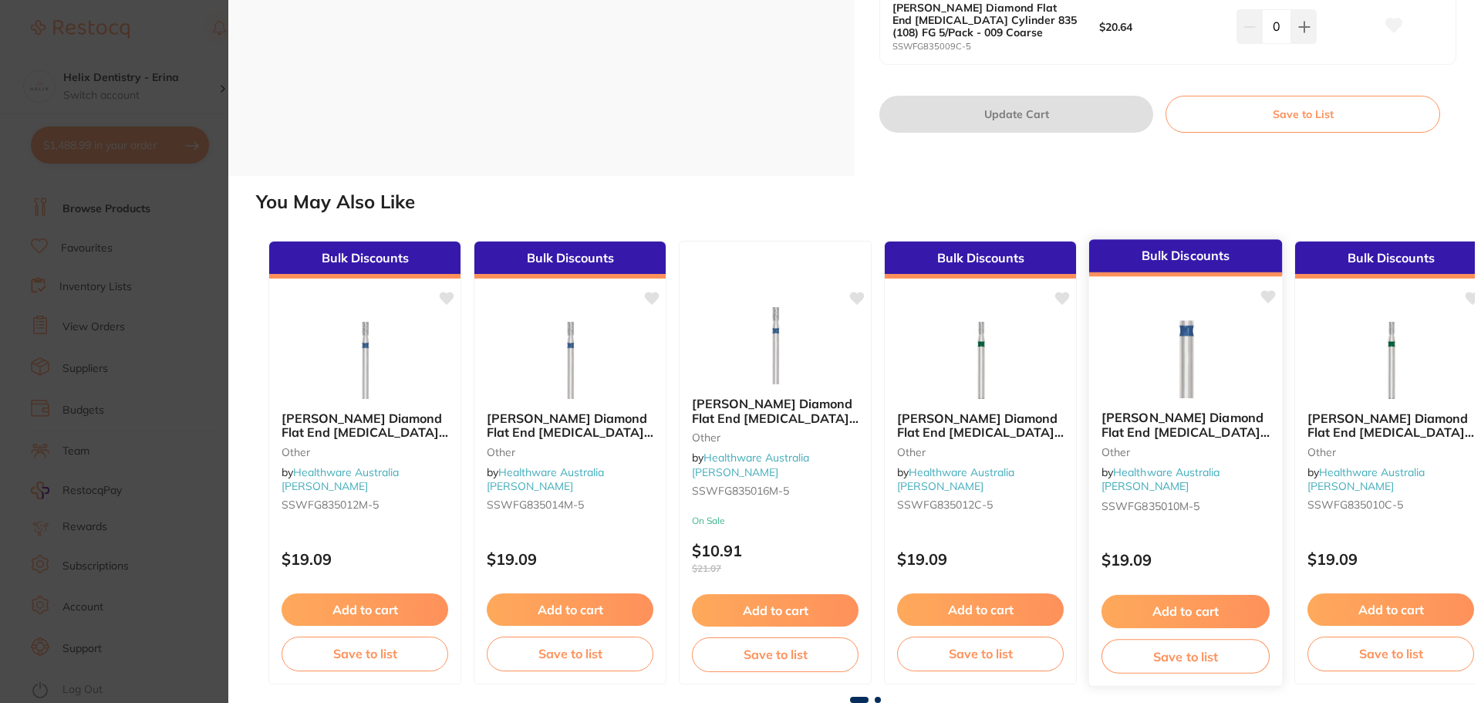
click at [1206, 411] on b "[PERSON_NAME] Diamond Flat End [MEDICAL_DATA] Cylinder 835 (108) FG 5/Pack - 01…" at bounding box center [1185, 424] width 168 height 29
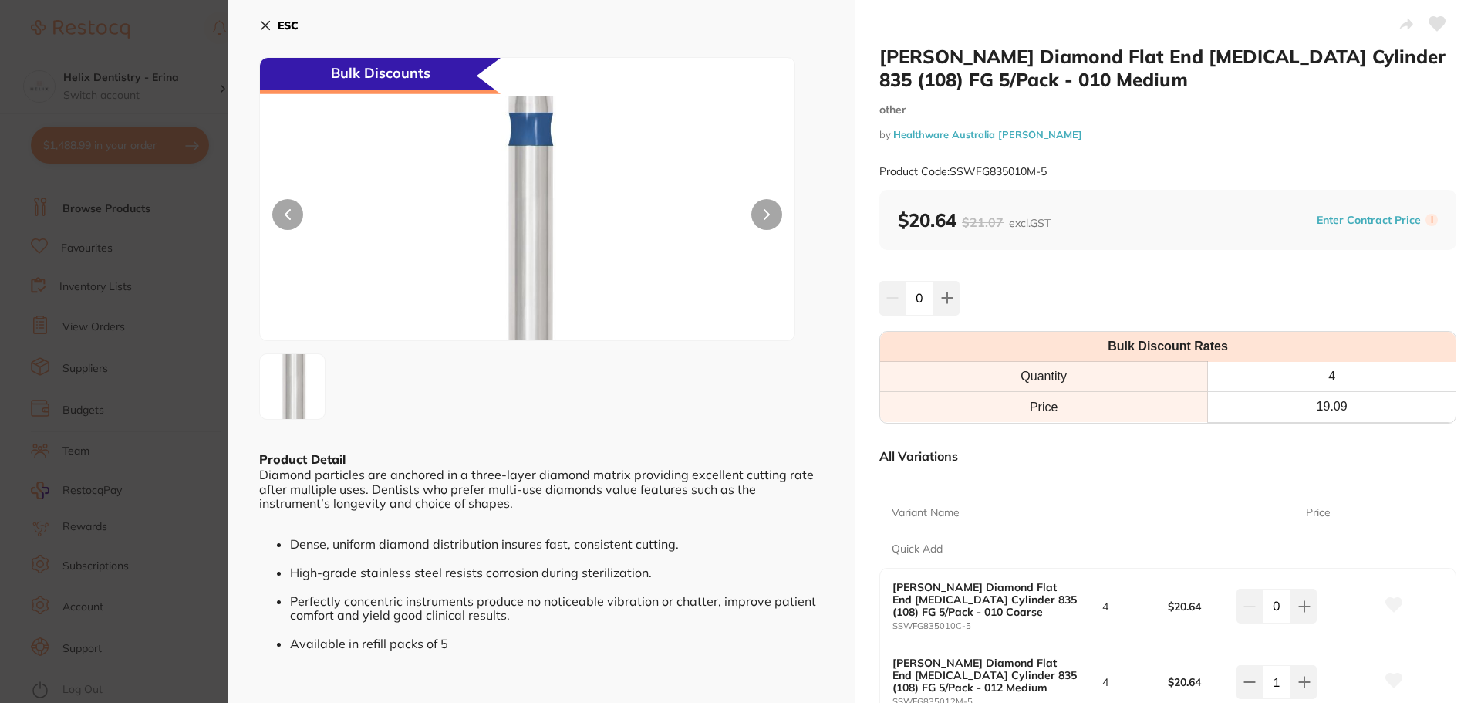
click at [95, 224] on section "[PERSON_NAME] Diamond Flat End [MEDICAL_DATA] Cylinder 835 (108) FG 5/Pack - 01…" at bounding box center [740, 351] width 1481 height 703
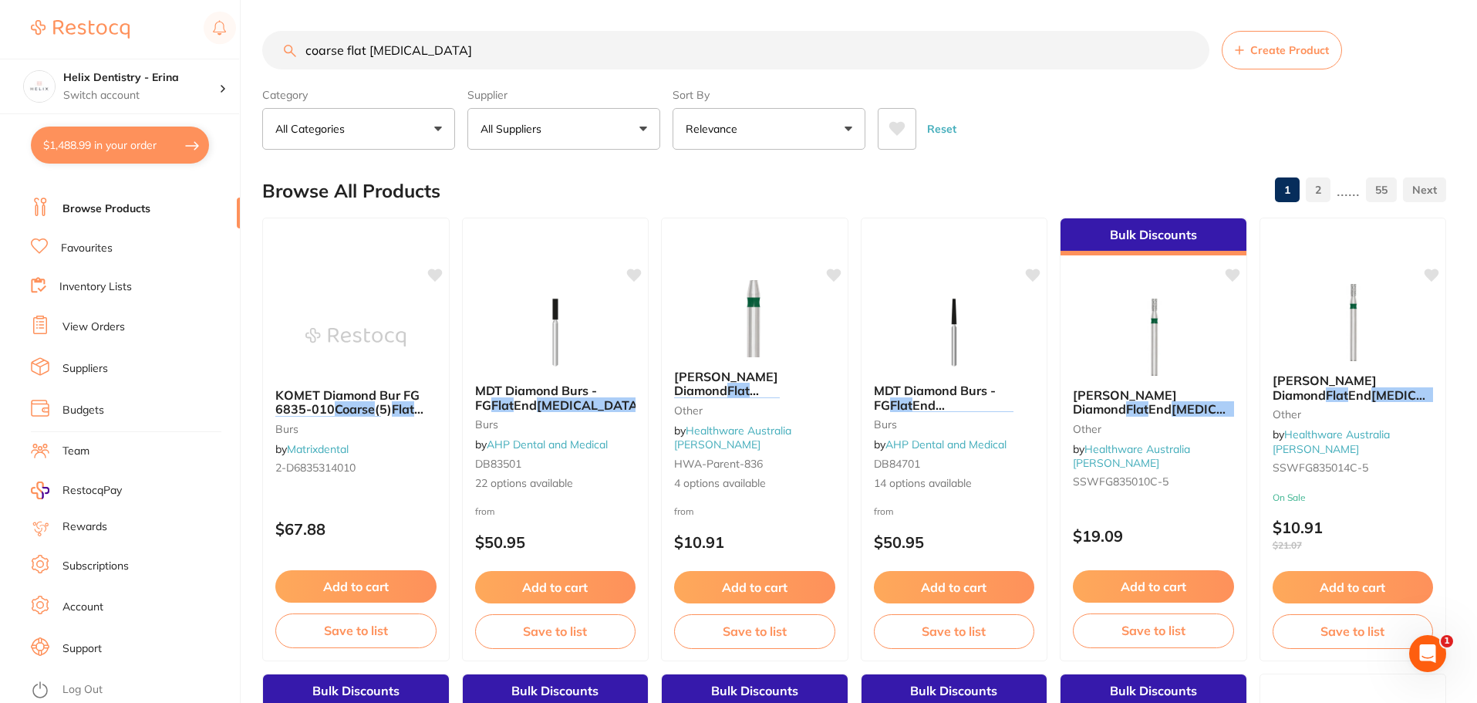
click at [455, 46] on input "coarse flat fissure" at bounding box center [735, 50] width 947 height 39
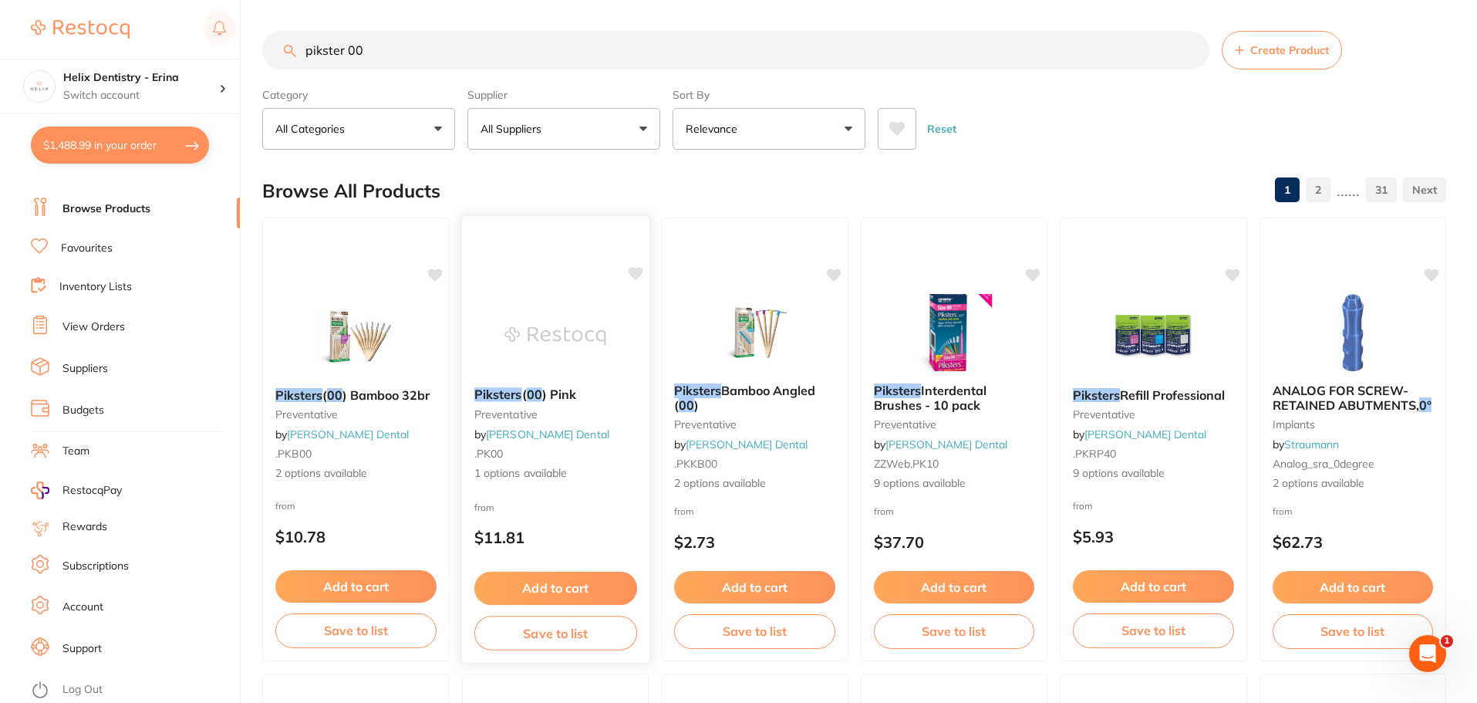
type input "pikster 00"
click at [577, 337] on img at bounding box center [554, 336] width 101 height 78
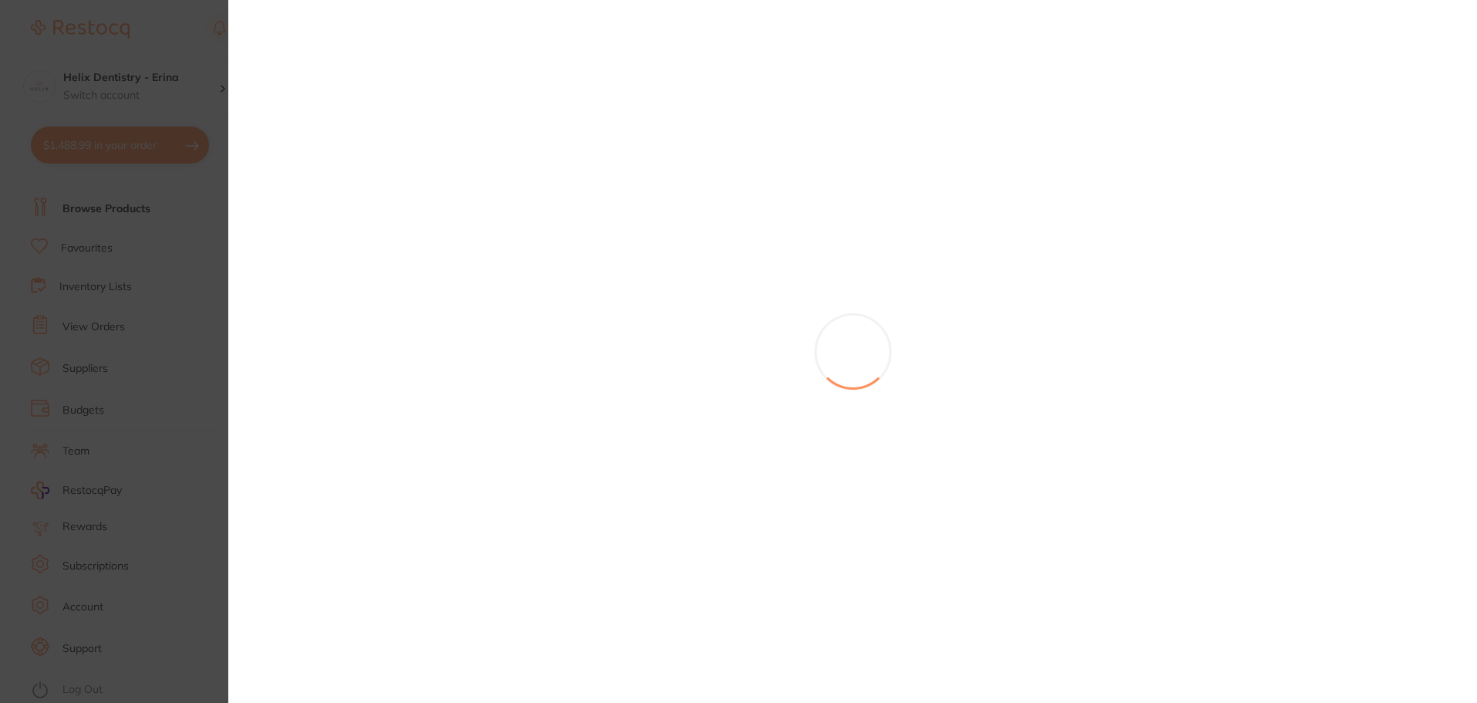
click at [559, 453] on section at bounding box center [738, 351] width 1477 height 703
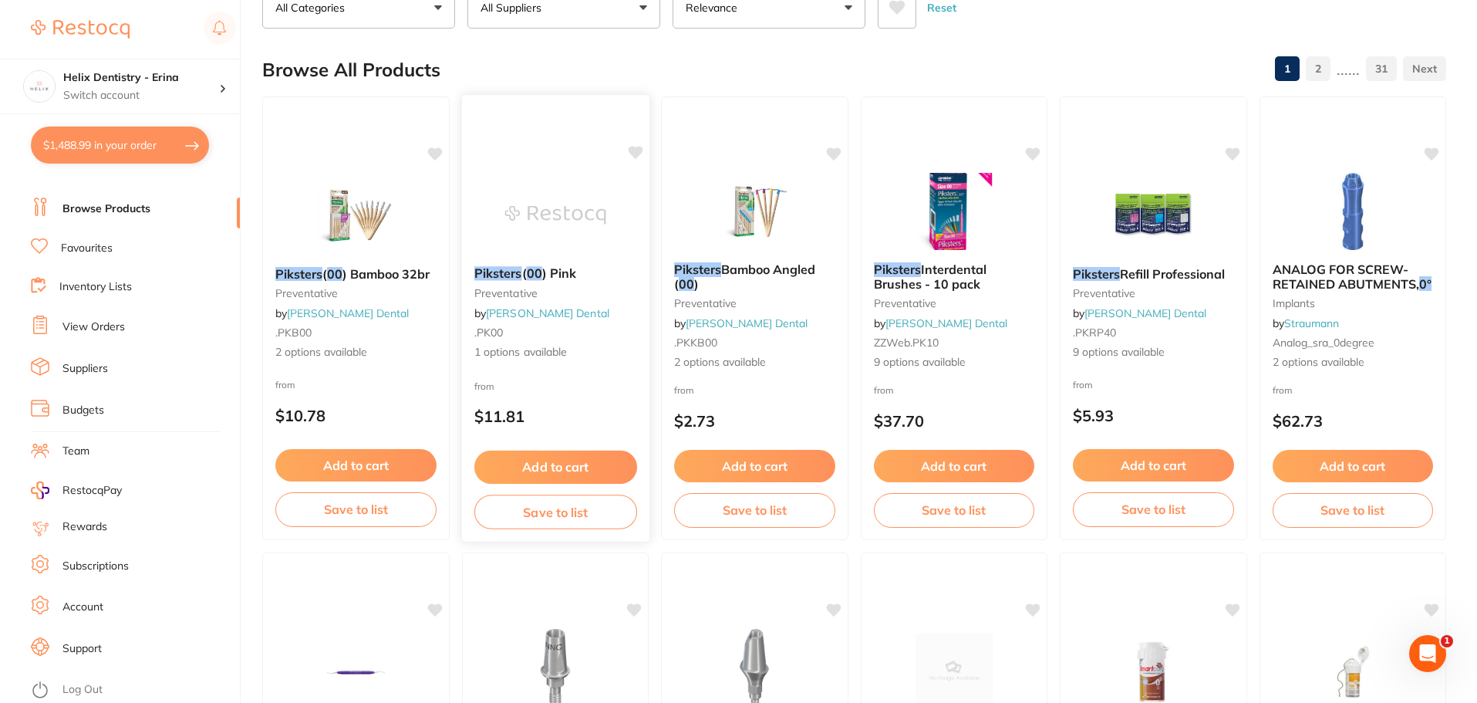
scroll to position [158, 0]
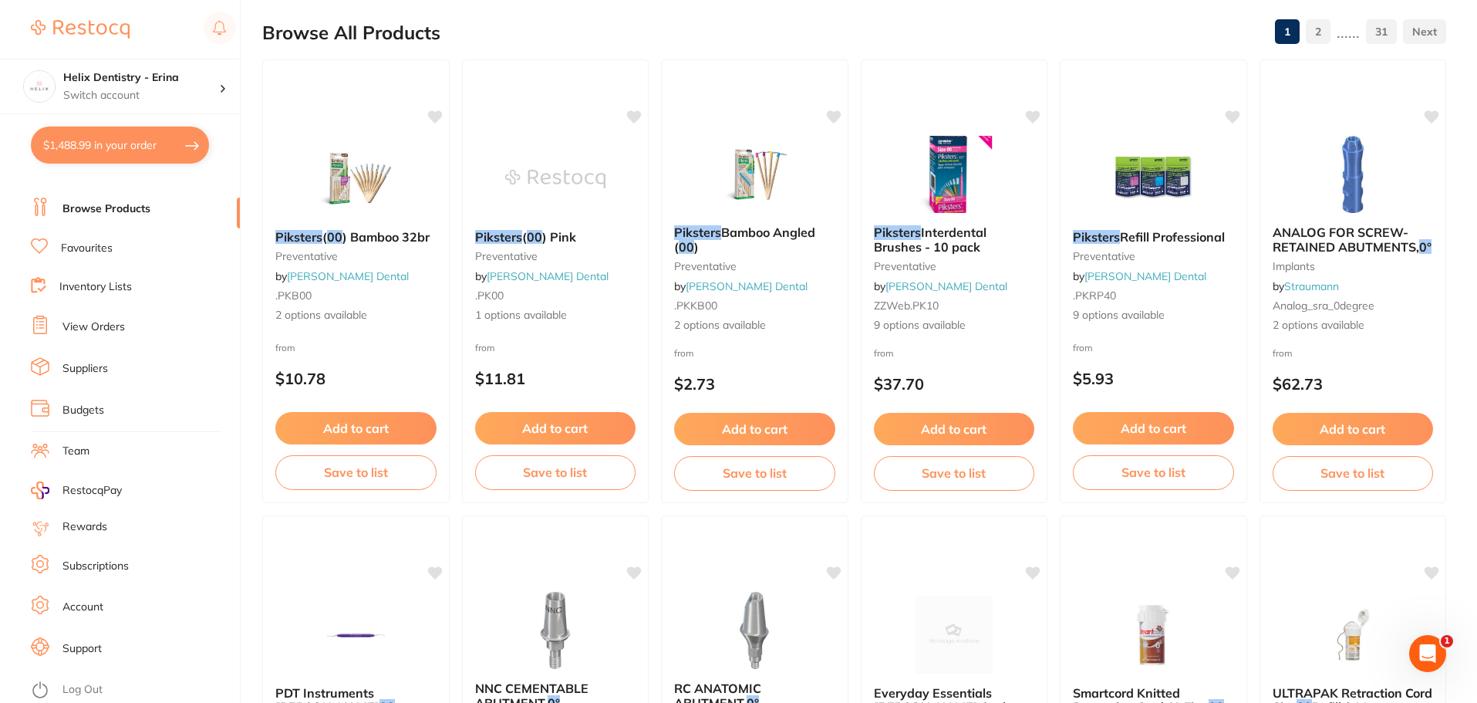
drag, startPoint x: 549, startPoint y: 259, endPoint x: 557, endPoint y: 380, distance: 121.3
click at [549, 259] on small "preventative" at bounding box center [555, 256] width 161 height 12
click at [538, 272] on section at bounding box center [738, 351] width 1477 height 703
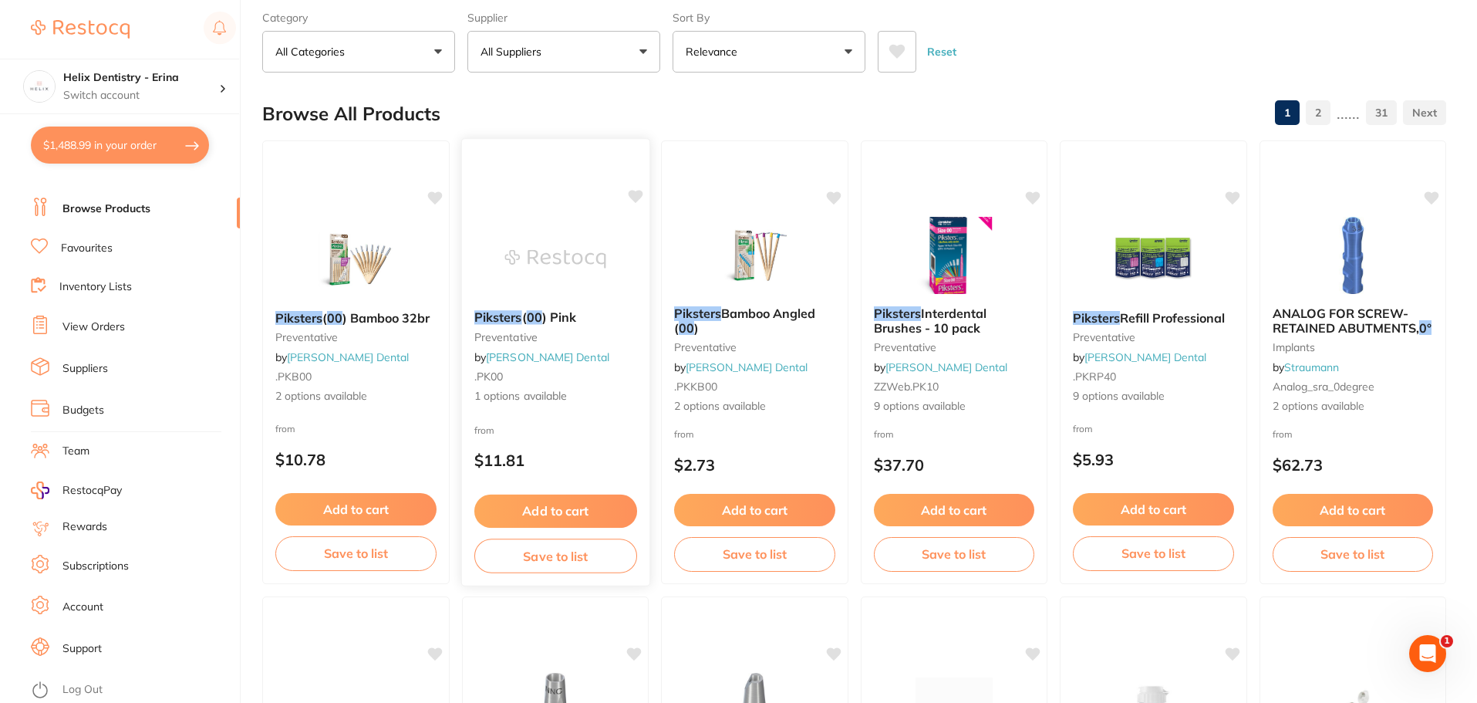
click at [553, 248] on img at bounding box center [554, 259] width 101 height 78
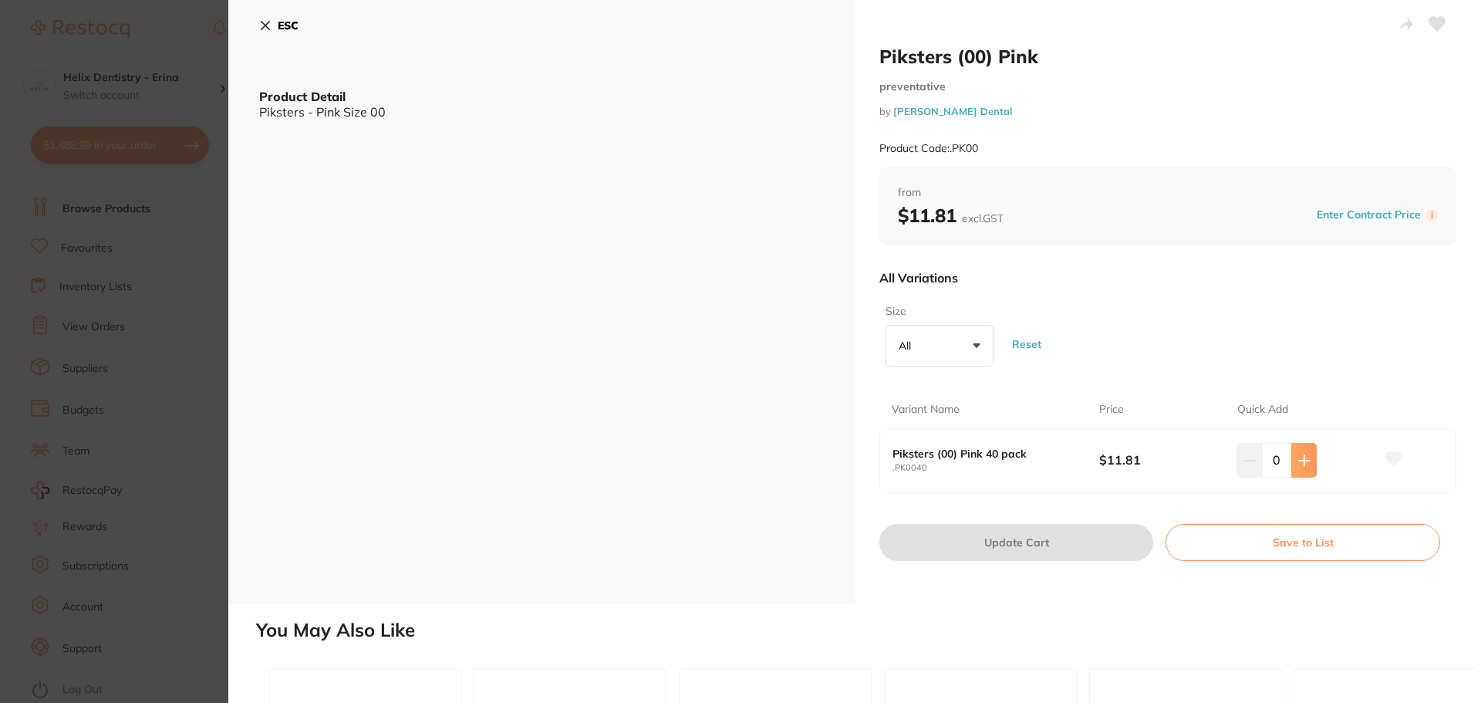
click at [1306, 459] on icon at bounding box center [1304, 460] width 12 height 12
type input "2"
click at [988, 536] on button "Update Cart" at bounding box center [1016, 542] width 274 height 37
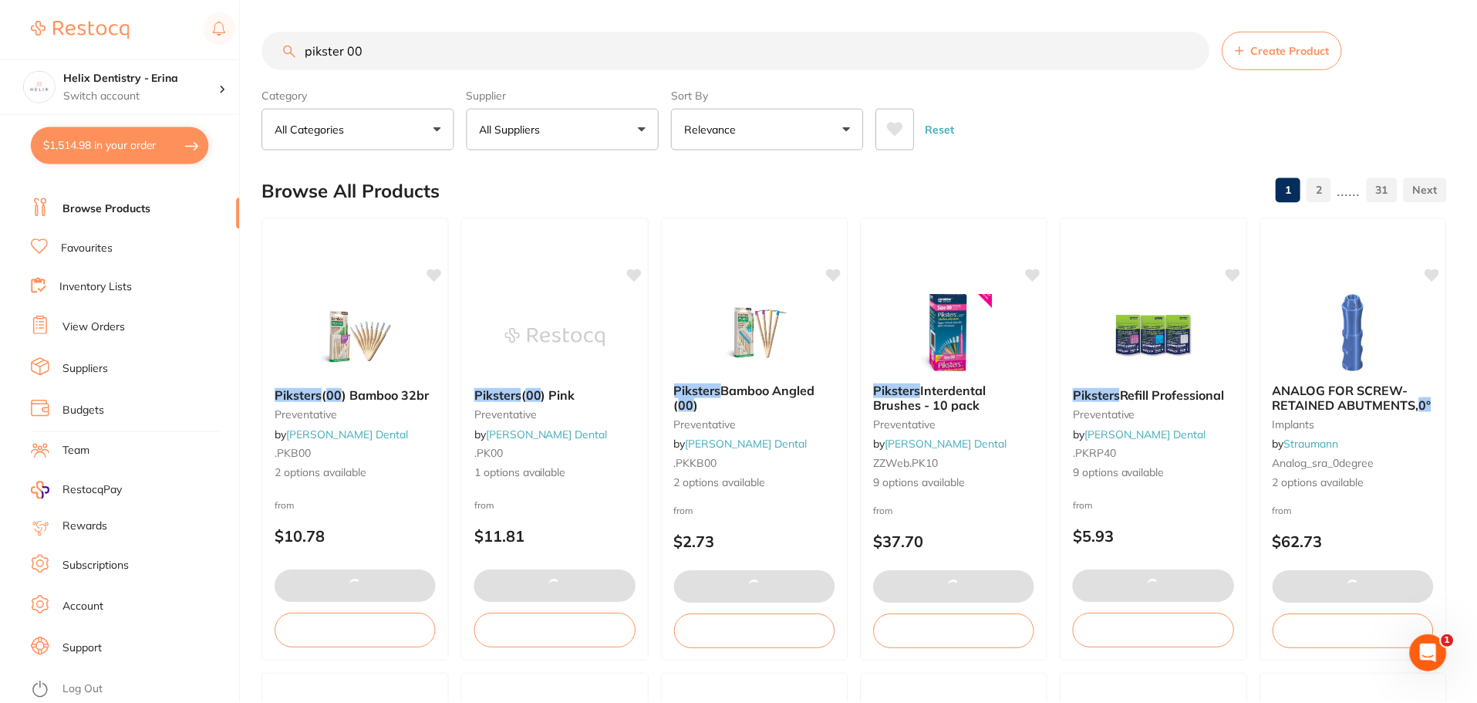
scroll to position [77, 0]
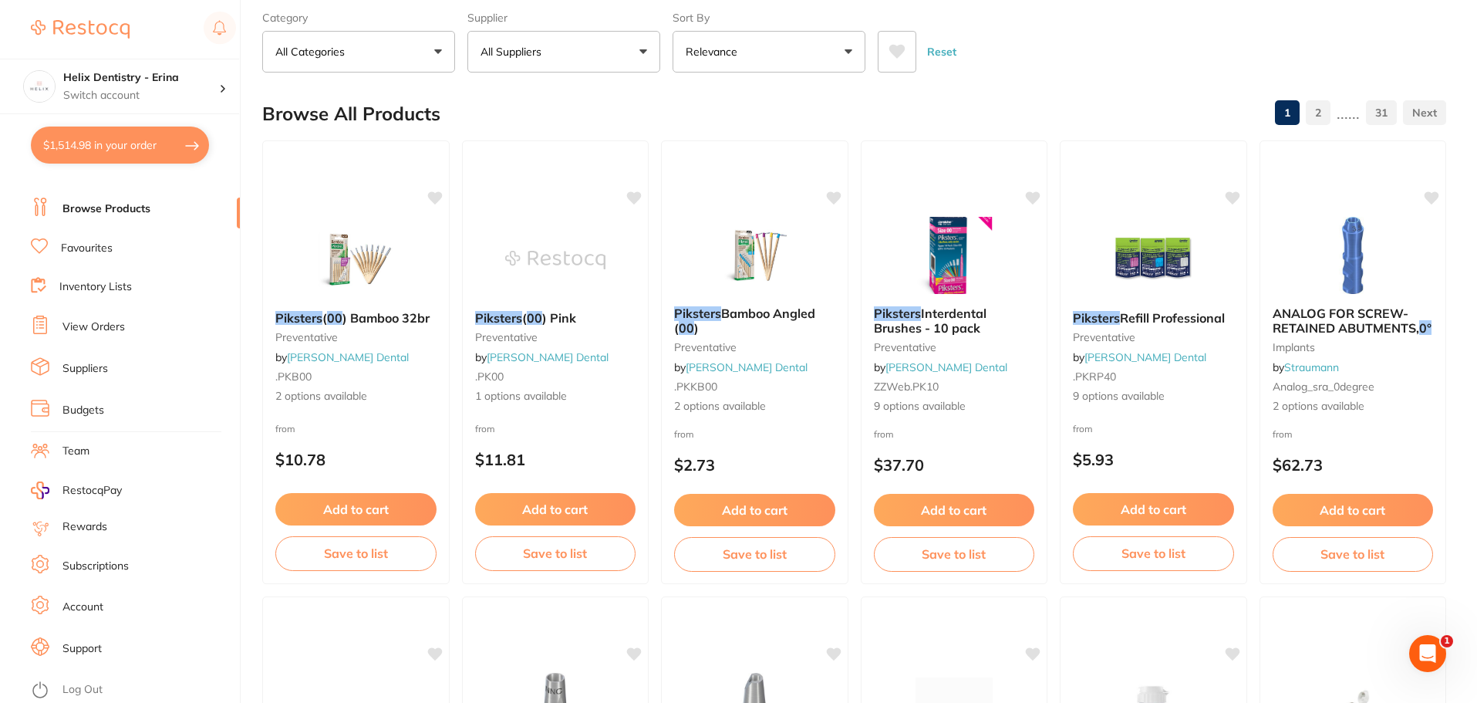
click at [93, 322] on link "View Orders" at bounding box center [93, 326] width 62 height 15
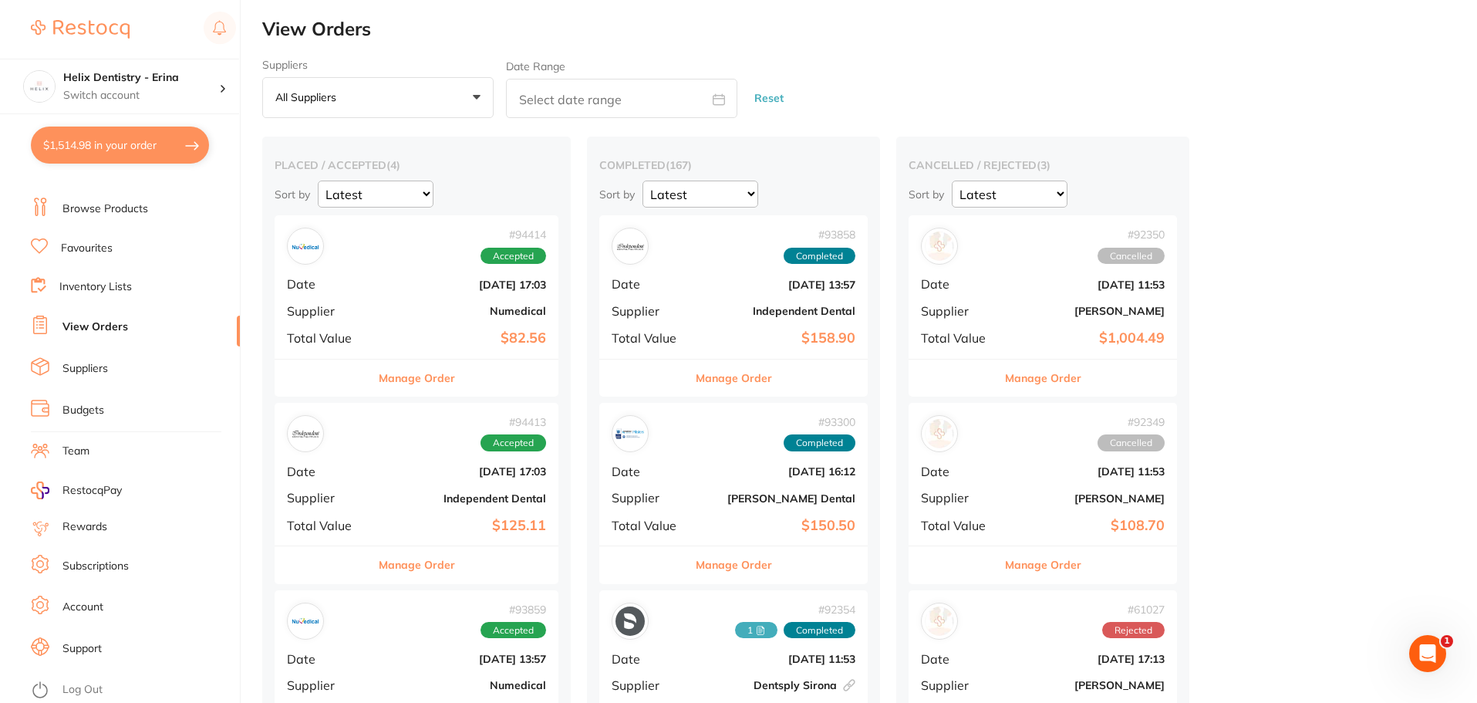
click at [423, 478] on div "# 94413 Accepted Date Sept 23 2025, 17:03 Supplier Independent Dental Total Val…" at bounding box center [417, 474] width 284 height 143
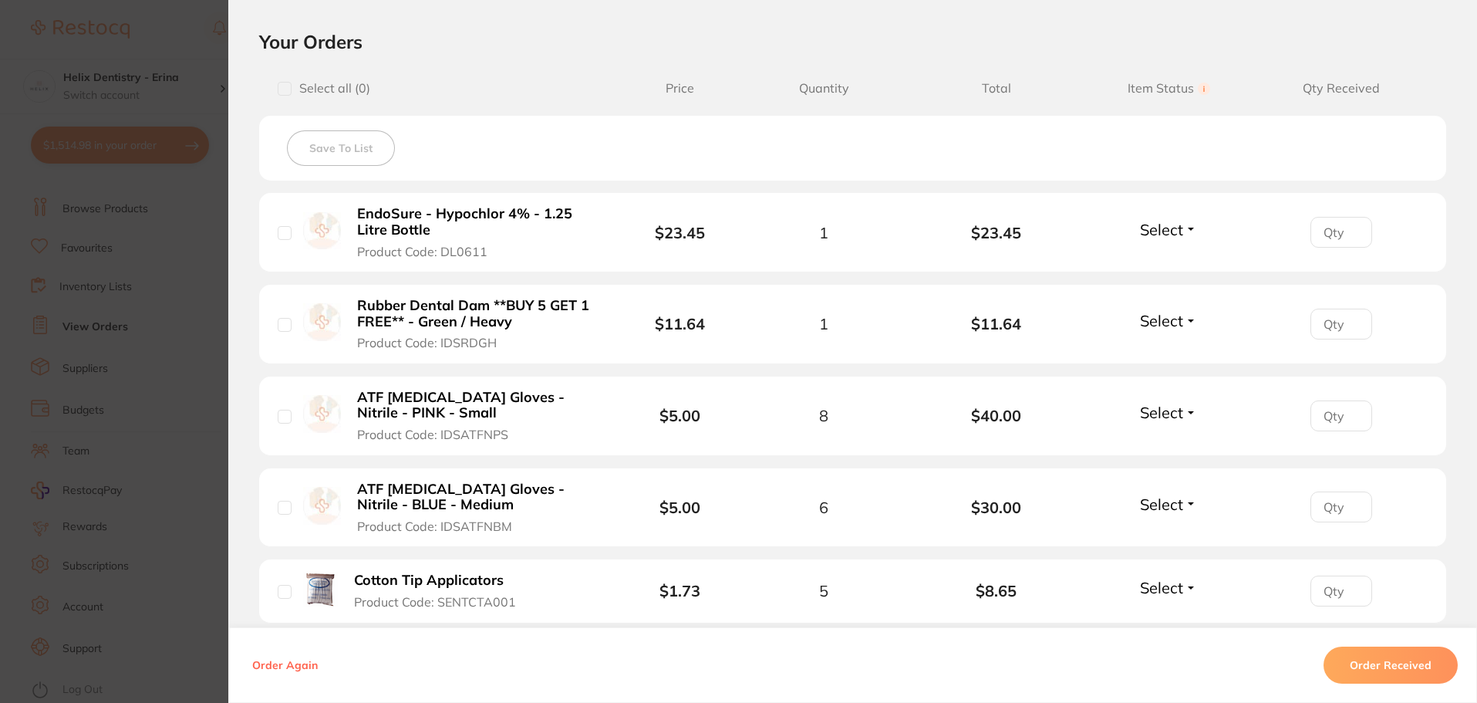
scroll to position [386, 0]
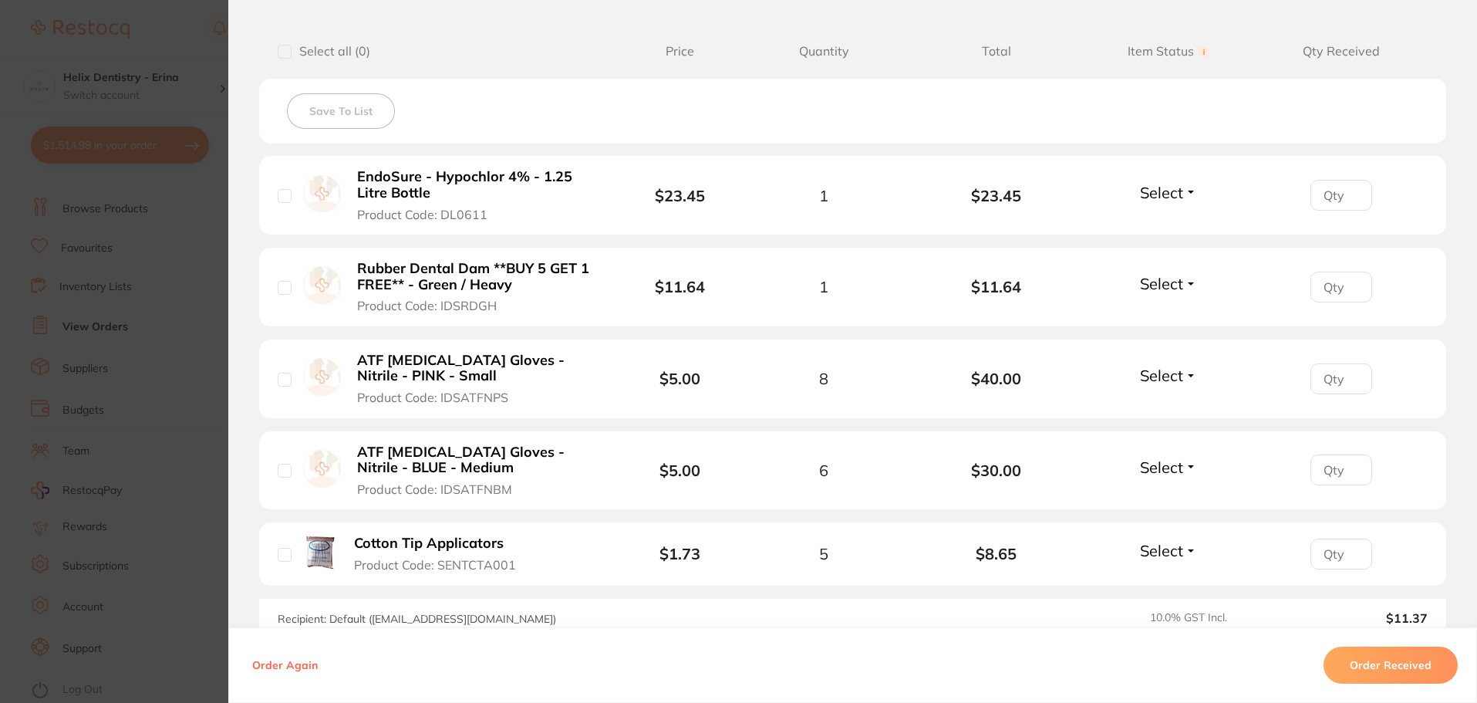
click at [1143, 199] on span "Select" at bounding box center [1161, 192] width 43 height 19
click at [1161, 223] on span "Received" at bounding box center [1168, 226] width 39 height 12
click at [1167, 285] on span "Select" at bounding box center [1161, 283] width 43 height 19
click at [1166, 336] on span "Back Order" at bounding box center [1168, 341] width 47 height 12
click at [1153, 377] on span "Select" at bounding box center [1161, 375] width 43 height 19
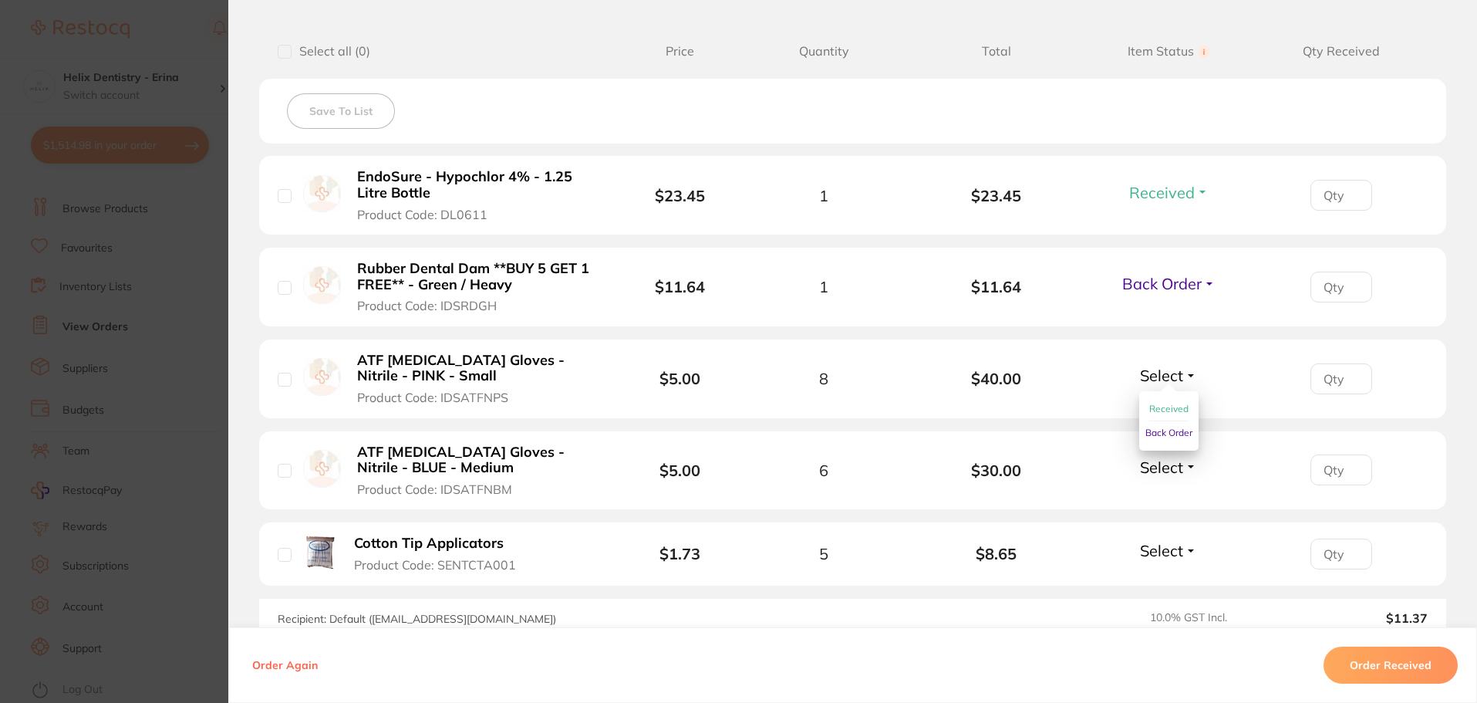
click at [1168, 406] on span "Received" at bounding box center [1168, 409] width 39 height 12
click at [1163, 464] on span "Select" at bounding box center [1161, 466] width 43 height 19
click at [1175, 501] on span "Received" at bounding box center [1168, 500] width 39 height 12
click at [1165, 548] on span "Select" at bounding box center [1161, 550] width 43 height 19
click at [1154, 585] on span "Received" at bounding box center [1168, 584] width 39 height 12
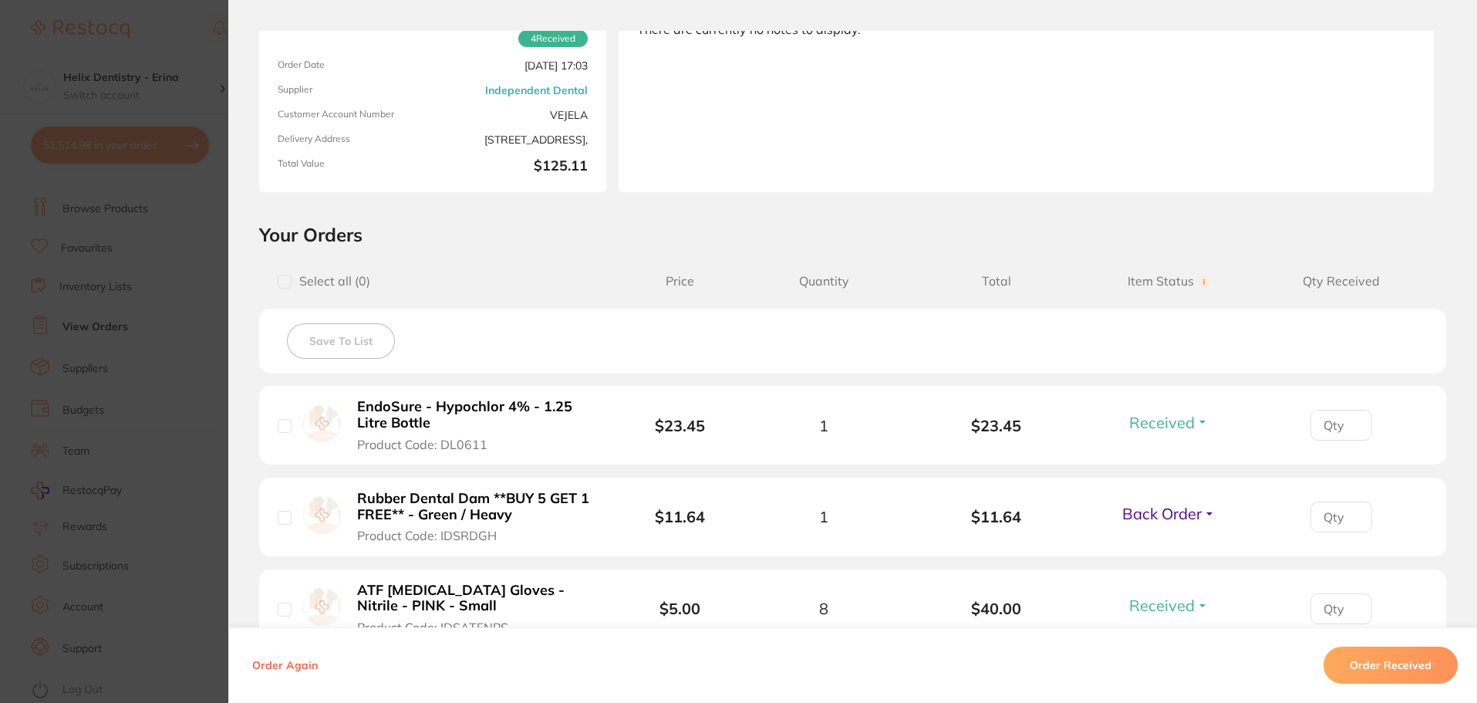
scroll to position [0, 0]
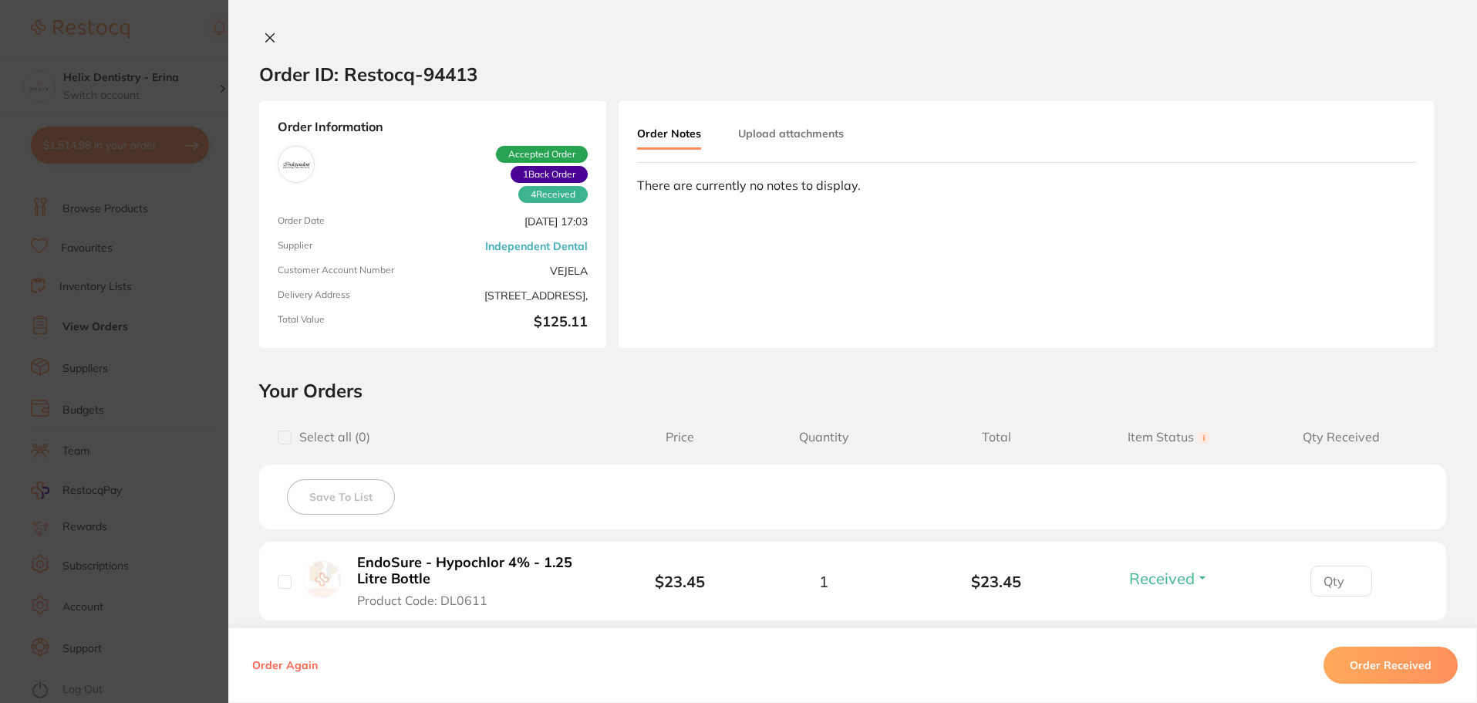
click at [793, 138] on button "Upload attachments" at bounding box center [791, 134] width 106 height 28
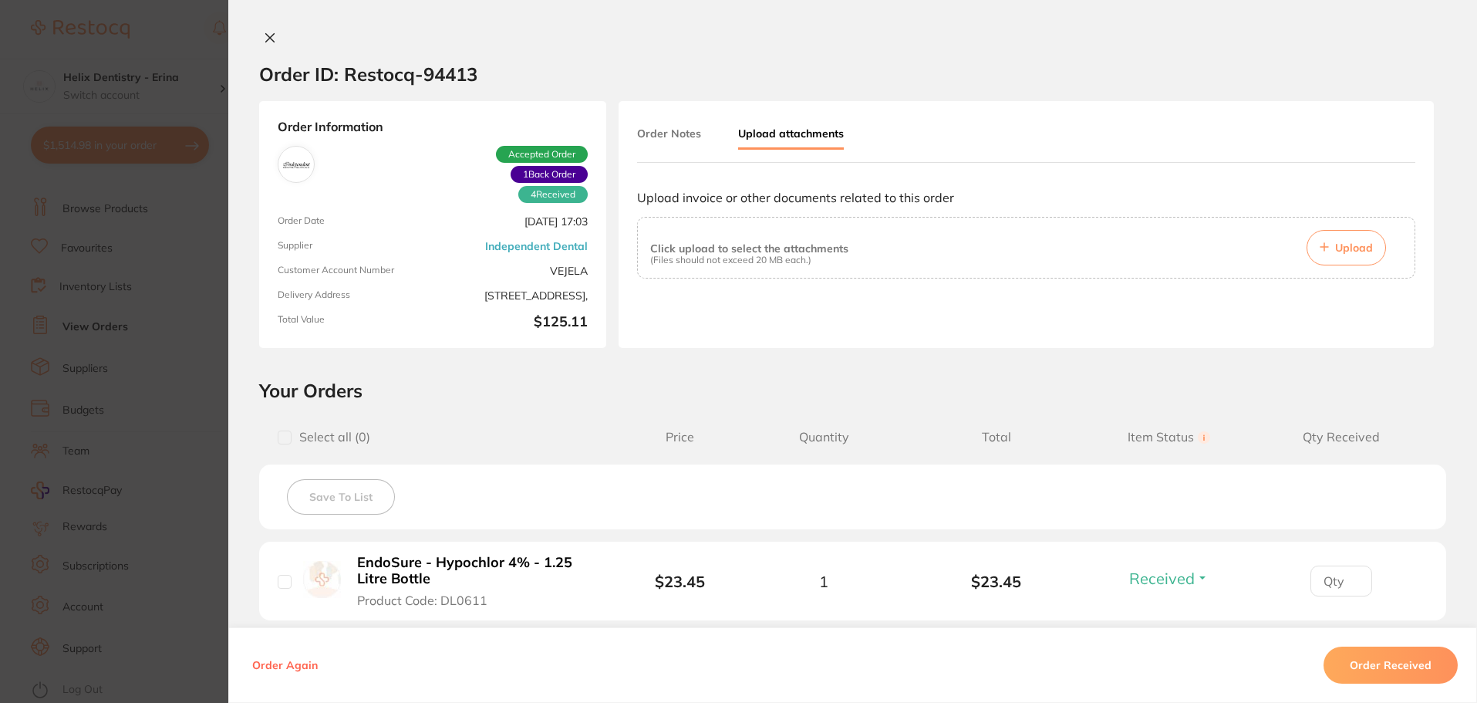
click at [1334, 260] on button "Upload" at bounding box center [1345, 247] width 79 height 35
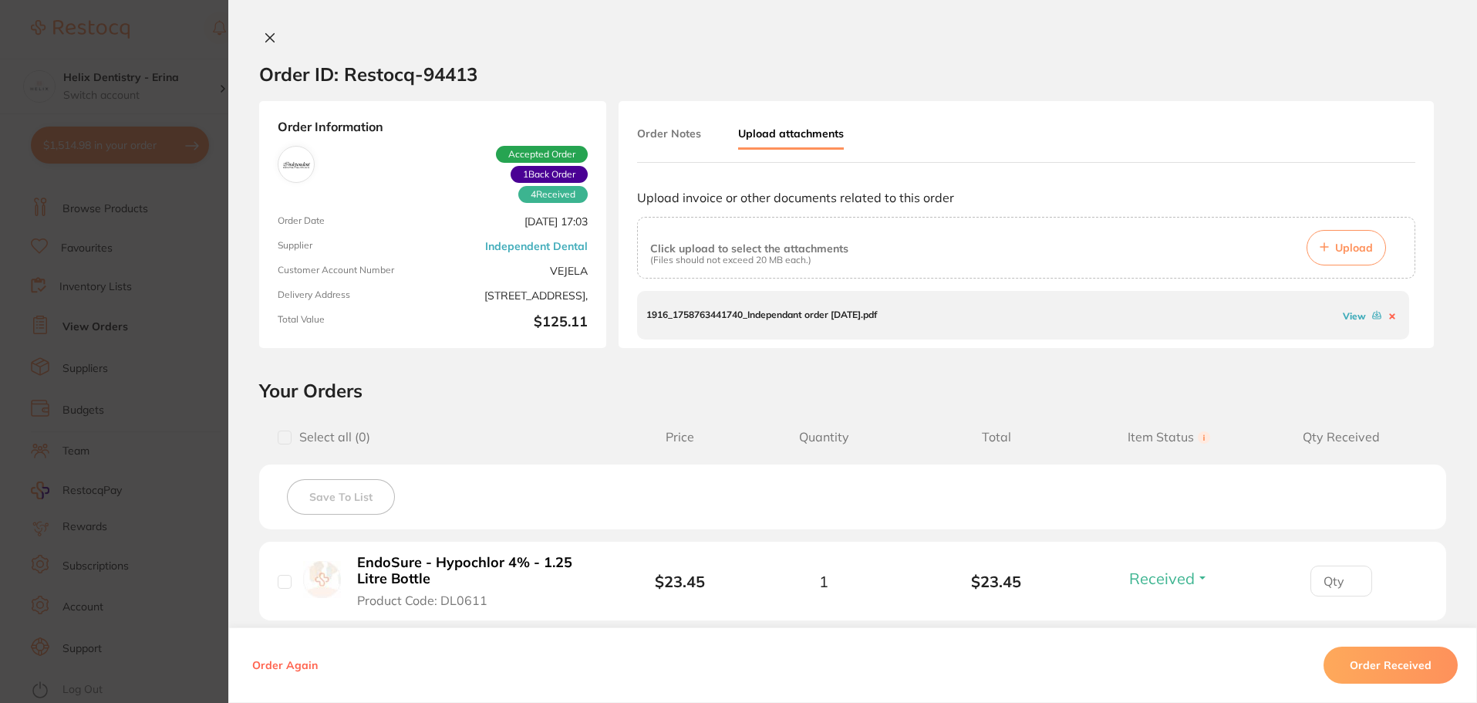
click at [1344, 310] on link "View" at bounding box center [1354, 316] width 23 height 12
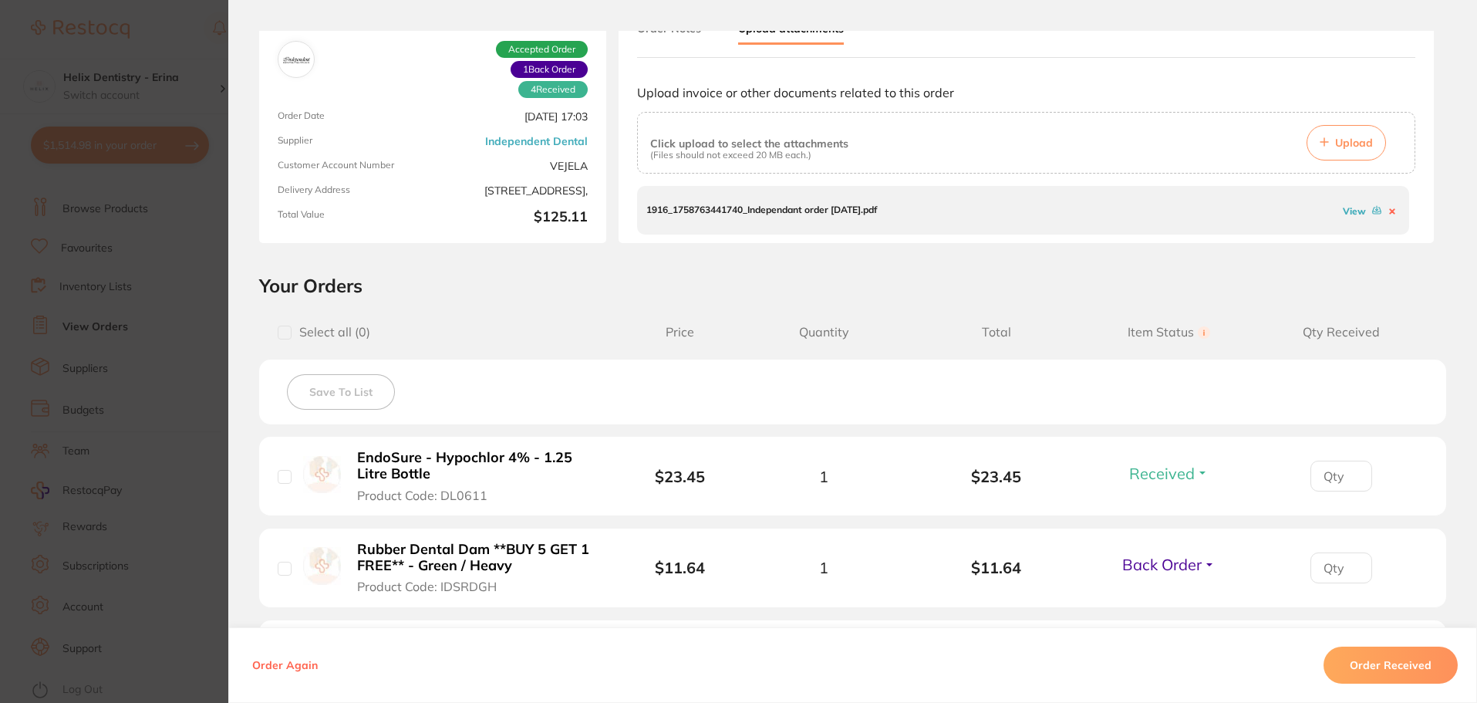
scroll to position [463, 0]
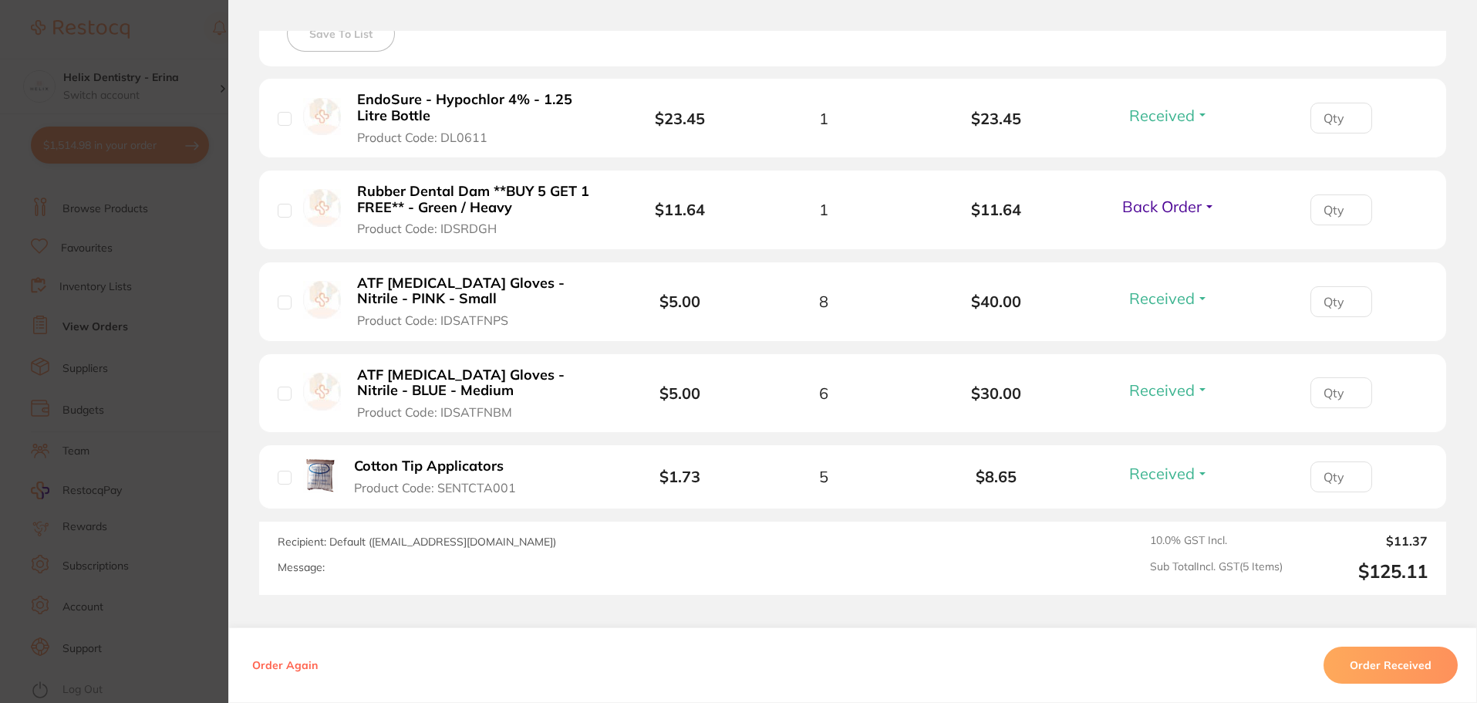
click at [157, 322] on section "Order ID: Restocq- 94413 Order Information 4 Received 1 Back Order Accepted Ord…" at bounding box center [738, 351] width 1477 height 703
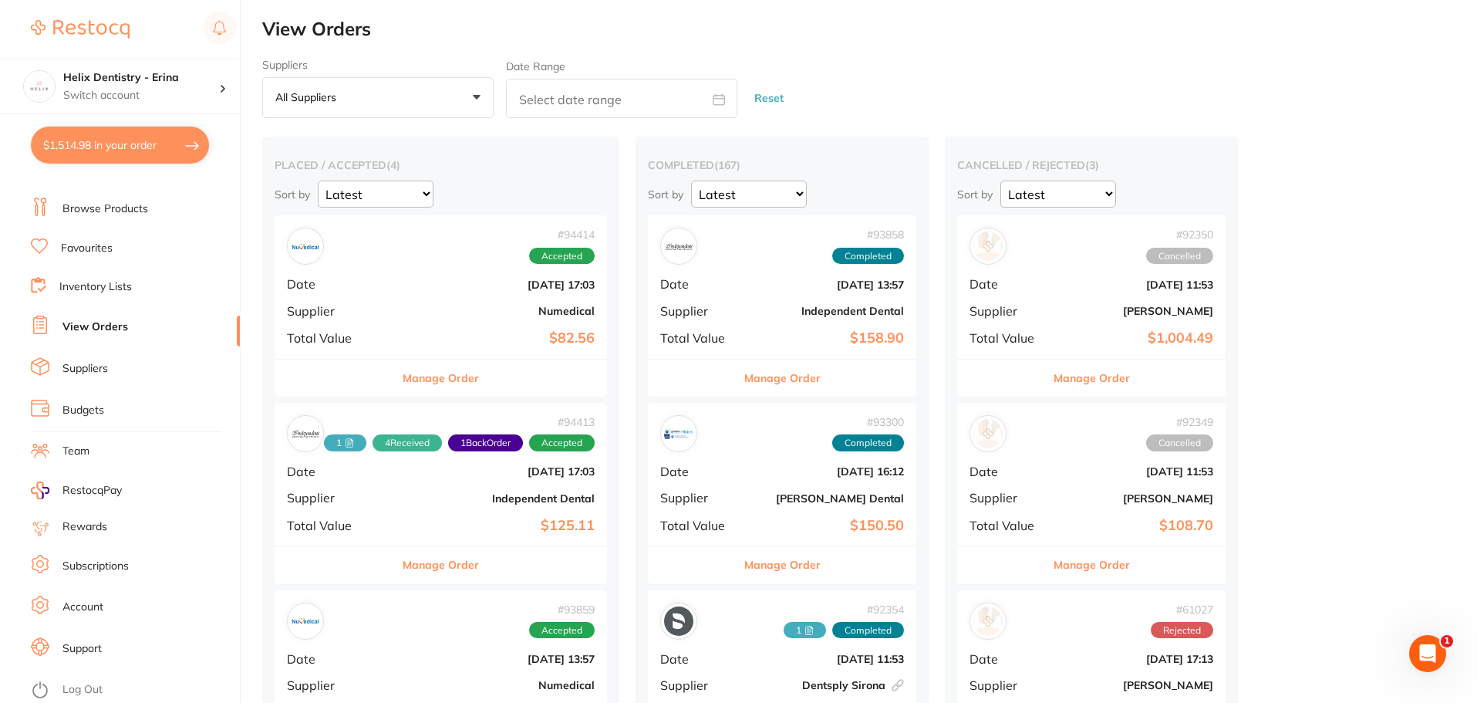
click at [121, 147] on button "$1,514.98 in your order" at bounding box center [120, 144] width 178 height 37
checkbox input "true"
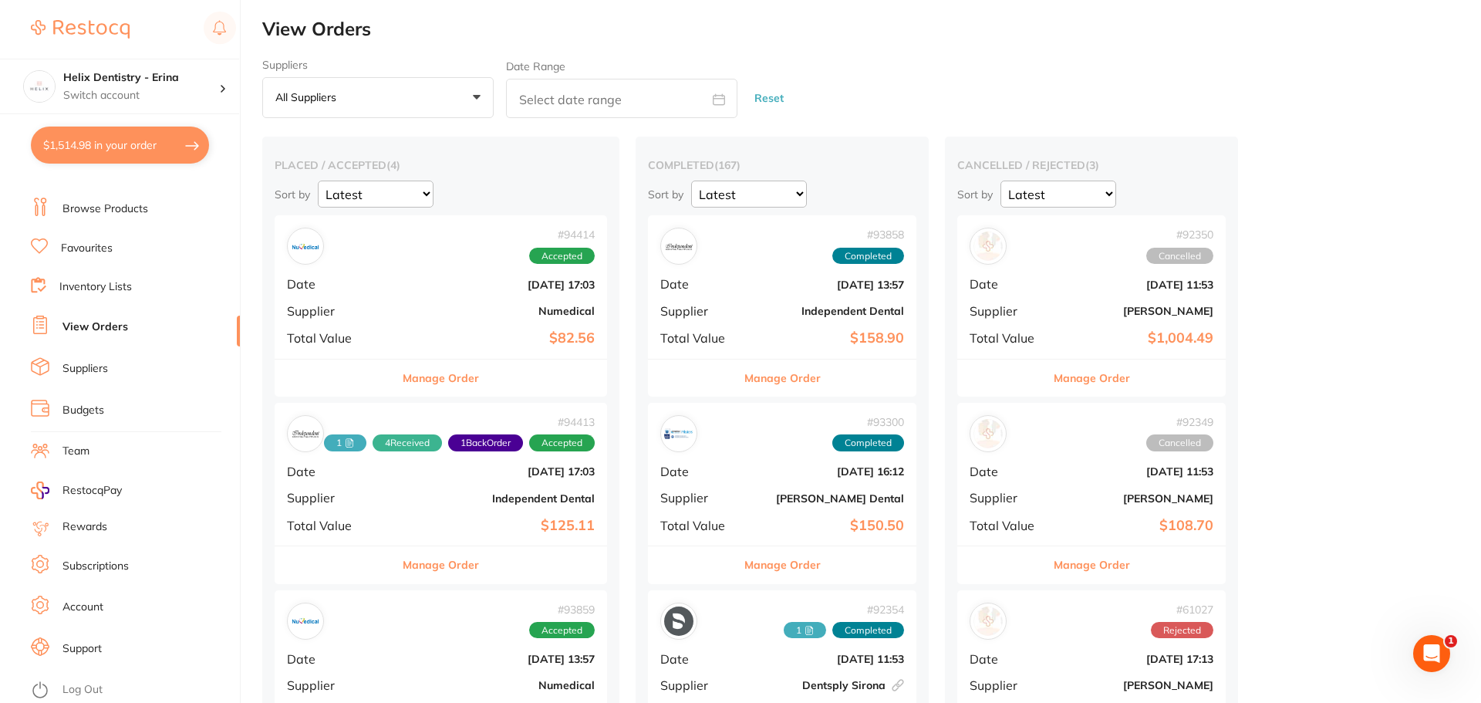
checkbox input "true"
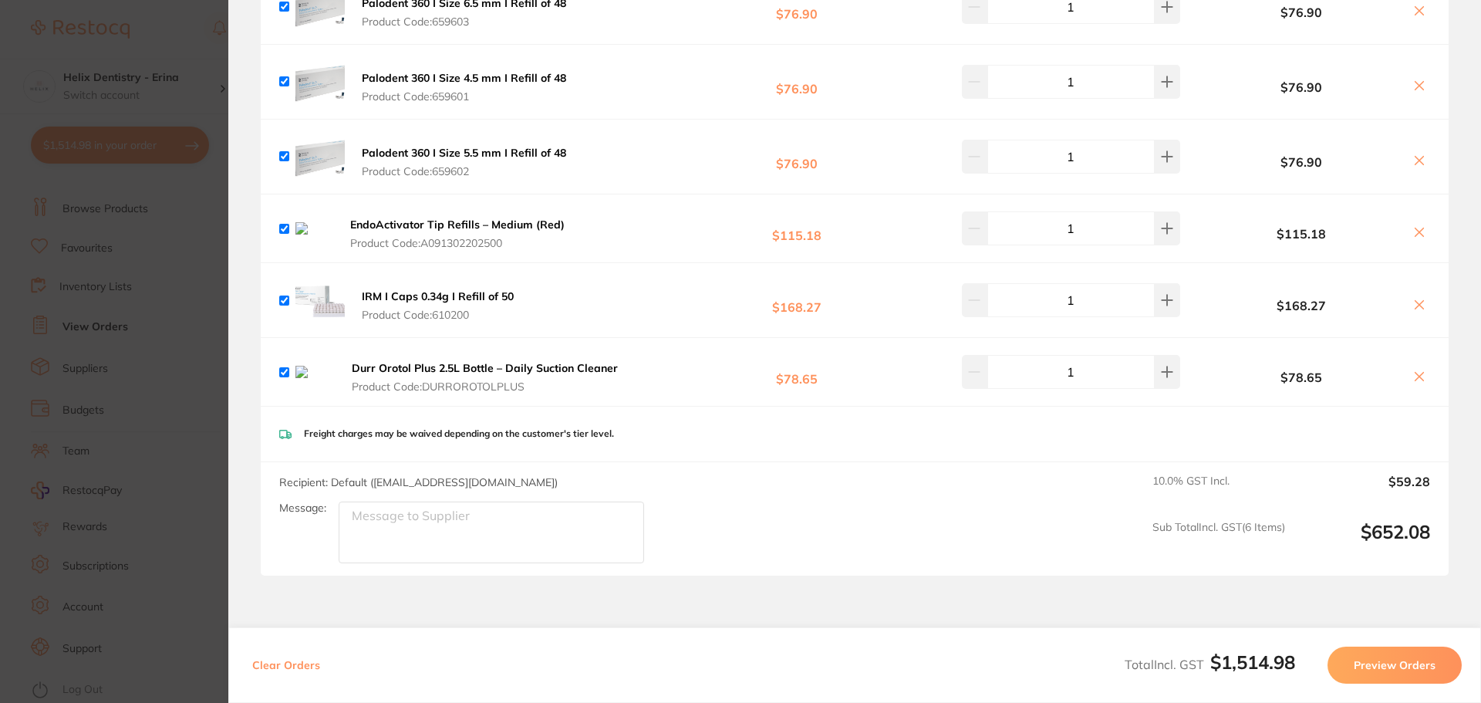
scroll to position [3426, 0]
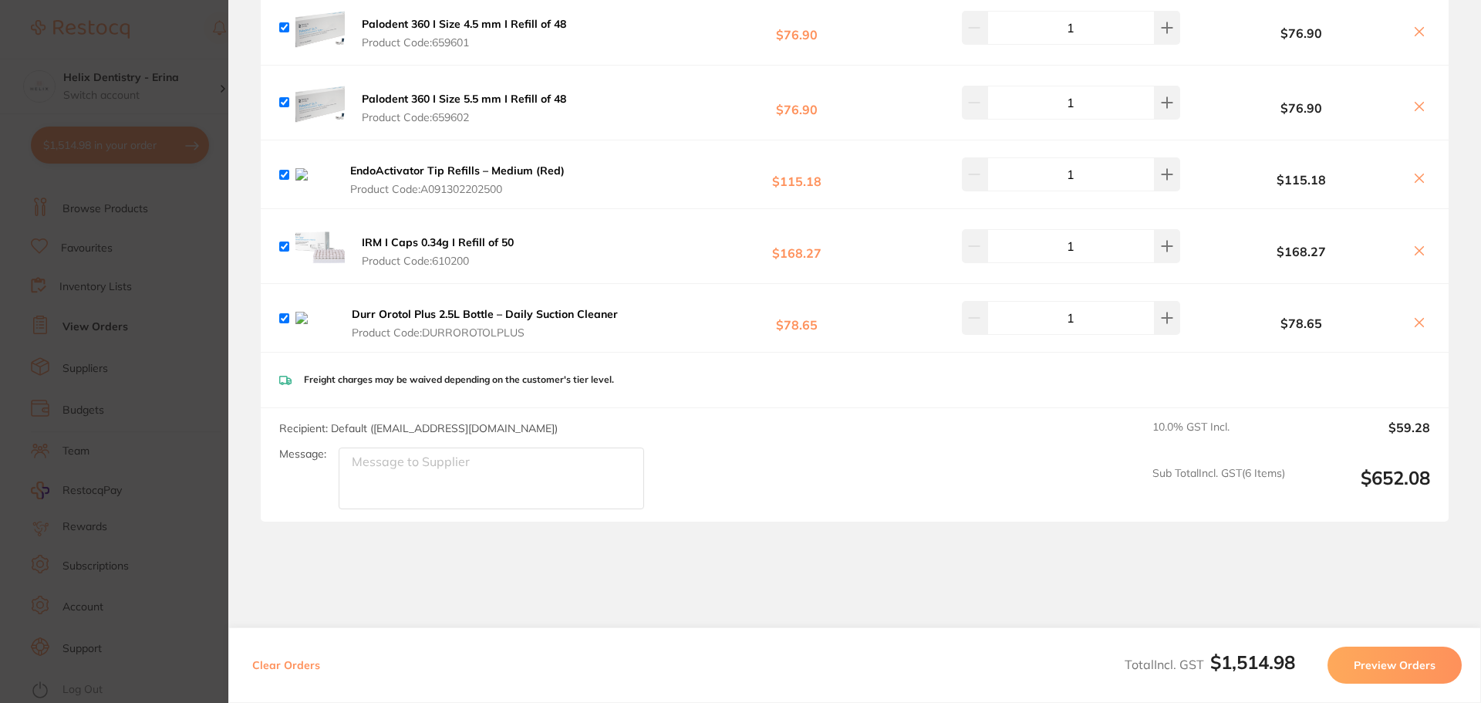
click at [436, 235] on b "IRM I Caps 0.34g I Refill of 50" at bounding box center [438, 242] width 152 height 14
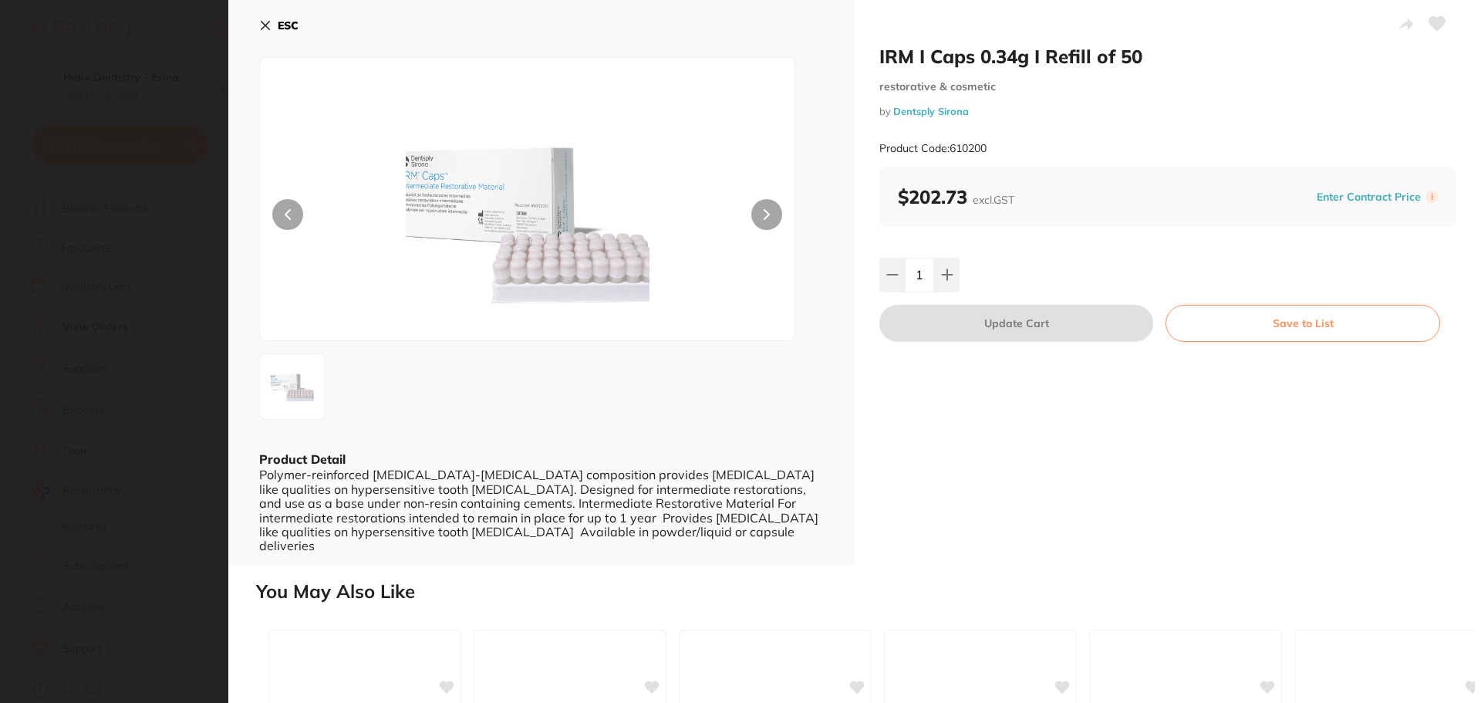
scroll to position [0, 0]
click at [771, 217] on button at bounding box center [766, 214] width 31 height 31
click at [446, 188] on img at bounding box center [527, 218] width 321 height 244
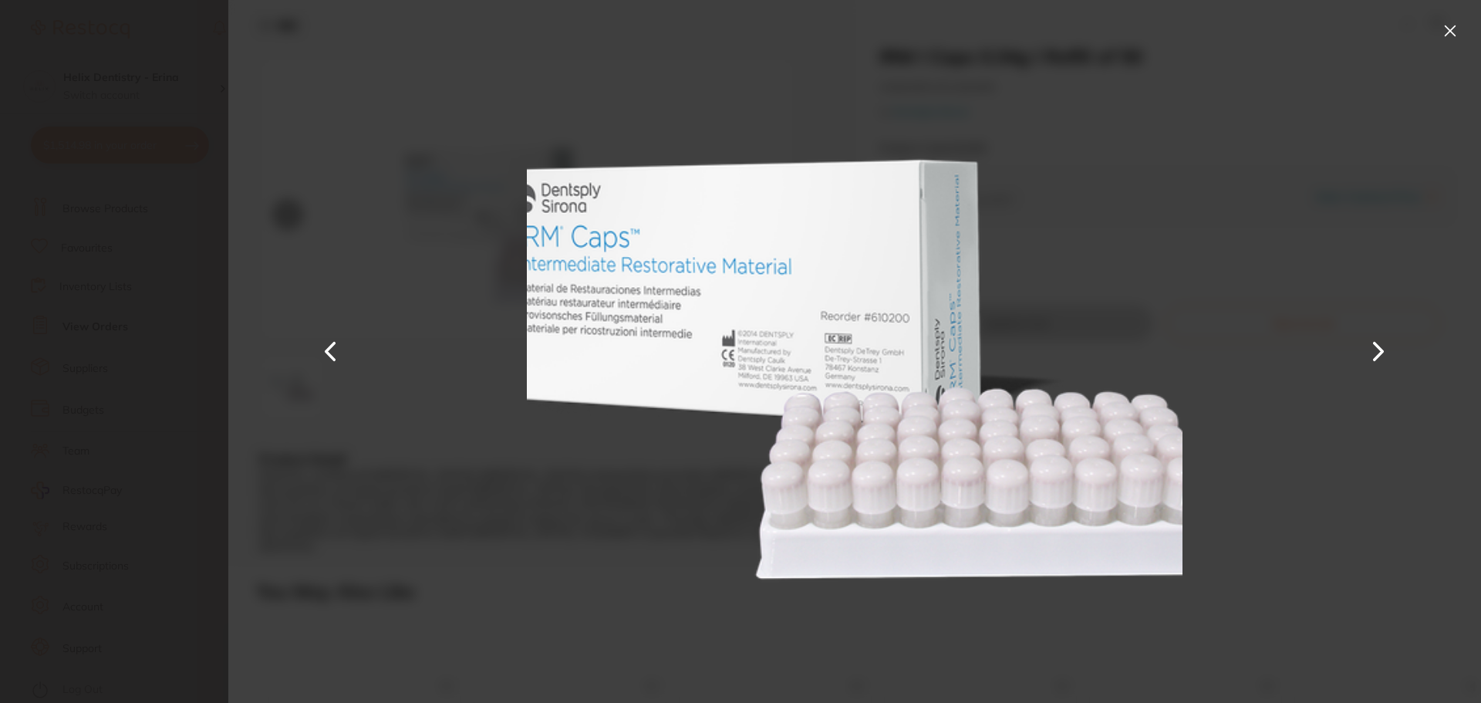
click at [1445, 26] on button at bounding box center [1449, 31] width 25 height 25
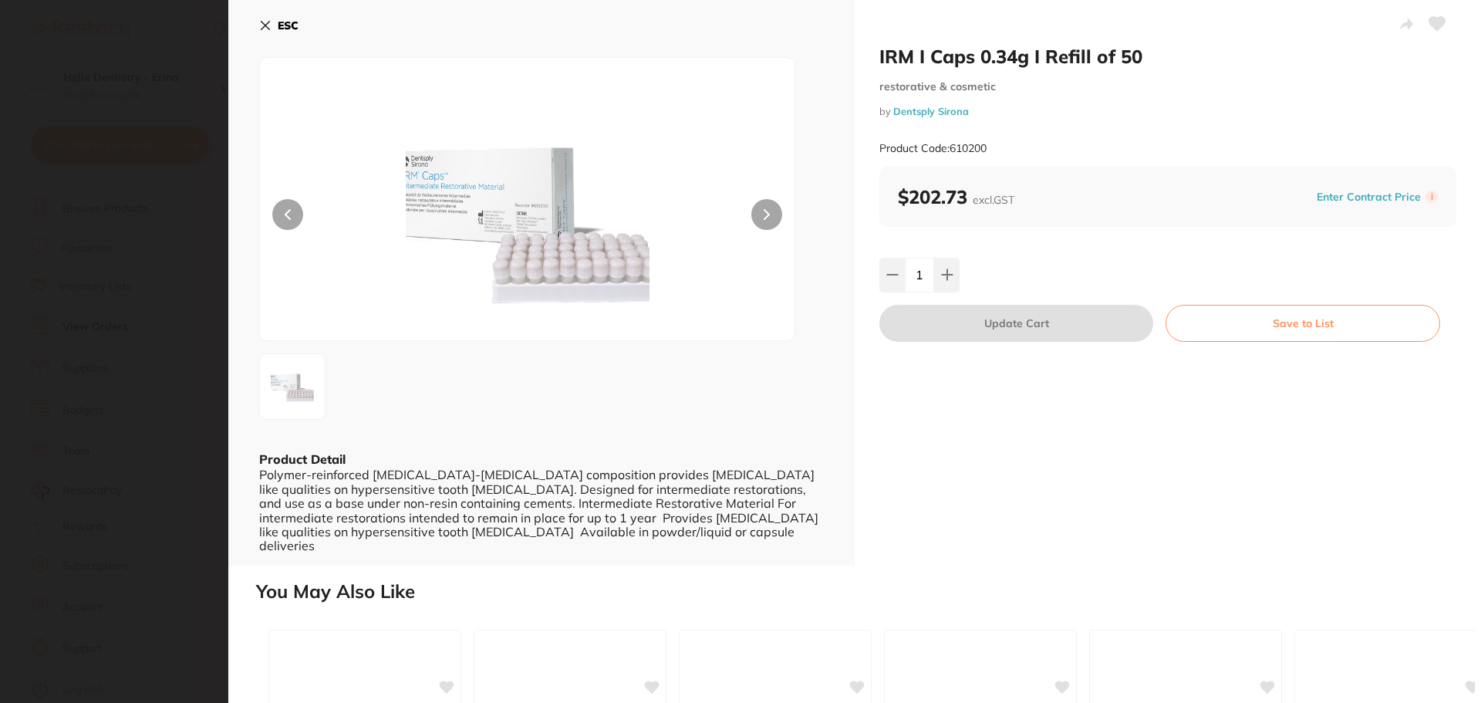
click at [75, 340] on section "IRM I Caps 0.34g I Refill of 50 restorative & cosmetic by Dentsply Sirona Produ…" at bounding box center [740, 351] width 1481 height 703
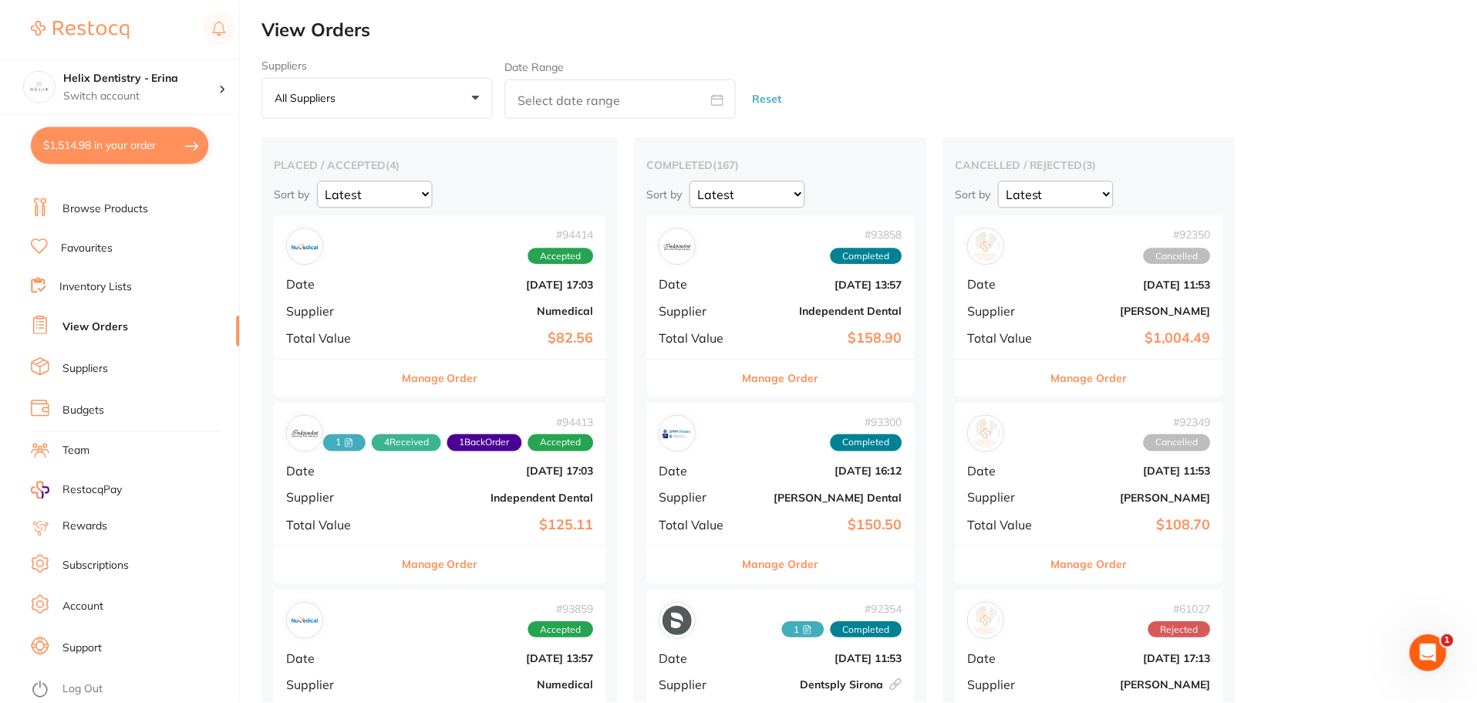
scroll to position [2, 0]
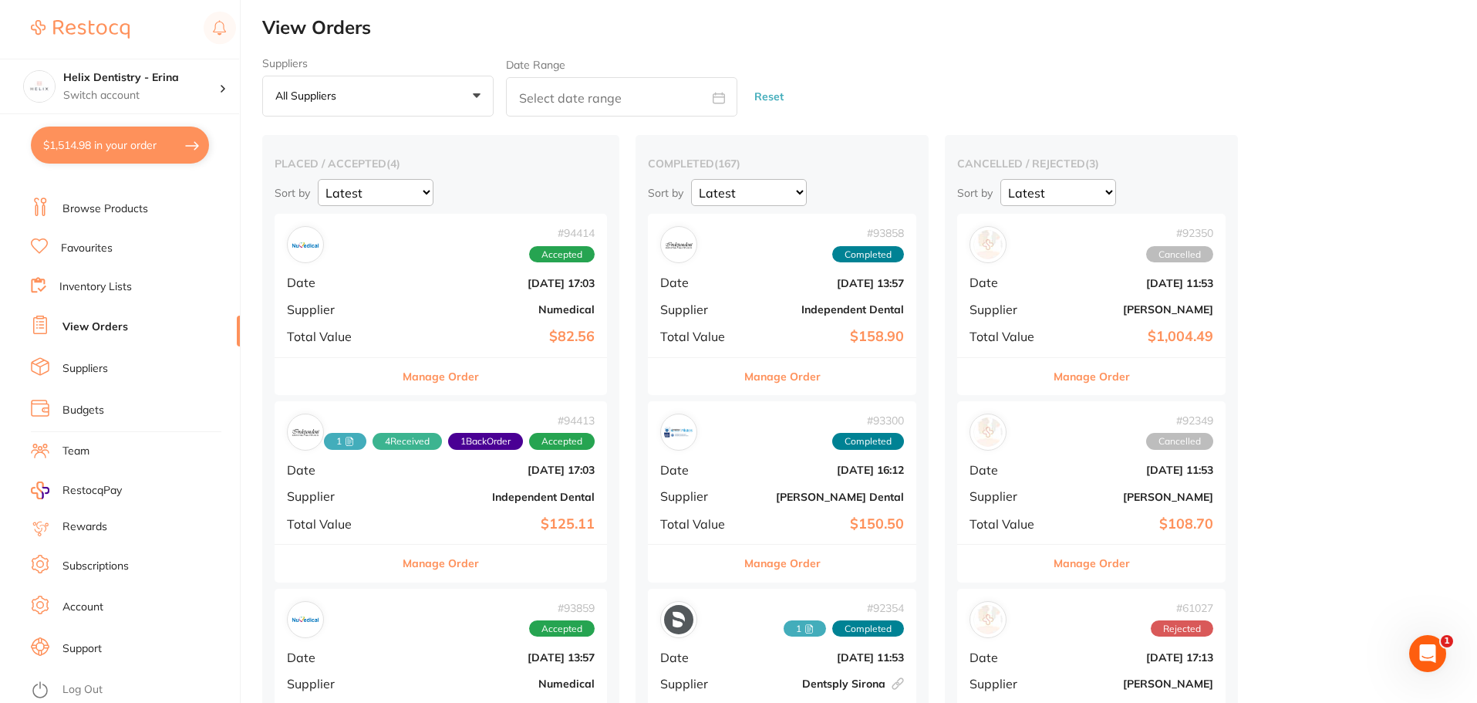
click at [113, 201] on link "Browse Products" at bounding box center [105, 208] width 86 height 15
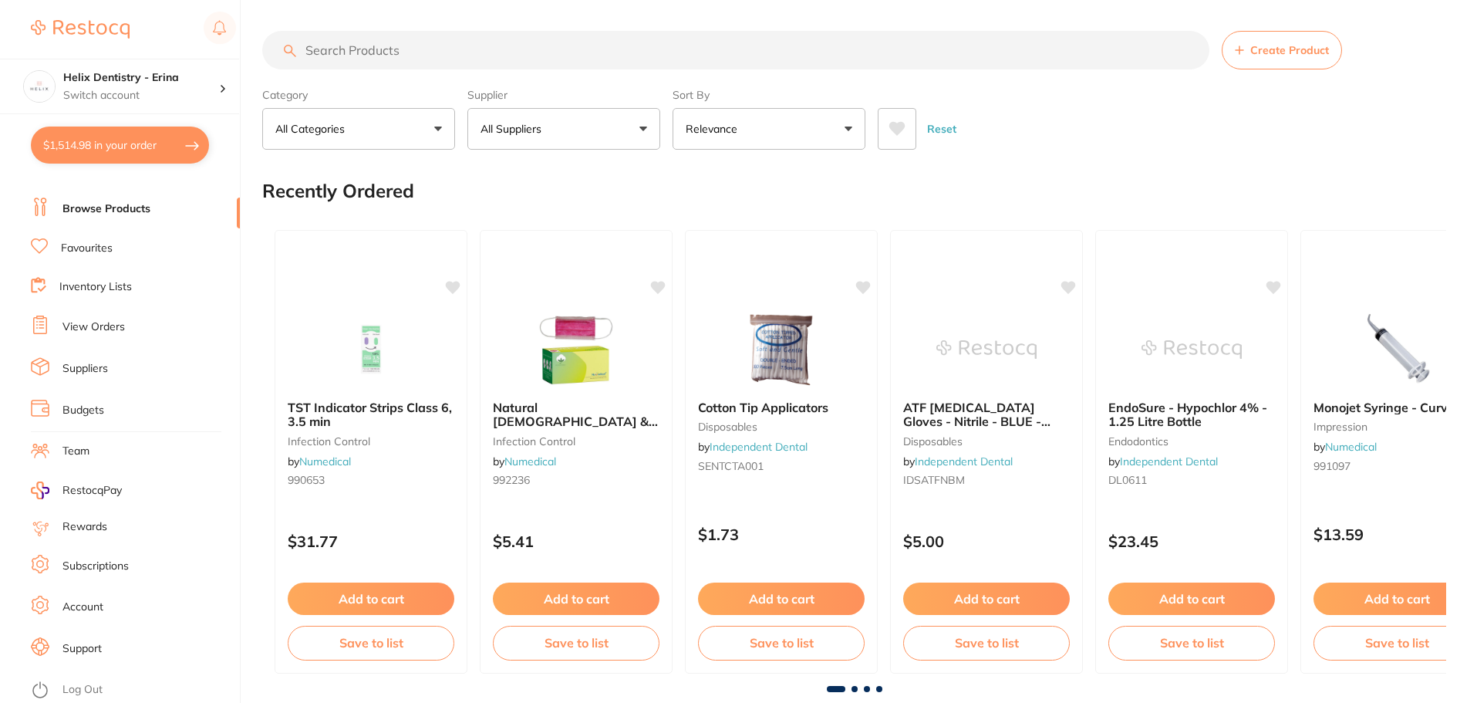
click at [406, 52] on input "search" at bounding box center [735, 50] width 947 height 39
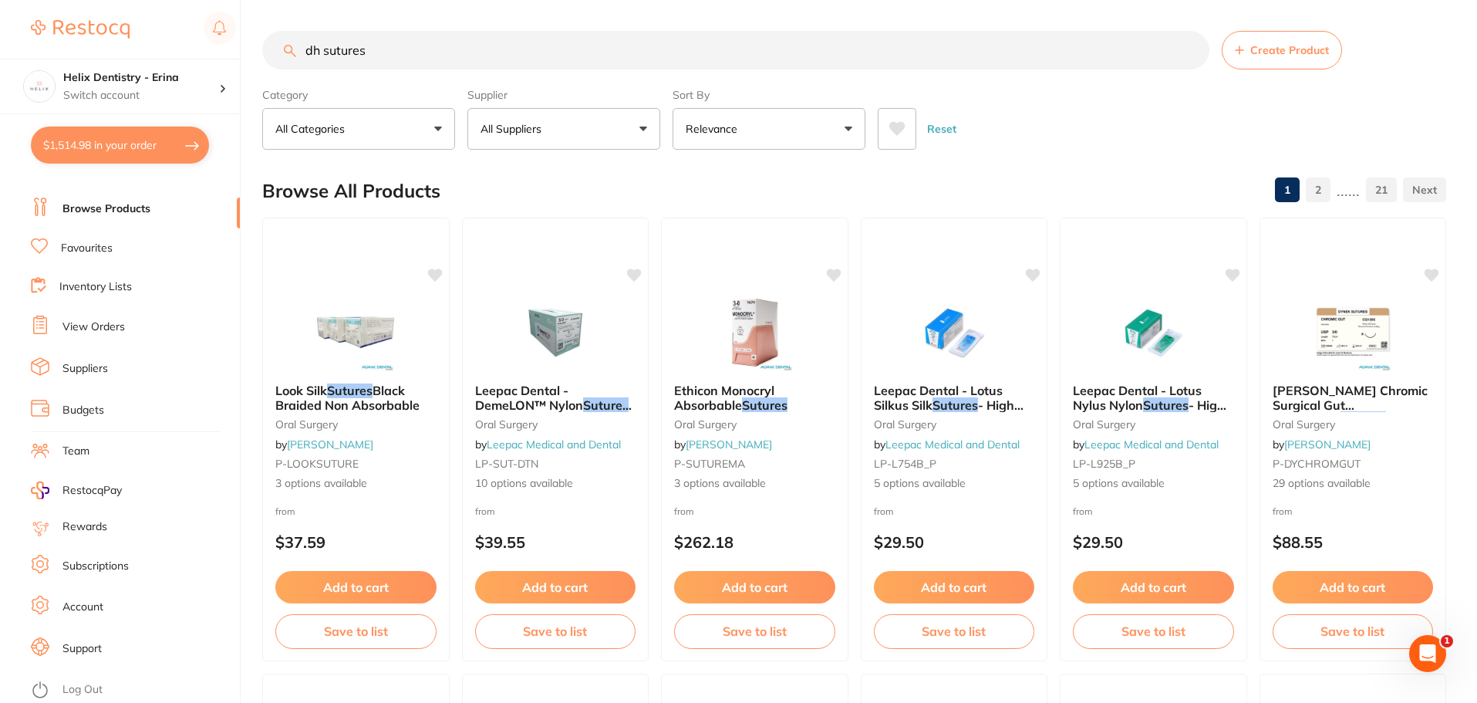
click at [324, 52] on input "dh sutures" at bounding box center [735, 50] width 947 height 39
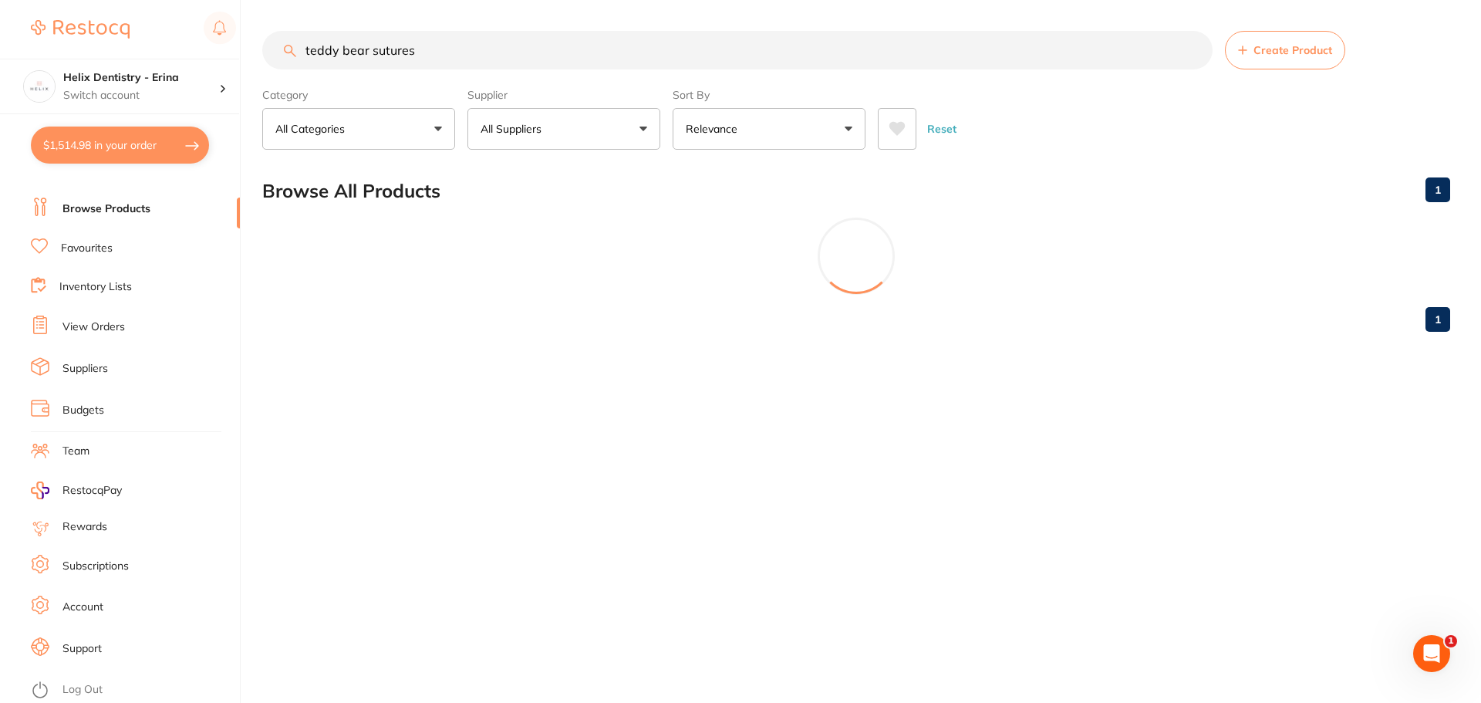
type input "teddy bear sutures"
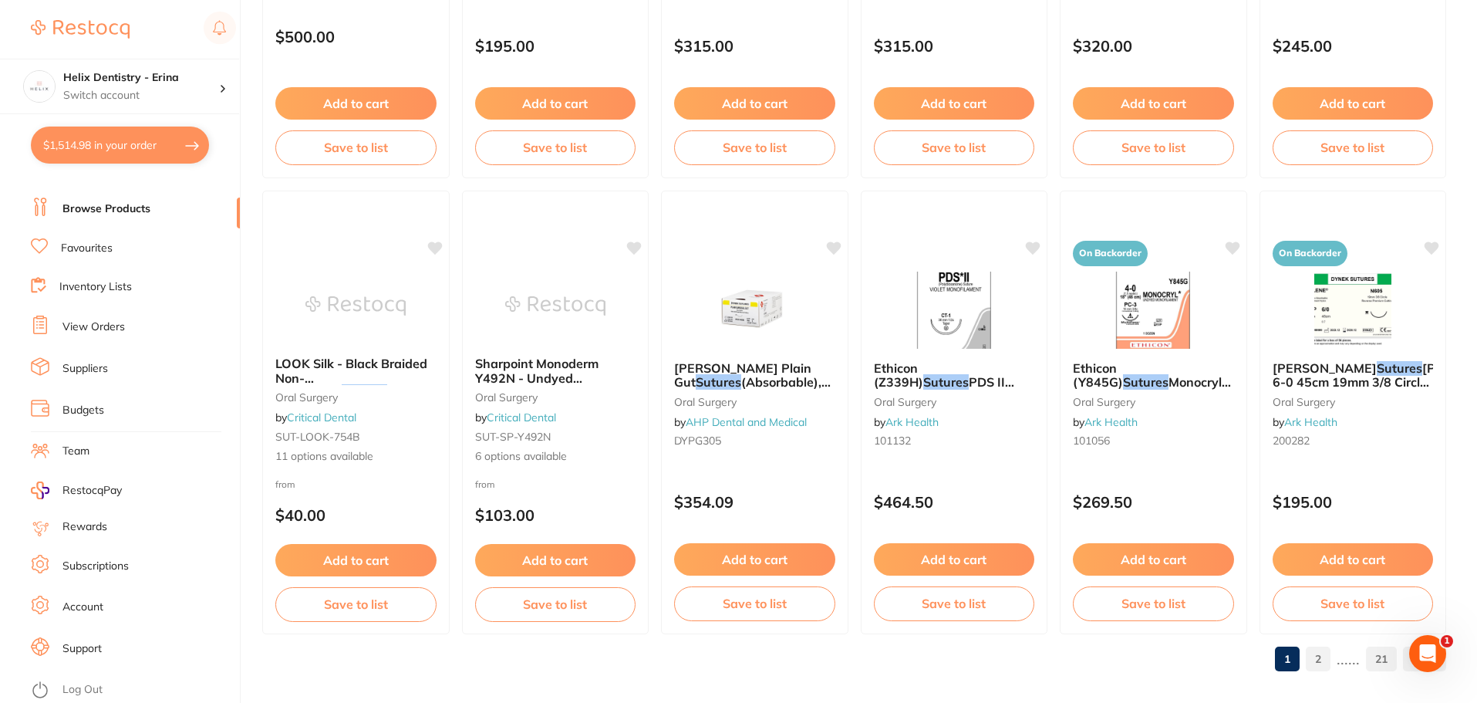
scroll to position [3685, 0]
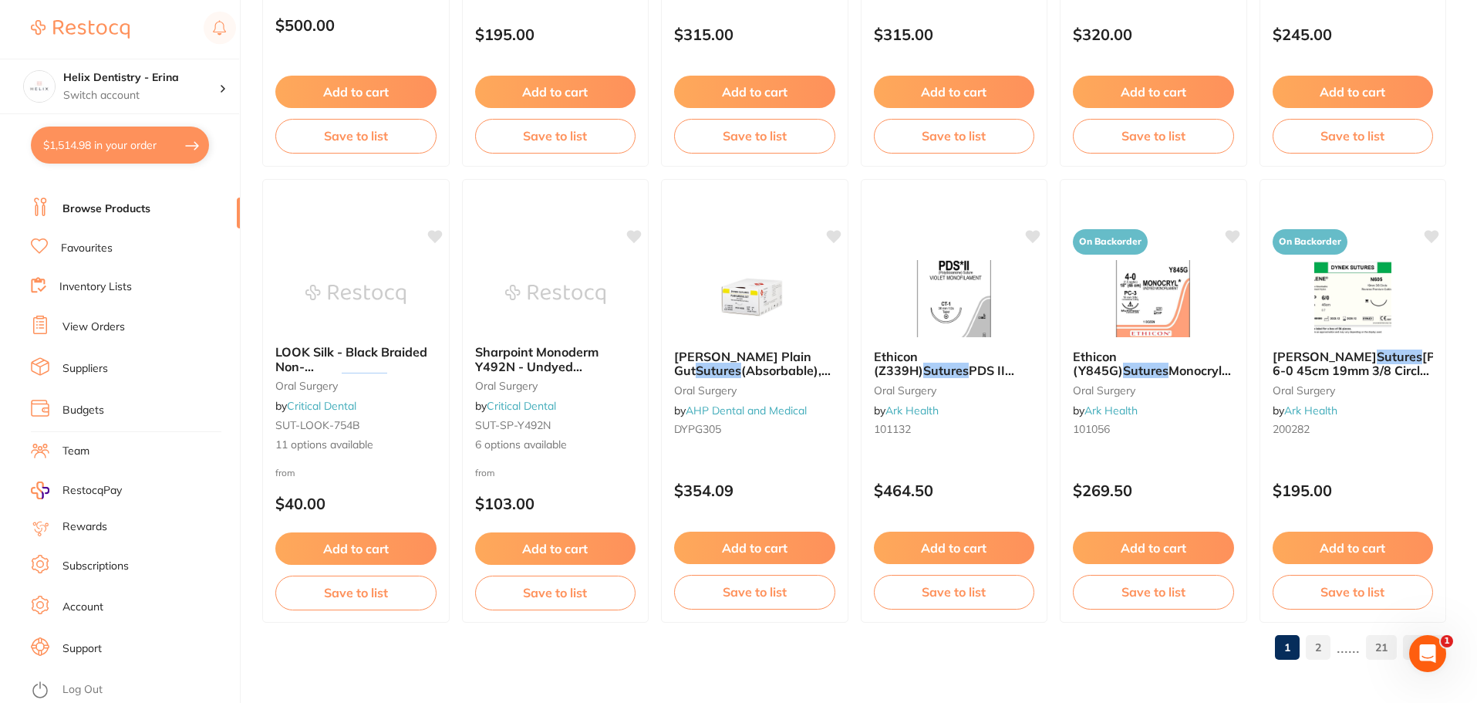
click at [1323, 644] on link "2" at bounding box center [1318, 647] width 25 height 31
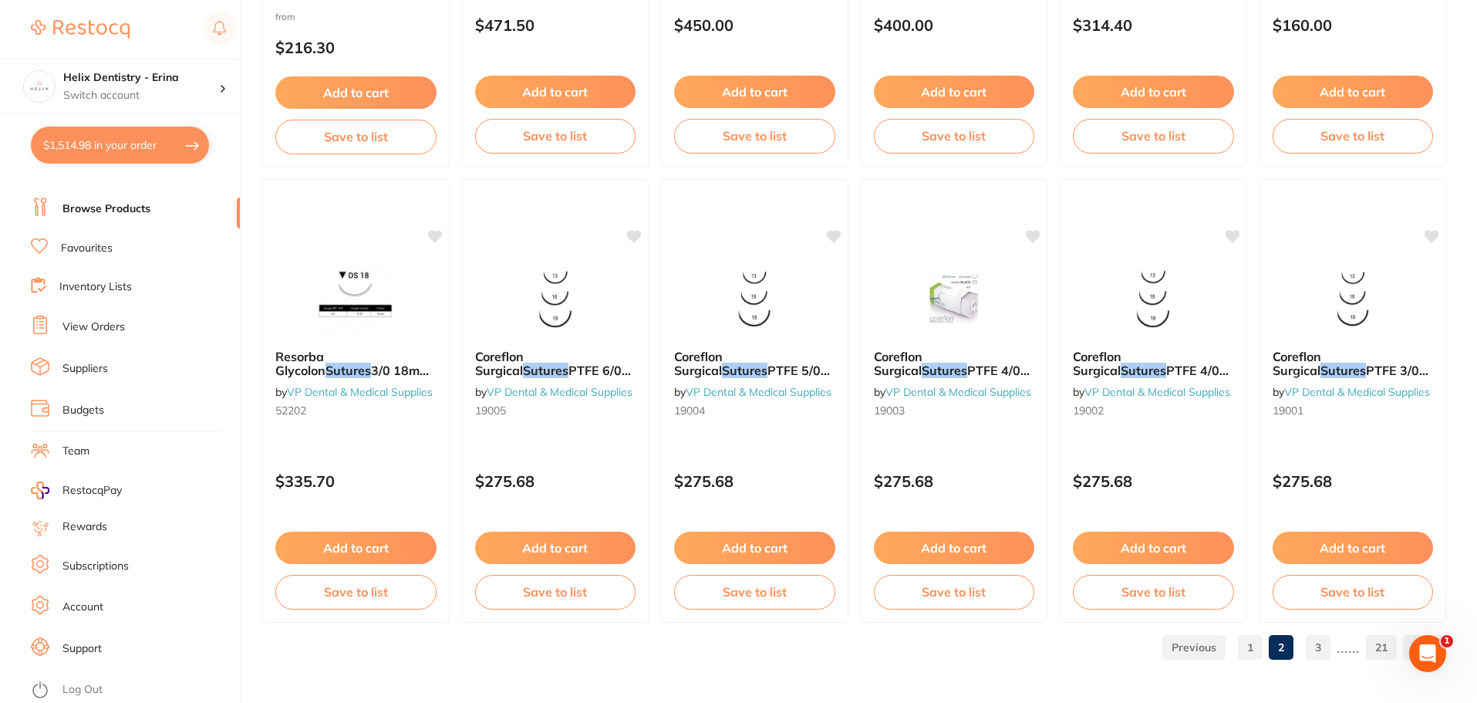
click at [1327, 653] on link "3" at bounding box center [1318, 647] width 25 height 31
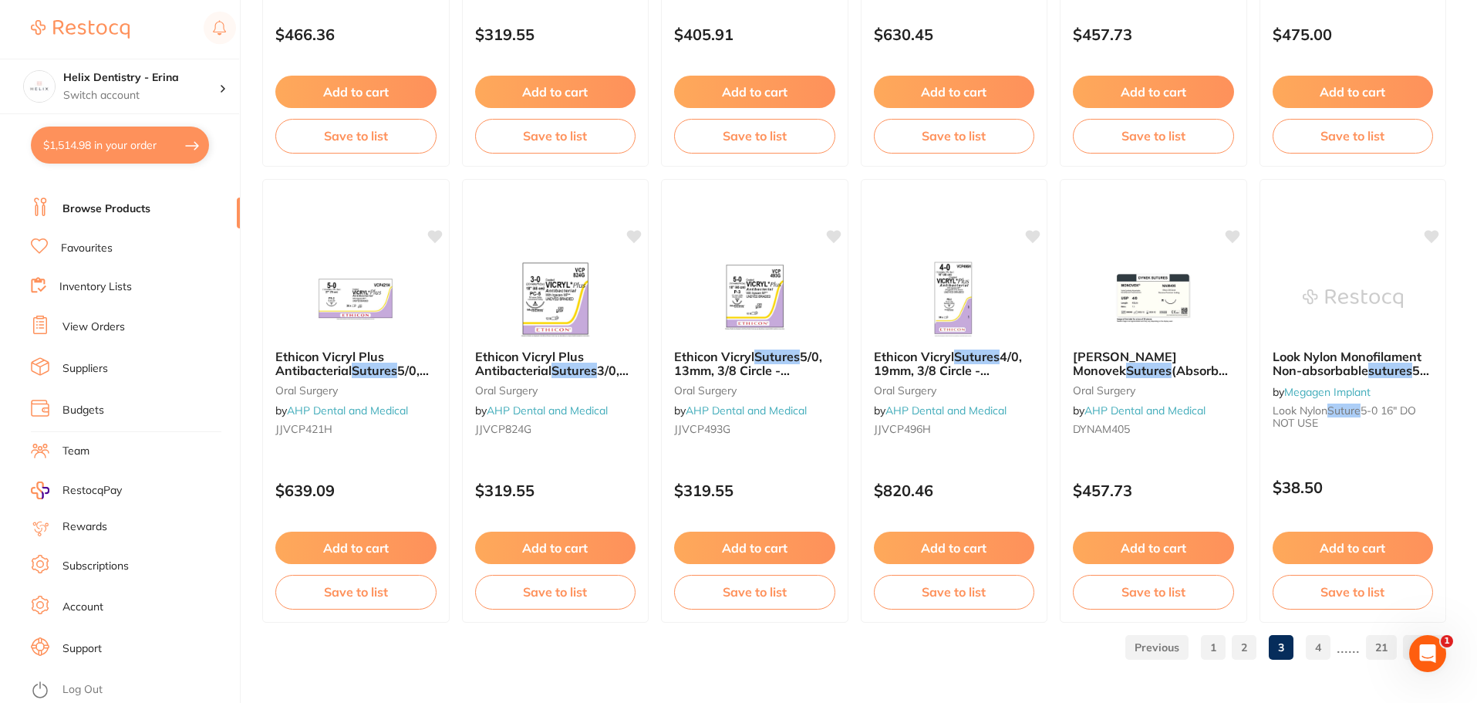
click at [1316, 653] on link "4" at bounding box center [1318, 647] width 25 height 31
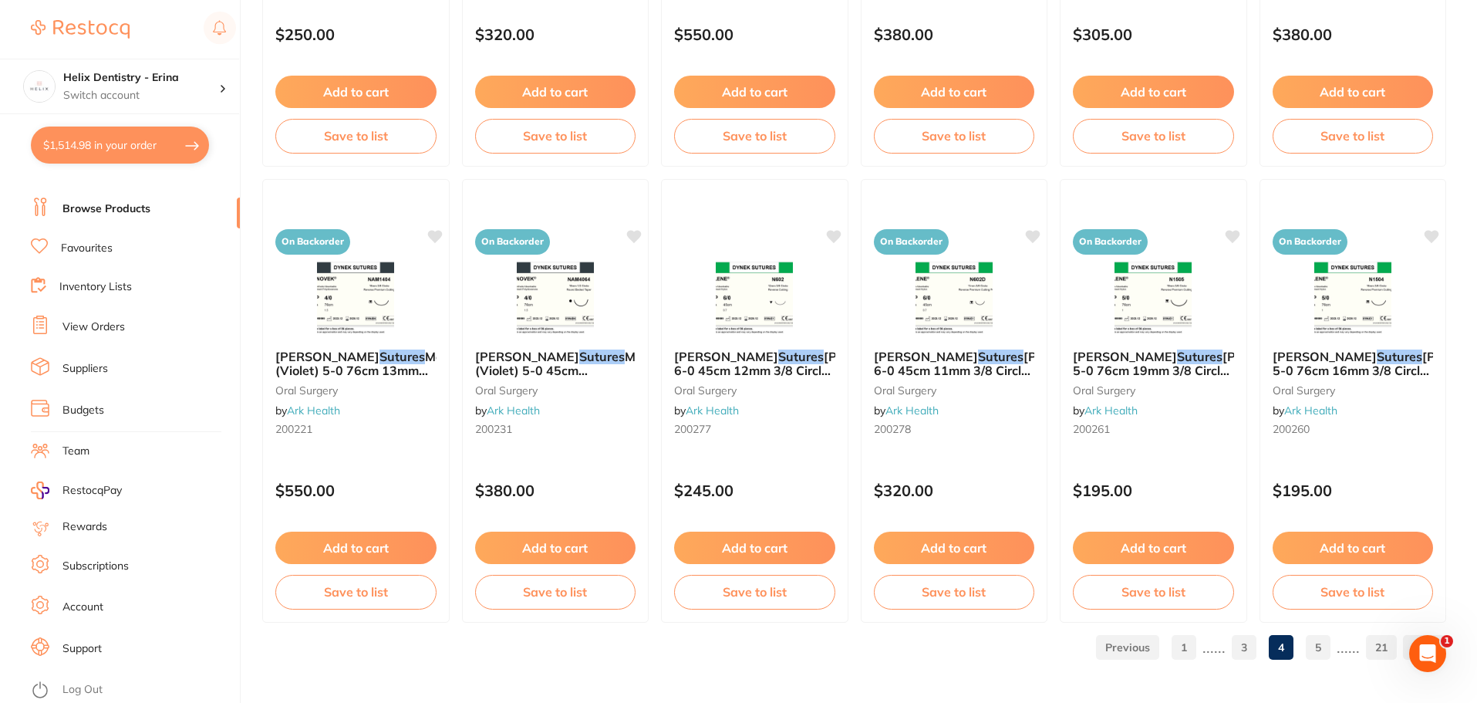
click at [101, 326] on link "View Orders" at bounding box center [93, 326] width 62 height 15
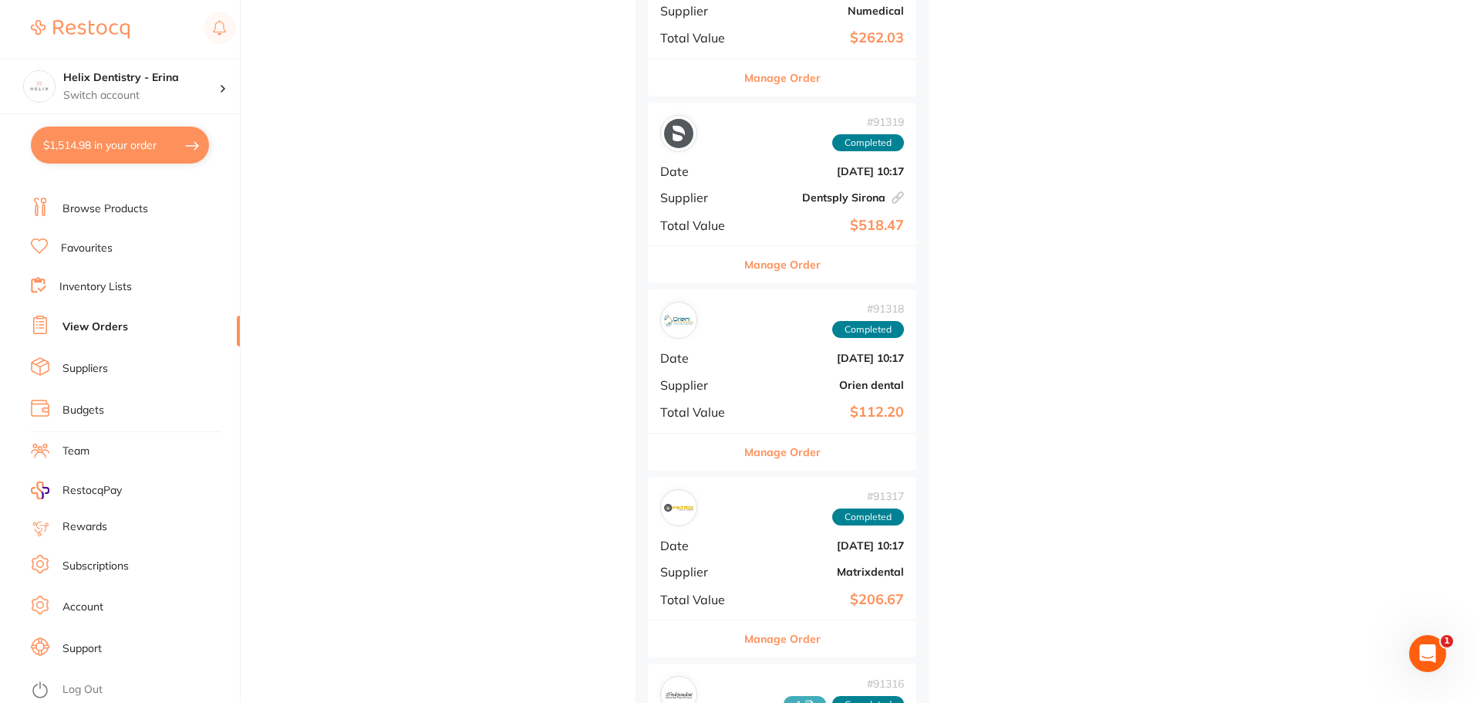
scroll to position [1234, 0]
click at [809, 169] on b "[DATE] 10:17" at bounding box center [827, 173] width 154 height 12
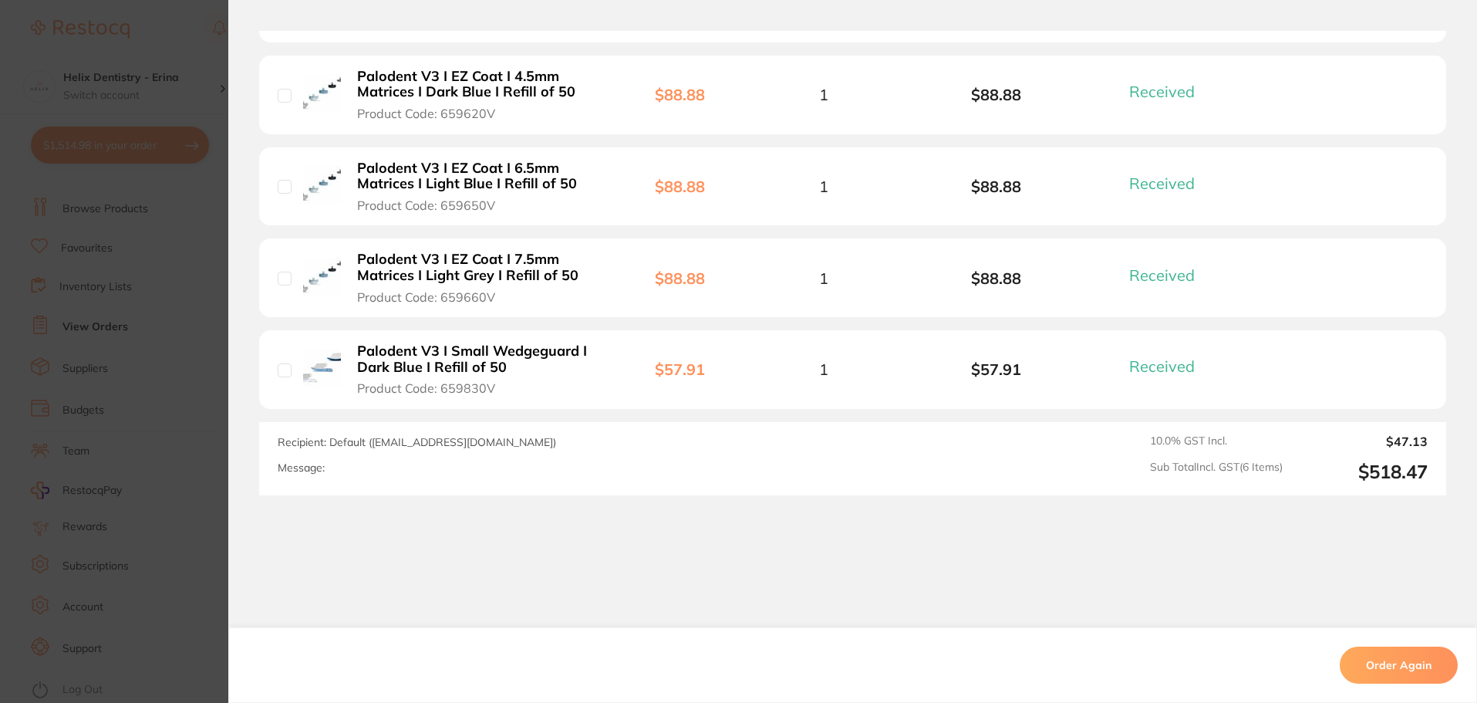
scroll to position [693, 0]
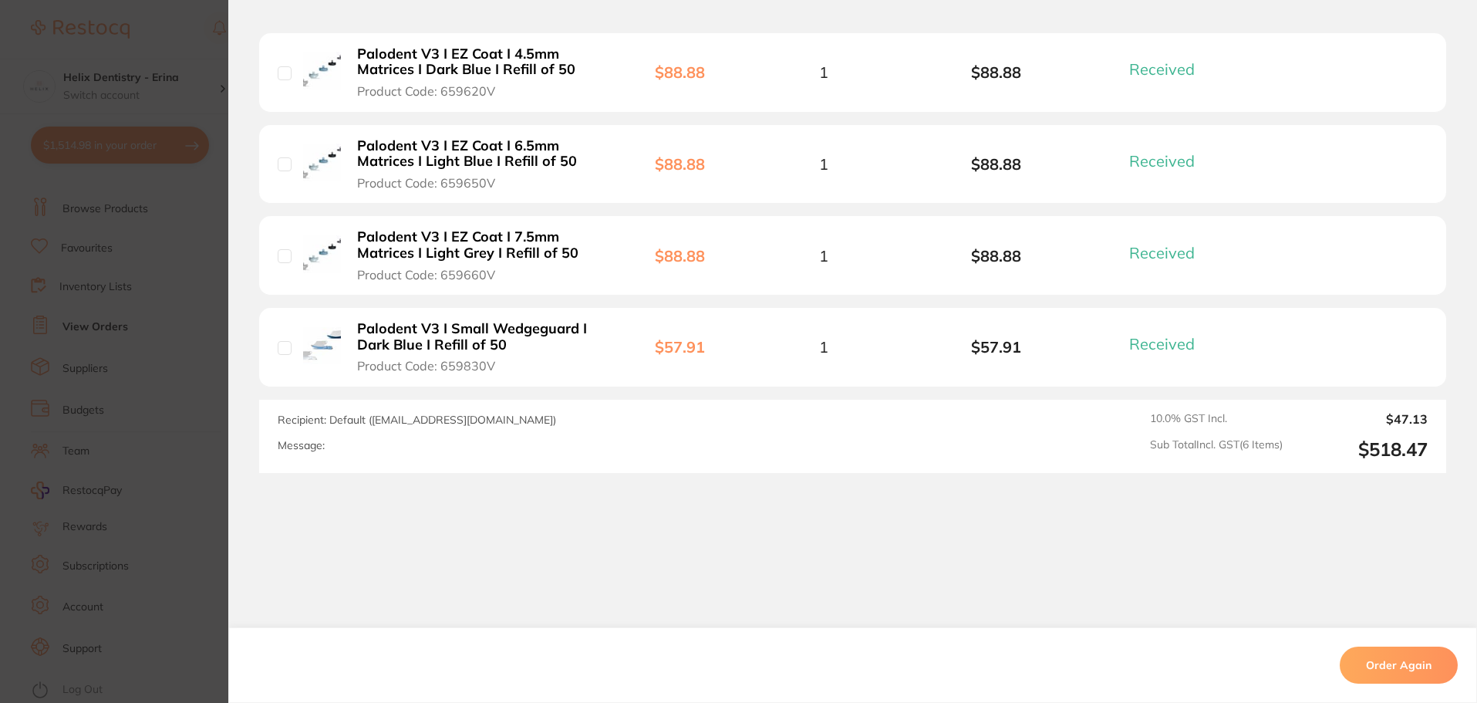
click at [165, 291] on section "Order ID: Restocq- 91319 Linked Order Order Information 6 Received Completed Or…" at bounding box center [738, 351] width 1477 height 703
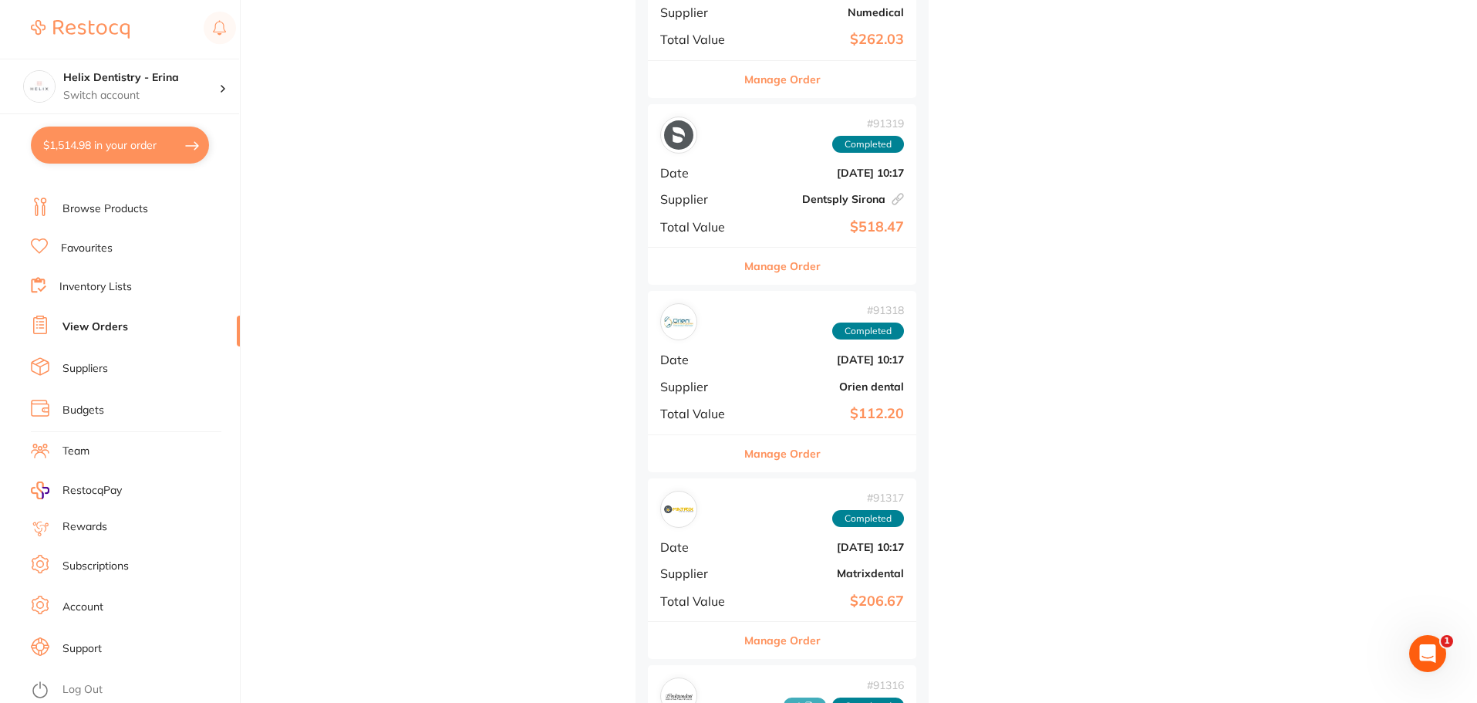
click at [784, 554] on div "# 91317 Completed Date Aug 26 2025, 10:17 Supplier Matrixdental Total Value $20…" at bounding box center [782, 549] width 268 height 143
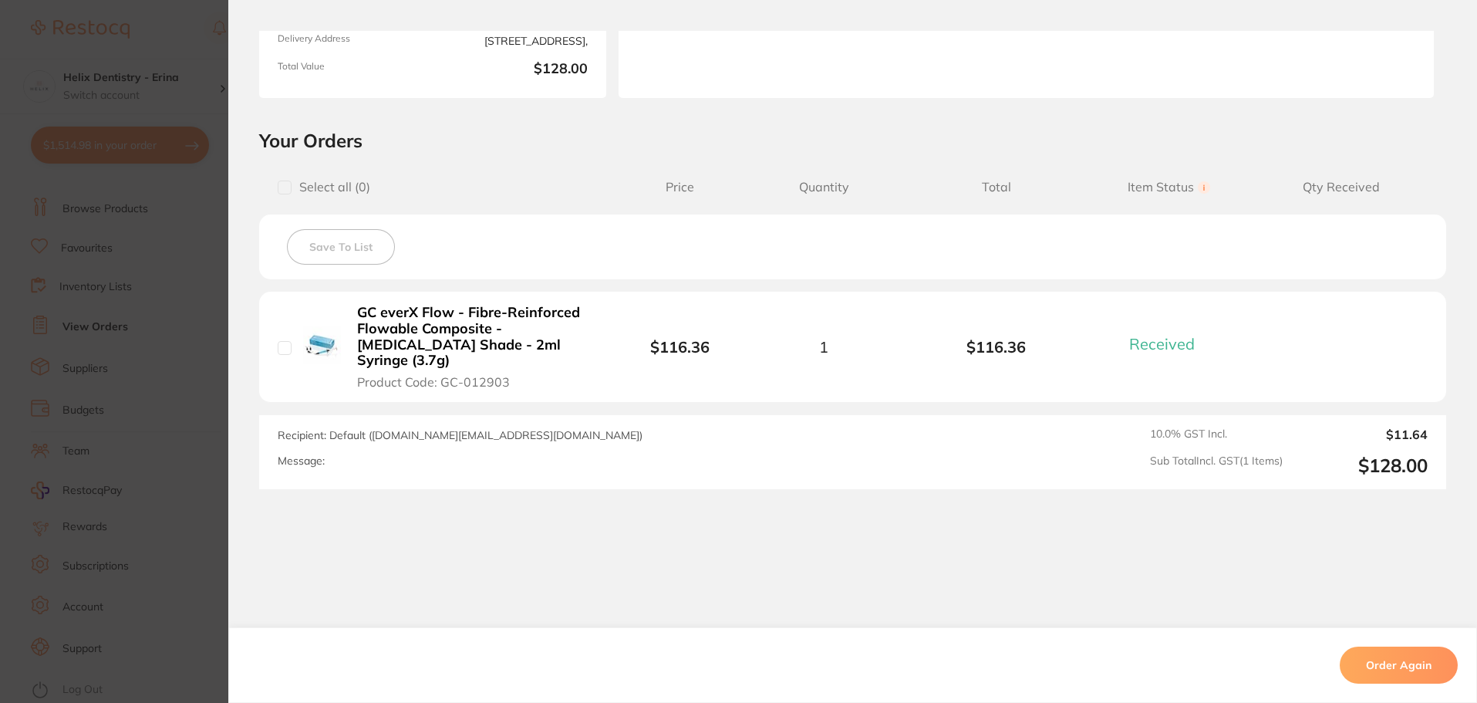
click at [132, 297] on section "Order ID: Restocq- 89457 Order Information 1 Received Completed Order Date [DAT…" at bounding box center [738, 351] width 1477 height 703
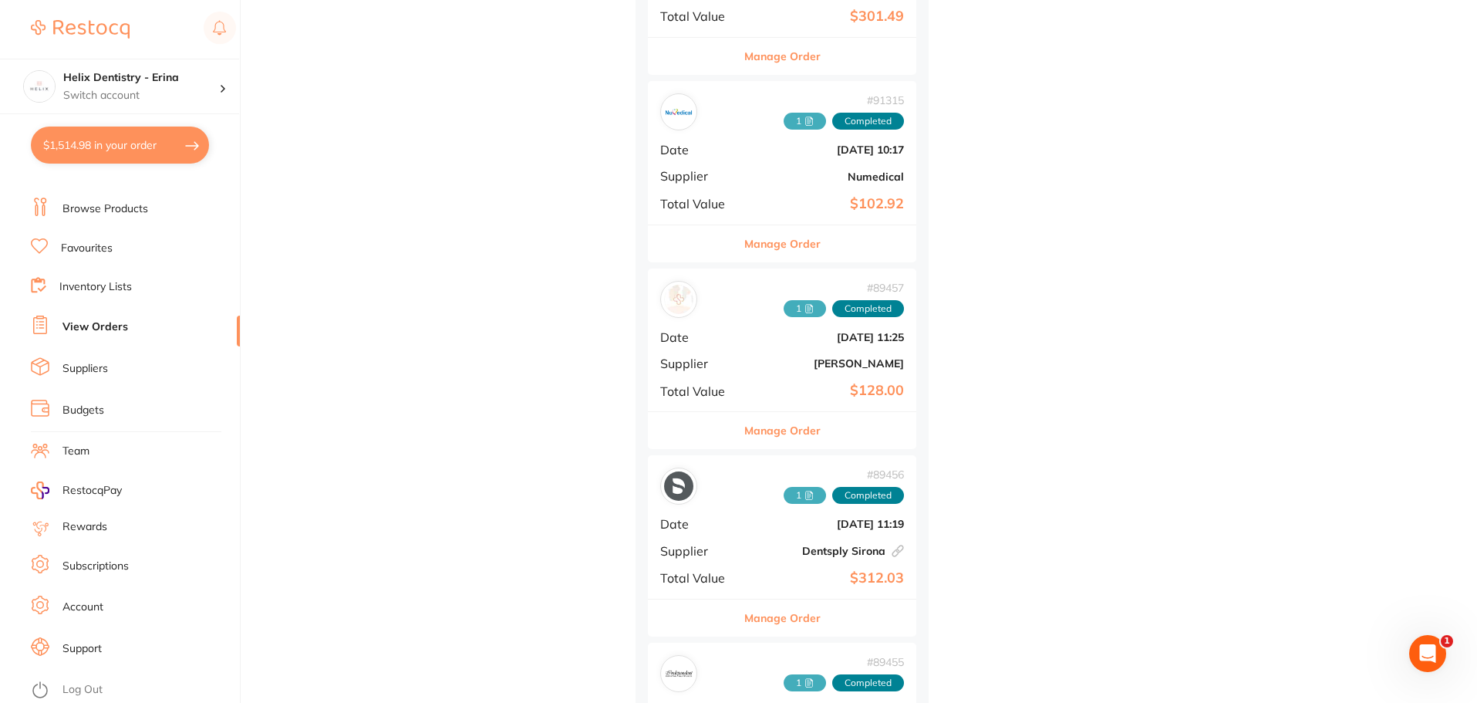
click at [767, 542] on div "# 89456 1 Completed Date [DATE] 11:19 Supplier Dentsply [GEOGRAPHIC_DATA] This …" at bounding box center [782, 526] width 268 height 143
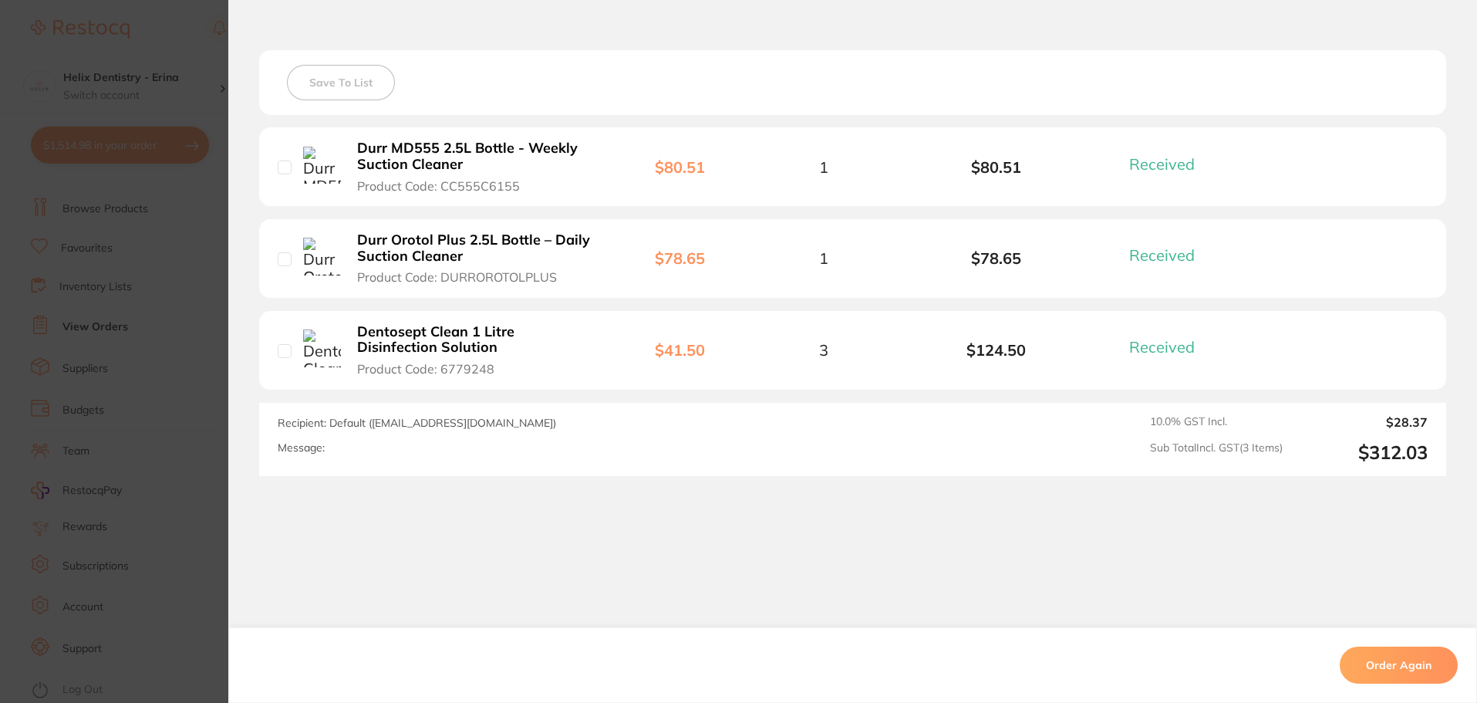
scroll to position [419, 0]
click at [130, 247] on section "Order ID: Restocq- 89456 Linked Order Order Information 3 Received Completed Or…" at bounding box center [738, 351] width 1477 height 703
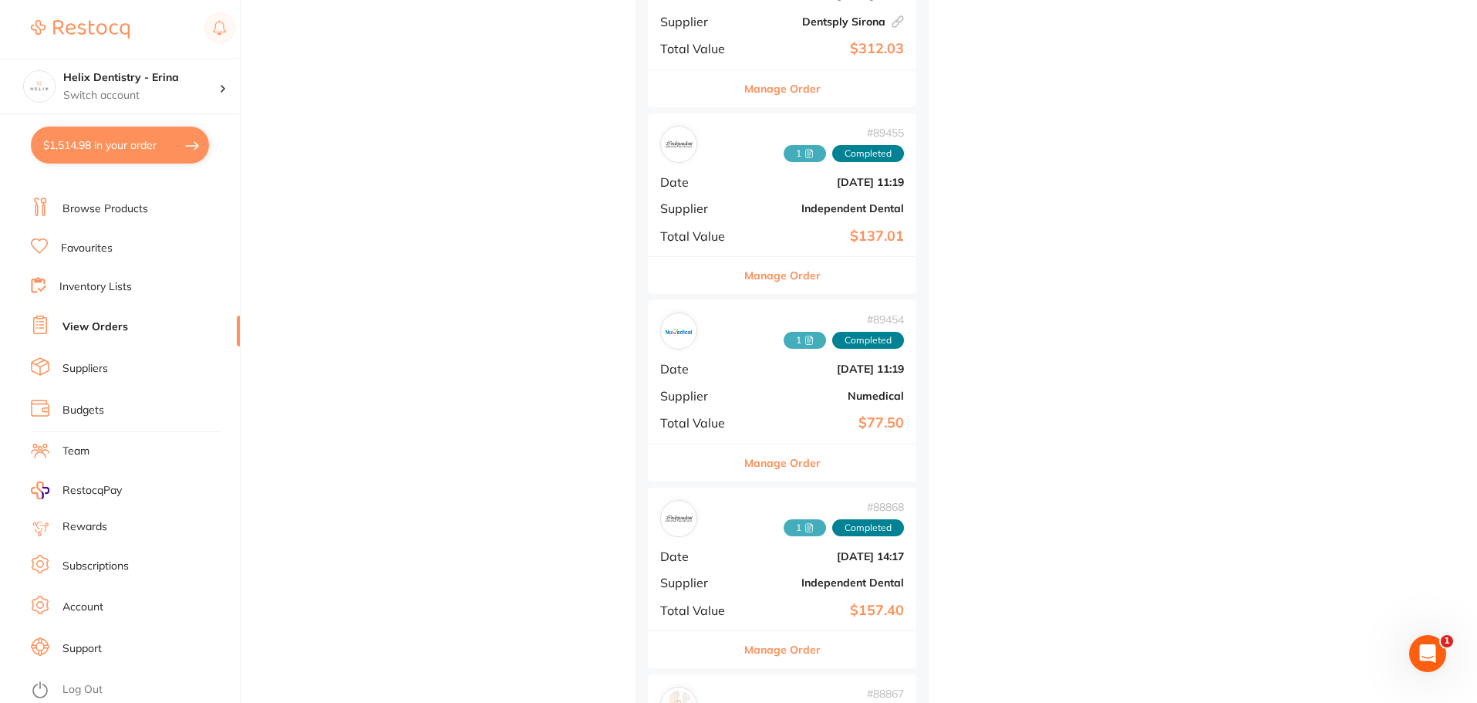
scroll to position [2545, 0]
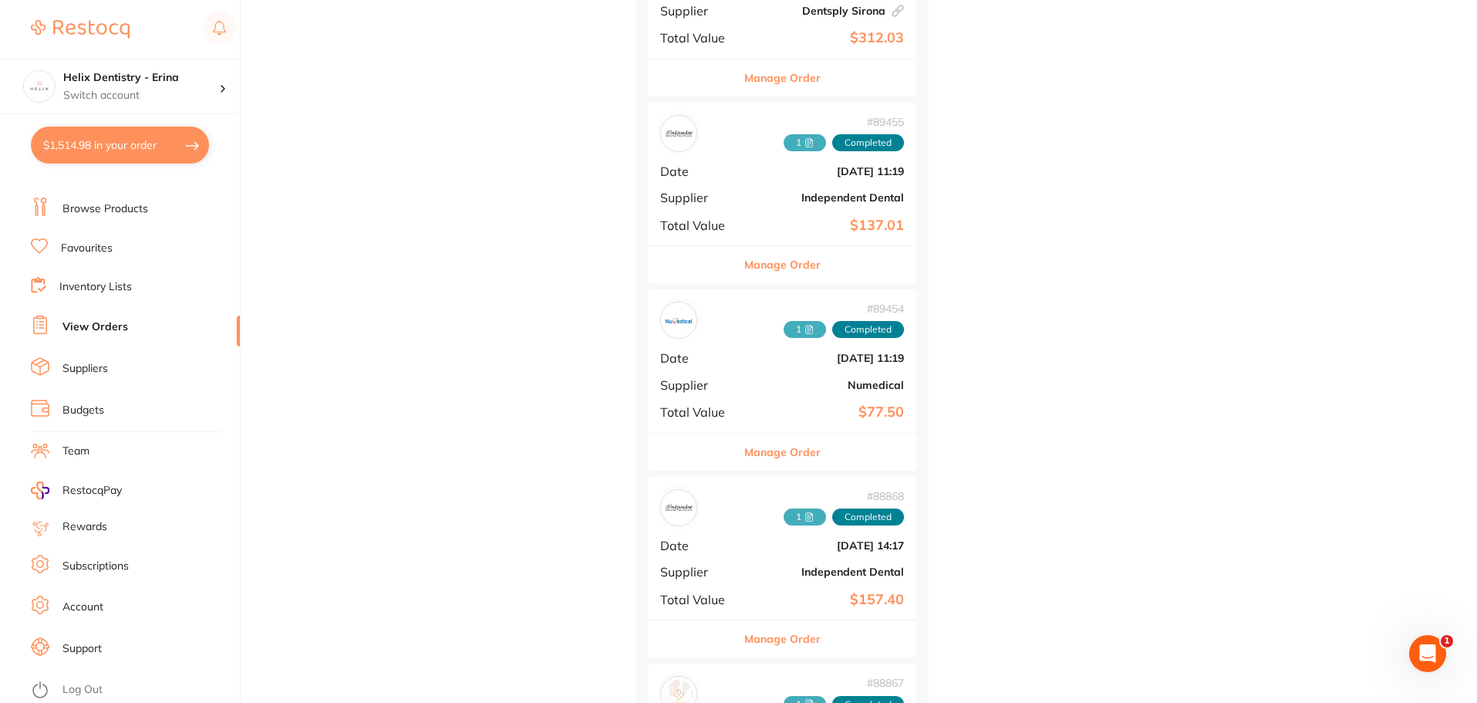
click at [782, 183] on div "# 89455 1 Completed Date [DATE] 11:19 Supplier Independent Dental Total Value $…" at bounding box center [782, 174] width 268 height 143
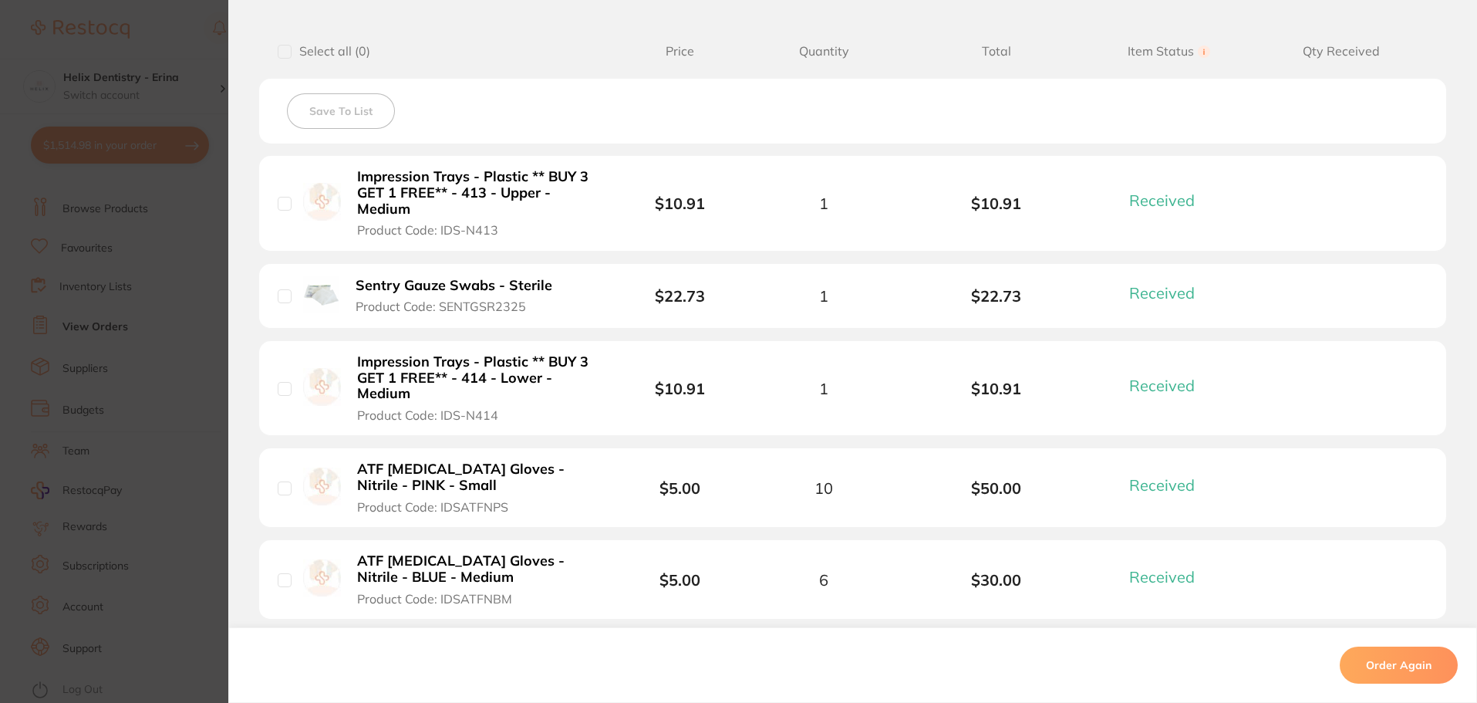
scroll to position [463, 0]
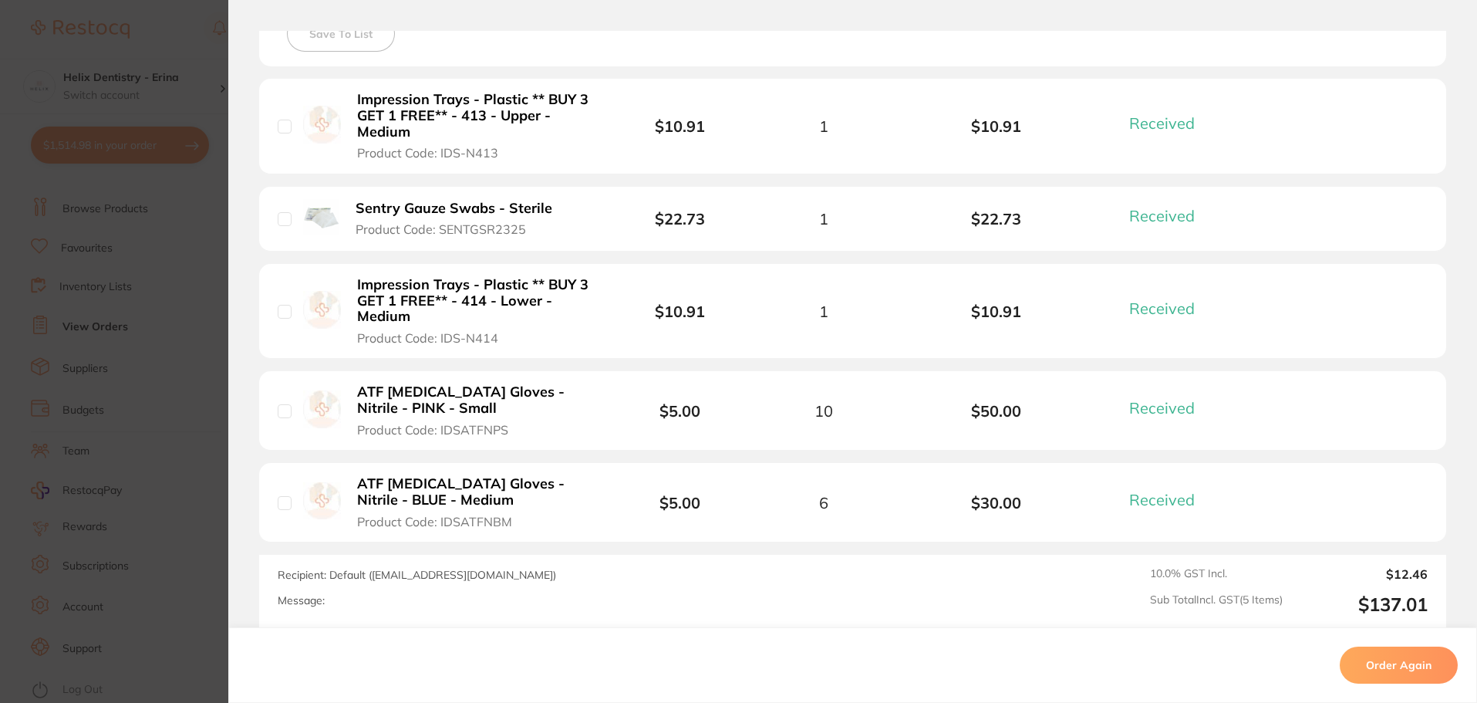
click at [99, 350] on section "Order ID: Restocq- 89455 Order Information 5 Received Completed Order Order Dat…" at bounding box center [738, 351] width 1477 height 703
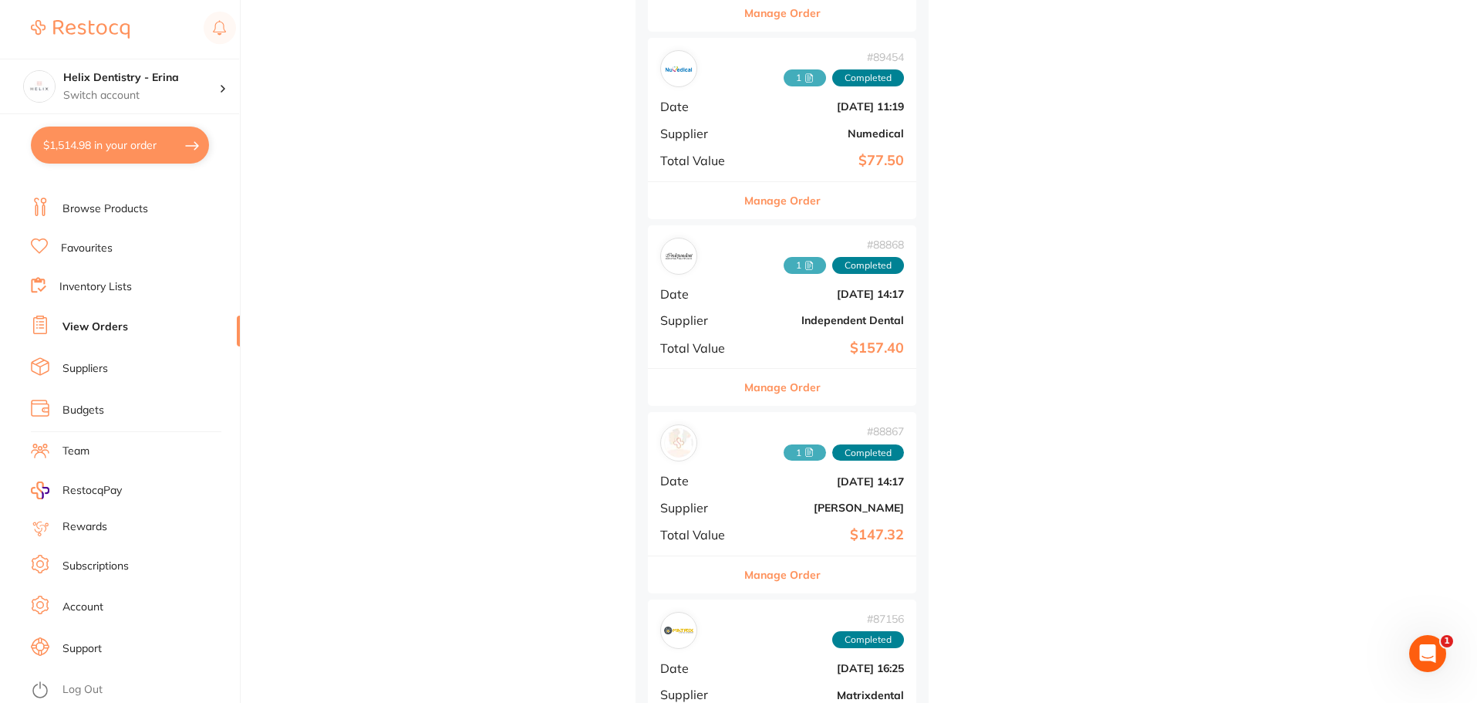
scroll to position [2853, 0]
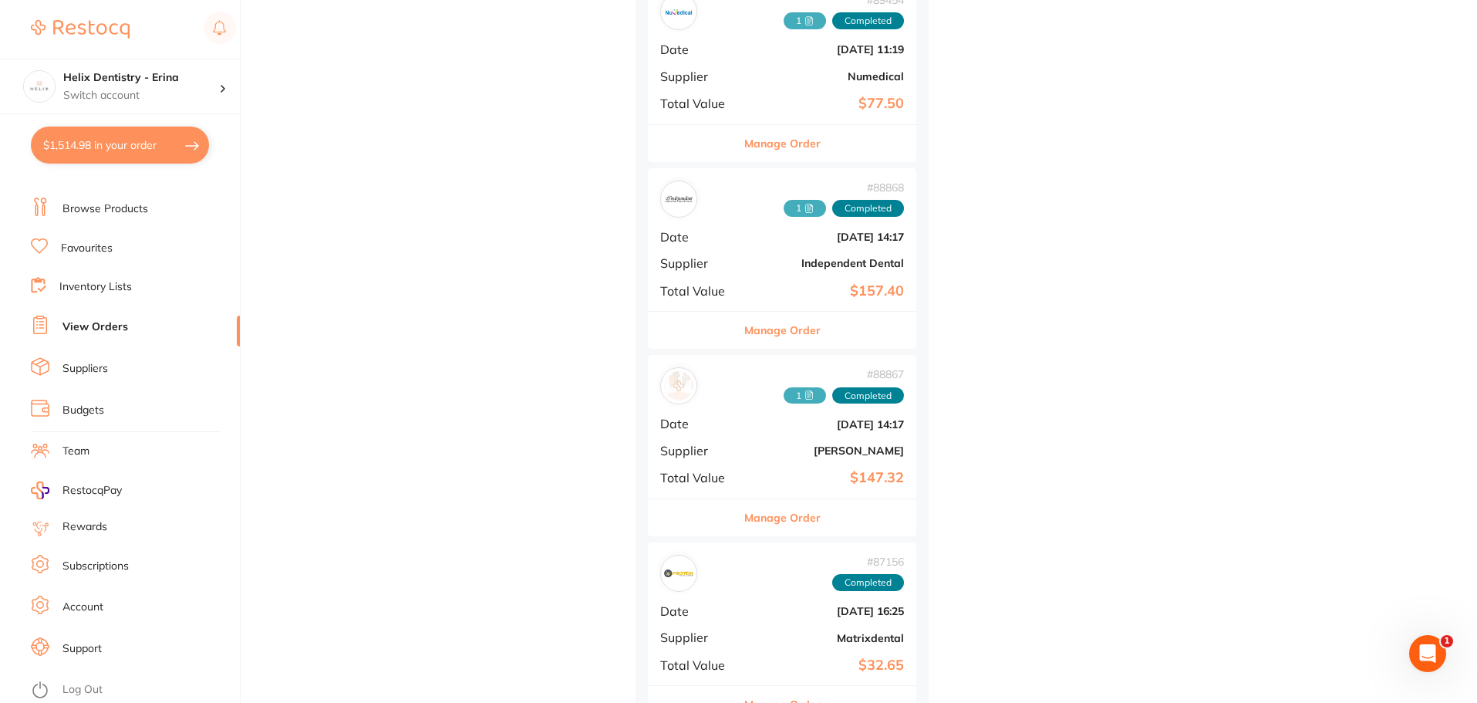
click at [807, 440] on div "# 88867 1 Completed Date [DATE] 14:17 Supplier [PERSON_NAME] Total Value $147.32" at bounding box center [782, 426] width 268 height 143
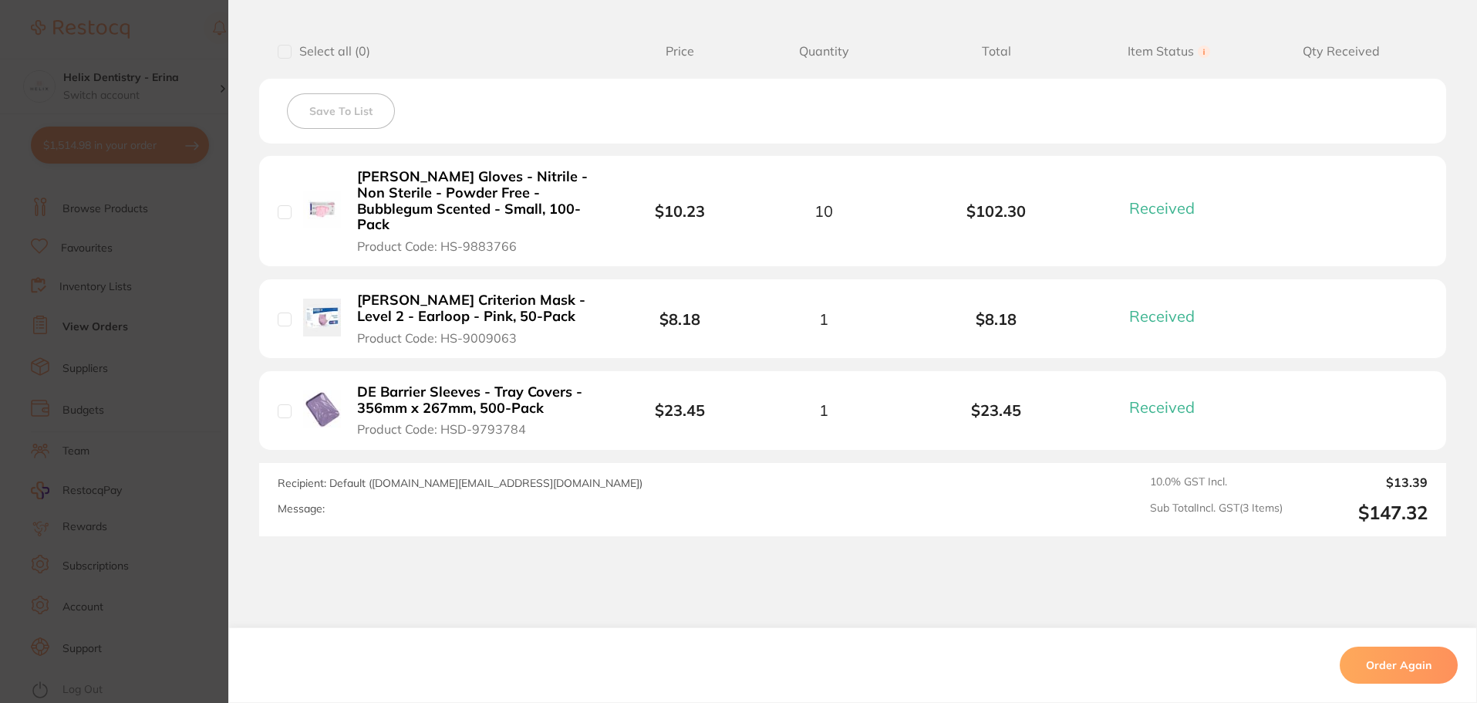
click at [159, 334] on section "Order ID: Restocq- 88867 Order Information 3 Received Completed Order Date [DAT…" at bounding box center [738, 351] width 1477 height 703
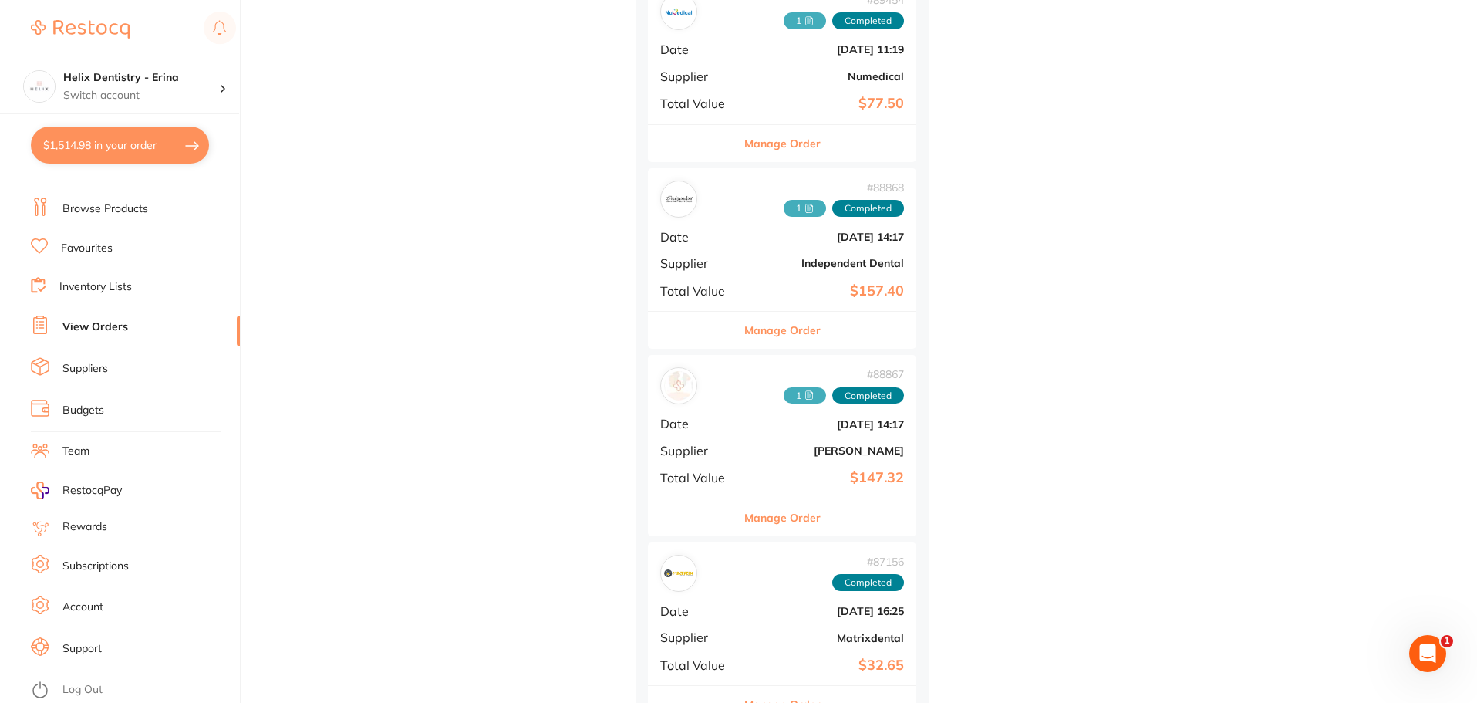
click at [766, 608] on b "[DATE] 16:25" at bounding box center [827, 611] width 154 height 12
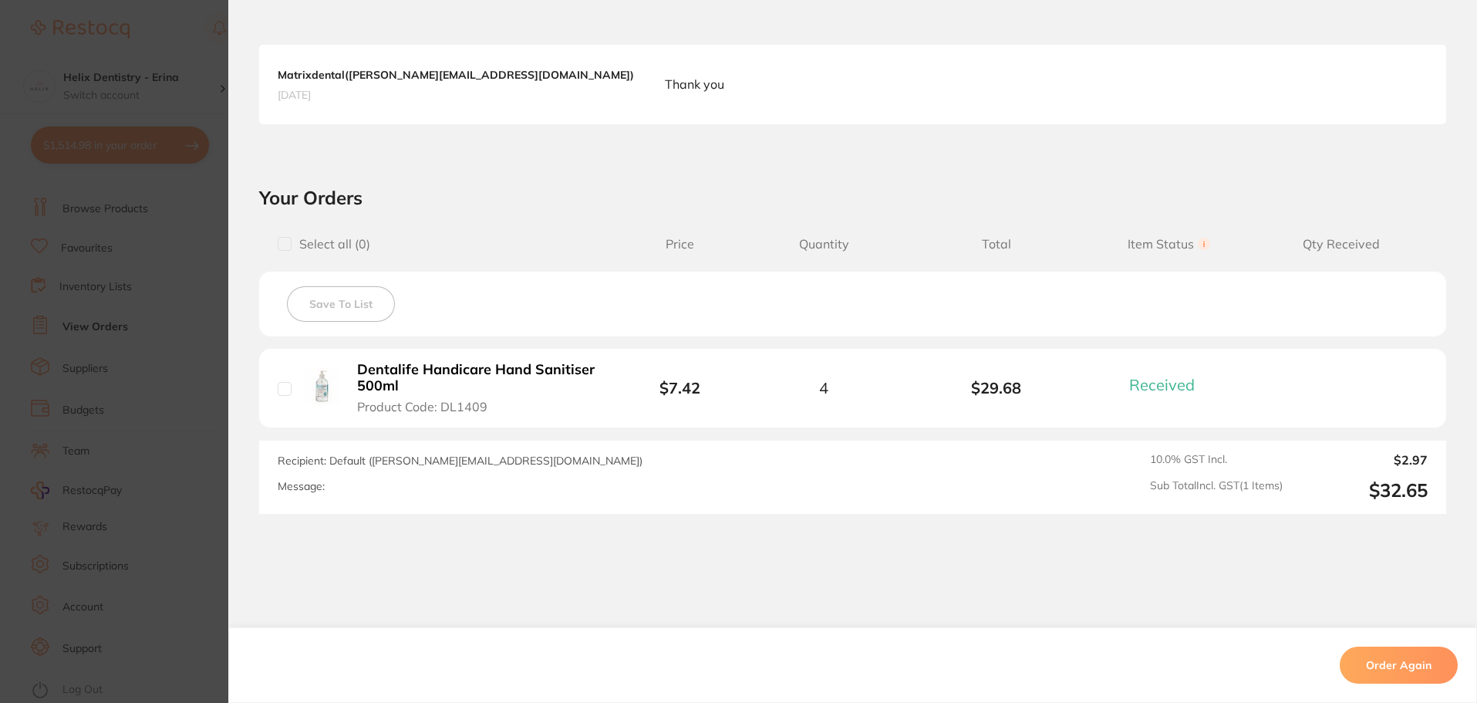
click at [129, 320] on section "Order ID: Restocq- 87156 Order Information 1 Received Completed Order Order Dat…" at bounding box center [738, 351] width 1477 height 703
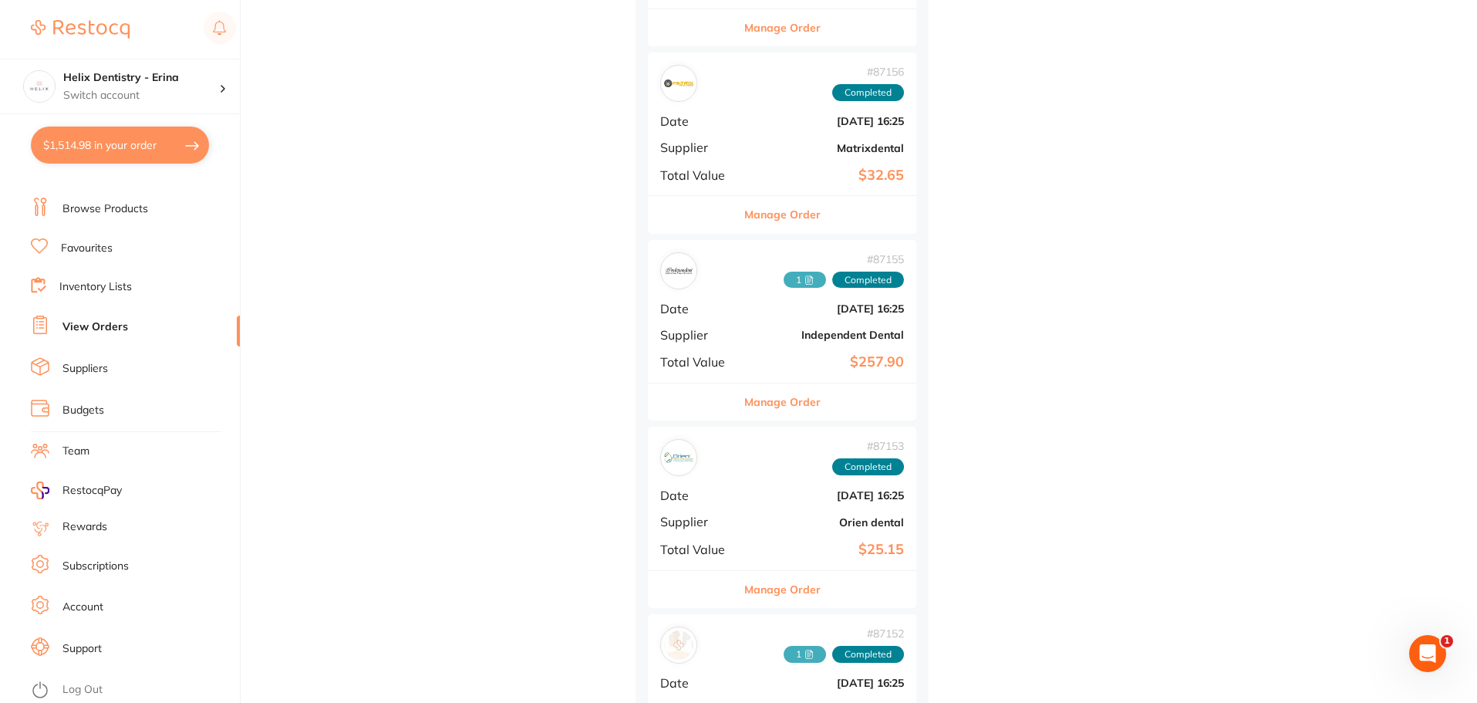
scroll to position [3547, 0]
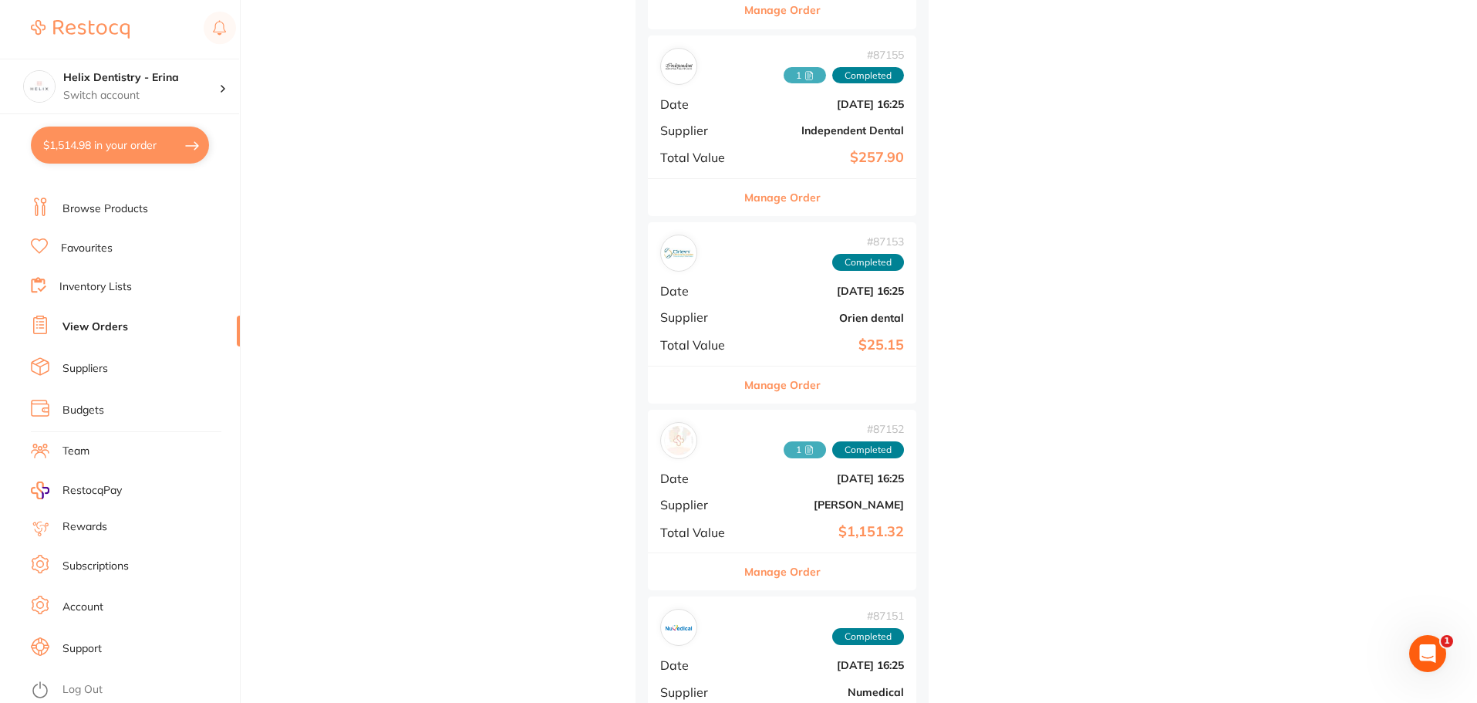
click at [759, 308] on div "# 87153 Completed Date [DATE] 16:25 Supplier Orien dental Total Value $25.15" at bounding box center [782, 293] width 268 height 143
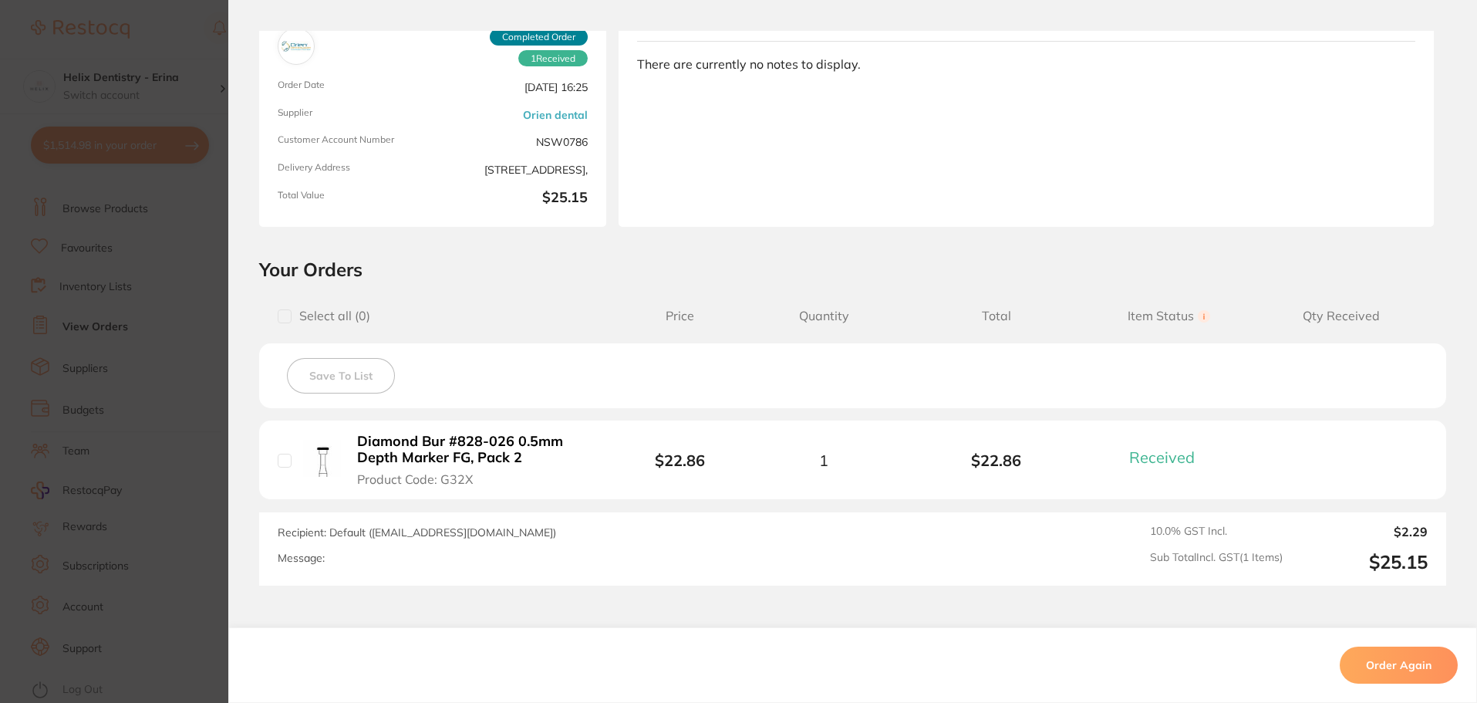
scroll to position [234, 0]
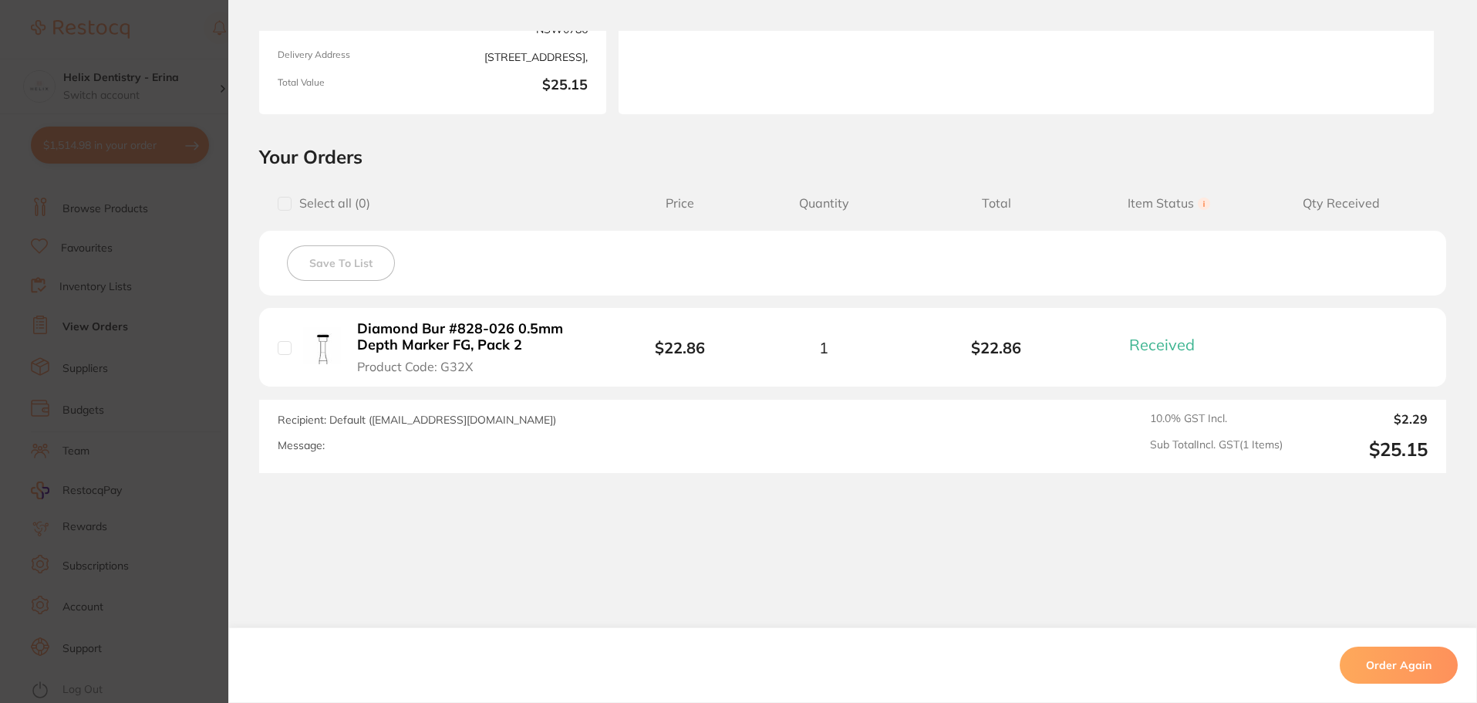
click at [208, 417] on section "Order ID: Restocq- 87153 Order Information 1 Received Completed Order Order Dat…" at bounding box center [738, 351] width 1477 height 703
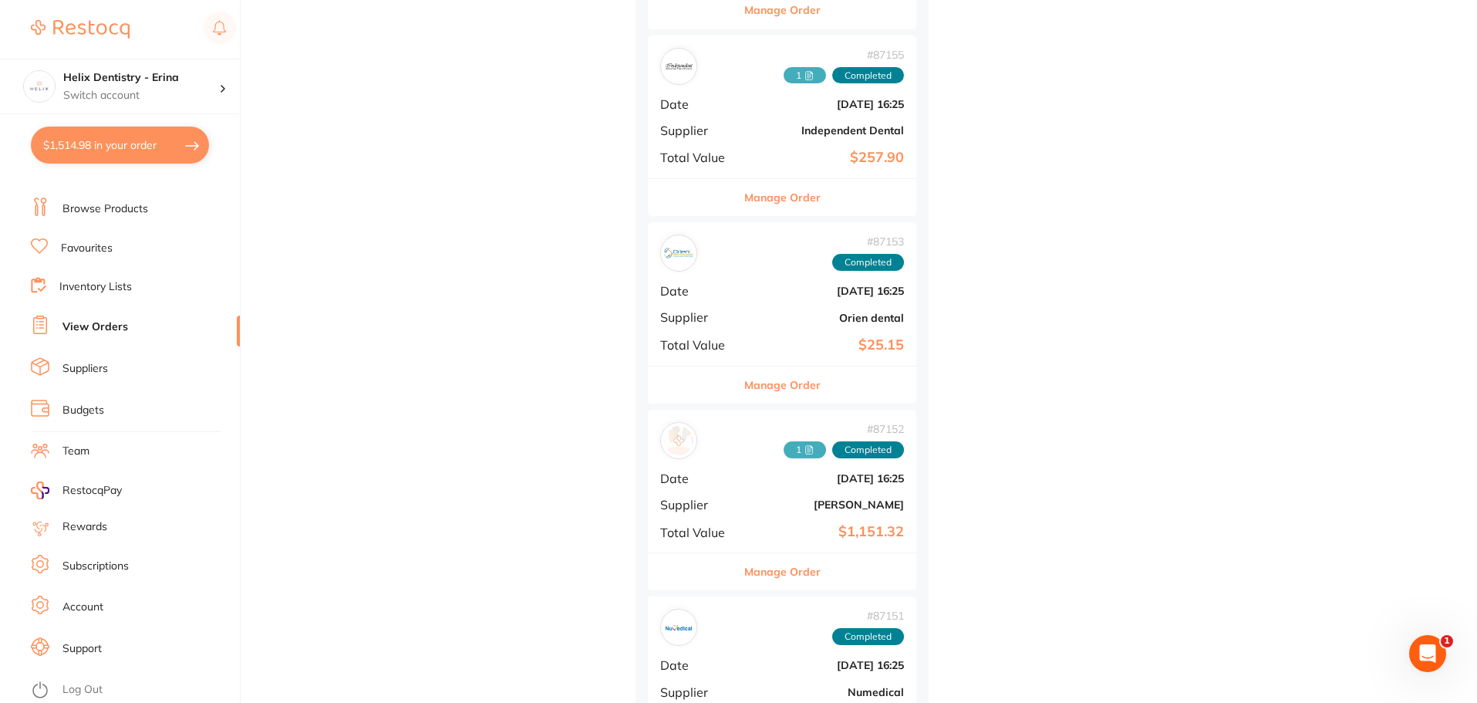
click at [778, 615] on div "# 87151 Completed" at bounding box center [782, 626] width 244 height 37
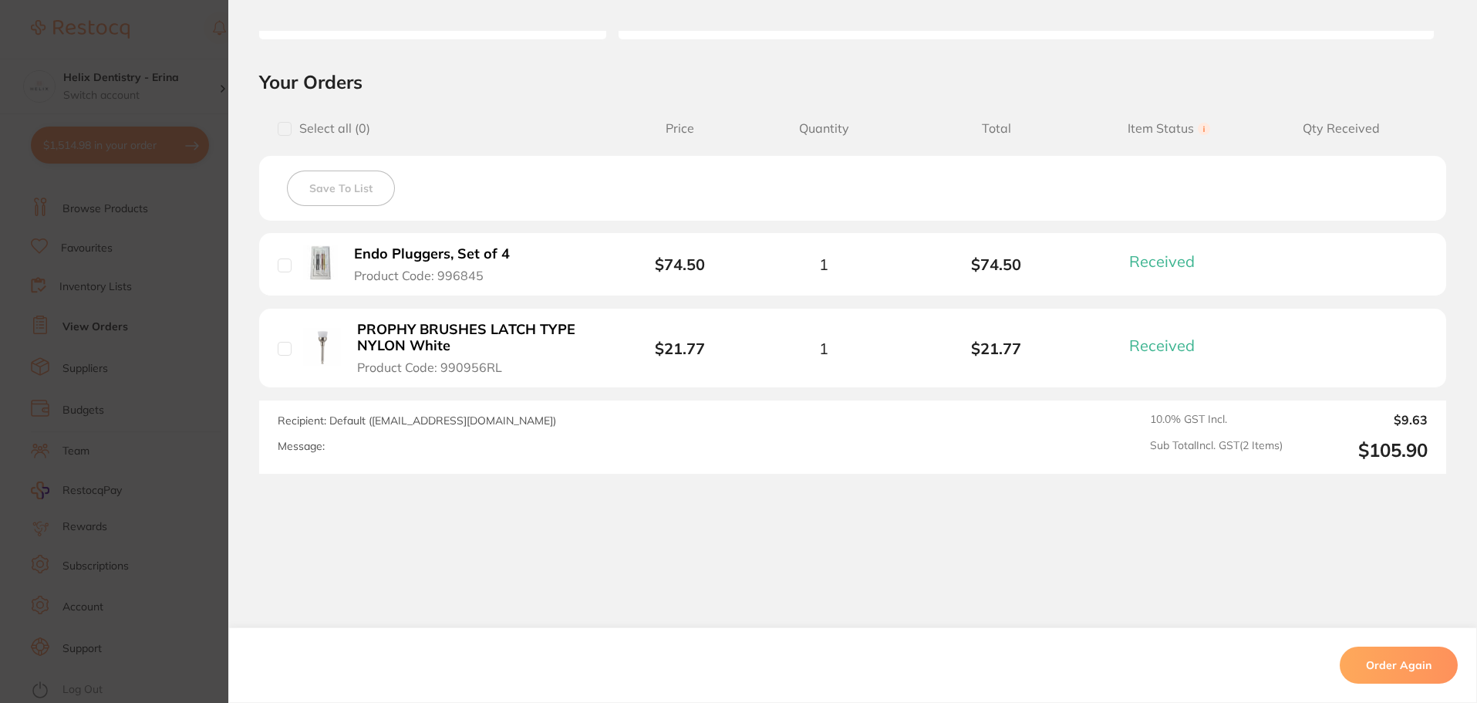
click at [195, 388] on section "Order ID: Restocq- 87151 Order Information 2 Received Completed Order Order Dat…" at bounding box center [738, 351] width 1477 height 703
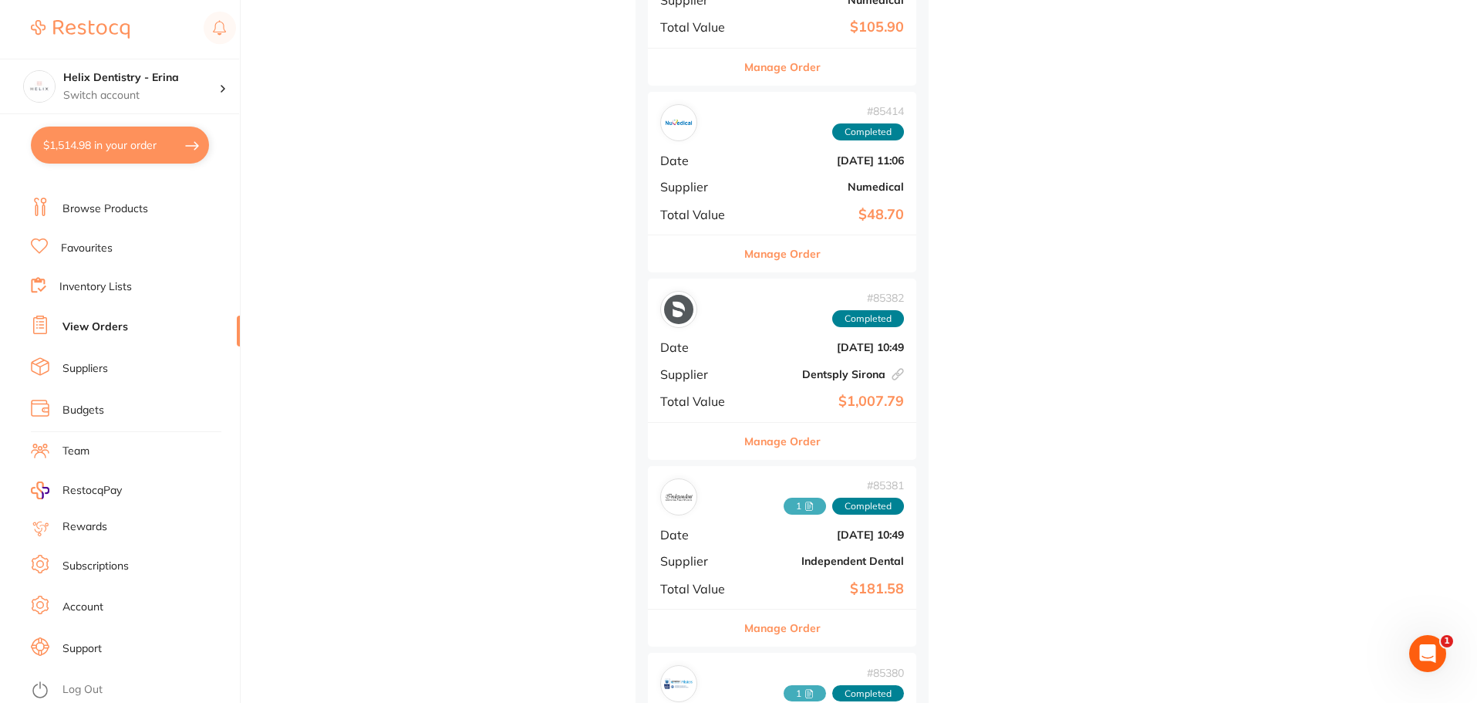
scroll to position [4242, 0]
click at [740, 335] on div "# 85382 Completed Date [DATE] 10:49 Supplier Dentsply Sirona This order has bee…" at bounding box center [782, 347] width 268 height 143
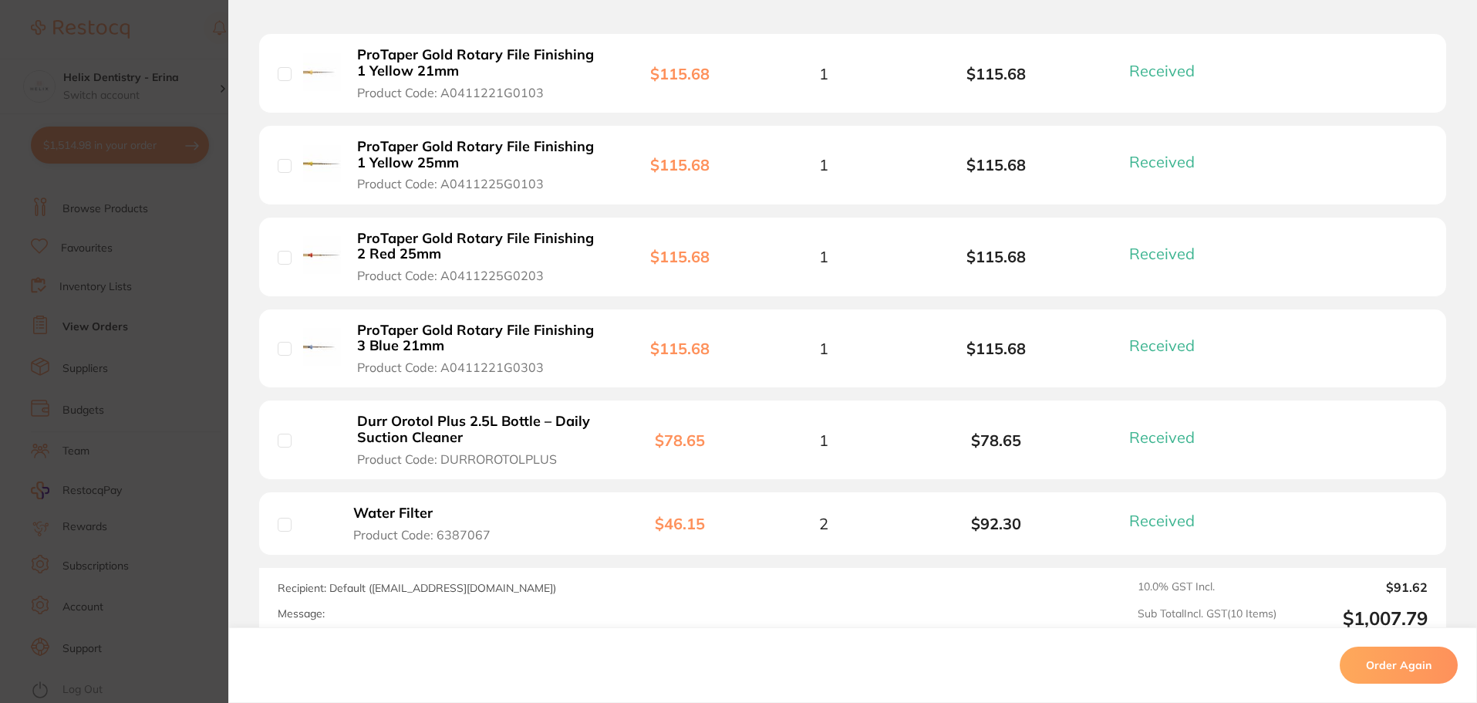
scroll to position [1043, 0]
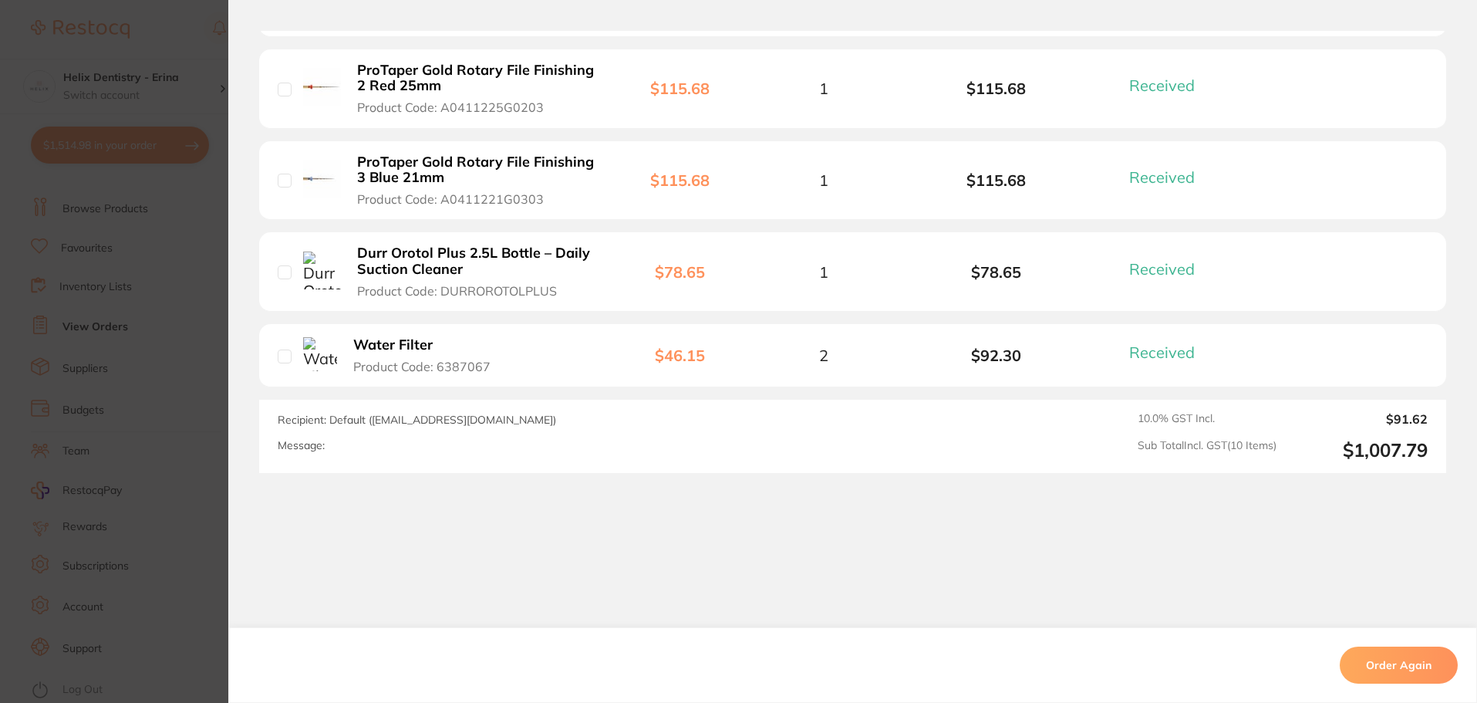
click at [212, 371] on section "Order ID: Restocq- 85382 Linked Order Order Information 10 Received Completed O…" at bounding box center [738, 351] width 1477 height 703
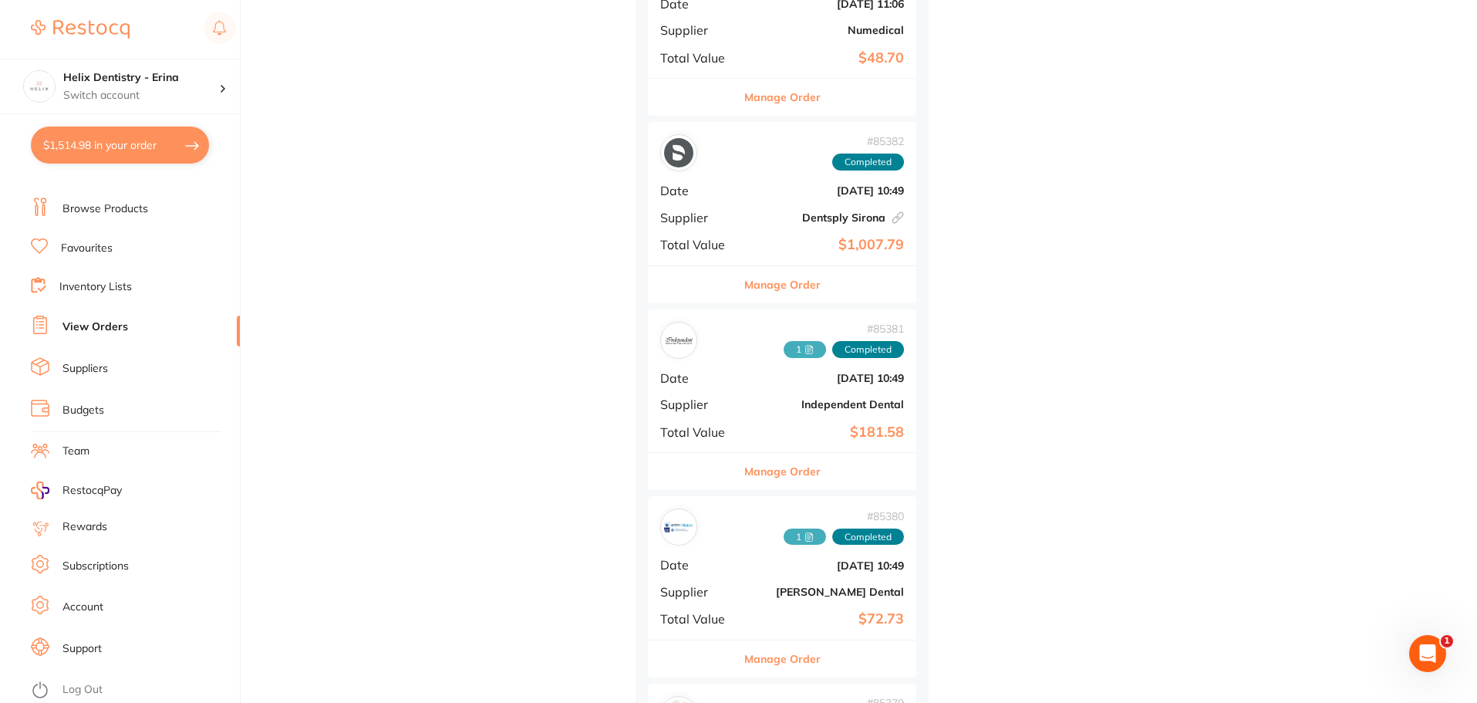
scroll to position [4550, 0]
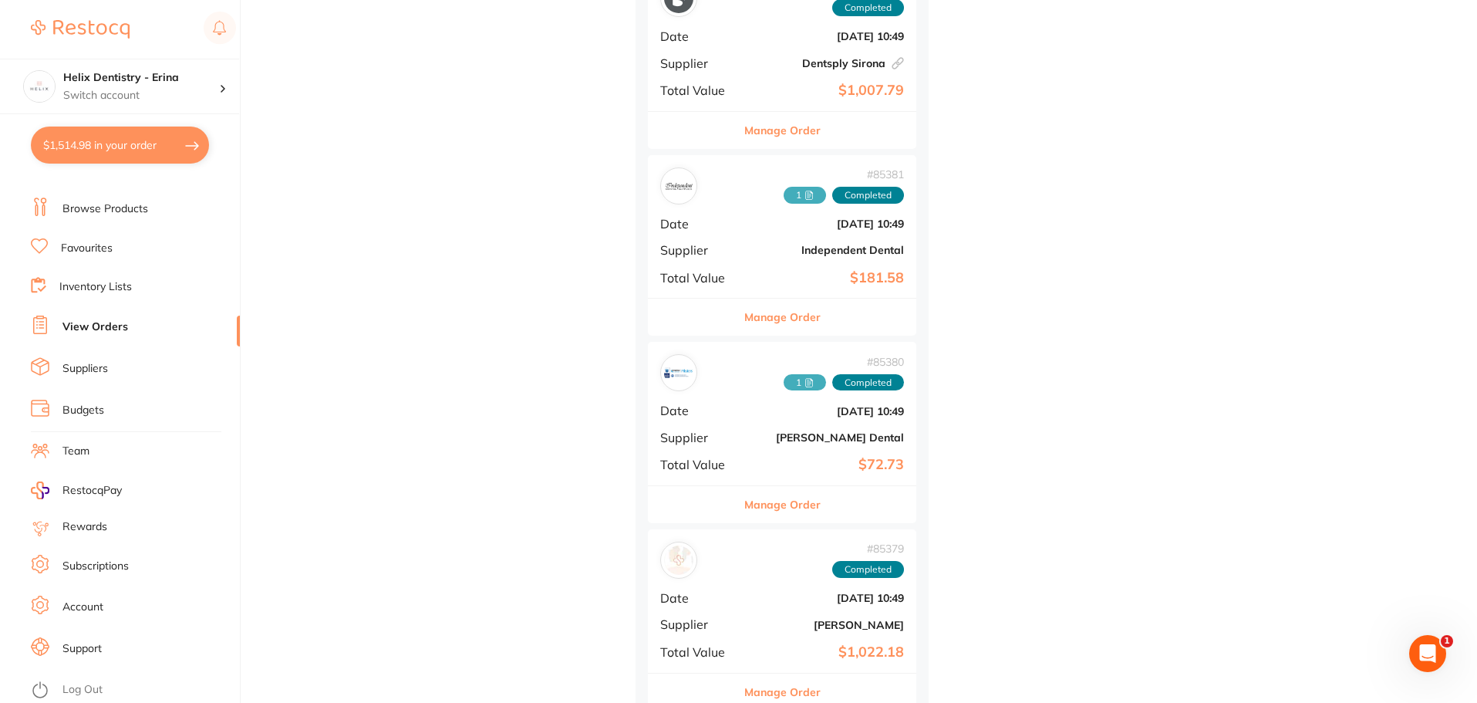
click at [784, 395] on div "# 85380 1 Completed Date [DATE] 10:49 Supplier [PERSON_NAME] Dental Total Value…" at bounding box center [782, 413] width 268 height 143
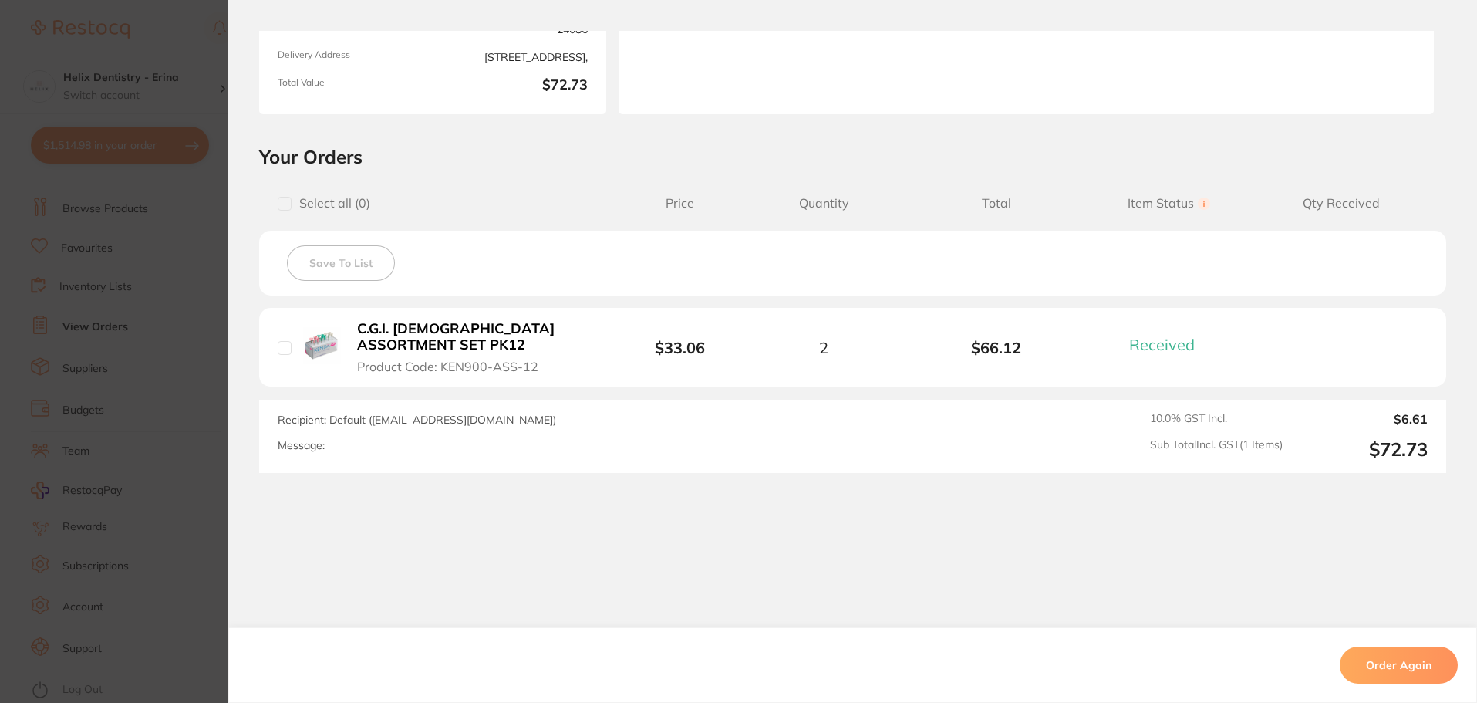
click at [208, 453] on section "Order ID: Restocq- 85380 Order Information 1 Received Completed Order Order Dat…" at bounding box center [738, 351] width 1477 height 703
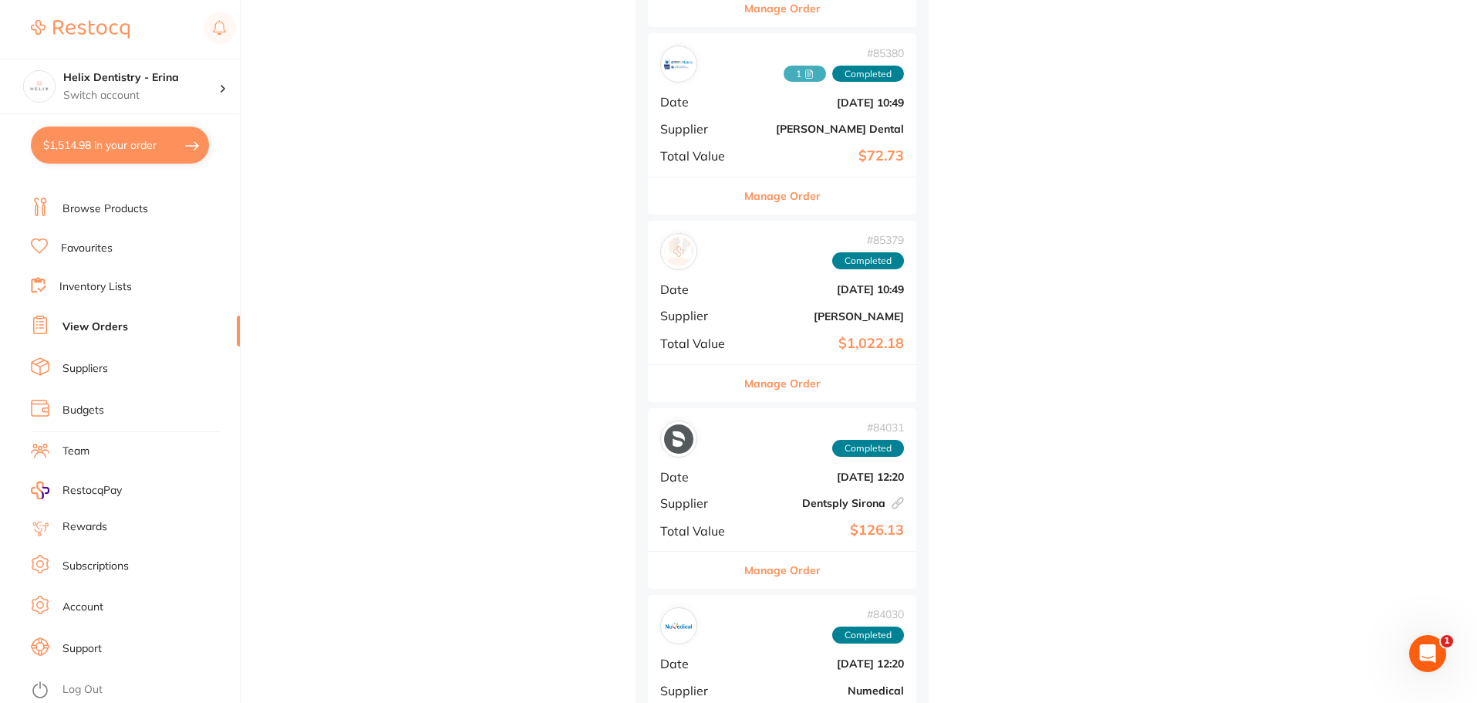
click at [844, 500] on b "Dentsply Sirona This order has been placed with your online account on Dentsply…" at bounding box center [827, 503] width 154 height 12
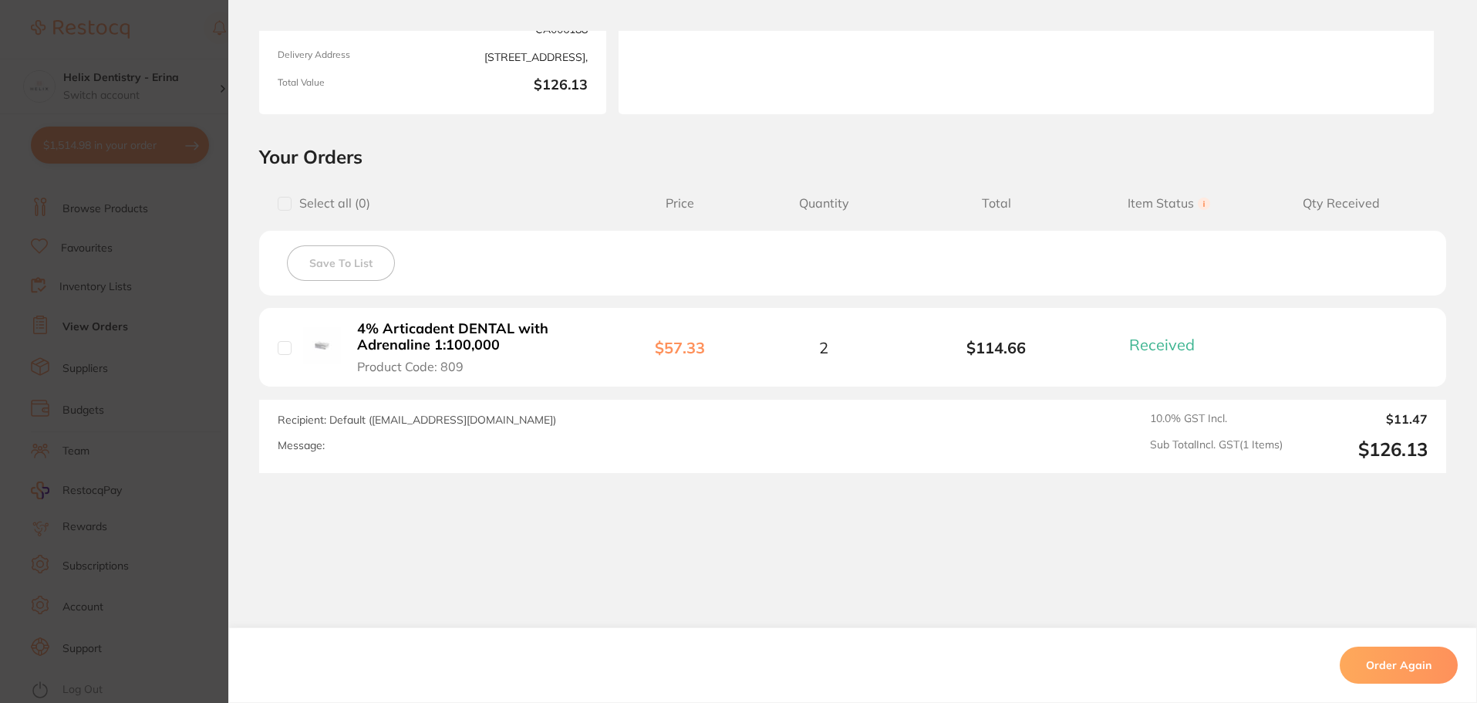
click at [190, 232] on section "Order ID: Restocq- 84031 Linked Order Order Information 1 Received Completed Or…" at bounding box center [738, 351] width 1477 height 703
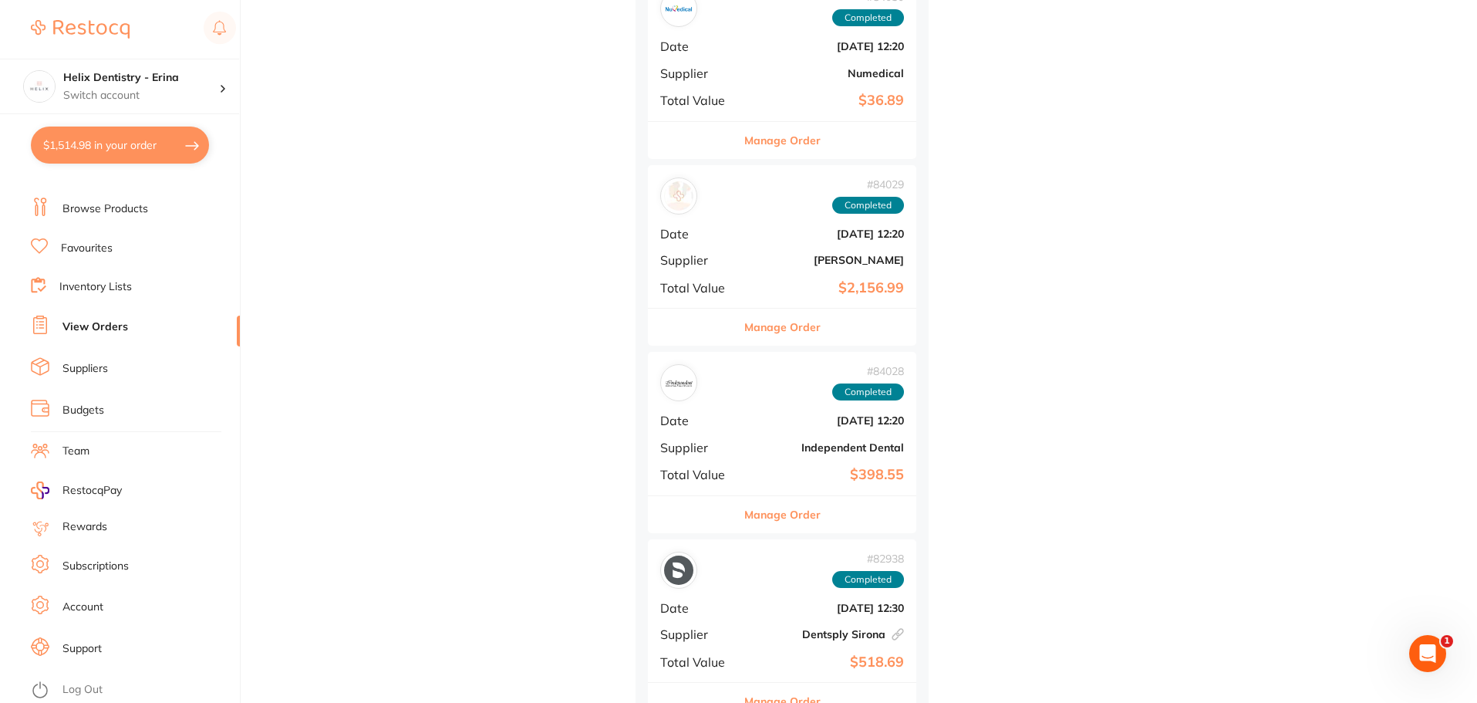
click at [844, 277] on div "# 84029 Completed Date [DATE] 12:20 Supplier [PERSON_NAME] Total Value $2,156.99" at bounding box center [782, 236] width 268 height 143
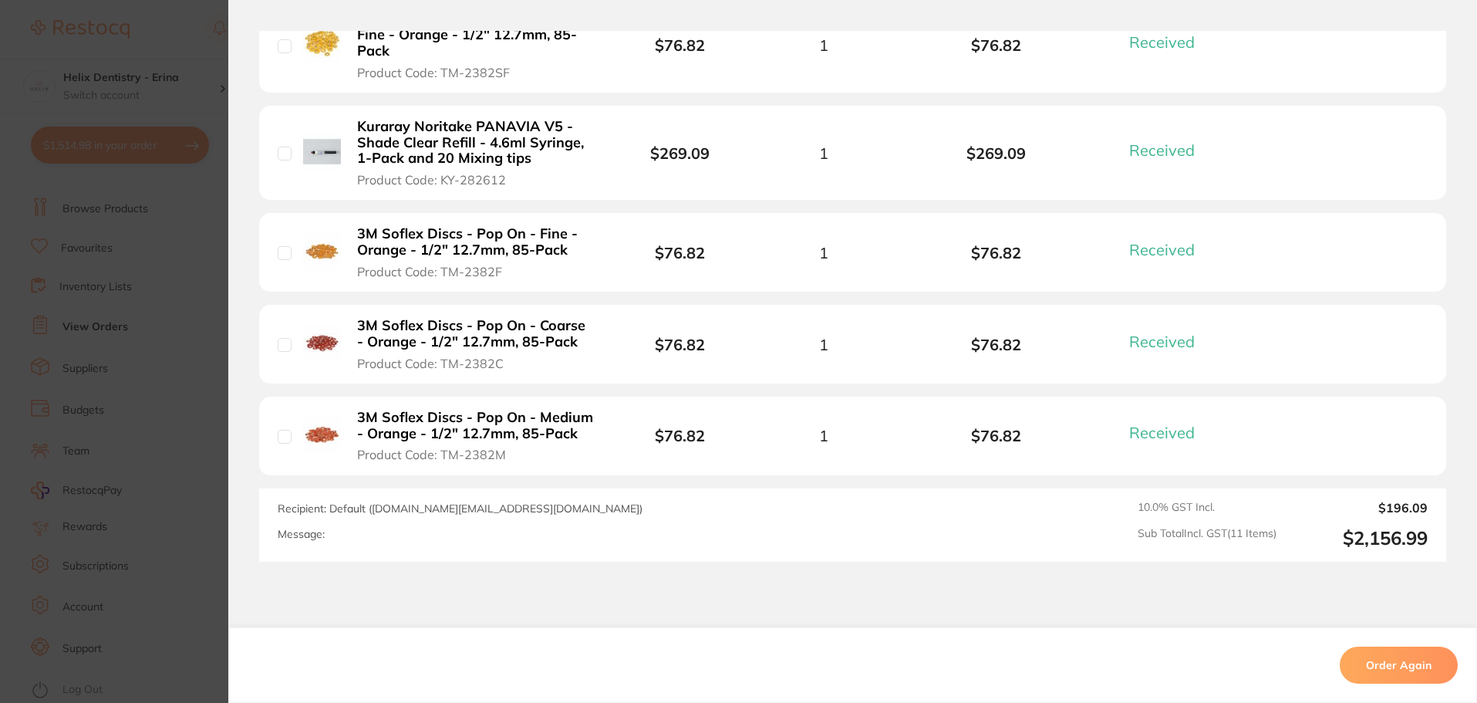
click at [193, 286] on section "Order ID: Restocq- 84029 Order Information 11 Received Completed Order Date [DA…" at bounding box center [738, 351] width 1477 height 703
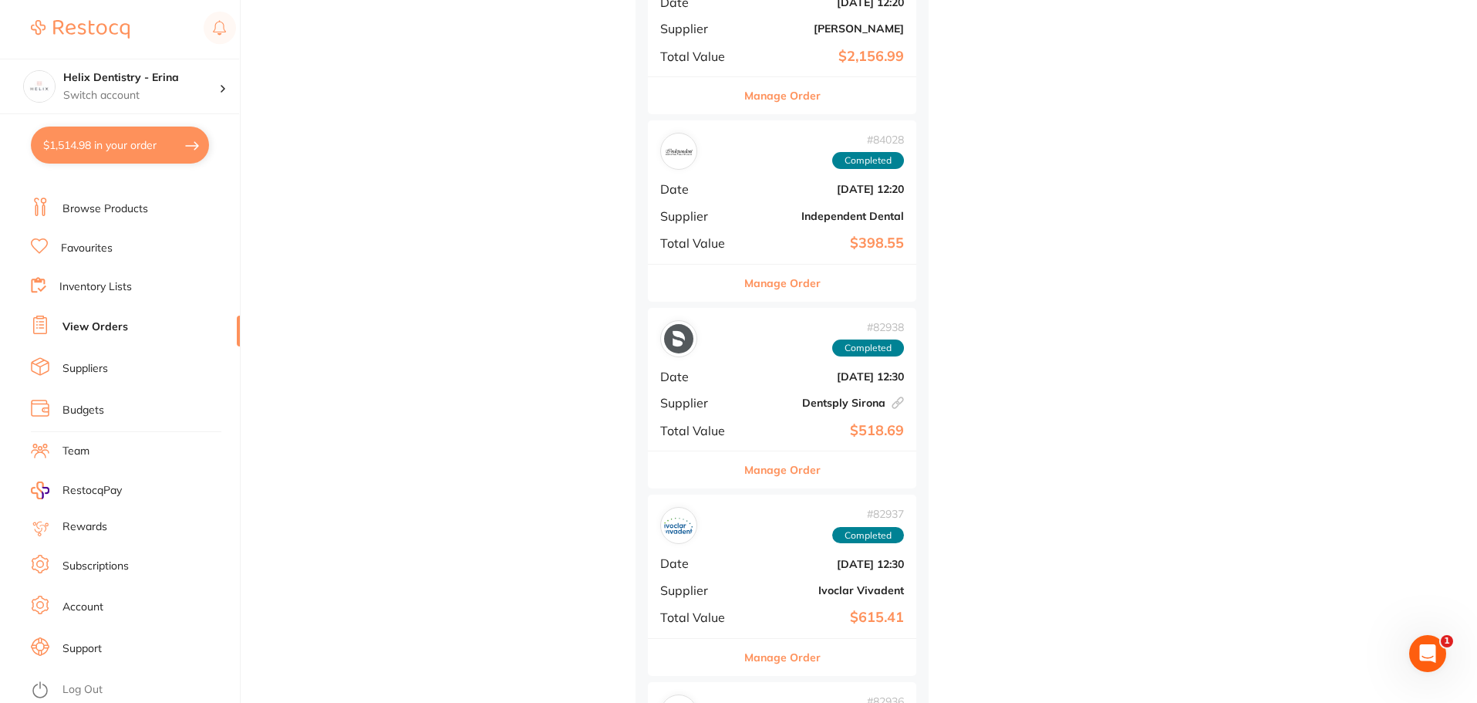
click at [753, 390] on div "# 82938 Completed Date [DATE] 12:30 Supplier Dentsply Sirona This order has bee…" at bounding box center [782, 379] width 268 height 143
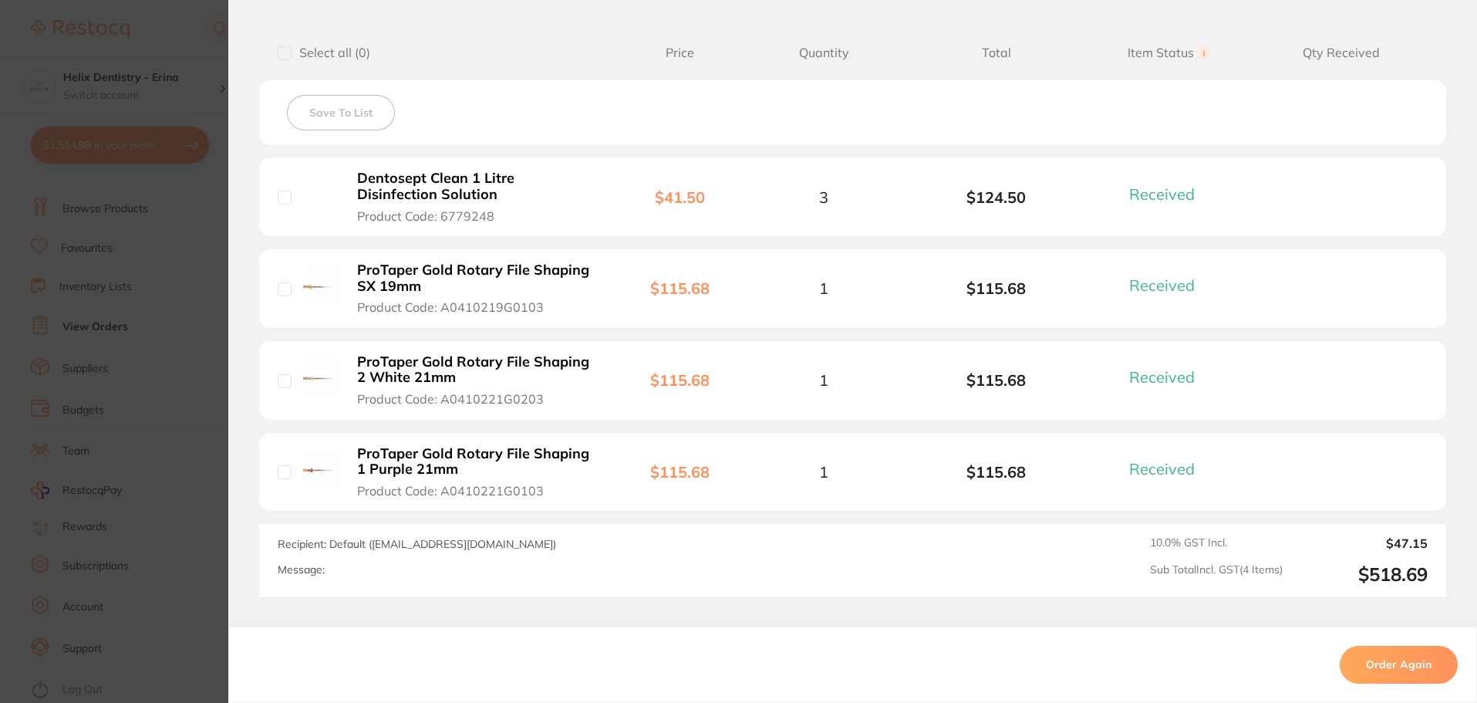
click at [130, 368] on section "Order ID: Restocq- 82938 Linked Order Order Information 4 Received Completed Or…" at bounding box center [738, 351] width 1477 height 703
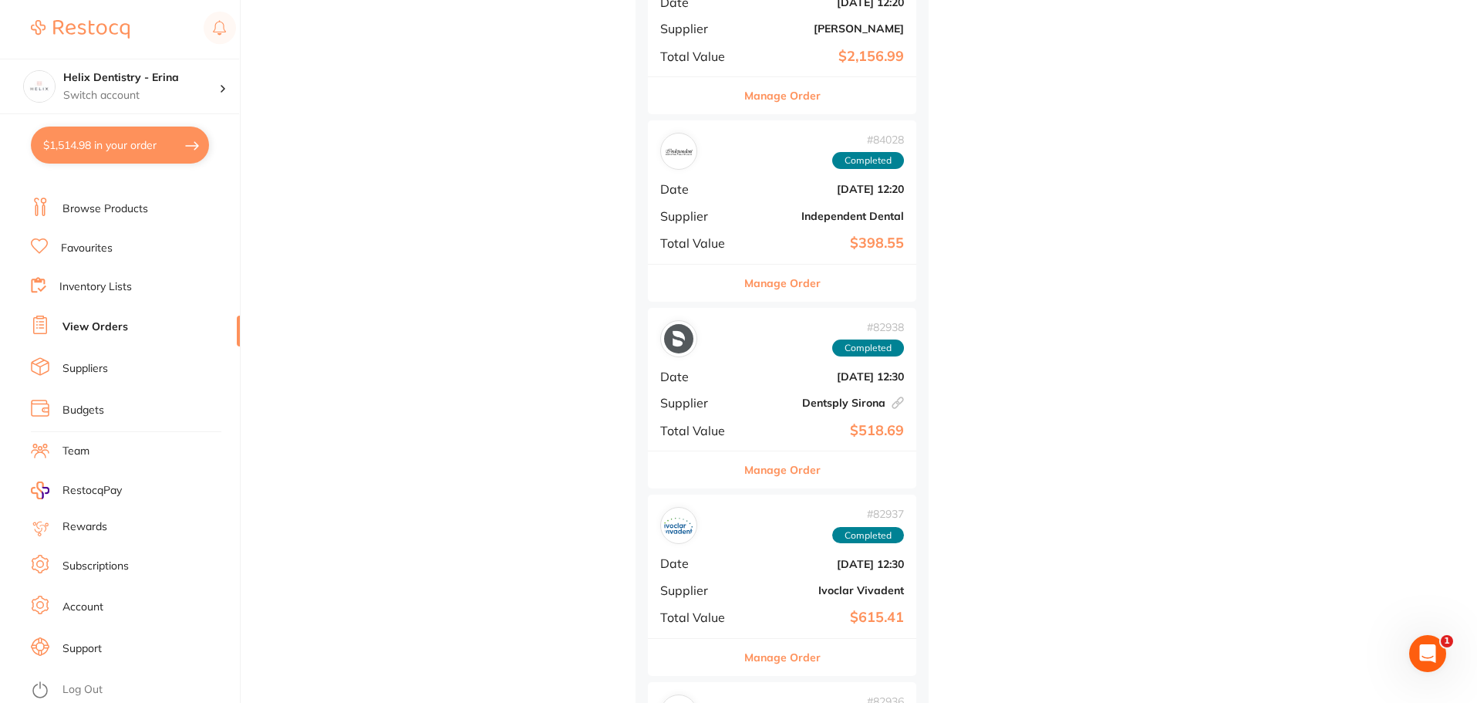
click at [780, 581] on div "# 82937 Completed Date [DATE] 12:30 Supplier Ivoclar Vivadent Total Value $615.…" at bounding box center [782, 565] width 268 height 143
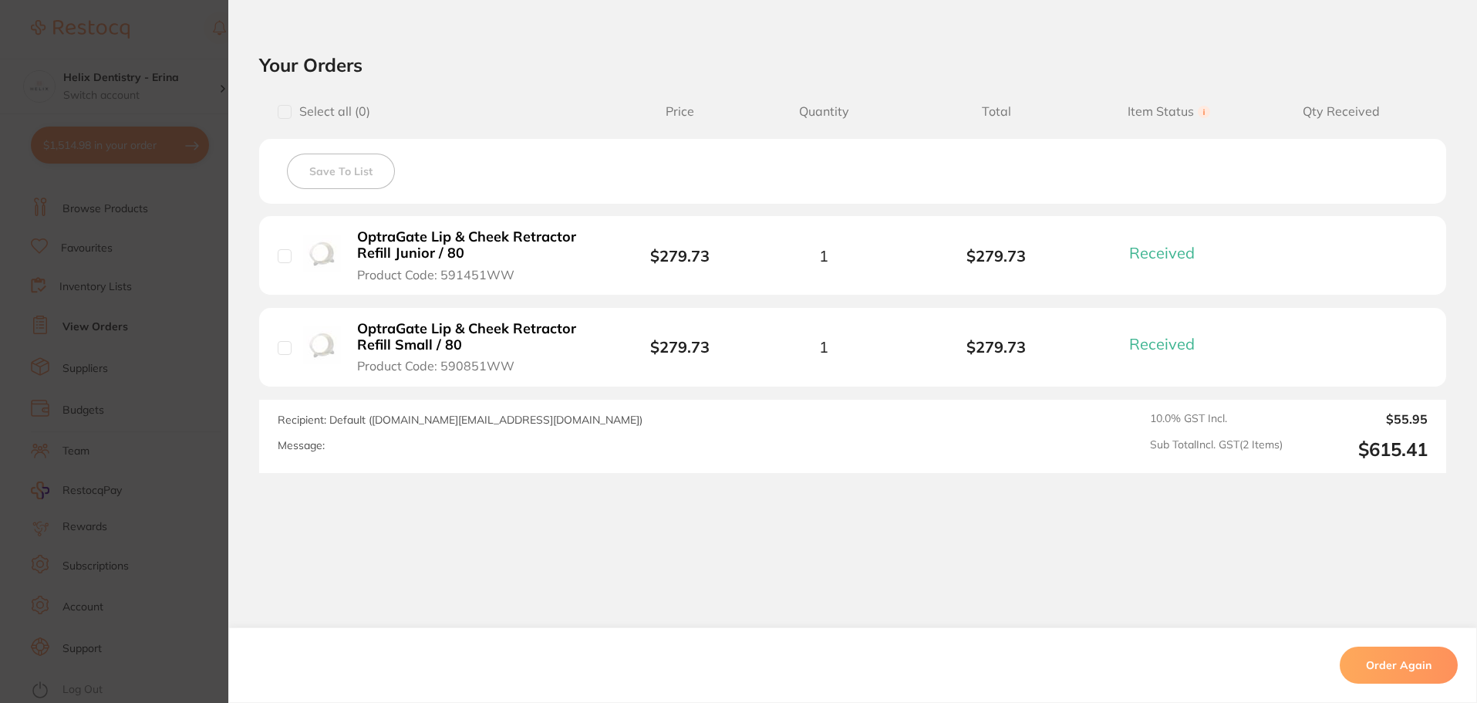
click at [171, 348] on section "Order ID: Restocq- 82937 Order Information 2 Received Completed Order Order Dat…" at bounding box center [738, 351] width 1477 height 703
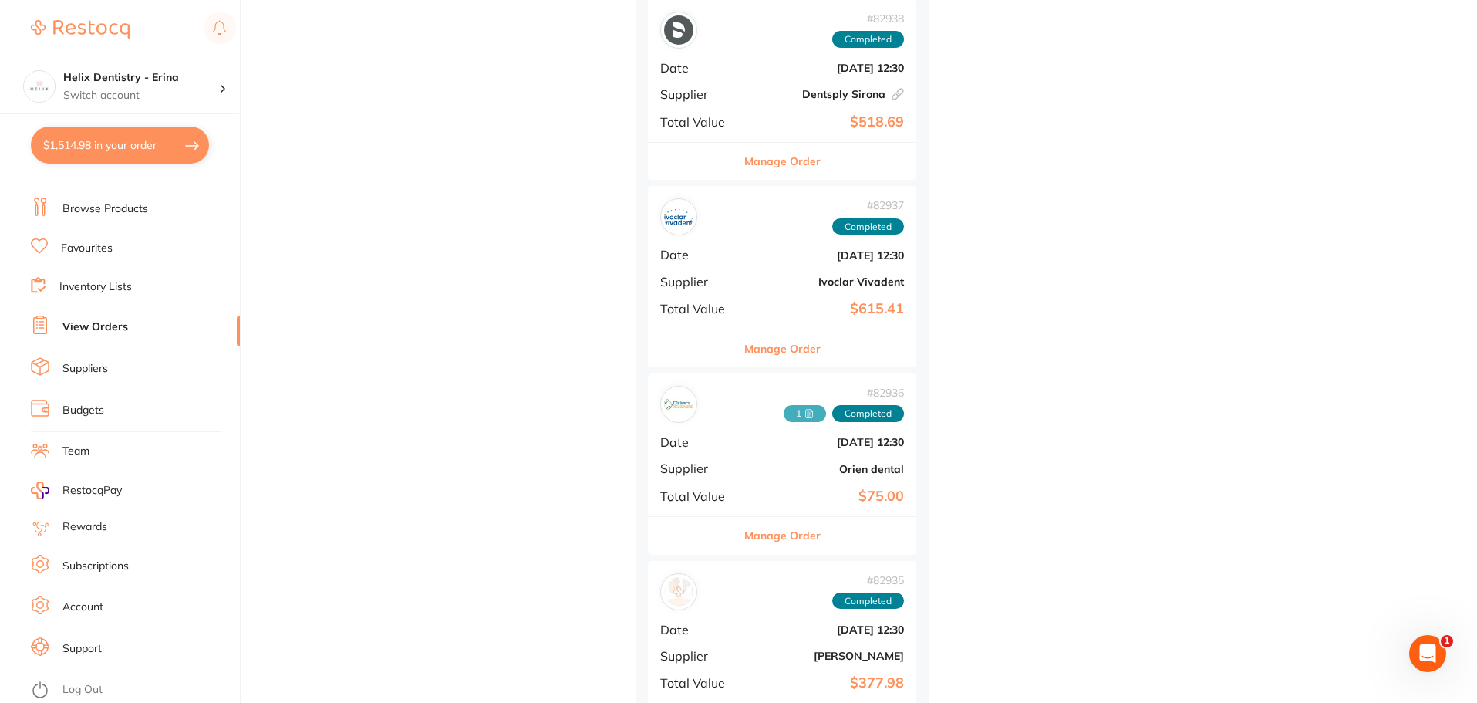
click at [786, 470] on b "Orien dental" at bounding box center [827, 469] width 154 height 12
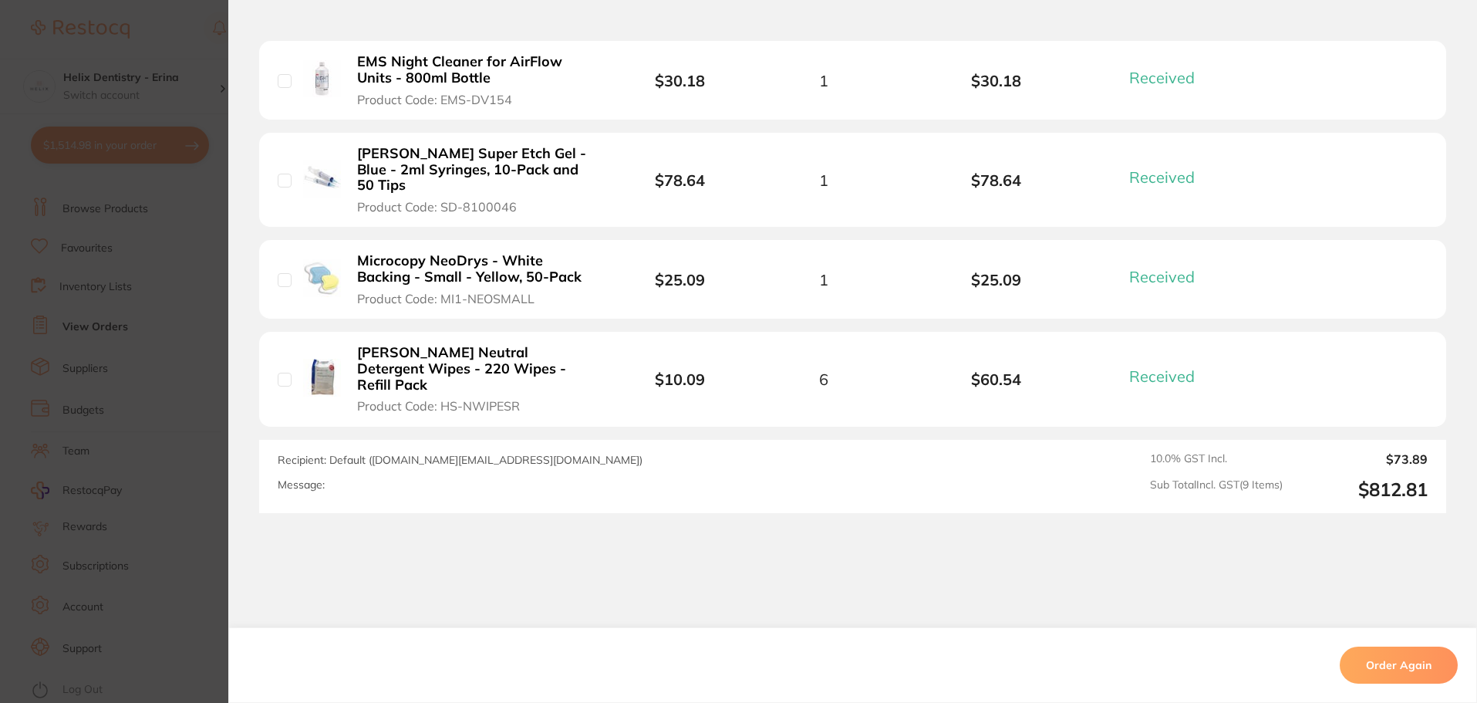
scroll to position [1078, 0]
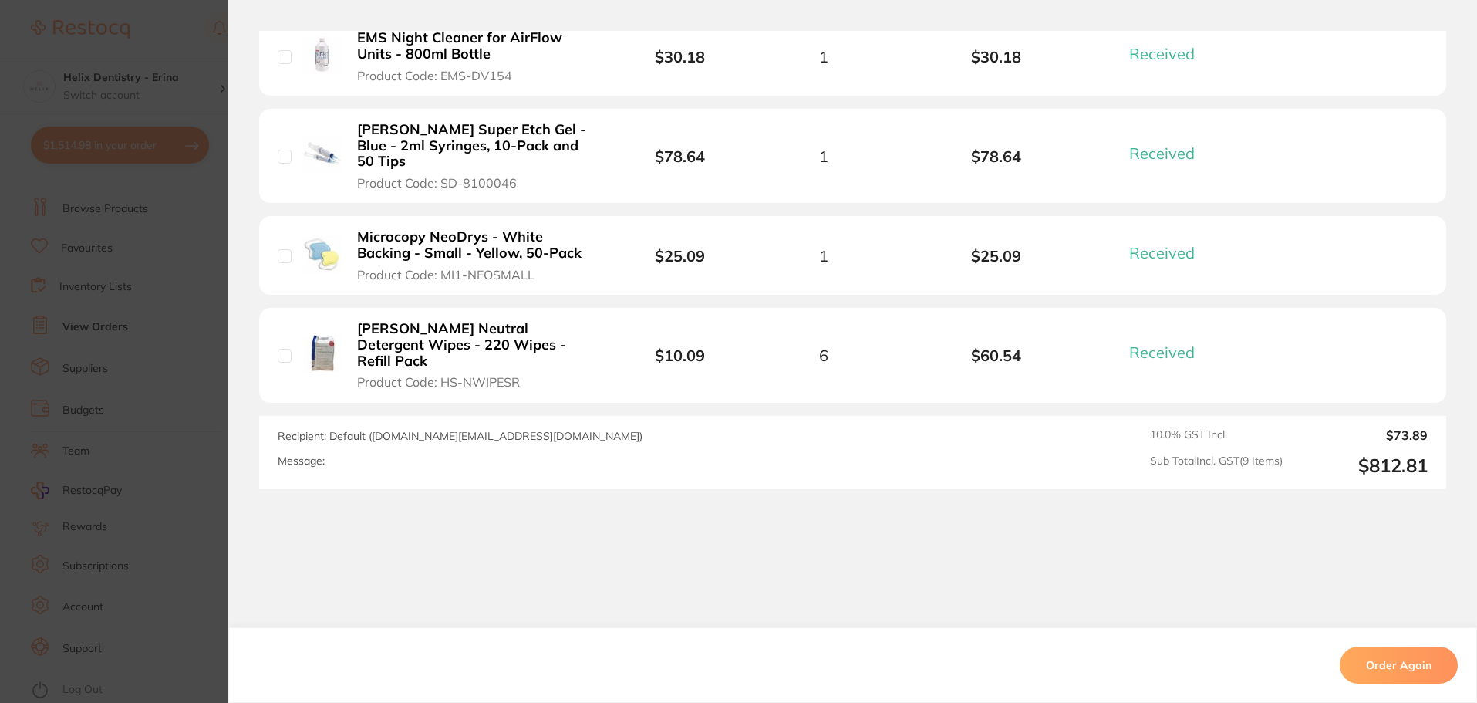
click at [144, 366] on section "Order ID: Restocq- 77173 Order Information 9 Received Completed Order Date [DAT…" at bounding box center [738, 351] width 1477 height 703
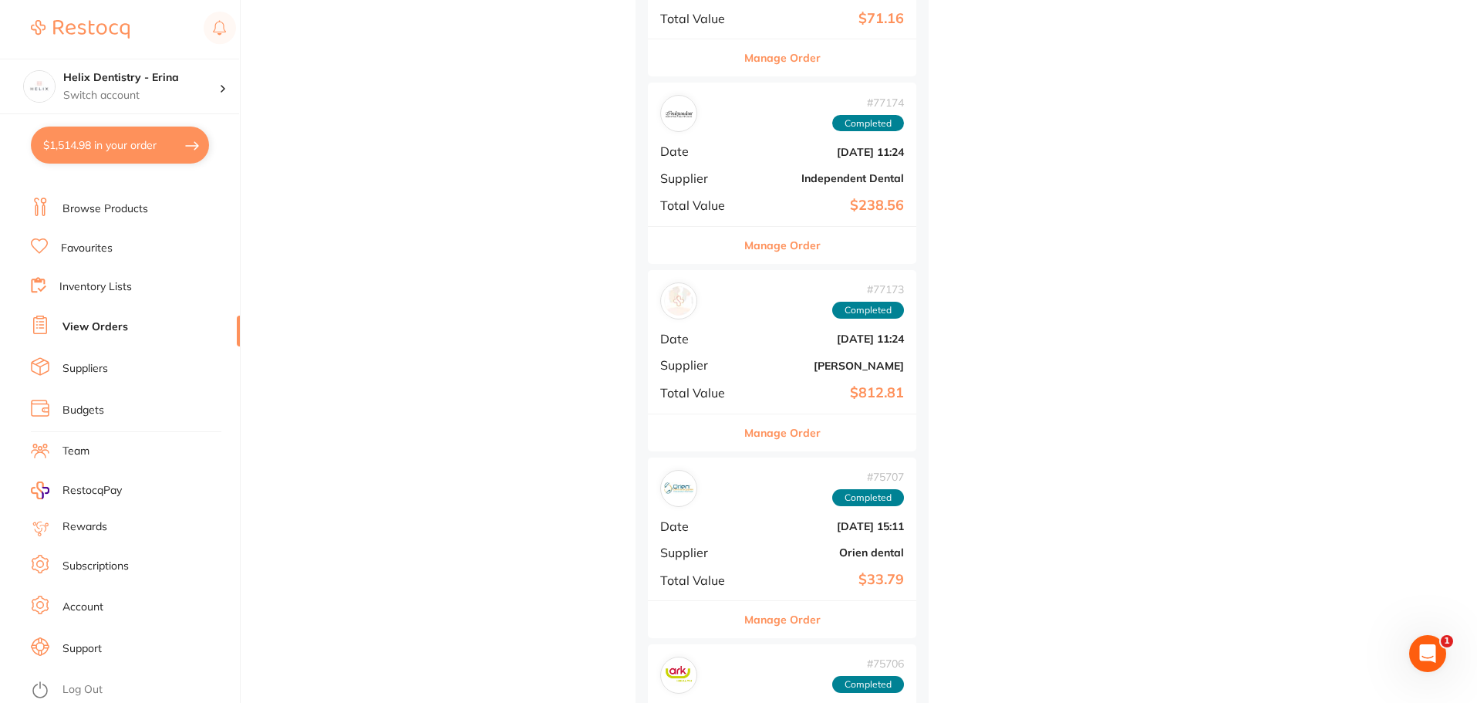
scroll to position [10797, 0]
click at [814, 525] on b "[DATE] 15:11" at bounding box center [827, 524] width 154 height 12
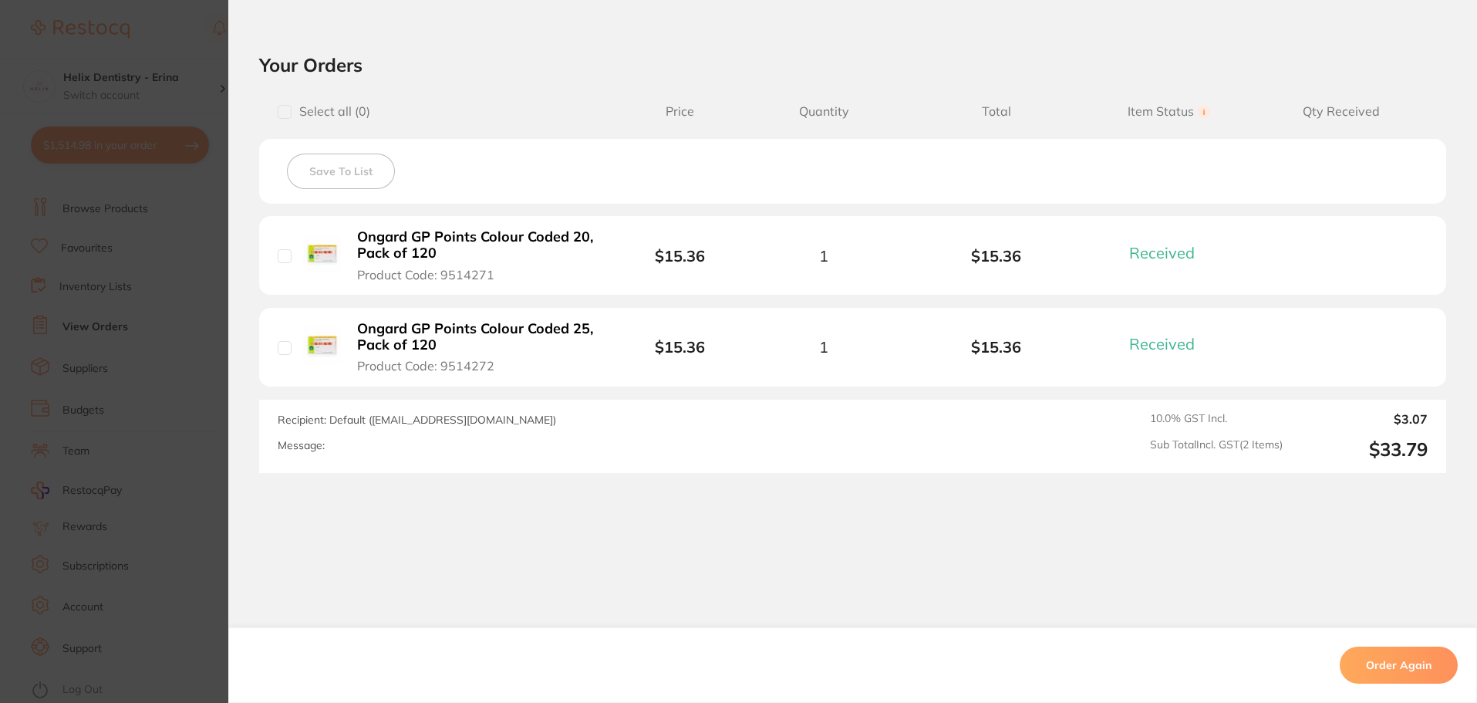
click at [222, 421] on section "Order ID: Restocq- 75707 Order Information 2 Received Completed Order Order Dat…" at bounding box center [738, 351] width 1477 height 703
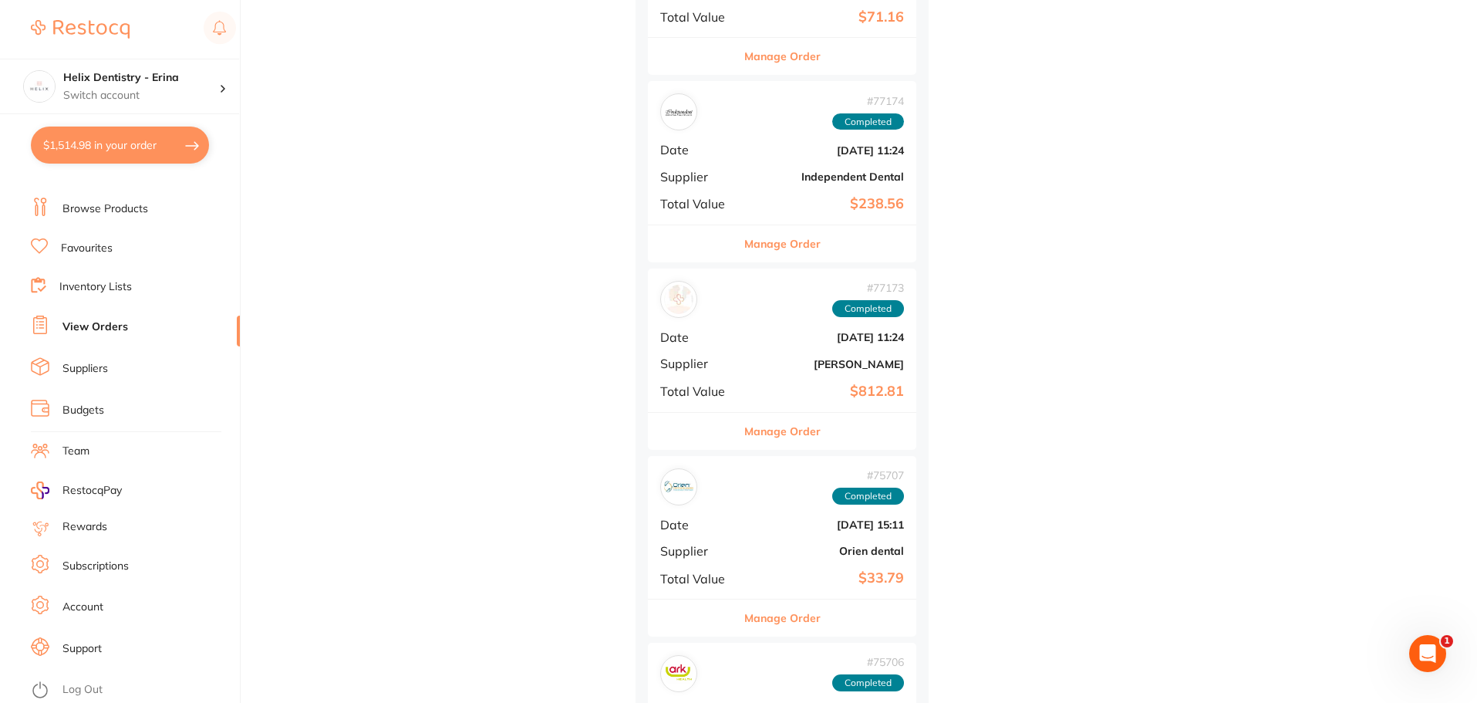
click at [821, 659] on div "# 75706 Completed" at bounding box center [782, 673] width 244 height 37
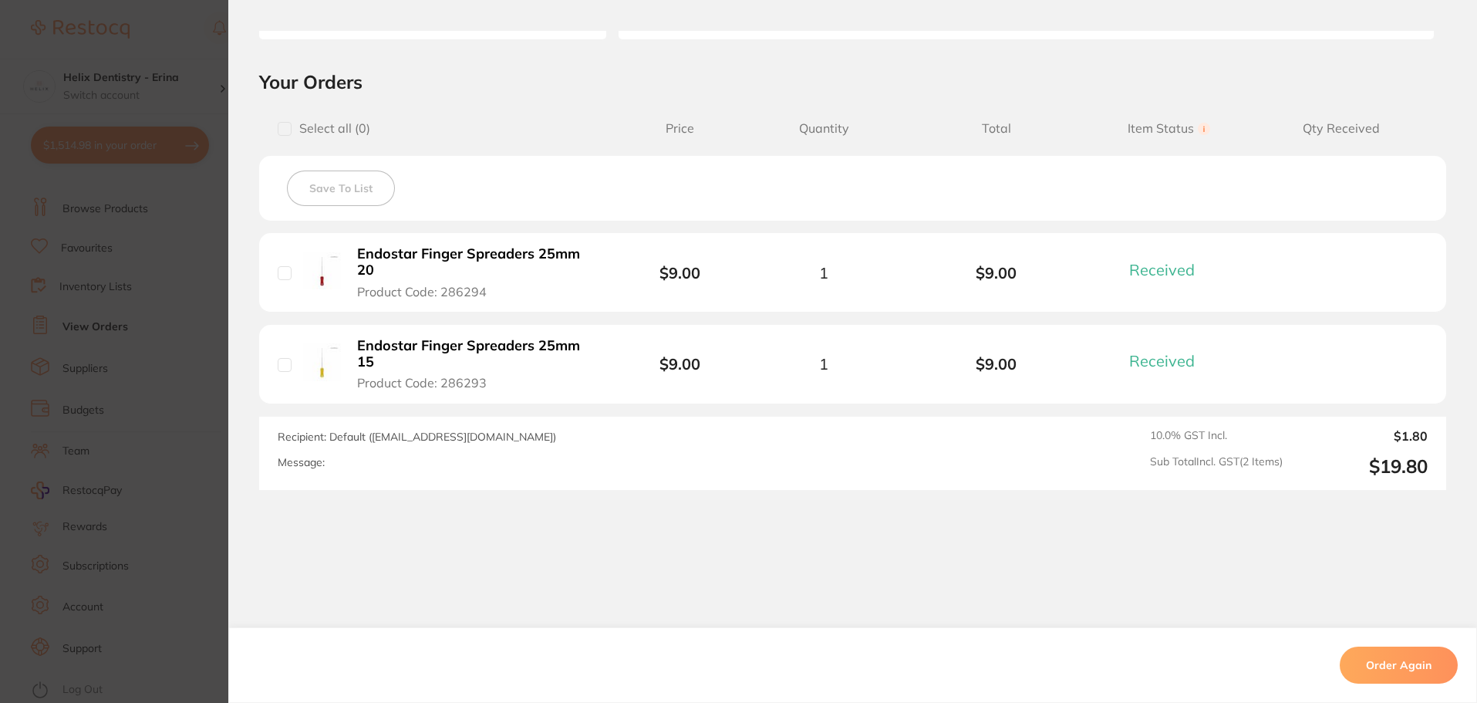
click at [124, 329] on section "Order ID: Restocq- 75706 Order Information 2 Received Completed Order Order Dat…" at bounding box center [738, 351] width 1477 height 703
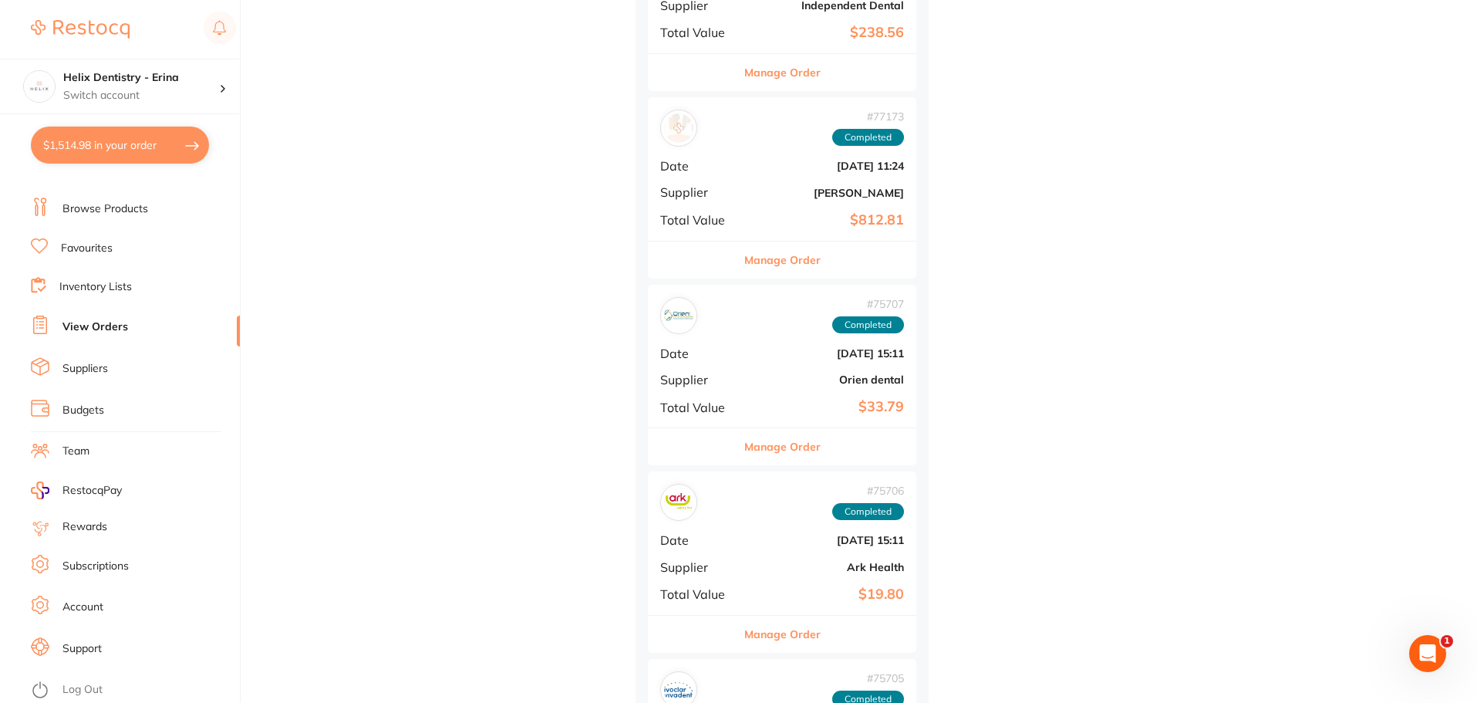
scroll to position [11105, 0]
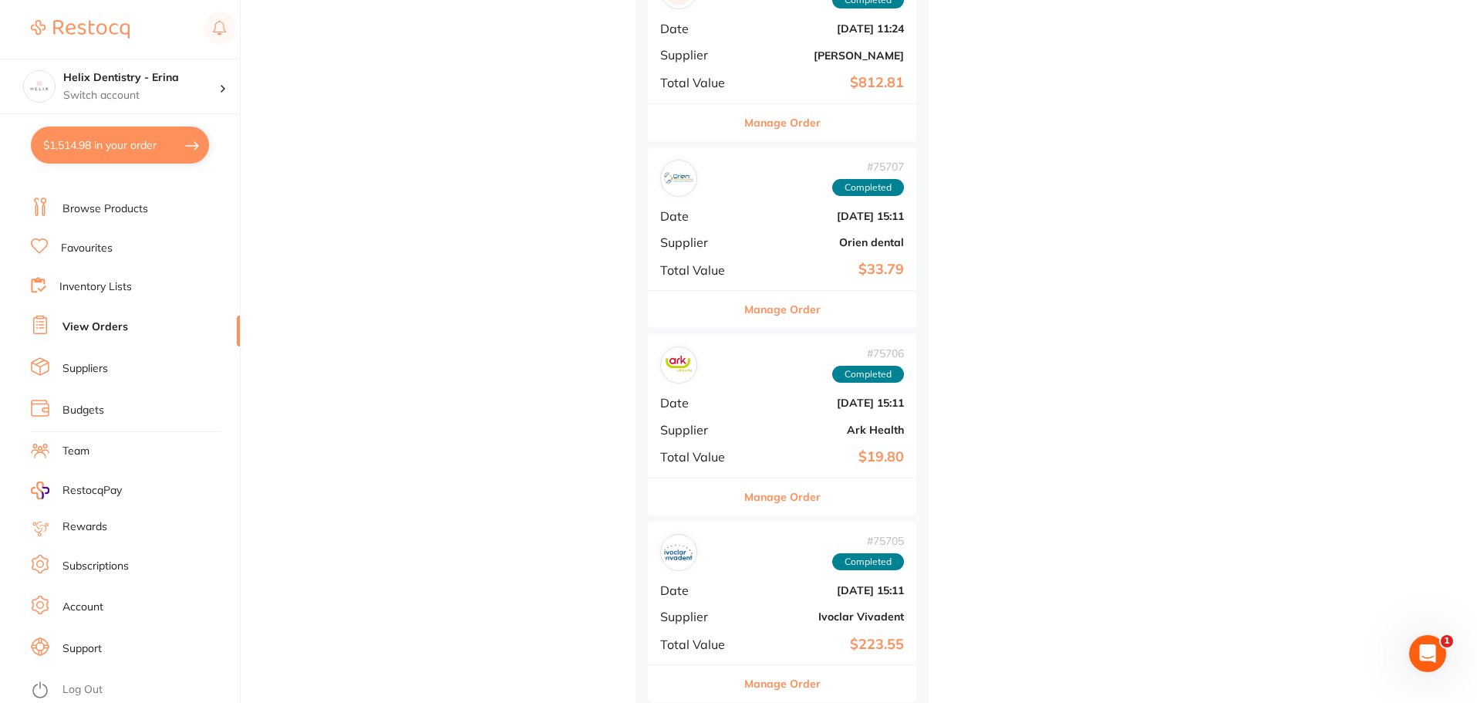
click at [730, 562] on div "# 75705 Completed" at bounding box center [782, 552] width 244 height 37
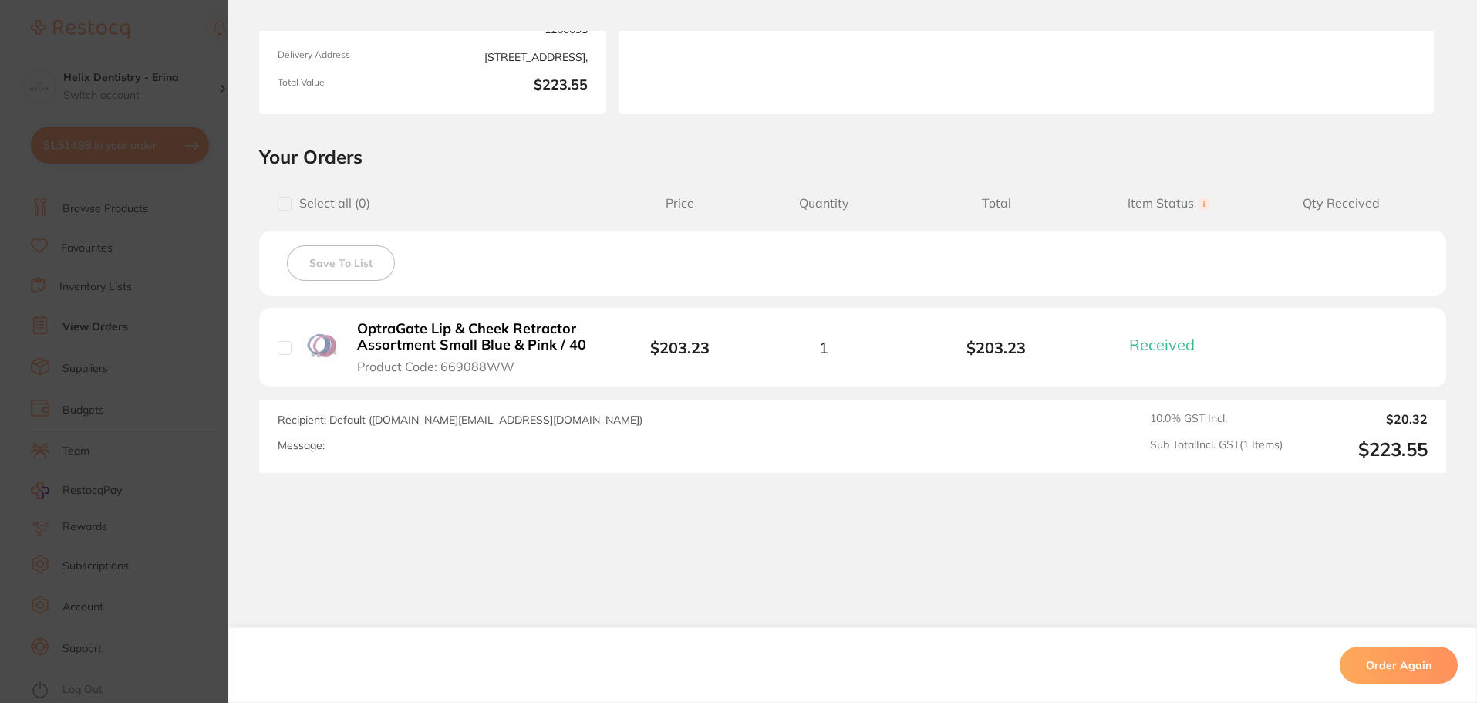
click at [180, 383] on section "Order ID: Restocq- 75705 Order Information 1 Received Completed Order Order Dat…" at bounding box center [738, 351] width 1477 height 703
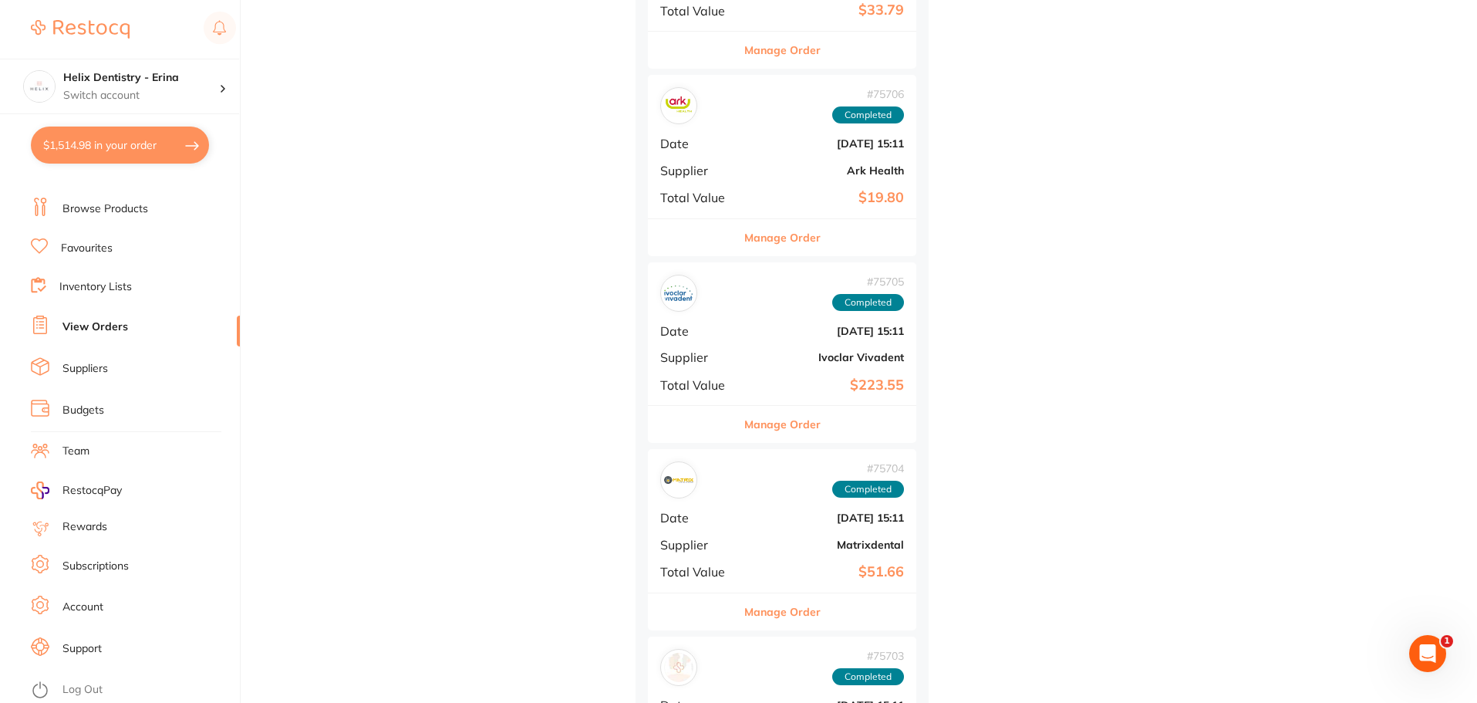
scroll to position [11414, 0]
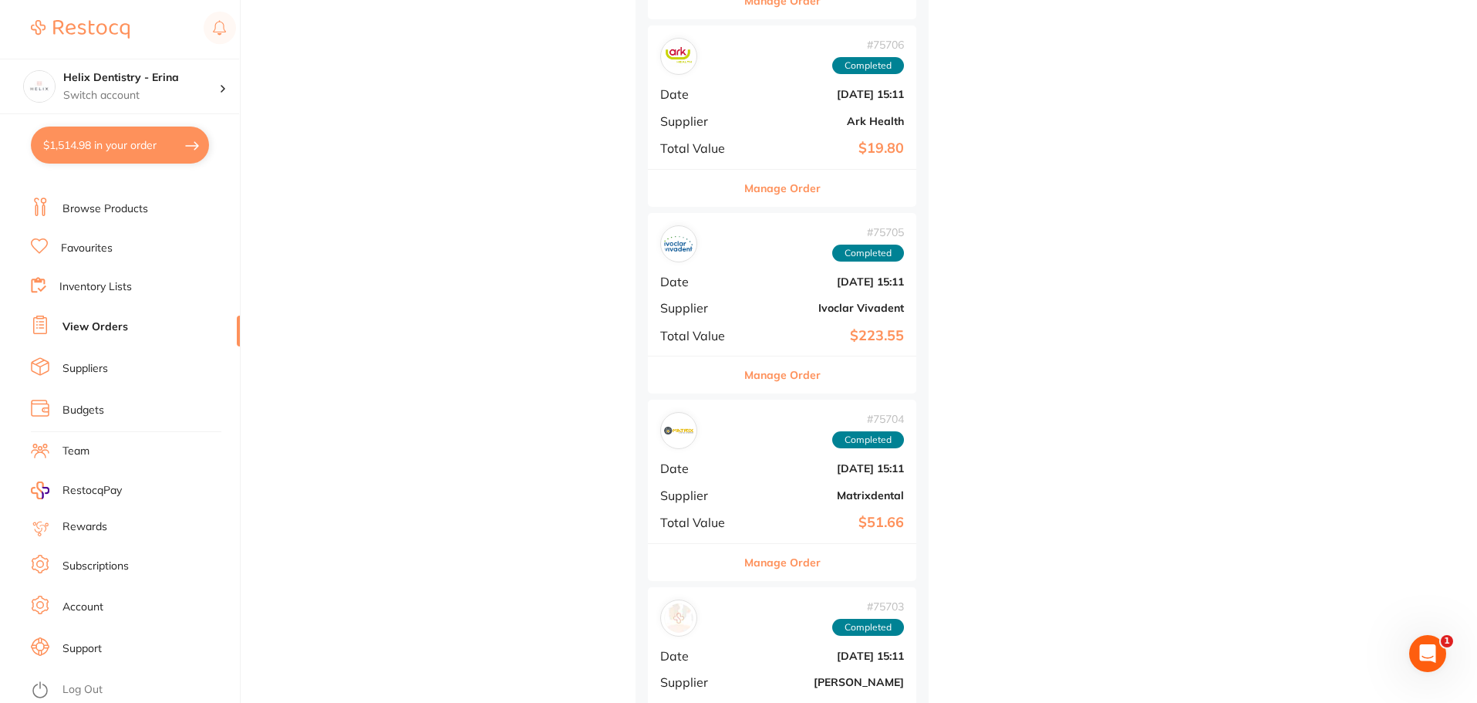
click at [761, 484] on div "# 75704 Completed Date Apr 3 2025, 15:11 Supplier Matrixdental Total Value $51.…" at bounding box center [782, 470] width 268 height 143
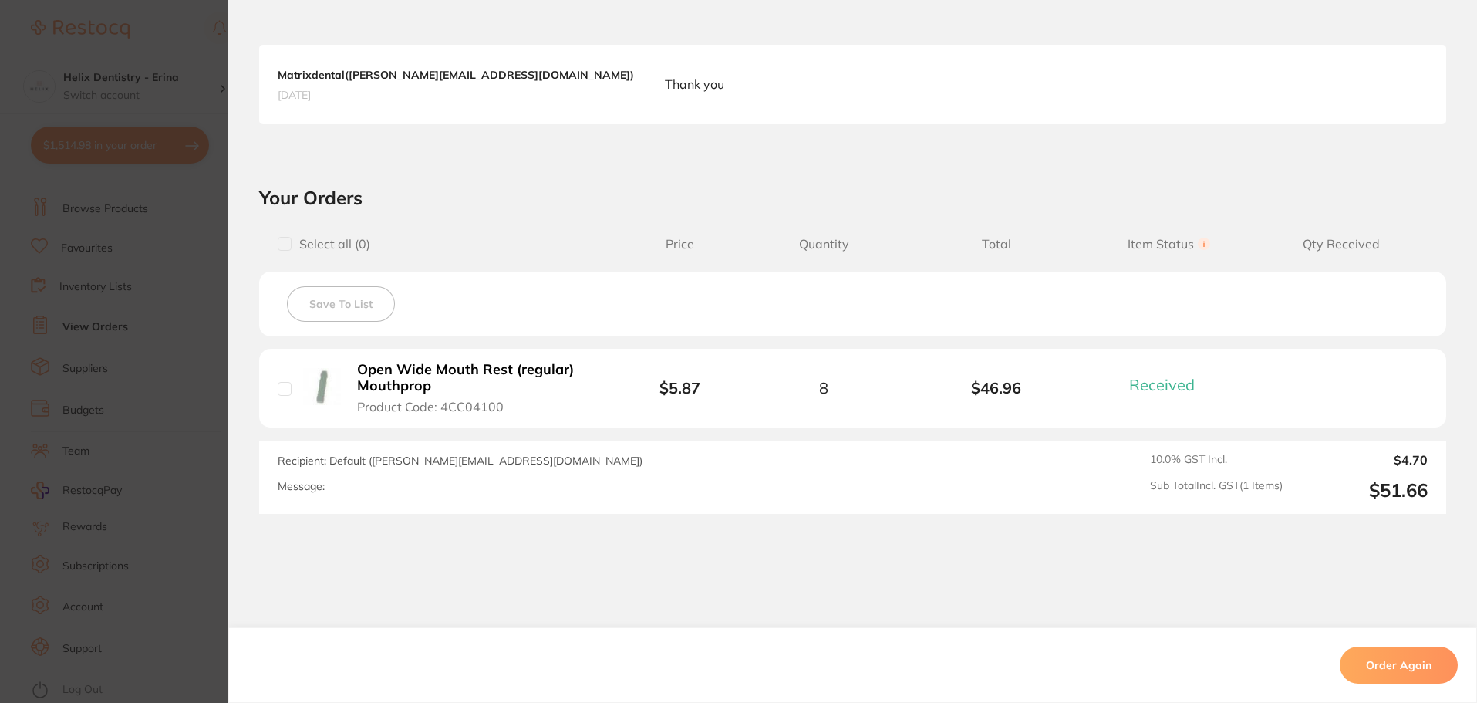
click at [149, 360] on section "Order ID: Restocq- 75704 Order Information 1 Received Completed Order Order Dat…" at bounding box center [738, 351] width 1477 height 703
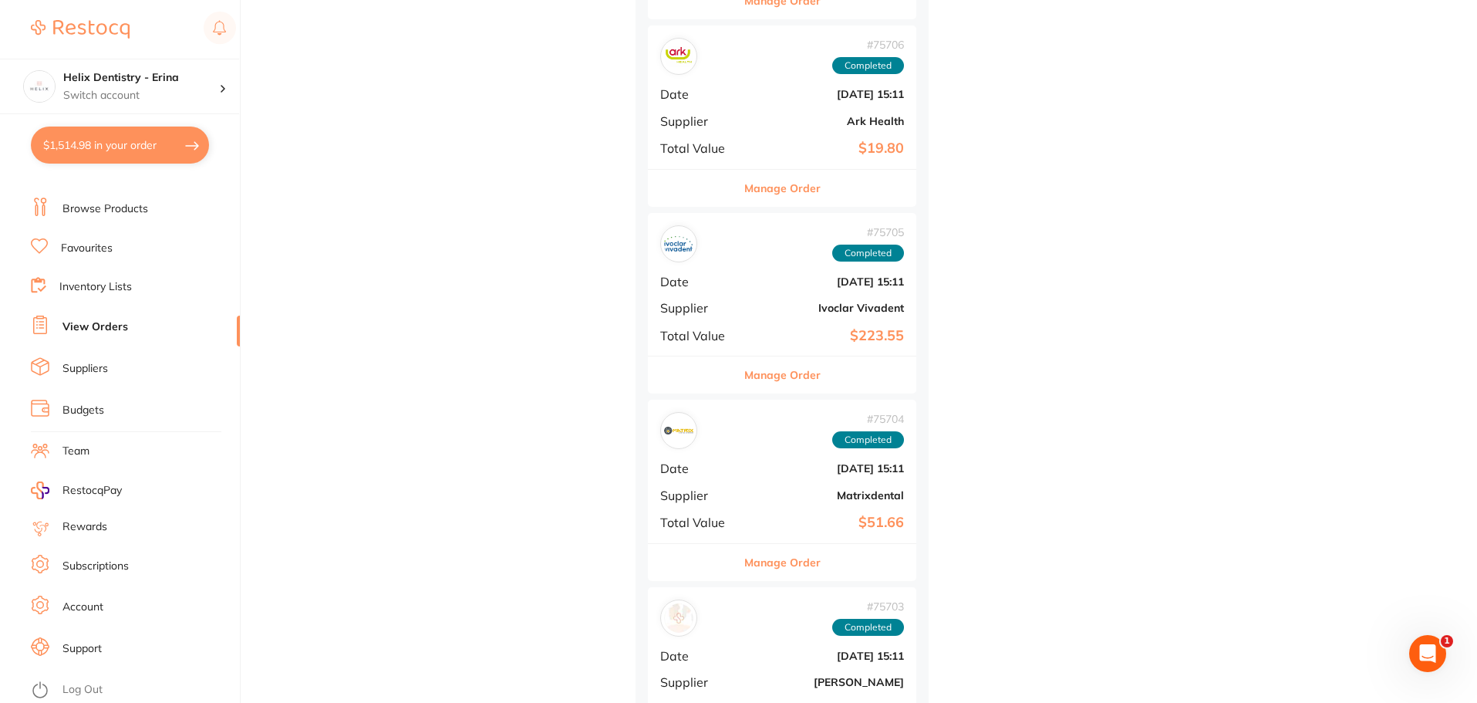
click at [817, 608] on div "# 75703 Completed" at bounding box center [782, 617] width 244 height 37
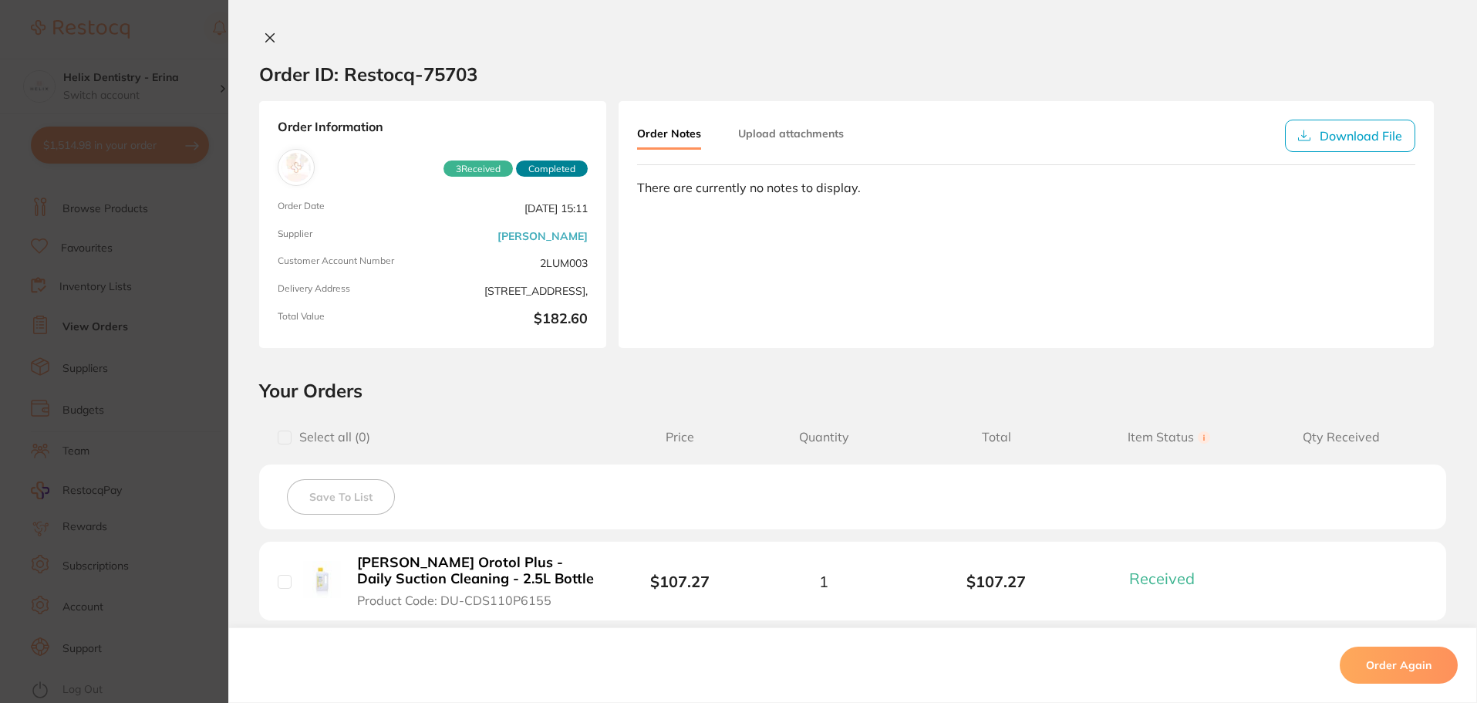
click at [120, 282] on section "Order ID: Restocq- 75703 Order Information 3 Received Completed Order Date Apr …" at bounding box center [738, 351] width 1477 height 703
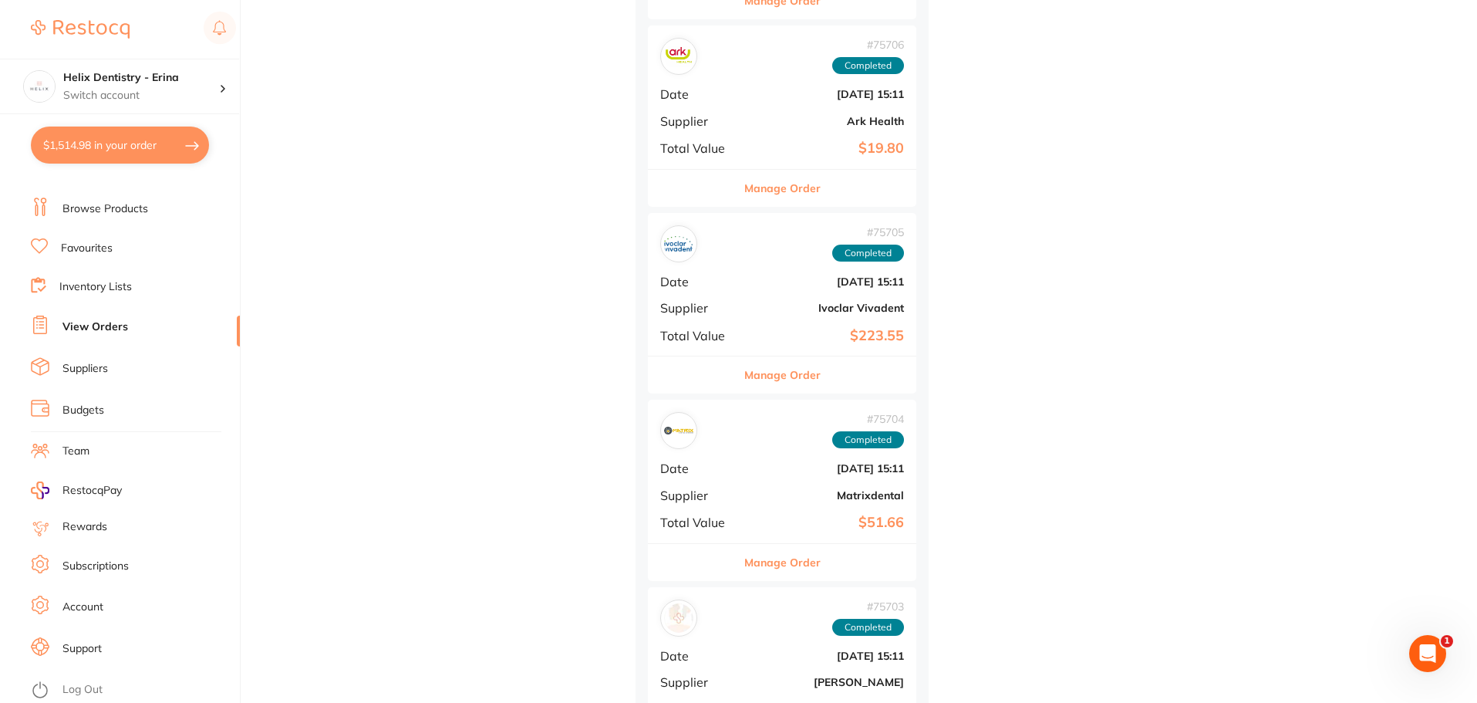
click at [127, 207] on link "Browse Products" at bounding box center [105, 208] width 86 height 15
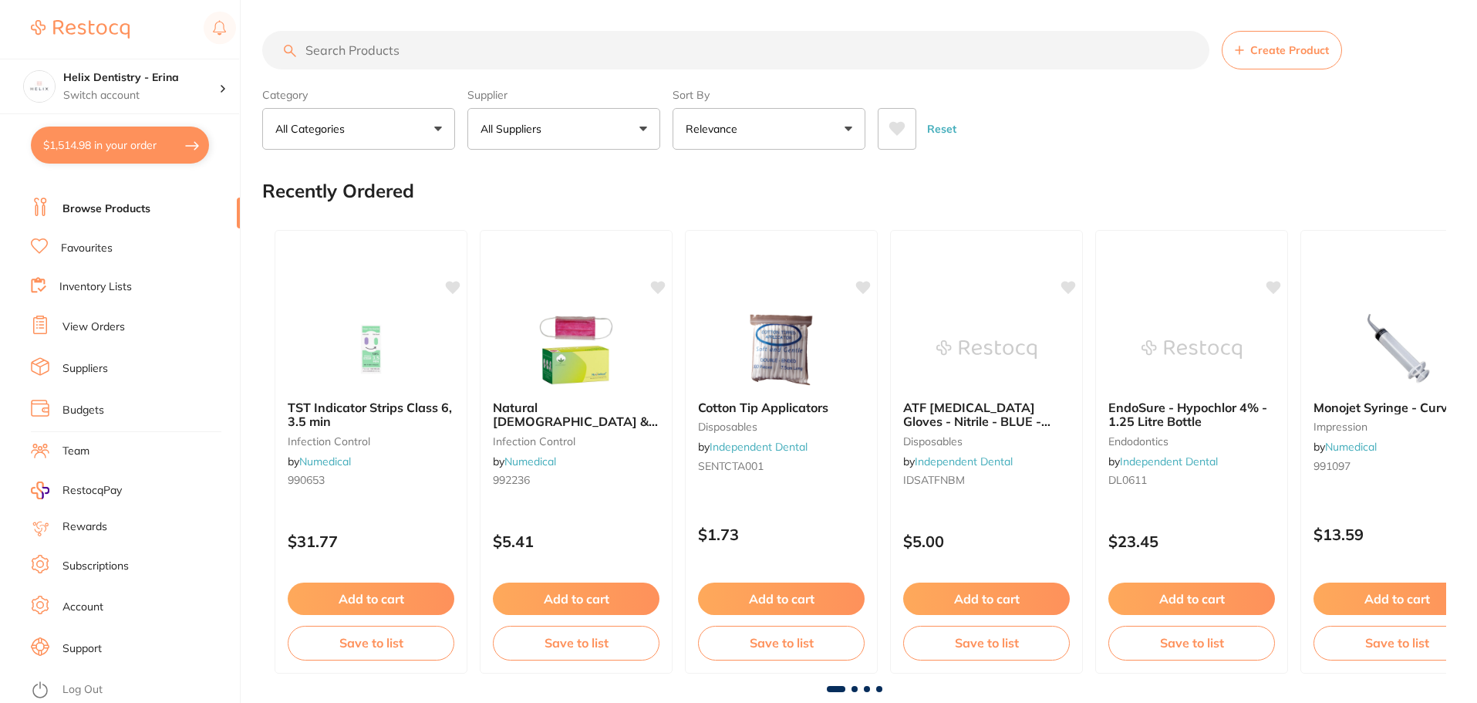
click at [359, 41] on input "search" at bounding box center [735, 50] width 947 height 39
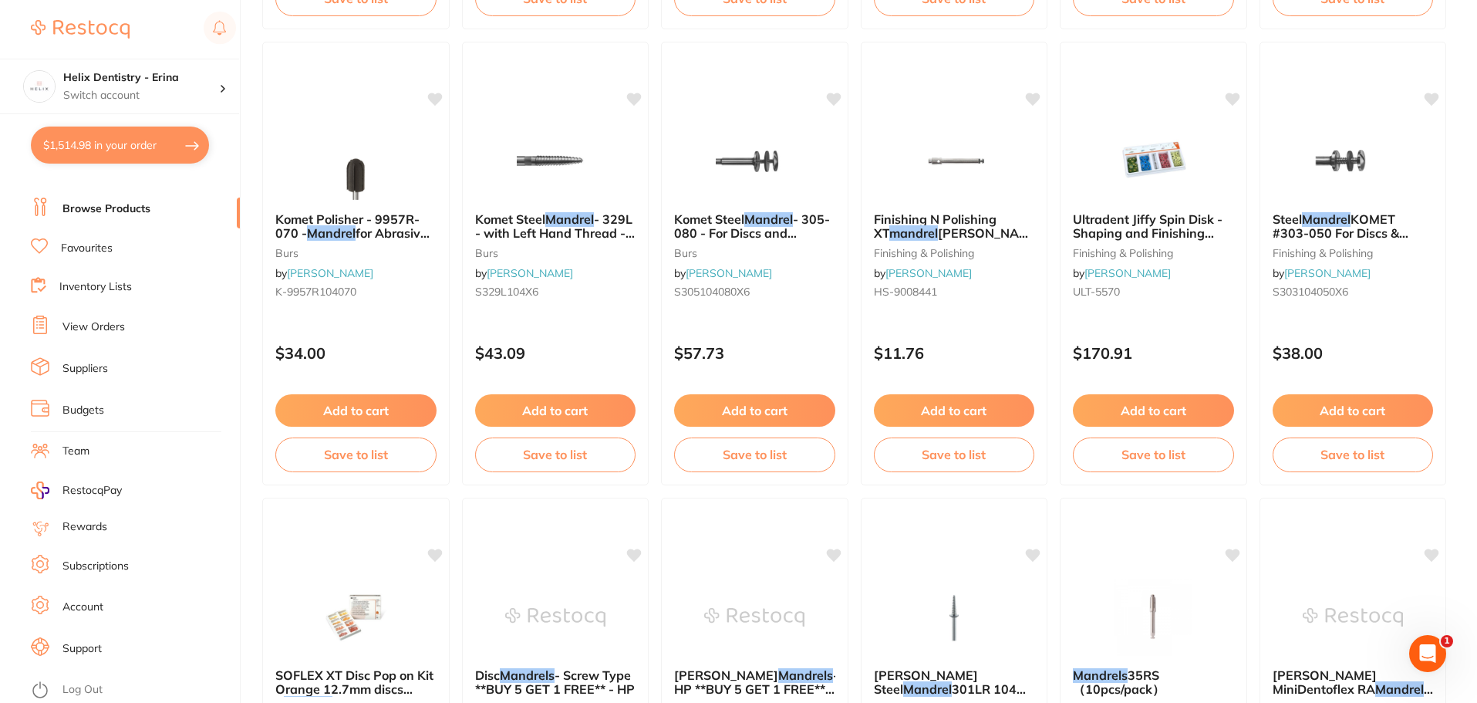
scroll to position [3393, 0]
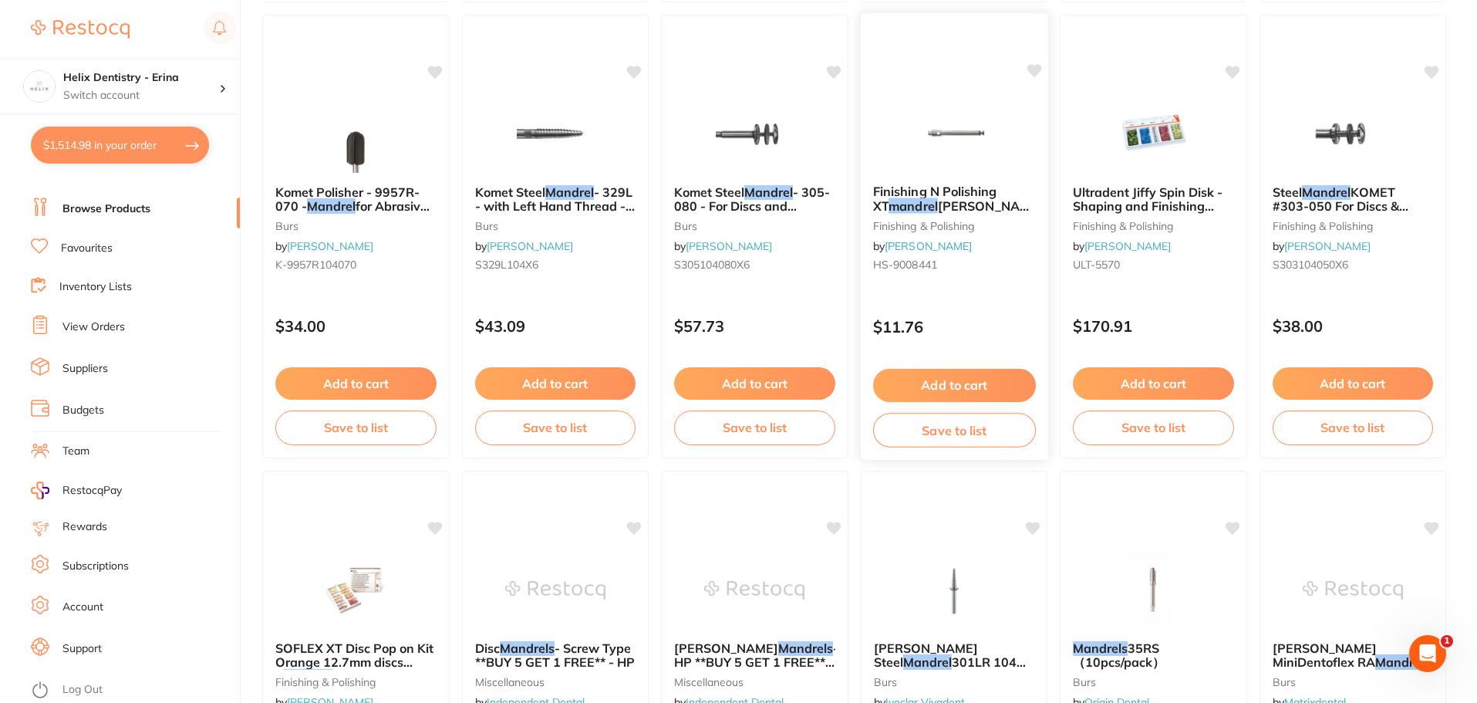
type input "mandril"
click at [969, 137] on img at bounding box center [953, 133] width 101 height 78
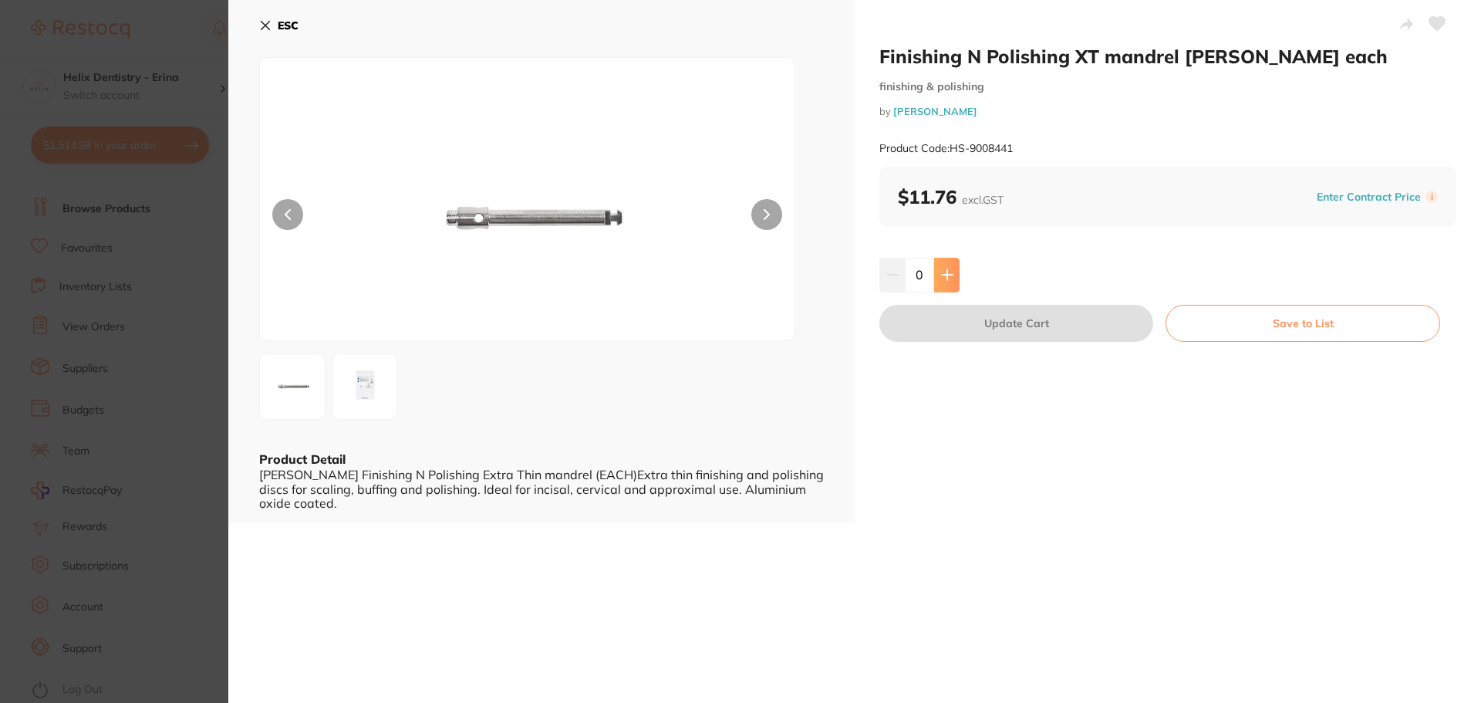
click at [947, 271] on icon at bounding box center [947, 274] width 12 height 12
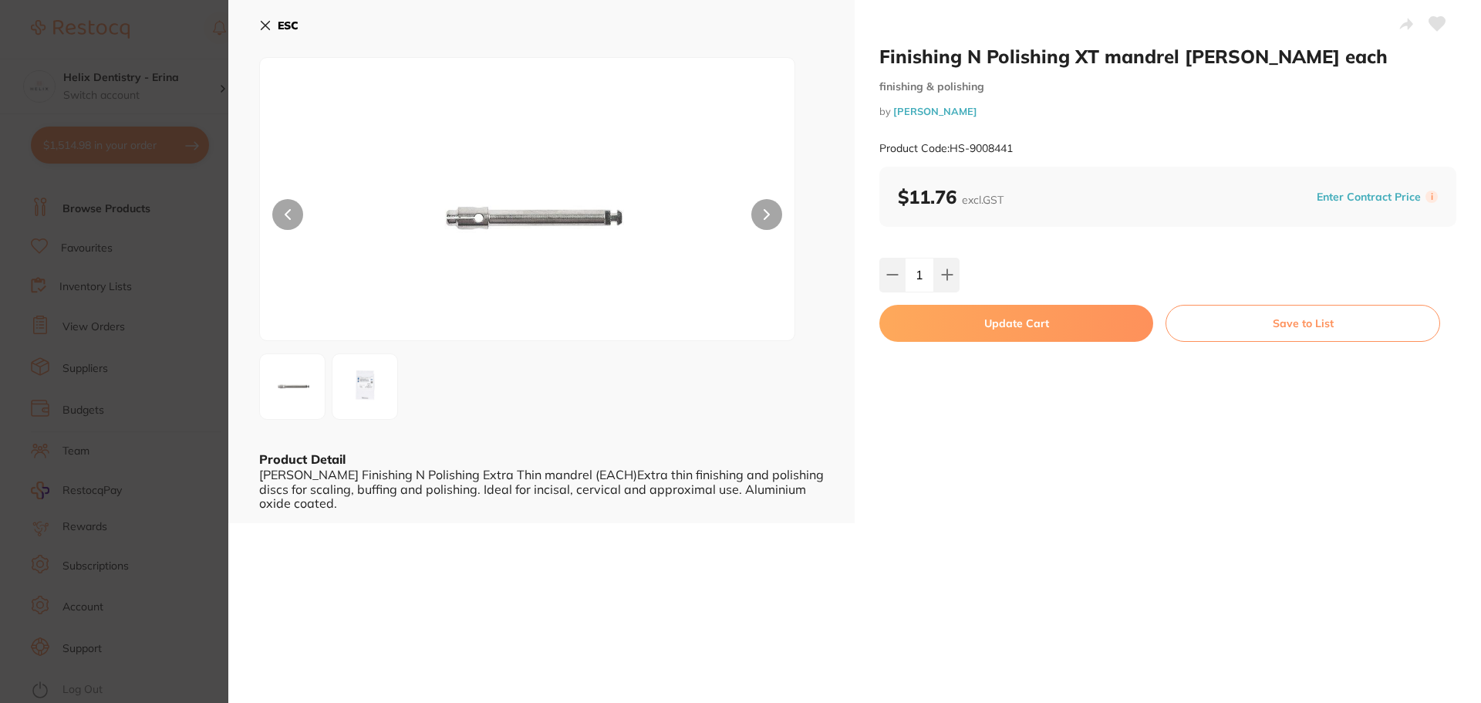
click at [368, 392] on img at bounding box center [365, 387] width 56 height 56
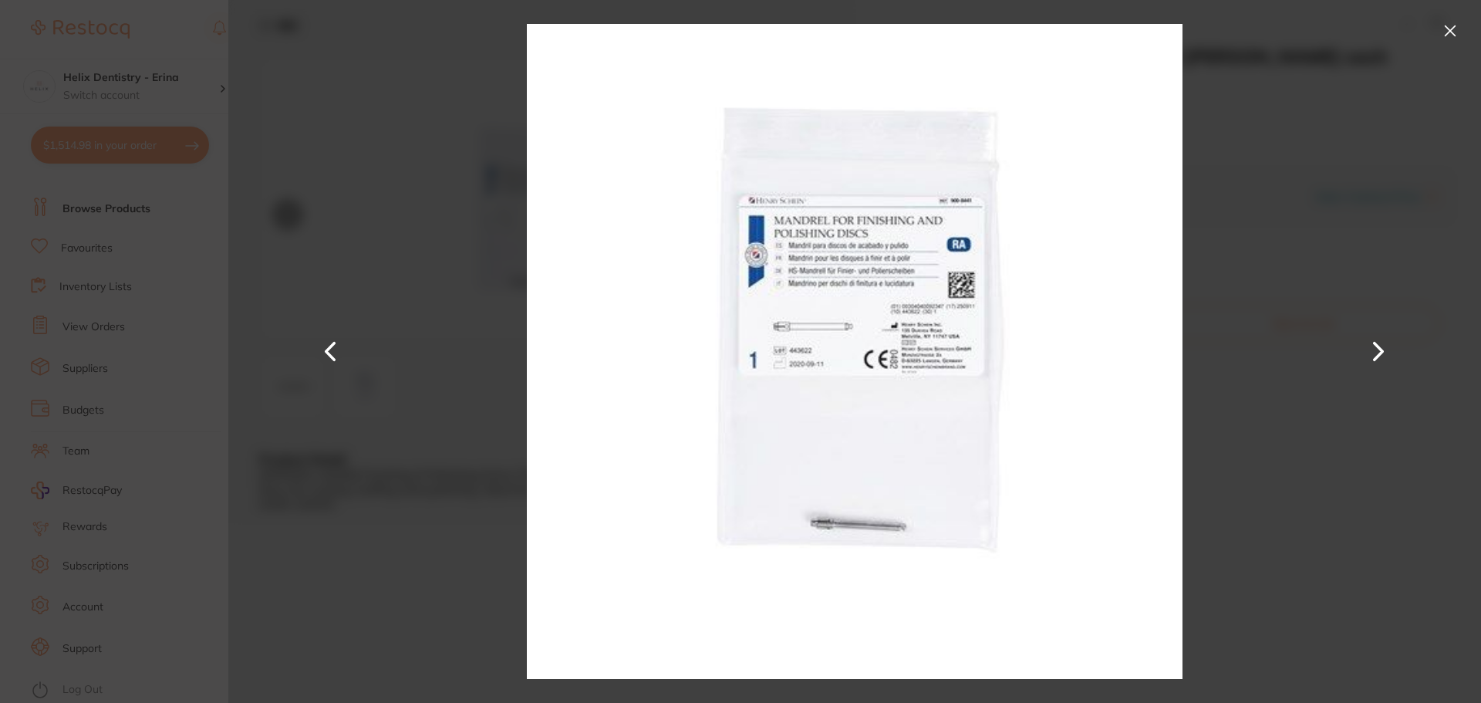
click at [1448, 32] on button at bounding box center [1449, 31] width 25 height 25
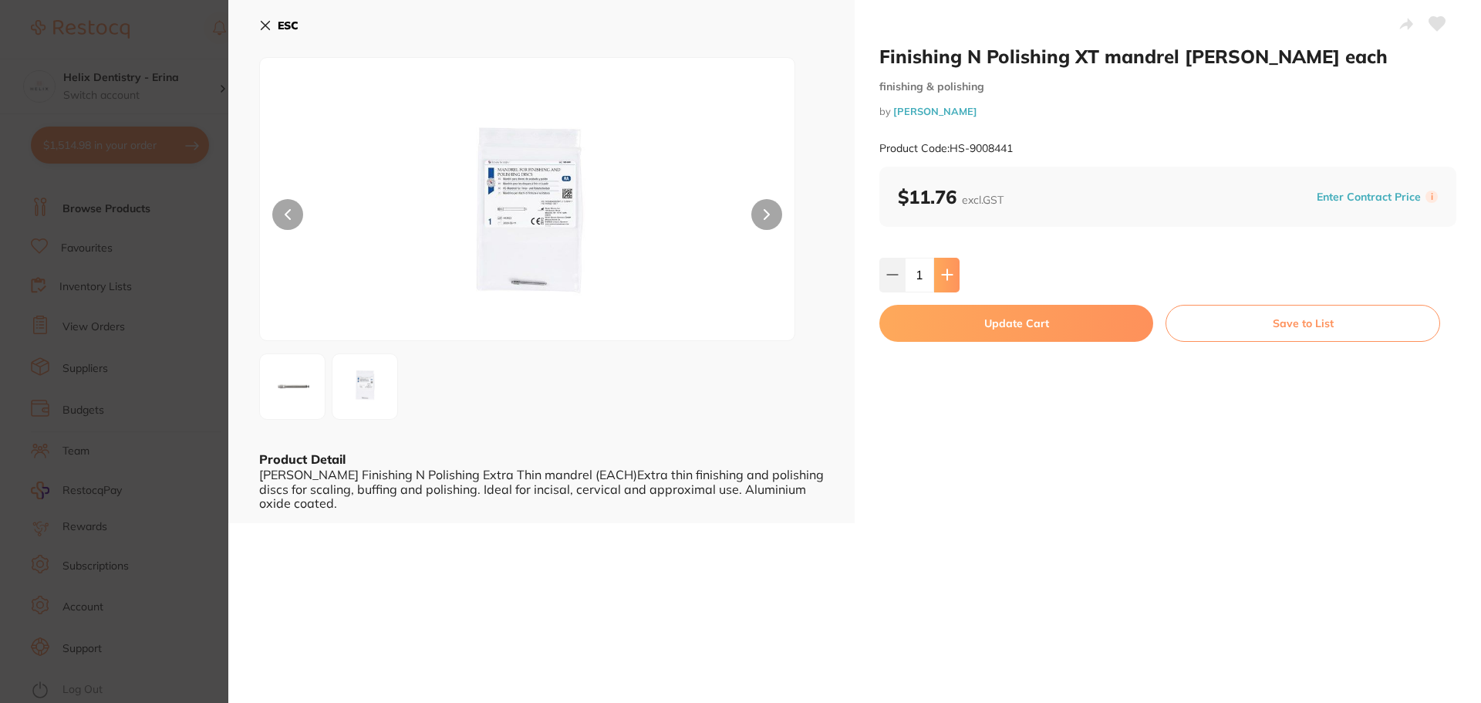
click at [942, 269] on icon at bounding box center [947, 274] width 12 height 12
type input "5"
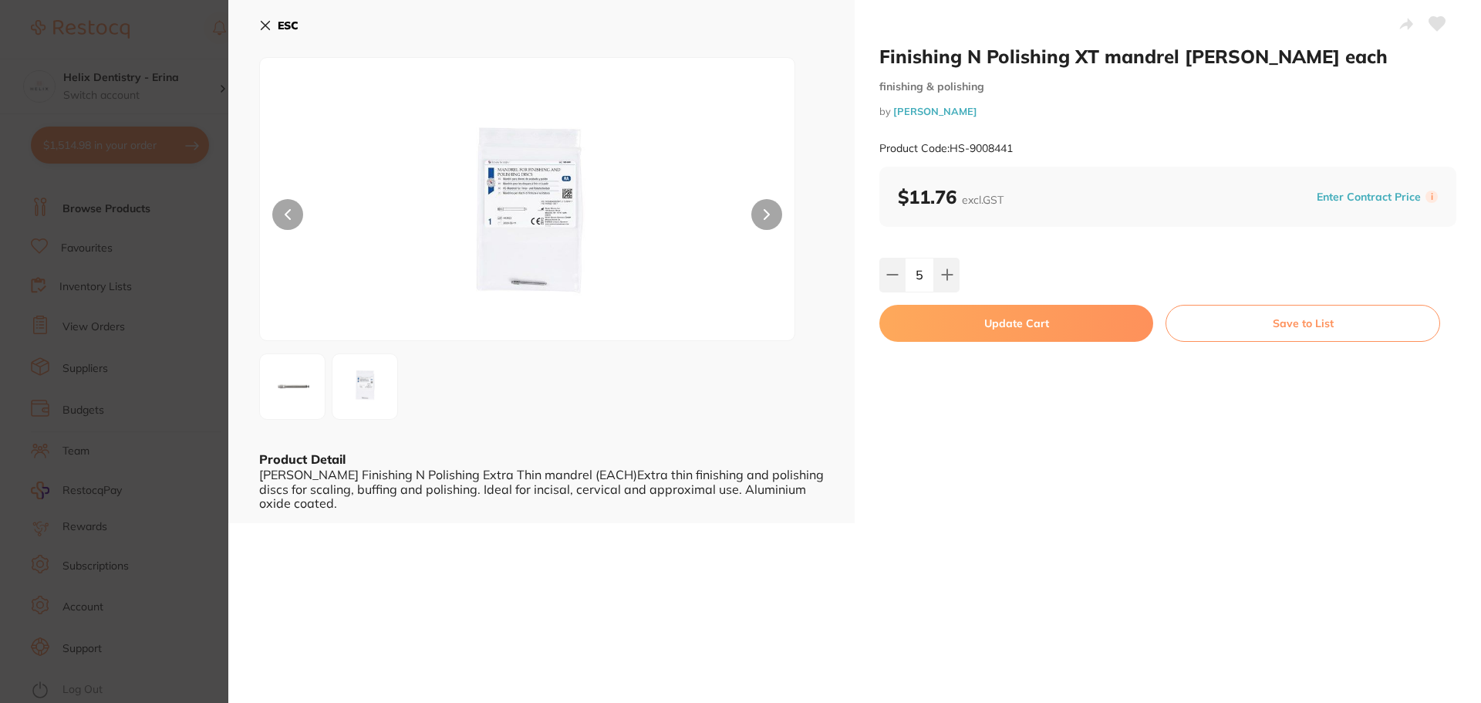
click at [942, 325] on button "Update Cart" at bounding box center [1016, 323] width 274 height 37
checkbox input "false"
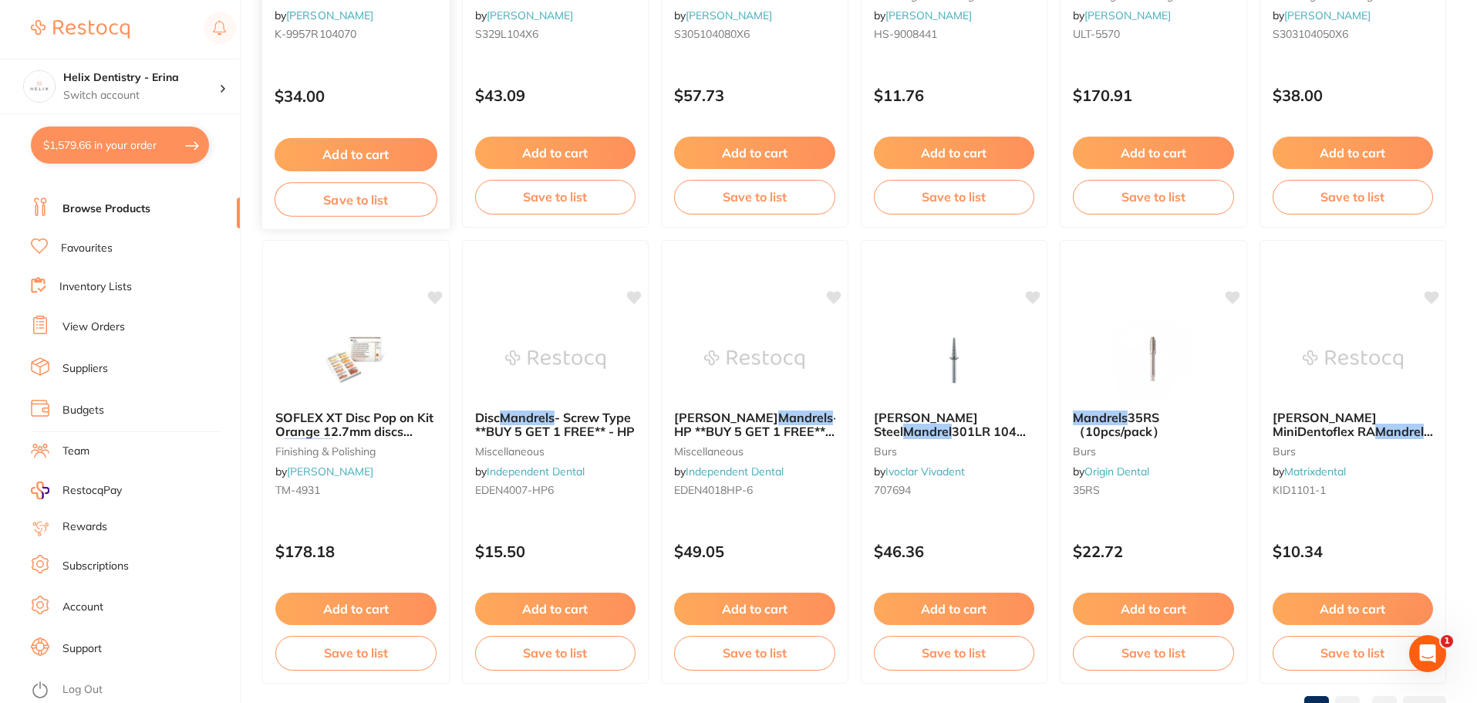
scroll to position [3685, 0]
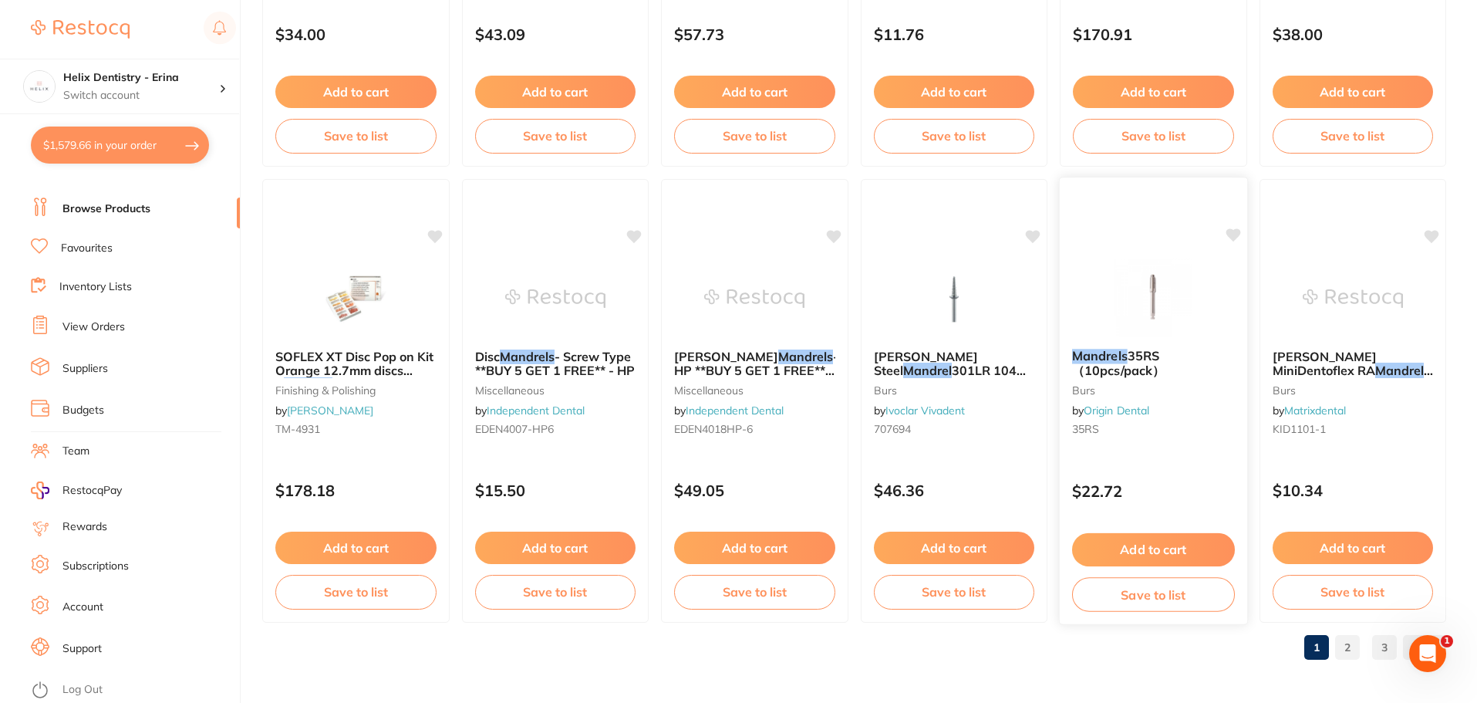
click at [1140, 279] on img at bounding box center [1153, 297] width 101 height 78
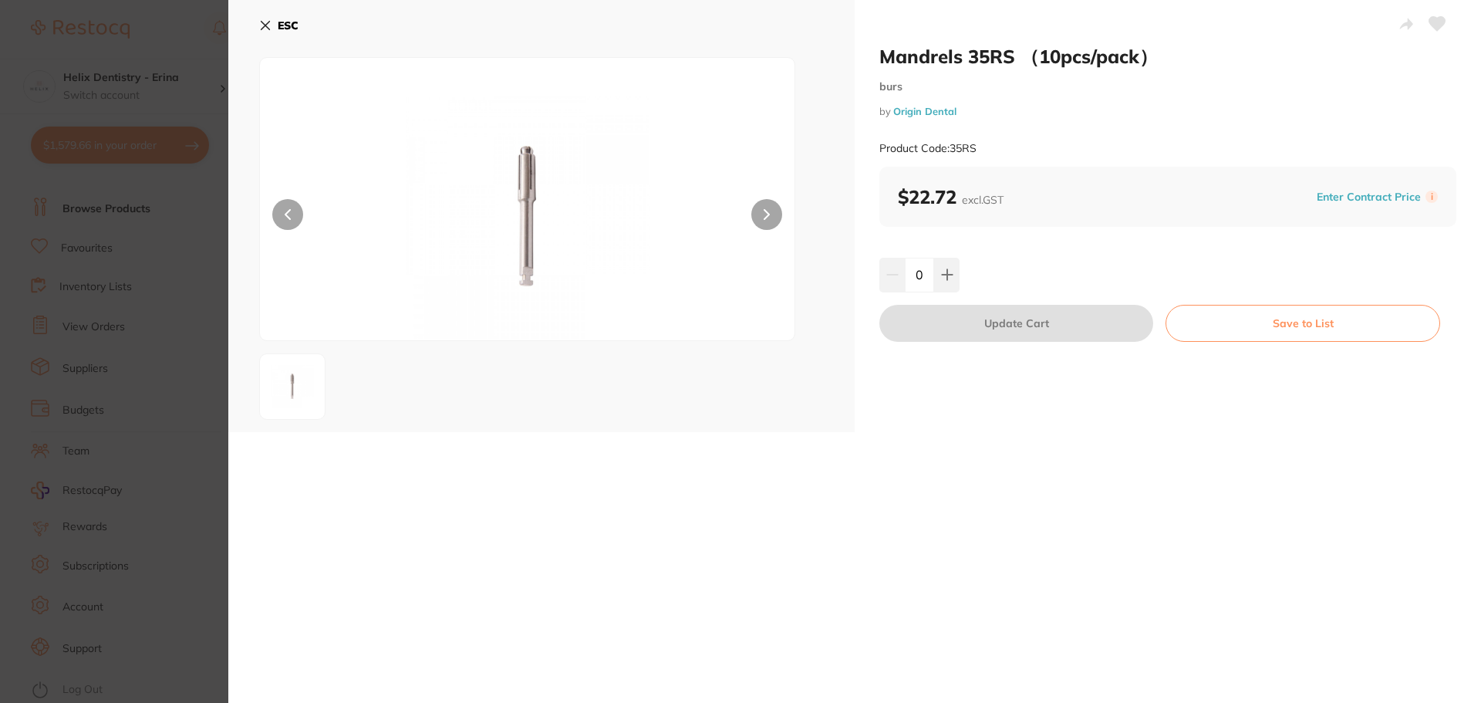
click at [100, 187] on section "Mandrels 35RS （10pcs/pack） burs by Origin Dental Product Code: 35RS ESC Mandrel…" at bounding box center [740, 351] width 1481 height 703
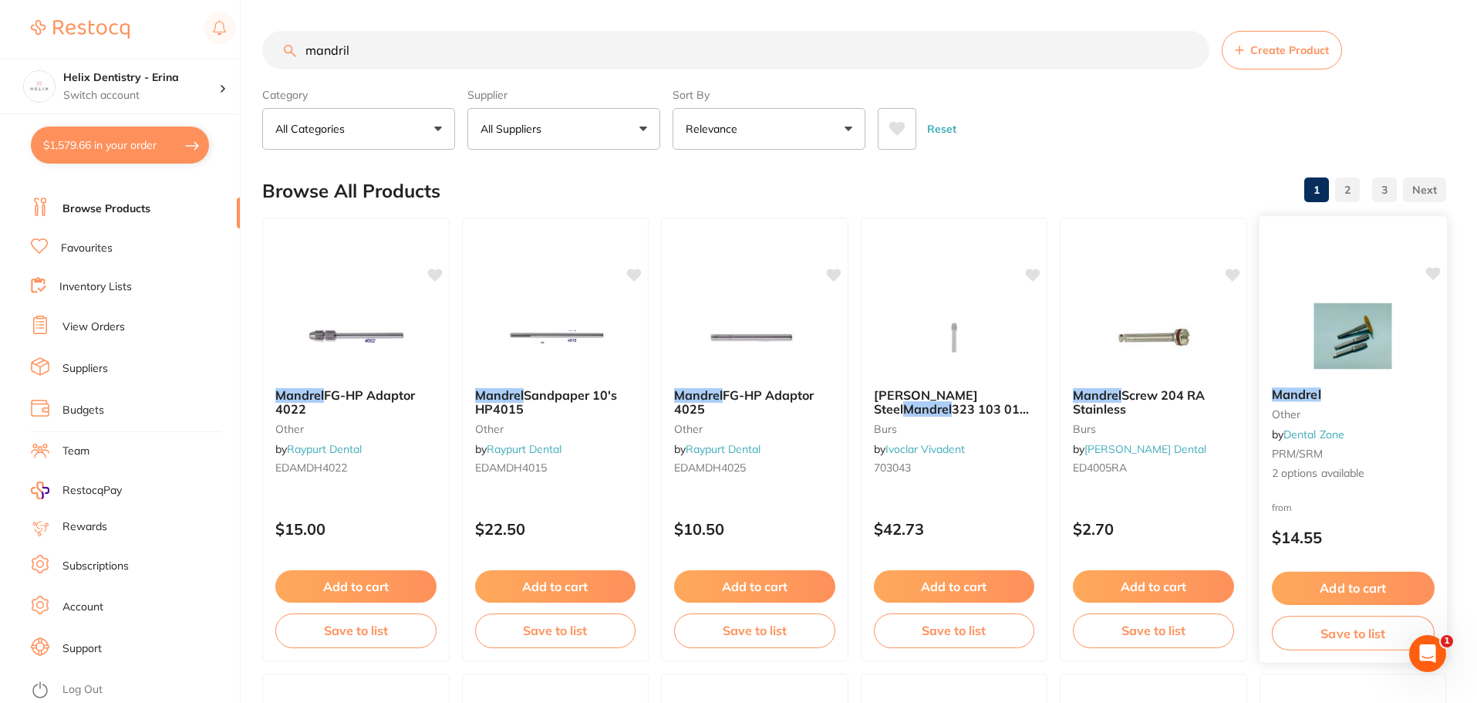
click at [1299, 461] on div "Mandrel other by Dental Zone PRM/SRM 2 options available" at bounding box center [1352, 434] width 187 height 119
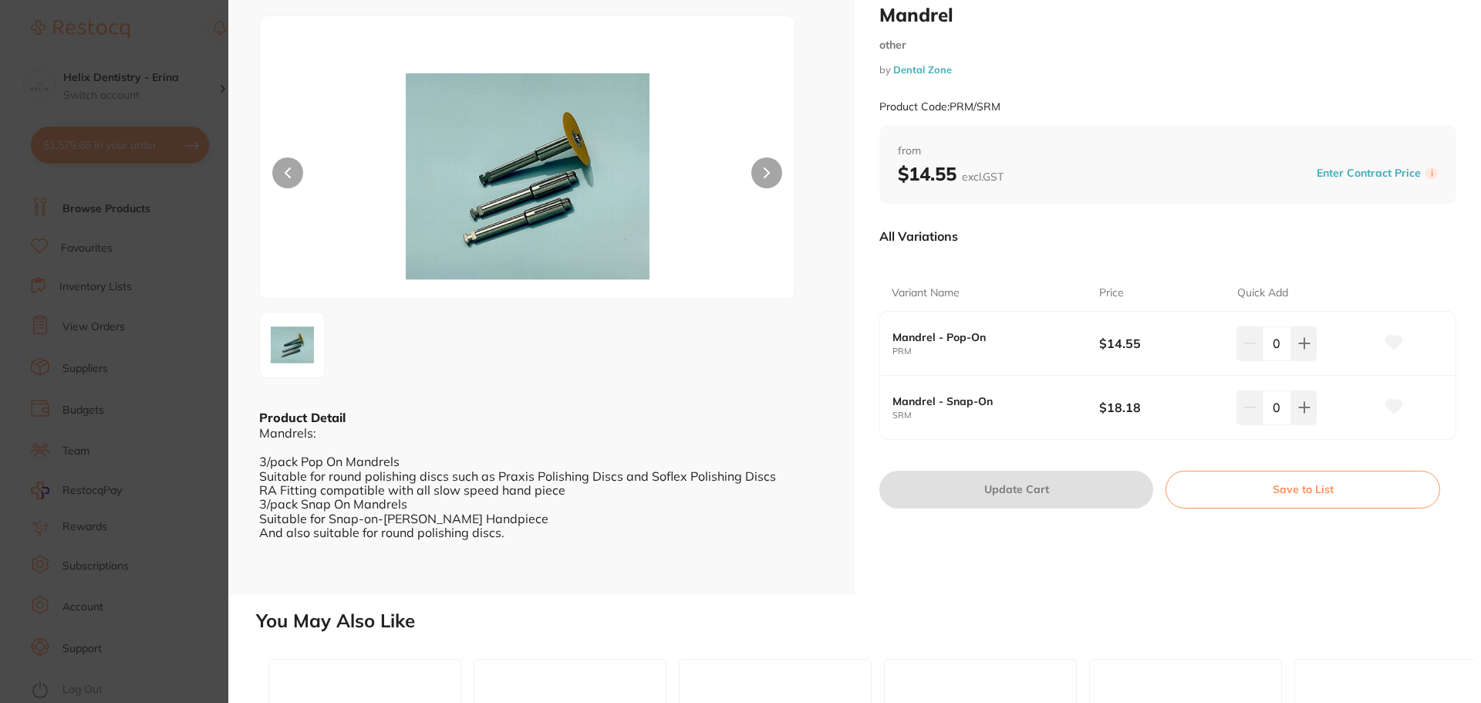
scroll to position [77, 0]
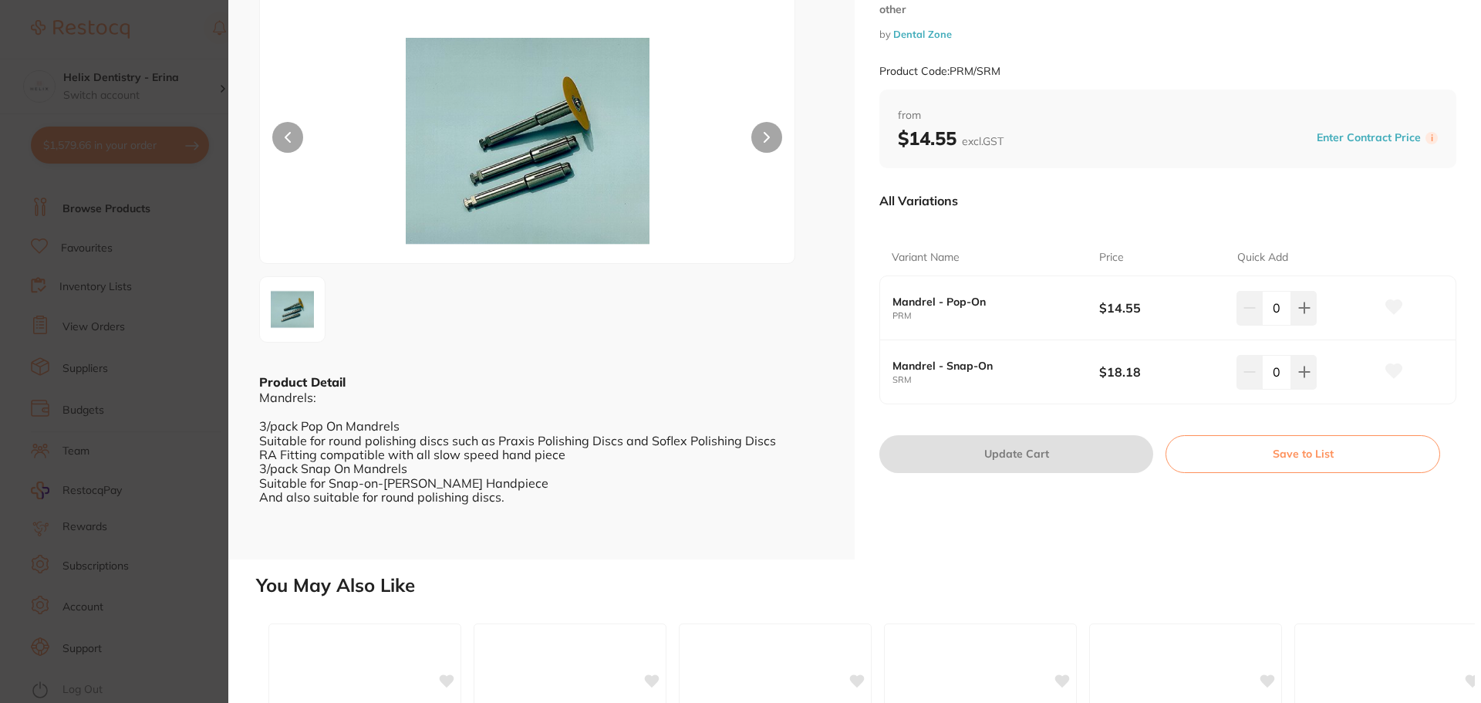
click at [112, 240] on section "Mandrel other by Dental Zone Product Code: PRM/SRM ESC Product Detail Mandrels:…" at bounding box center [740, 351] width 1481 height 703
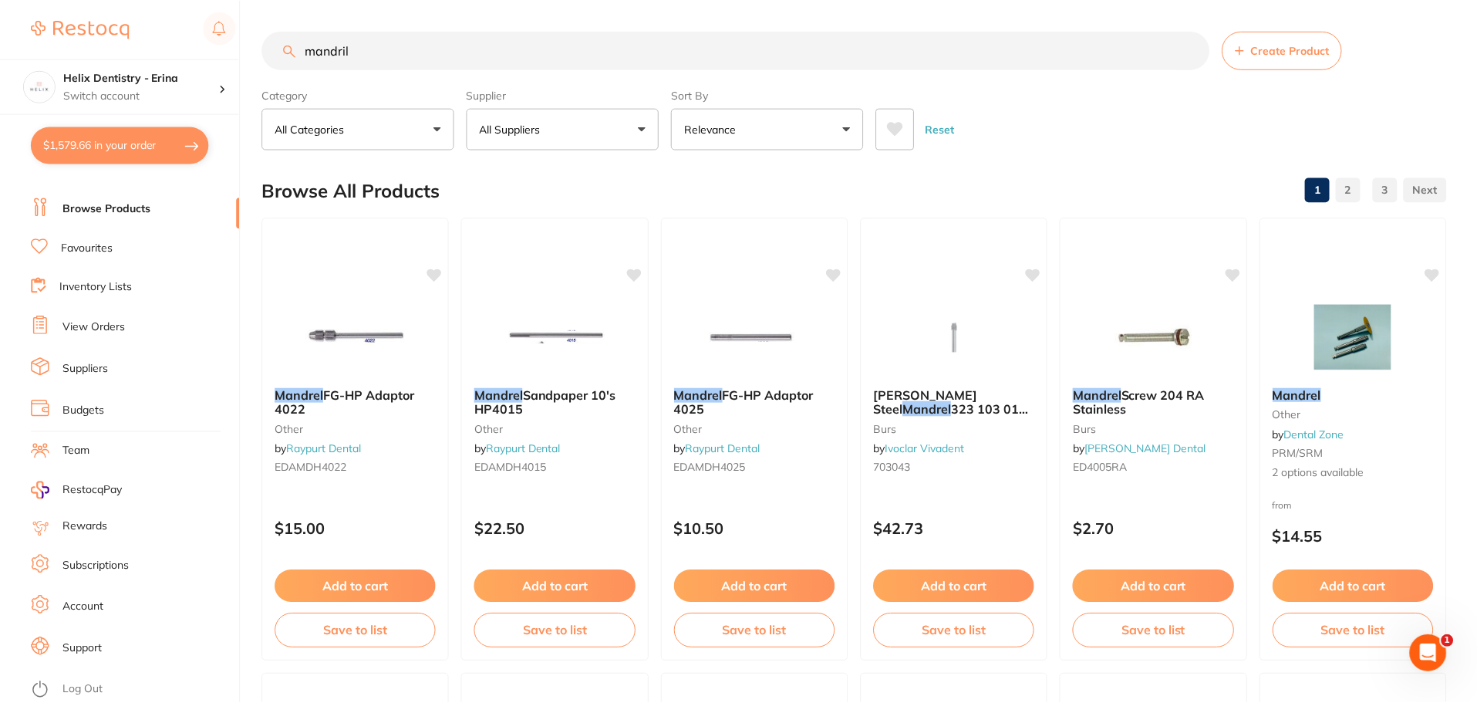
scroll to position [2, 0]
click at [428, 56] on input "mandril" at bounding box center [735, 48] width 947 height 39
click at [399, 49] on input "mandril" at bounding box center [735, 50] width 947 height 39
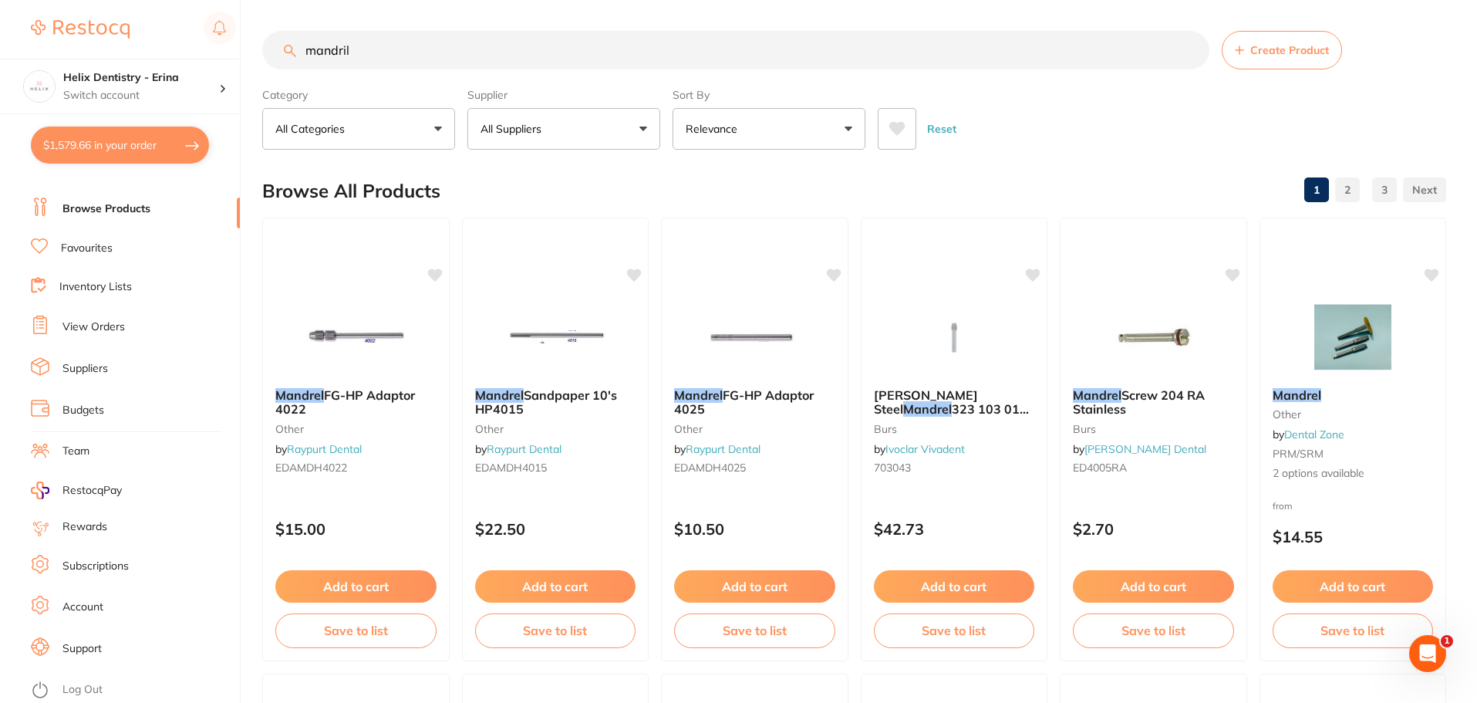
click at [399, 49] on input "mandril" at bounding box center [735, 50] width 947 height 39
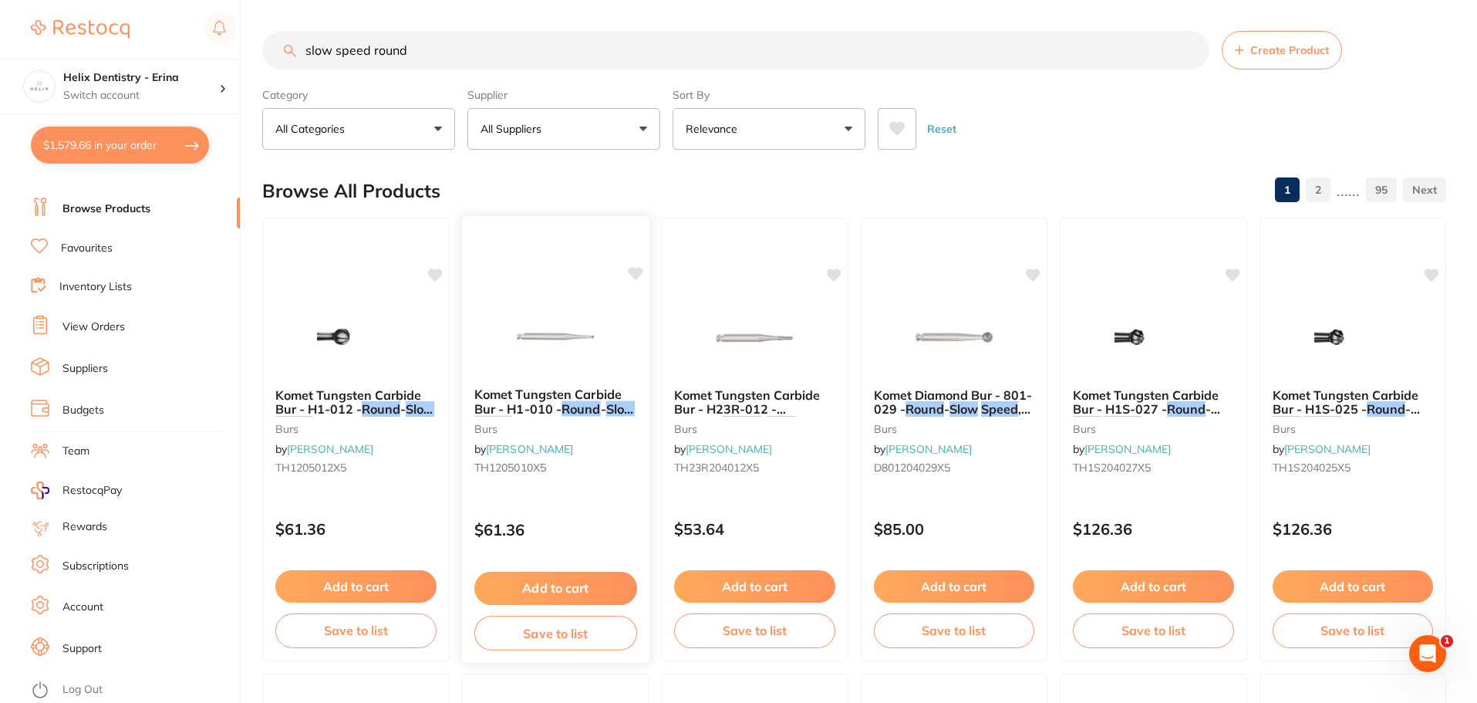
type input "slow speed round"
click at [554, 453] on link "[PERSON_NAME]" at bounding box center [529, 449] width 87 height 14
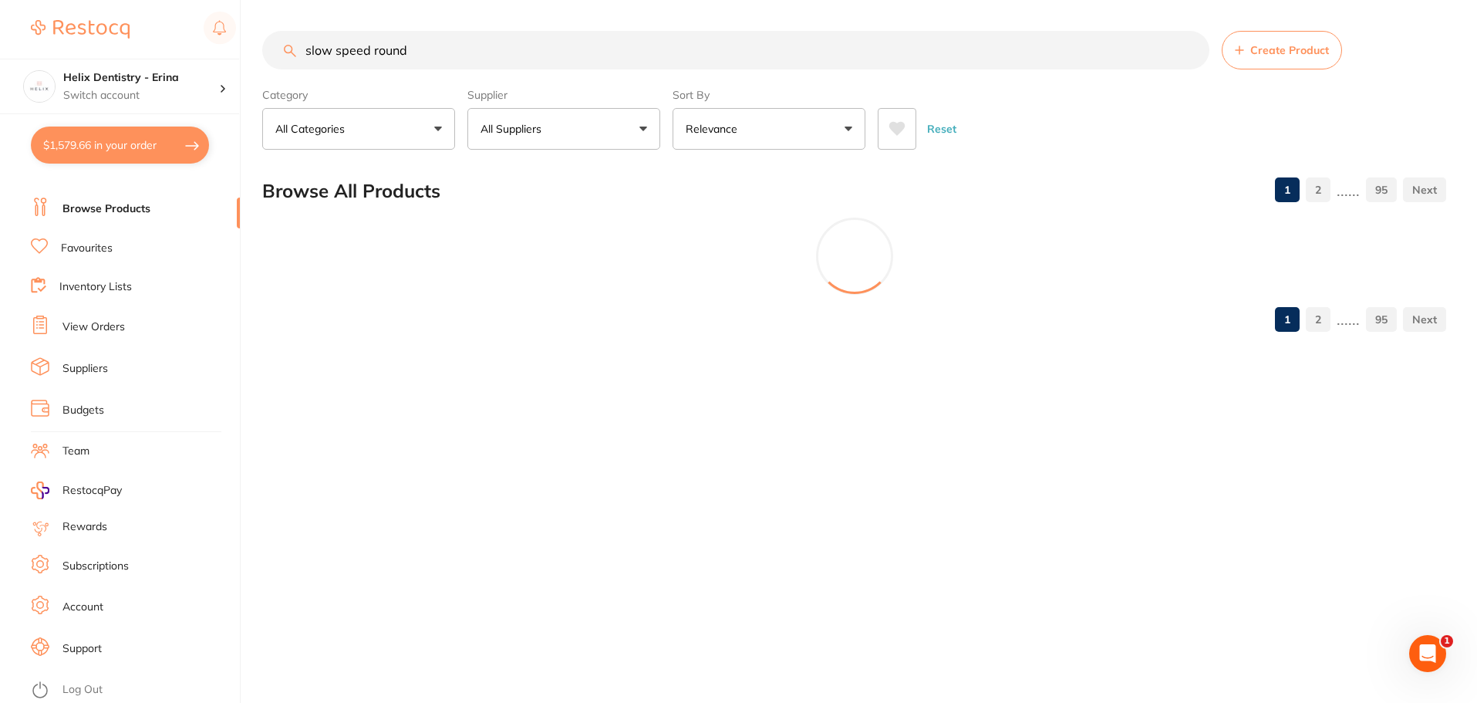
click at [534, 349] on main "slow speed round Create Product Category All Categories All Categories 3D Print…" at bounding box center [869, 187] width 1215 height 375
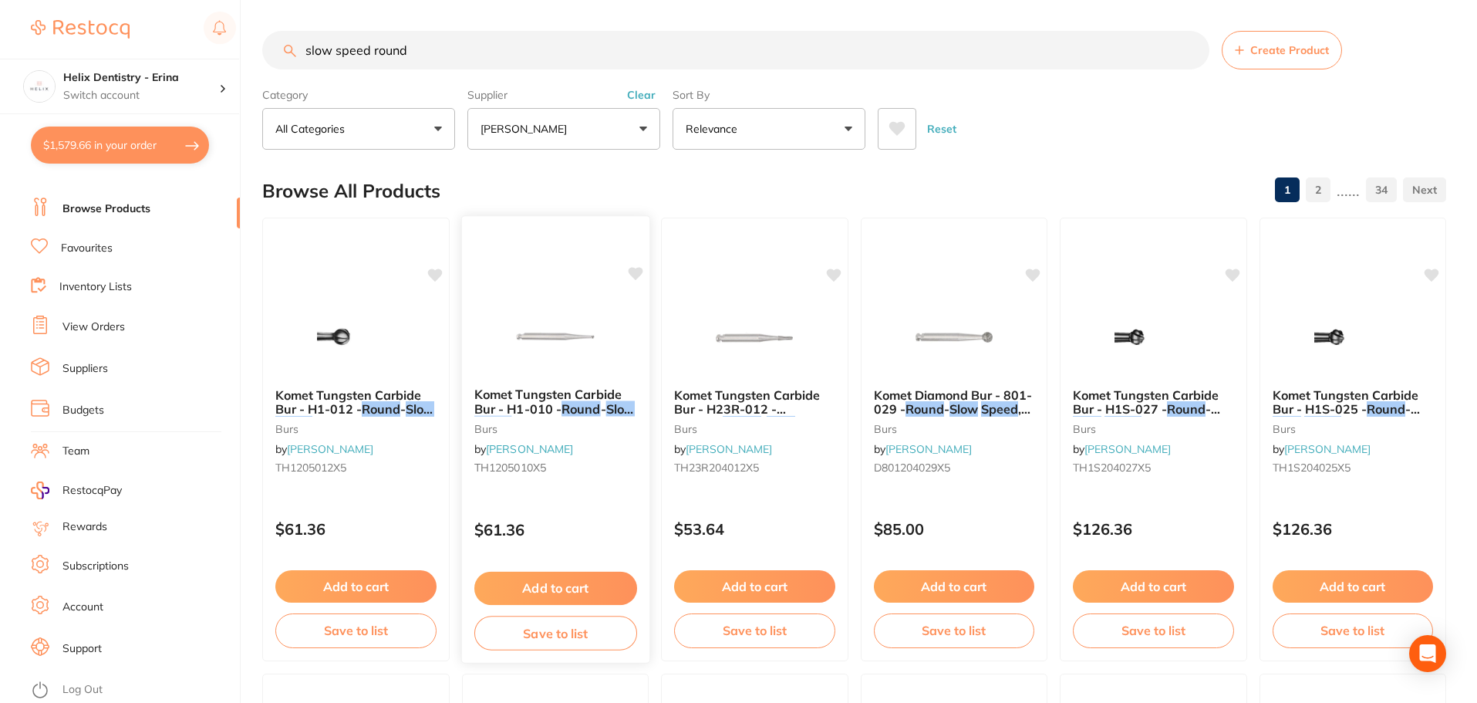
click at [533, 339] on img at bounding box center [554, 336] width 101 height 78
click at [561, 402] on div "slow speed round Create Product Category All Categories All Categories 3D Print…" at bounding box center [869, 351] width 1215 height 703
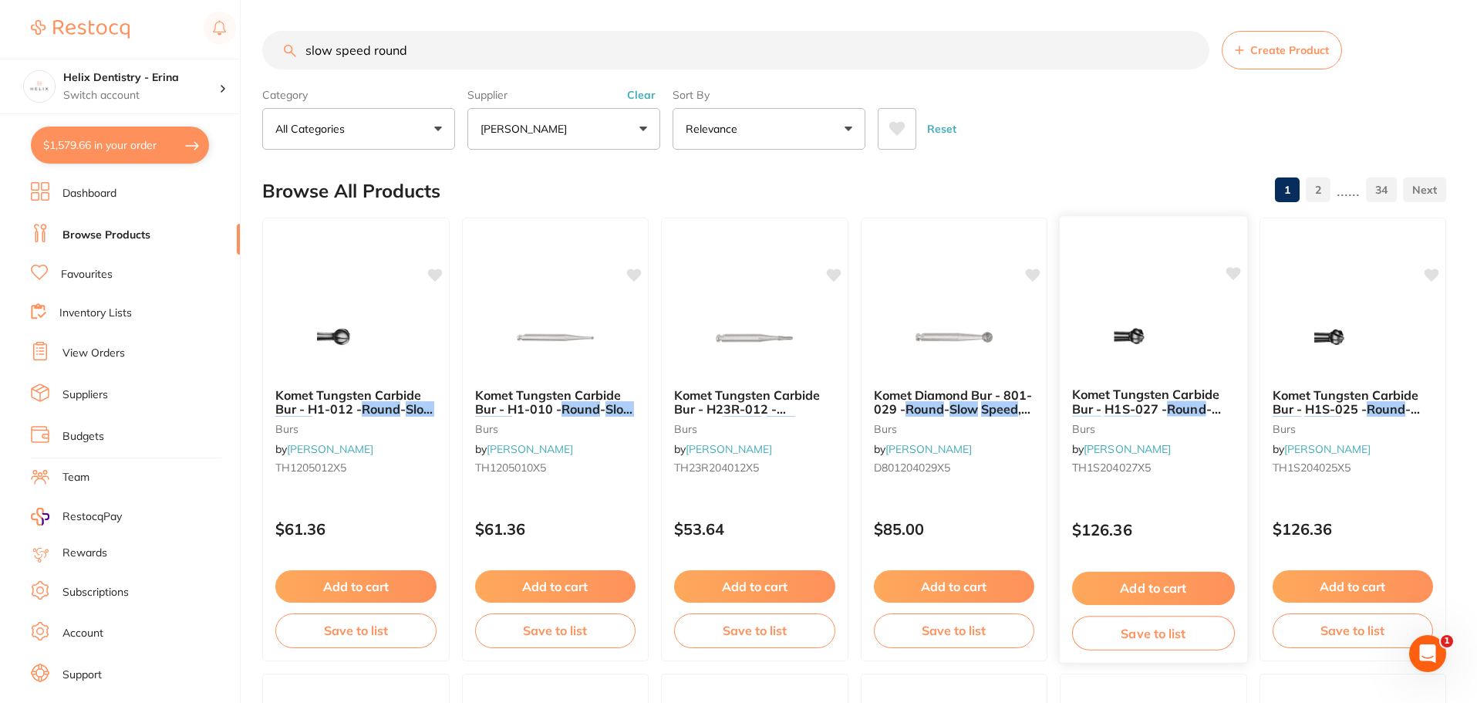
scroll to position [3501, 0]
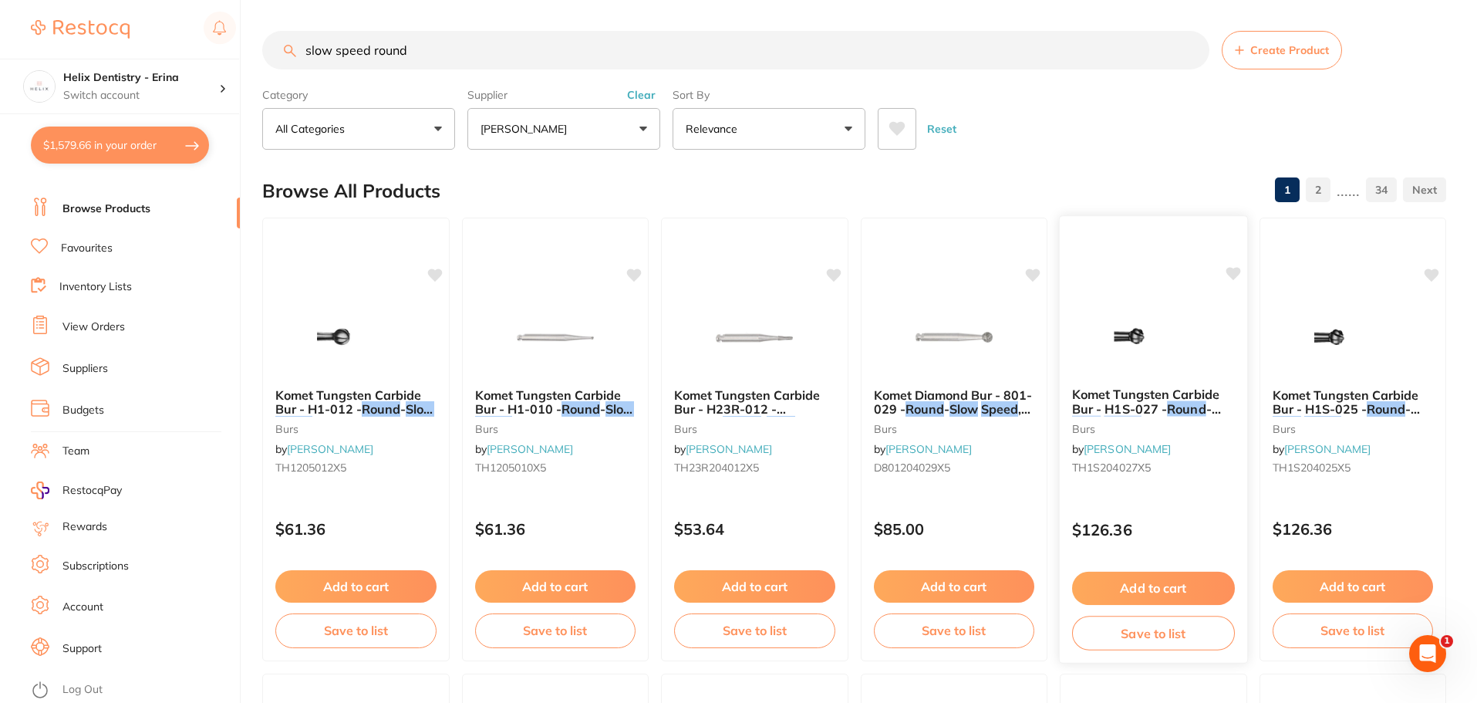
click at [1123, 332] on img at bounding box center [1153, 336] width 101 height 78
click at [1333, 345] on img at bounding box center [1353, 336] width 100 height 77
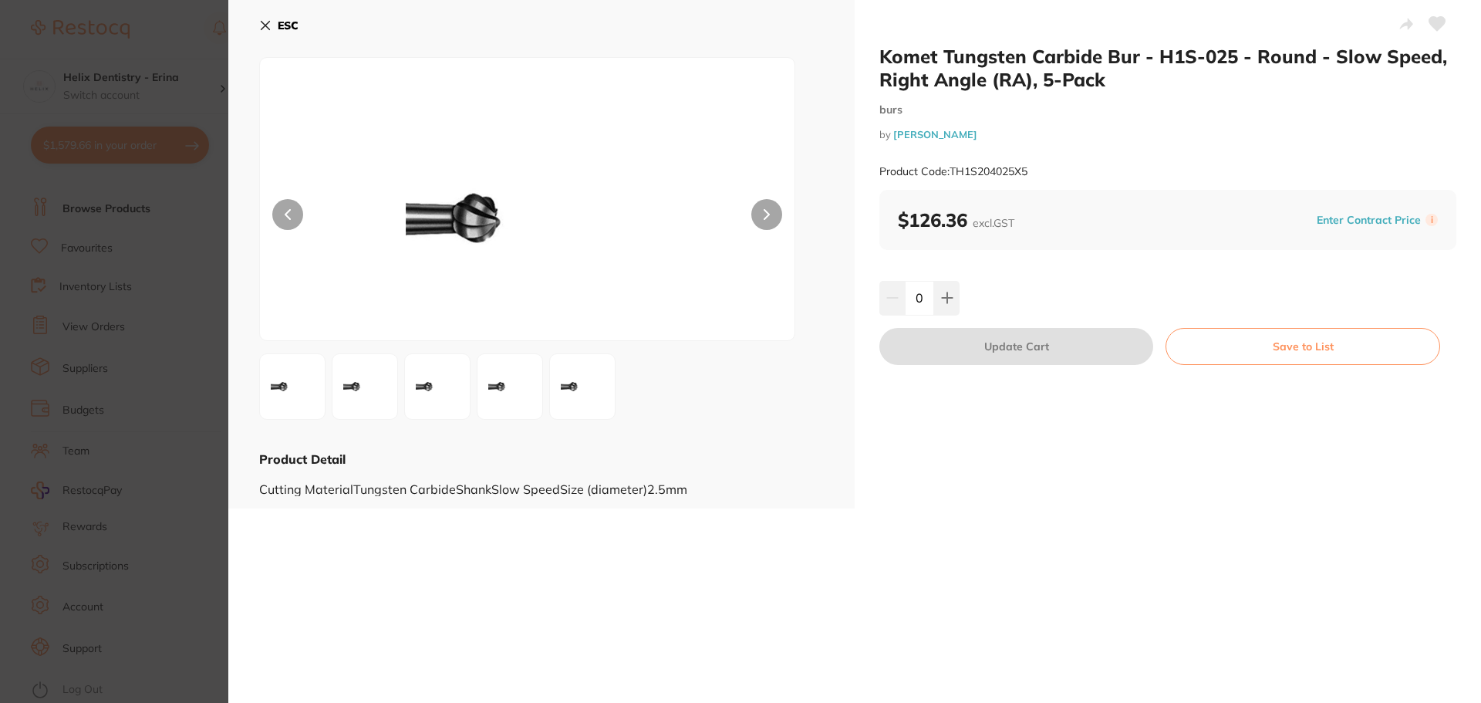
click at [78, 123] on section "Komet Tungsten Carbide Bur - H1S-025 - Round - Slow Speed, Right Angle (RA), 5-…" at bounding box center [740, 351] width 1481 height 703
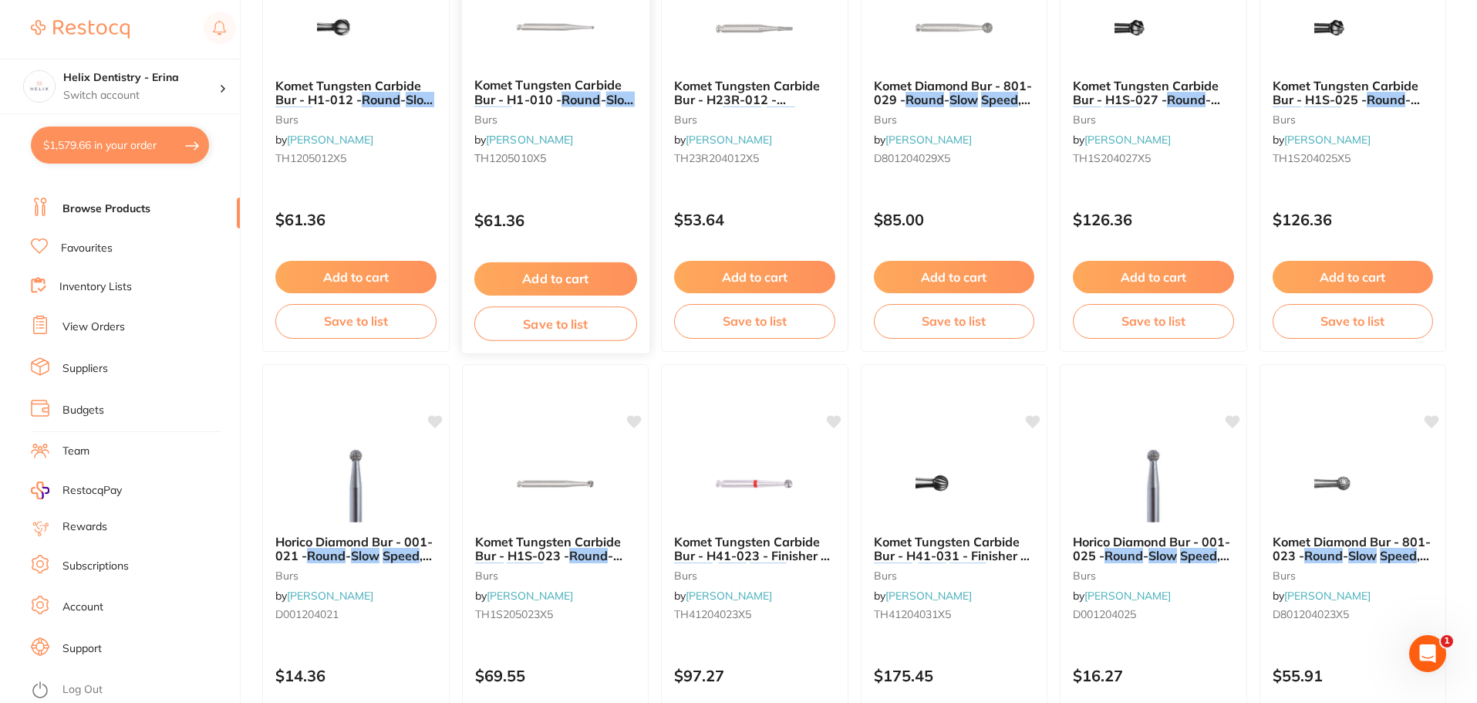
scroll to position [618, 0]
